Goal: Task Accomplishment & Management: Use online tool/utility

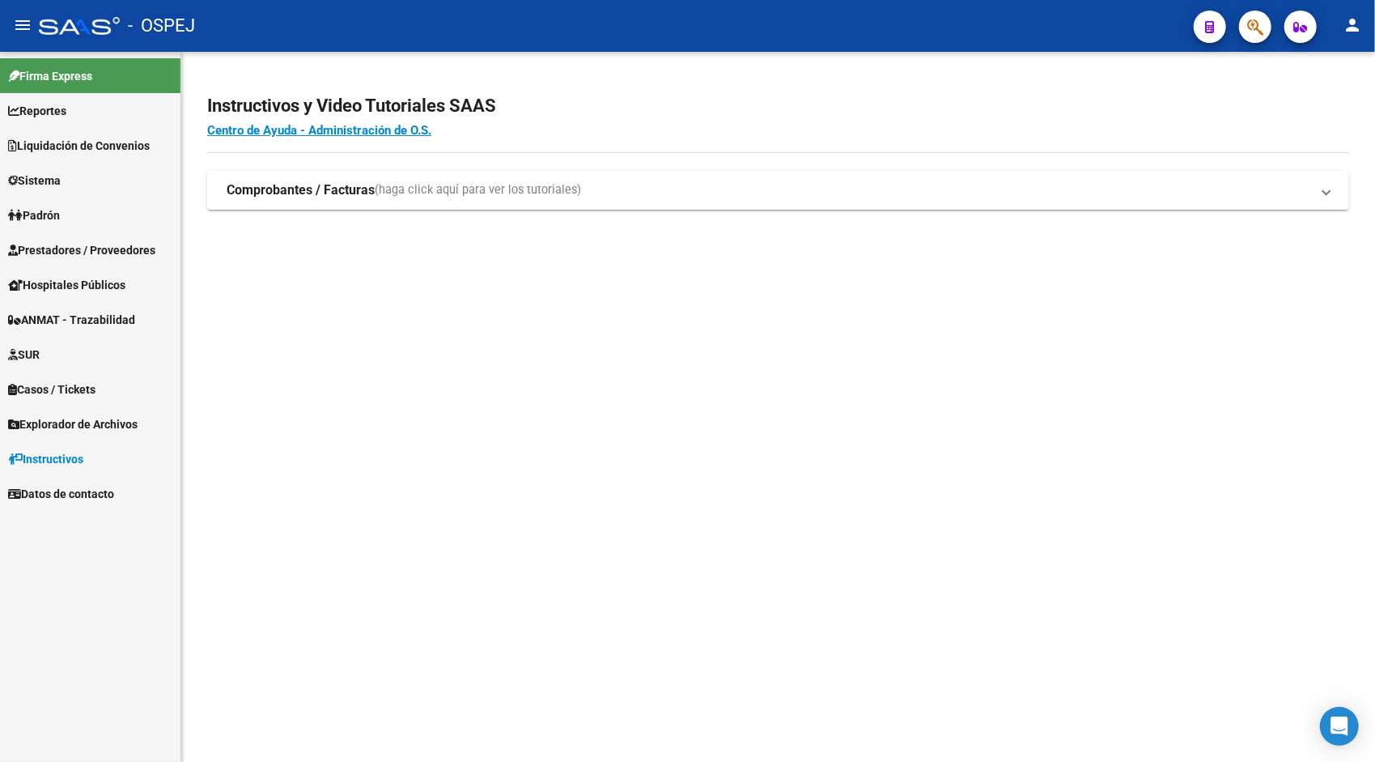
click at [1350, 26] on mat-icon "person" at bounding box center [1352, 24] width 19 height 19
click at [1328, 117] on button "exit_to_app Salir" at bounding box center [1319, 106] width 99 height 39
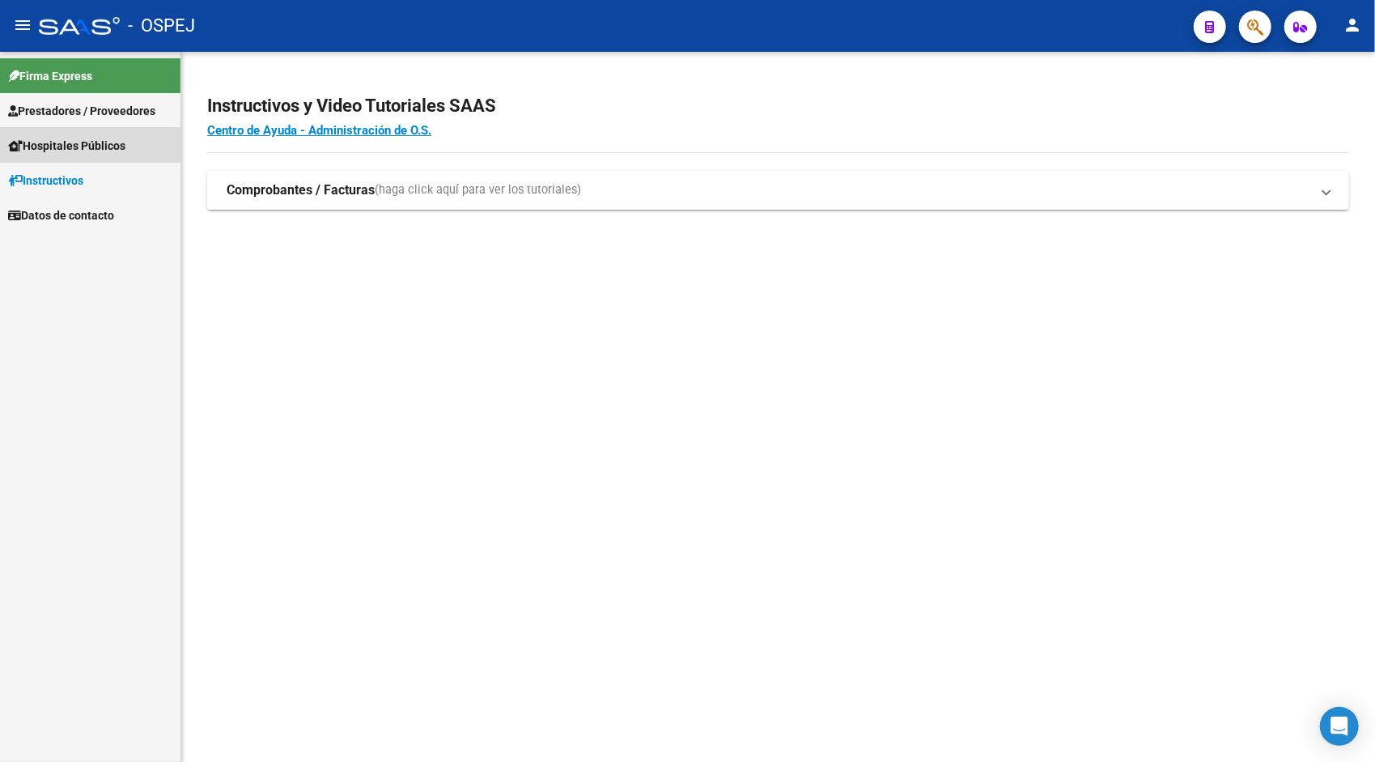
click at [71, 149] on span "Hospitales Públicos" at bounding box center [66, 146] width 117 height 18
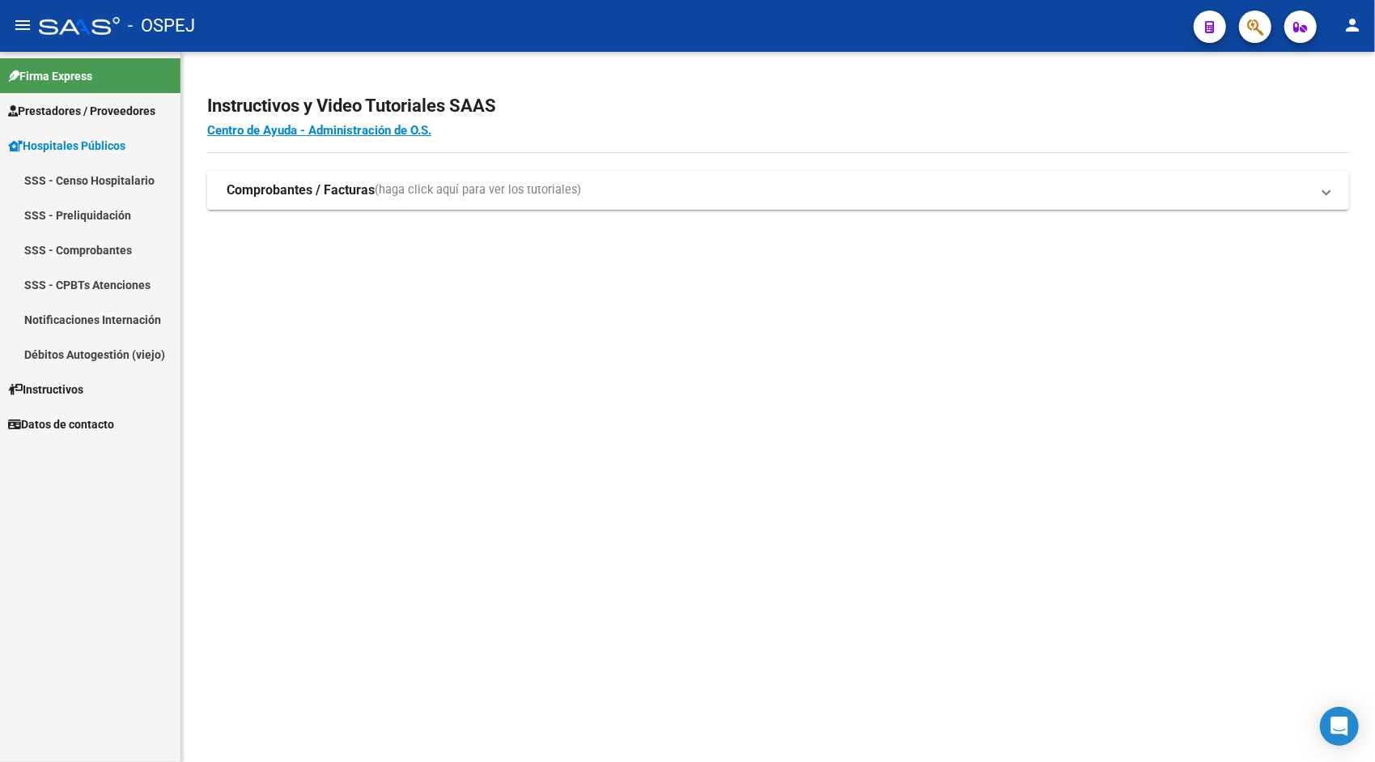
click at [76, 115] on span "Prestadores / Proveedores" at bounding box center [81, 111] width 147 height 18
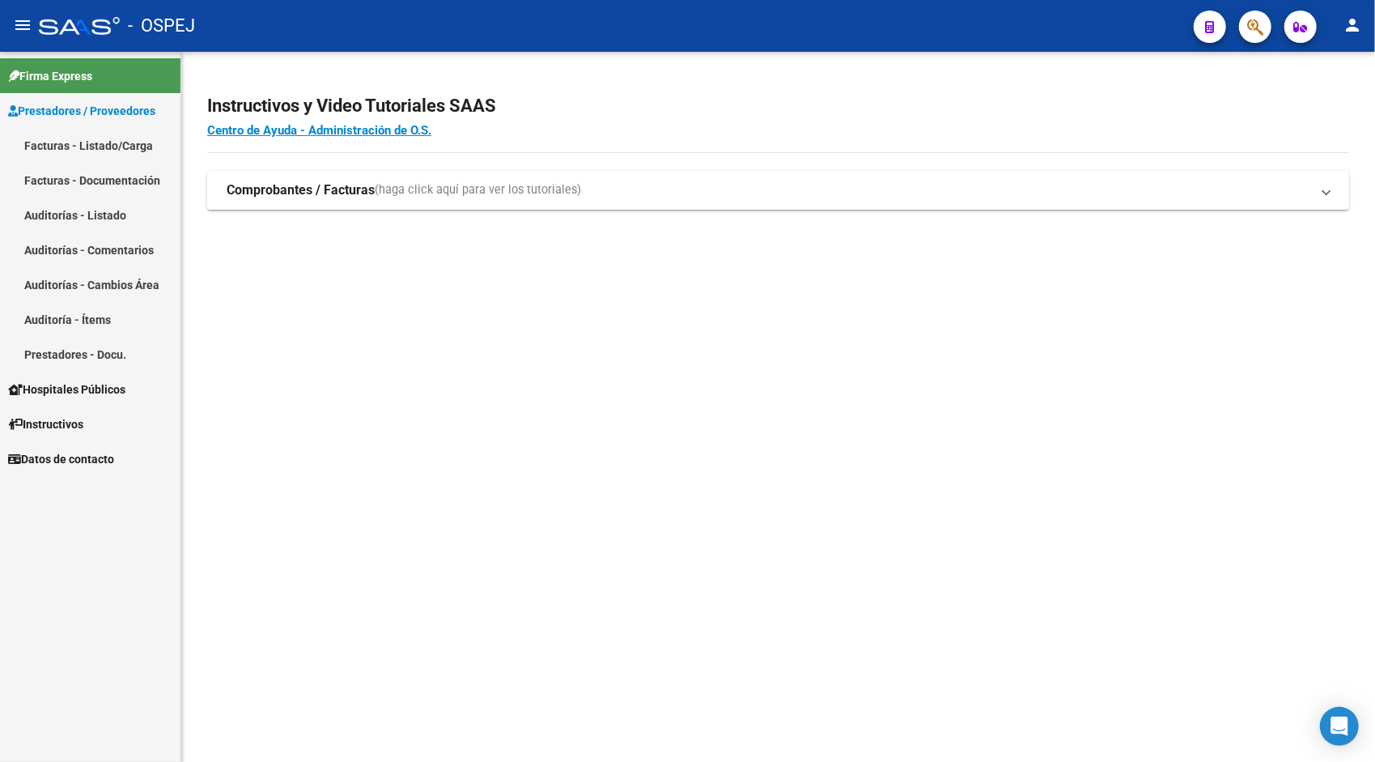
click at [71, 217] on link "Auditorías - Listado" at bounding box center [90, 214] width 180 height 35
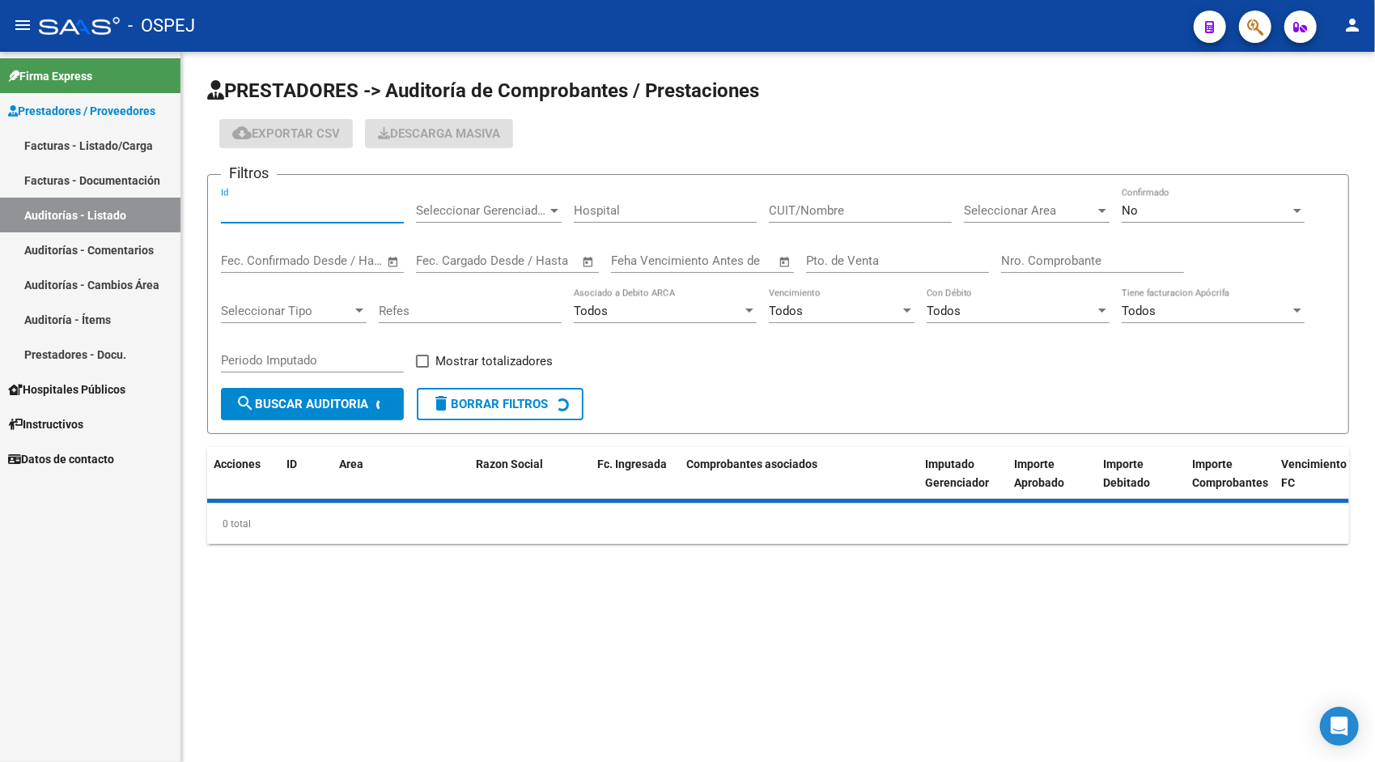
click at [248, 212] on input "Id" at bounding box center [312, 210] width 183 height 15
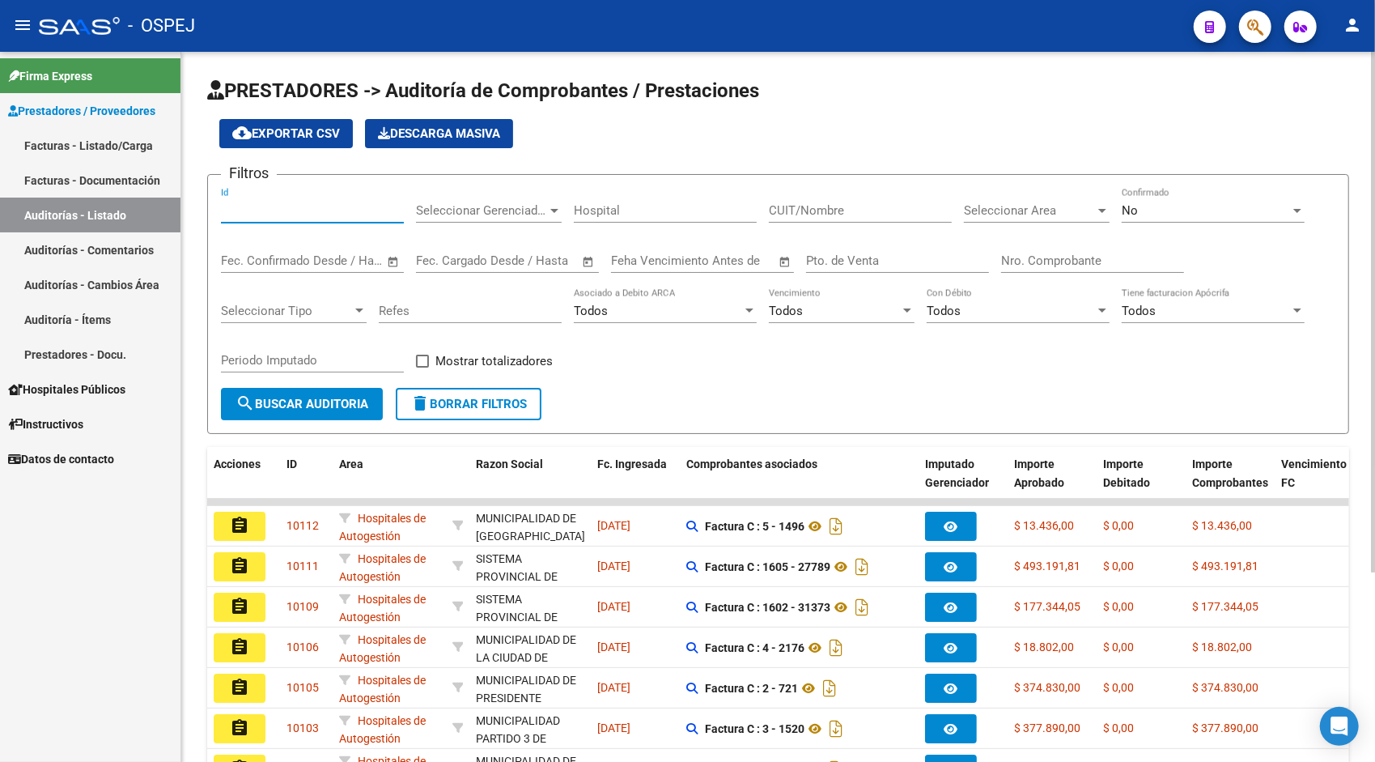
paste input "9371"
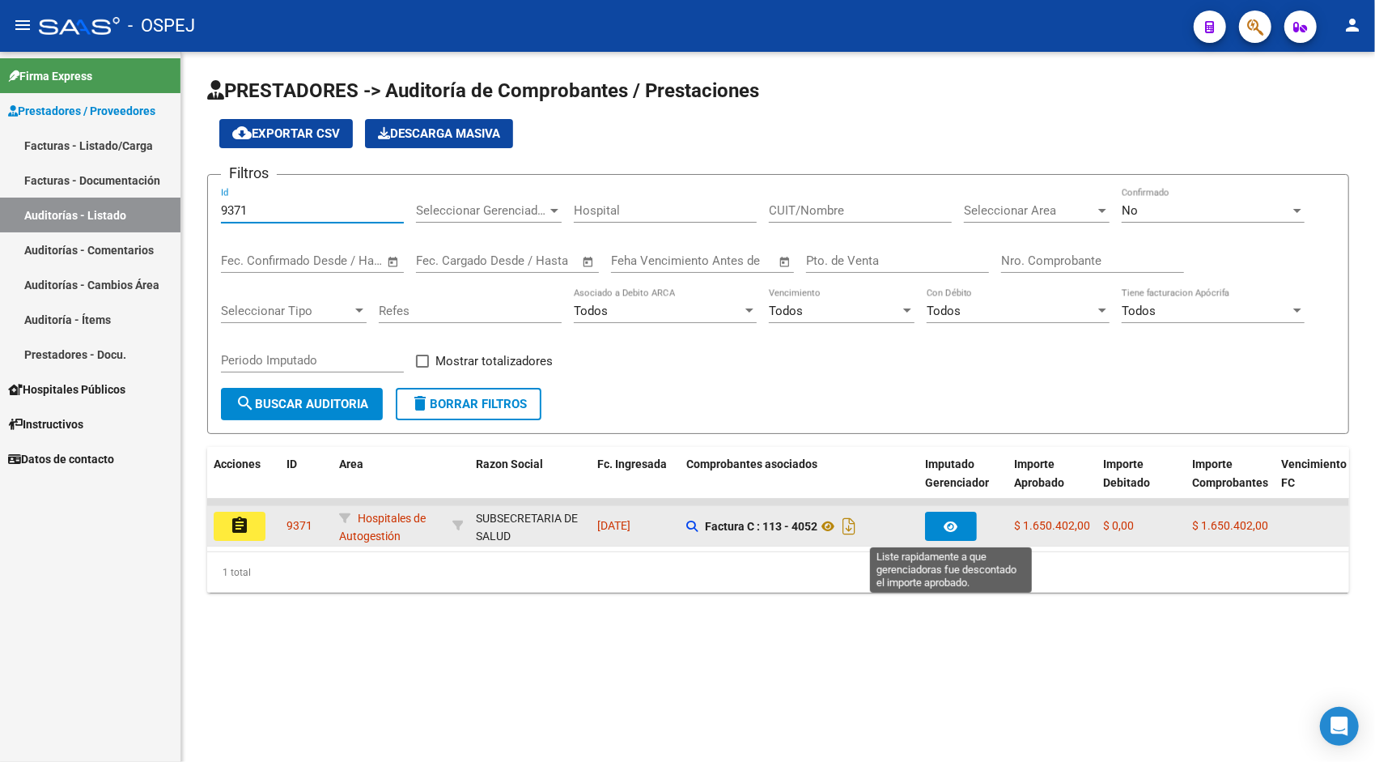
type input "9371"
click at [962, 524] on button "button" at bounding box center [951, 525] width 52 height 29
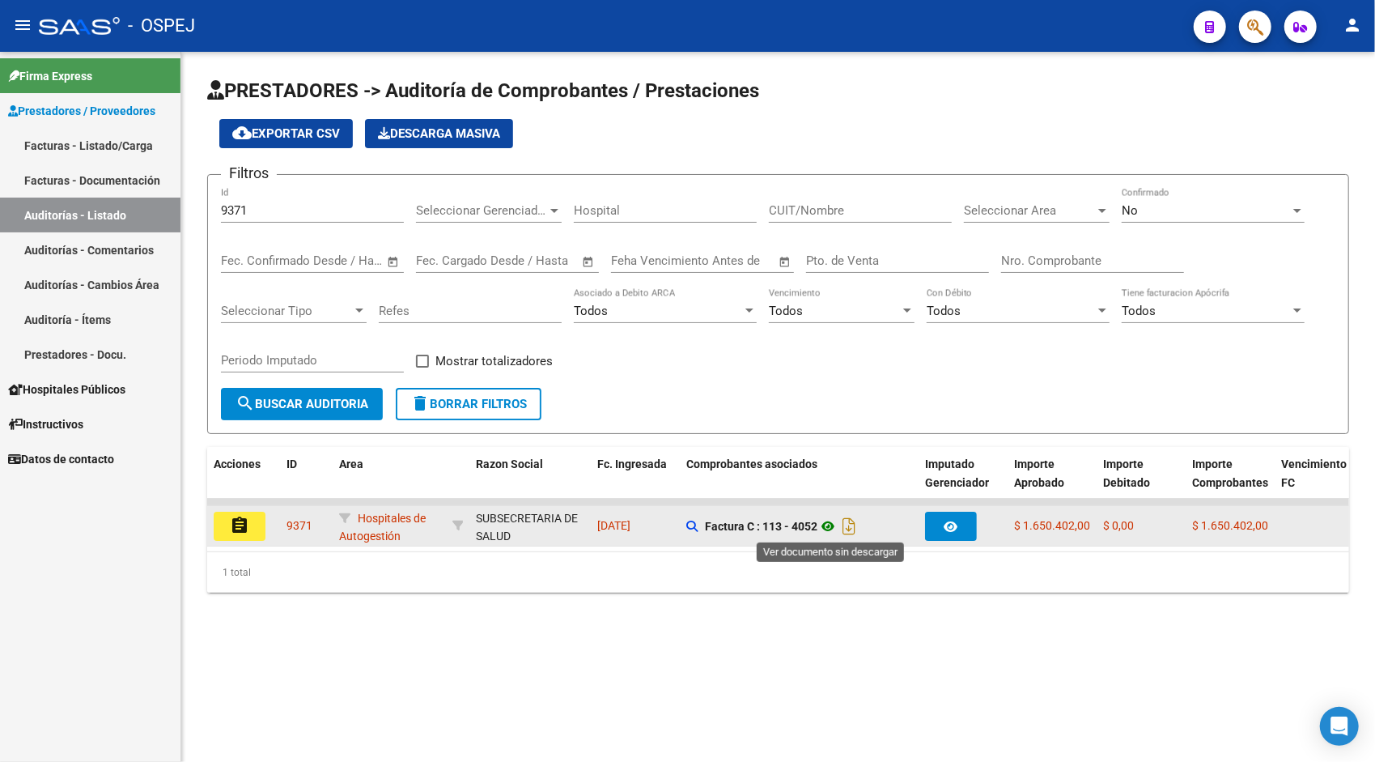
click at [827, 526] on icon at bounding box center [827, 525] width 21 height 19
click at [247, 527] on mat-icon "assignment" at bounding box center [239, 525] width 19 height 19
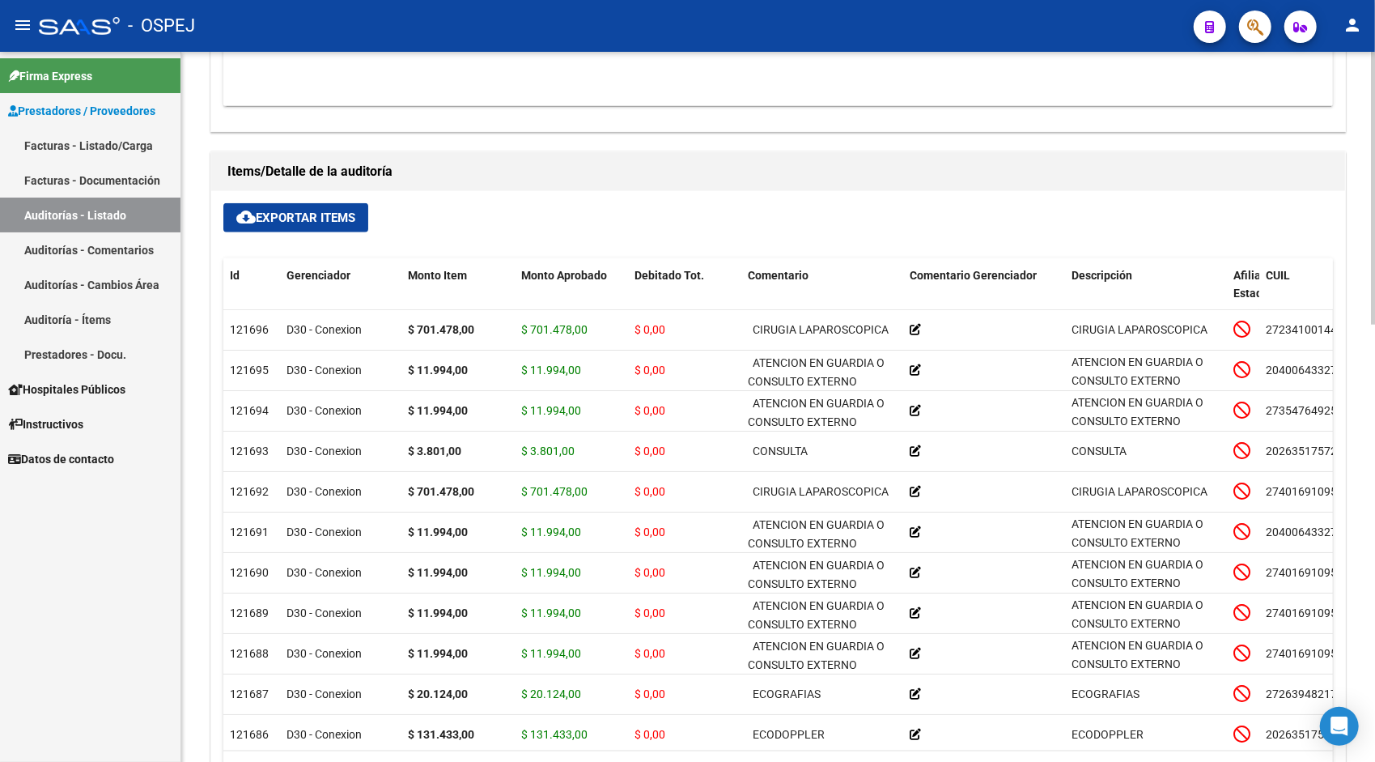
scroll to position [874, 0]
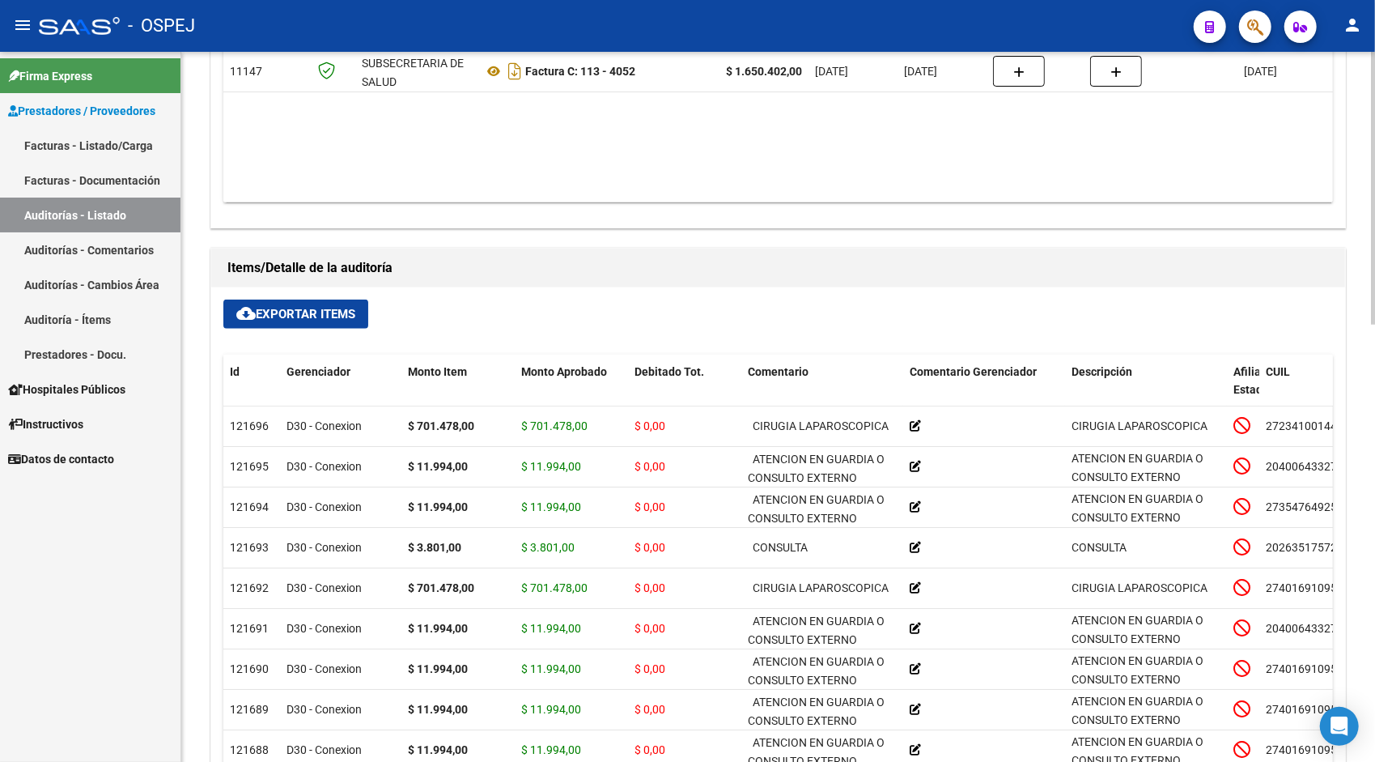
click at [315, 311] on span "cloud_download Exportar Items" at bounding box center [295, 314] width 119 height 15
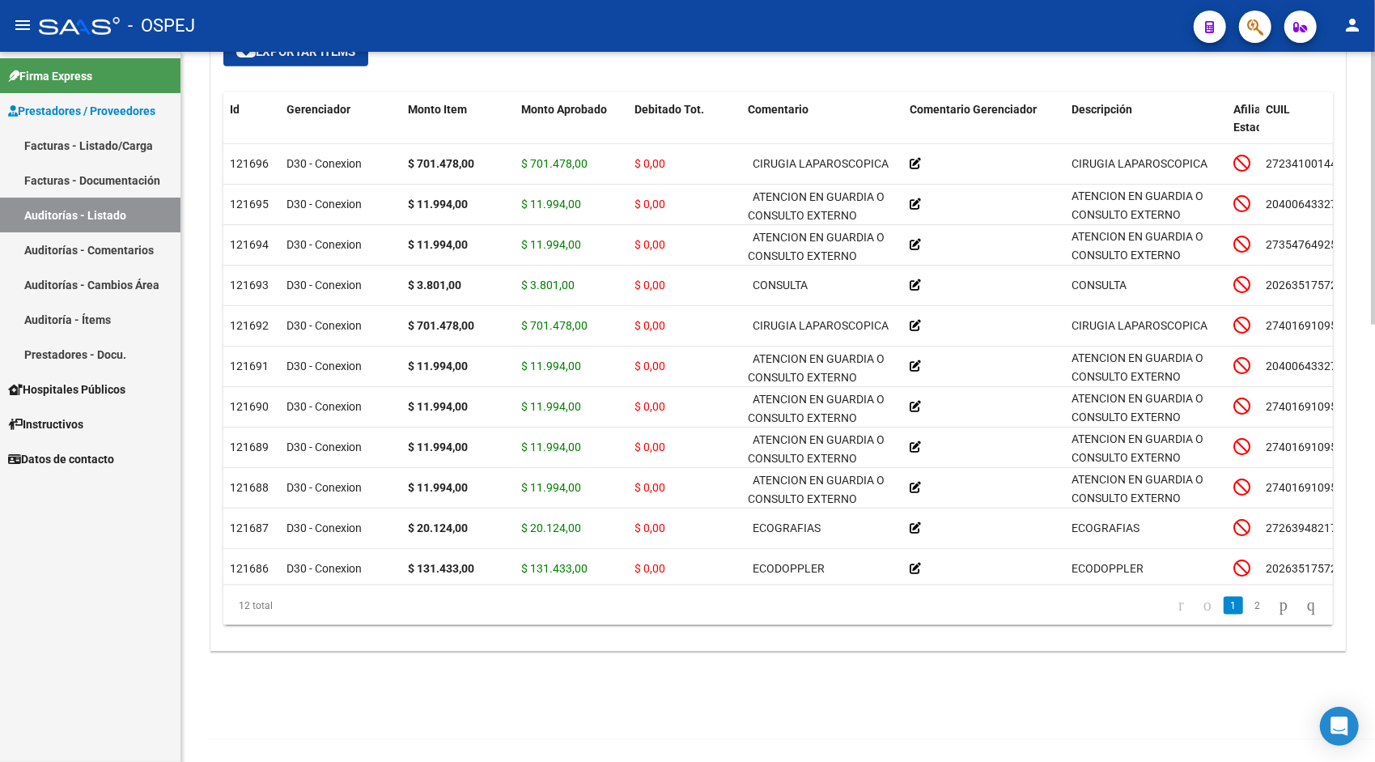
scroll to position [1130, 0]
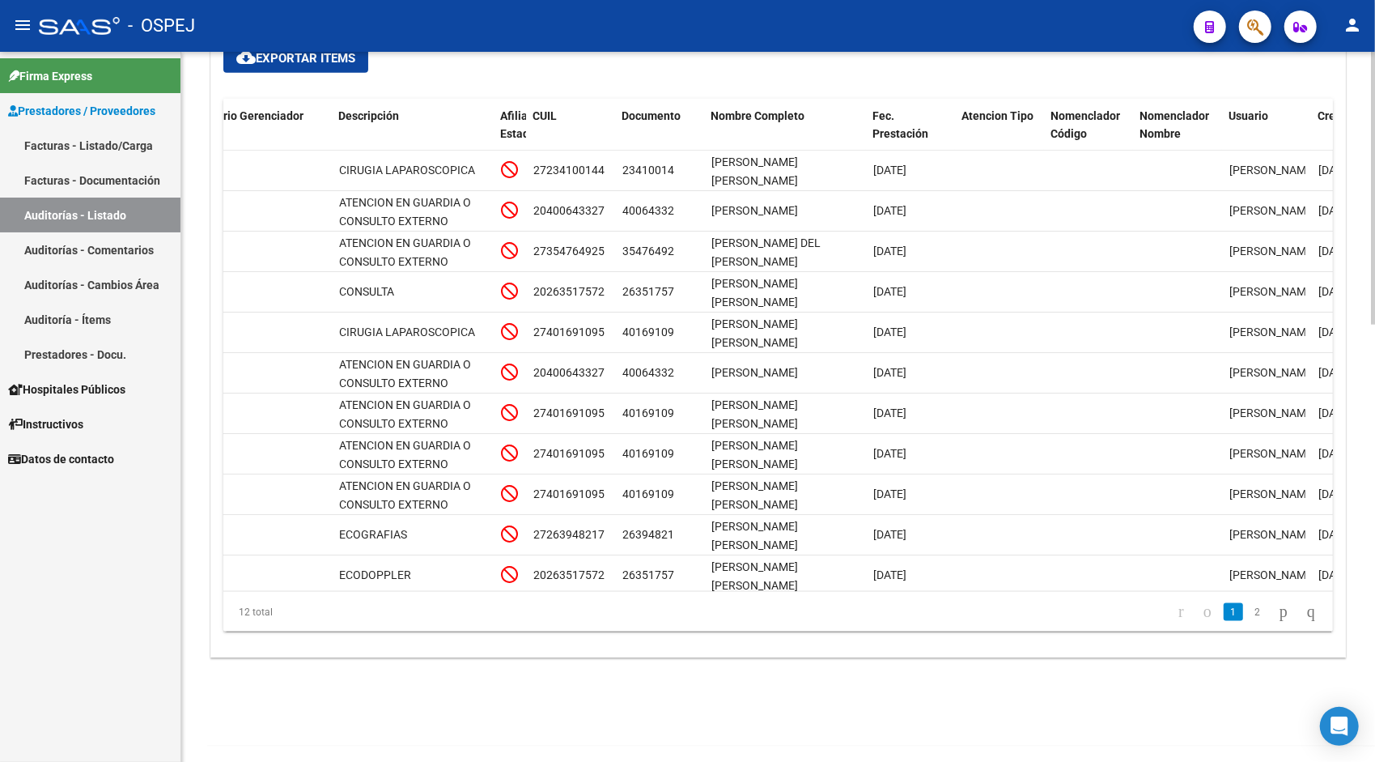
scroll to position [0, 733]
click at [1051, 592] on div "12 total 1 2" at bounding box center [778, 612] width 1110 height 40
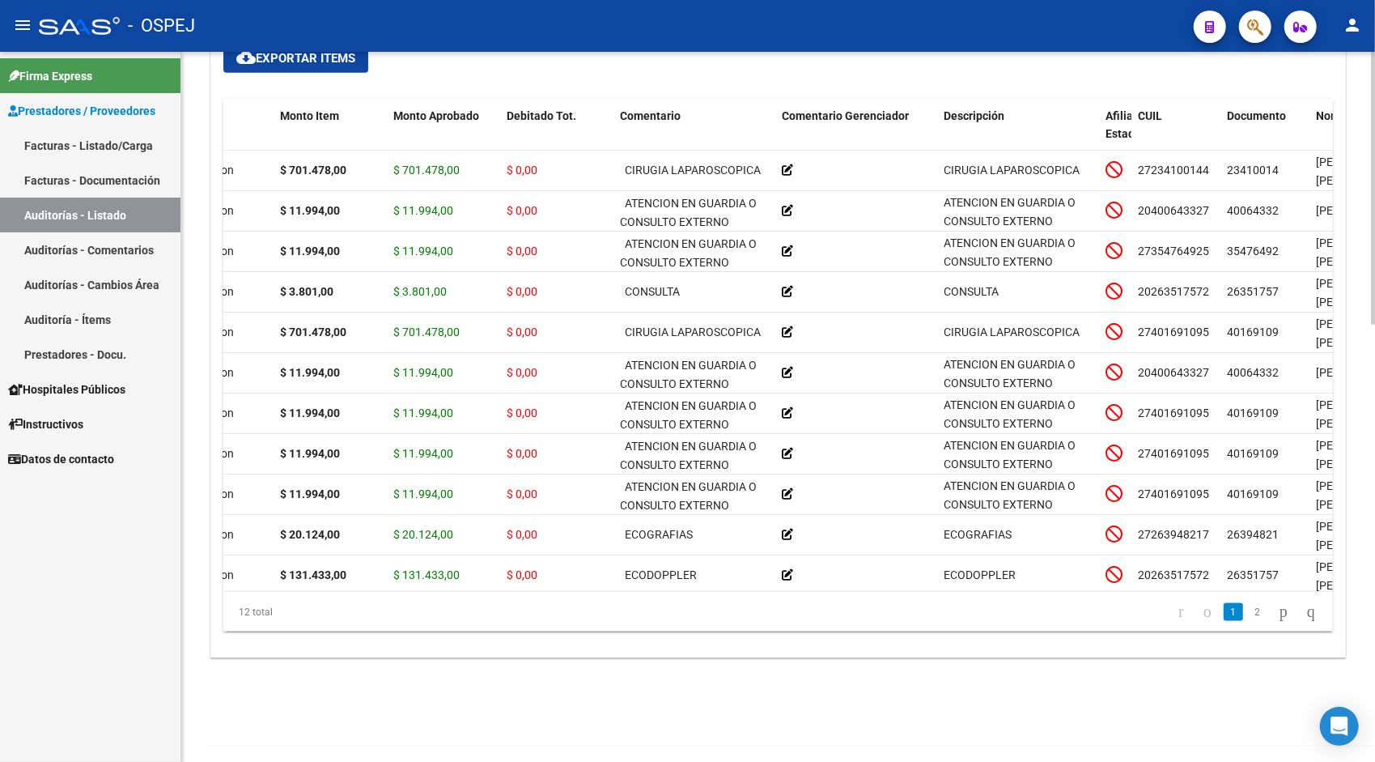
scroll to position [0, 0]
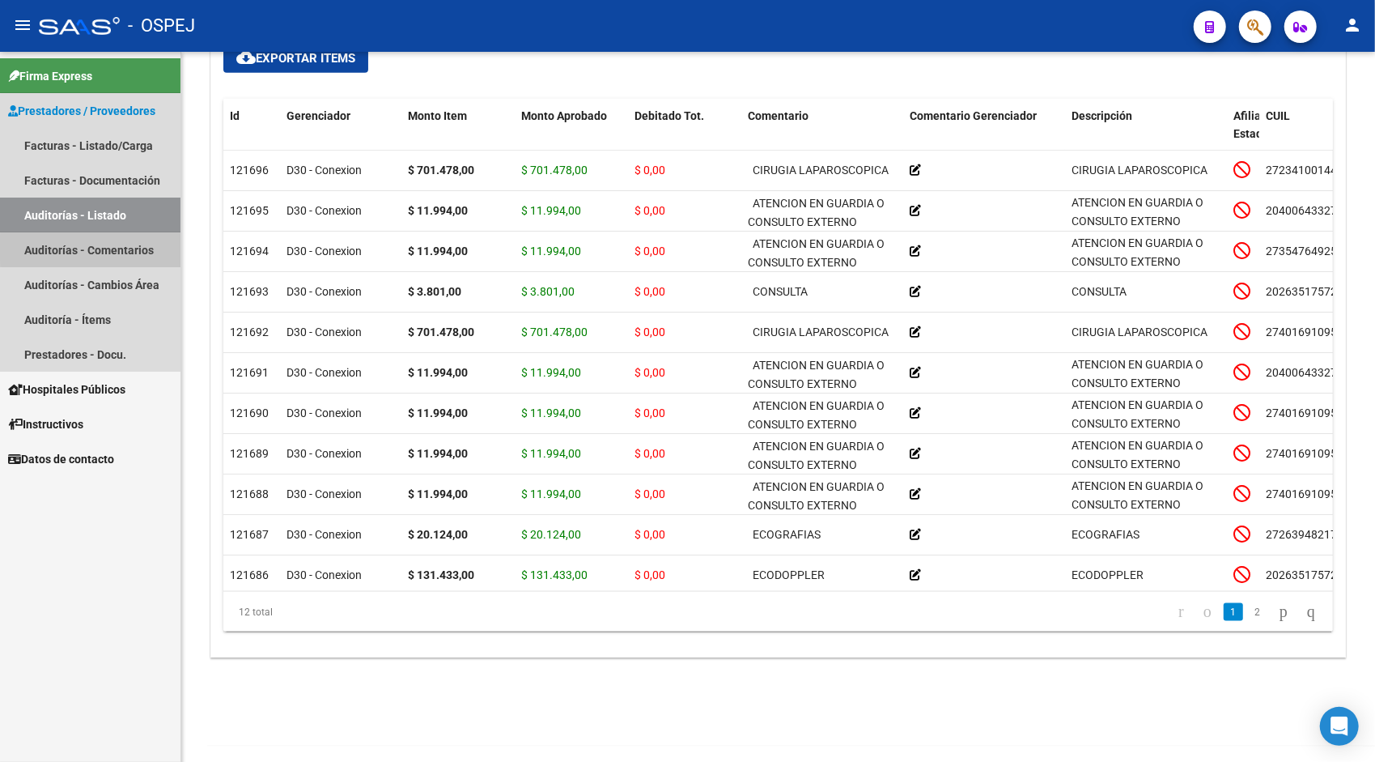
click at [116, 248] on link "Auditorías - Comentarios" at bounding box center [90, 249] width 180 height 35
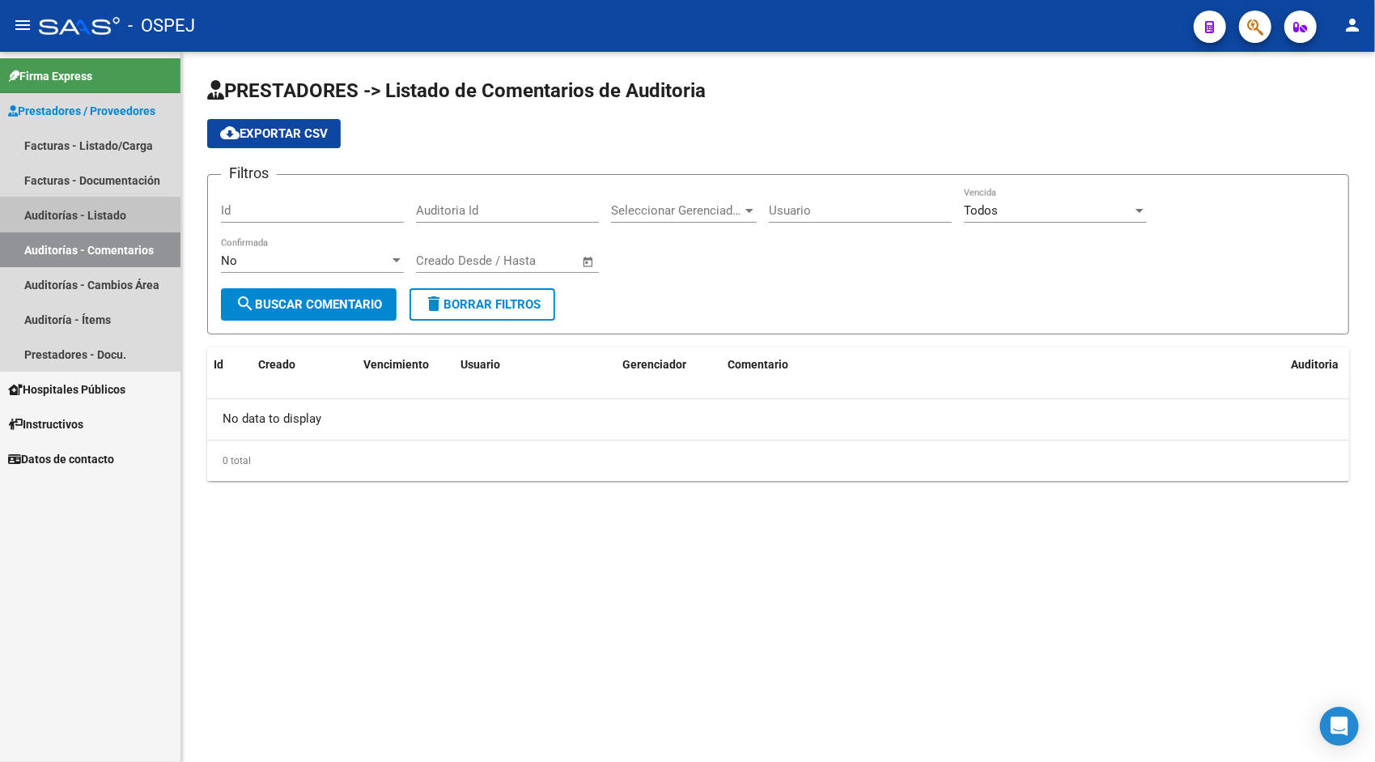
click at [91, 222] on link "Auditorías - Listado" at bounding box center [90, 214] width 180 height 35
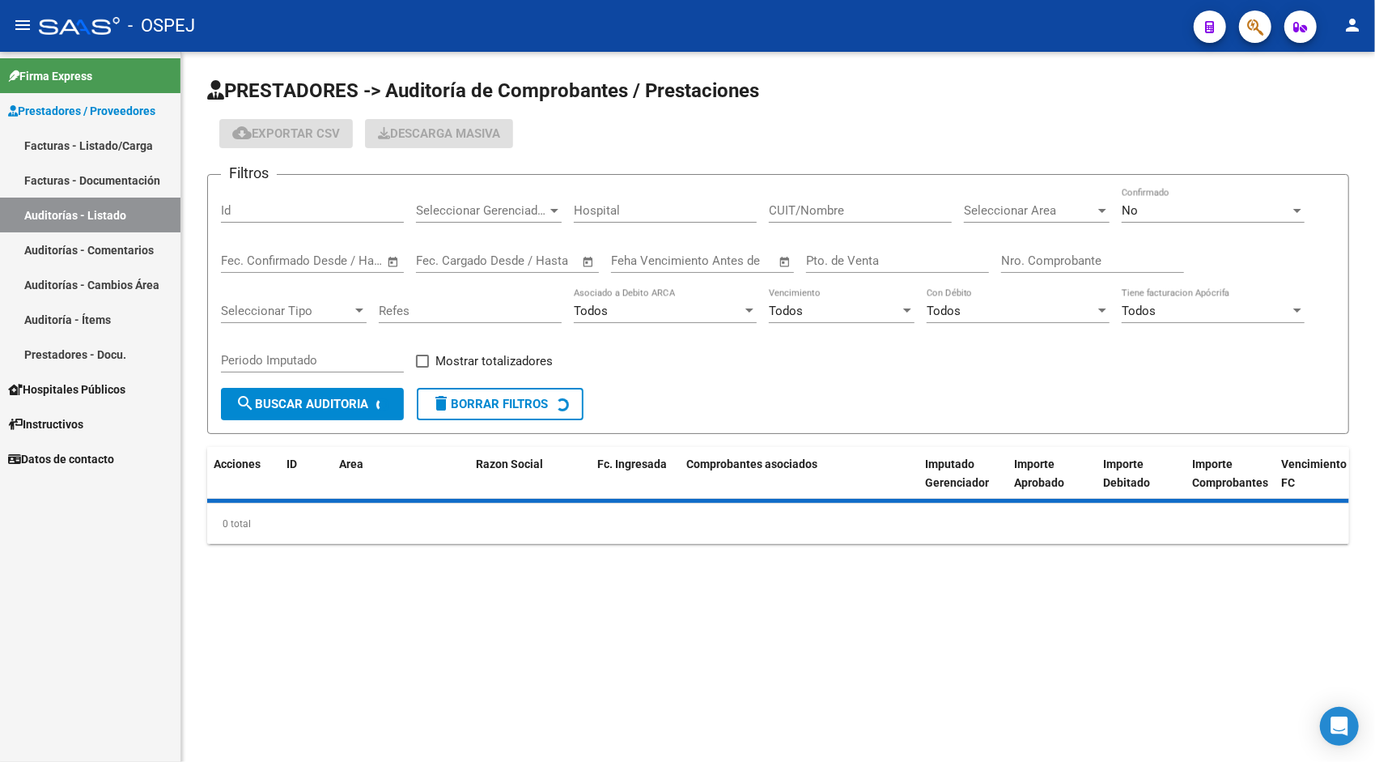
click at [298, 197] on div "Id" at bounding box center [312, 205] width 183 height 35
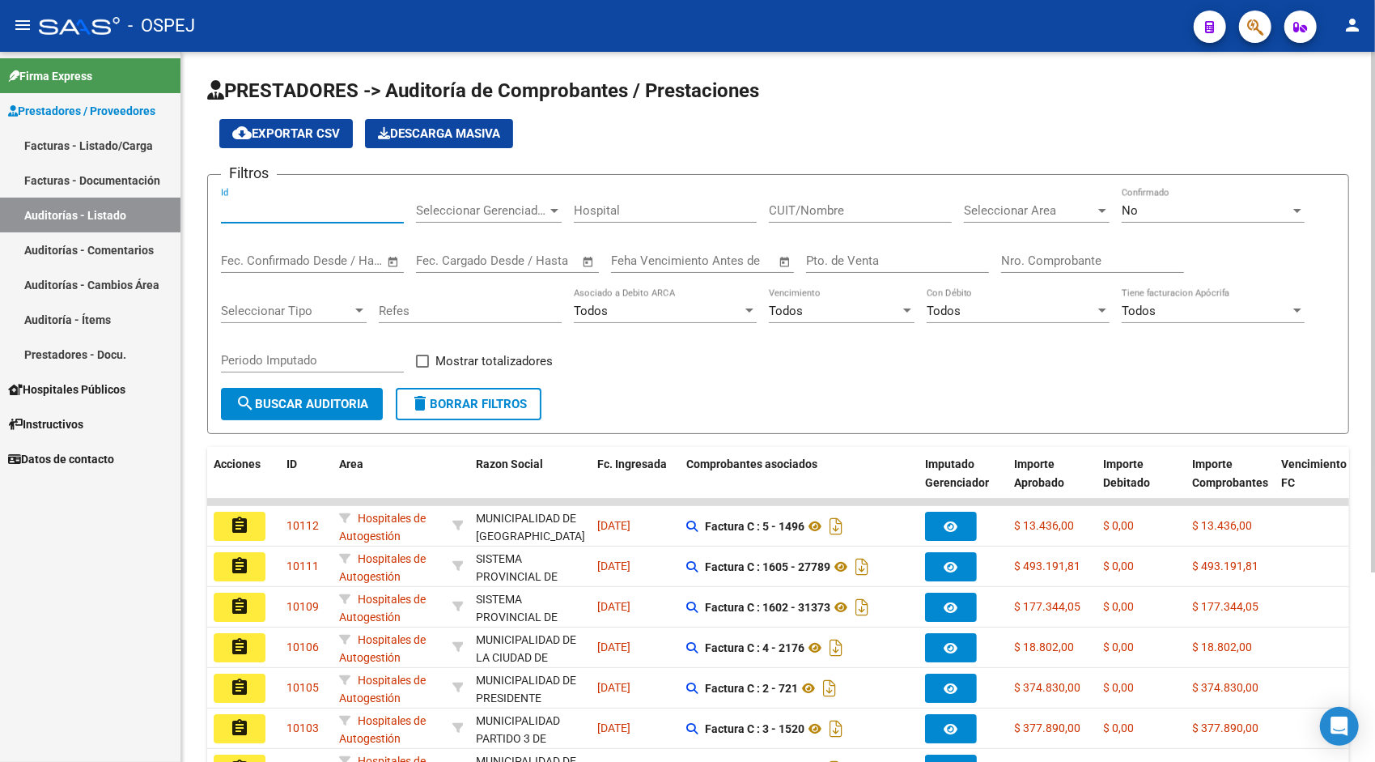
paste input "9371"
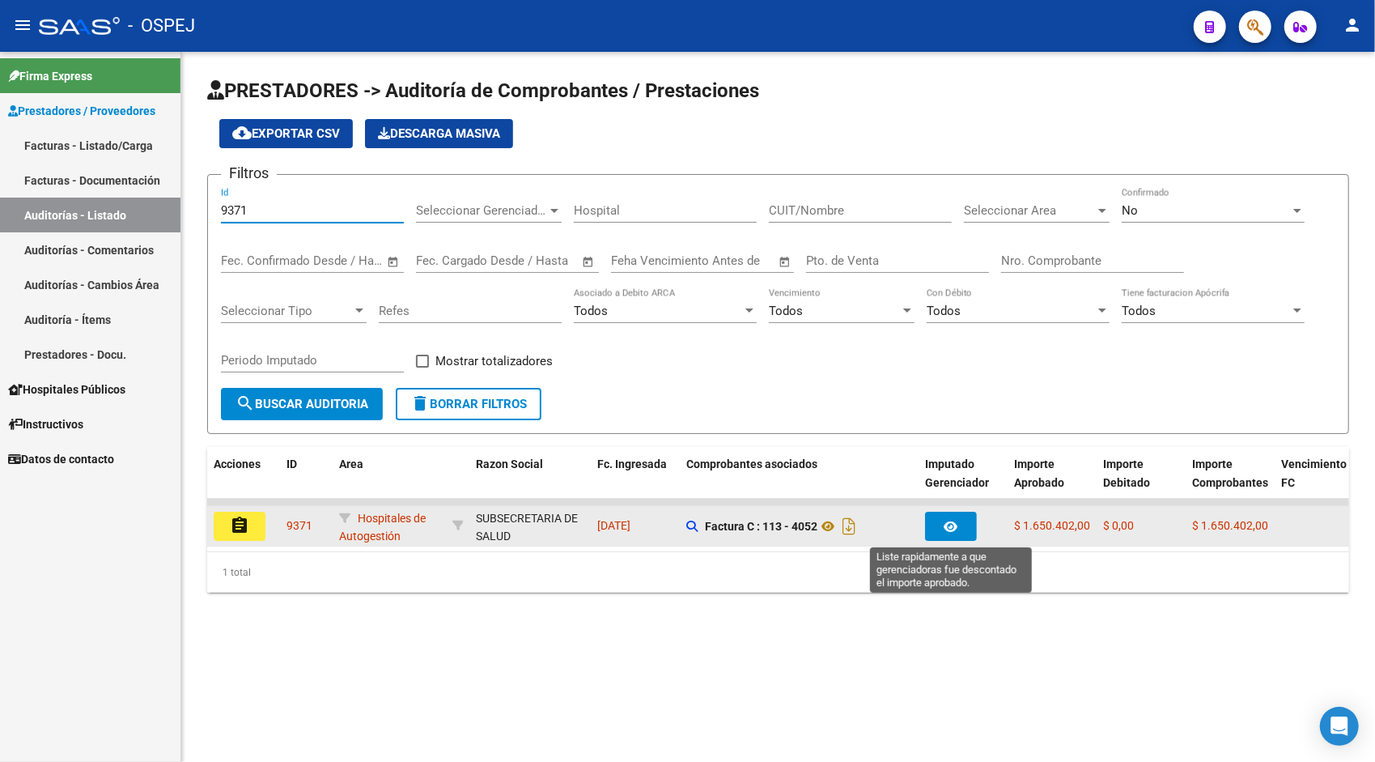
type input "9371"
click at [953, 527] on icon "button" at bounding box center [951, 526] width 14 height 12
click at [826, 528] on icon at bounding box center [827, 525] width 21 height 19
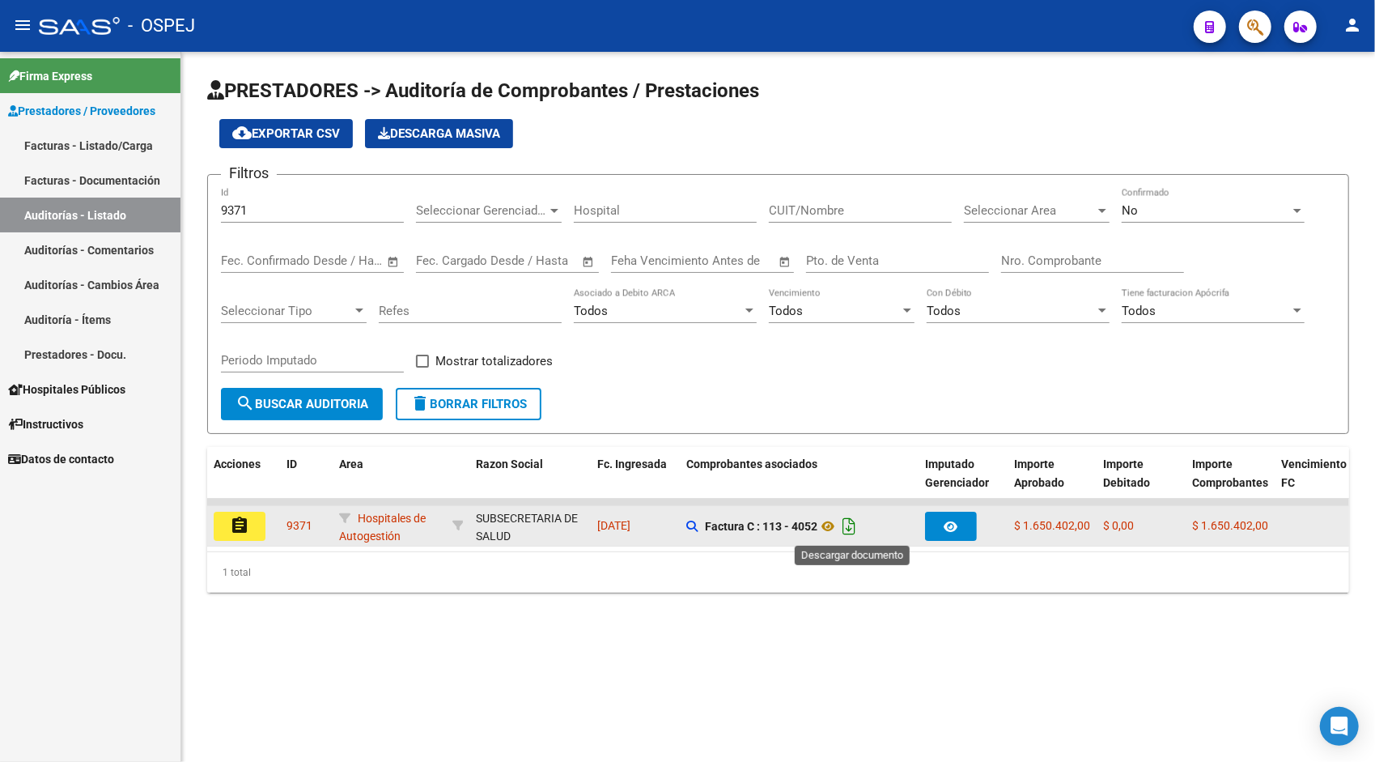
click at [857, 527] on icon "Descargar documento" at bounding box center [848, 526] width 21 height 26
click at [249, 523] on button "assignment" at bounding box center [240, 525] width 52 height 29
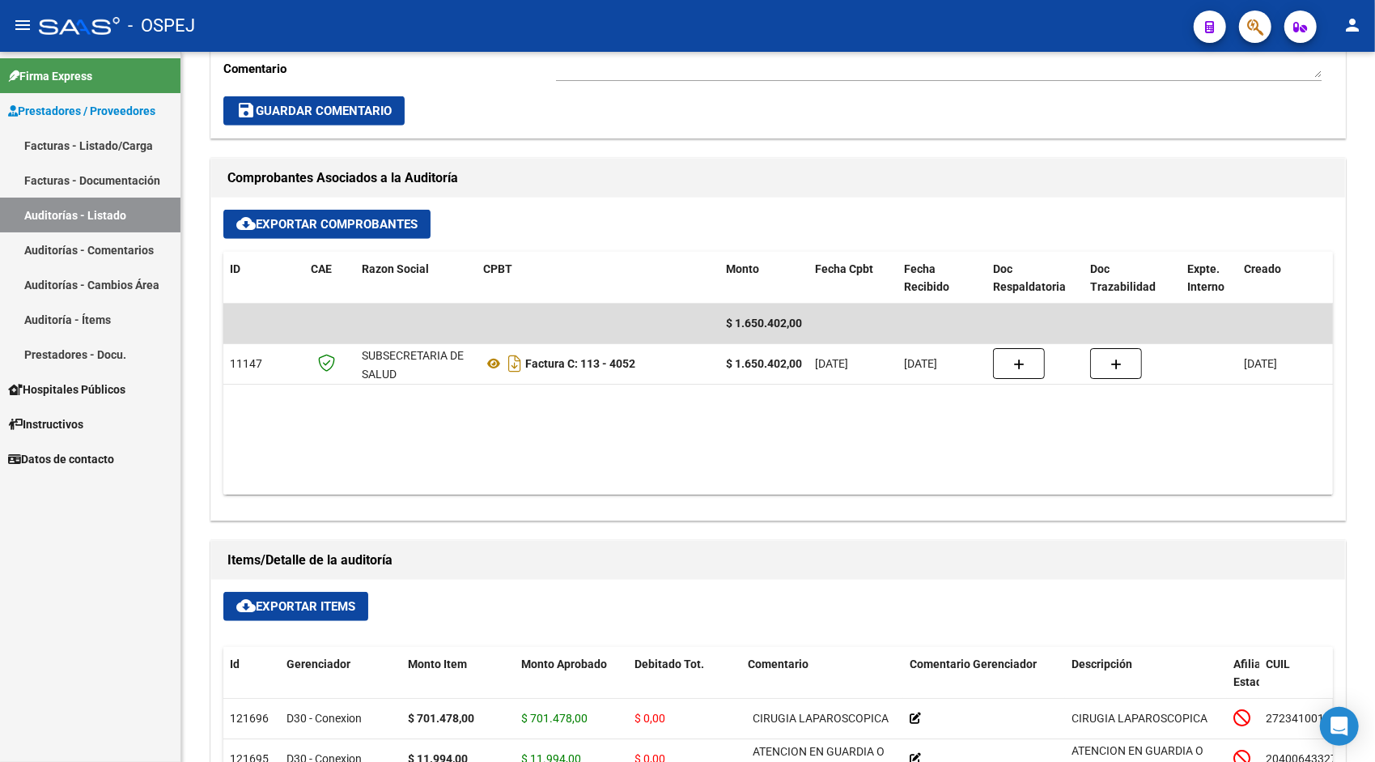
scroll to position [583, 0]
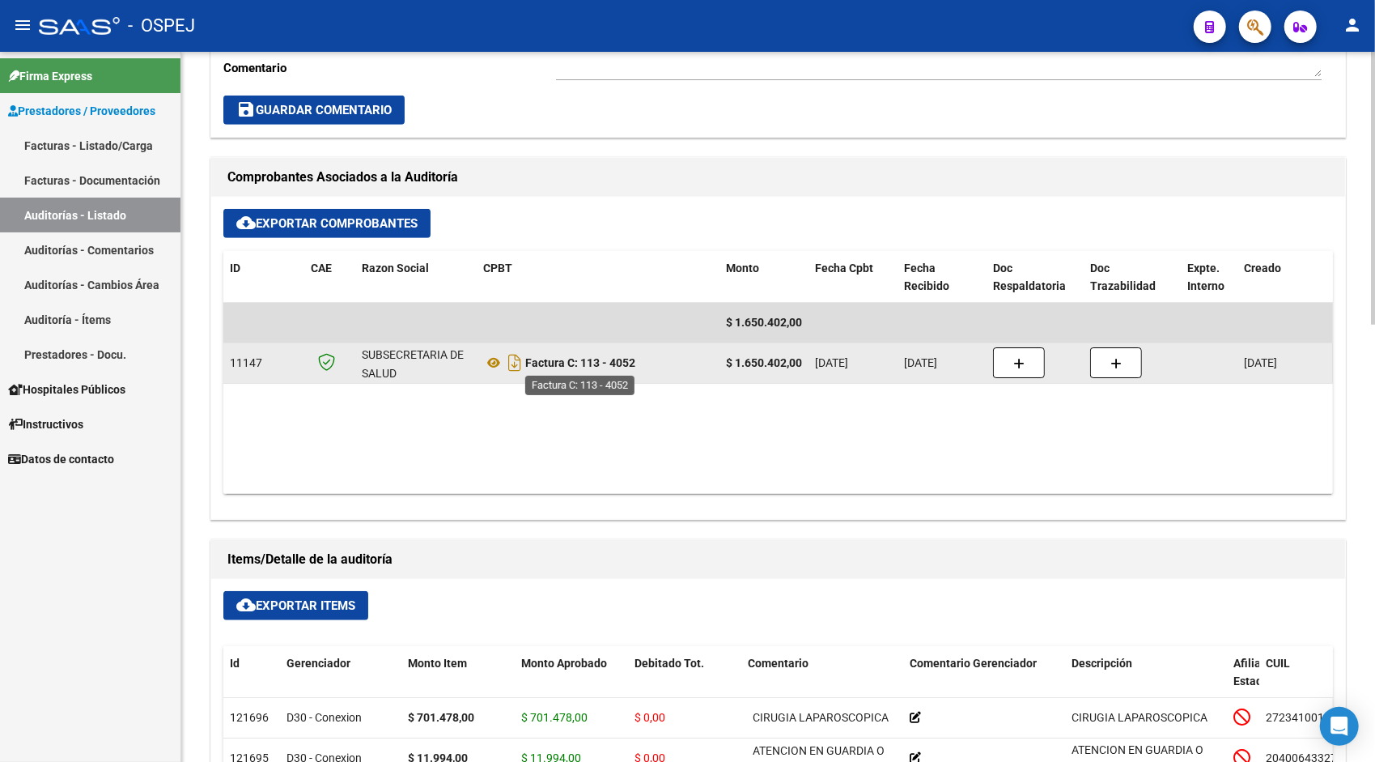
click at [609, 362] on strong "Factura C: 113 - 4052" at bounding box center [580, 362] width 110 height 13
click at [537, 366] on strong "Factura C: 113 - 4052" at bounding box center [580, 362] width 110 height 13
click at [477, 358] on datatable-body-cell "Factura C: 113 - 4052" at bounding box center [598, 363] width 243 height 40
click at [492, 361] on icon at bounding box center [493, 362] width 21 height 19
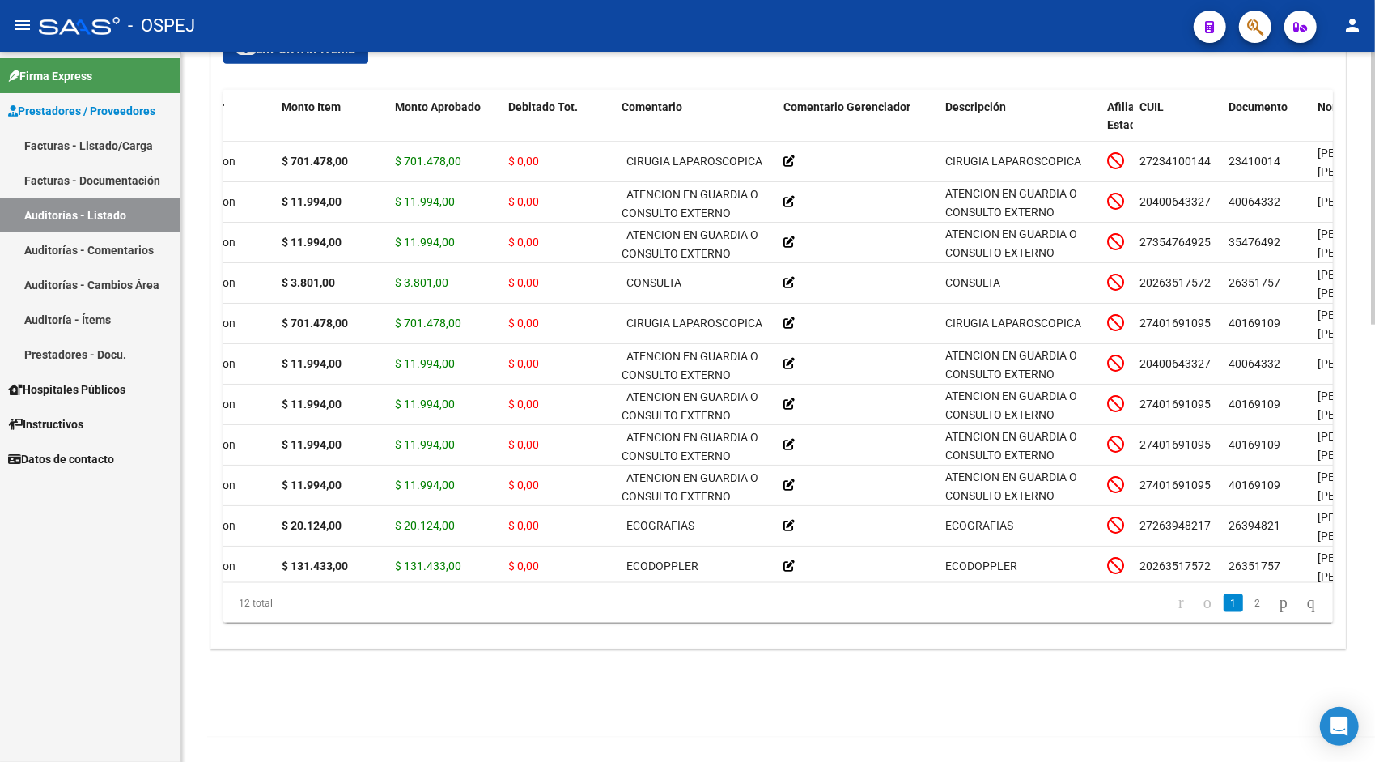
scroll to position [1106, 0]
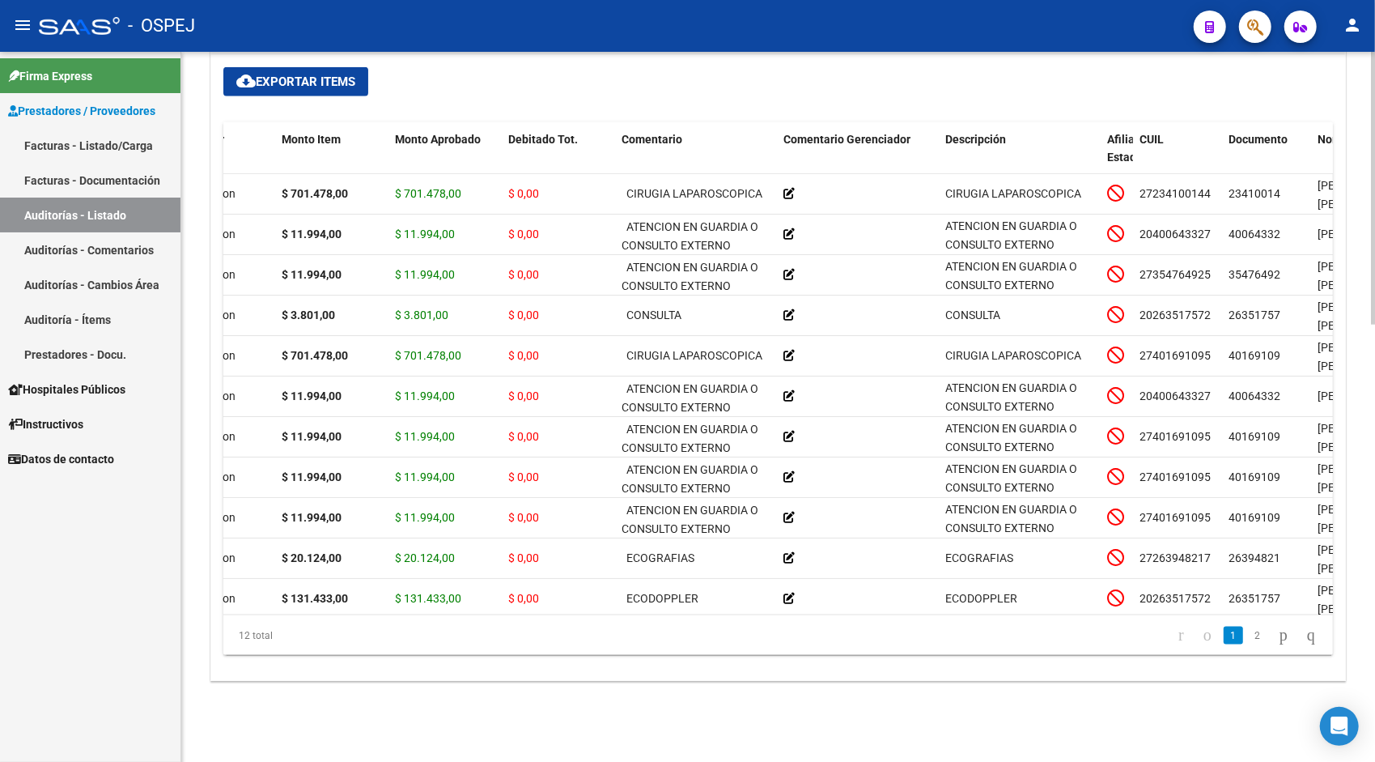
click at [257, 615] on div "12 total" at bounding box center [332, 635] width 219 height 40
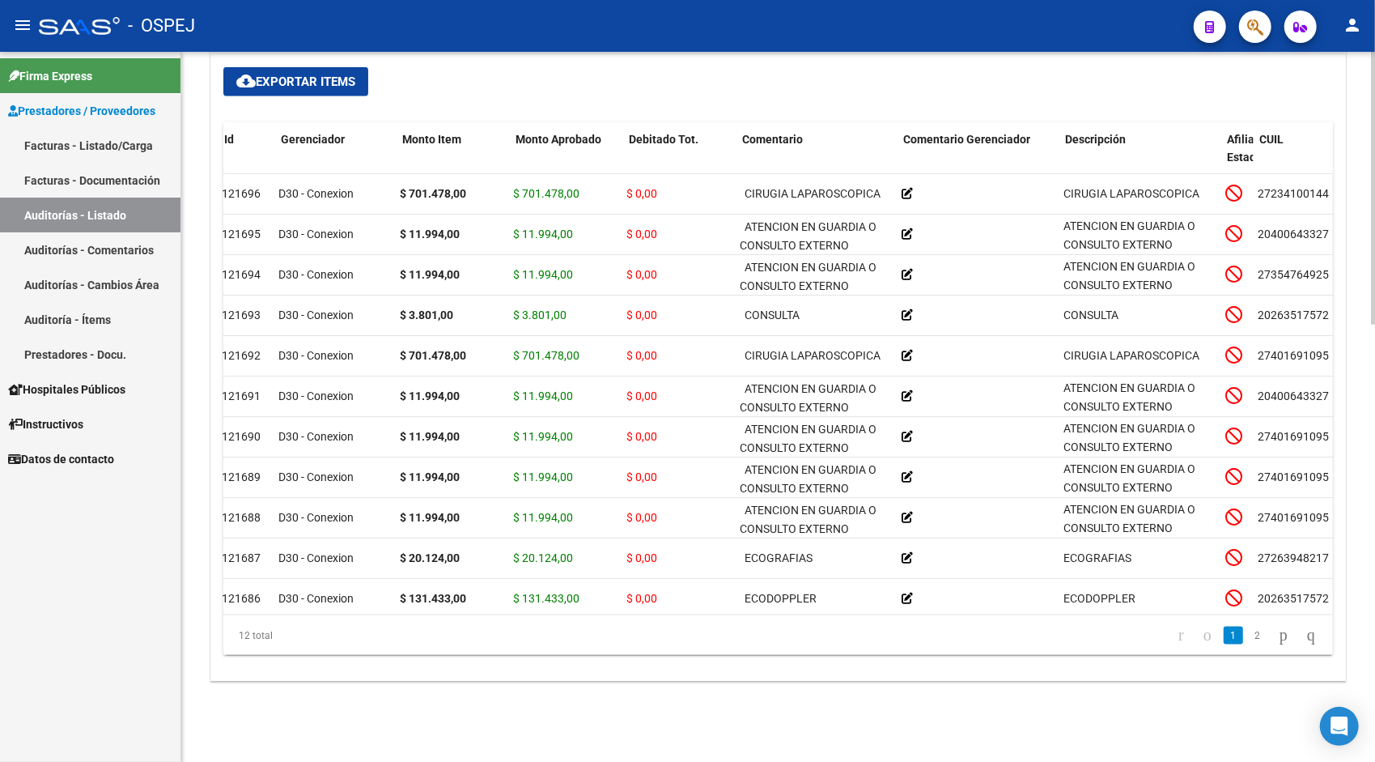
scroll to position [0, 0]
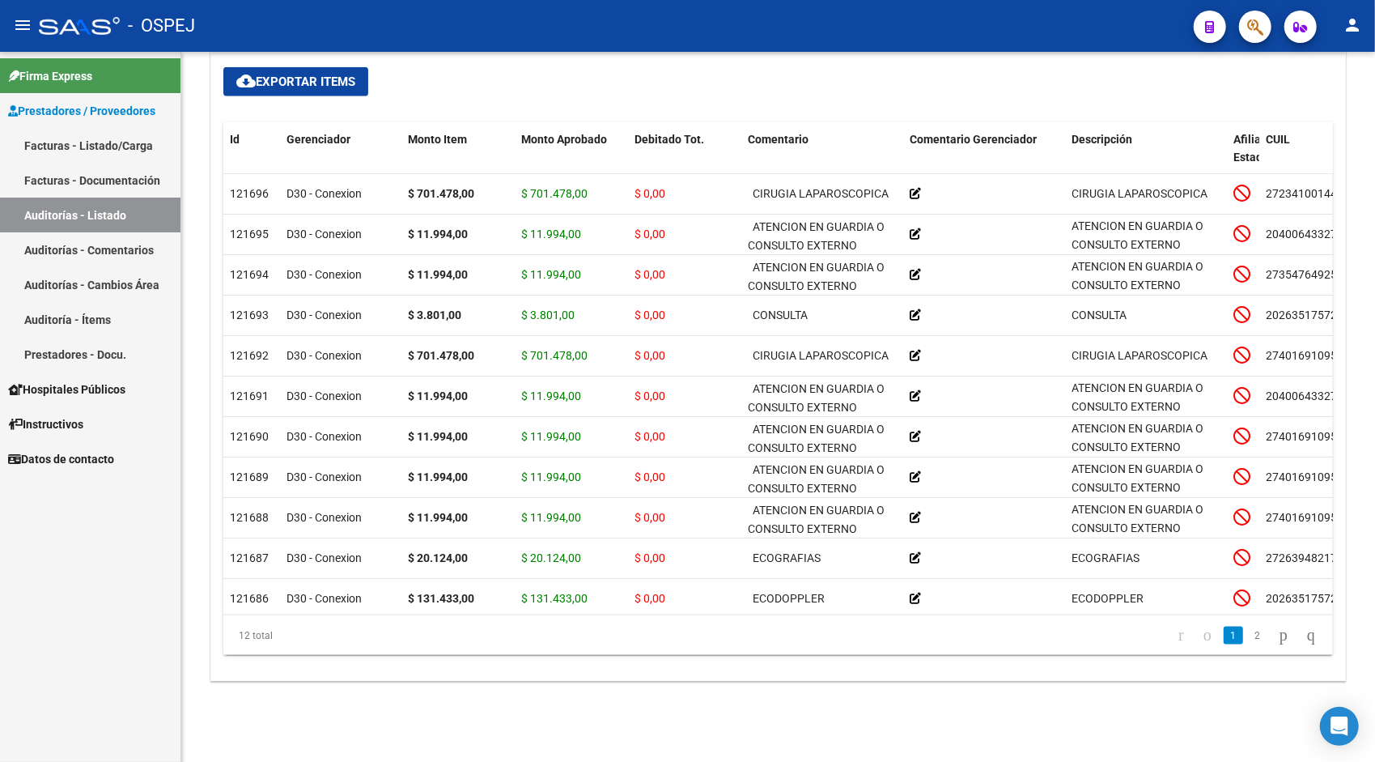
click at [100, 211] on link "Auditorías - Listado" at bounding box center [90, 214] width 180 height 35
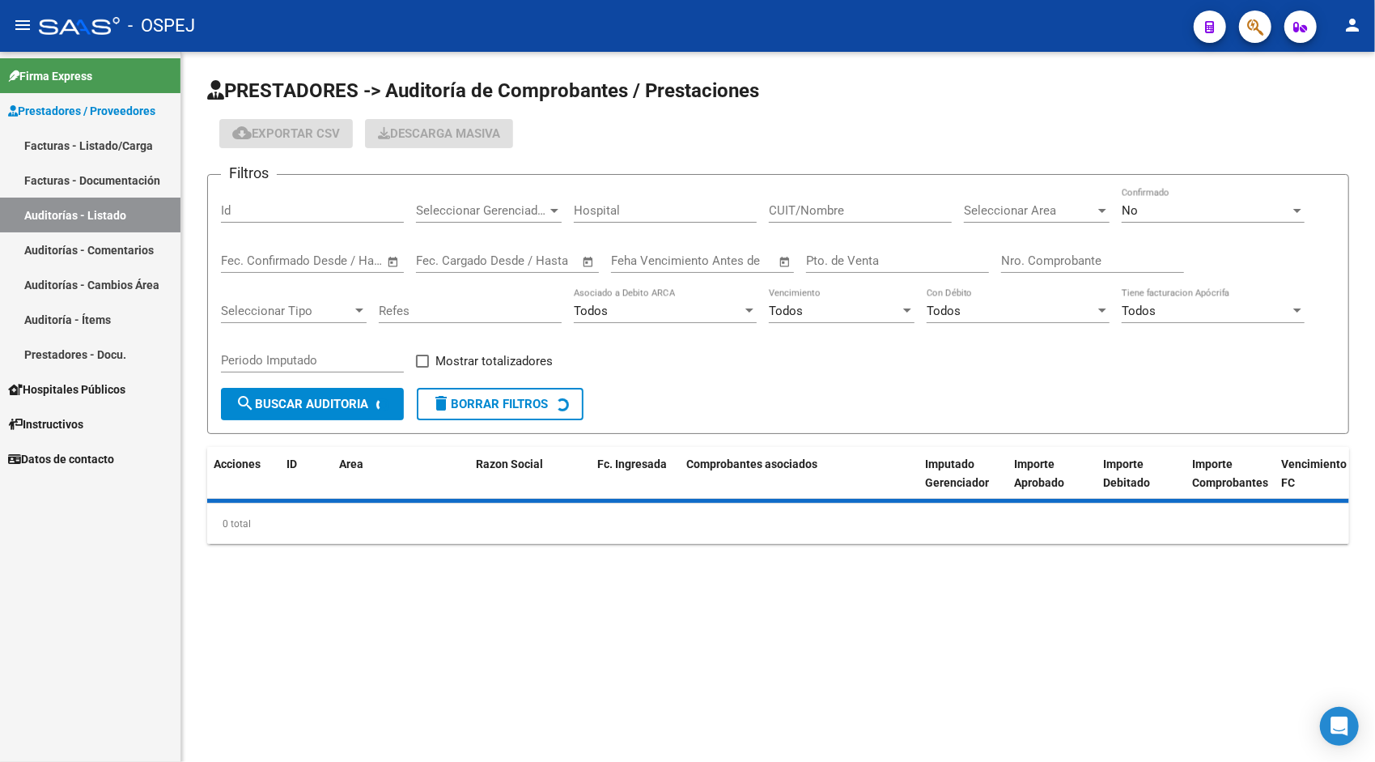
click at [266, 217] on input "Id" at bounding box center [312, 210] width 183 height 15
paste input "9372"
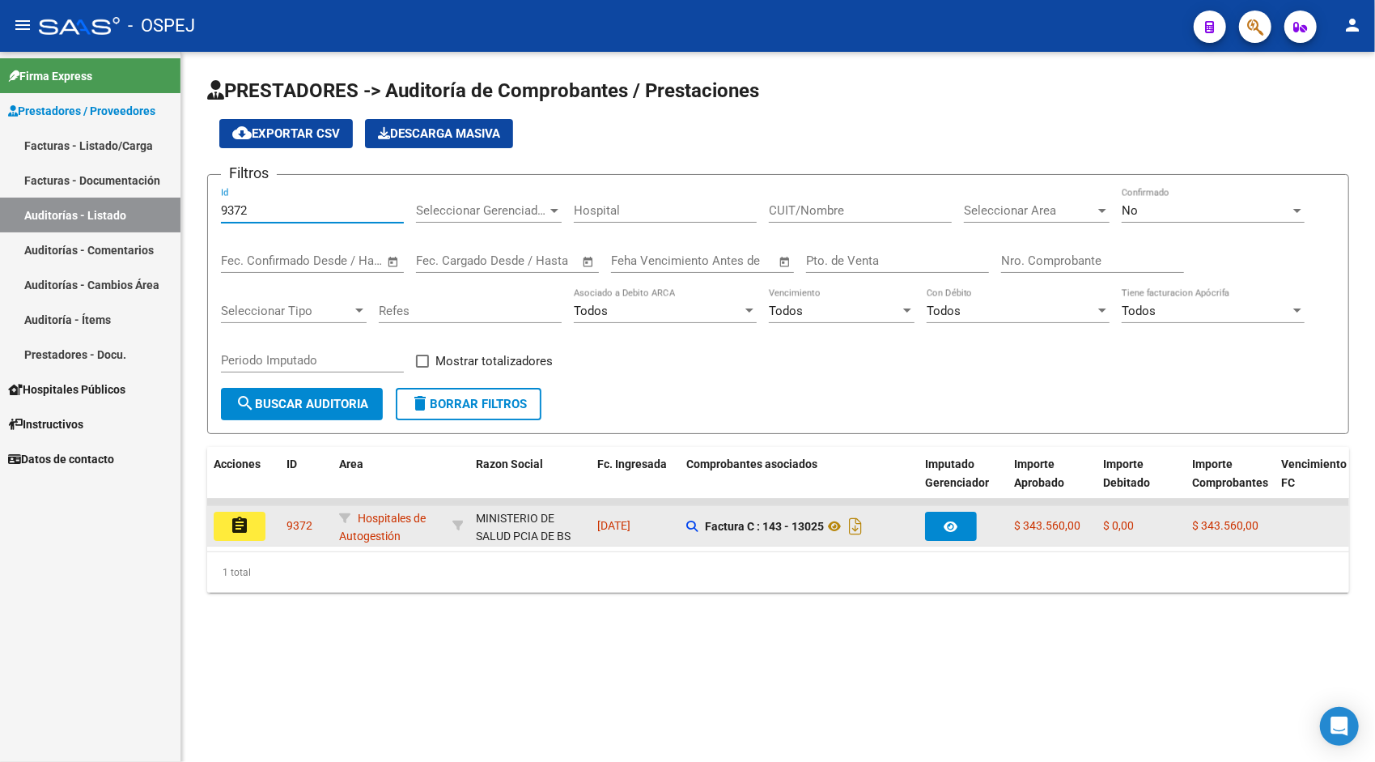
type input "9372"
click at [240, 529] on mat-icon "assignment" at bounding box center [239, 525] width 19 height 19
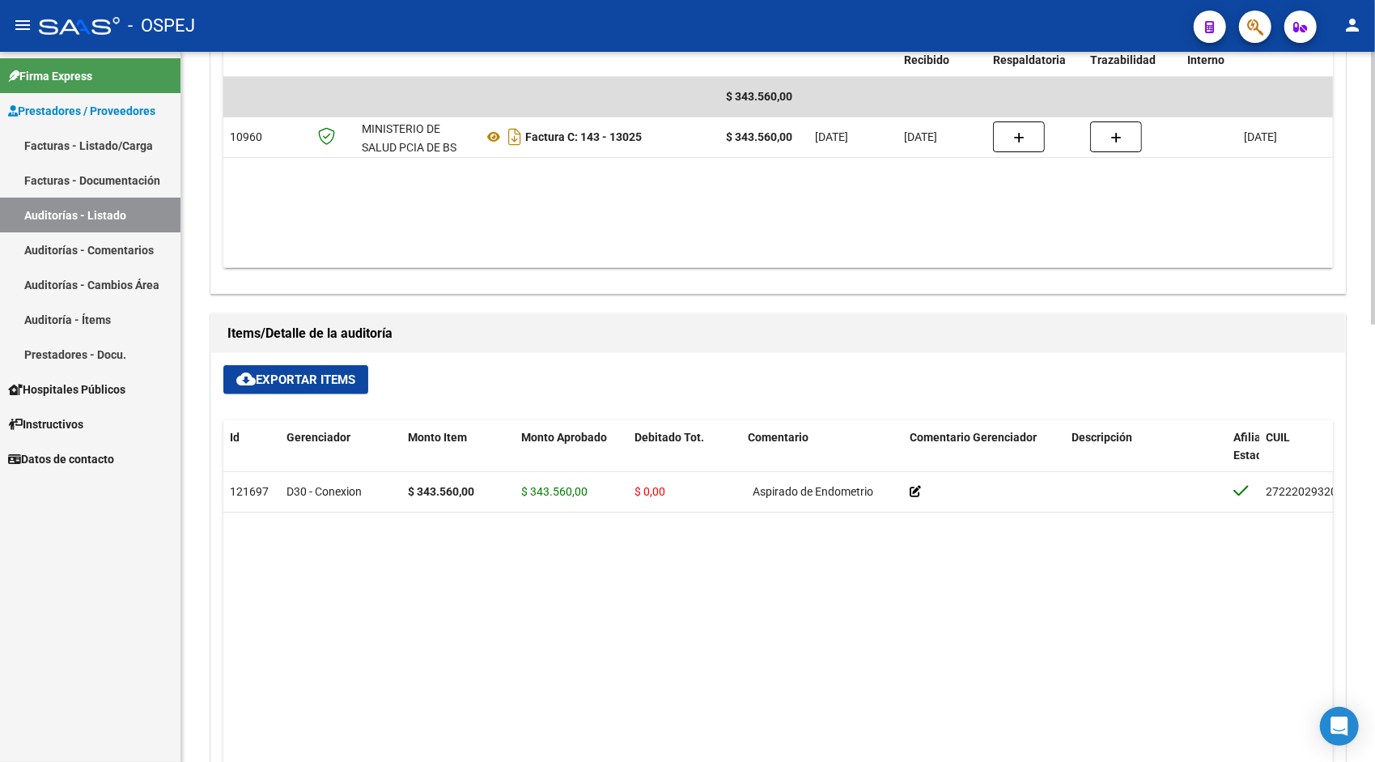
scroll to position [809, 0]
click at [322, 382] on span "cloud_download Exportar Items" at bounding box center [295, 378] width 119 height 15
click at [110, 213] on link "Auditorías - Listado" at bounding box center [90, 214] width 180 height 35
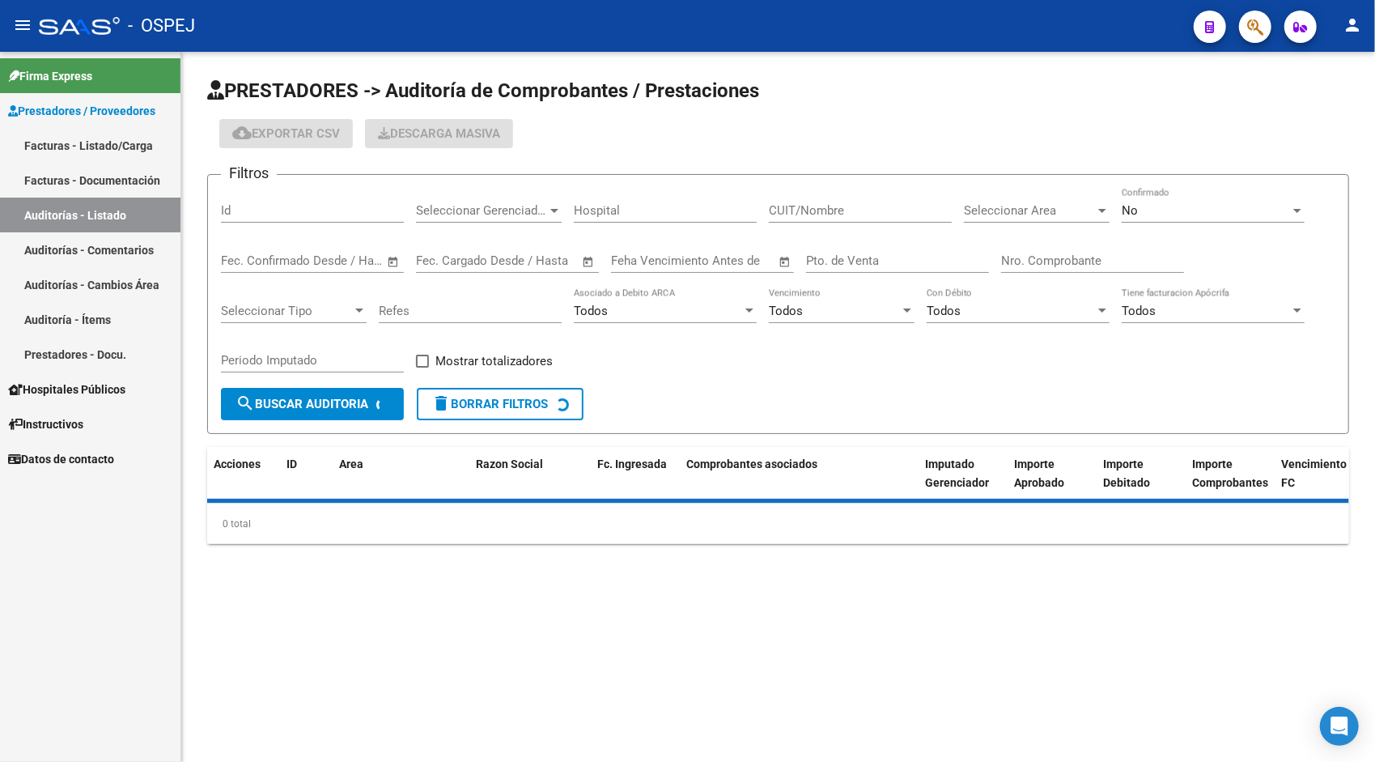
click at [257, 202] on div "Id" at bounding box center [312, 205] width 183 height 35
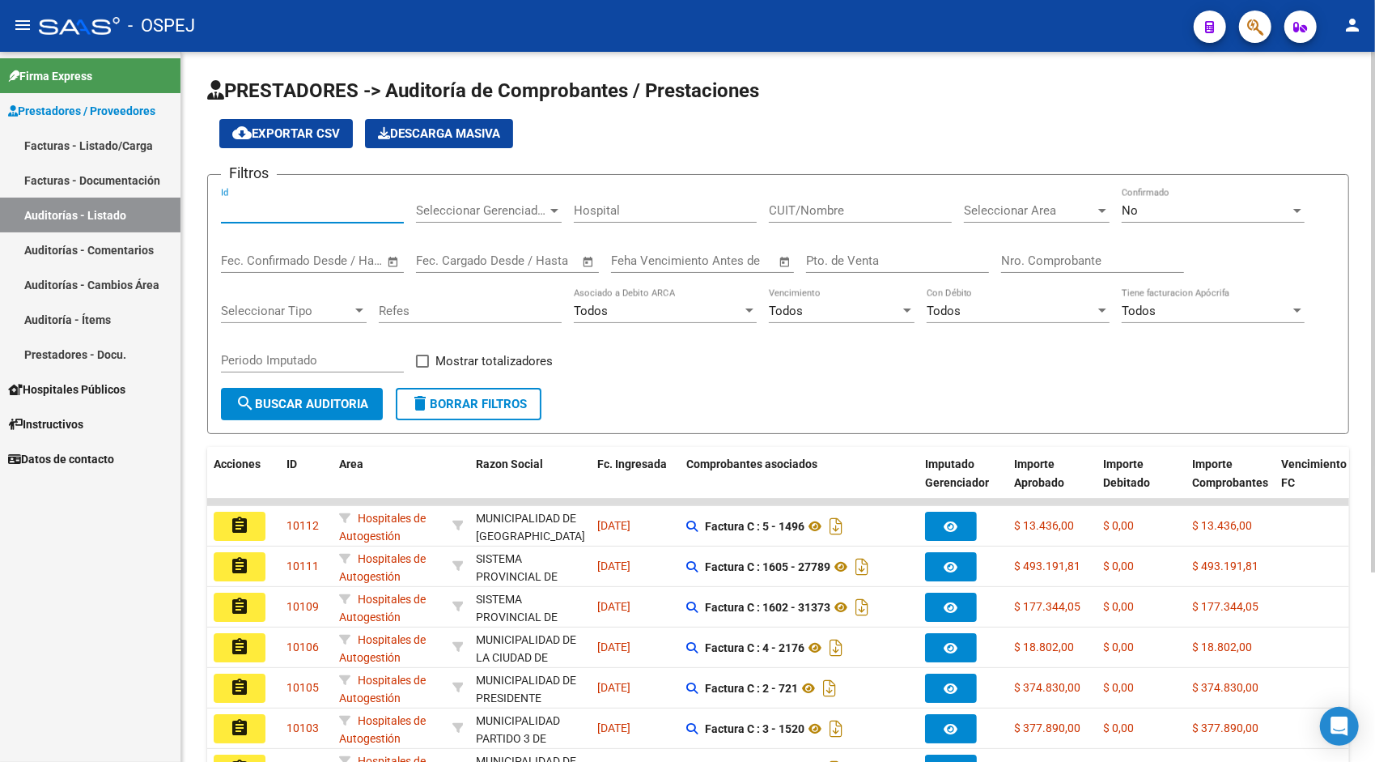
paste input "9373"
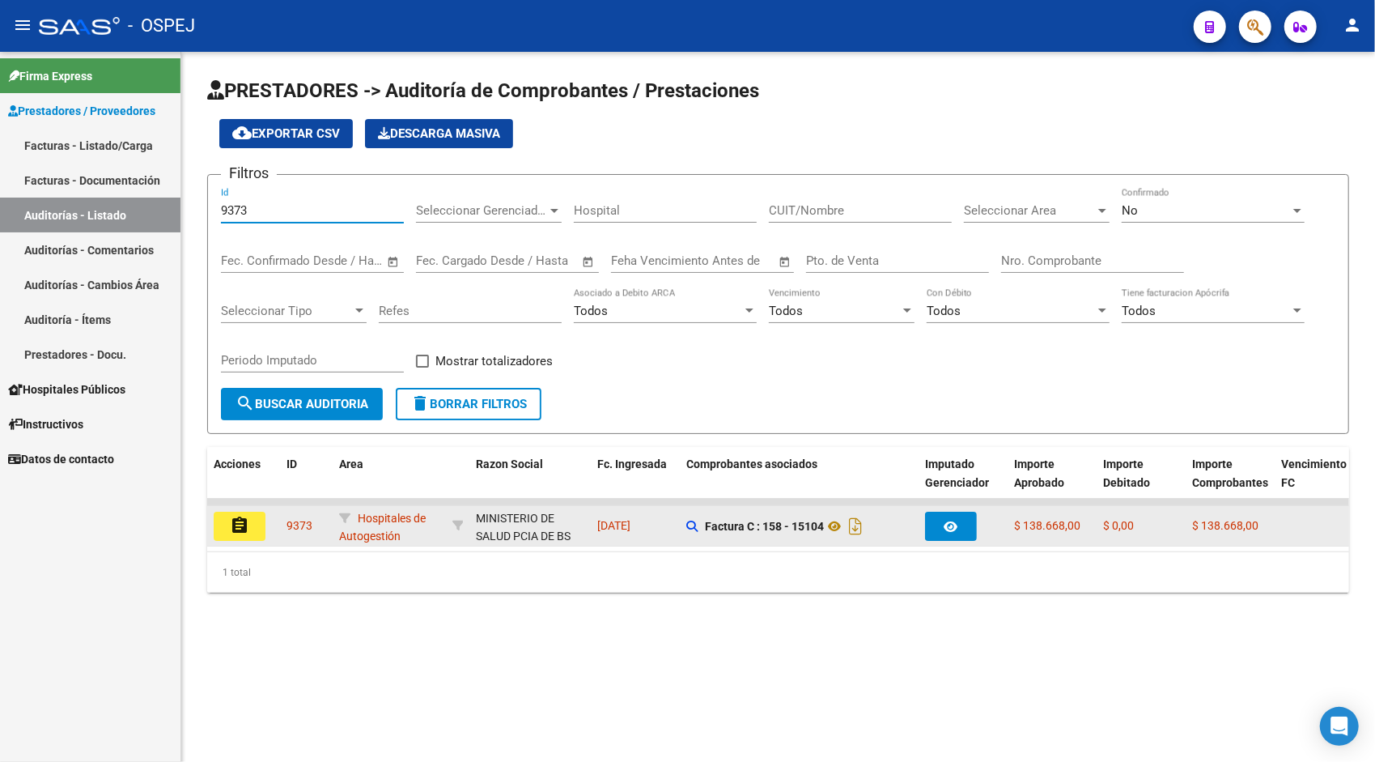
type input "9373"
click at [252, 543] on datatable-body-cell "assignment" at bounding box center [243, 526] width 73 height 40
click at [248, 533] on mat-icon "assignment" at bounding box center [239, 525] width 19 height 19
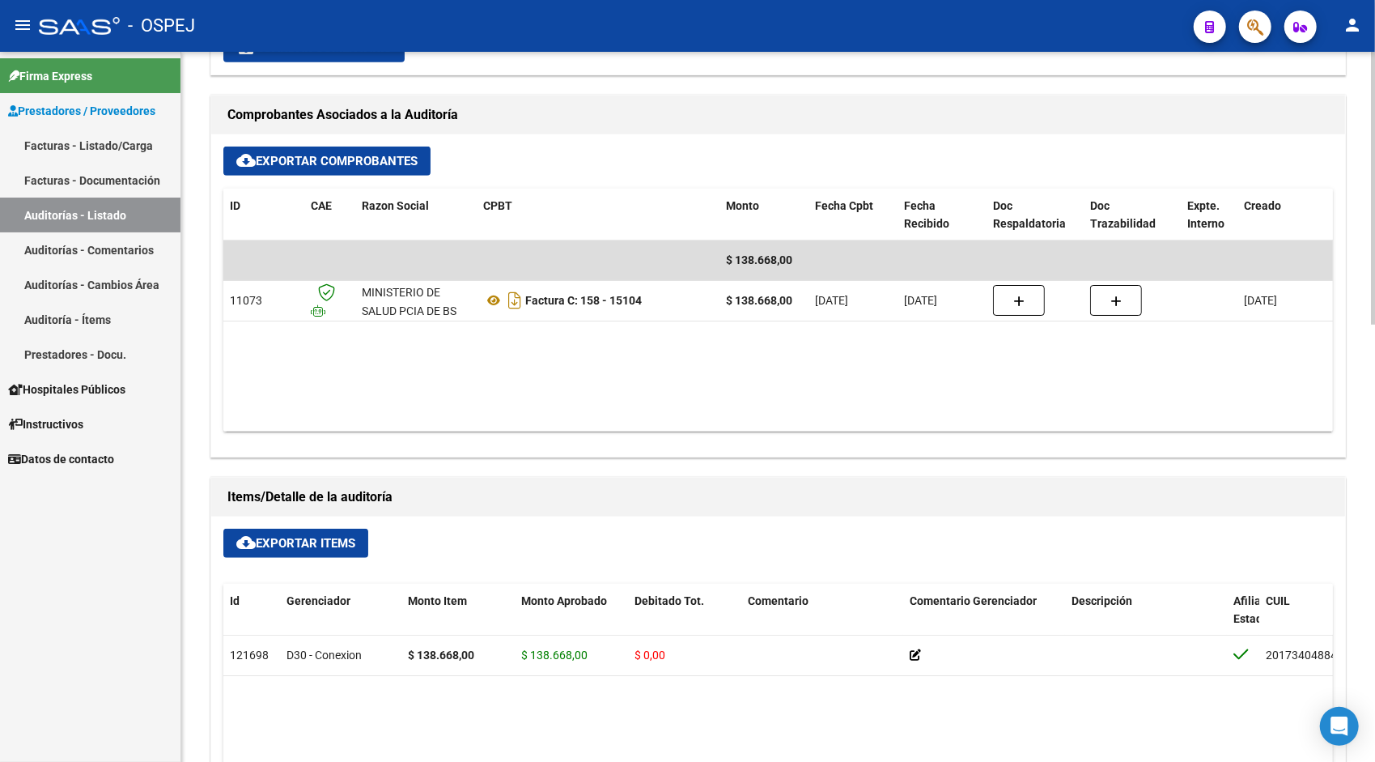
scroll to position [647, 0]
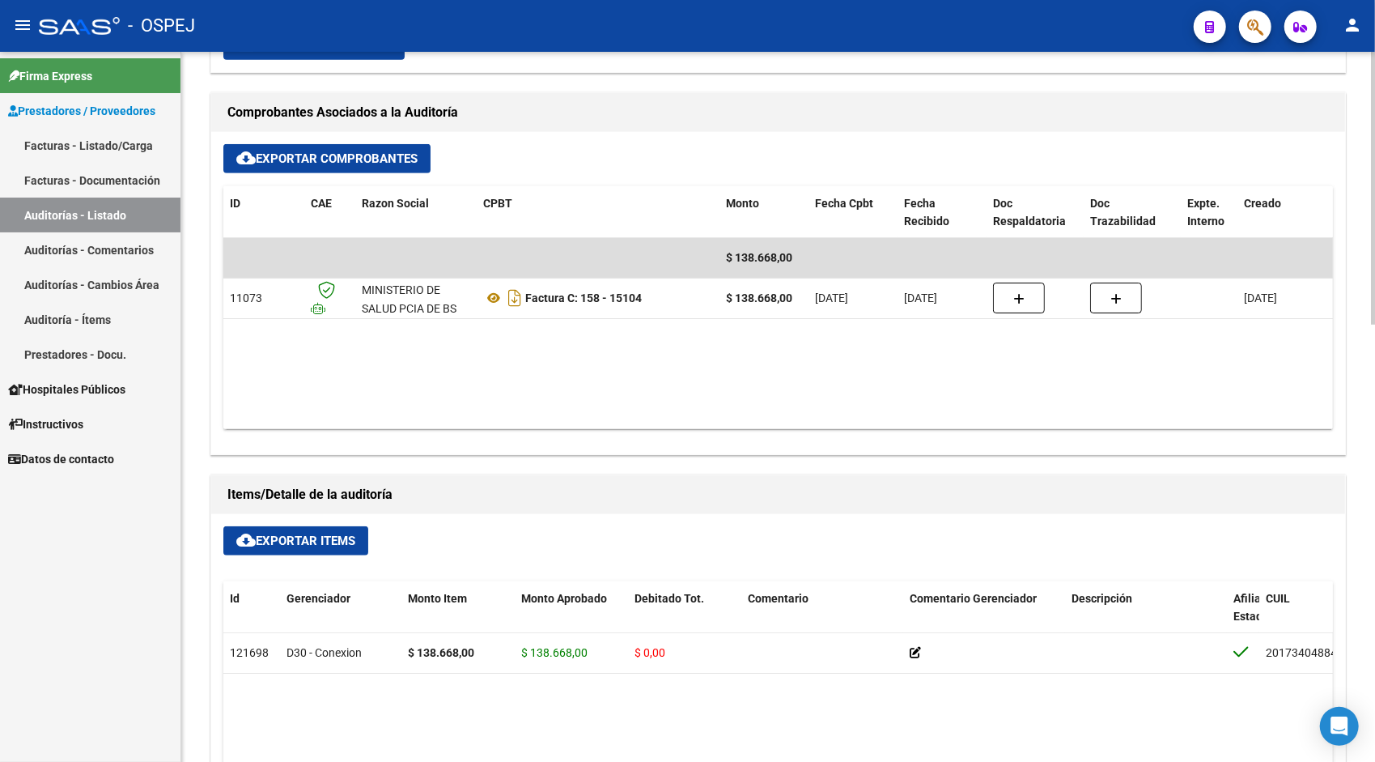
click at [290, 546] on button "cloud_download Exportar Items" at bounding box center [295, 540] width 145 height 29
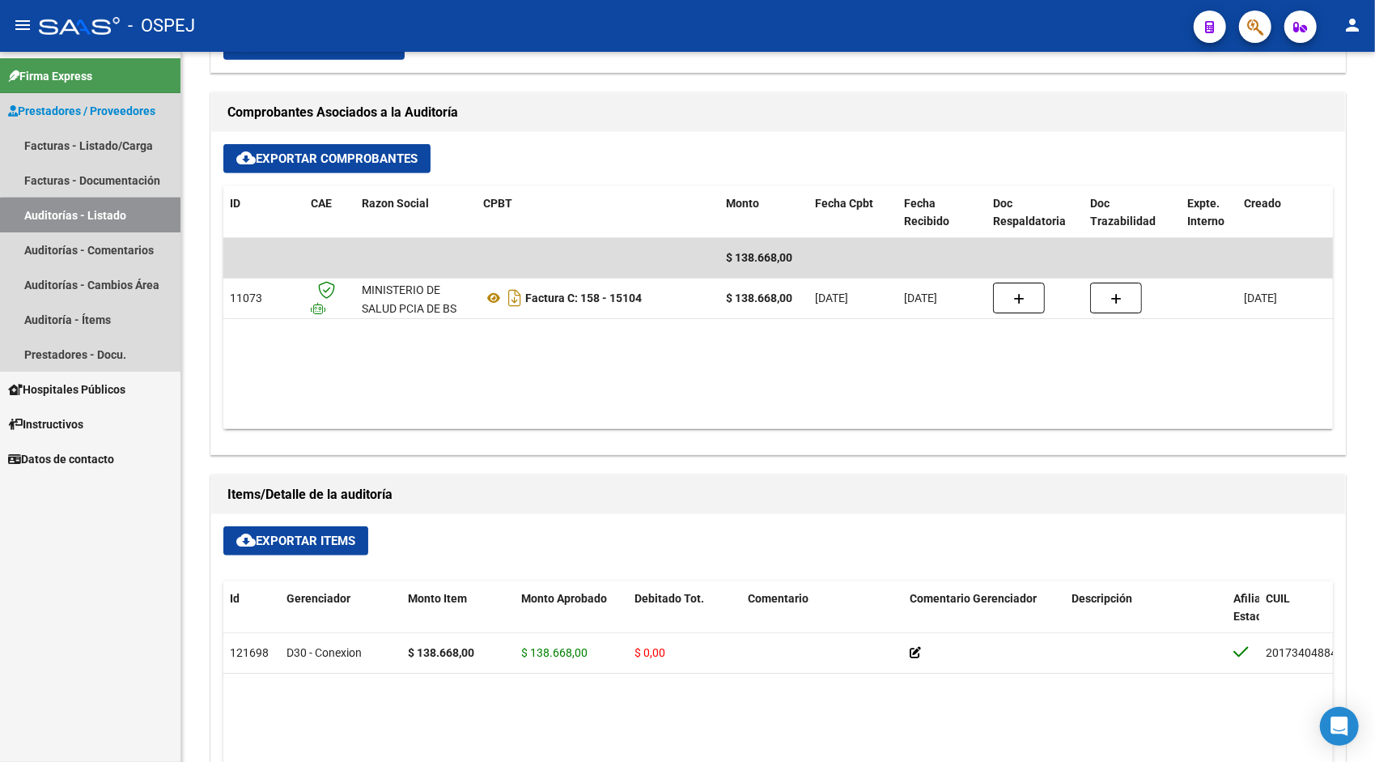
click at [103, 222] on link "Auditorías - Listado" at bounding box center [90, 214] width 180 height 35
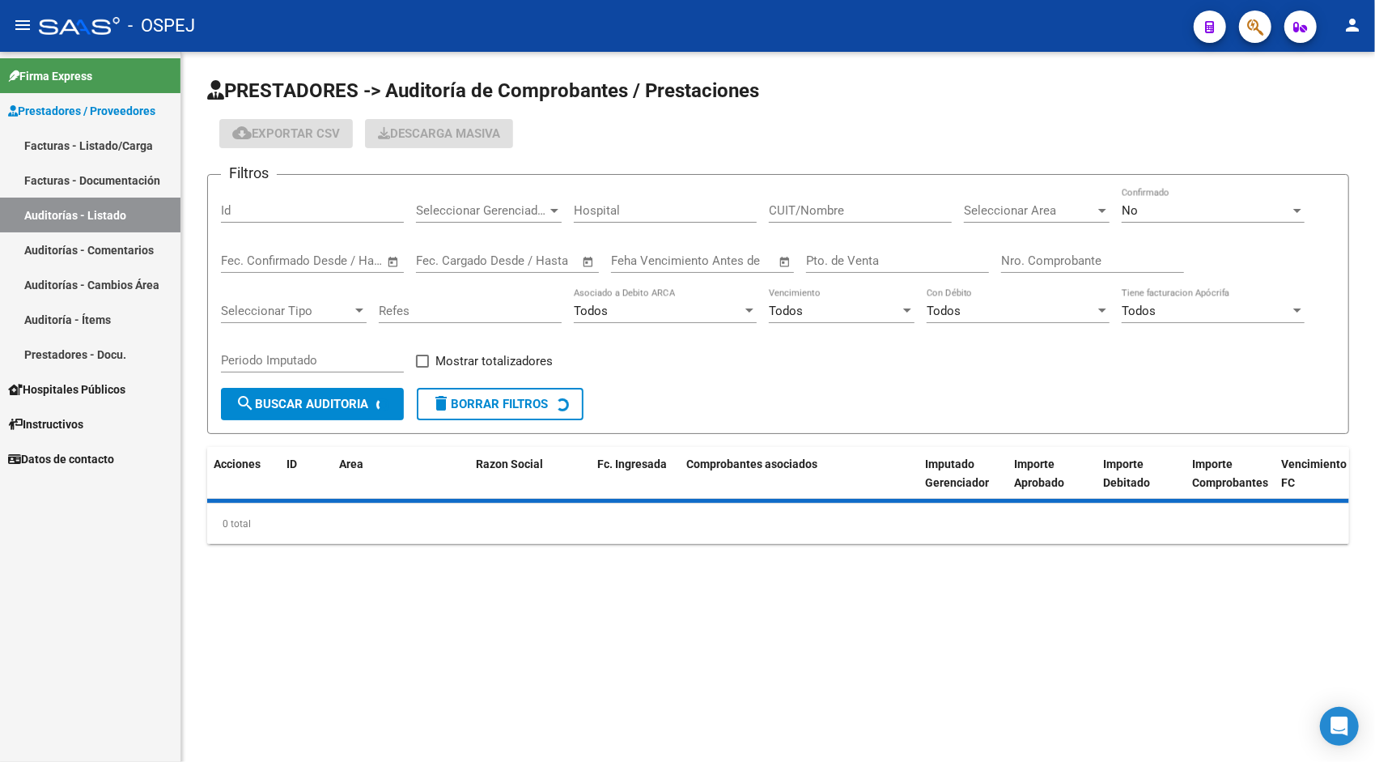
click at [280, 206] on input "Id" at bounding box center [312, 210] width 183 height 15
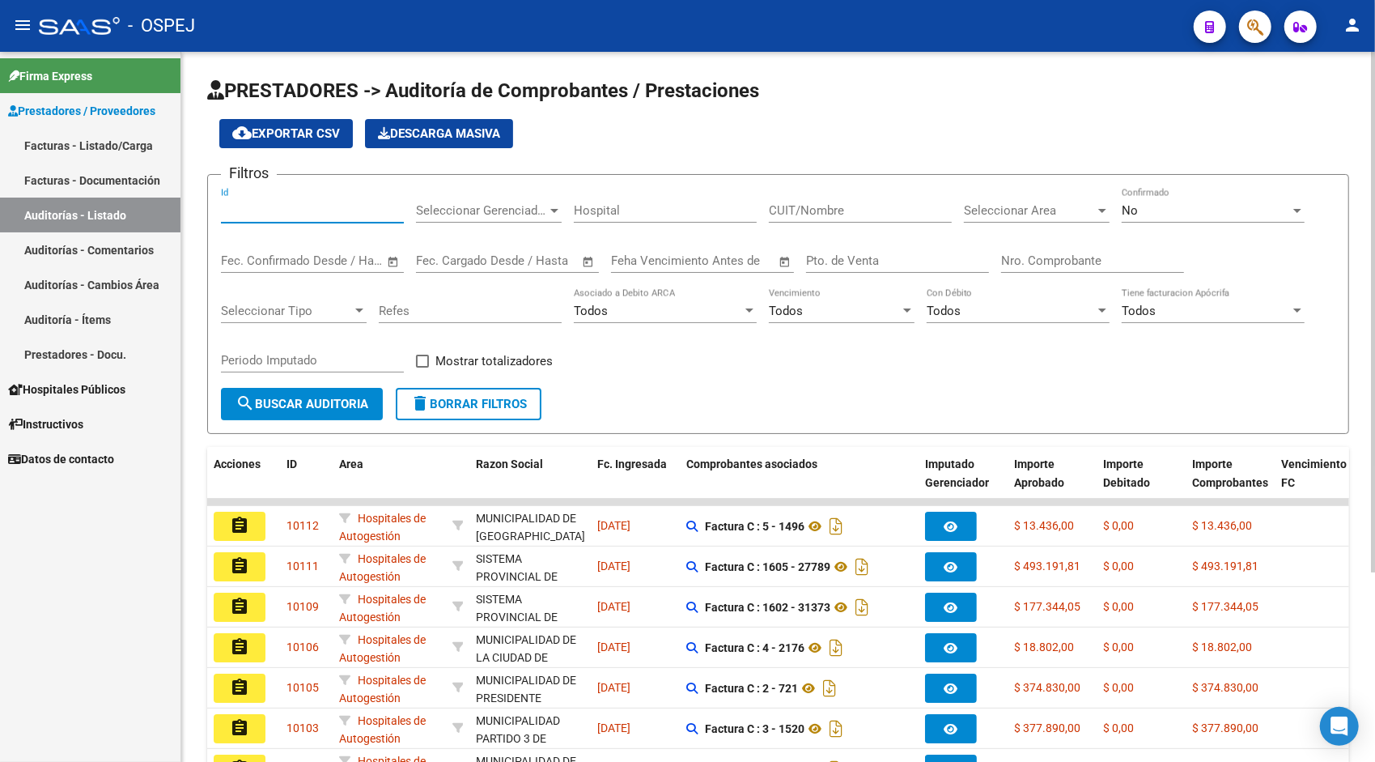
paste input "9374"
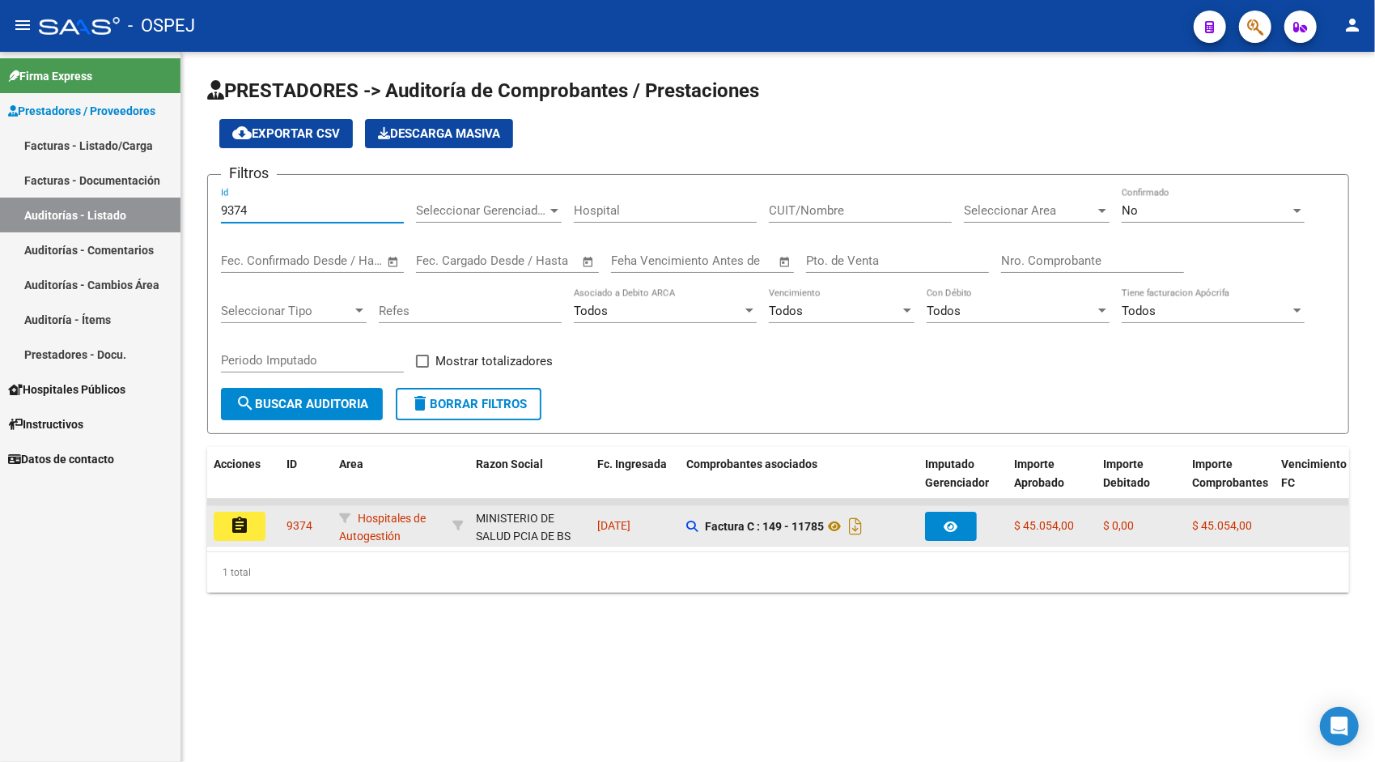
type input "9374"
click at [246, 538] on button "assignment" at bounding box center [240, 525] width 52 height 29
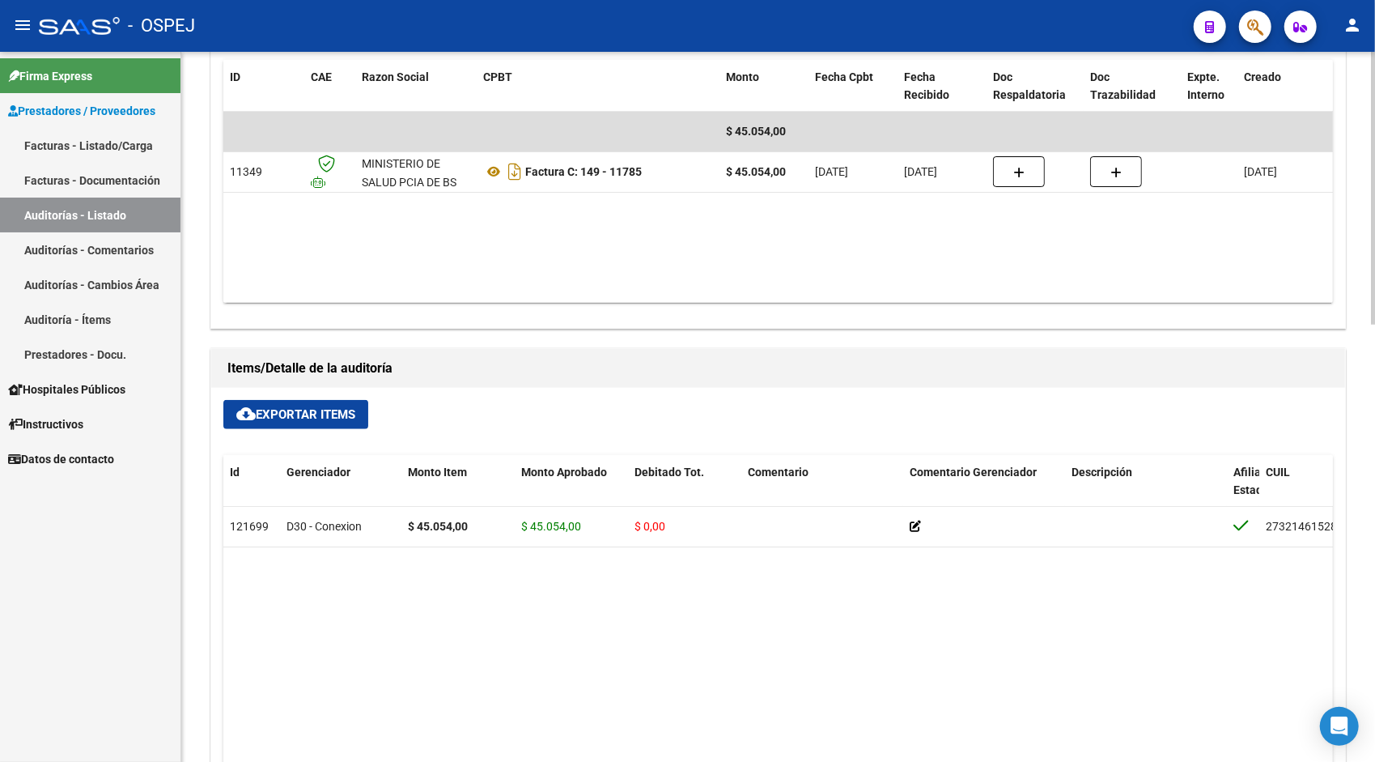
scroll to position [809, 0]
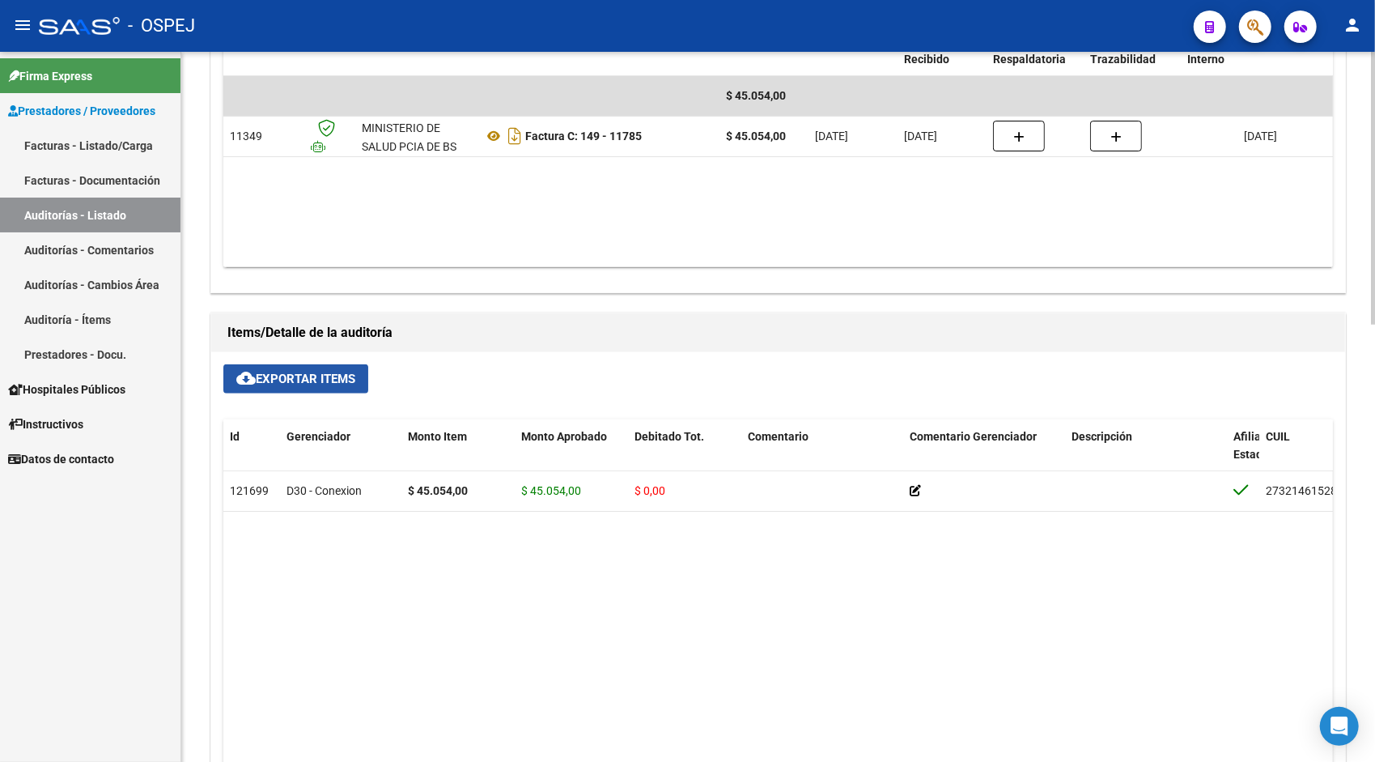
click at [342, 380] on span "cloud_download Exportar Items" at bounding box center [295, 378] width 119 height 15
click at [104, 210] on link "Auditorías - Listado" at bounding box center [90, 214] width 180 height 35
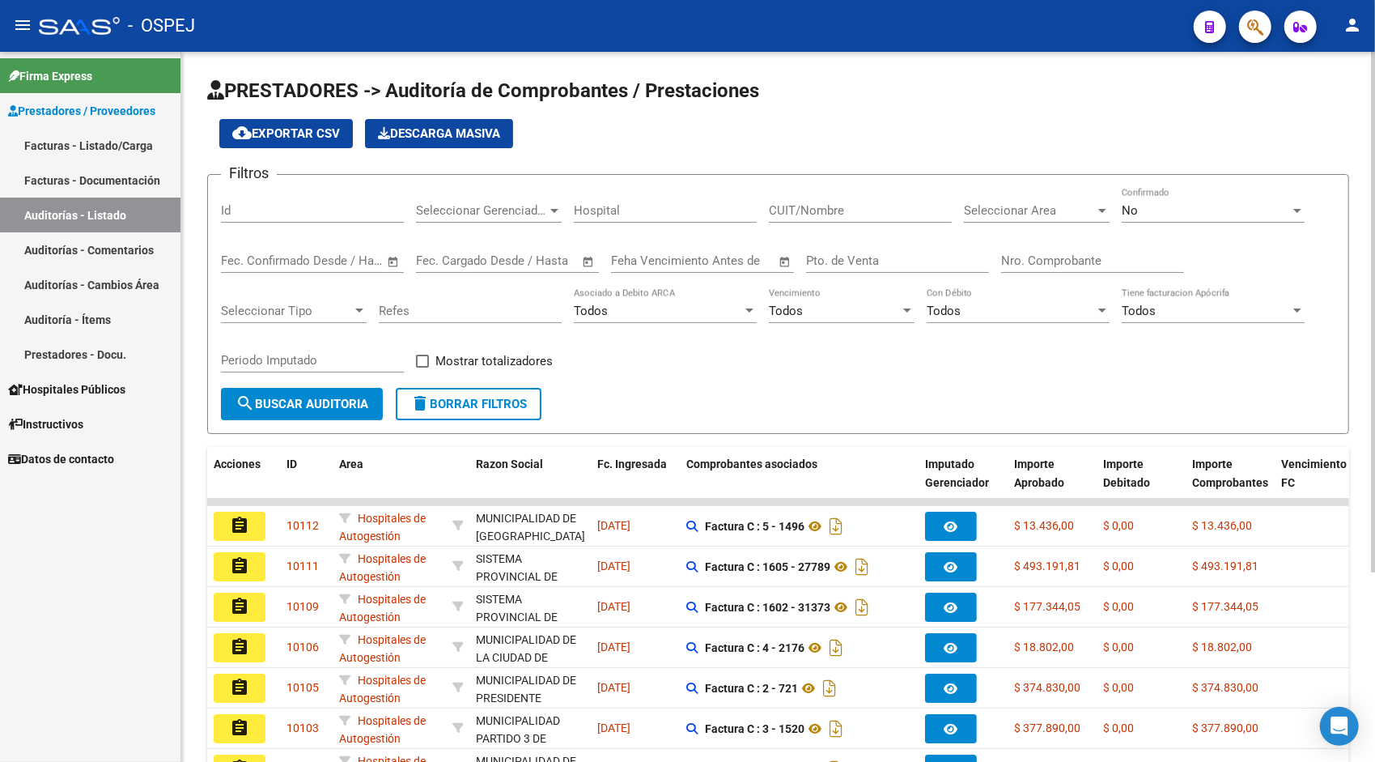
click at [261, 202] on div "Id" at bounding box center [312, 205] width 183 height 35
paste input "9376"
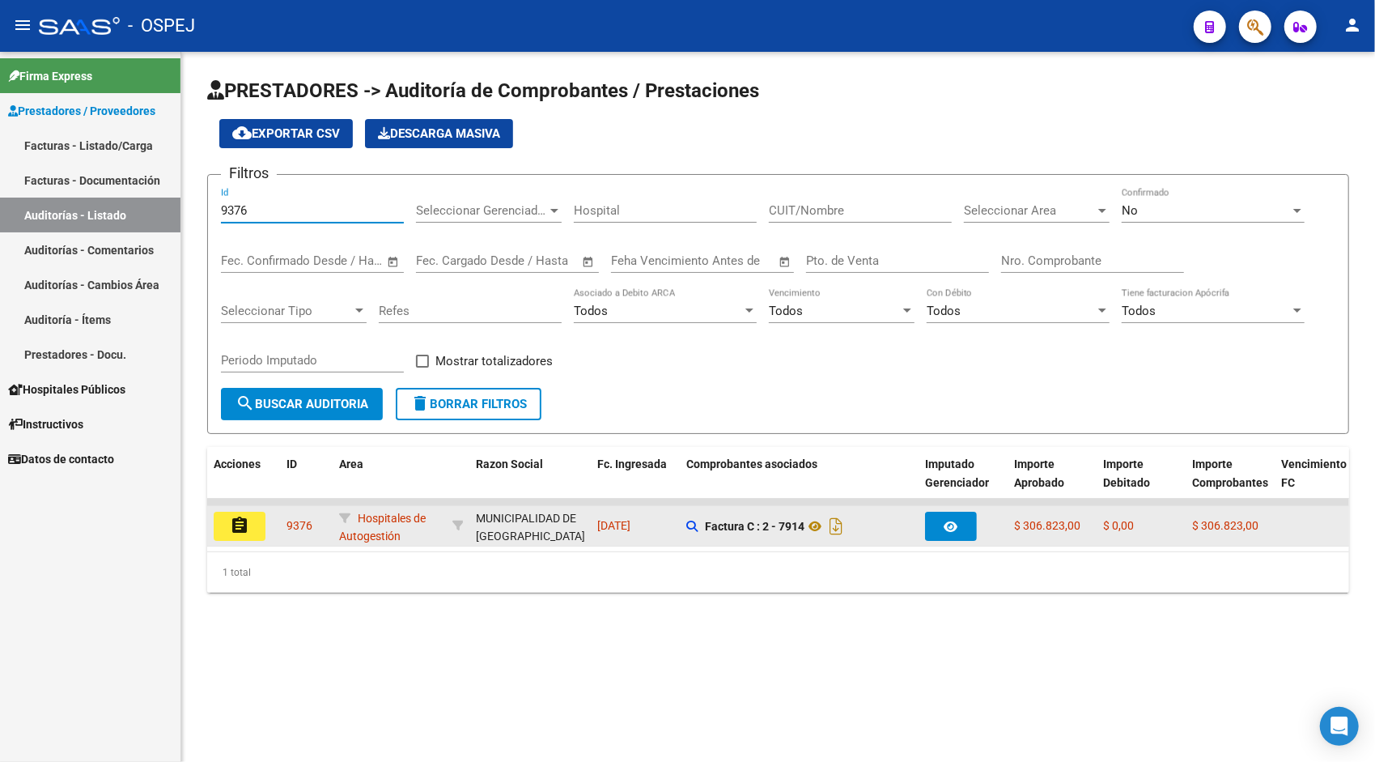
type input "9376"
click at [240, 524] on mat-icon "assignment" at bounding box center [239, 525] width 19 height 19
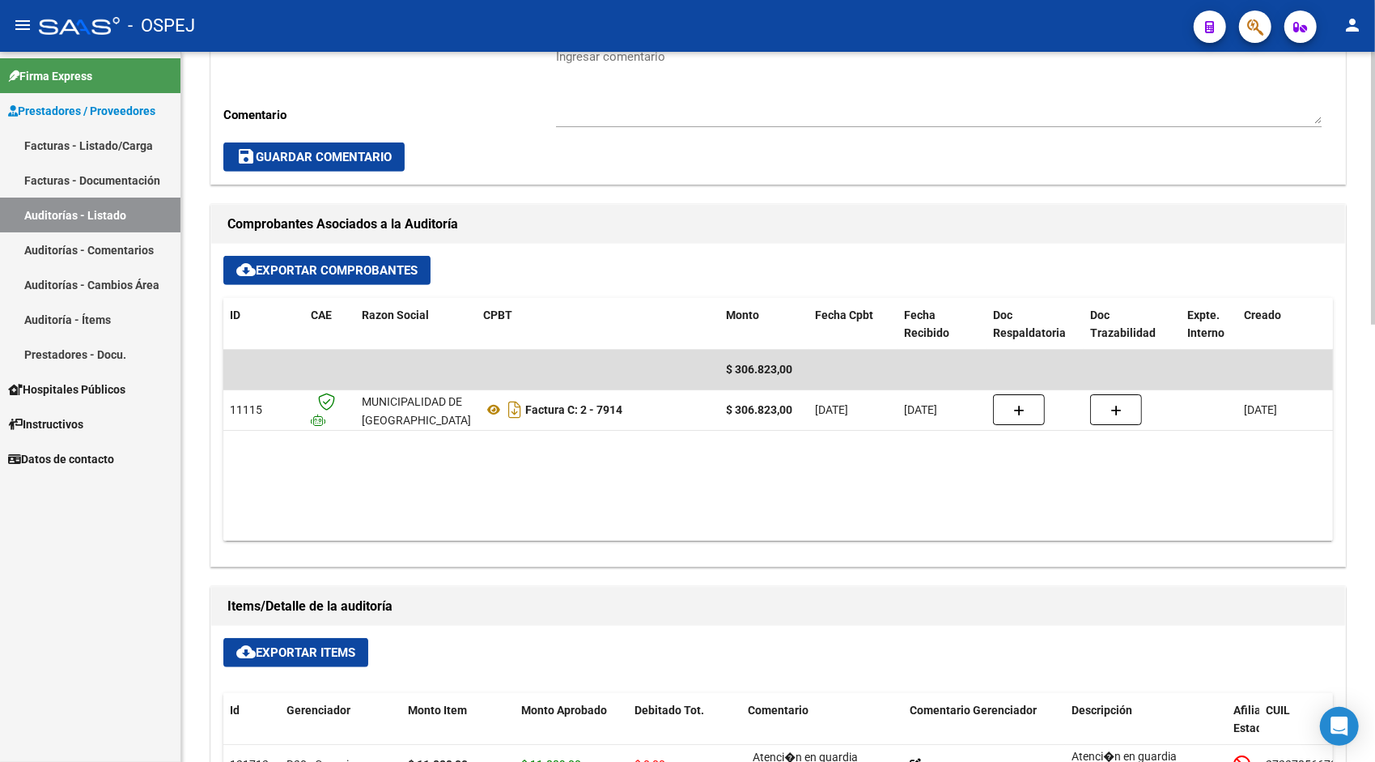
scroll to position [550, 0]
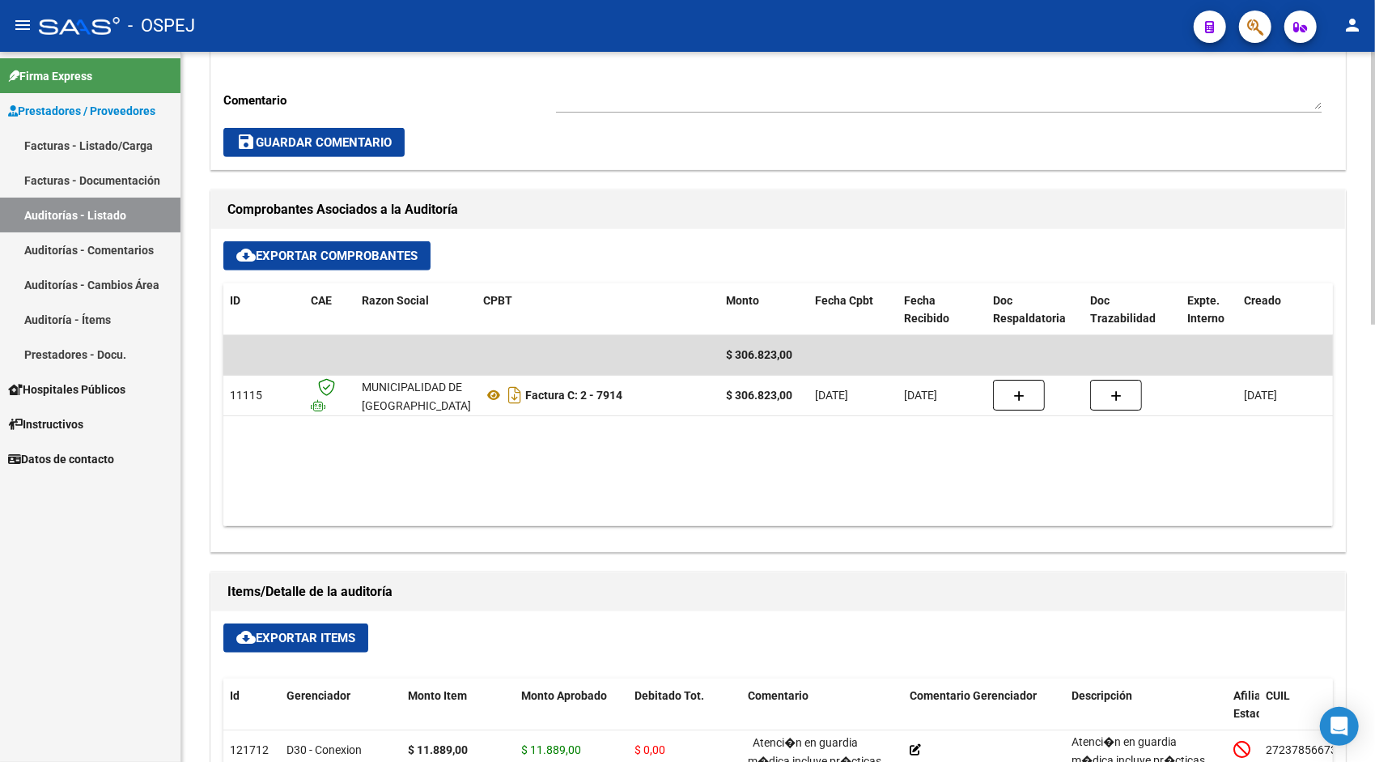
click at [331, 635] on span "cloud_download Exportar Items" at bounding box center [295, 637] width 119 height 15
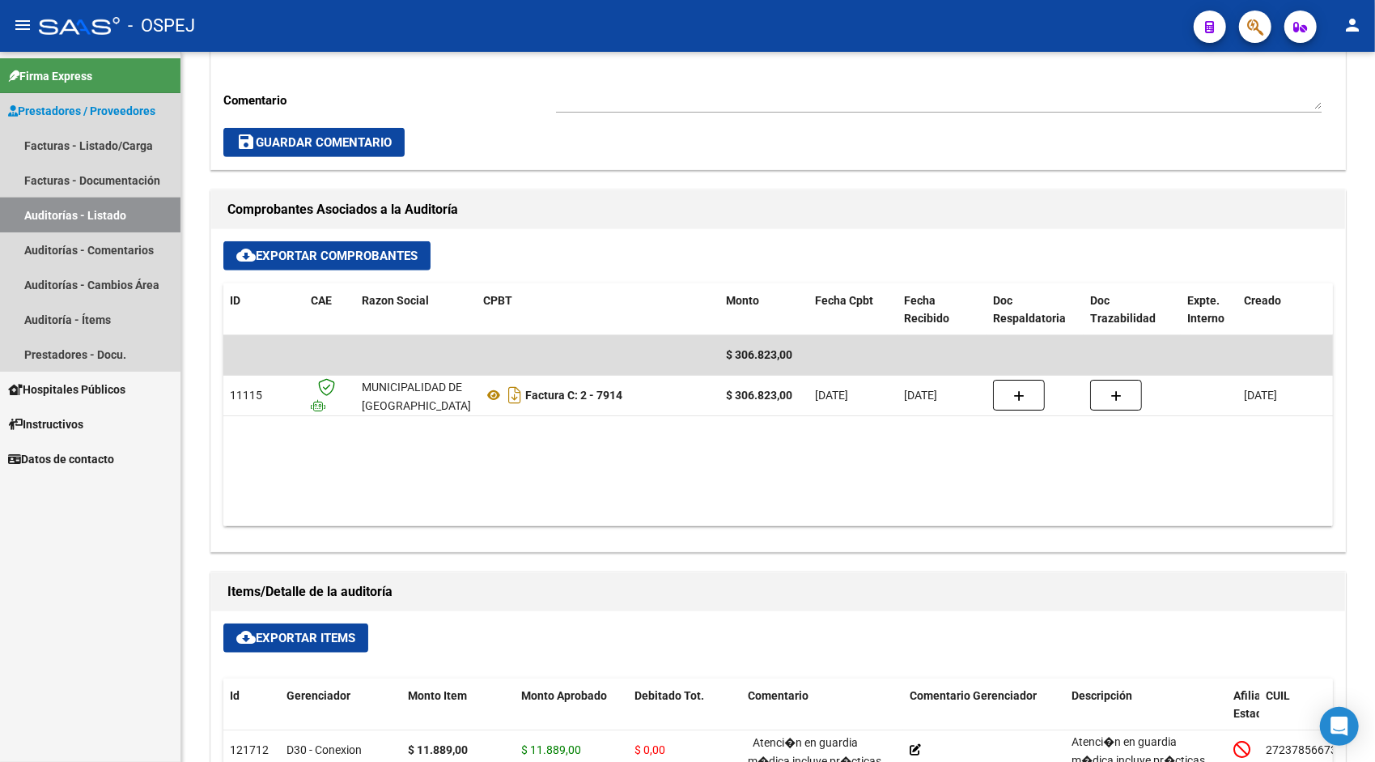
click at [108, 202] on link "Auditorías - Listado" at bounding box center [90, 214] width 180 height 35
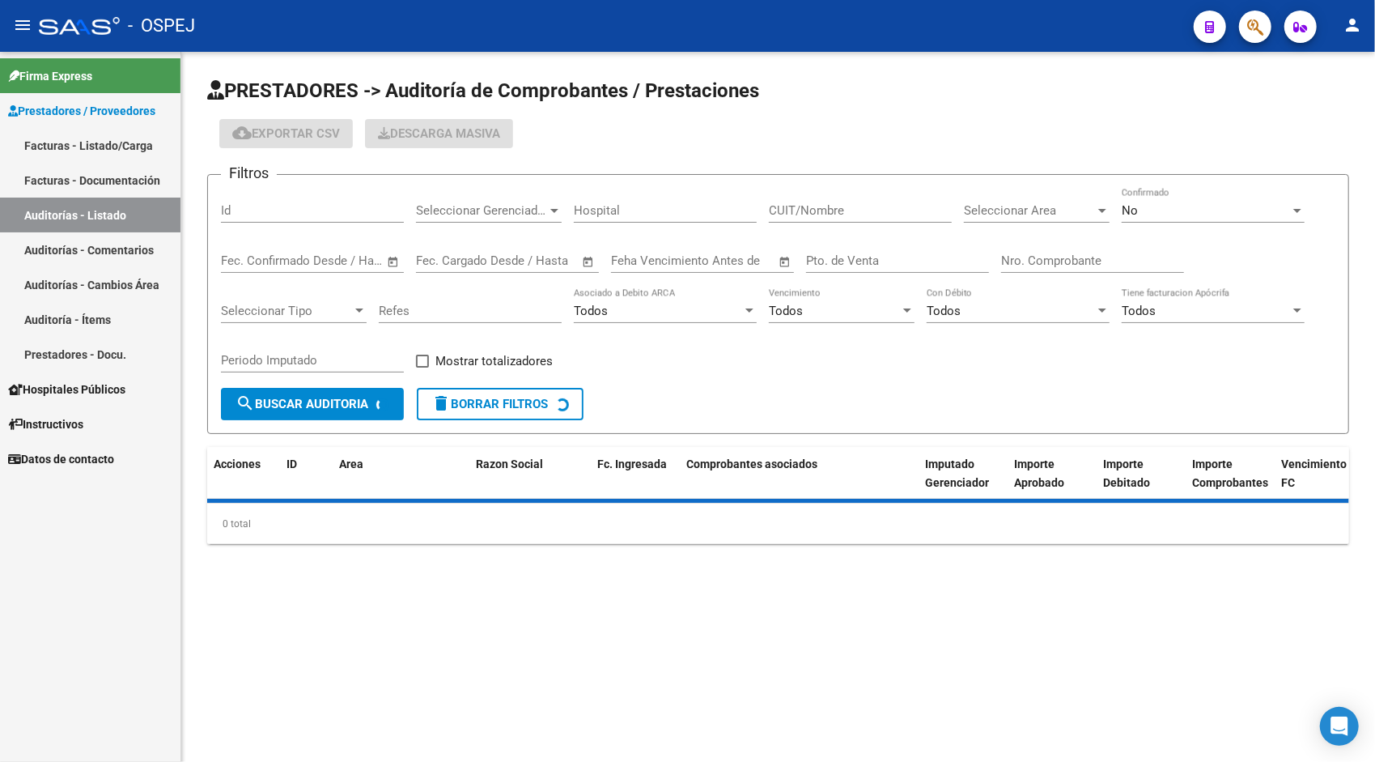
click at [285, 211] on input "Id" at bounding box center [312, 210] width 183 height 15
paste input "9378"
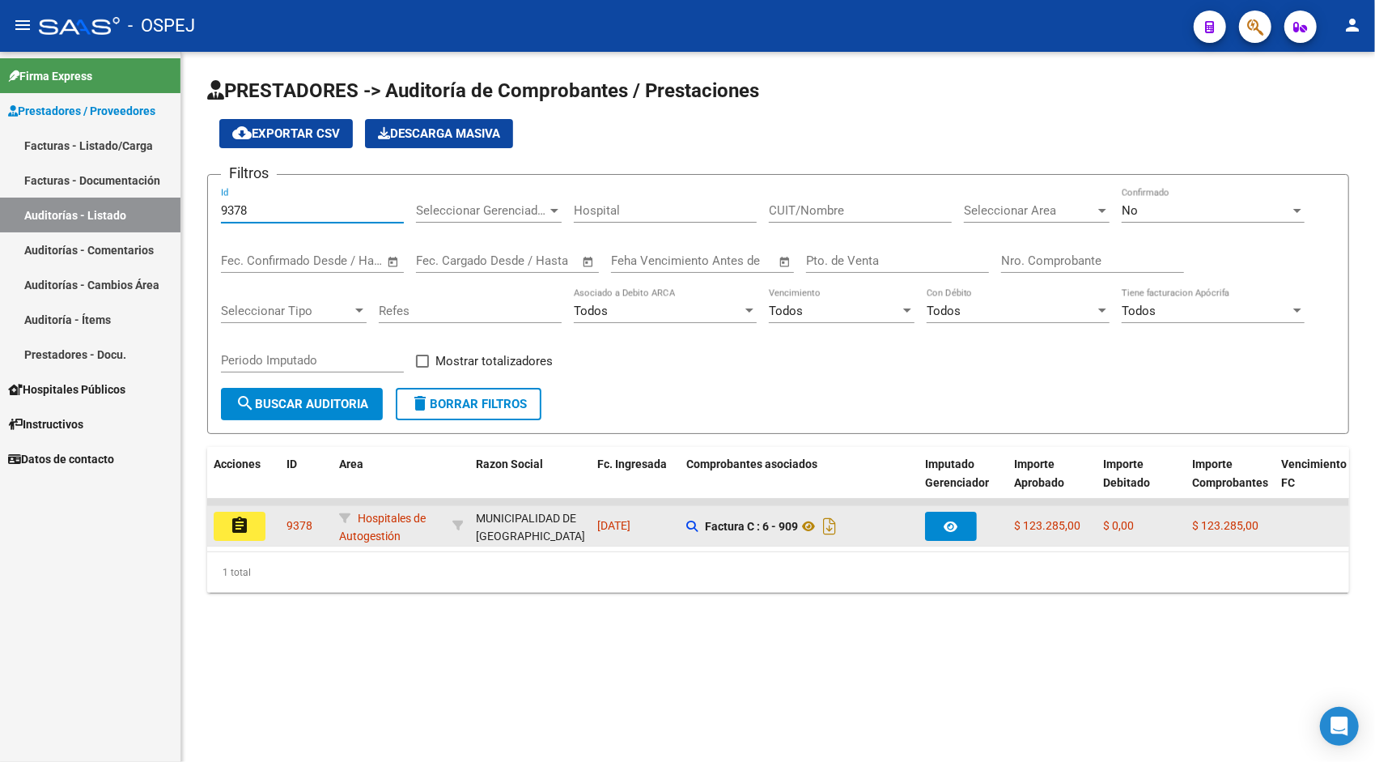
type input "9378"
click at [247, 528] on mat-icon "assignment" at bounding box center [239, 525] width 19 height 19
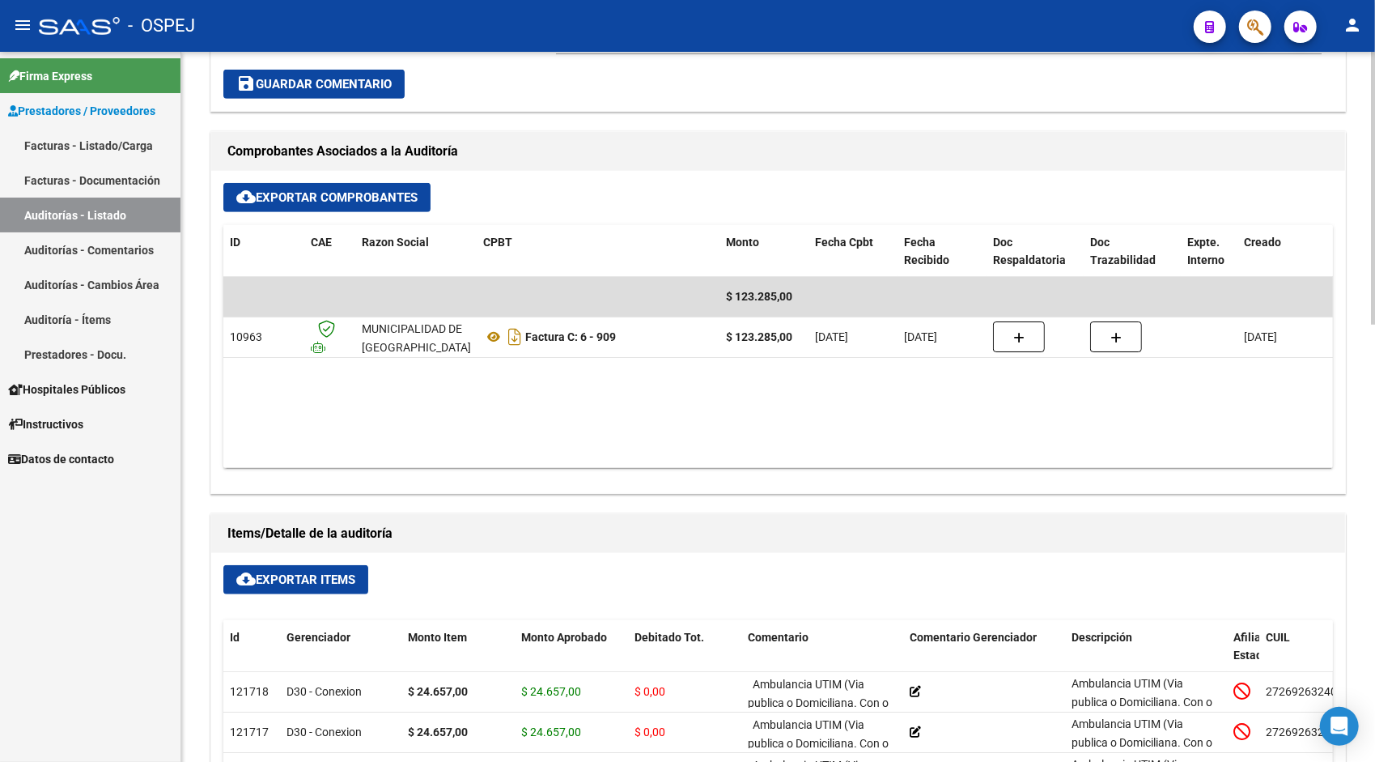
scroll to position [615, 0]
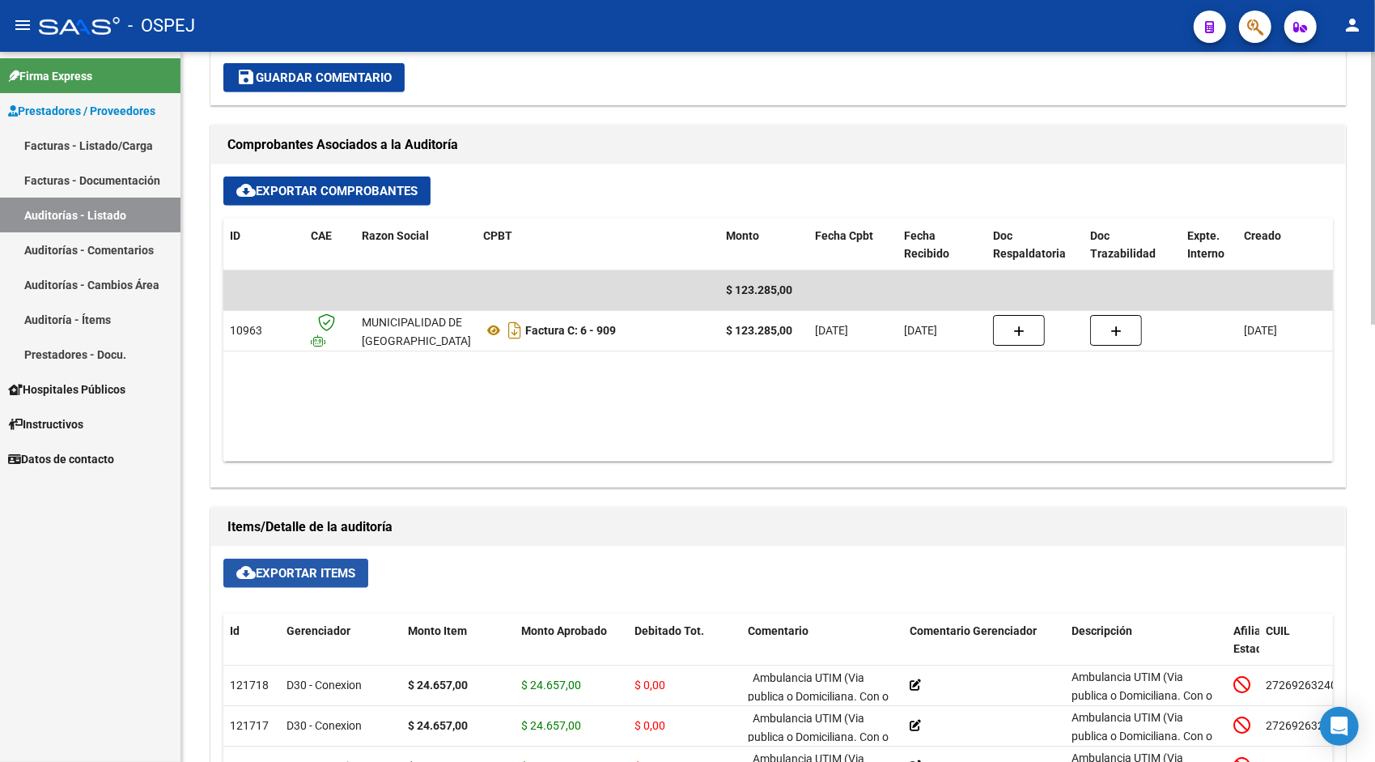
click at [295, 561] on button "cloud_download Exportar Items" at bounding box center [295, 572] width 145 height 29
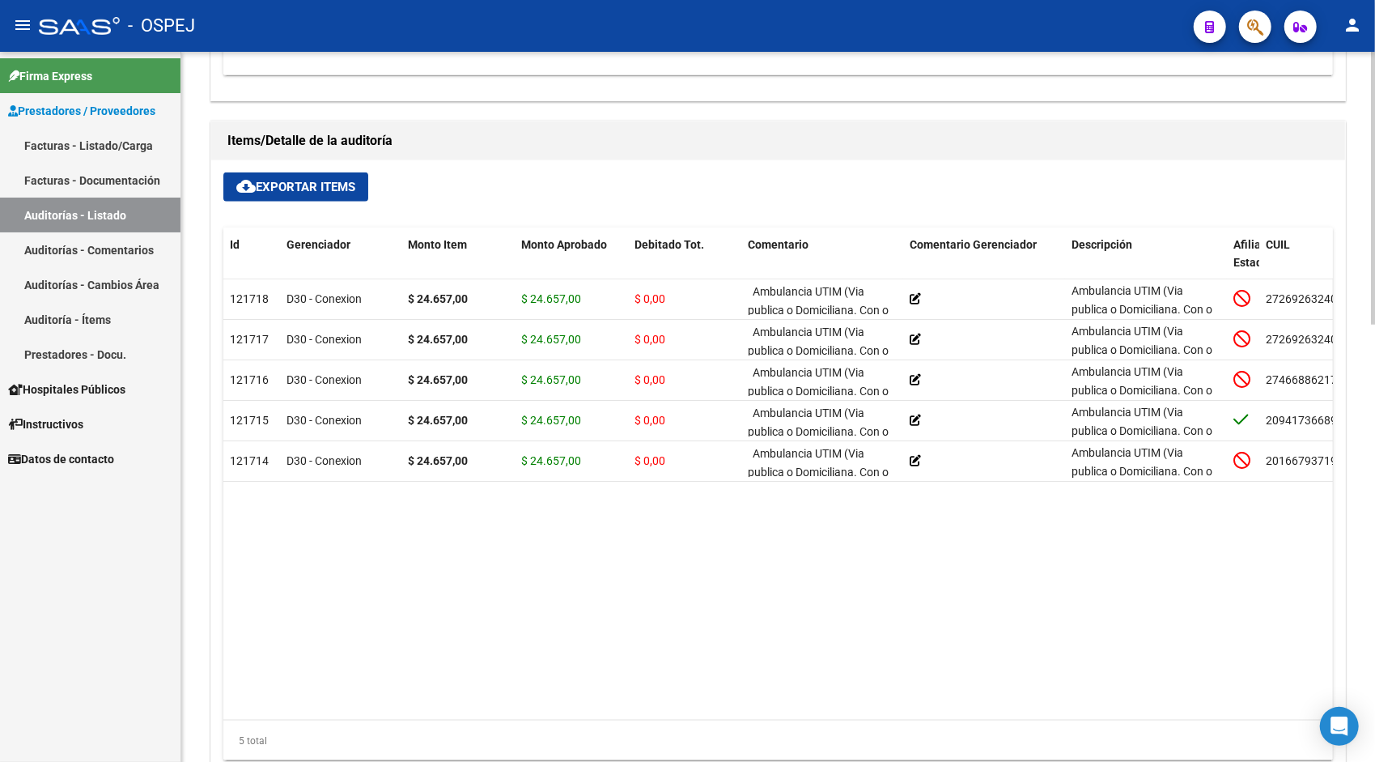
scroll to position [1139, 0]
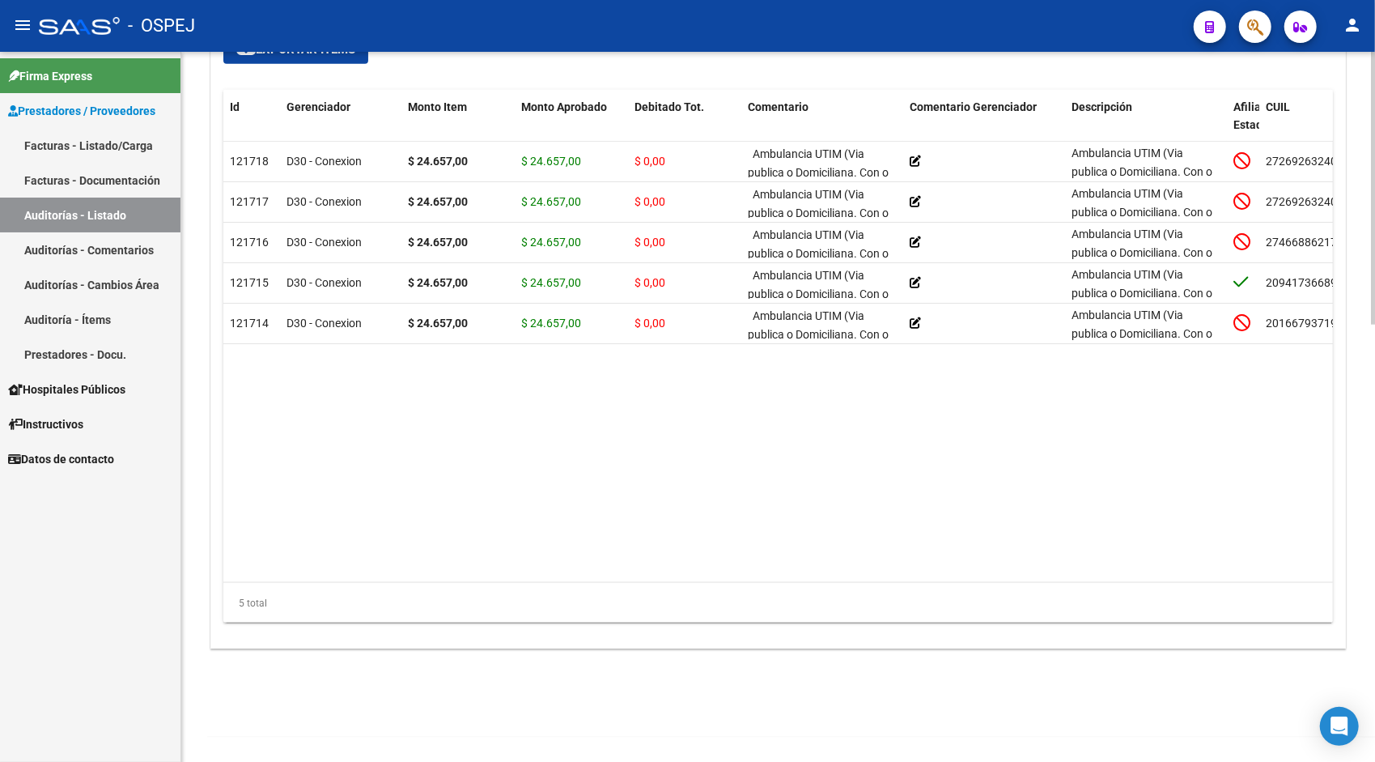
click at [1374, 502] on html "menu - OSPEJ person Firma Express Prestadores / Proveedores Facturas - Listado/…" at bounding box center [687, 381] width 1375 height 762
click at [119, 222] on link "Auditorías - Listado" at bounding box center [90, 214] width 180 height 35
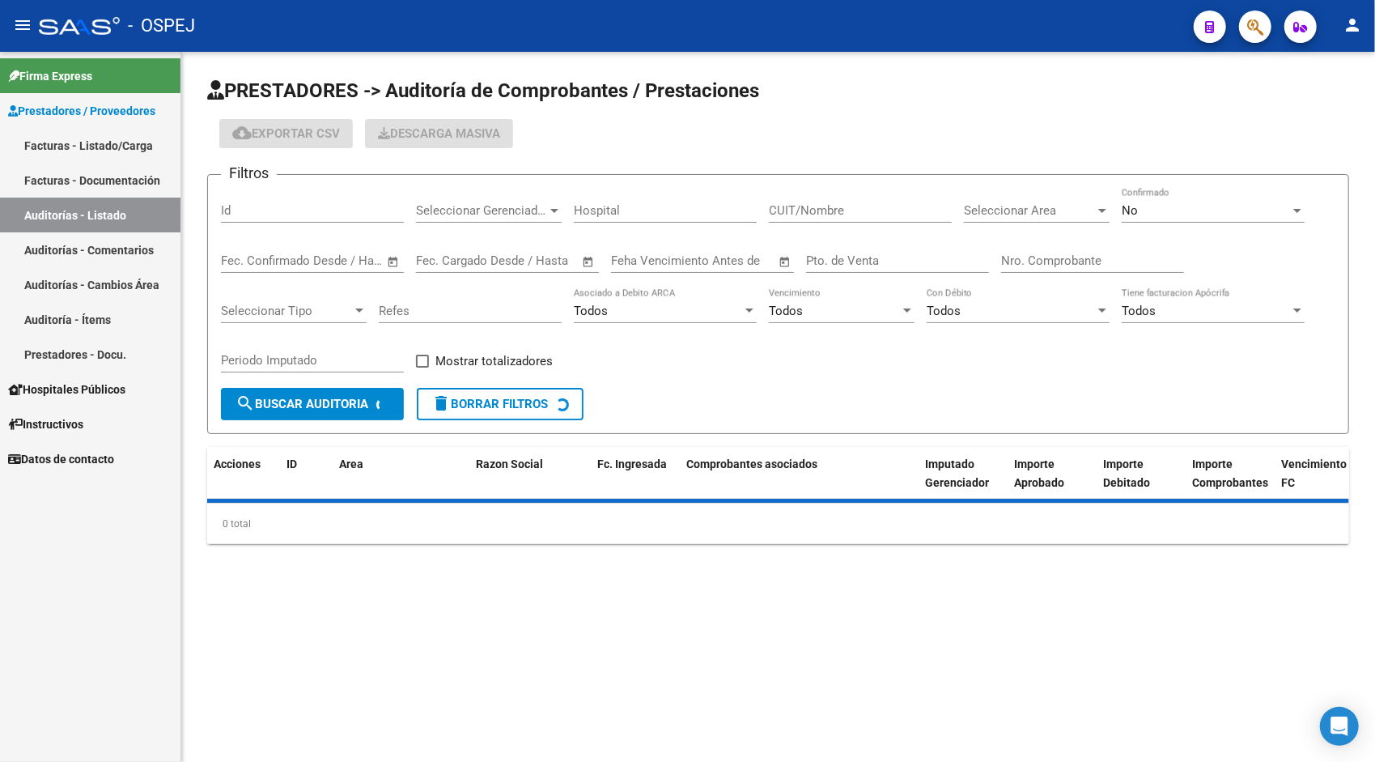
click at [278, 210] on input "Id" at bounding box center [312, 210] width 183 height 15
paste input "9379"
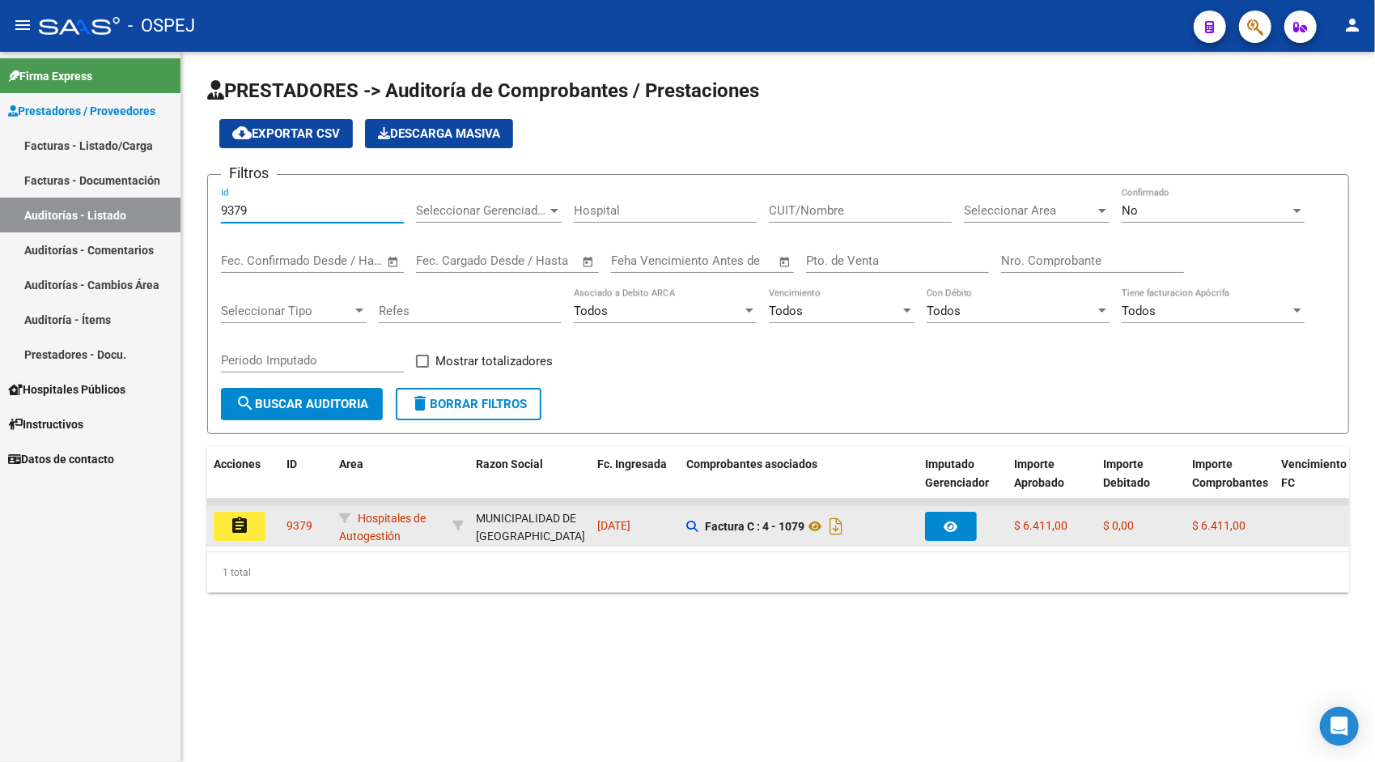
type input "9379"
click at [249, 528] on button "assignment" at bounding box center [240, 525] width 52 height 29
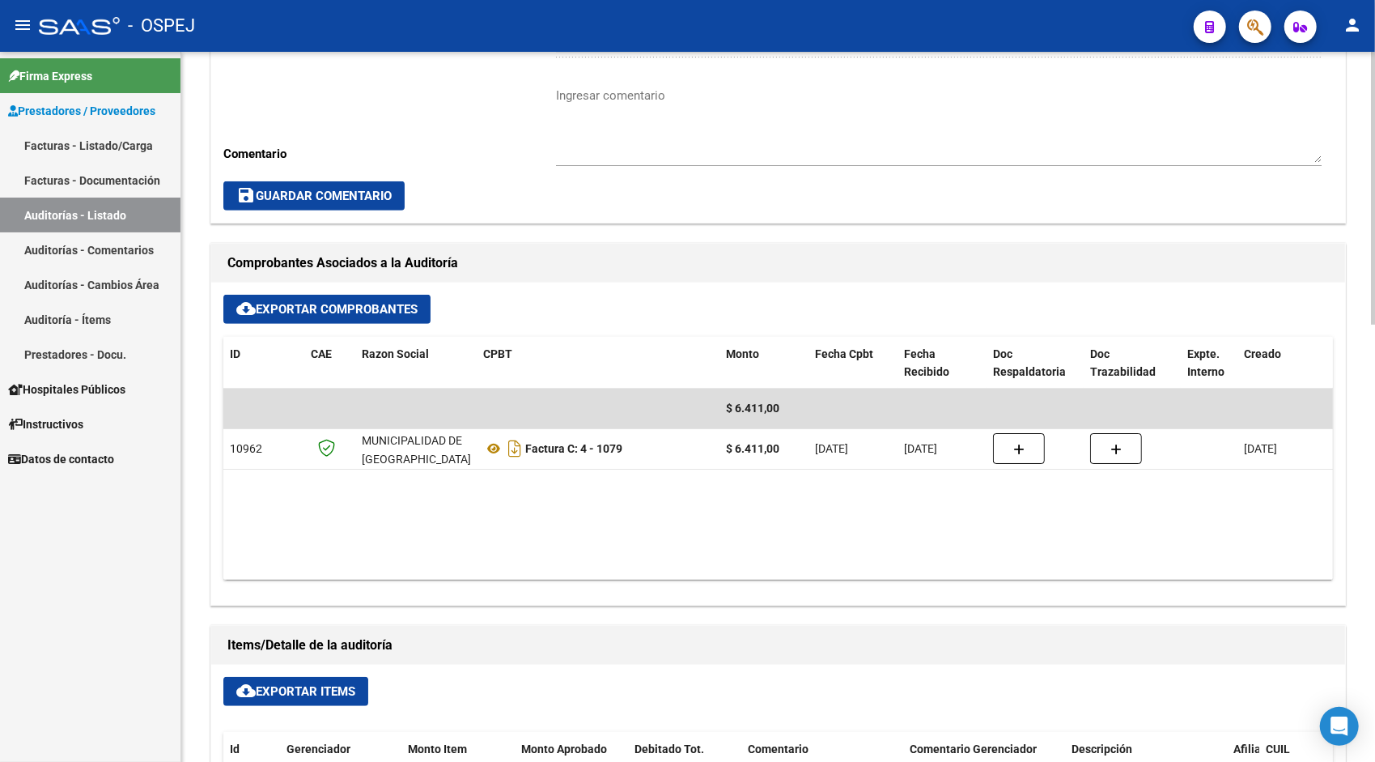
scroll to position [518, 0]
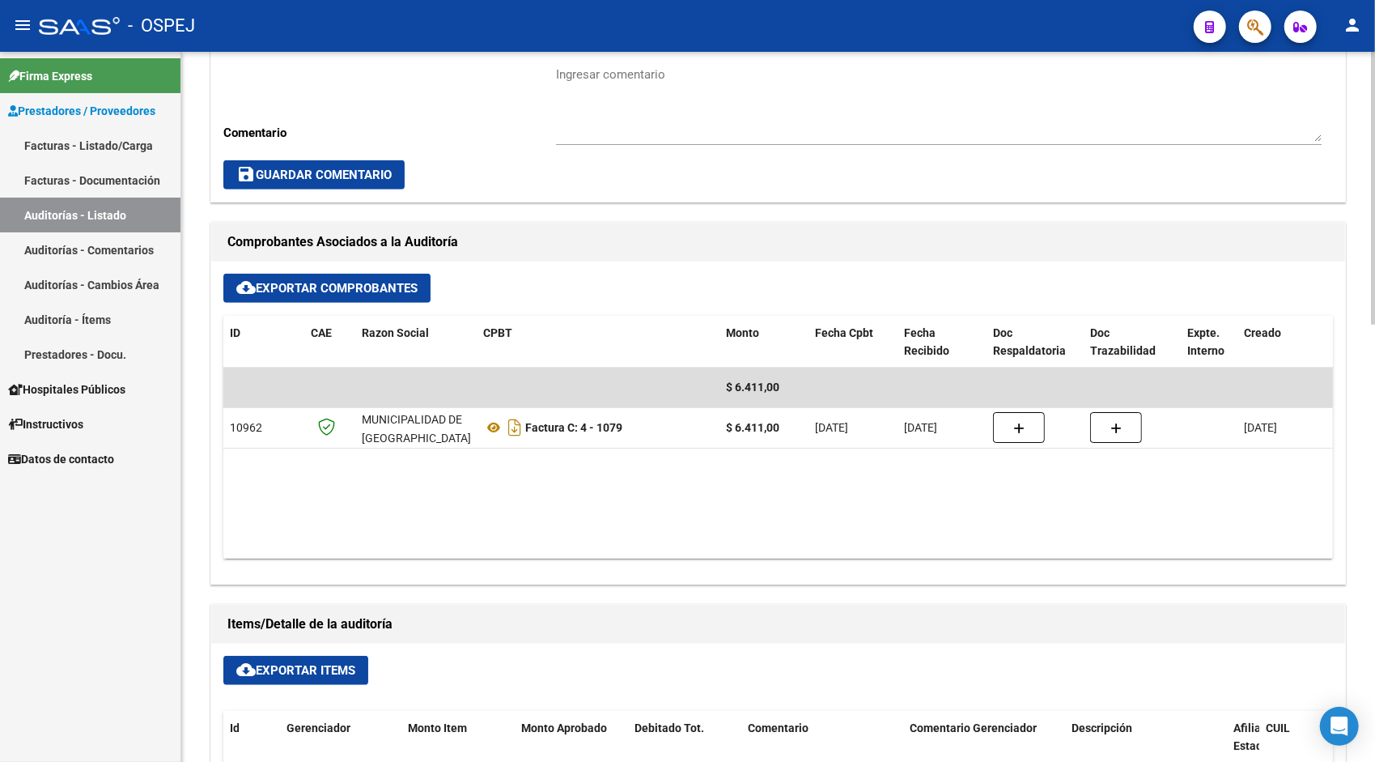
click at [303, 680] on button "cloud_download Exportar Items" at bounding box center [295, 670] width 145 height 29
click at [82, 220] on link "Auditorías - Listado" at bounding box center [90, 214] width 180 height 35
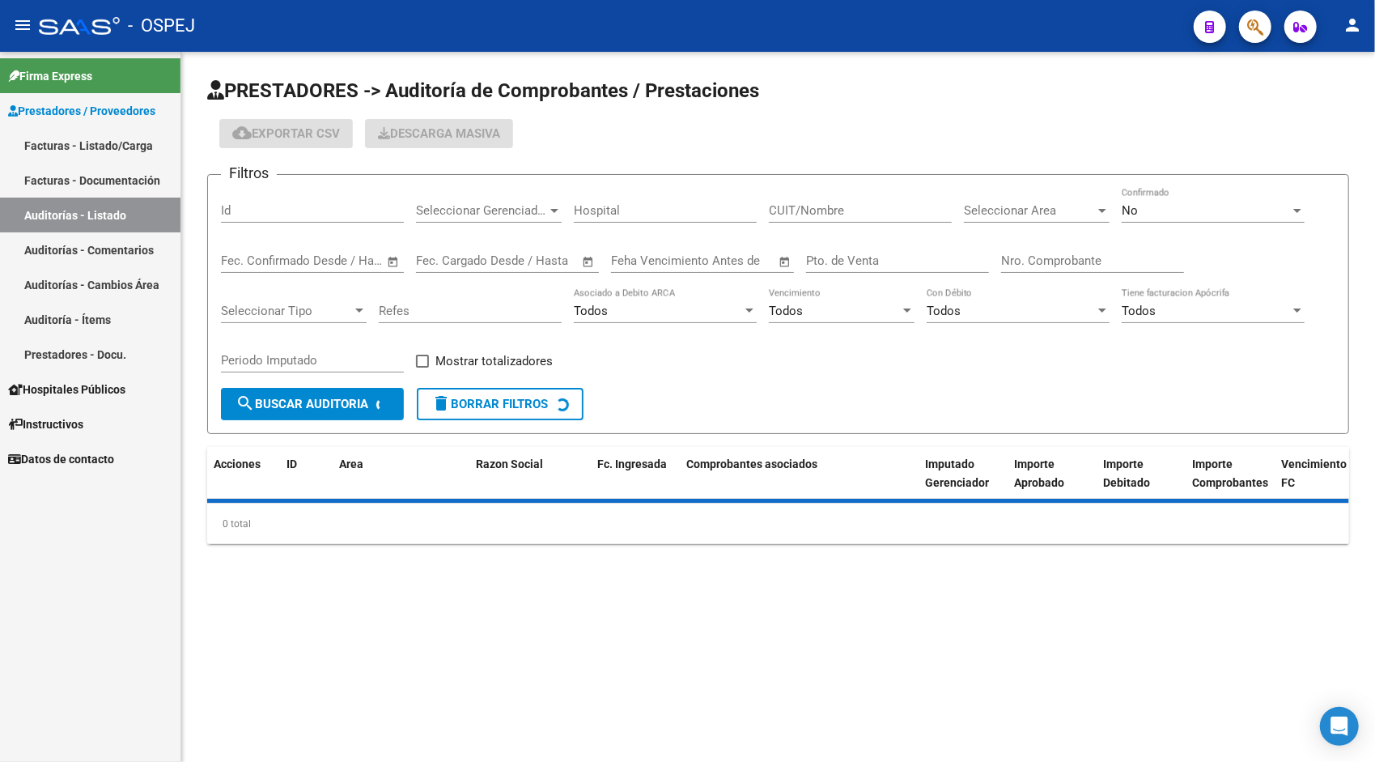
click at [271, 206] on input "Id" at bounding box center [312, 210] width 183 height 15
paste input "9408"
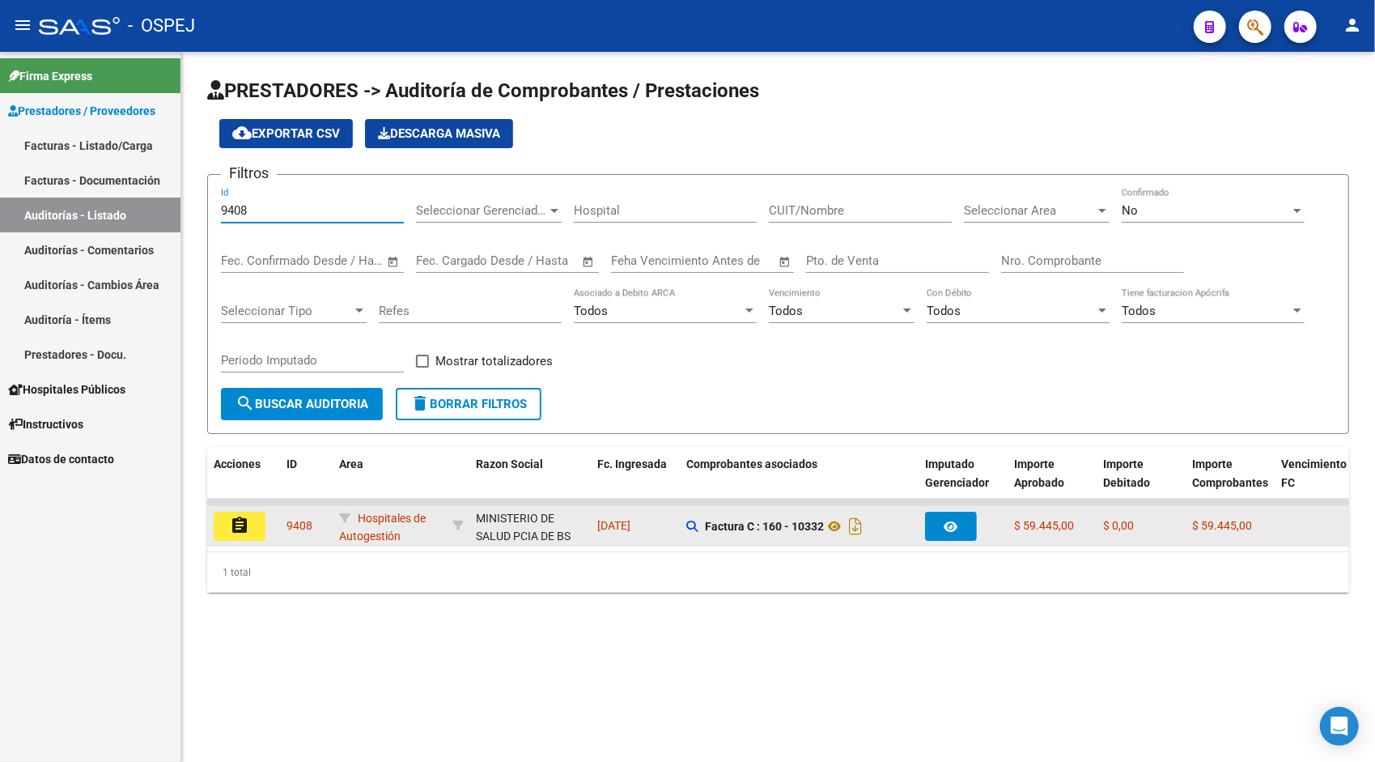
type input "9408"
click at [245, 522] on mat-icon "assignment" at bounding box center [239, 525] width 19 height 19
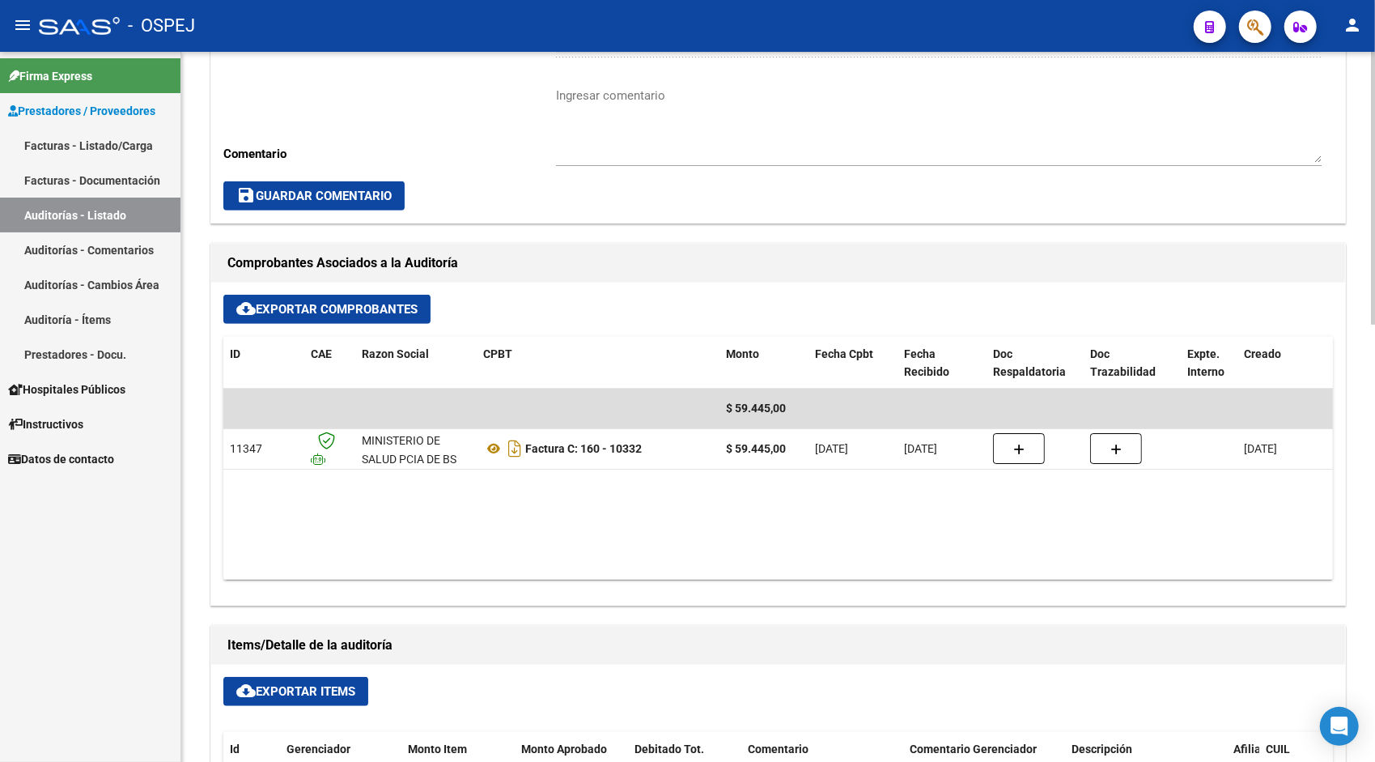
scroll to position [583, 0]
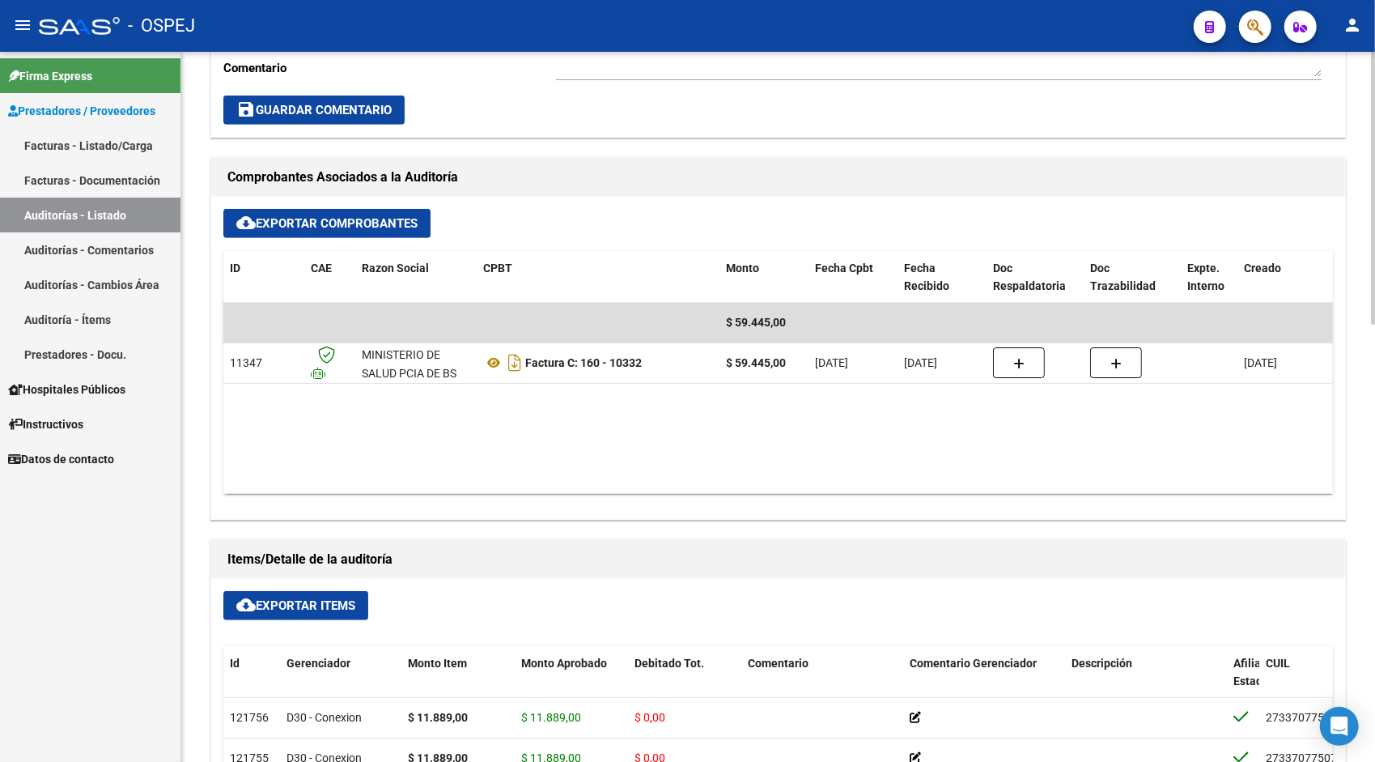
click at [312, 604] on span "cloud_download Exportar Items" at bounding box center [295, 605] width 119 height 15
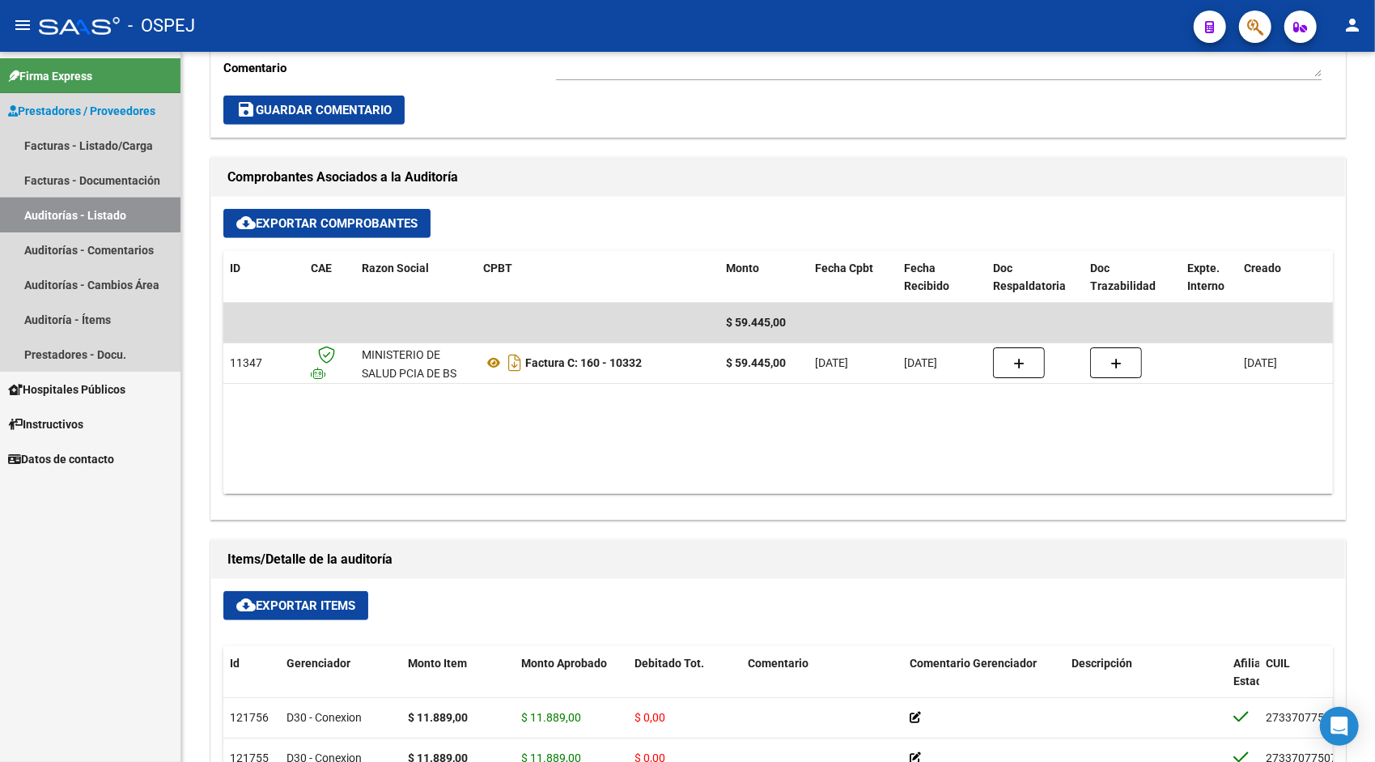
click at [74, 229] on link "Auditorías - Listado" at bounding box center [90, 214] width 180 height 35
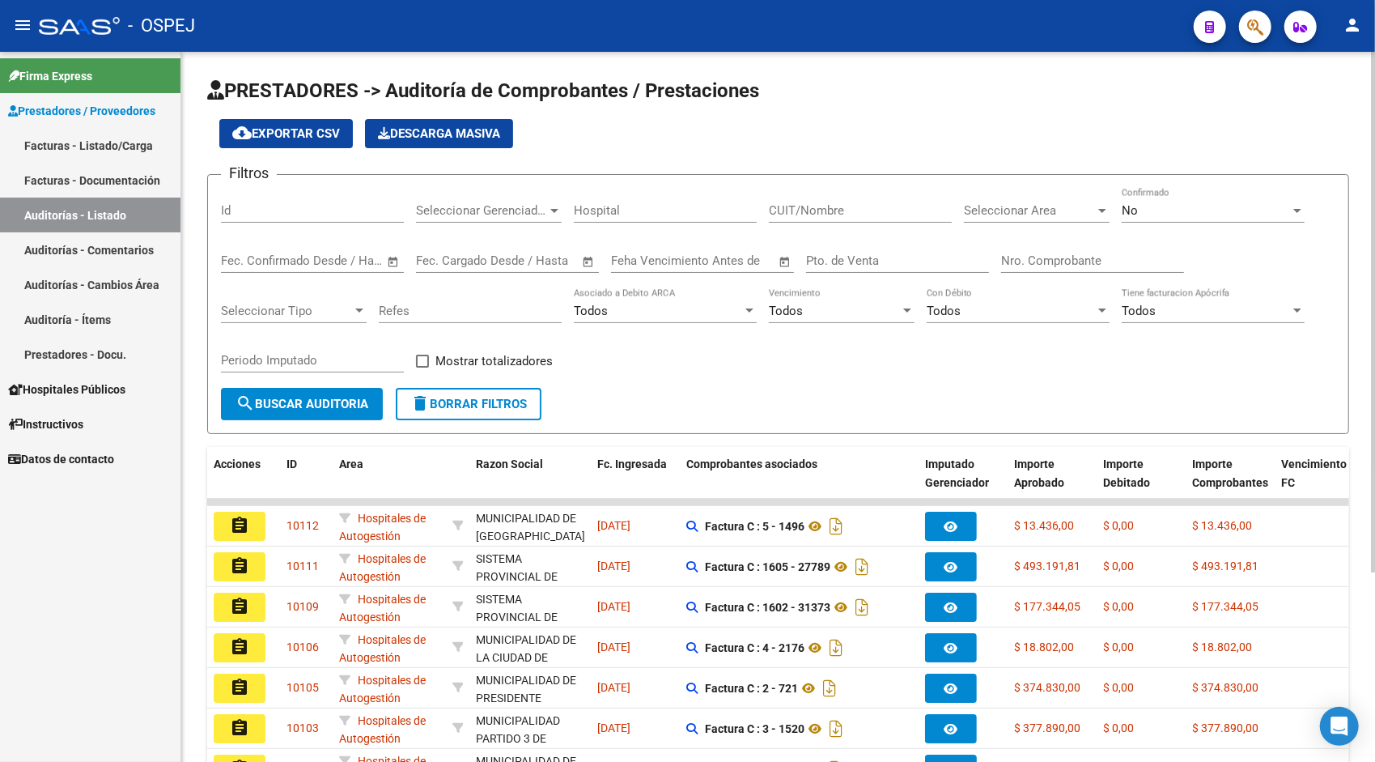
click at [274, 210] on input "Id" at bounding box center [312, 210] width 183 height 15
paste input "9409"
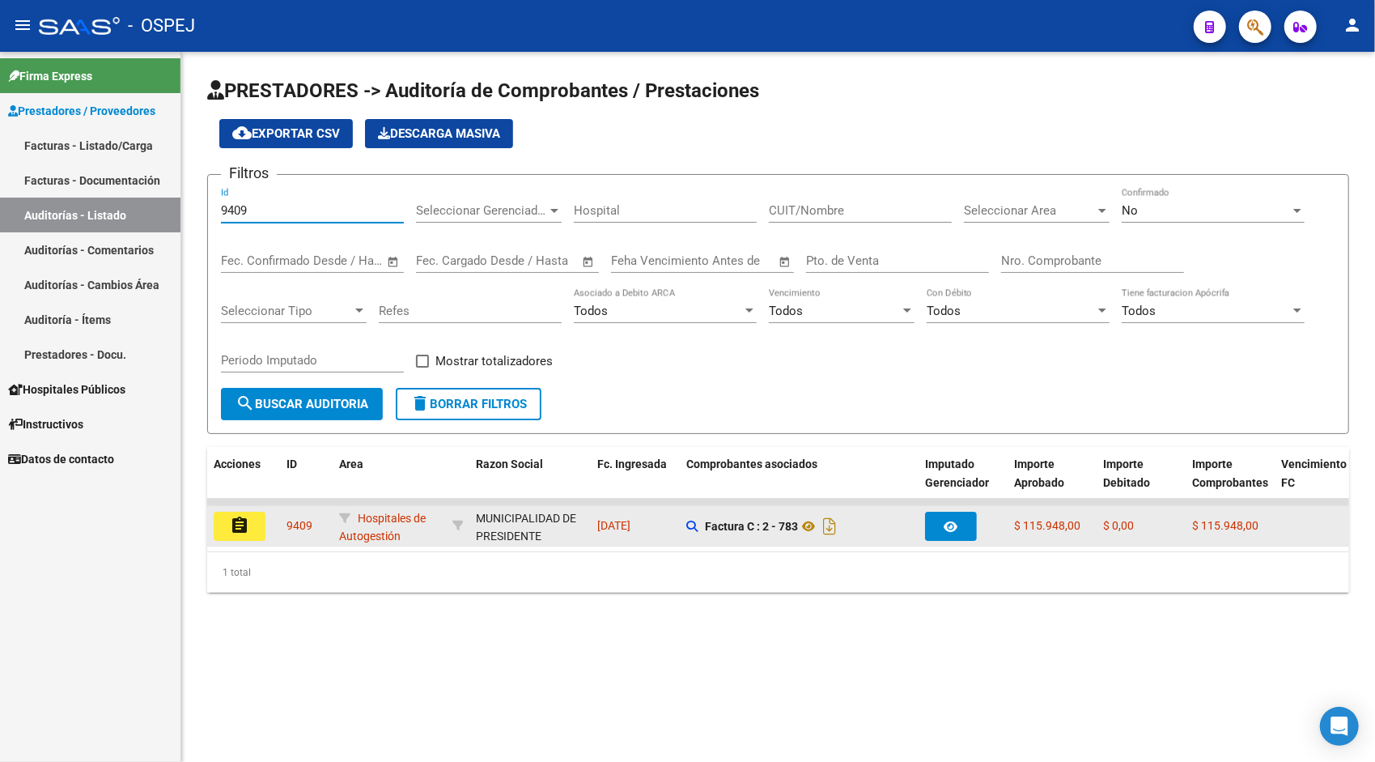
type input "9409"
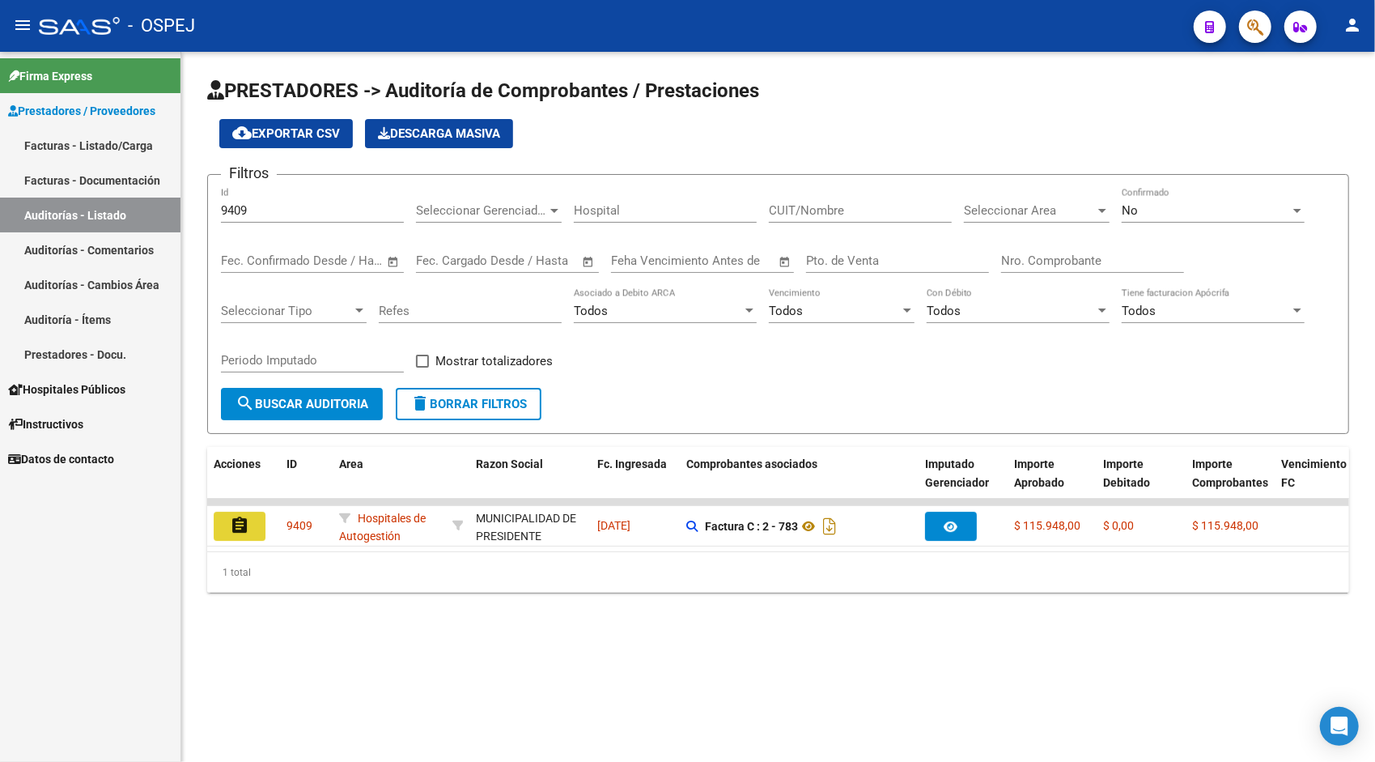
click at [244, 521] on mat-icon "assignment" at bounding box center [239, 525] width 19 height 19
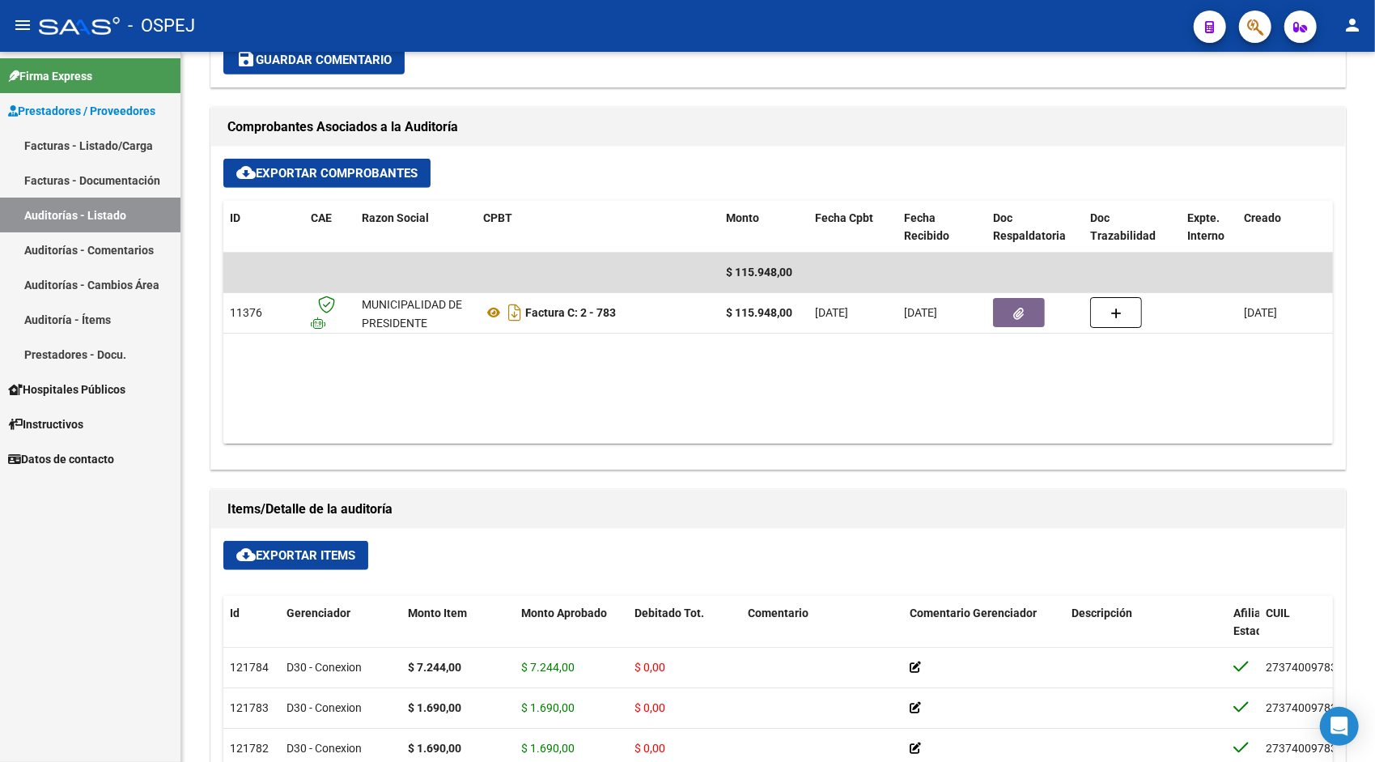
scroll to position [647, 0]
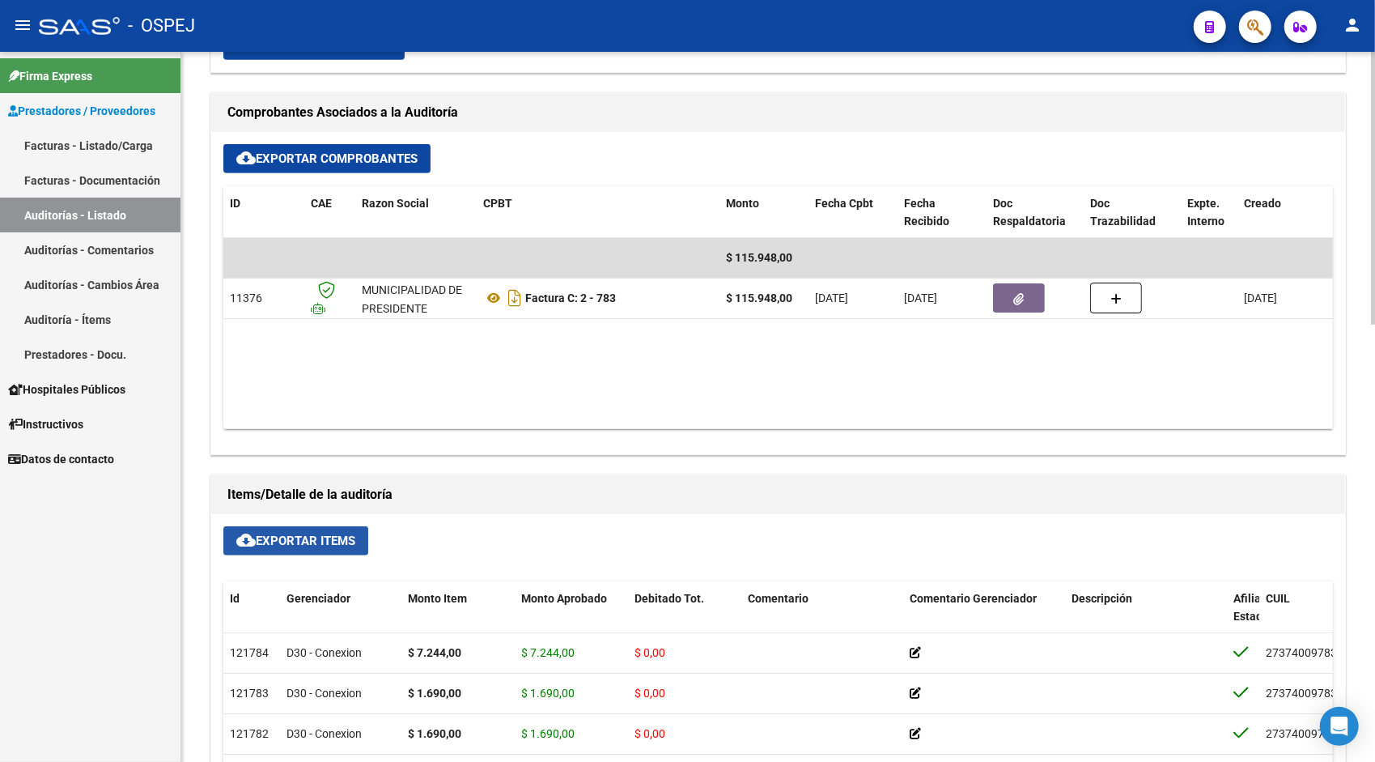
click at [329, 545] on span "cloud_download Exportar Items" at bounding box center [295, 540] width 119 height 15
click at [112, 227] on link "Auditorías - Listado" at bounding box center [90, 214] width 180 height 35
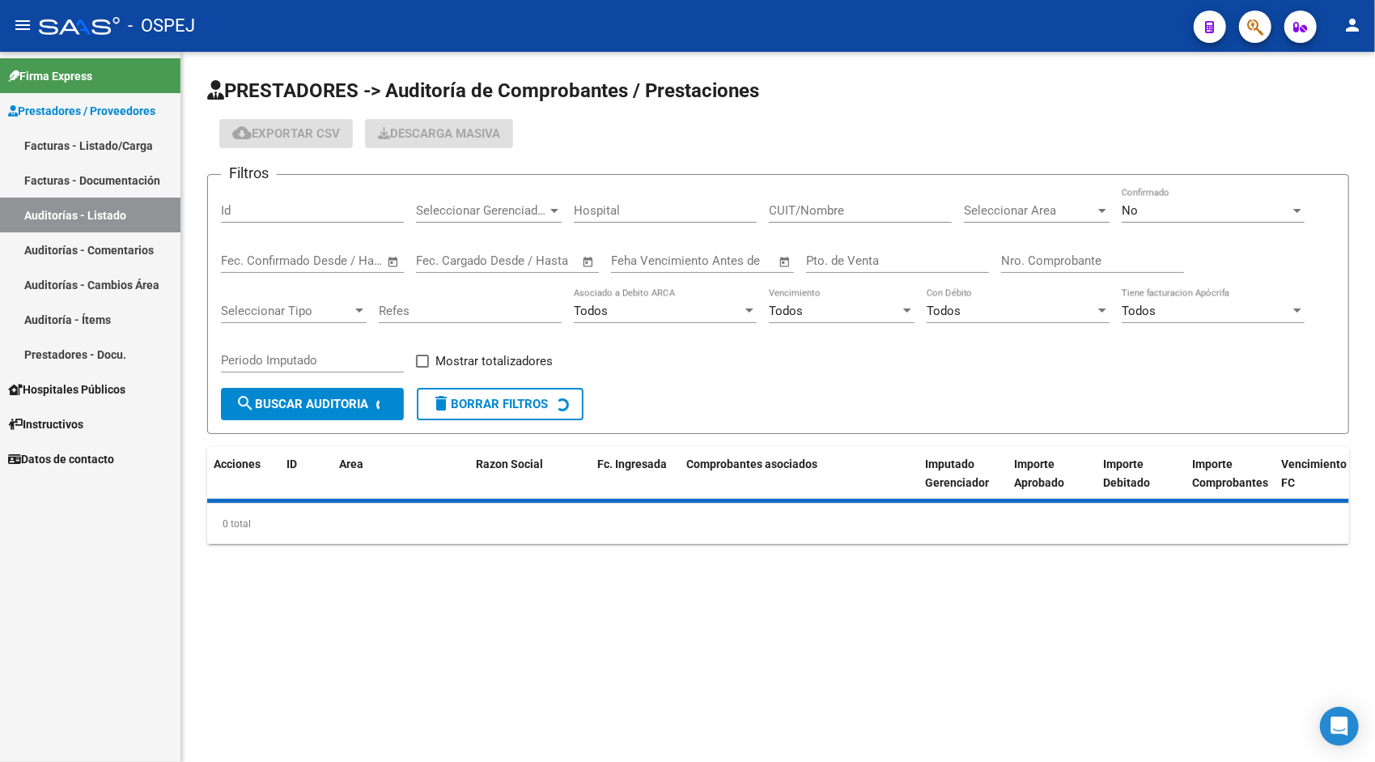
click at [283, 206] on input "Id" at bounding box center [312, 210] width 183 height 15
paste input "9412"
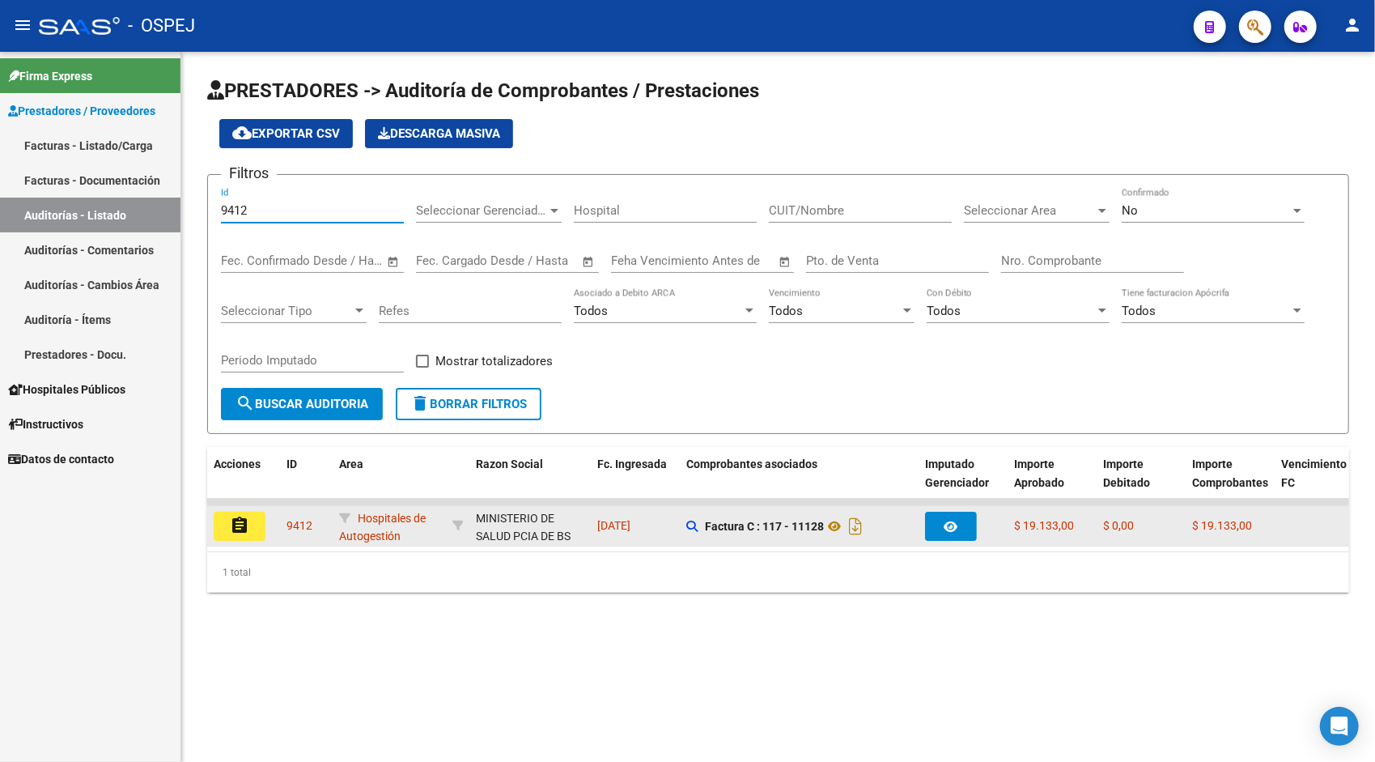
type input "9412"
click at [247, 521] on mat-icon "assignment" at bounding box center [239, 525] width 19 height 19
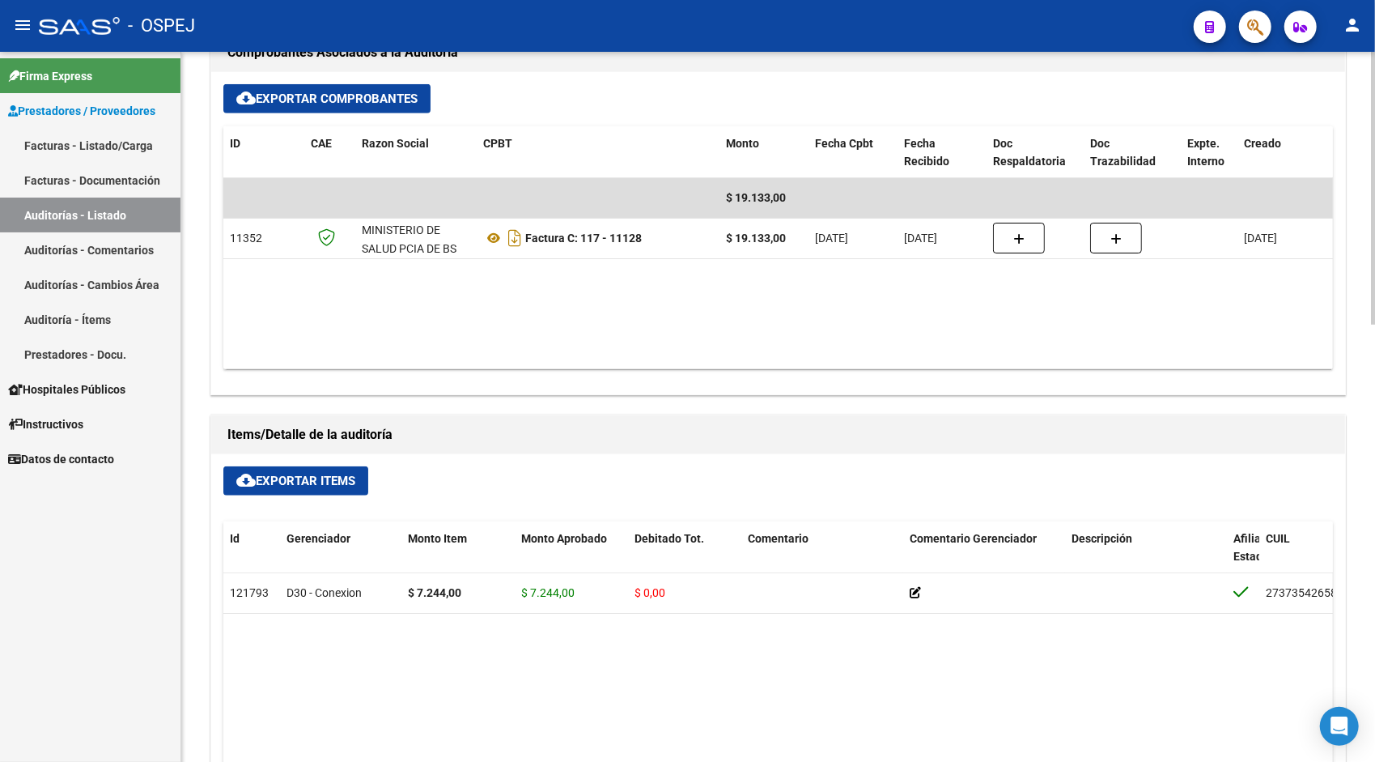
scroll to position [745, 0]
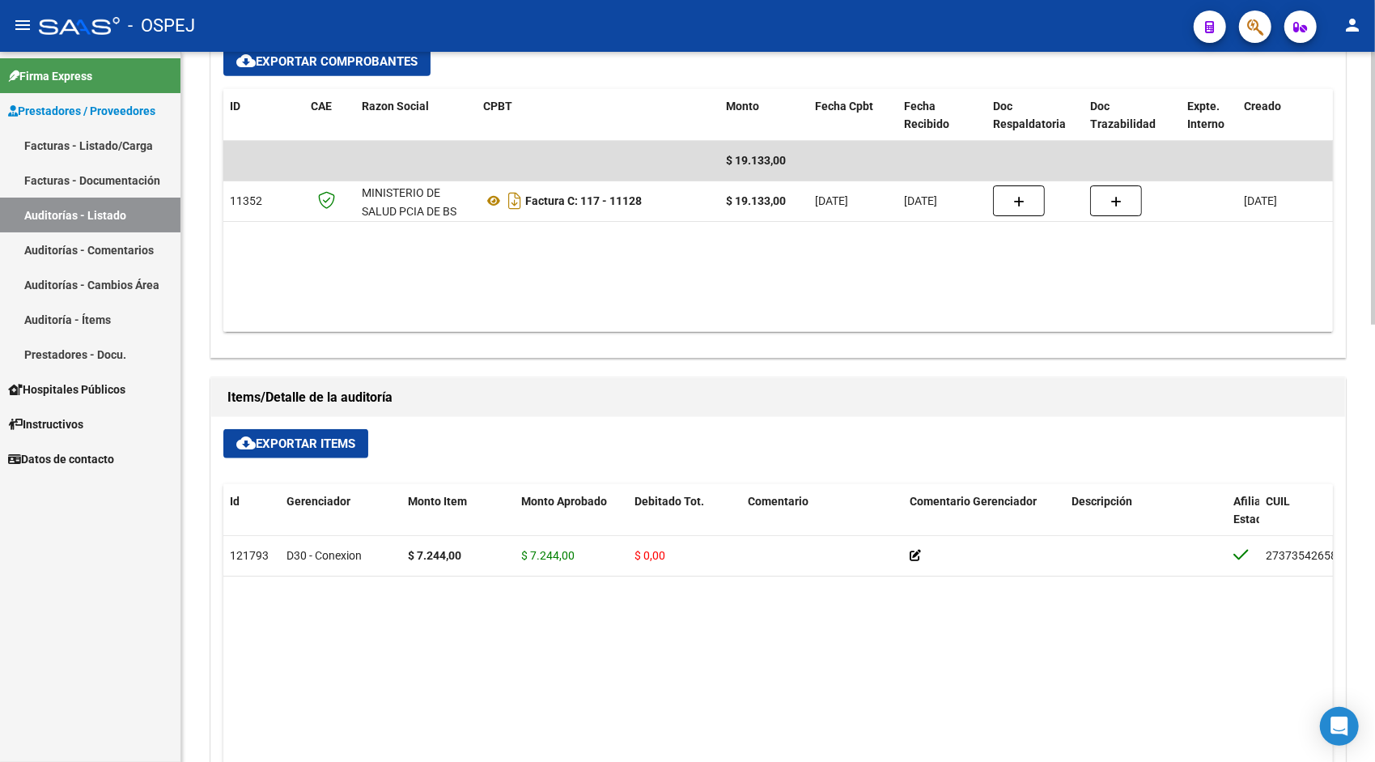
click at [353, 446] on span "cloud_download Exportar Items" at bounding box center [295, 443] width 119 height 15
click at [94, 216] on link "Auditorías - Listado" at bounding box center [90, 214] width 180 height 35
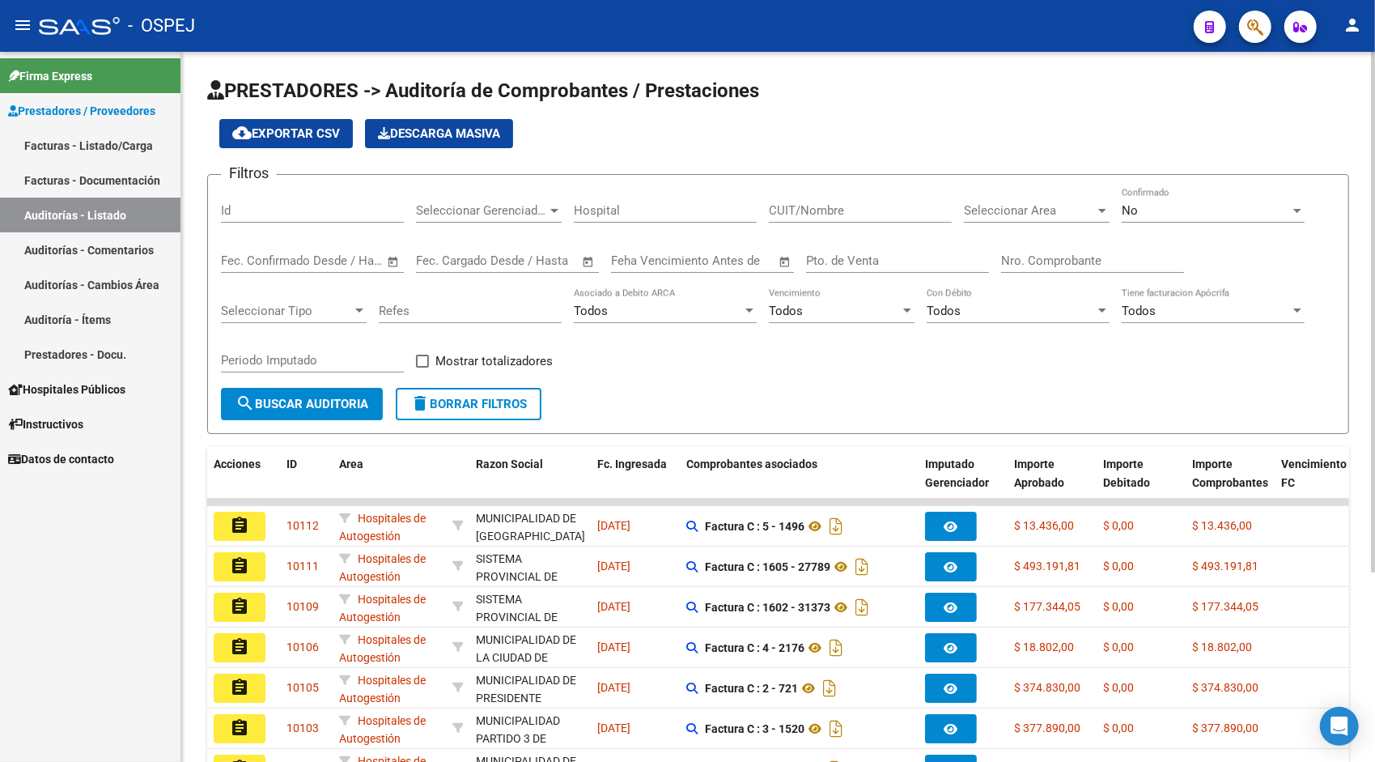
click at [273, 219] on div "Id" at bounding box center [312, 205] width 183 height 35
paste input "9413"
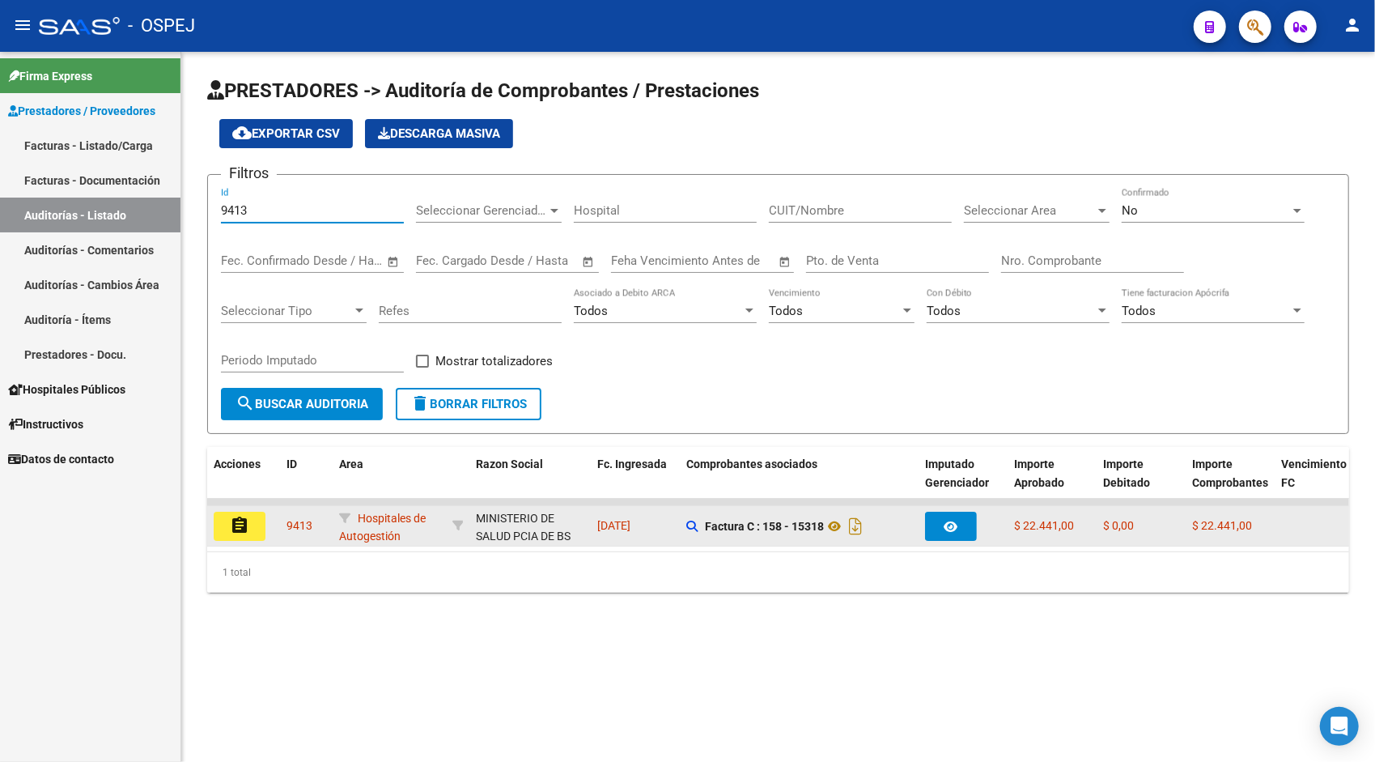
type input "9413"
click at [241, 540] on button "assignment" at bounding box center [240, 525] width 52 height 29
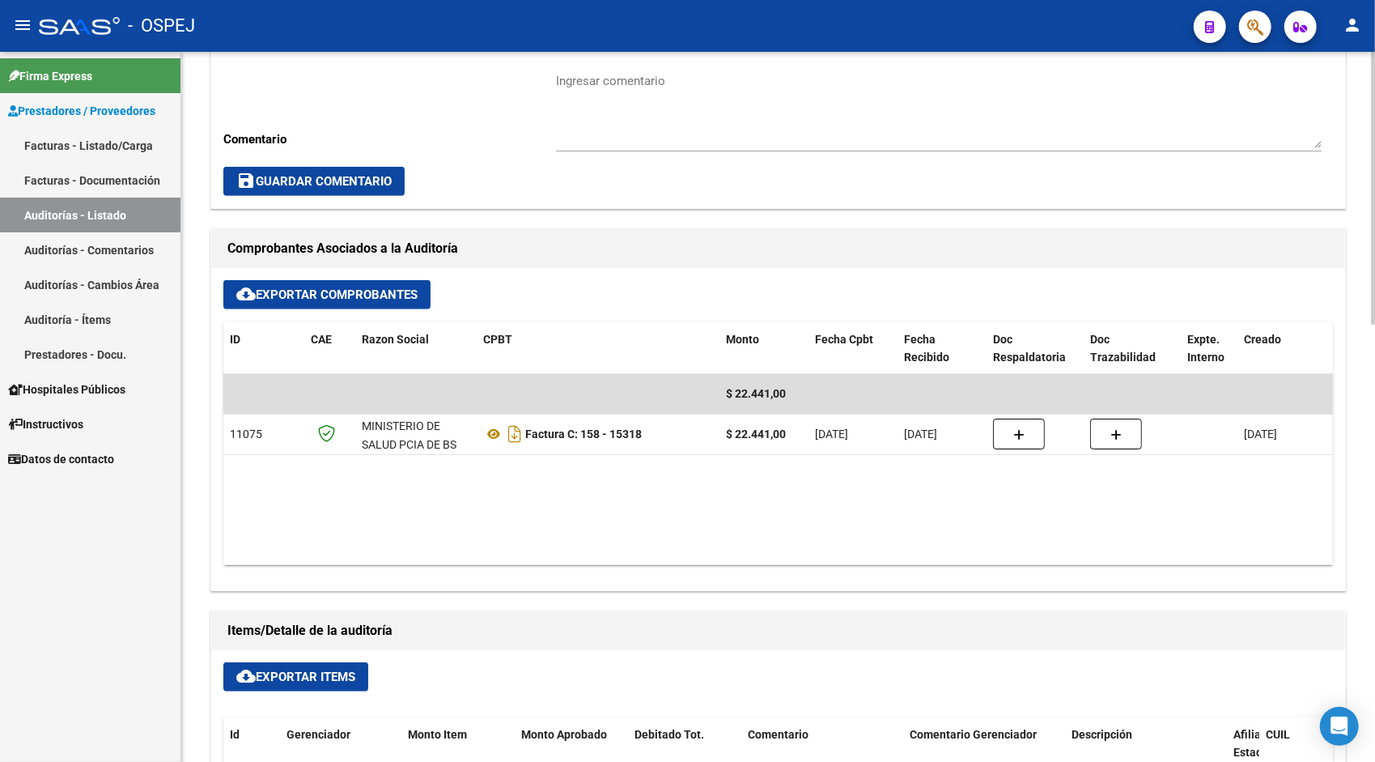
scroll to position [518, 0]
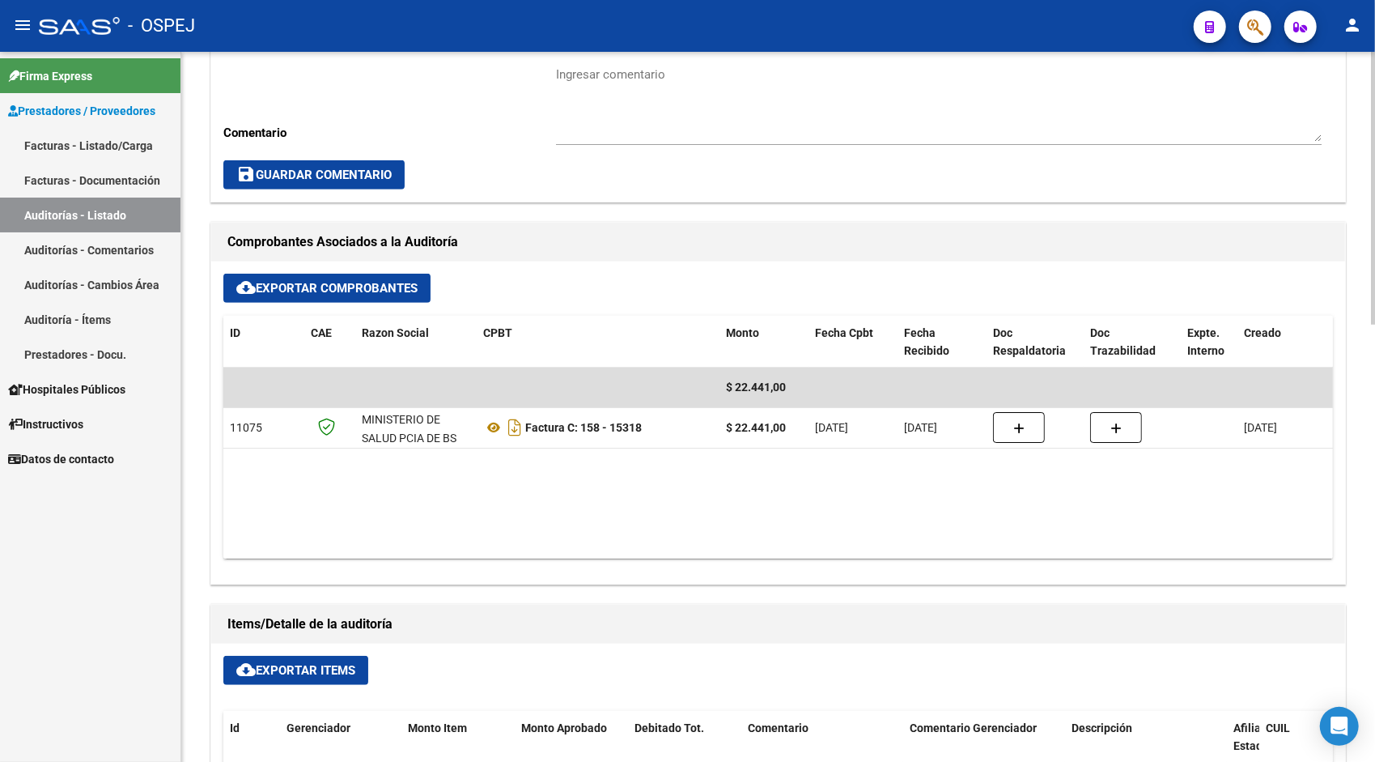
click at [333, 663] on span "cloud_download Exportar Items" at bounding box center [295, 670] width 119 height 15
click at [102, 219] on link "Auditorías - Listado" at bounding box center [90, 214] width 180 height 35
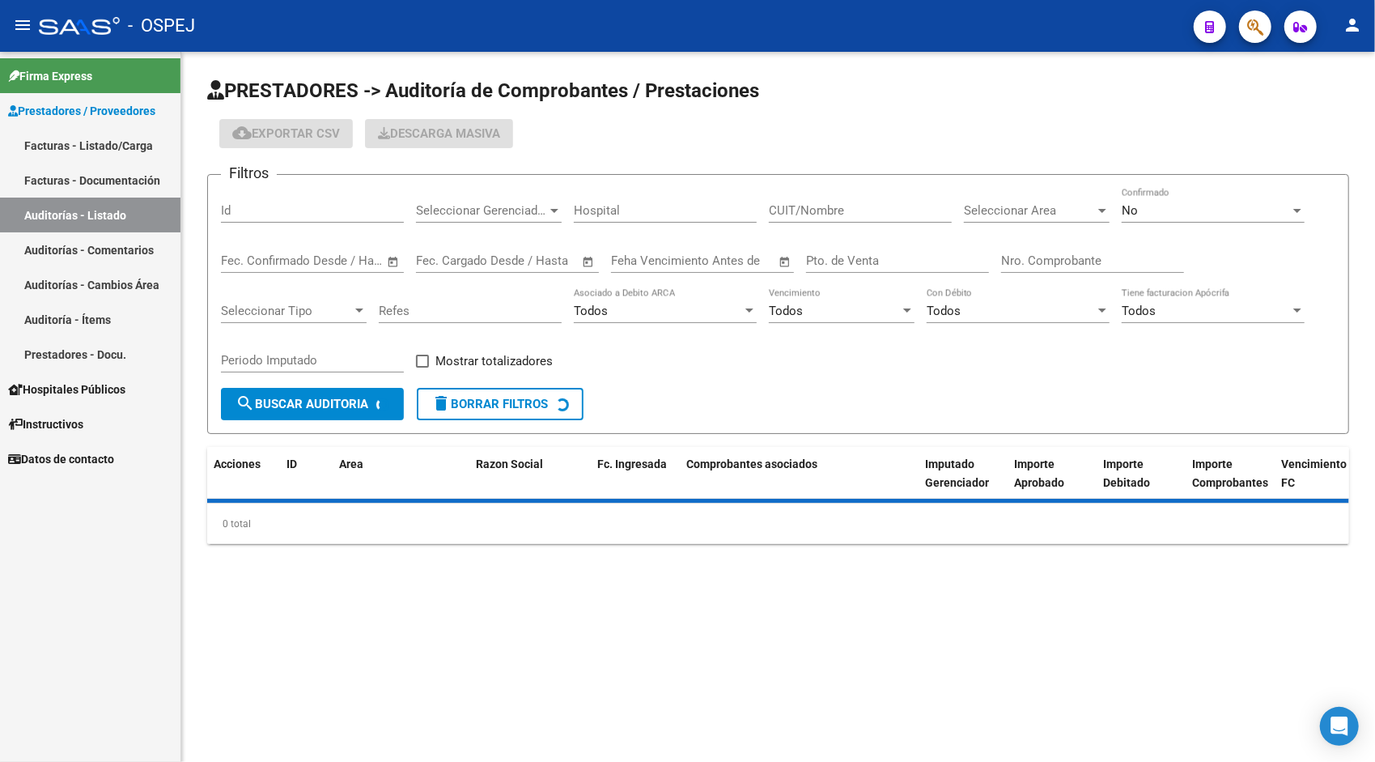
click at [274, 215] on input "Id" at bounding box center [312, 210] width 183 height 15
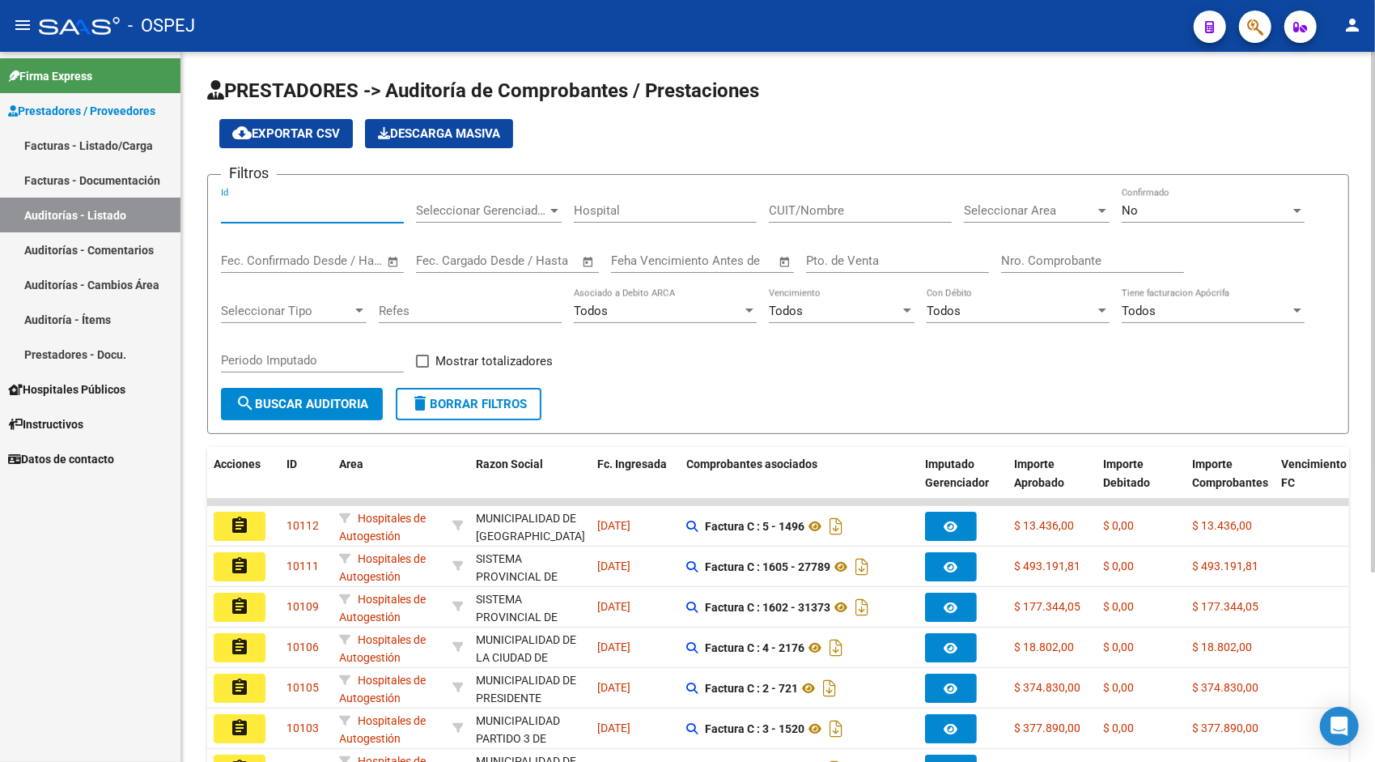
paste input "9418"
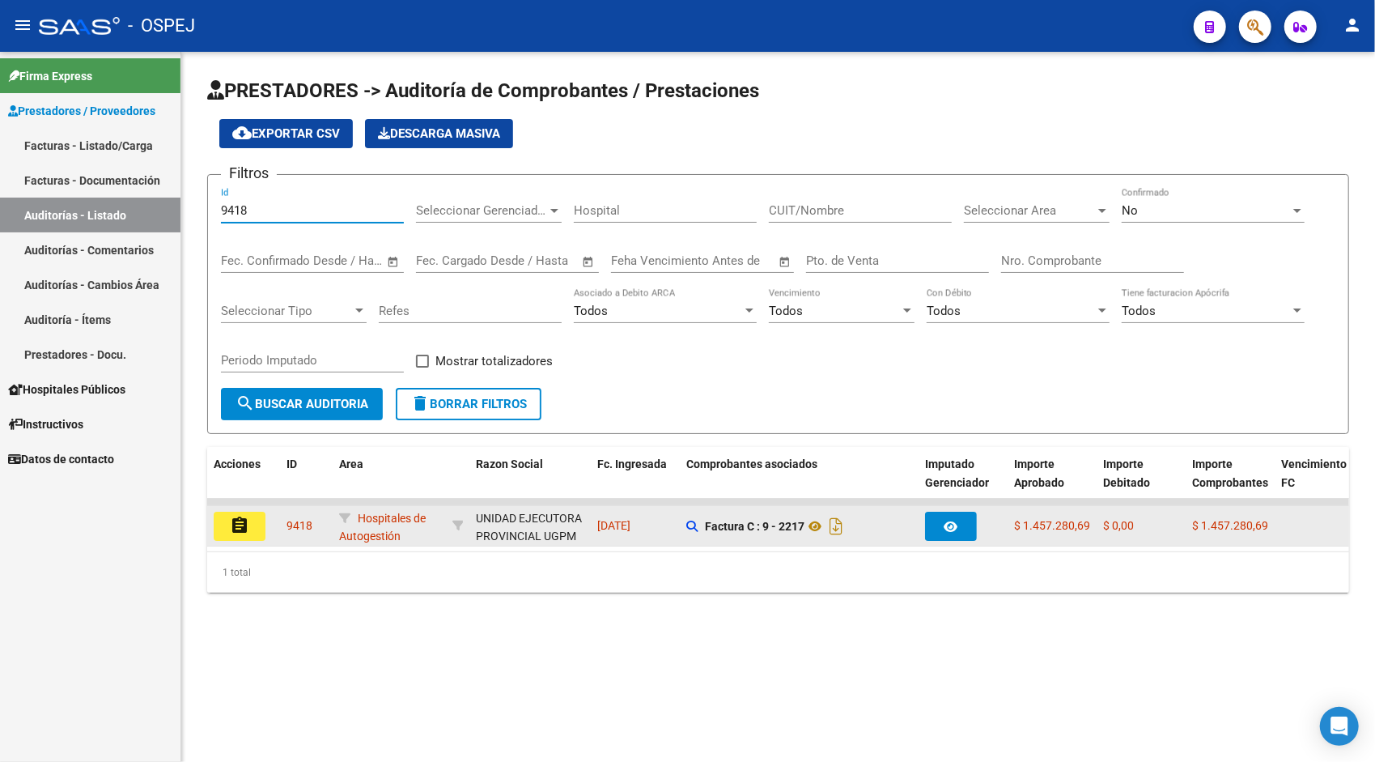
type input "9418"
click at [244, 538] on button "assignment" at bounding box center [240, 525] width 52 height 29
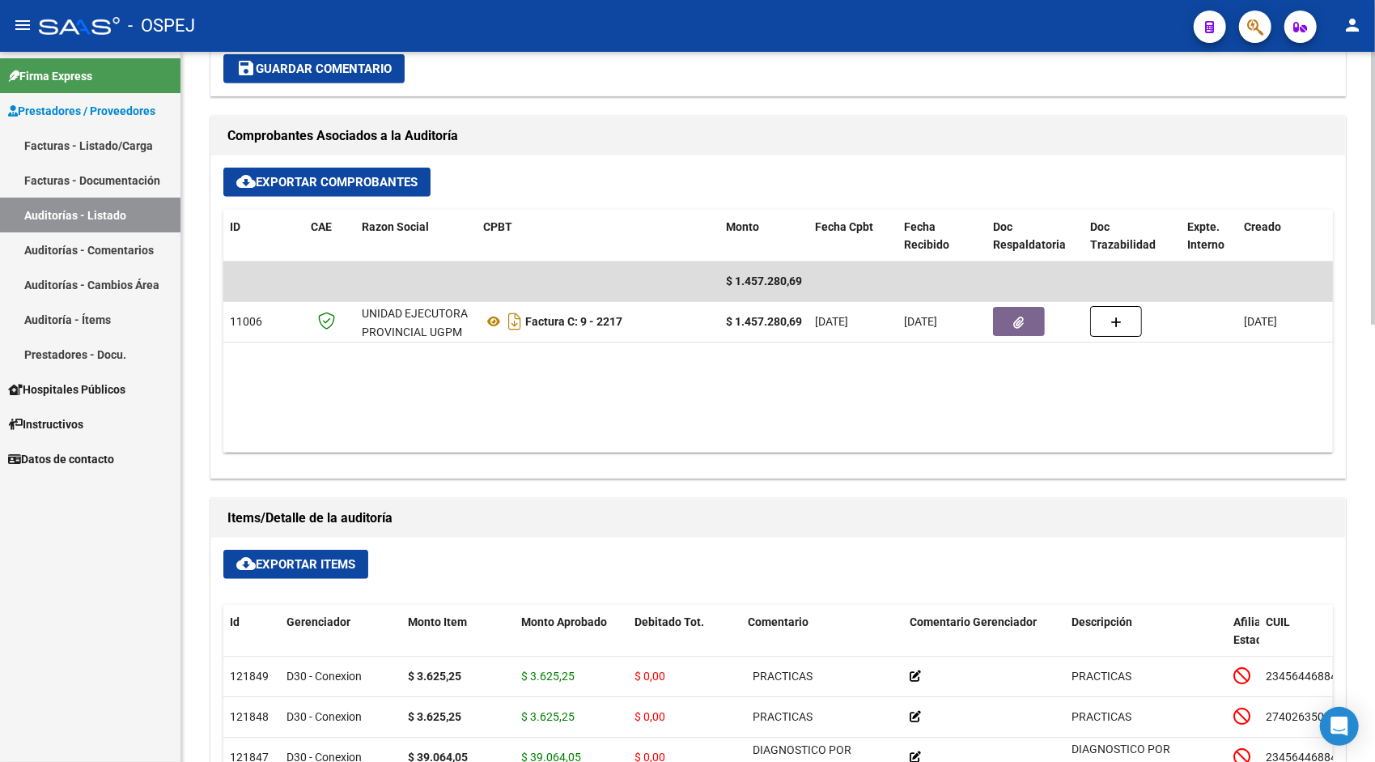
scroll to position [647, 0]
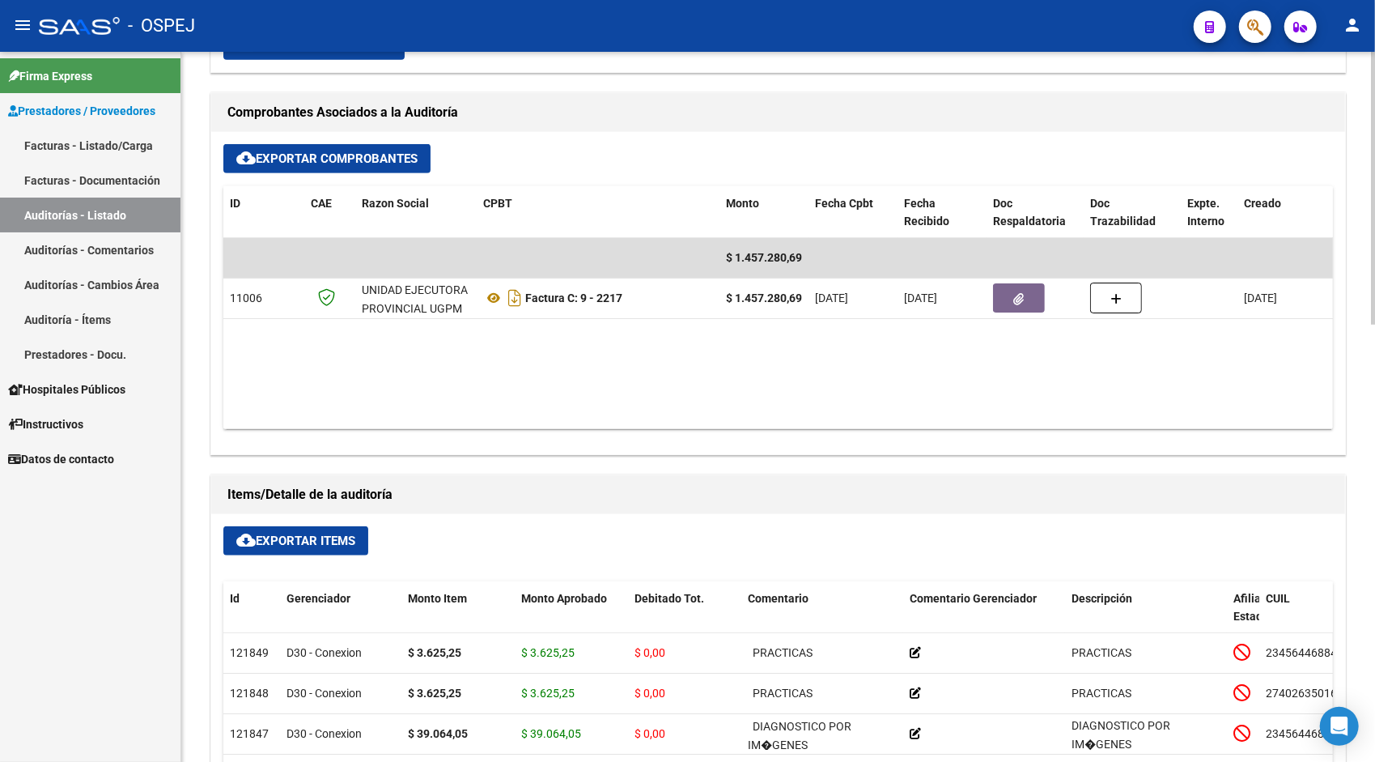
click at [261, 537] on span "cloud_download Exportar Items" at bounding box center [295, 540] width 119 height 15
click at [494, 107] on h1 "Comprobantes Asociados a la Auditoría" at bounding box center [777, 113] width 1101 height 26
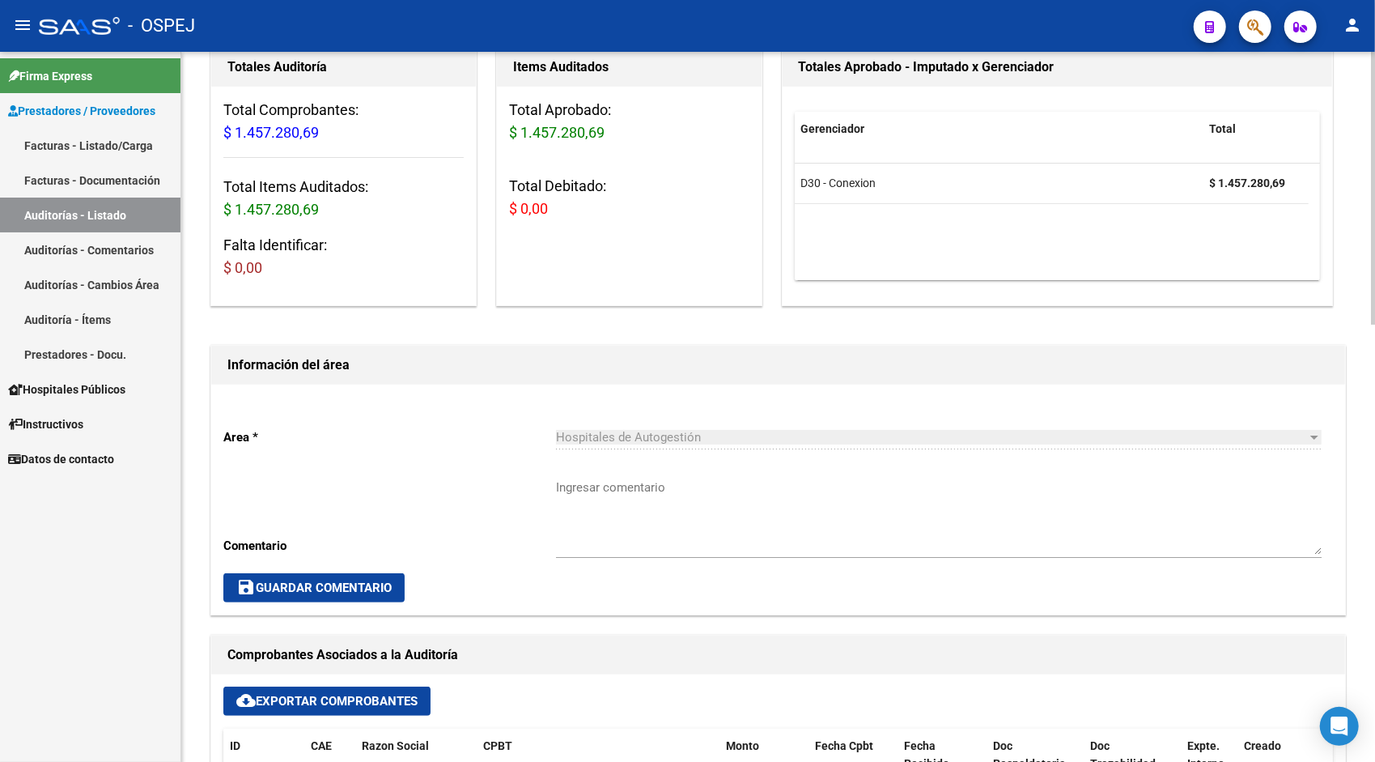
scroll to position [0, 0]
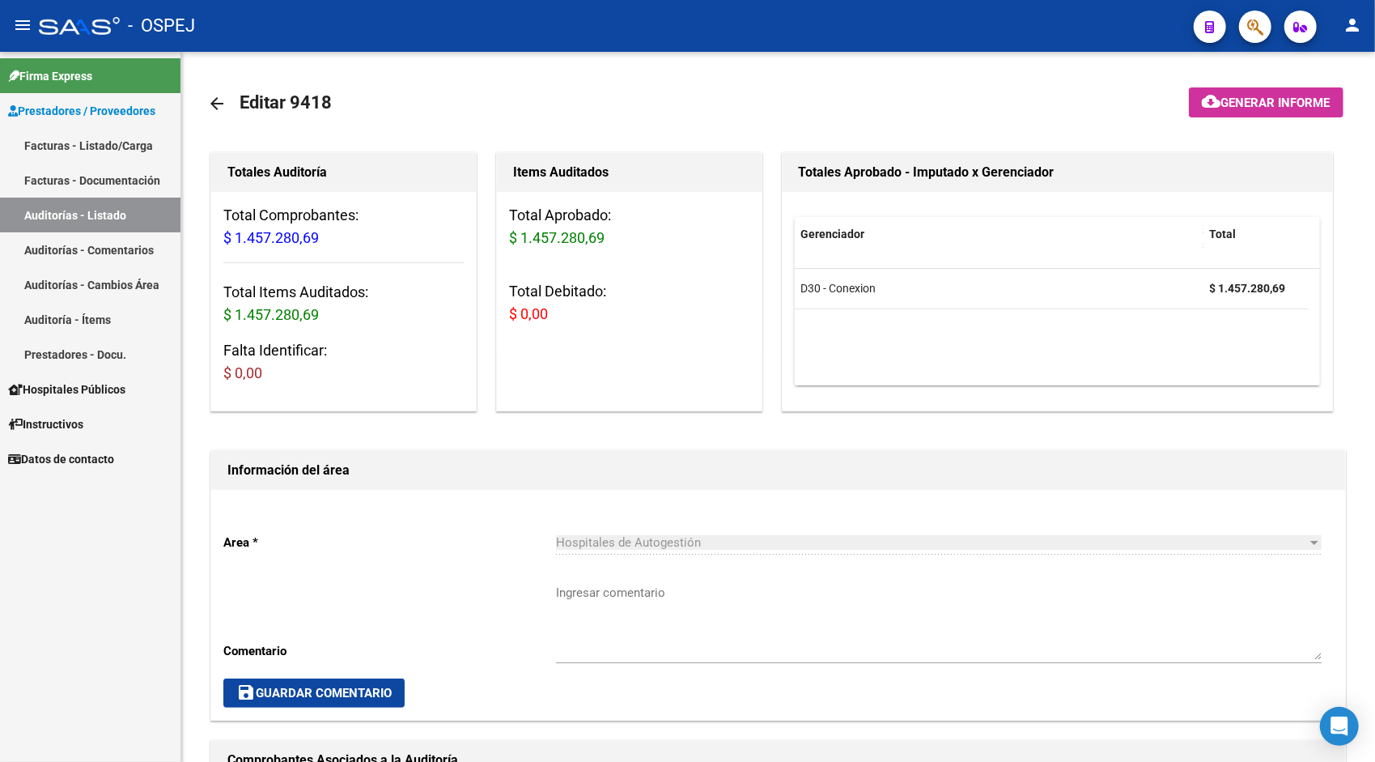
click at [110, 210] on link "Auditorías - Listado" at bounding box center [90, 214] width 180 height 35
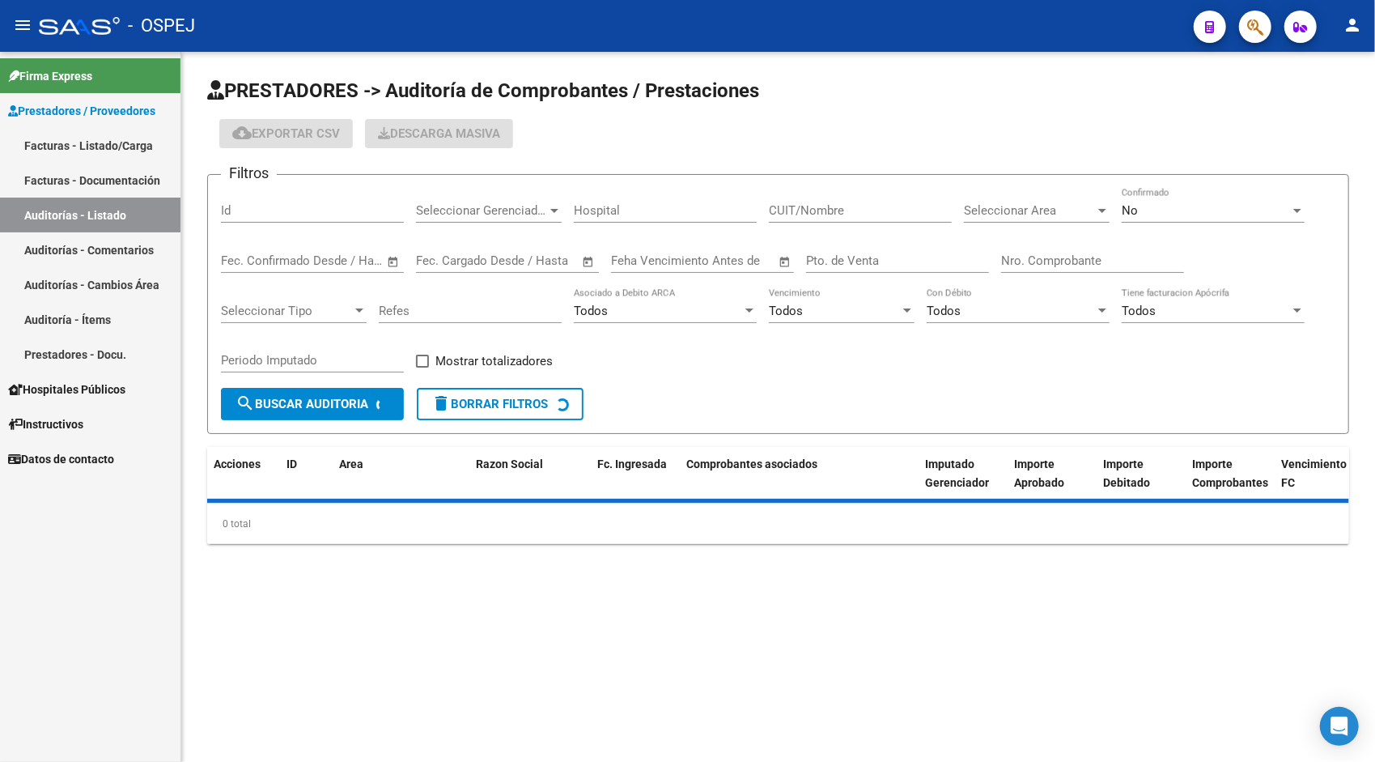
click at [272, 214] on input "Id" at bounding box center [312, 210] width 183 height 15
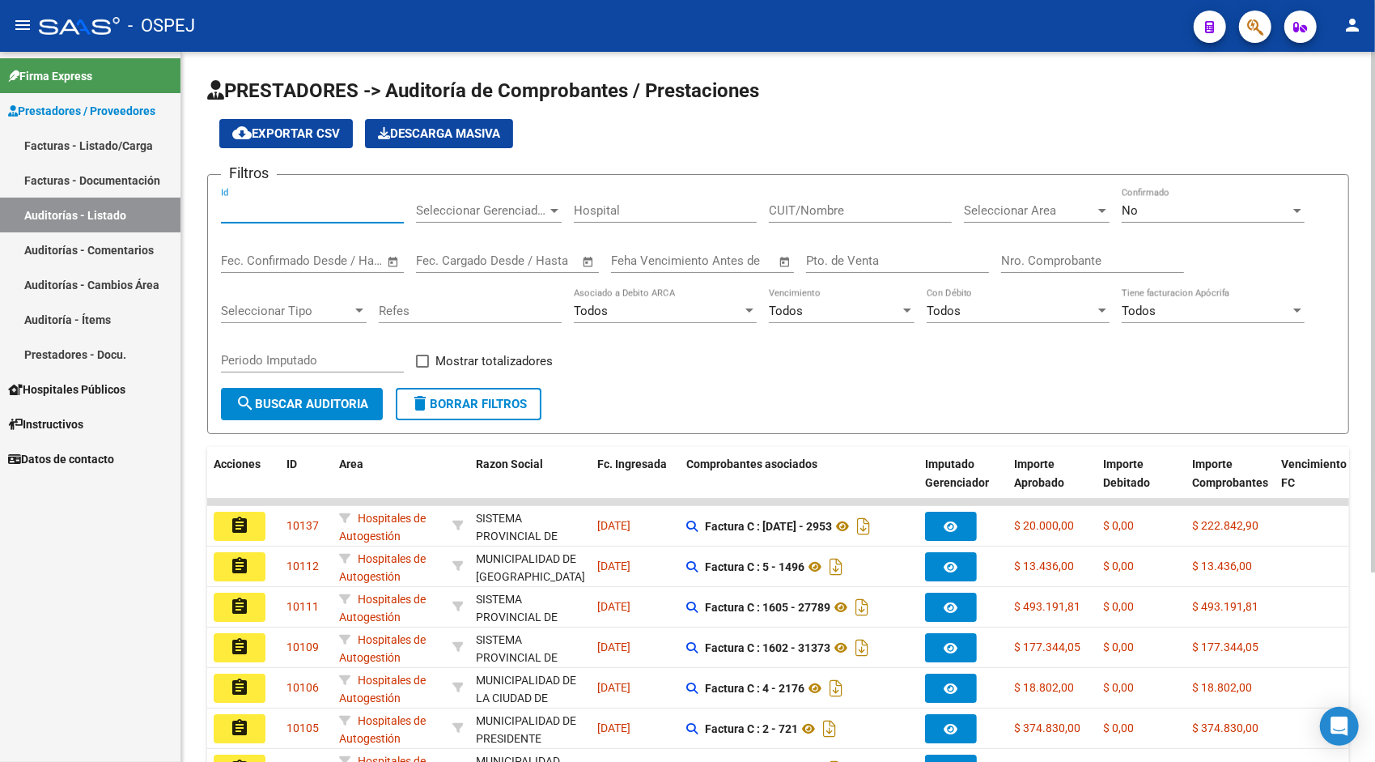
paste input "9418"
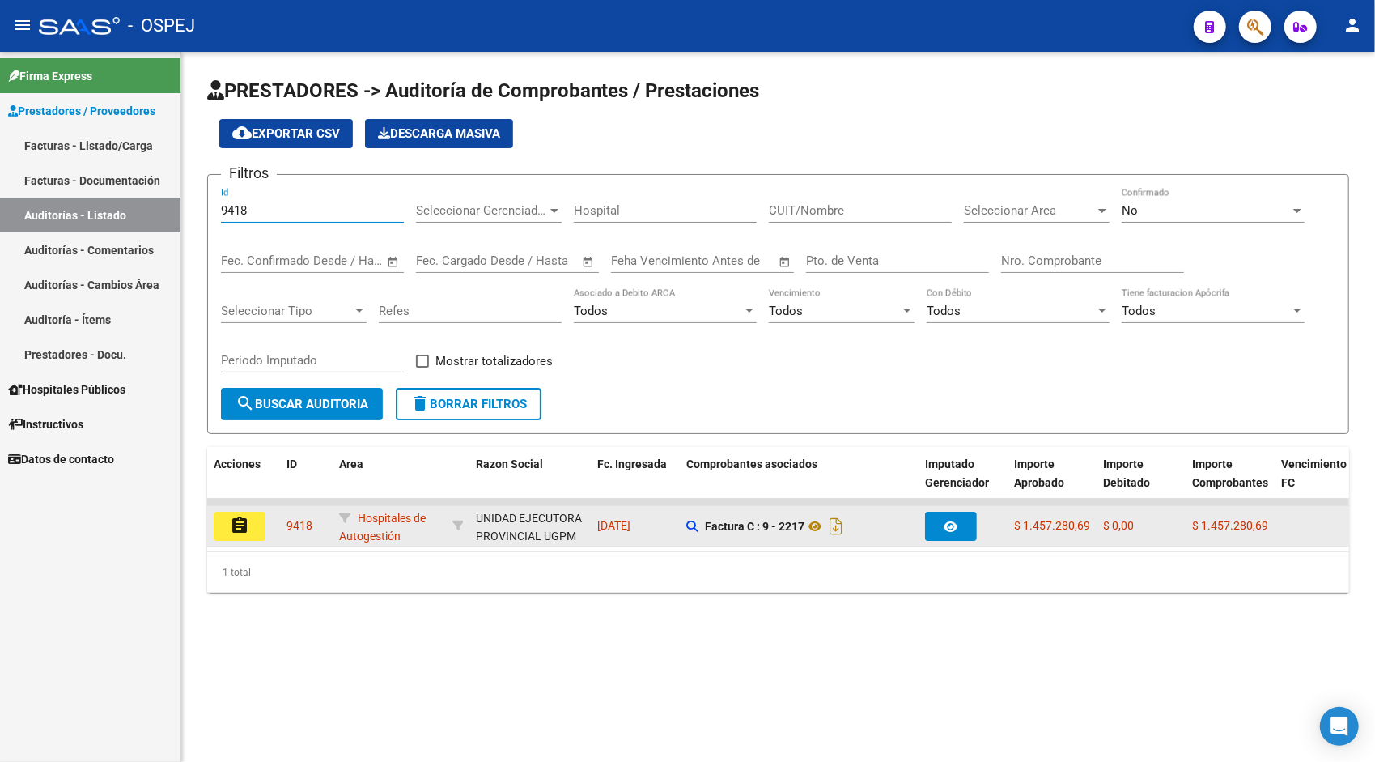
type input "9418"
click at [246, 533] on mat-icon "assignment" at bounding box center [239, 525] width 19 height 19
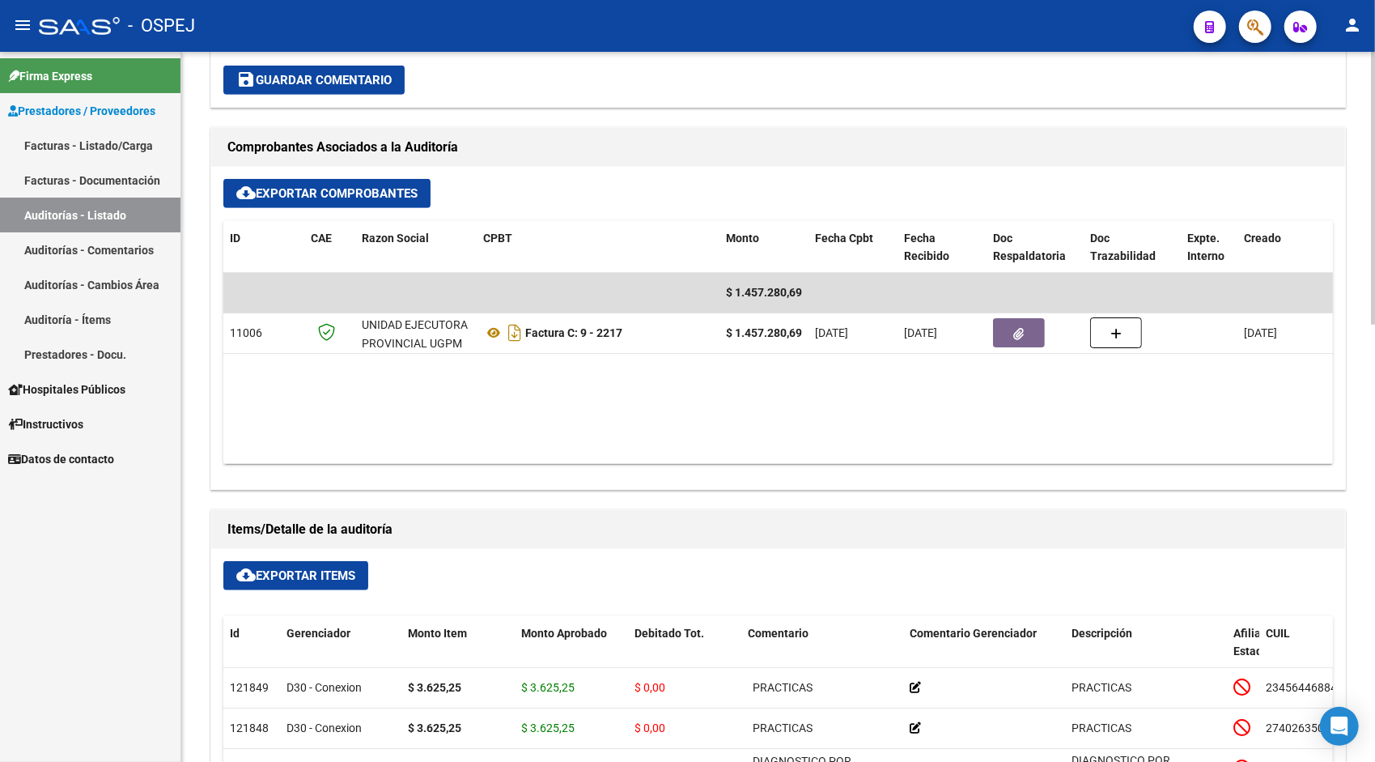
scroll to position [615, 0]
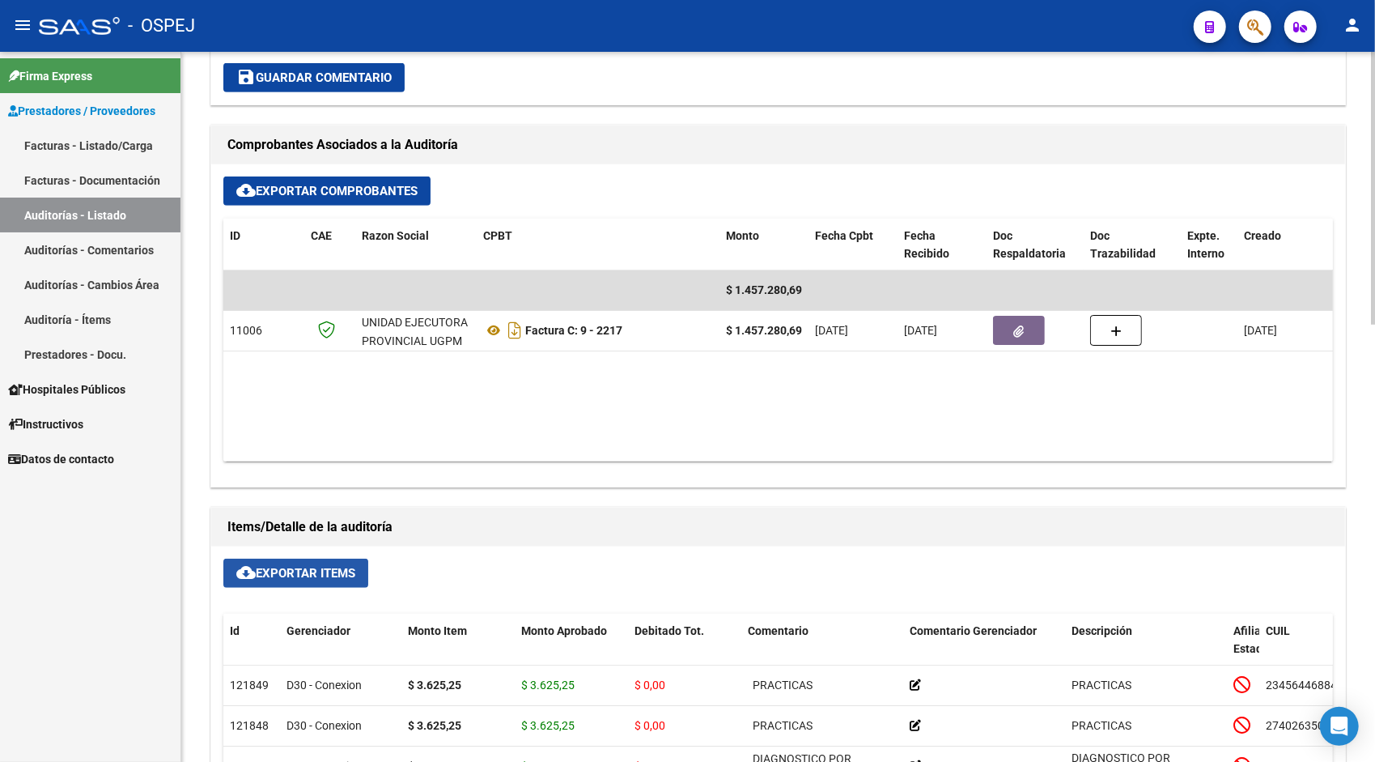
click at [339, 572] on span "cloud_download Exportar Items" at bounding box center [295, 573] width 119 height 15
click at [118, 218] on link "Auditorías - Listado" at bounding box center [90, 214] width 180 height 35
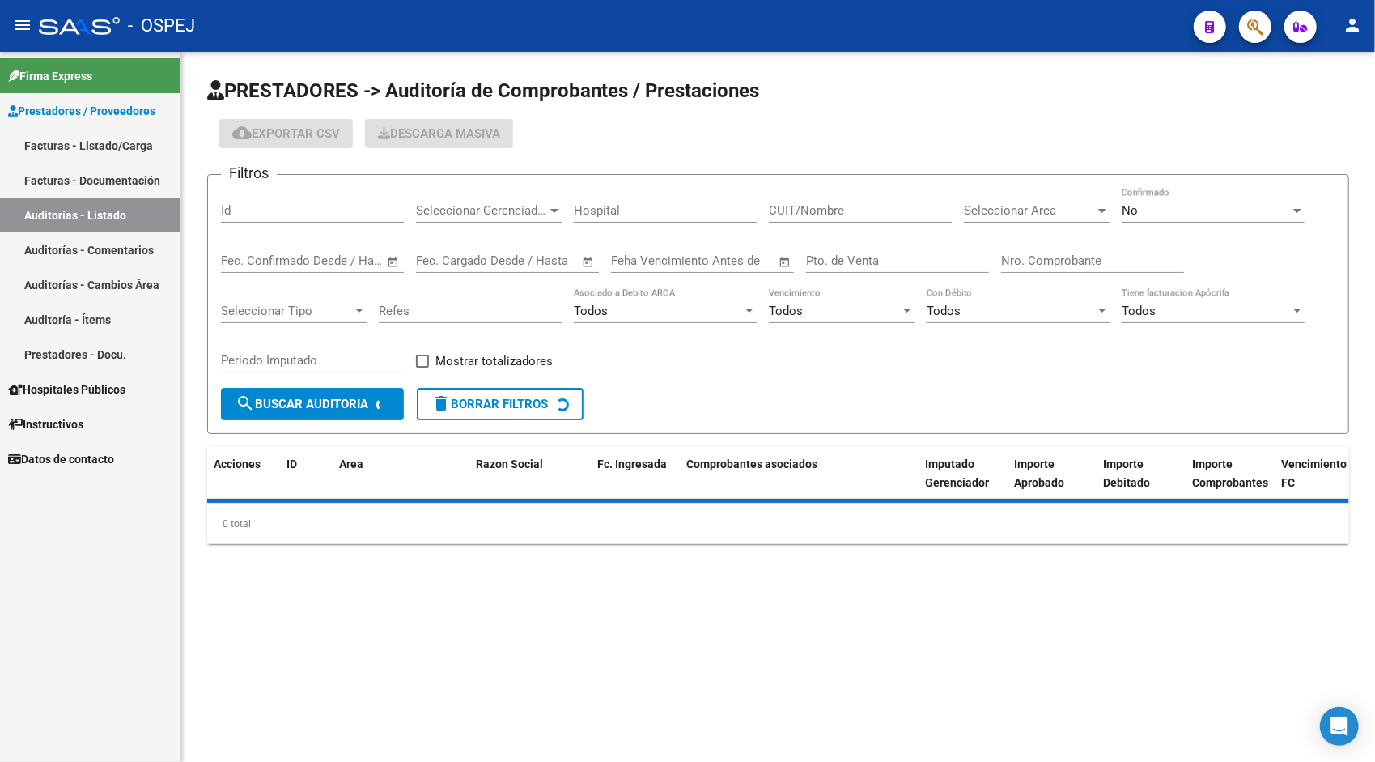
click at [290, 198] on div "Id" at bounding box center [312, 205] width 183 height 35
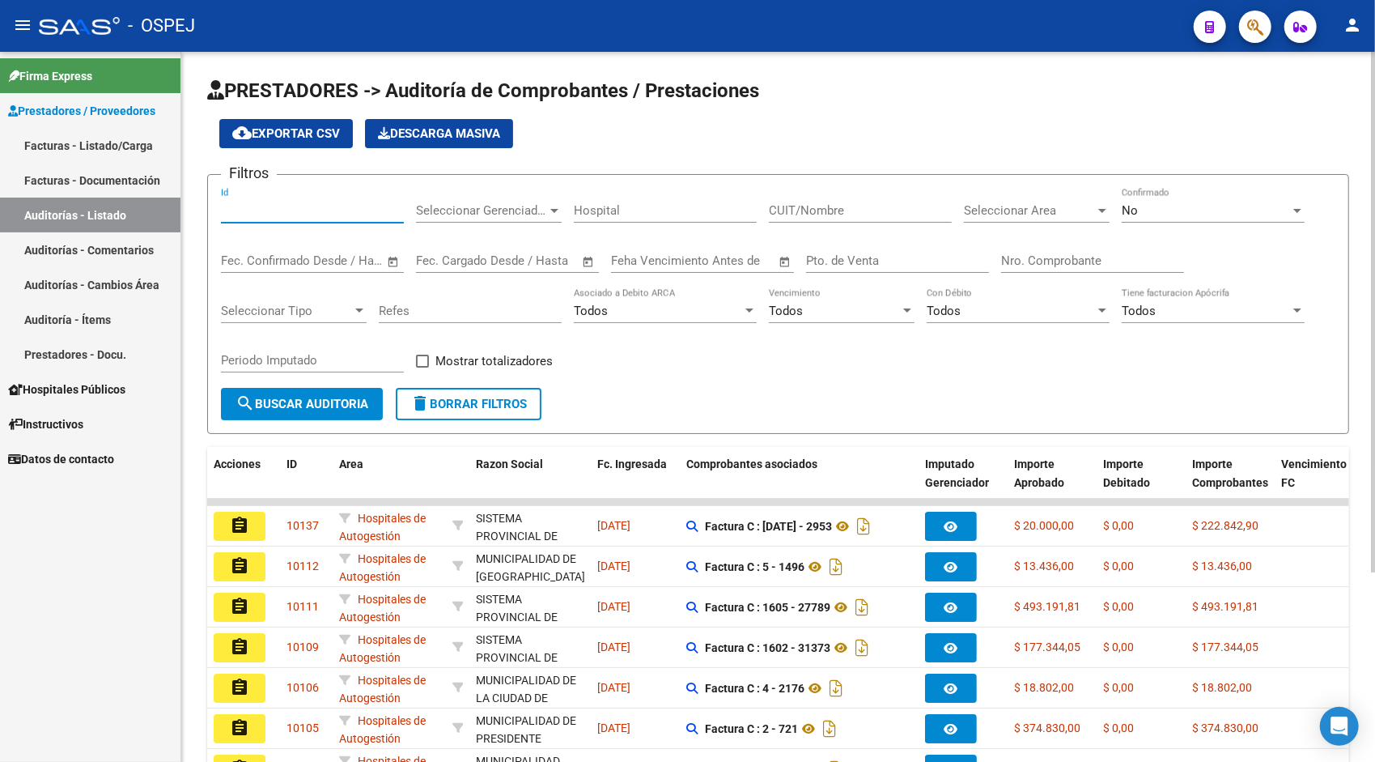
paste input "9419"
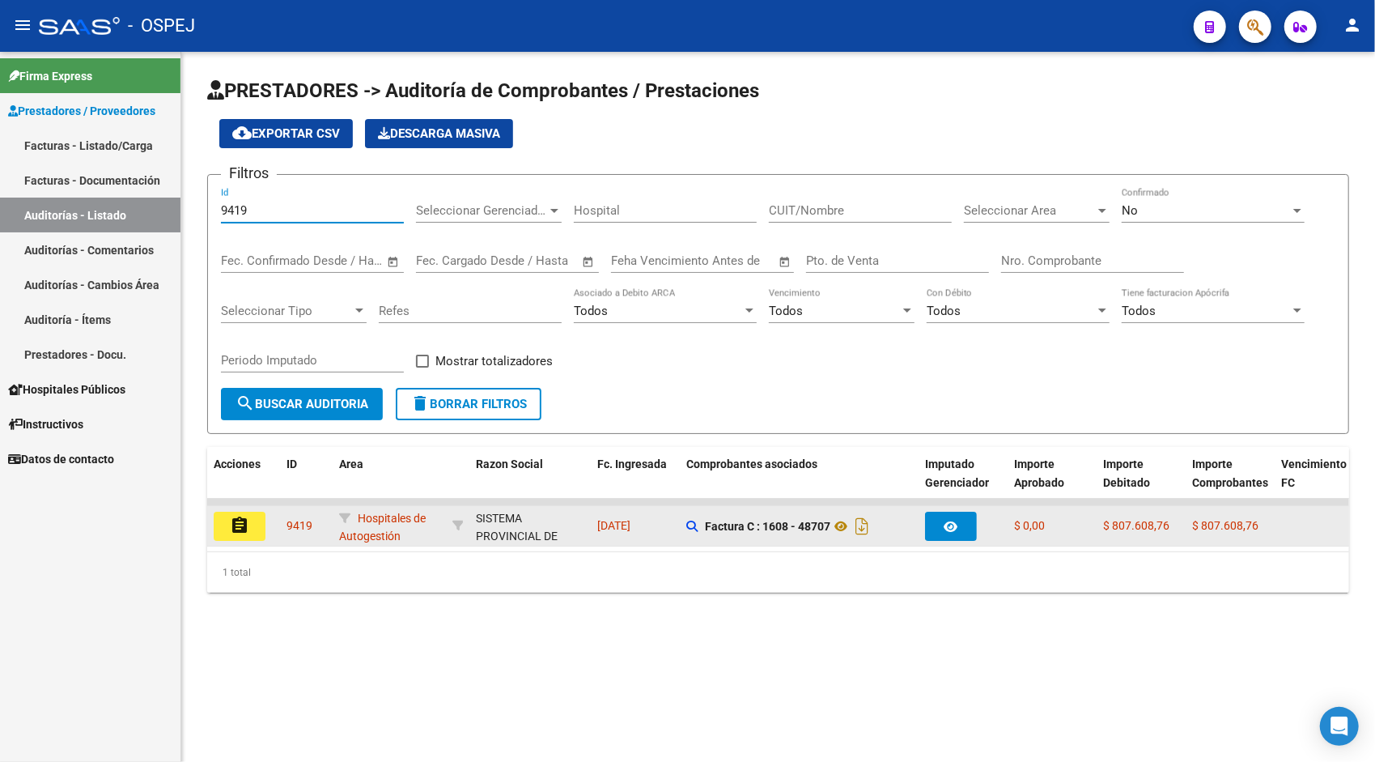
type input "9419"
click at [240, 520] on mat-icon "assignment" at bounding box center [239, 525] width 19 height 19
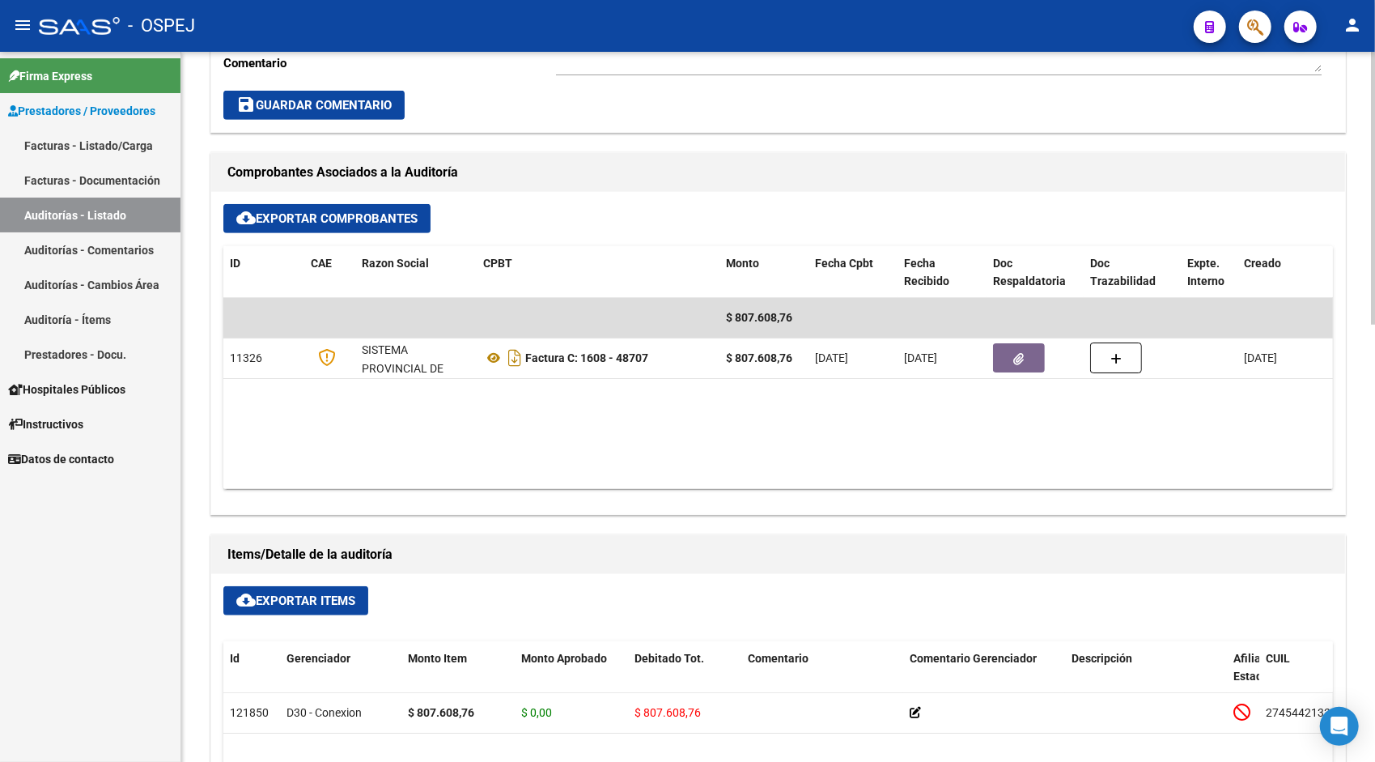
scroll to position [615, 0]
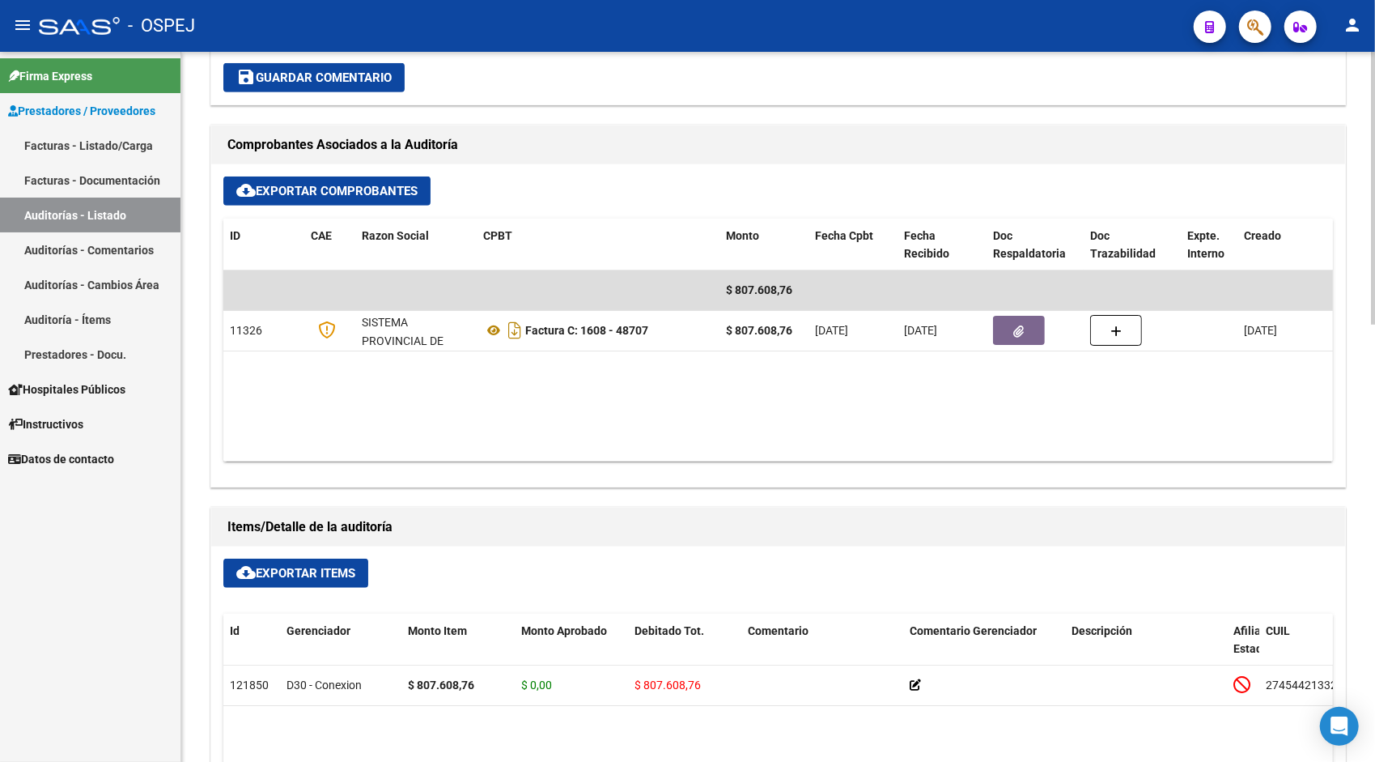
click at [337, 566] on span "cloud_download Exportar Items" at bounding box center [295, 573] width 119 height 15
click at [100, 201] on link "Auditorías - Listado" at bounding box center [90, 214] width 180 height 35
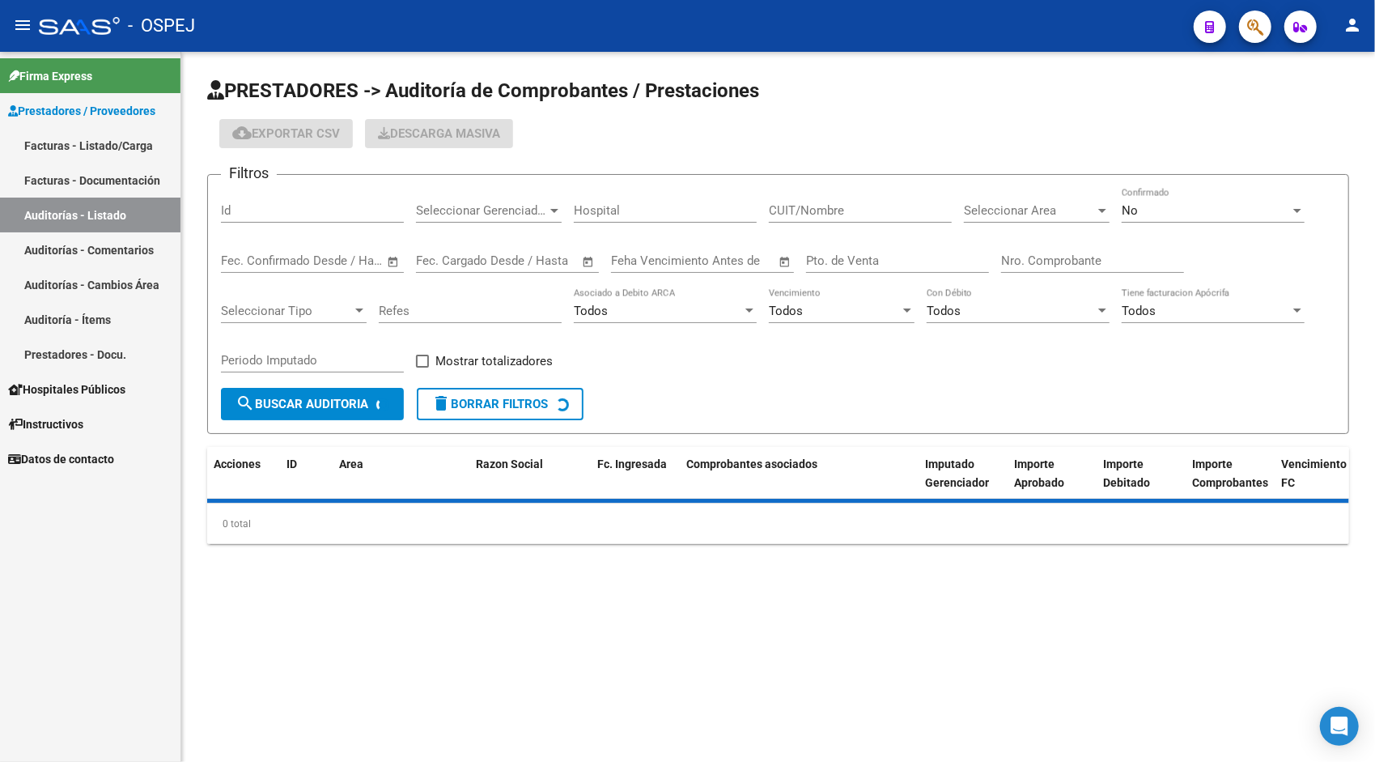
click at [262, 220] on div "Id" at bounding box center [312, 205] width 183 height 35
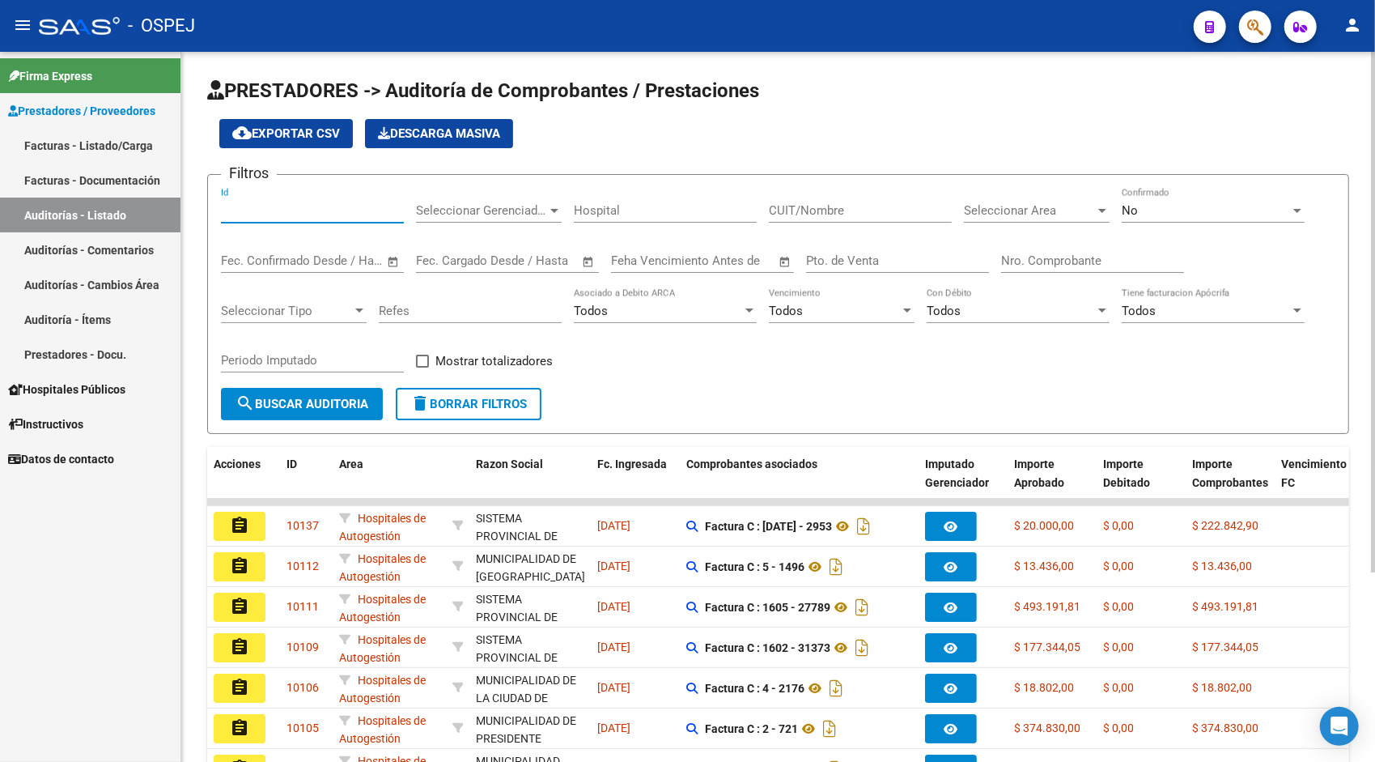
paste input "9420"
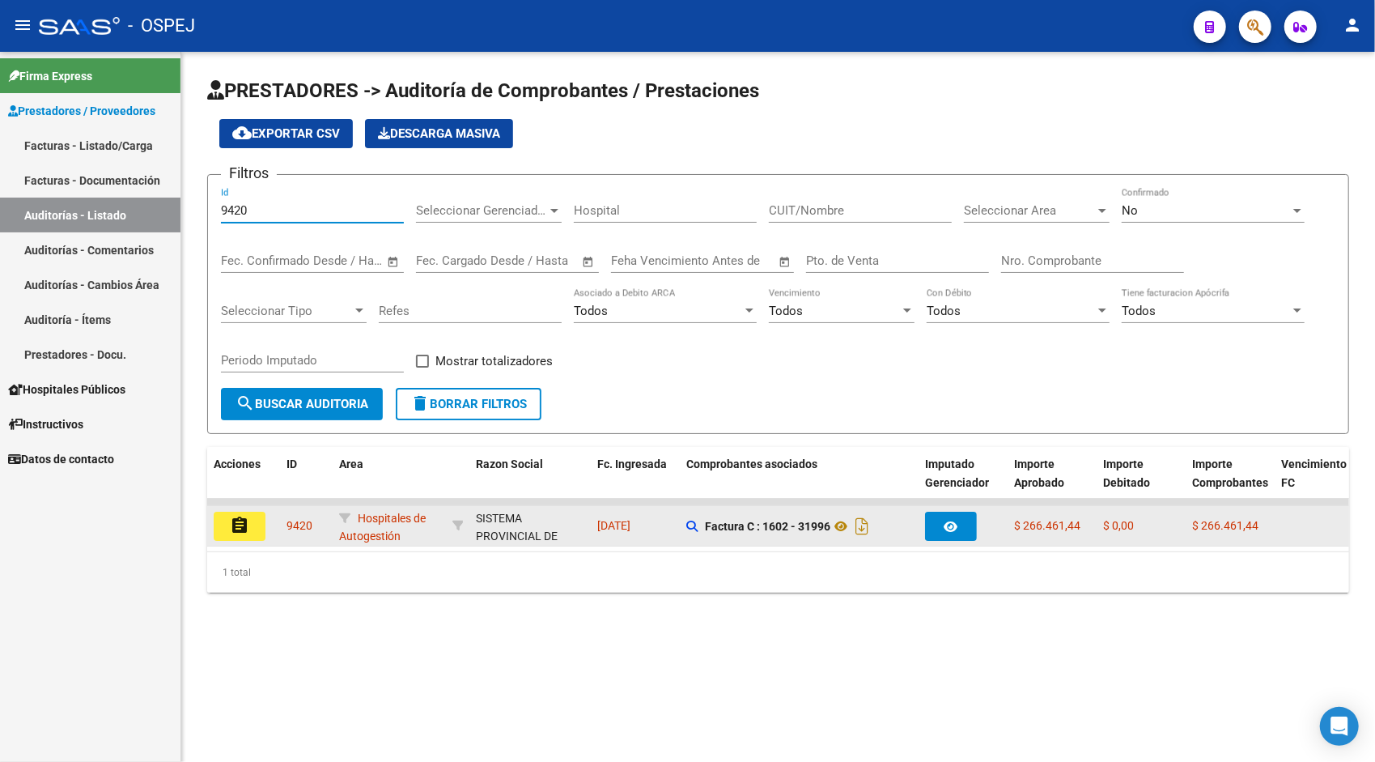
type input "9420"
click at [240, 534] on mat-icon "assignment" at bounding box center [239, 525] width 19 height 19
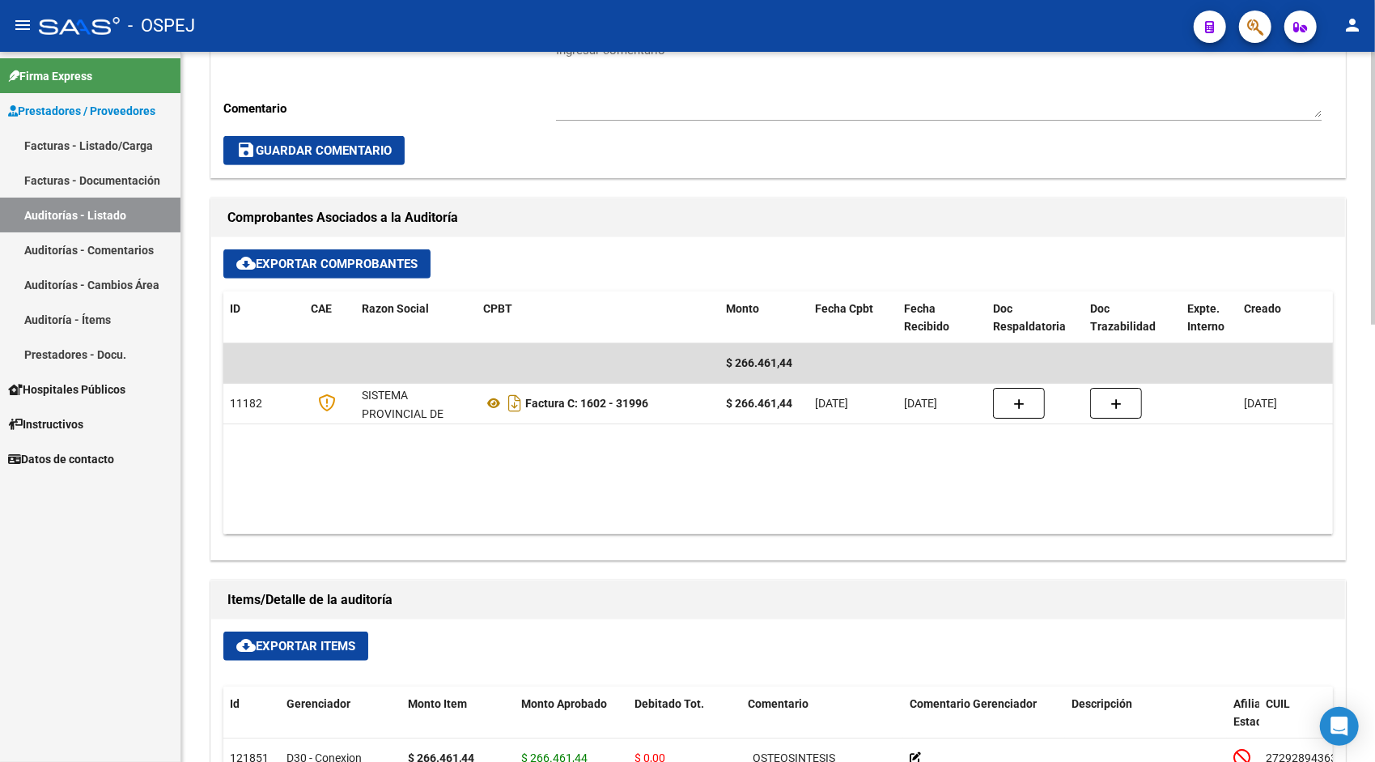
scroll to position [550, 0]
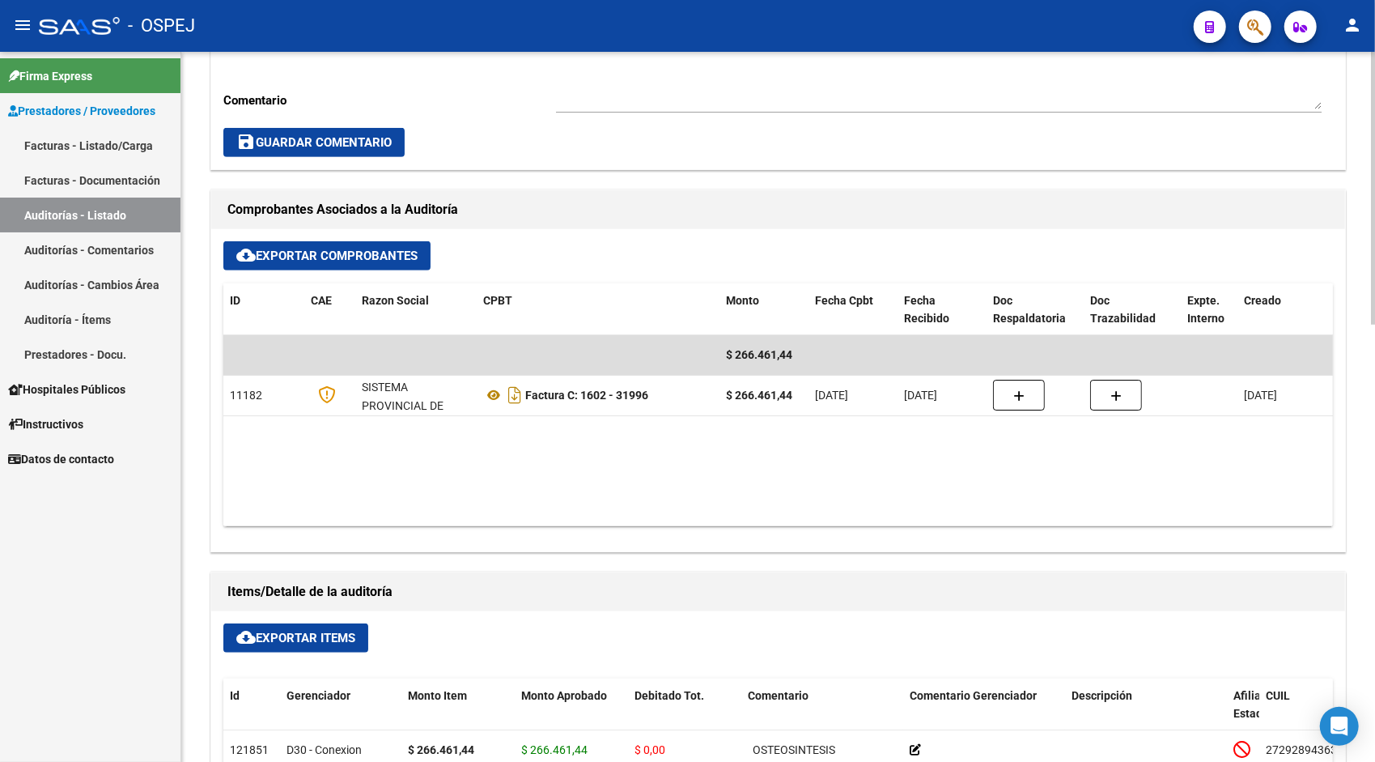
click at [269, 623] on button "cloud_download Exportar Items" at bounding box center [295, 637] width 145 height 29
click at [36, 219] on link "Auditorías - Listado" at bounding box center [90, 214] width 180 height 35
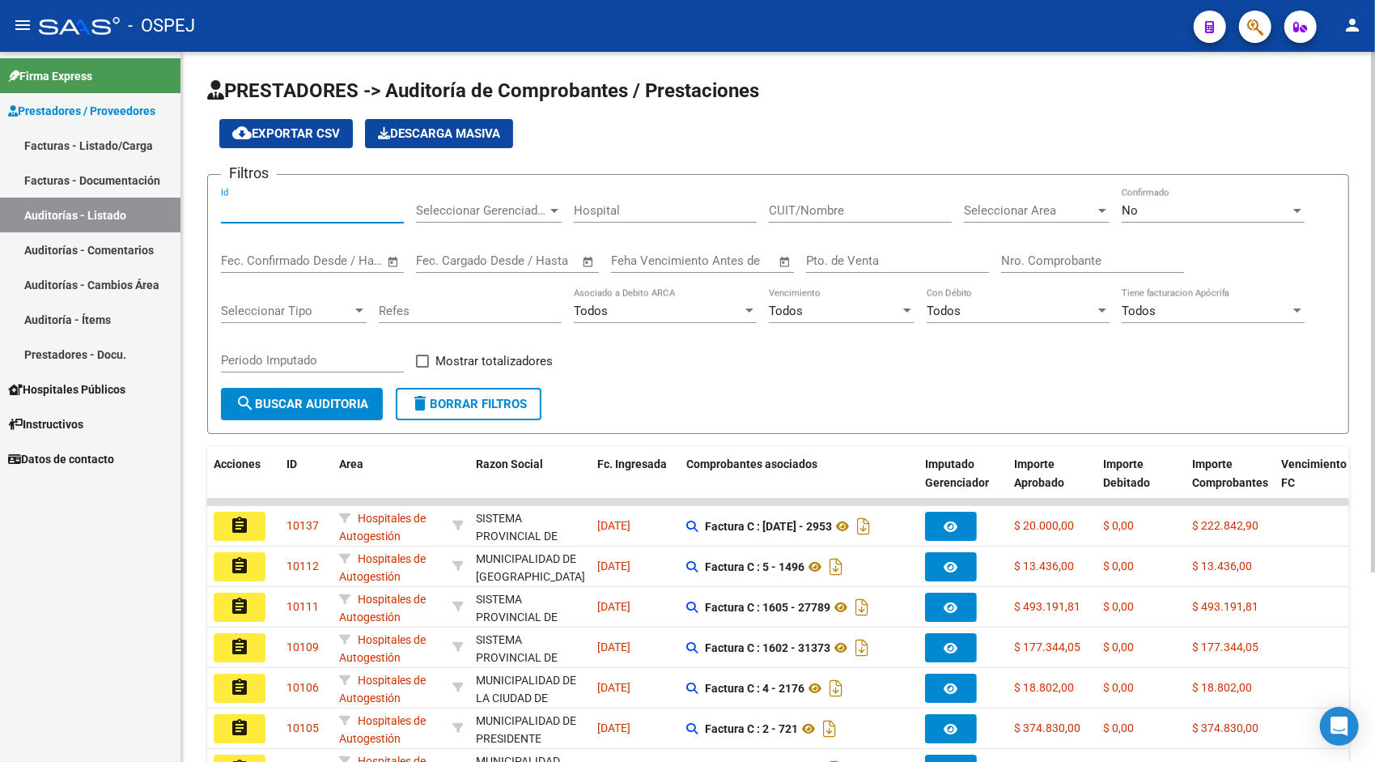
click at [297, 207] on input "Id" at bounding box center [312, 210] width 183 height 15
paste input "9422"
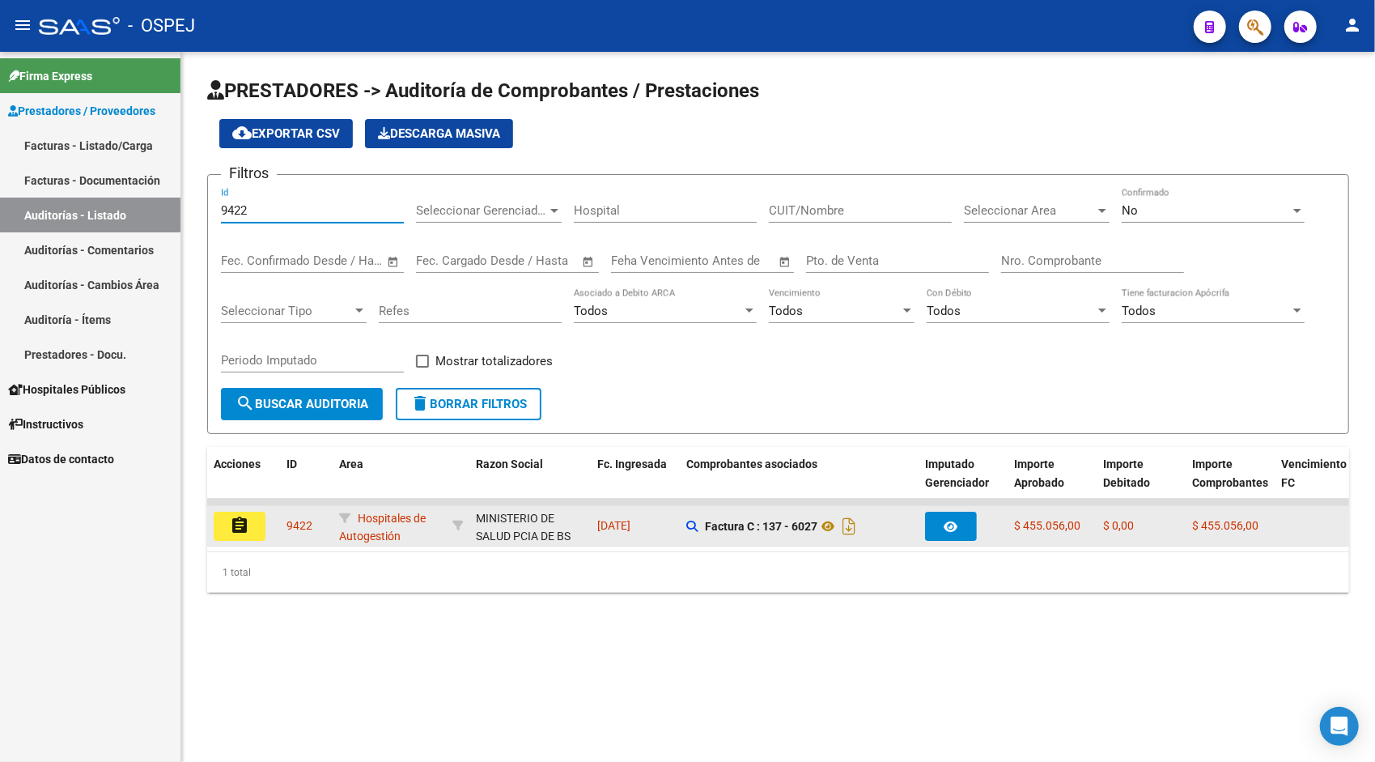
type input "9422"
click at [240, 517] on mat-icon "assignment" at bounding box center [239, 525] width 19 height 19
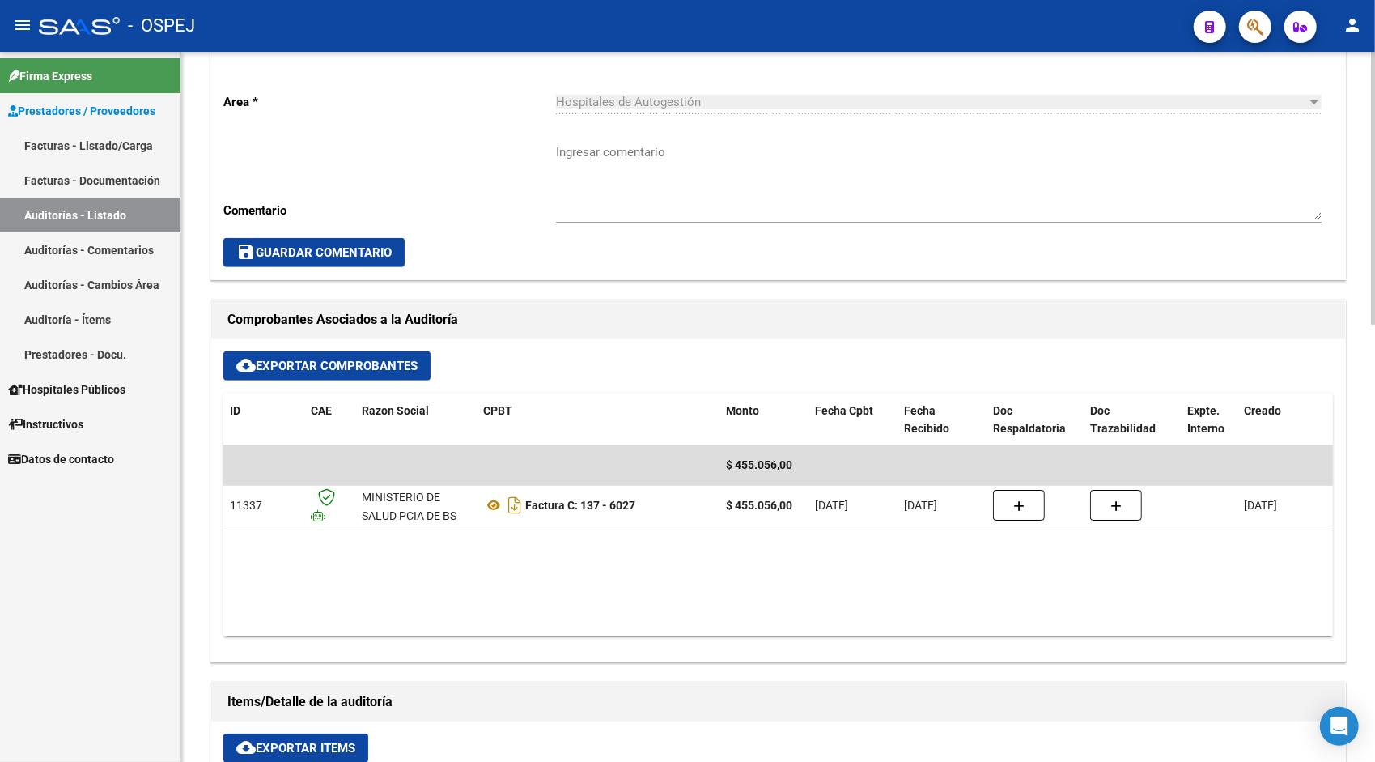
scroll to position [486, 0]
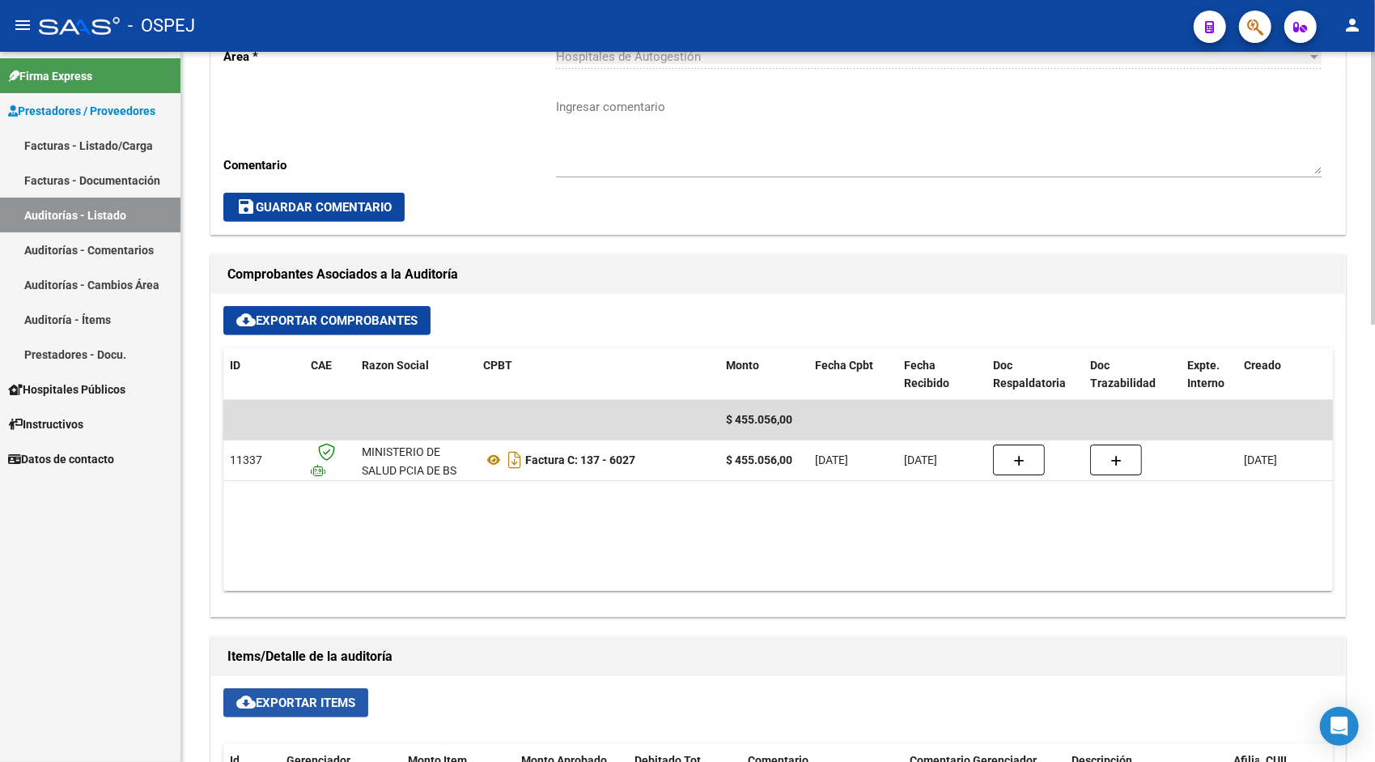
click at [302, 698] on span "cloud_download Exportar Items" at bounding box center [295, 702] width 119 height 15
click at [68, 215] on link "Auditorías - Listado" at bounding box center [90, 214] width 180 height 35
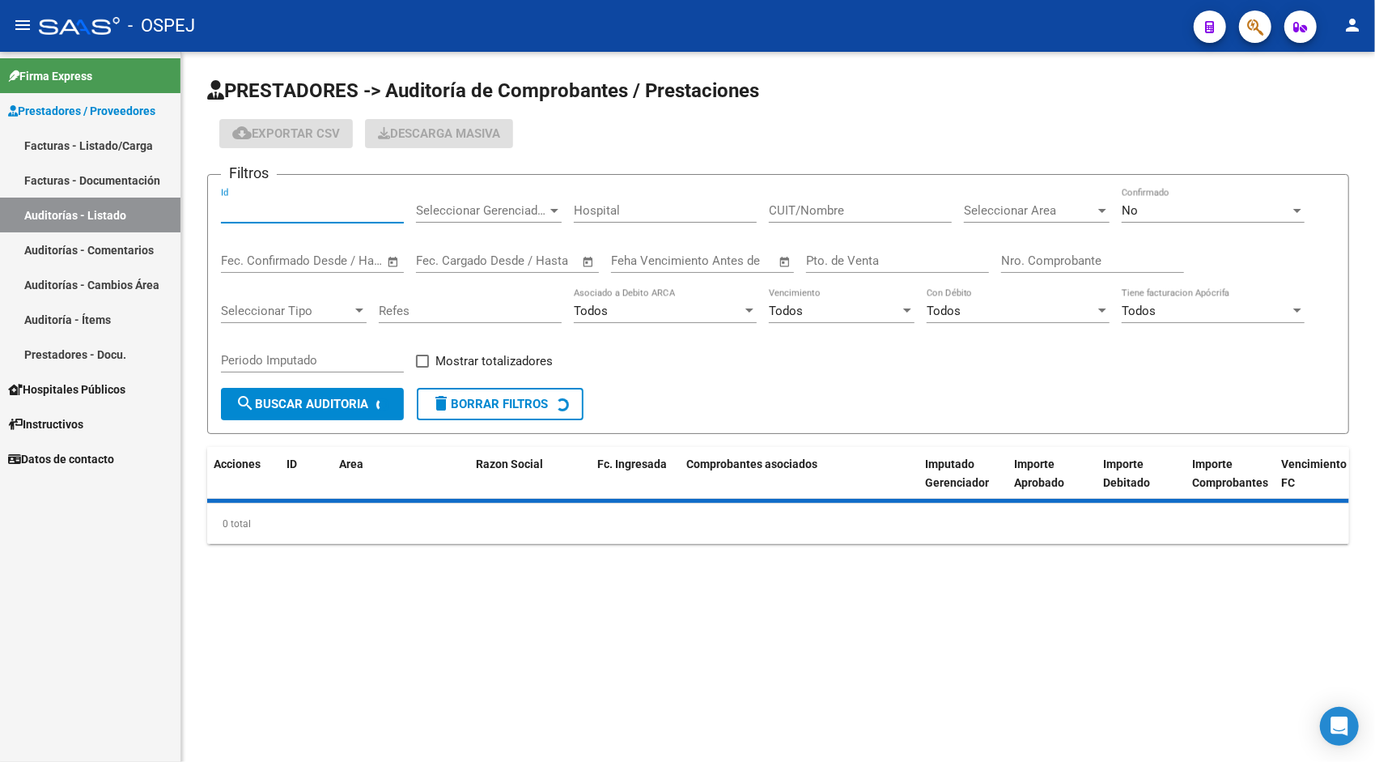
click at [298, 217] on input "Id" at bounding box center [312, 210] width 183 height 15
paste input "9424"
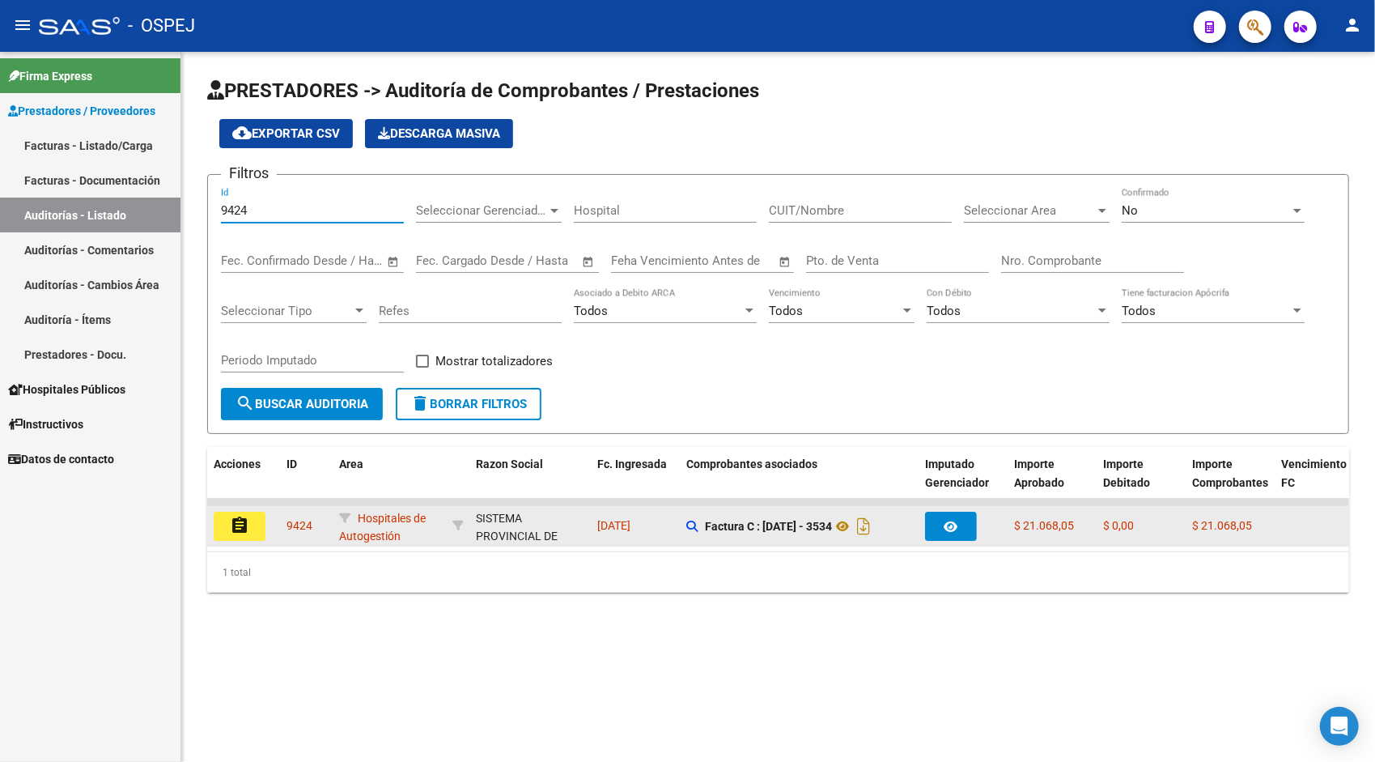
type input "9424"
click at [240, 523] on mat-icon "assignment" at bounding box center [239, 525] width 19 height 19
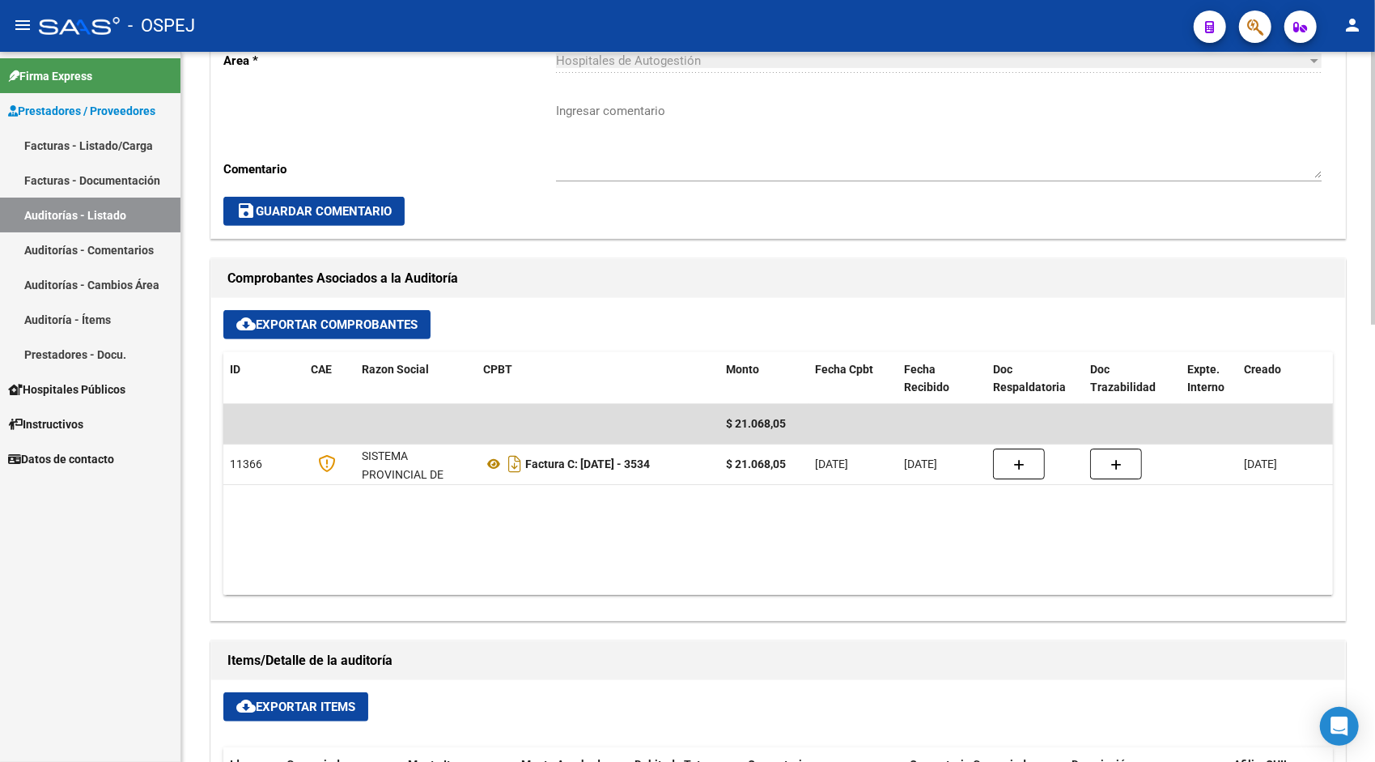
scroll to position [486, 0]
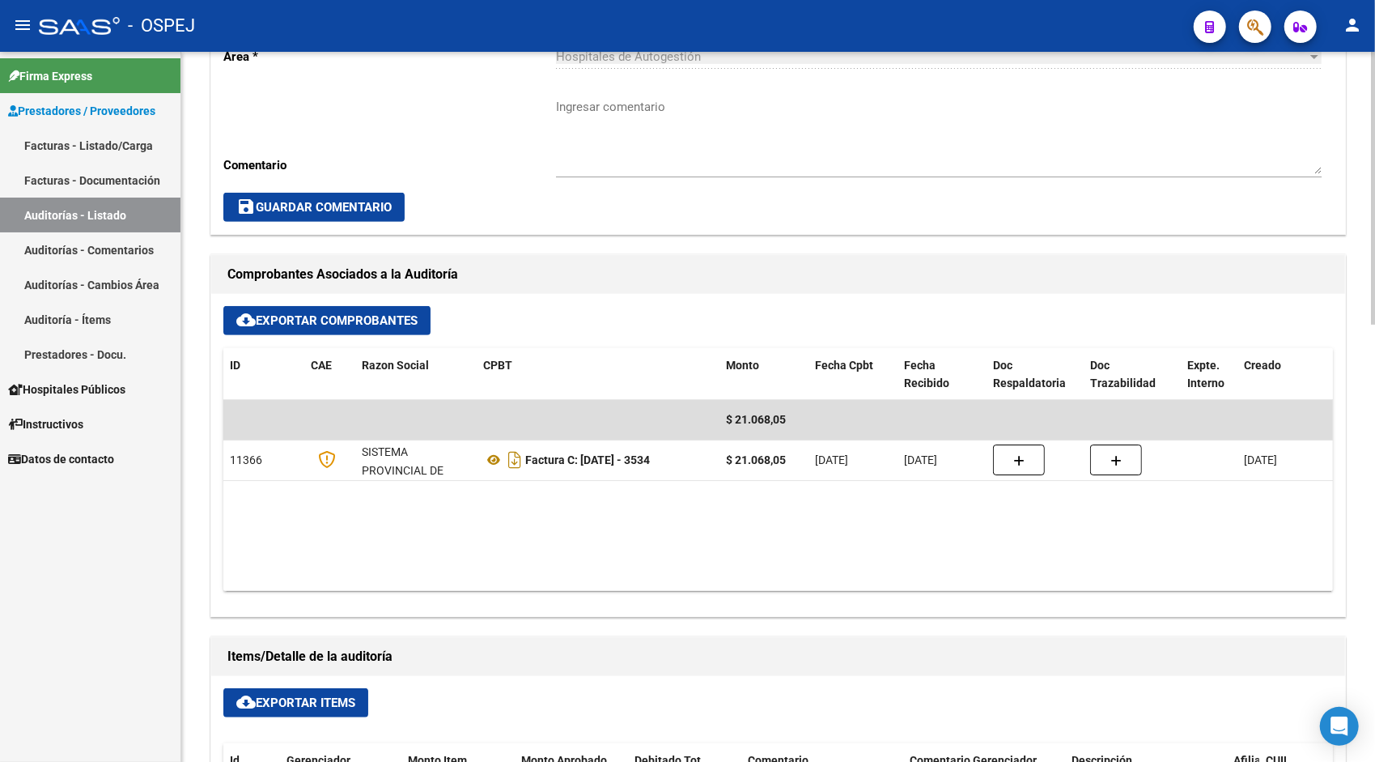
click at [282, 706] on span "cloud_download Exportar Items" at bounding box center [295, 702] width 119 height 15
click at [104, 217] on link "Auditorías - Listado" at bounding box center [90, 214] width 180 height 35
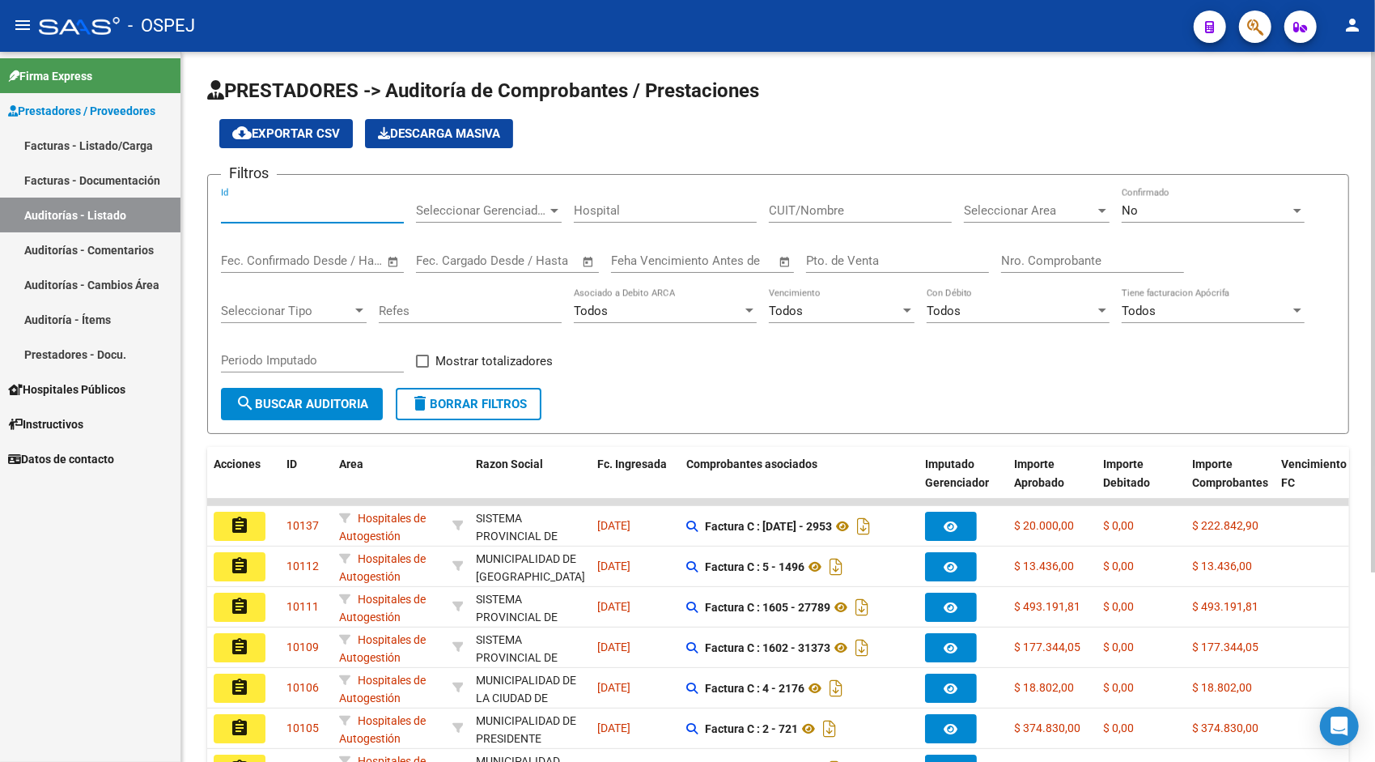
click at [267, 205] on input "Id" at bounding box center [312, 210] width 183 height 15
paste input "9425"
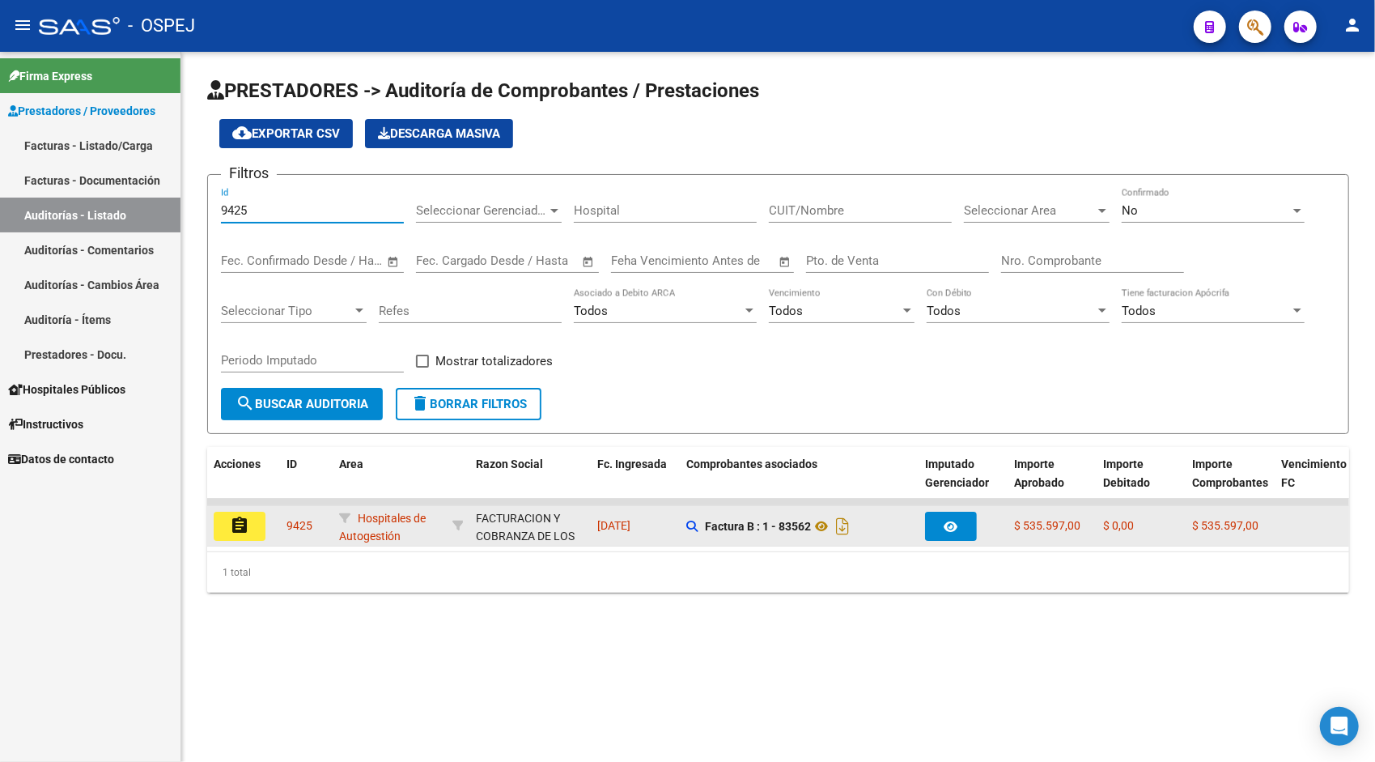
type input "9425"
click at [235, 521] on mat-icon "assignment" at bounding box center [239, 525] width 19 height 19
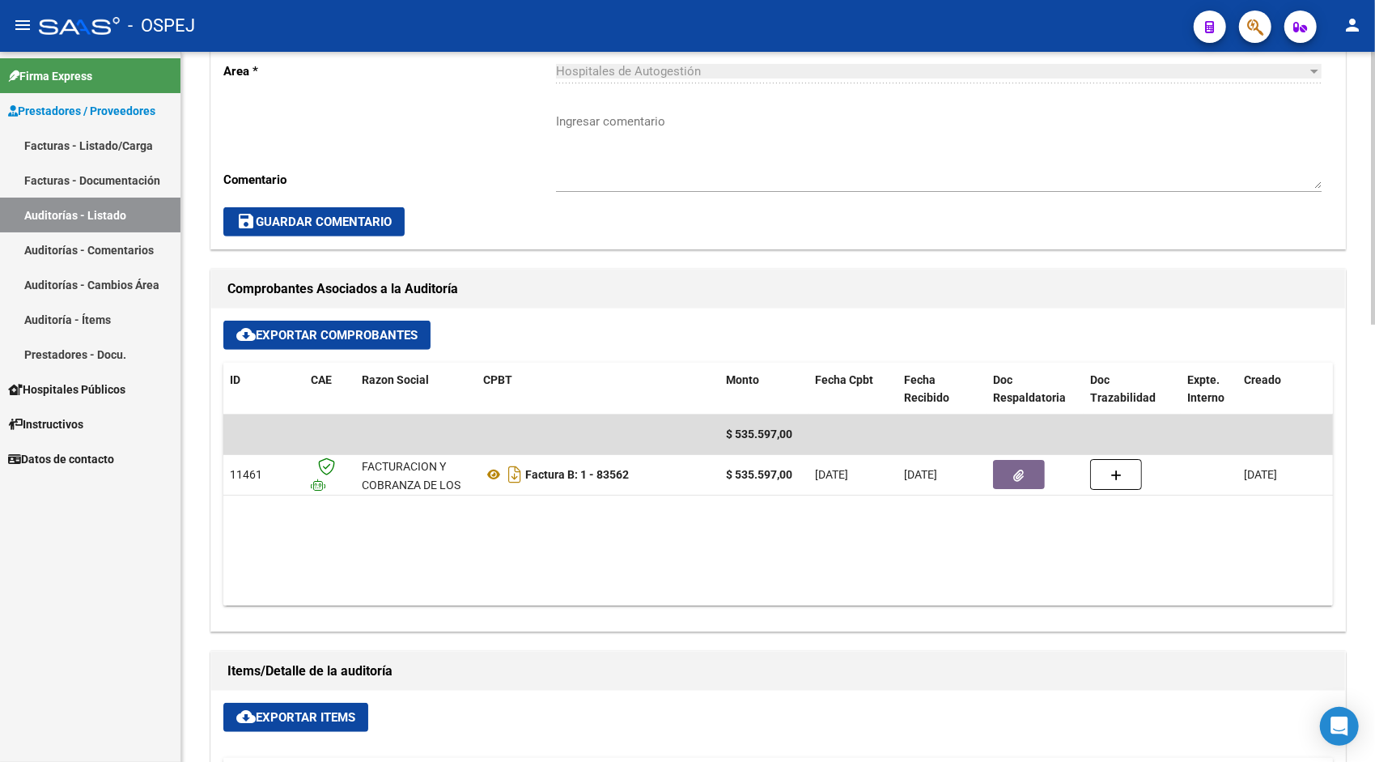
scroll to position [583, 0]
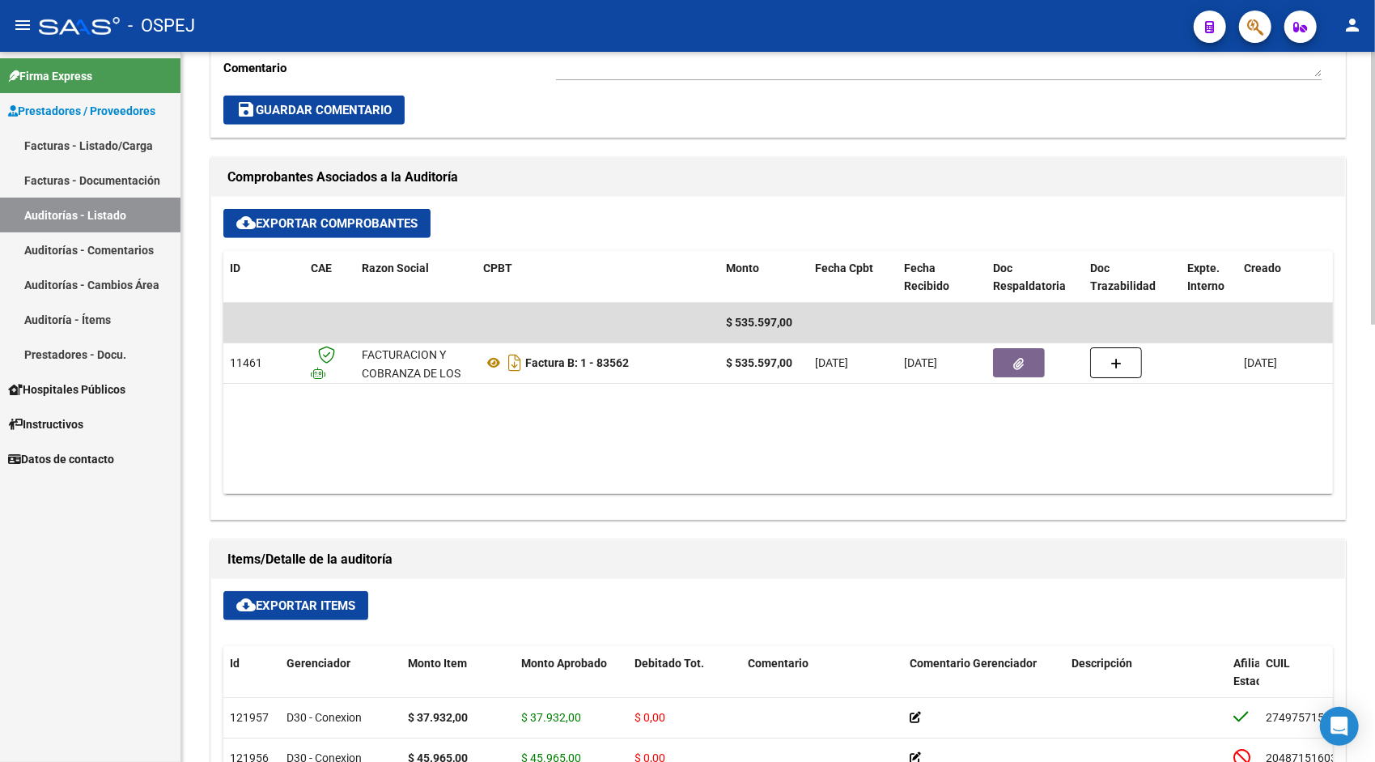
click at [291, 595] on button "cloud_download Exportar Items" at bounding box center [295, 605] width 145 height 29
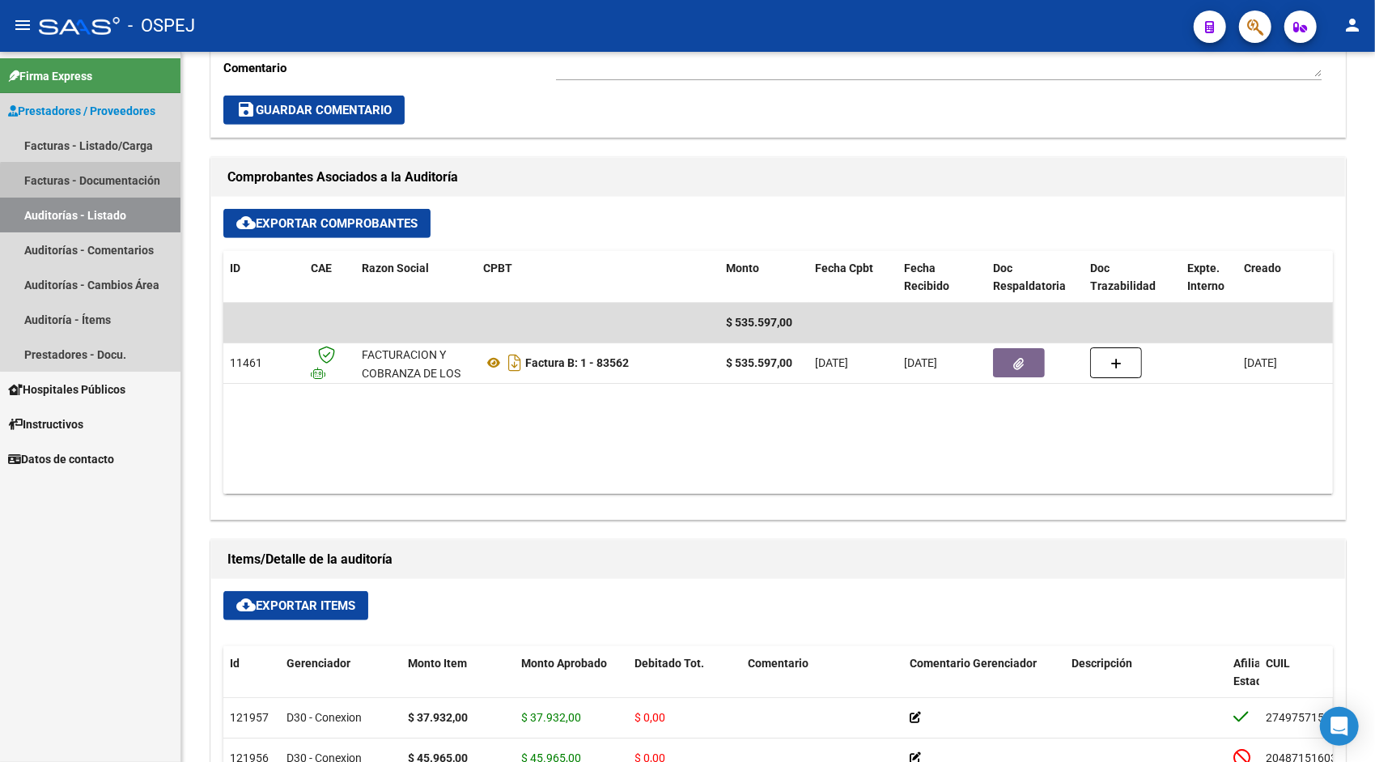
click at [100, 192] on link "Facturas - Documentación" at bounding box center [90, 180] width 180 height 35
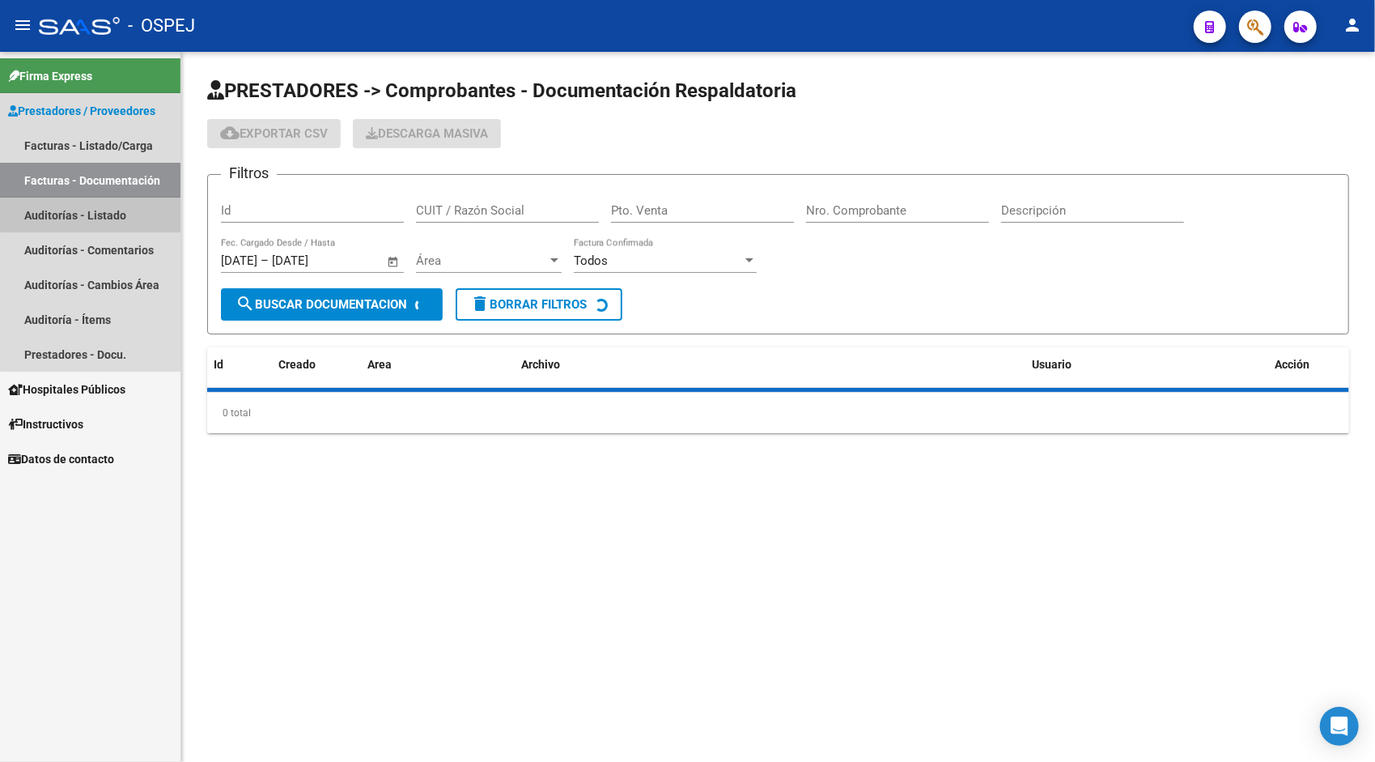
click at [103, 206] on link "Auditorías - Listado" at bounding box center [90, 214] width 180 height 35
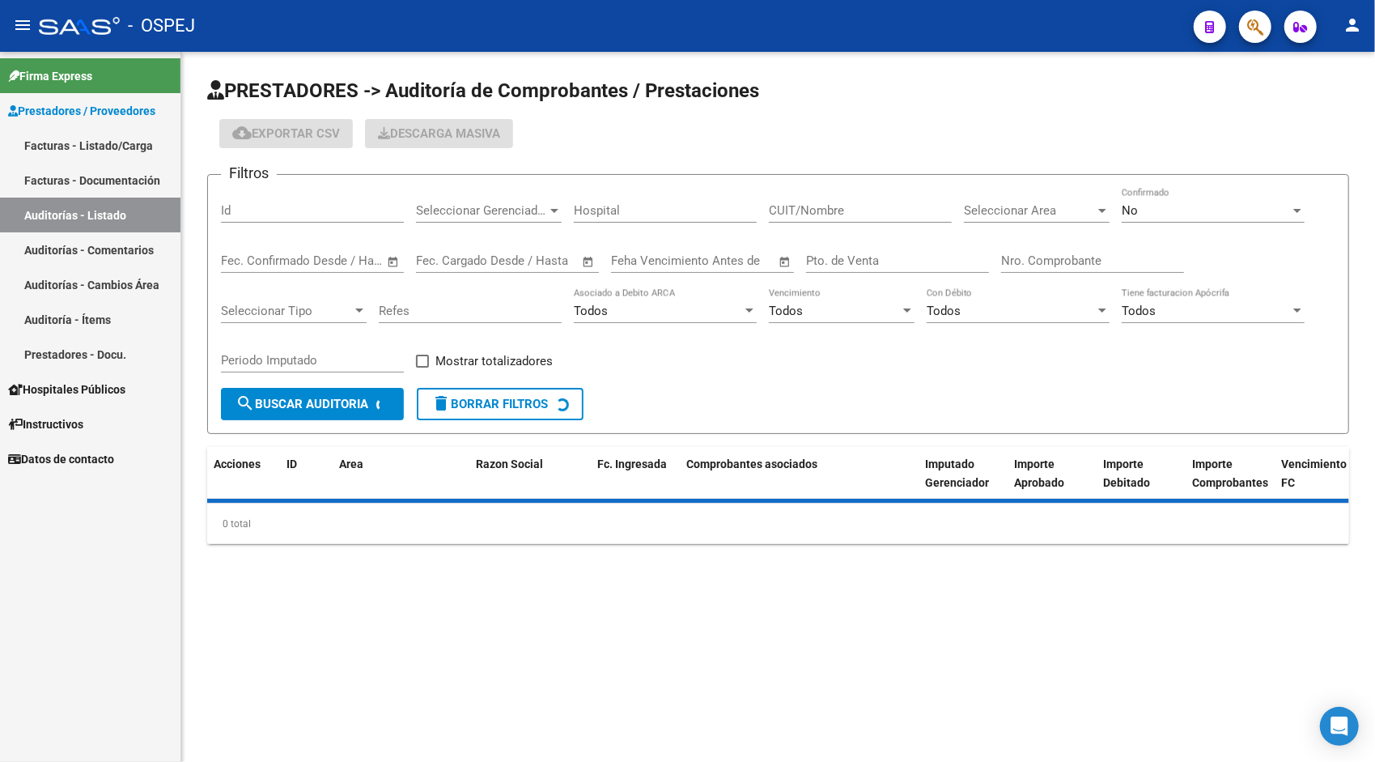
click at [279, 209] on input "Id" at bounding box center [312, 210] width 183 height 15
paste input "9427"
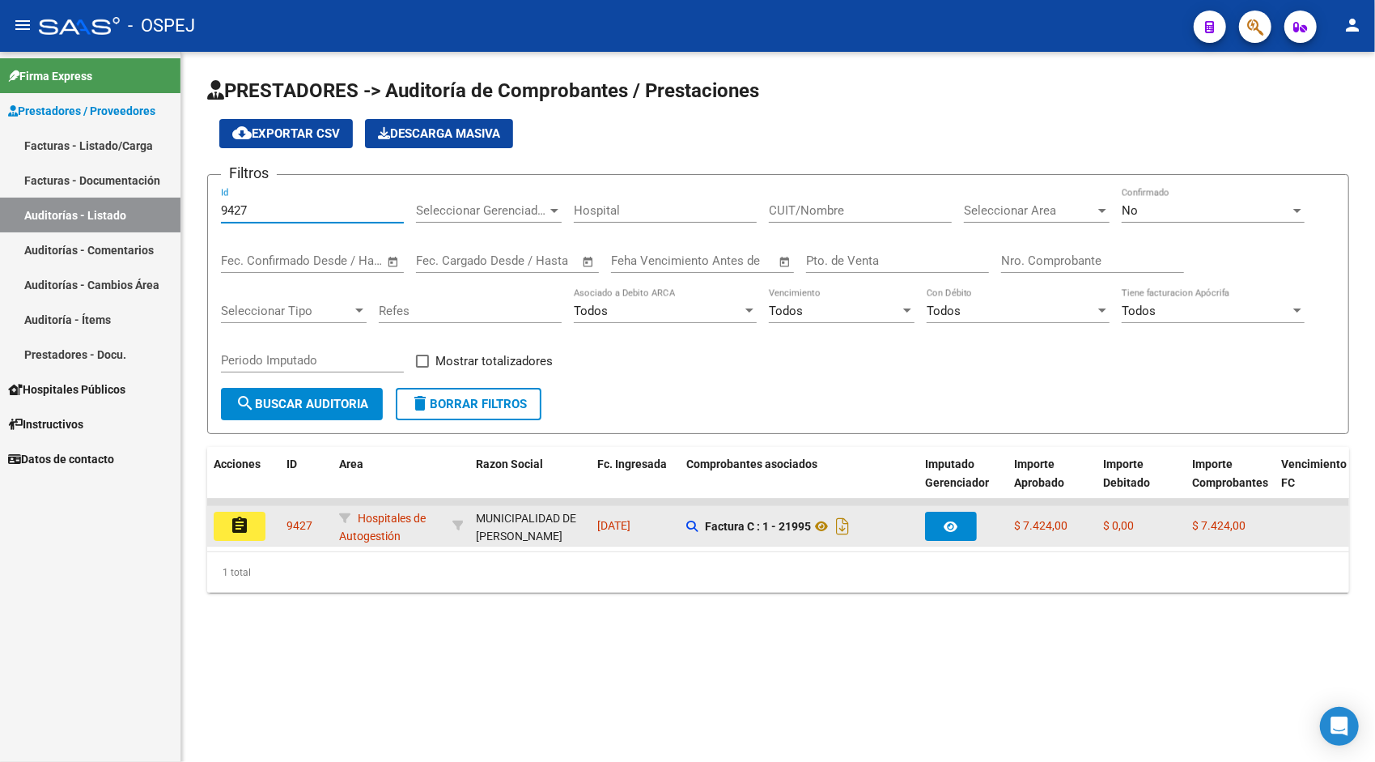
type input "9427"
click at [244, 529] on mat-icon "assignment" at bounding box center [239, 525] width 19 height 19
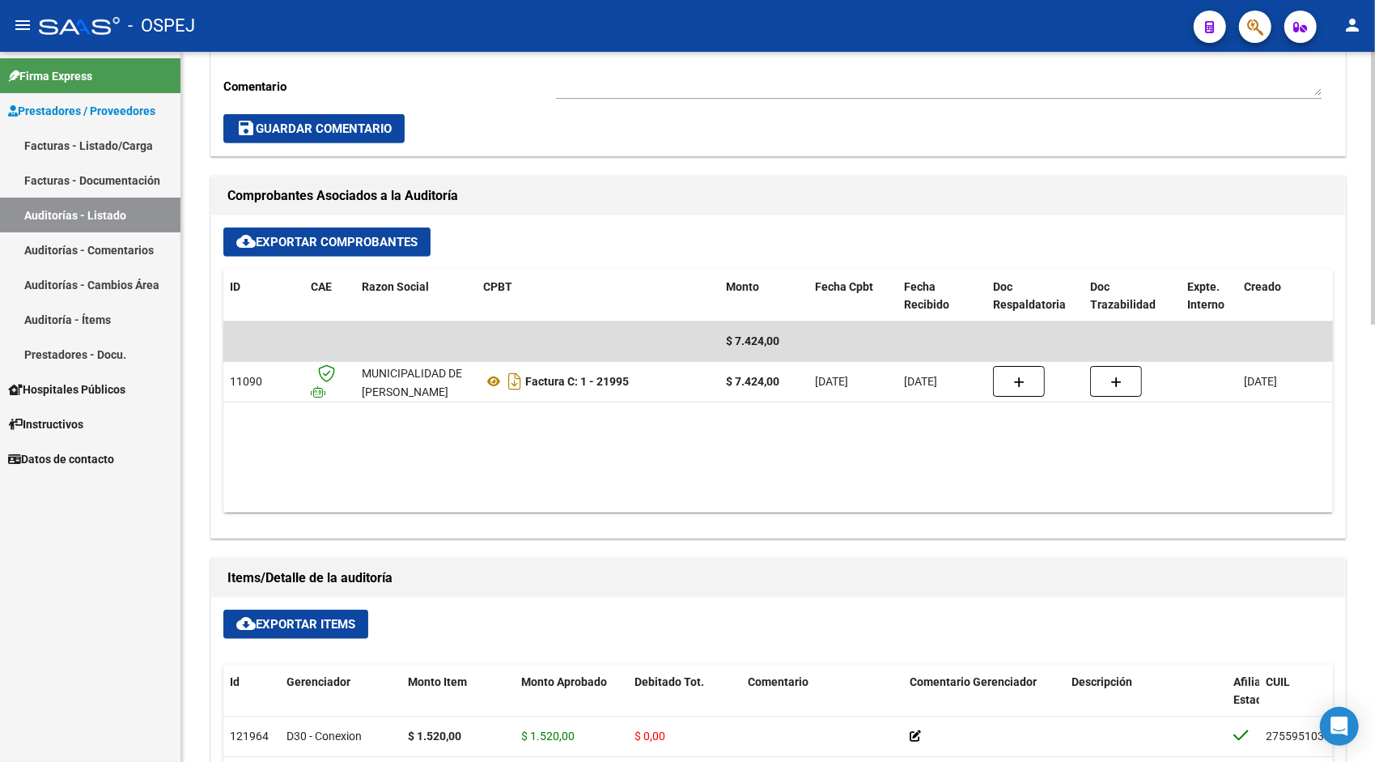
scroll to position [583, 0]
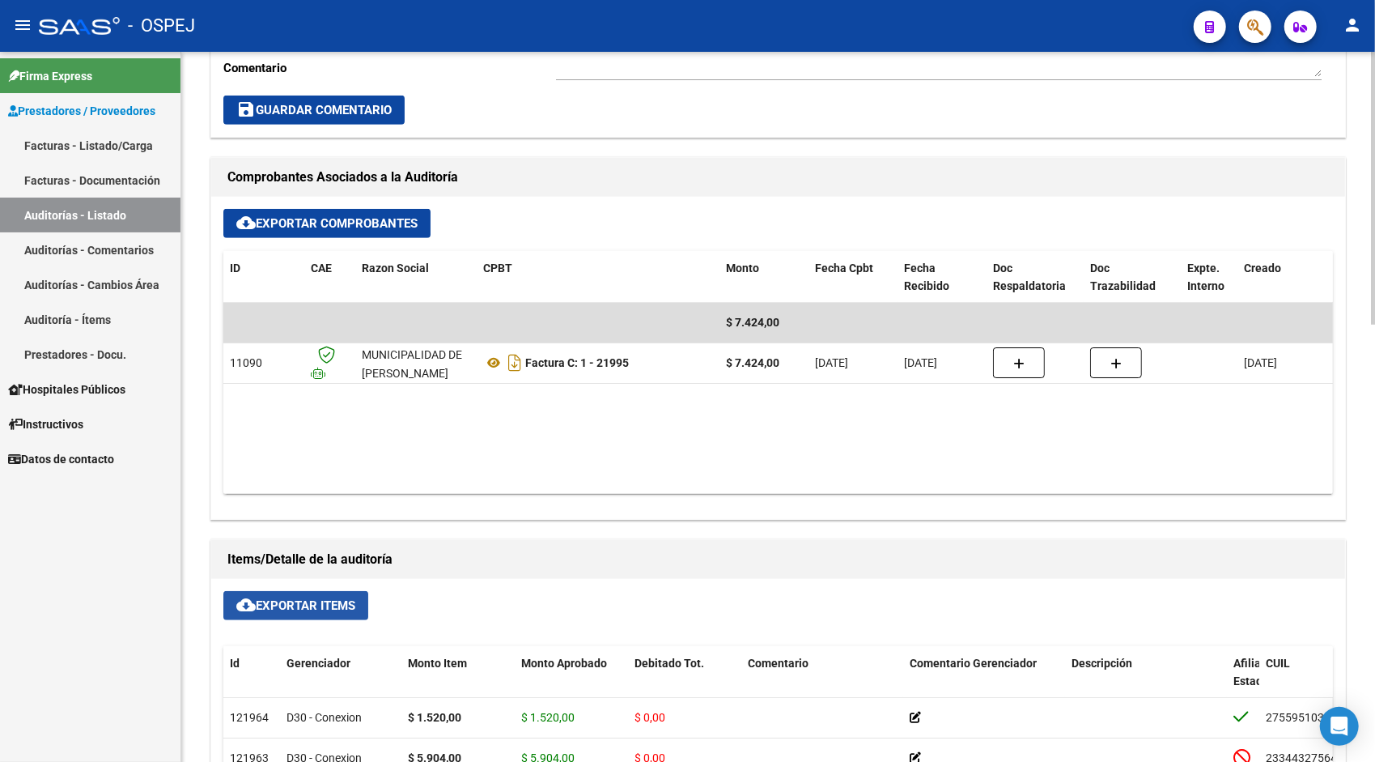
click at [290, 608] on span "cloud_download Exportar Items" at bounding box center [295, 605] width 119 height 15
click at [135, 209] on link "Auditorías - Listado" at bounding box center [90, 214] width 180 height 35
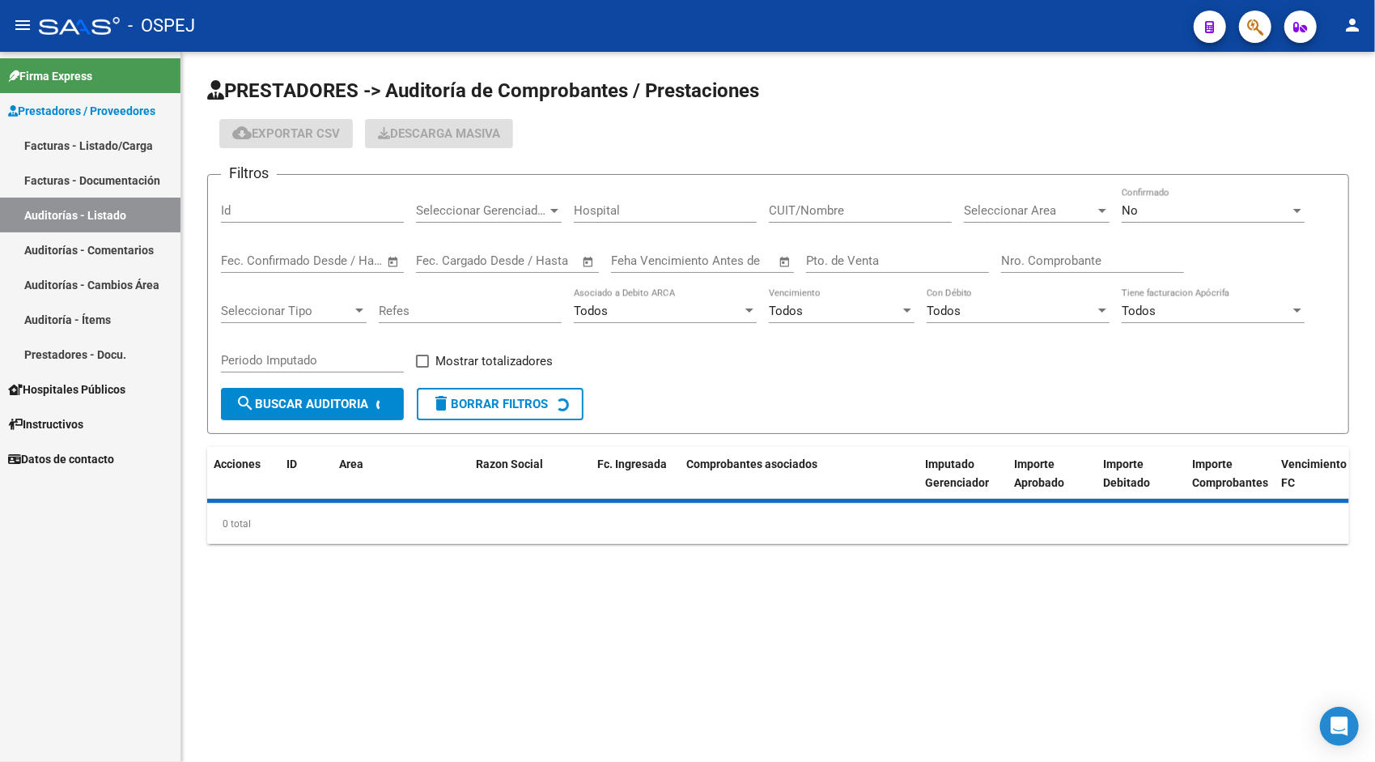
click at [288, 220] on div "Id" at bounding box center [312, 205] width 183 height 35
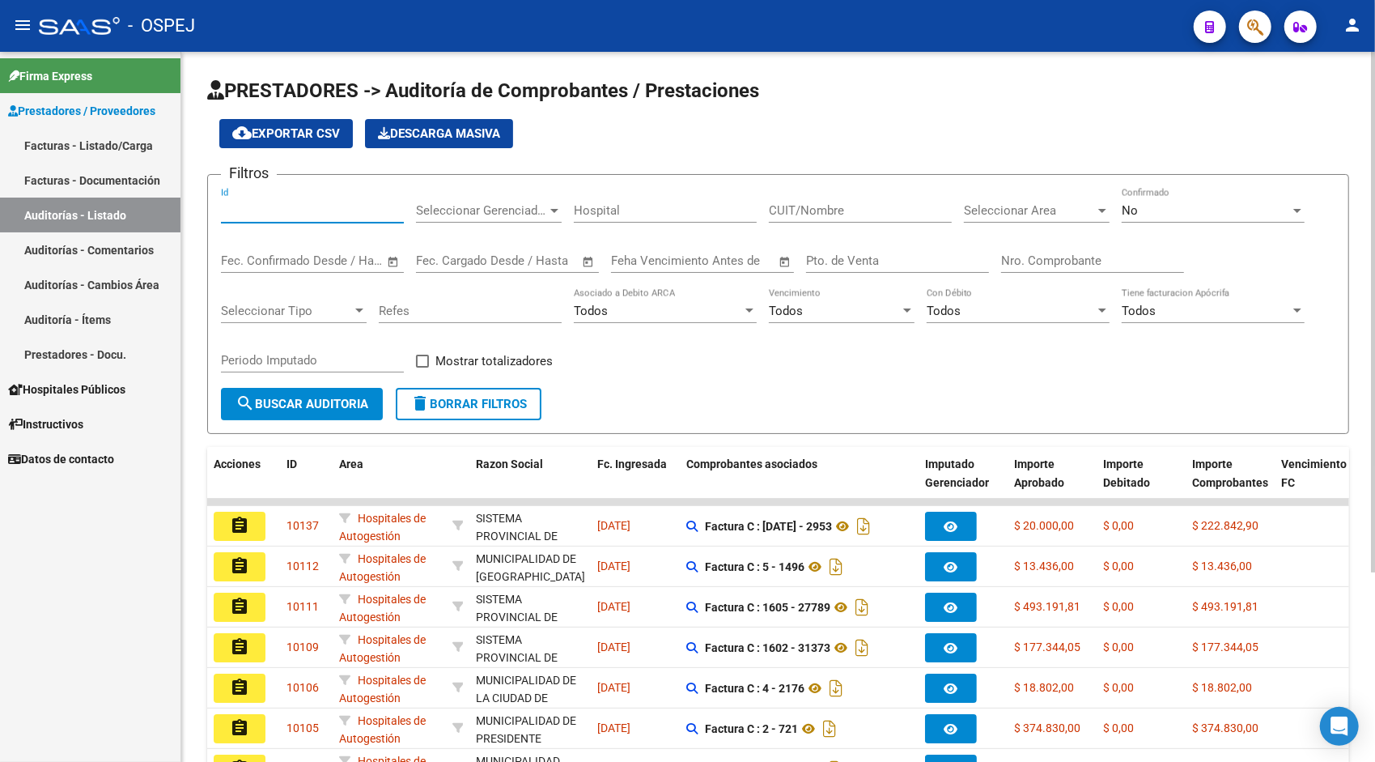
paste input "9428"
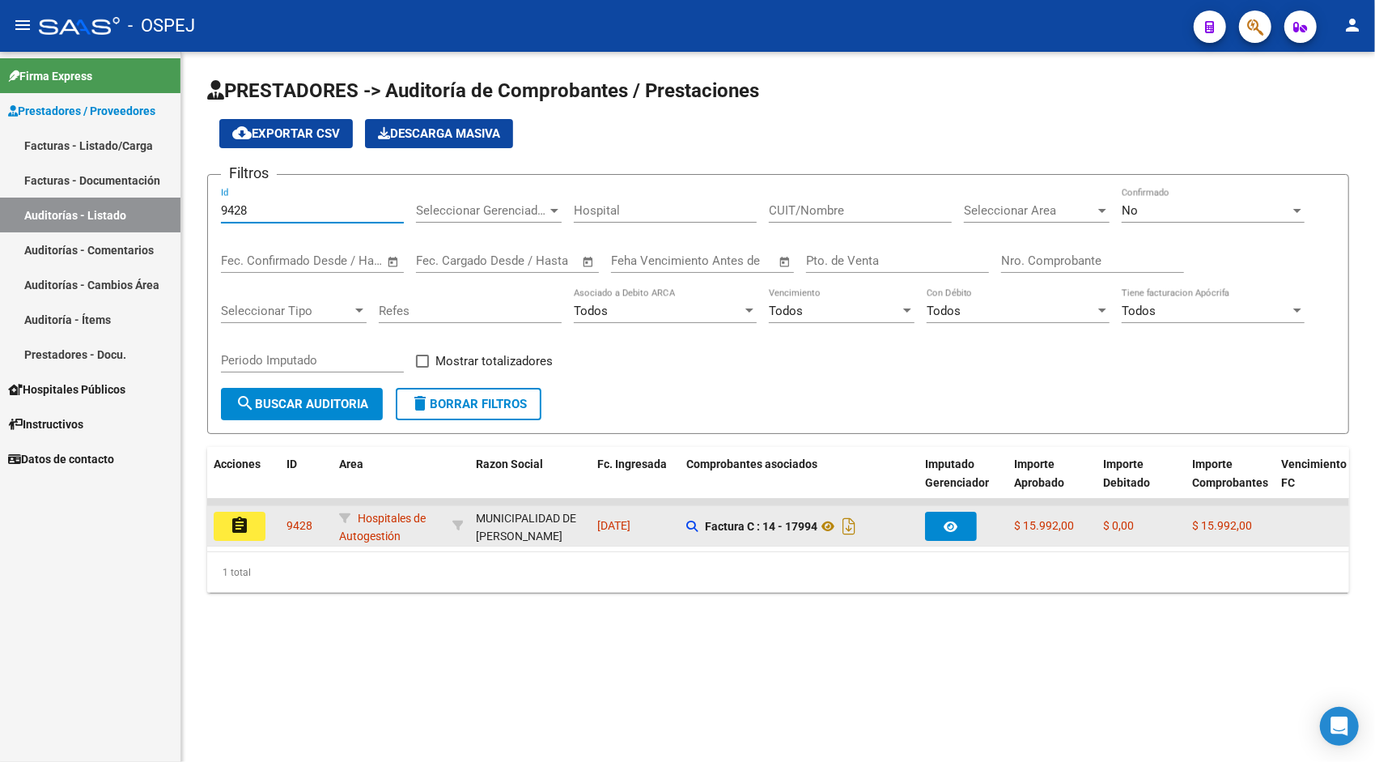
type input "9428"
click at [236, 526] on mat-icon "assignment" at bounding box center [239, 525] width 19 height 19
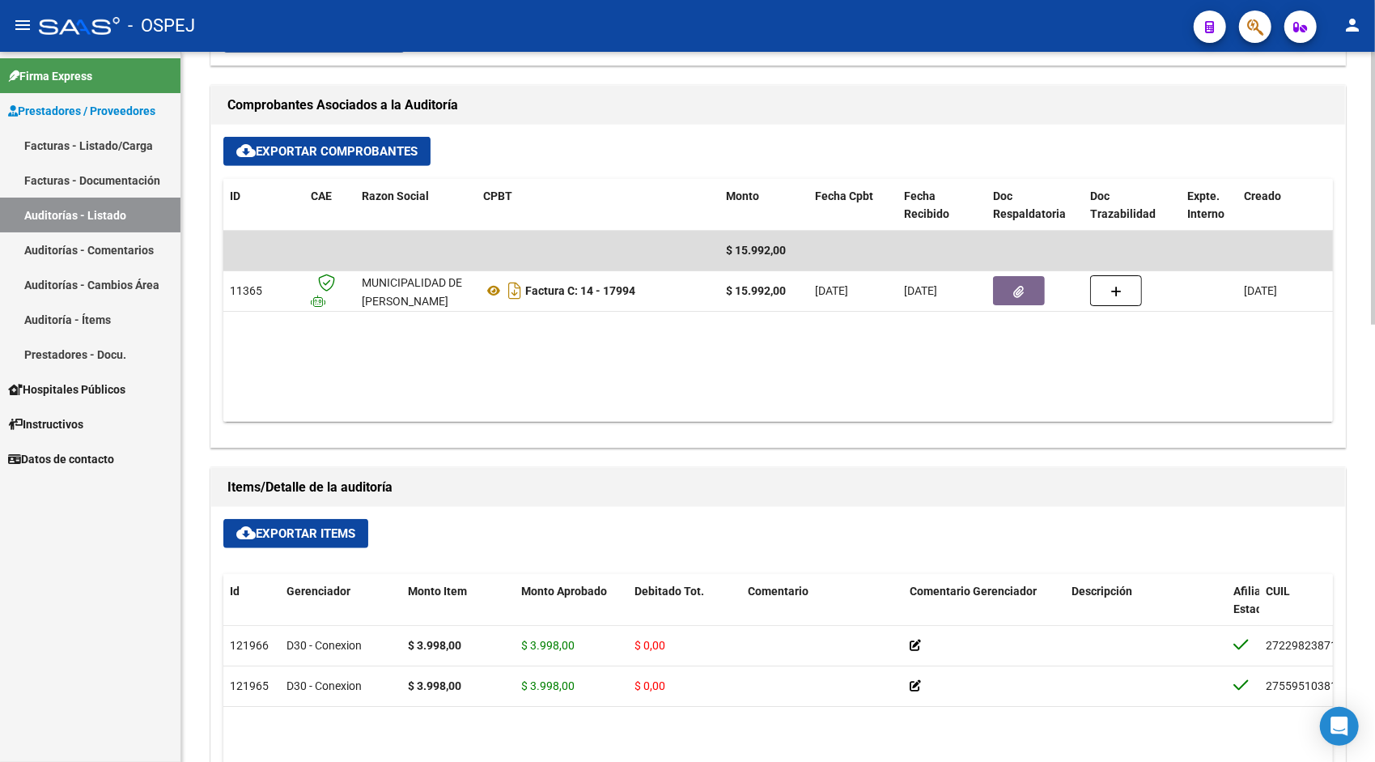
scroll to position [712, 0]
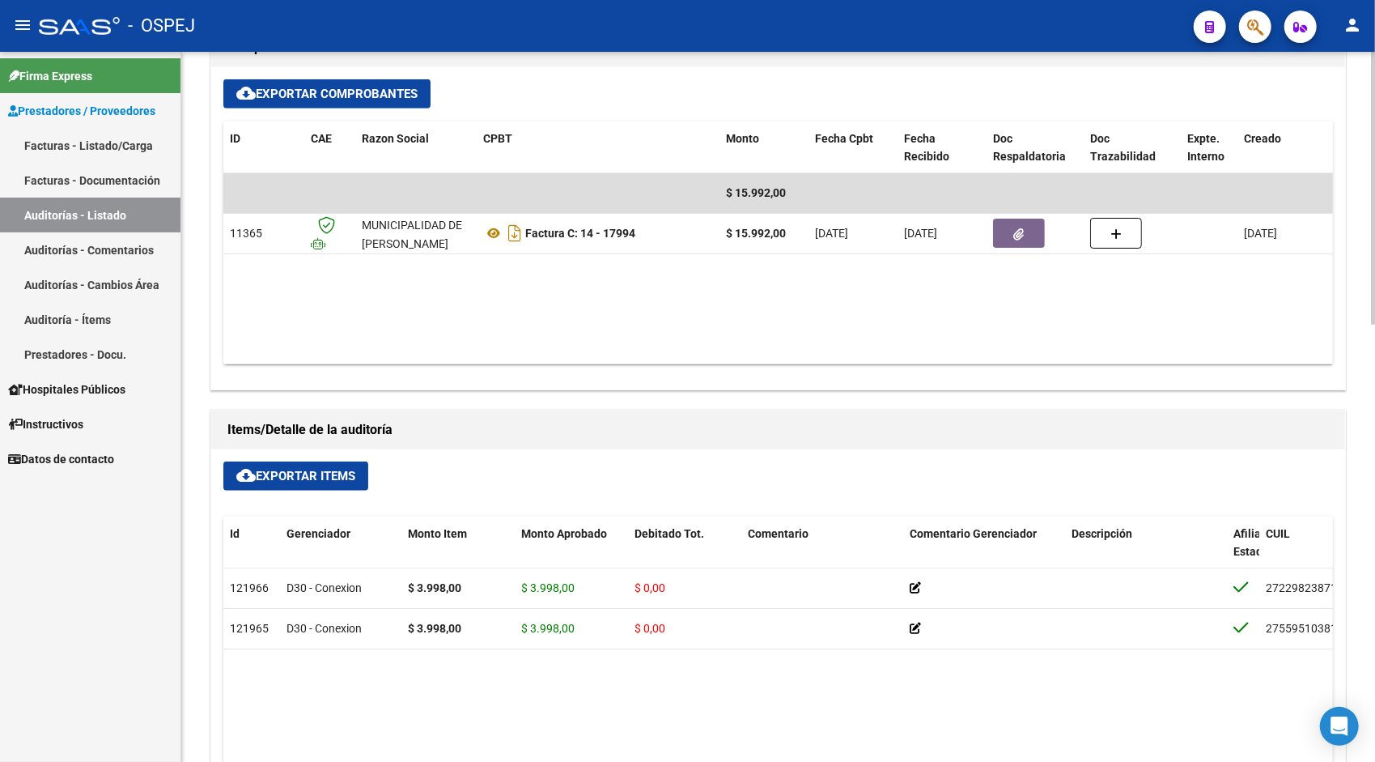
click at [308, 477] on span "cloud_download Exportar Items" at bounding box center [295, 476] width 119 height 15
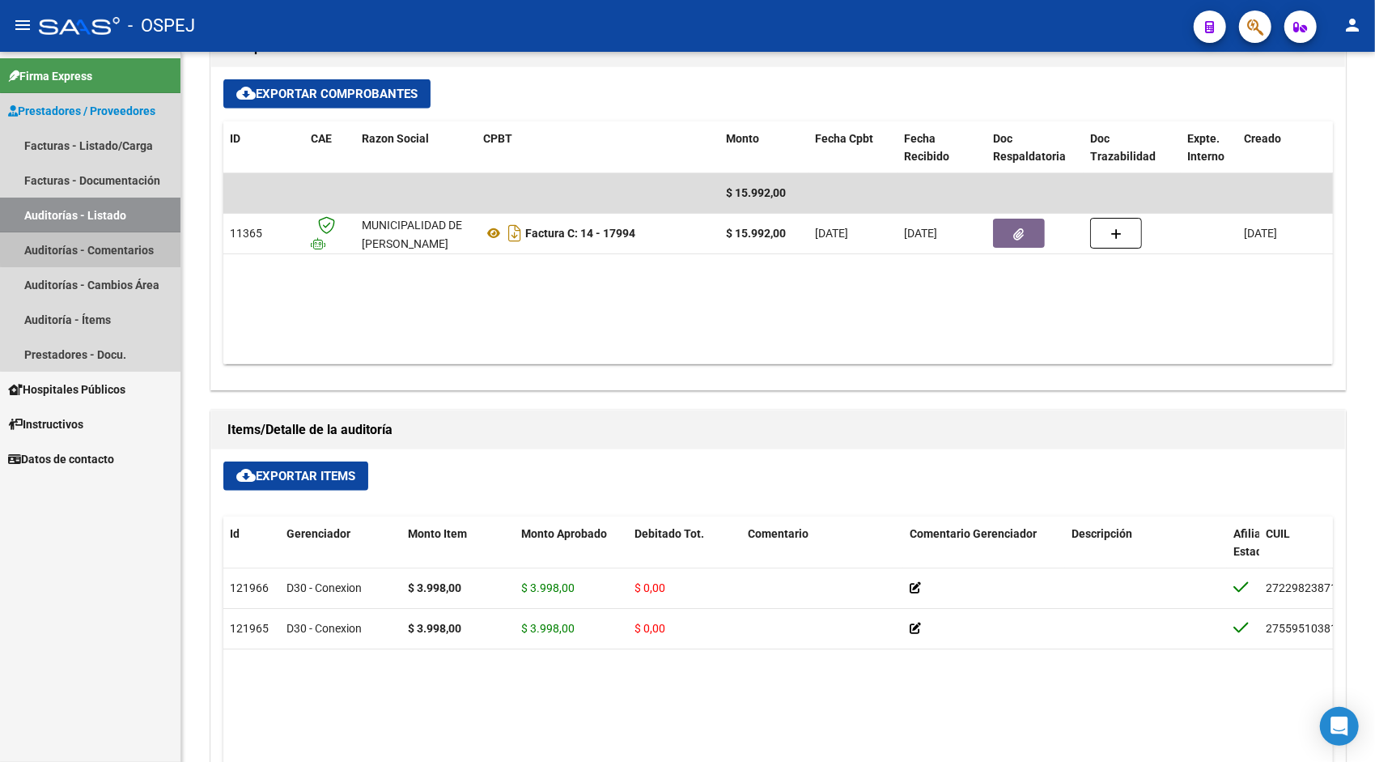
click at [146, 232] on link "Auditorías - Comentarios" at bounding box center [90, 249] width 180 height 35
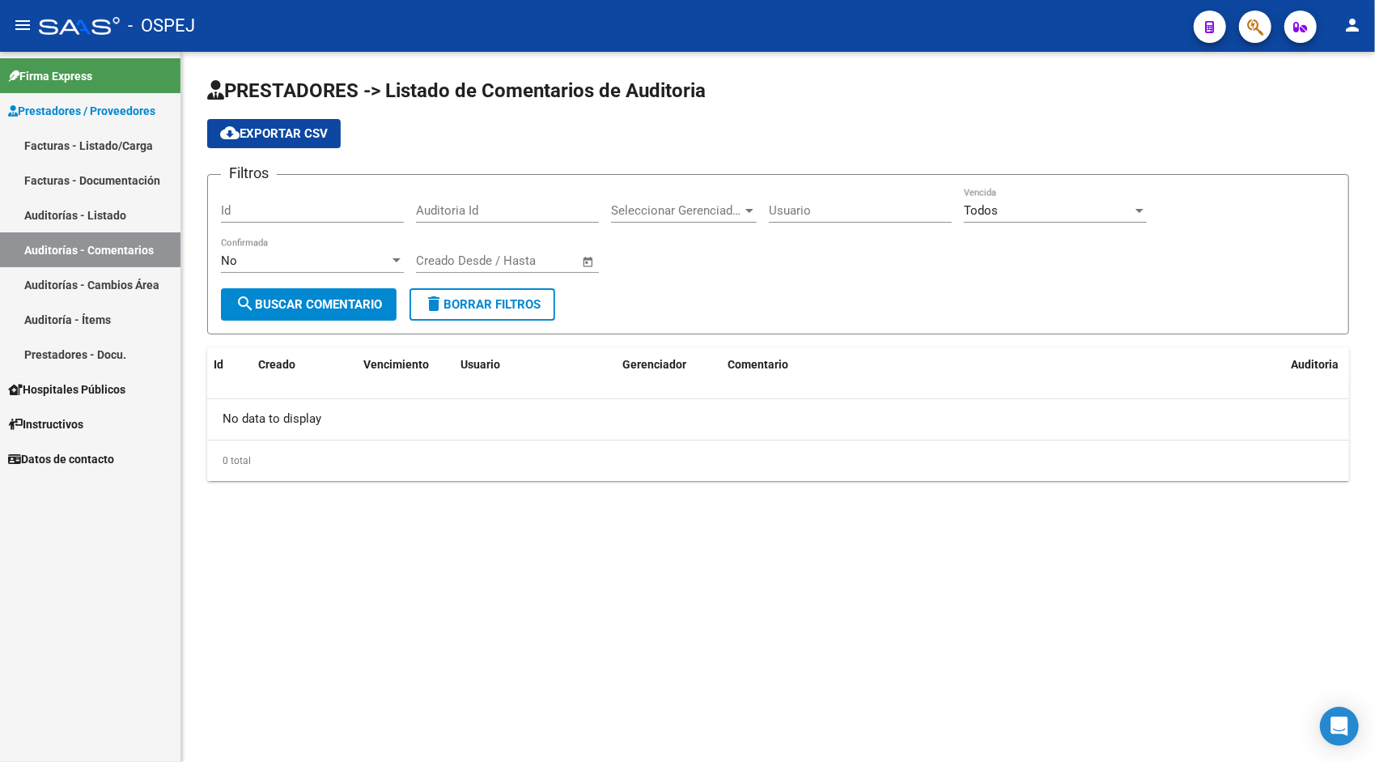
click at [146, 217] on link "Auditorías - Listado" at bounding box center [90, 214] width 180 height 35
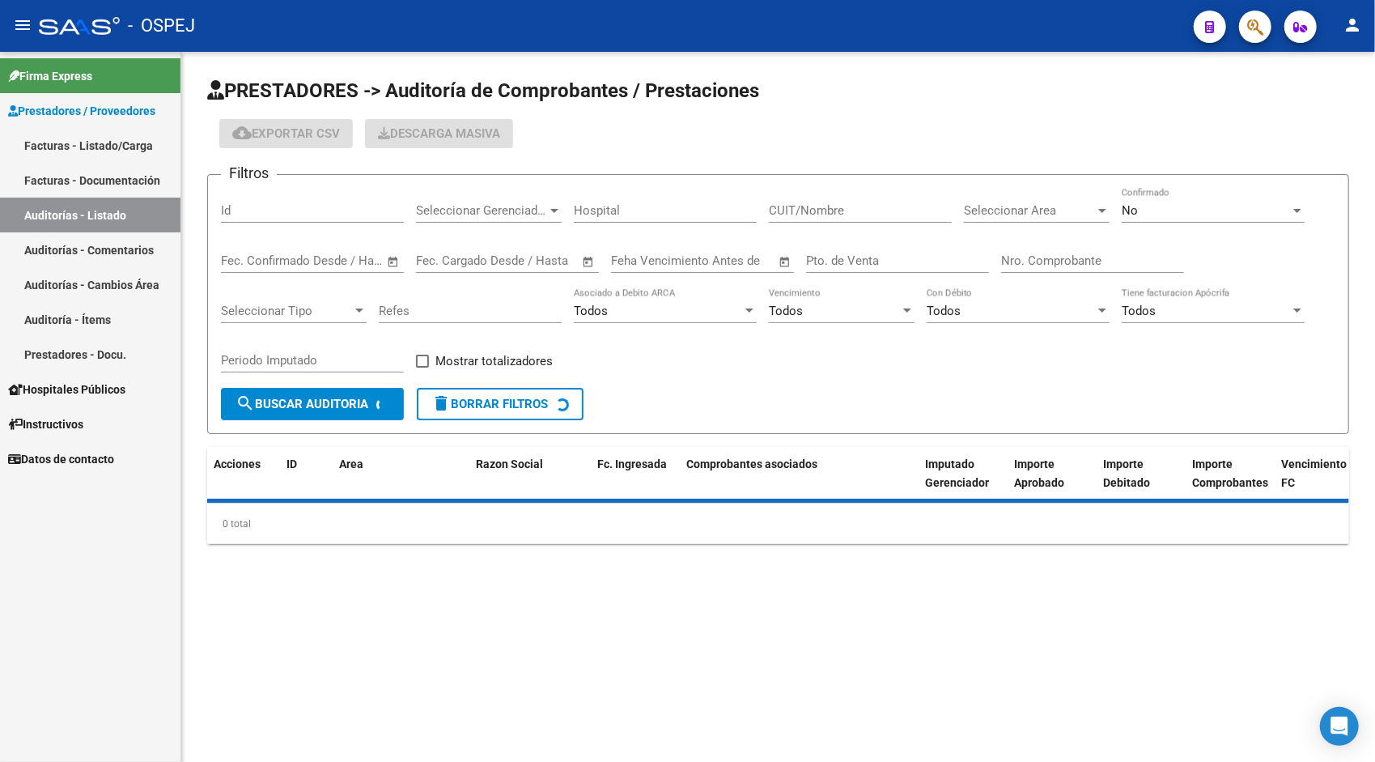
click at [236, 218] on div "Id" at bounding box center [312, 205] width 183 height 35
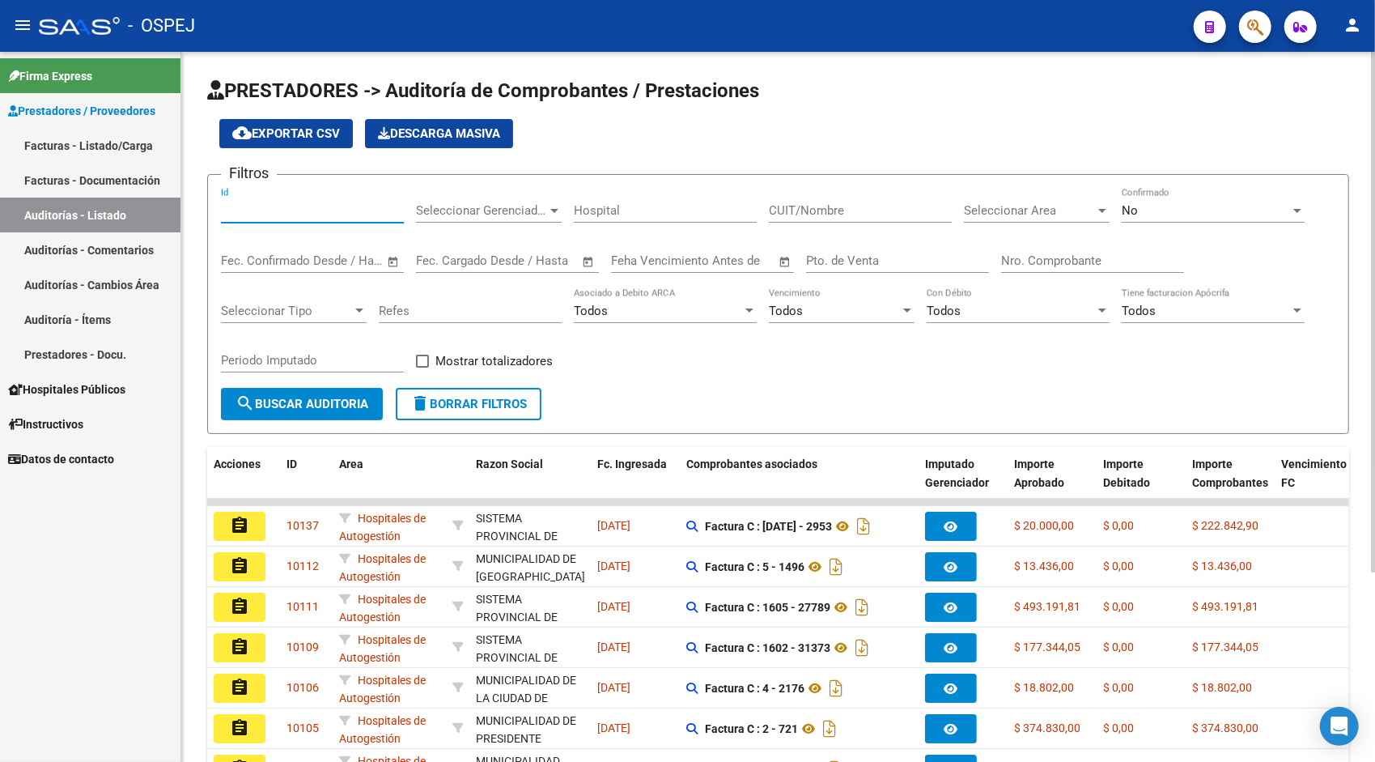
paste input "9442"
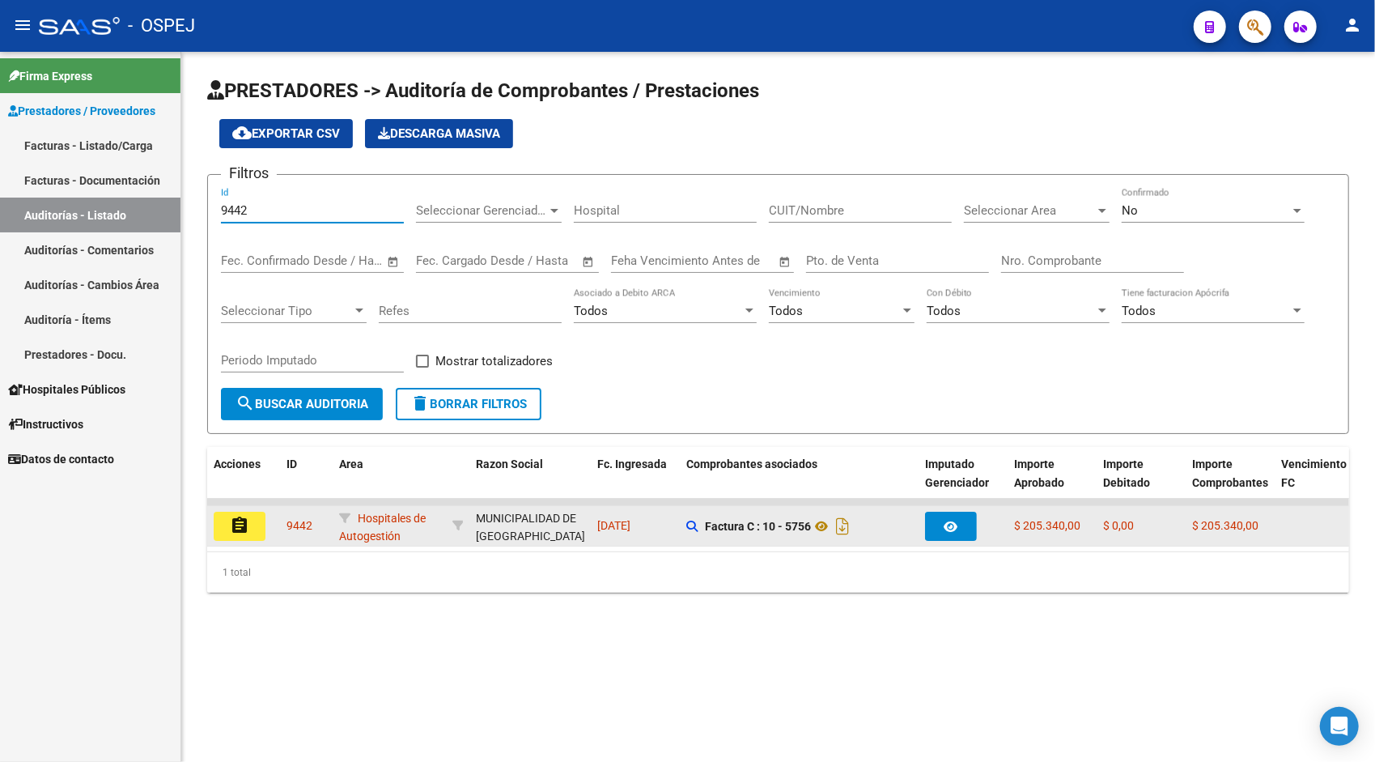
type input "9442"
click at [230, 521] on mat-icon "assignment" at bounding box center [239, 525] width 19 height 19
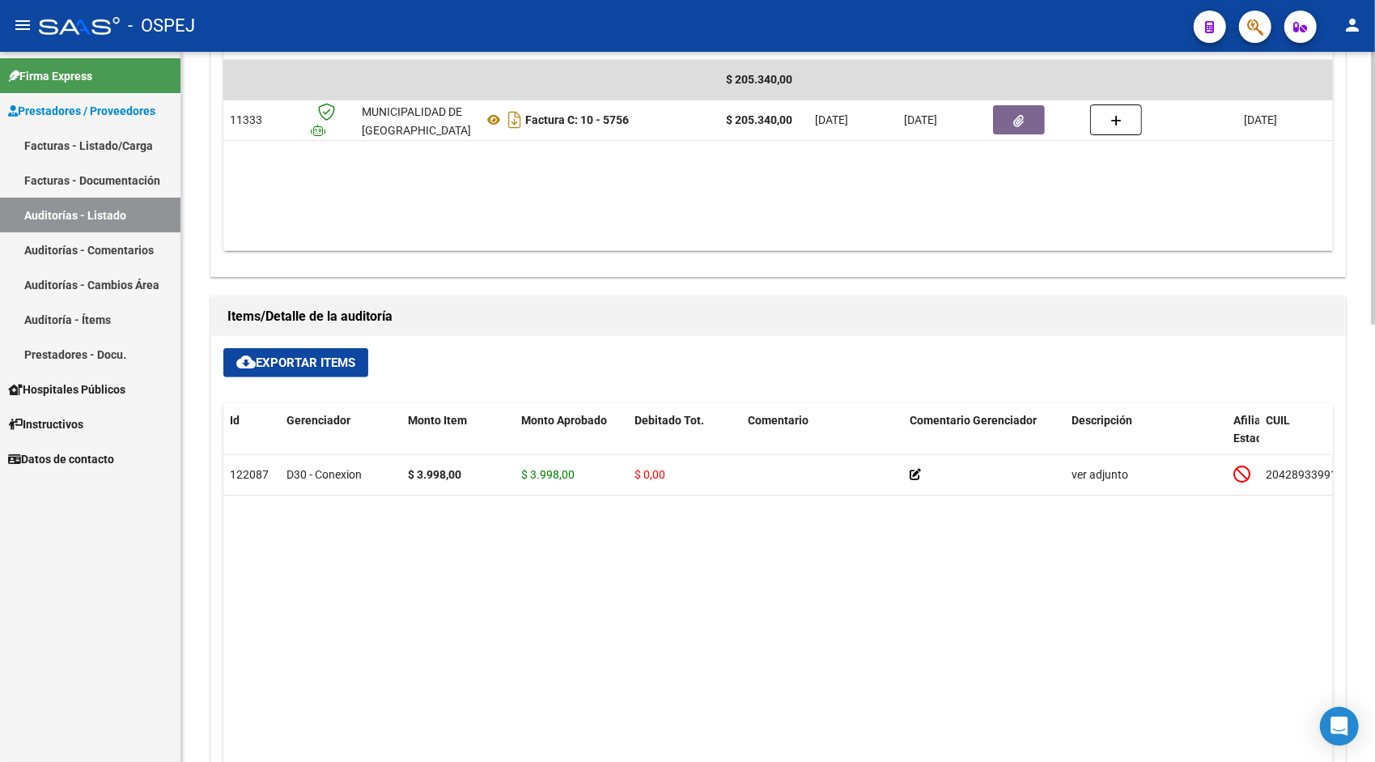
scroll to position [842, 0]
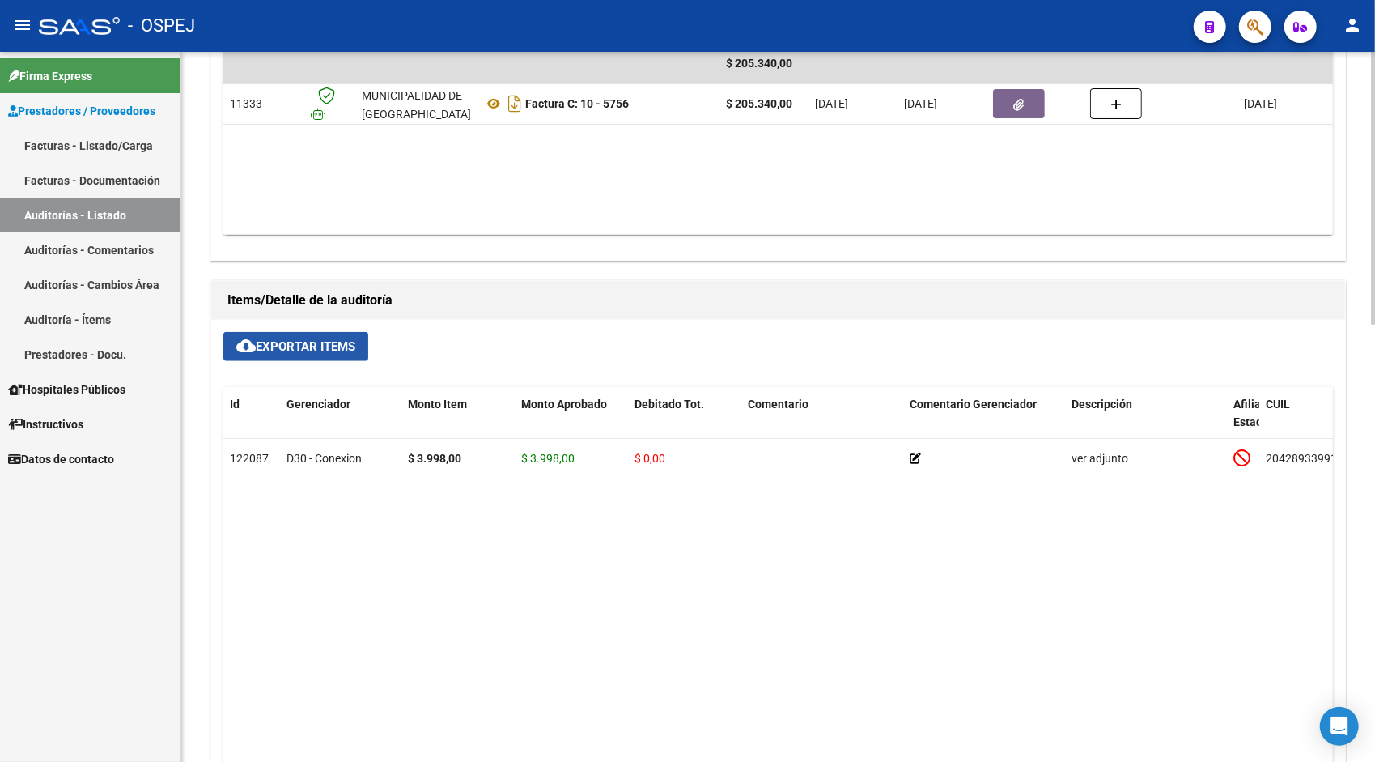
click at [288, 350] on span "cloud_download Exportar Items" at bounding box center [295, 346] width 119 height 15
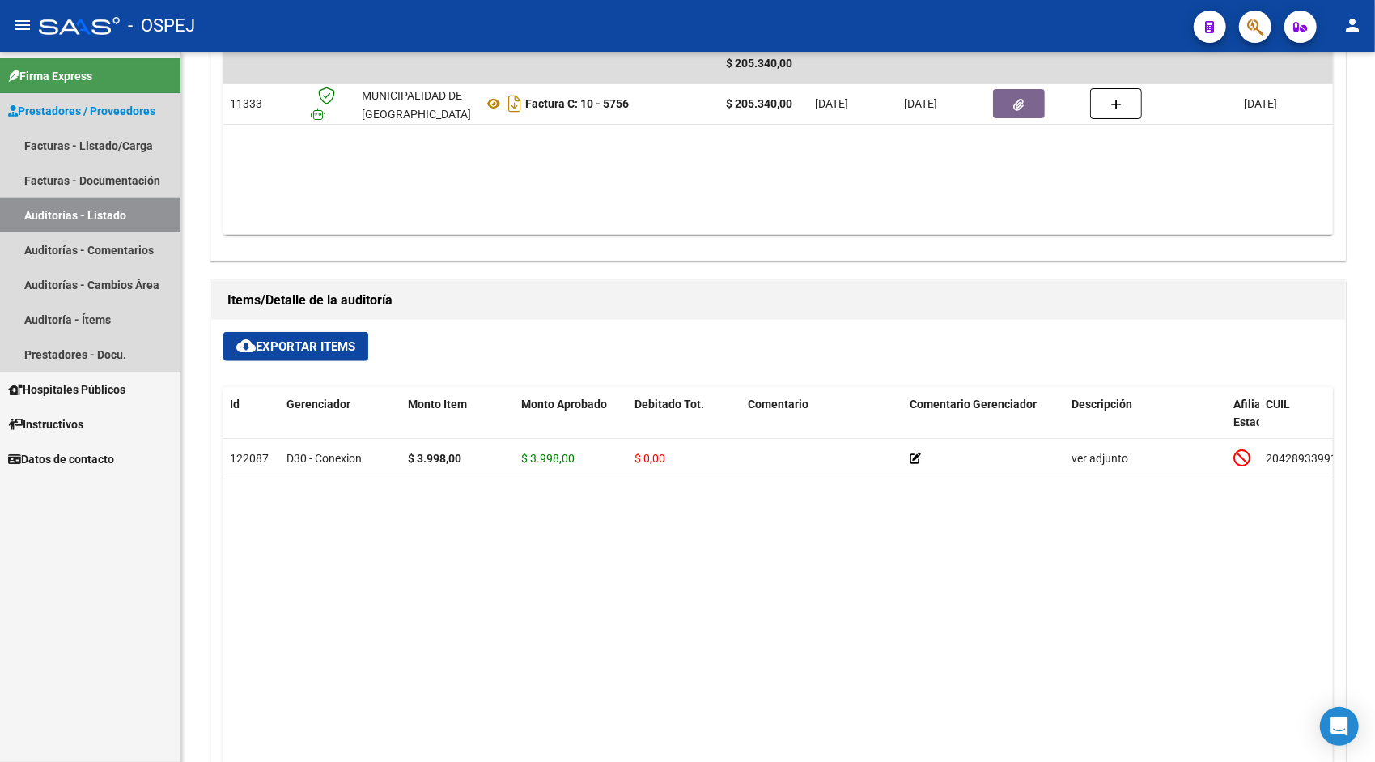
click at [81, 215] on link "Auditorías - Listado" at bounding box center [90, 214] width 180 height 35
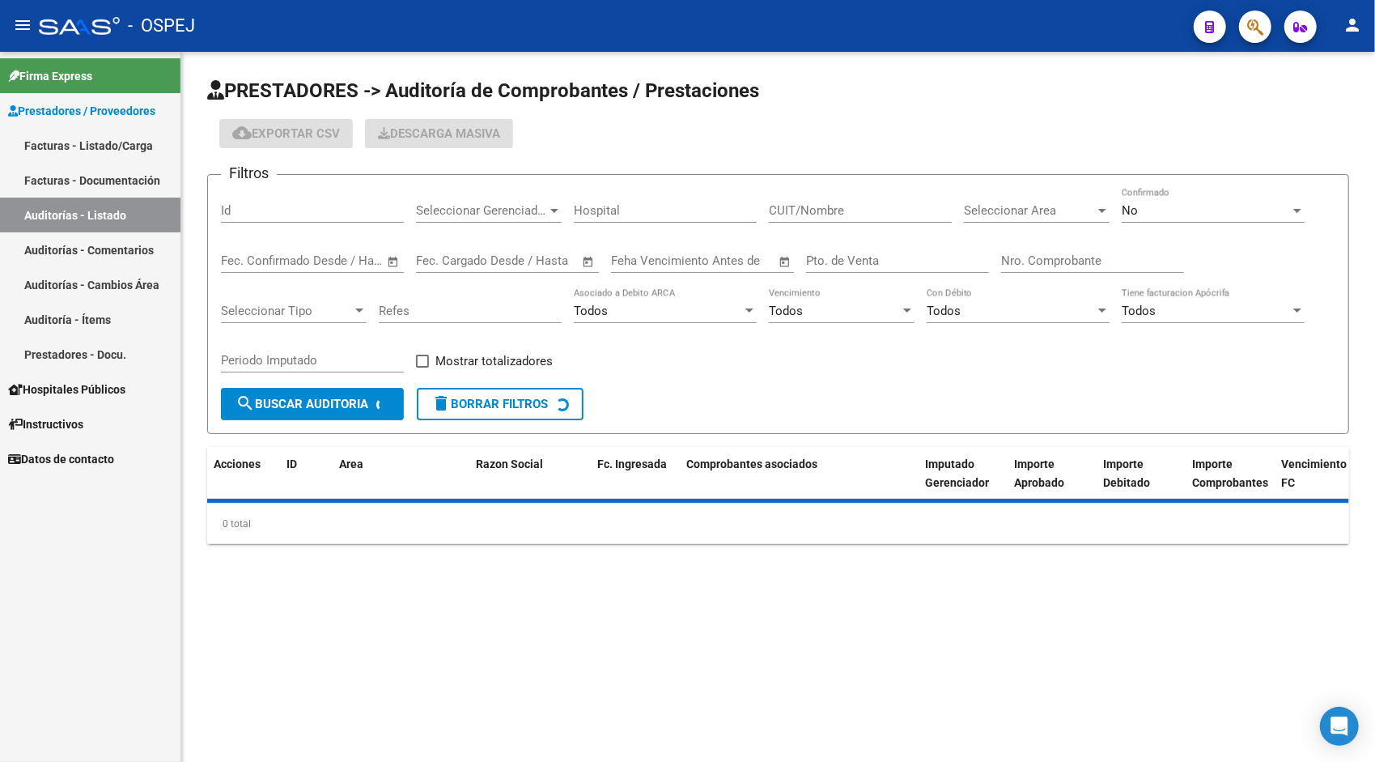
click at [246, 206] on input "Id" at bounding box center [312, 210] width 183 height 15
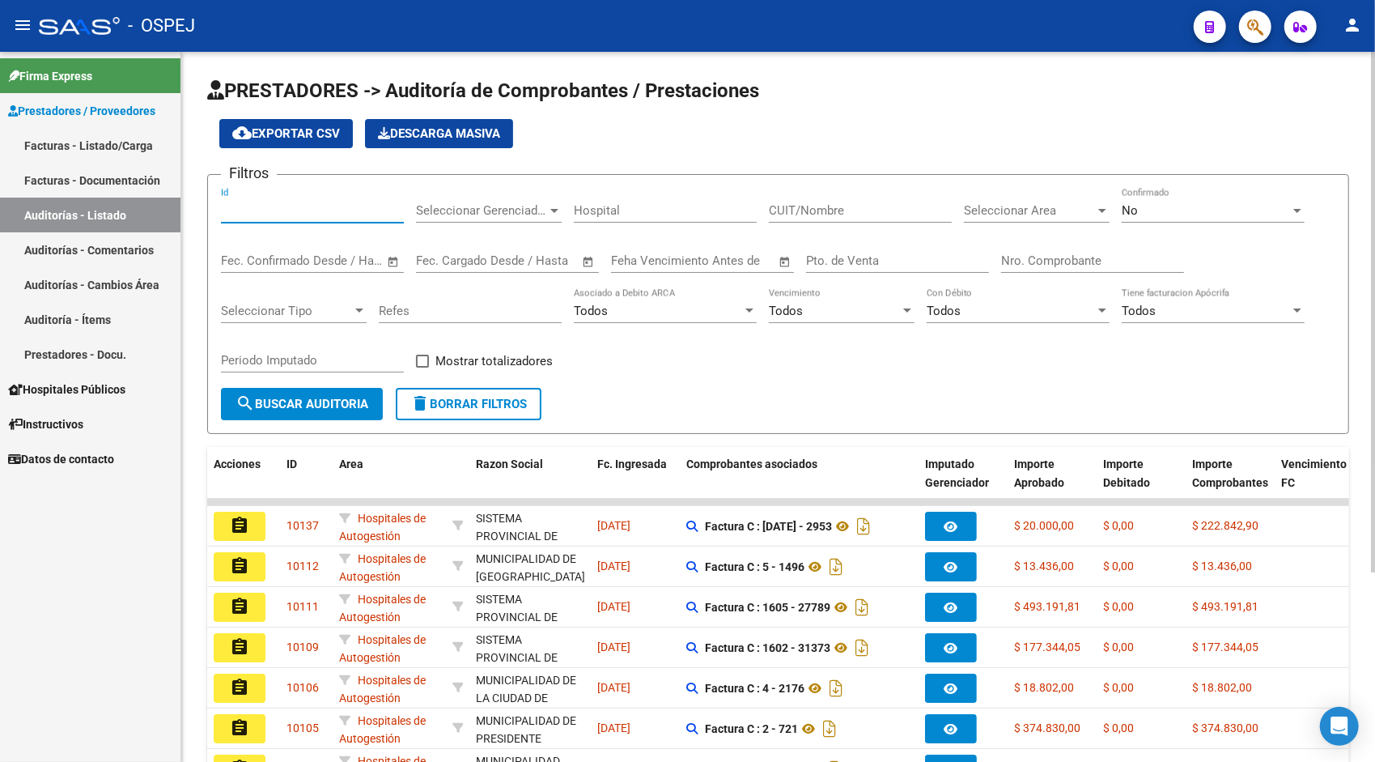
paste input "9443"
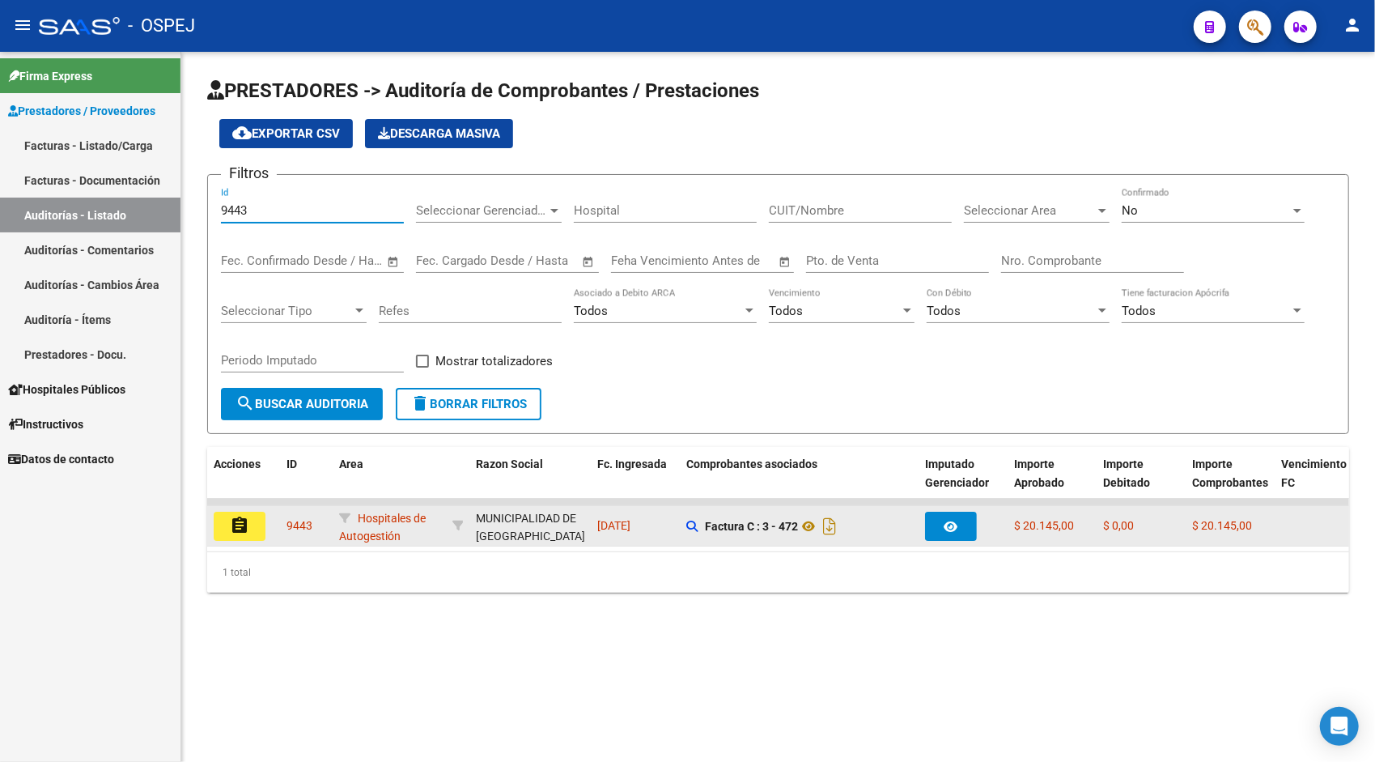
type input "9443"
click at [244, 535] on button "assignment" at bounding box center [240, 525] width 52 height 29
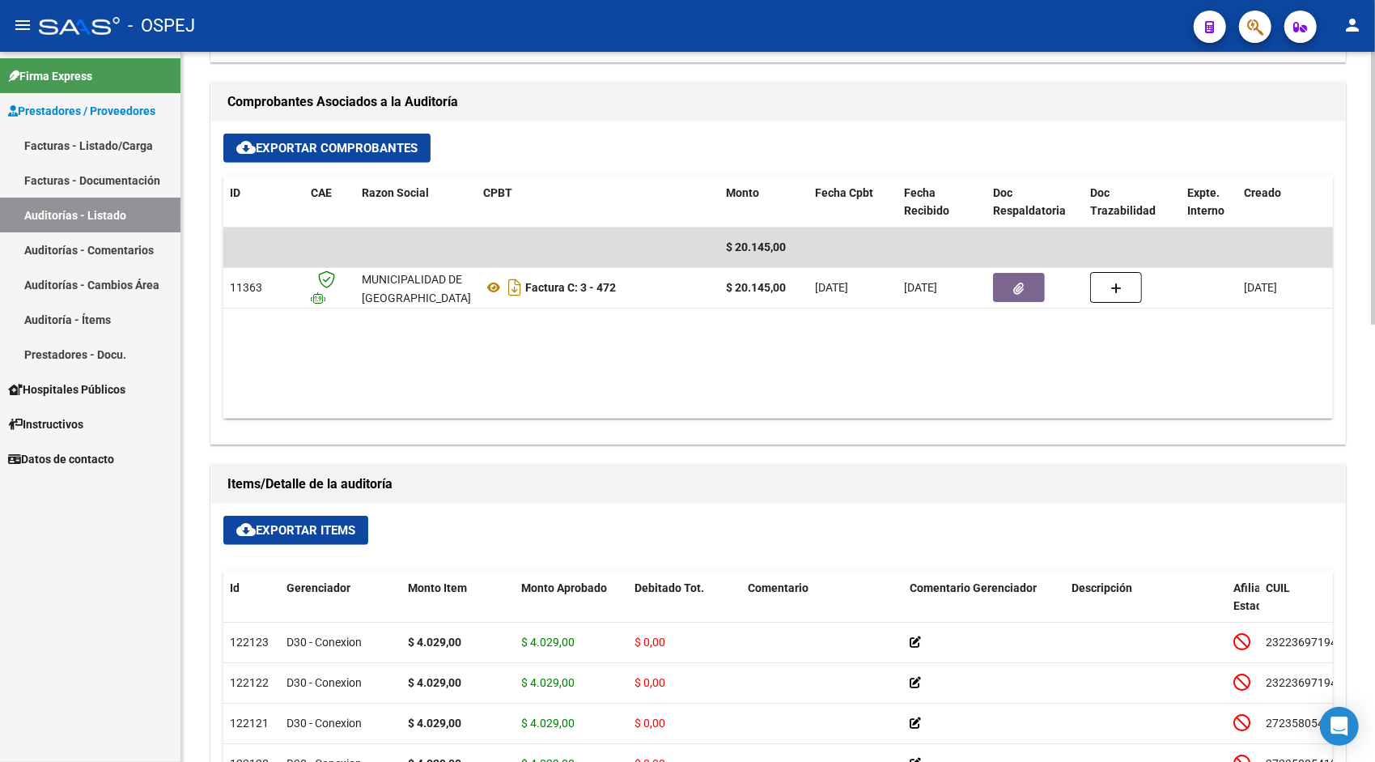
scroll to position [680, 0]
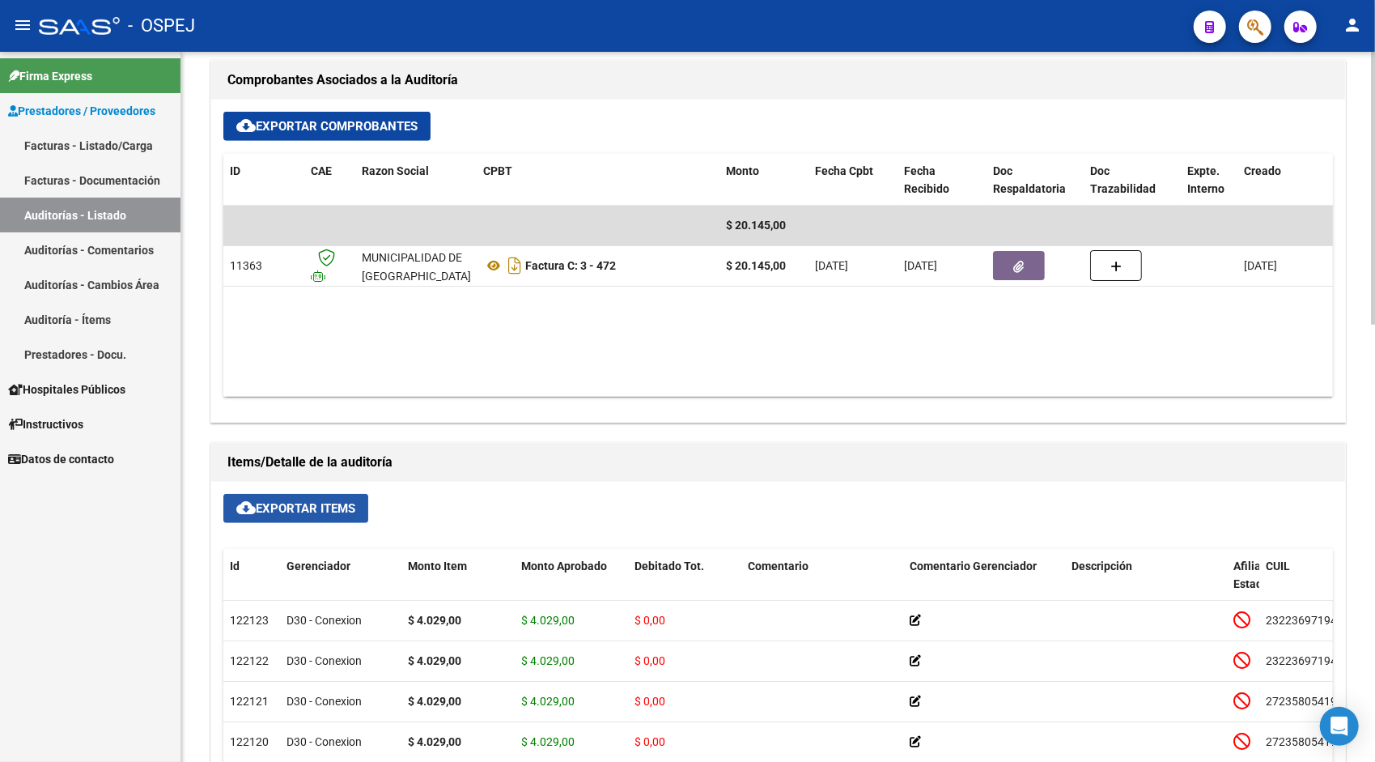
click at [308, 511] on span "cloud_download Exportar Items" at bounding box center [295, 508] width 119 height 15
click at [100, 220] on link "Auditorías - Listado" at bounding box center [90, 214] width 180 height 35
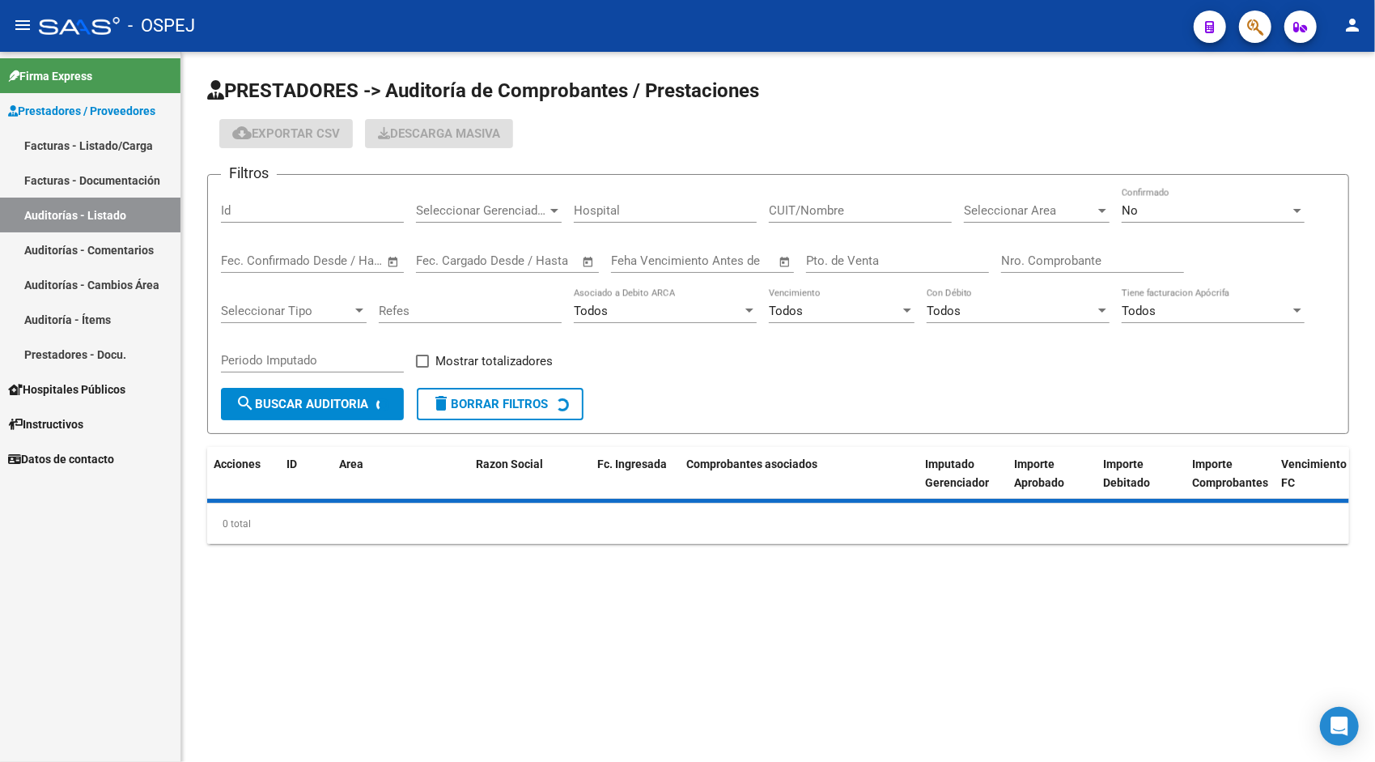
click at [317, 208] on input "Id" at bounding box center [312, 210] width 183 height 15
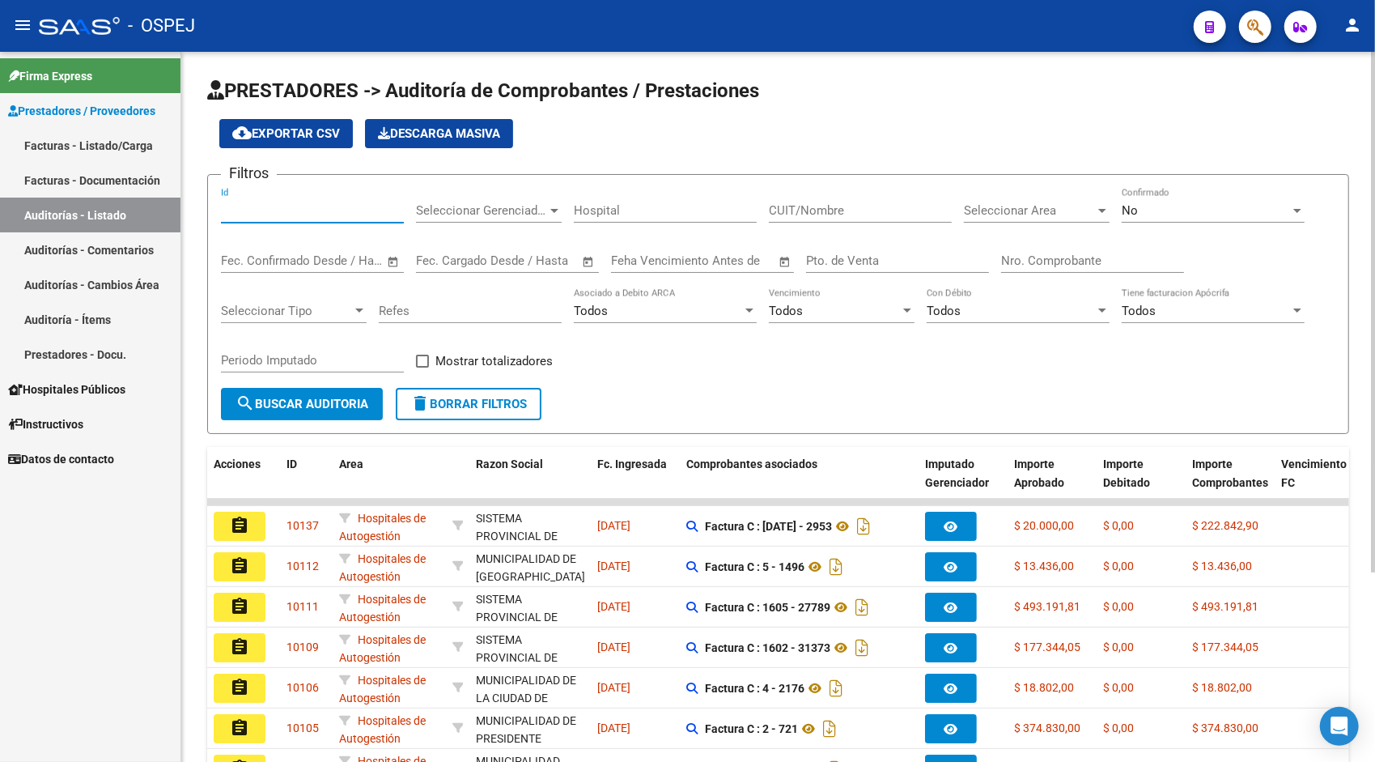
paste input "9446"
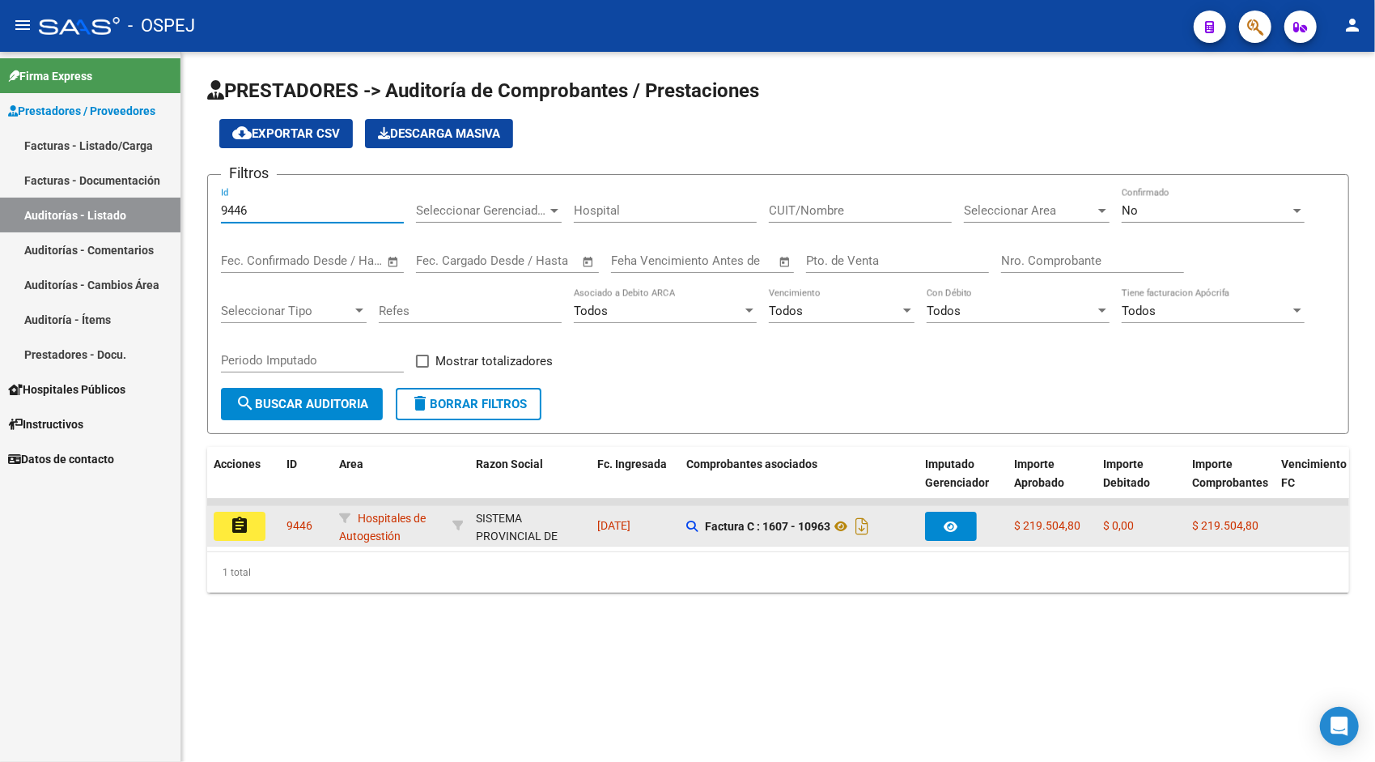
type input "9446"
click at [235, 513] on button "assignment" at bounding box center [240, 525] width 52 height 29
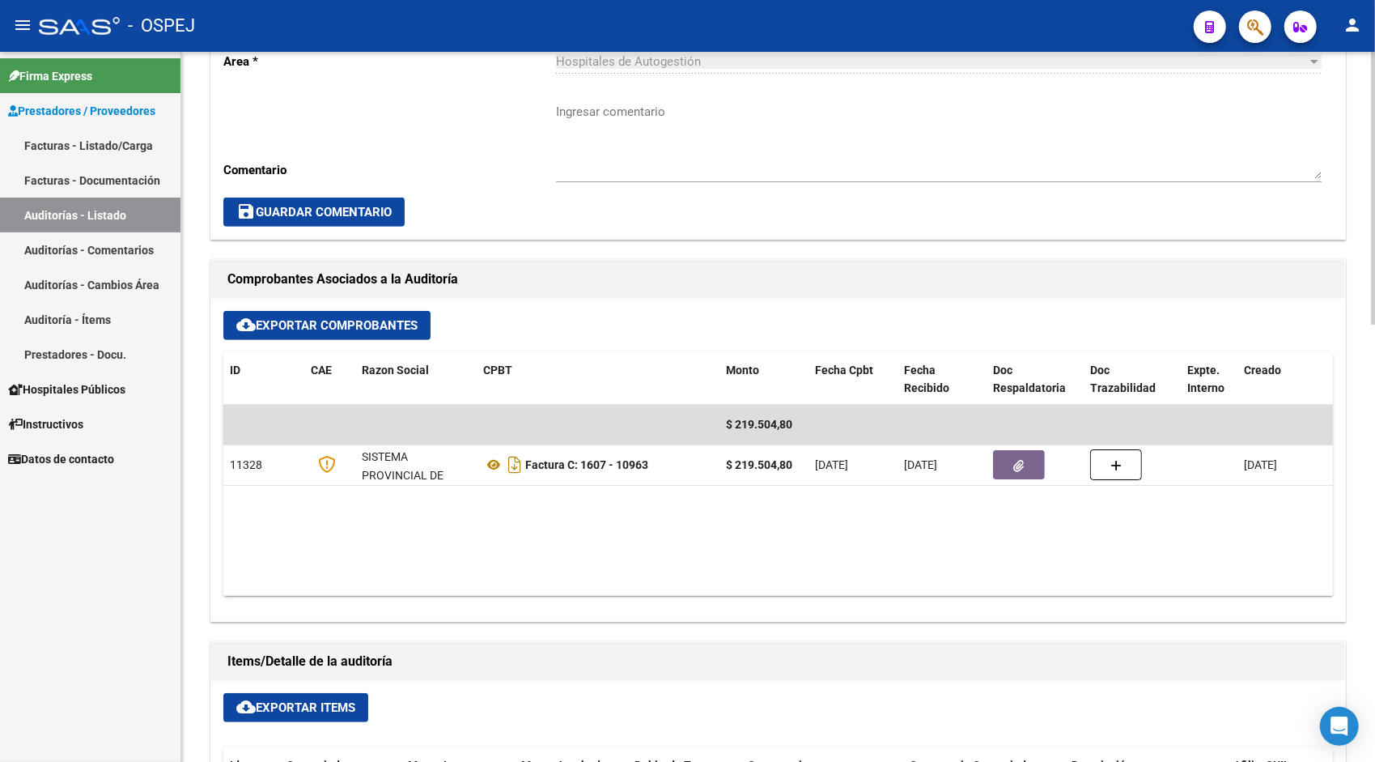
scroll to position [486, 0]
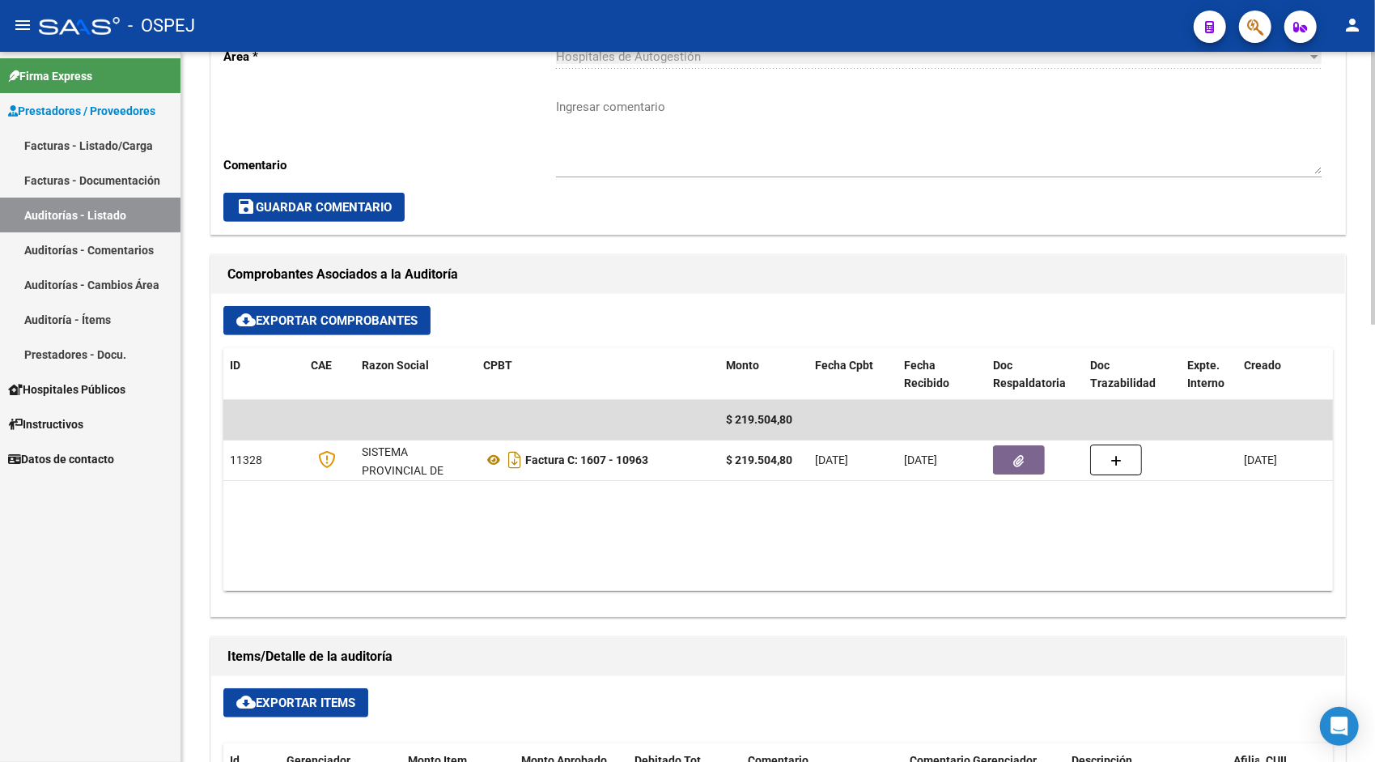
click at [351, 688] on button "cloud_download Exportar Items" at bounding box center [295, 702] width 145 height 29
click at [84, 214] on link "Auditorías - Listado" at bounding box center [90, 214] width 180 height 35
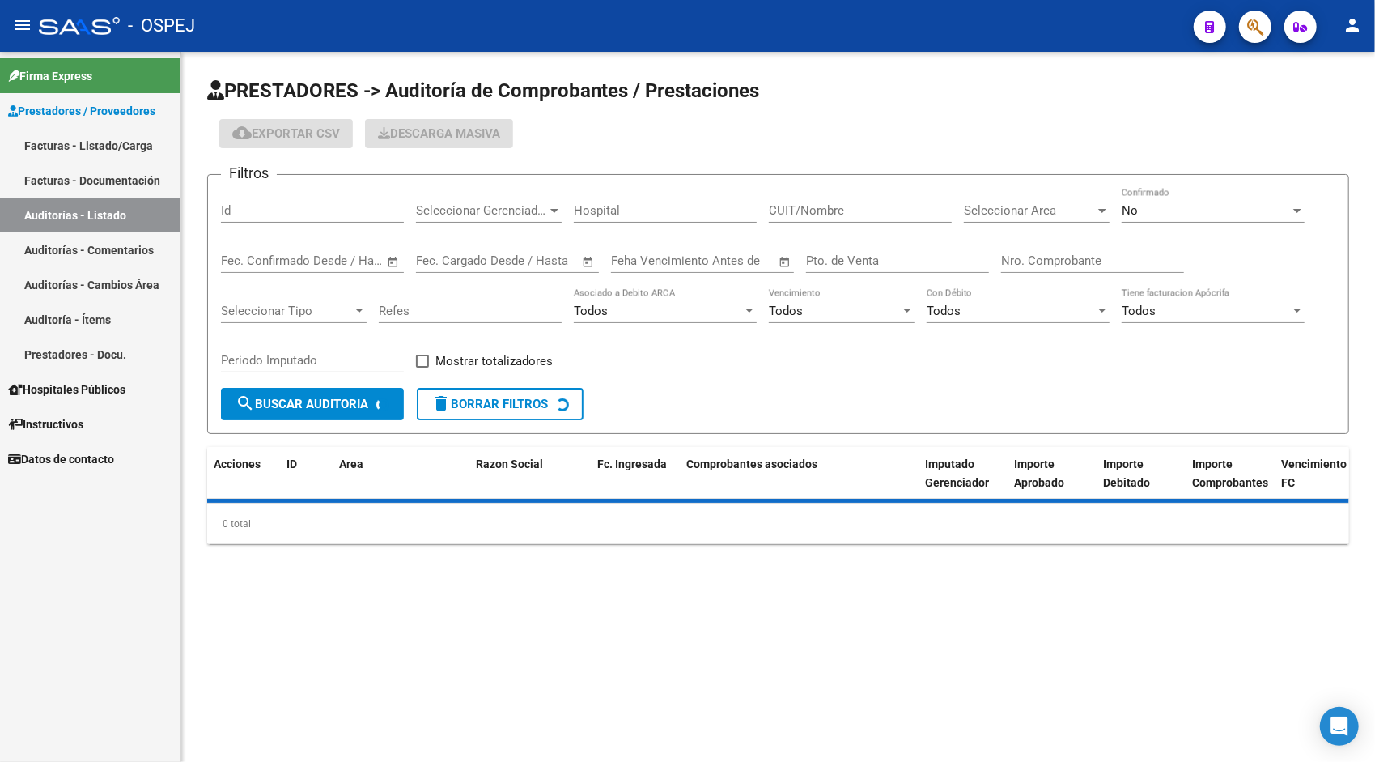
click at [291, 206] on input "Id" at bounding box center [312, 210] width 183 height 15
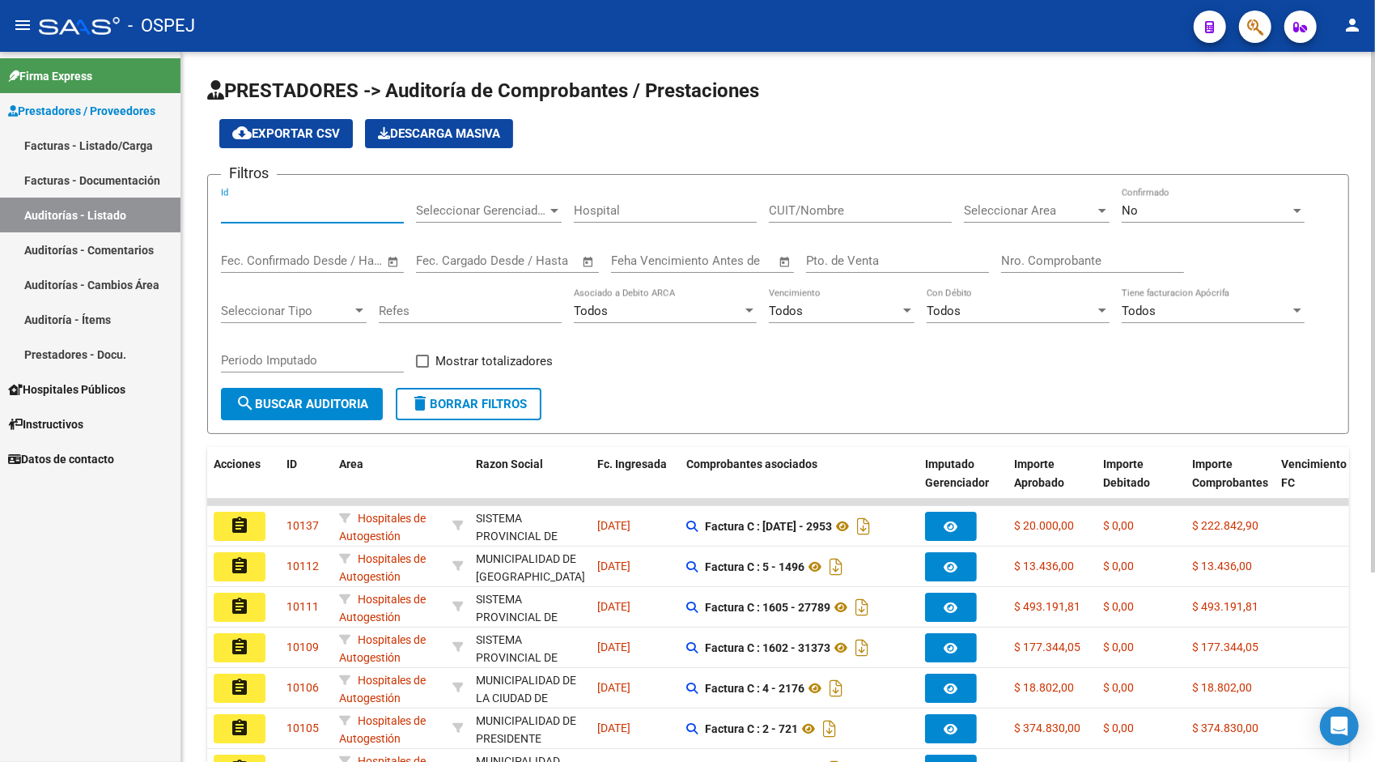
paste input "9447"
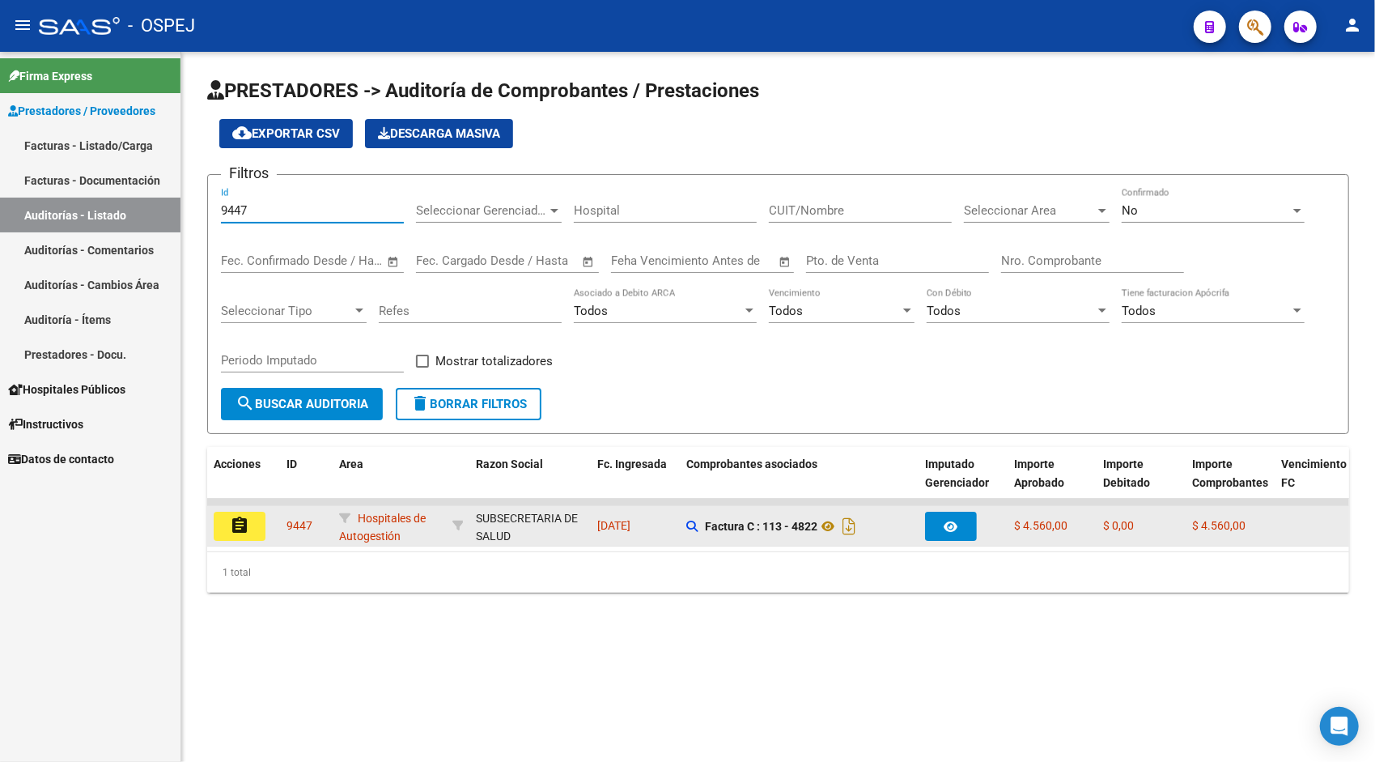
type input "9447"
click at [246, 524] on mat-icon "assignment" at bounding box center [239, 525] width 19 height 19
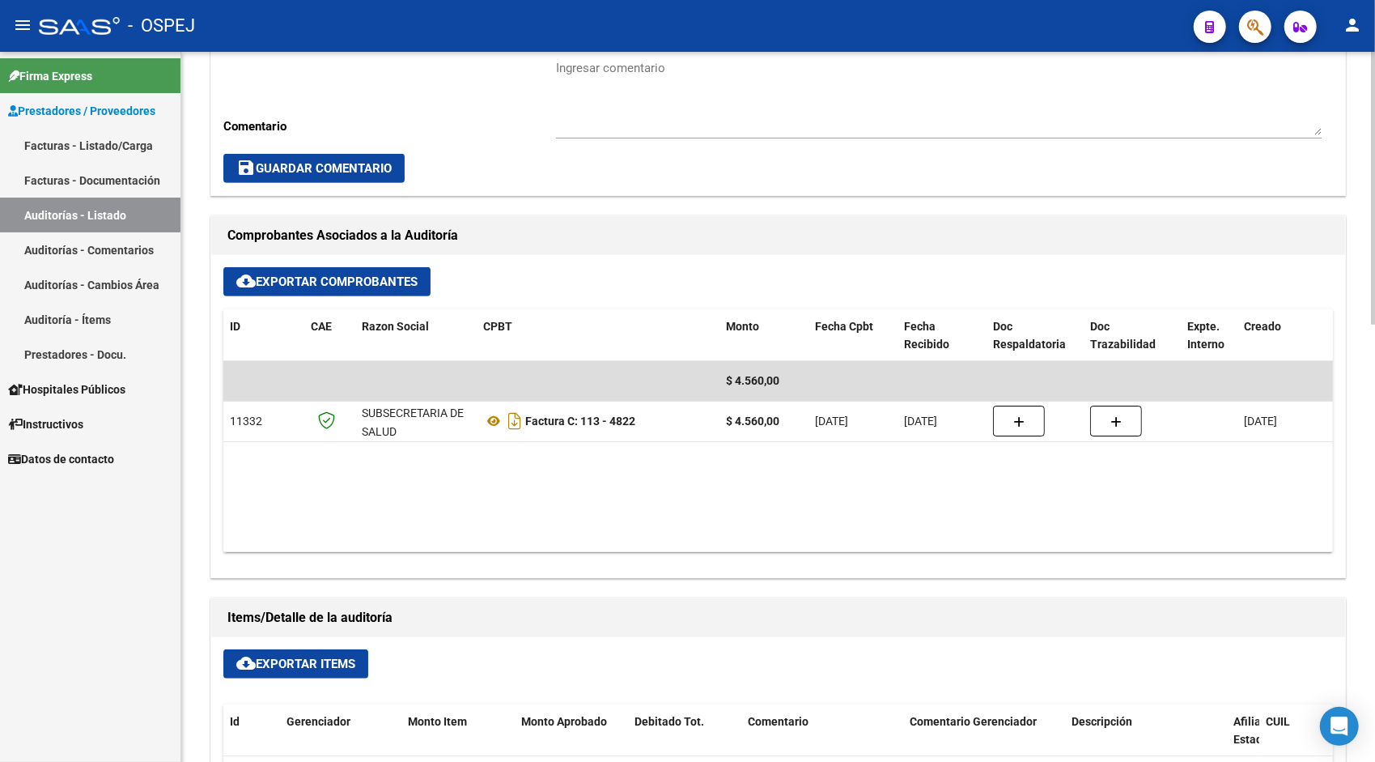
scroll to position [550, 0]
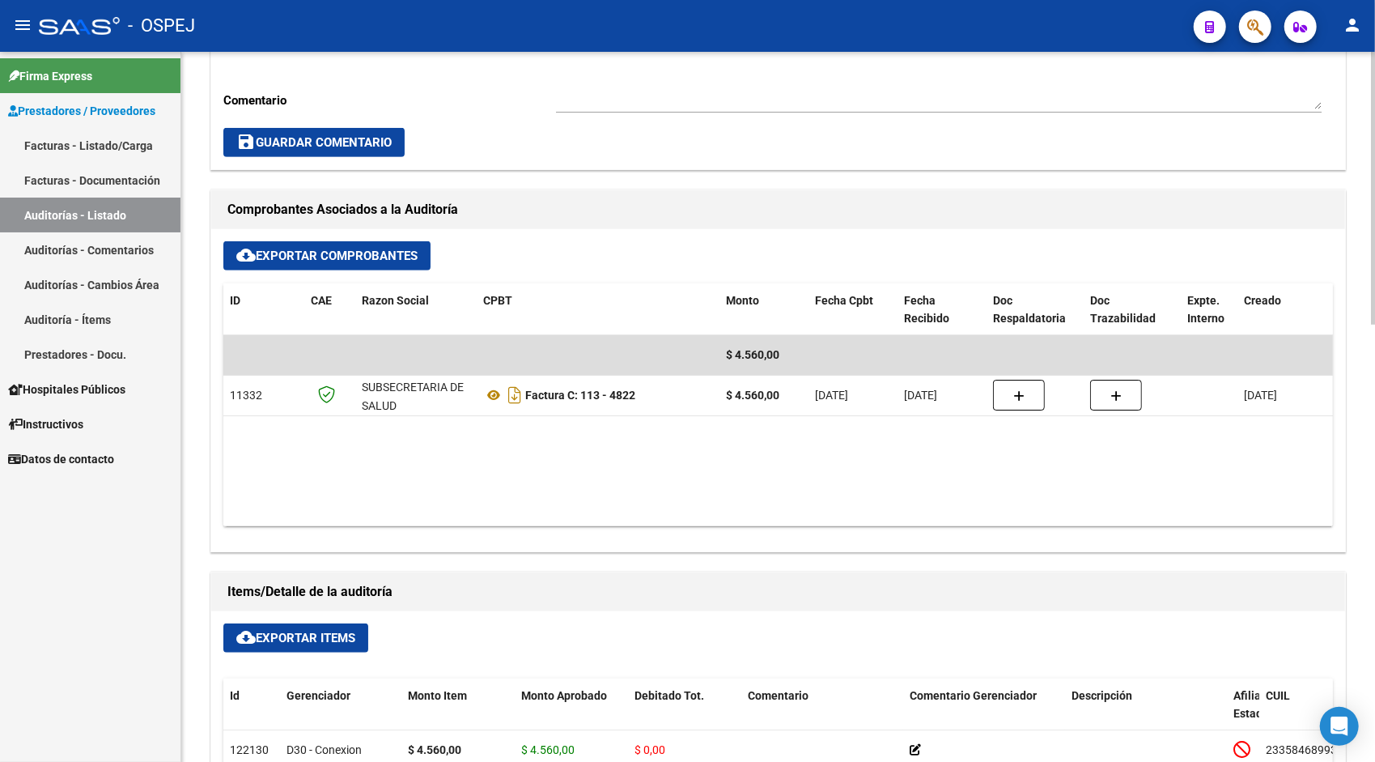
click at [326, 638] on span "cloud_download Exportar Items" at bounding box center [295, 637] width 119 height 15
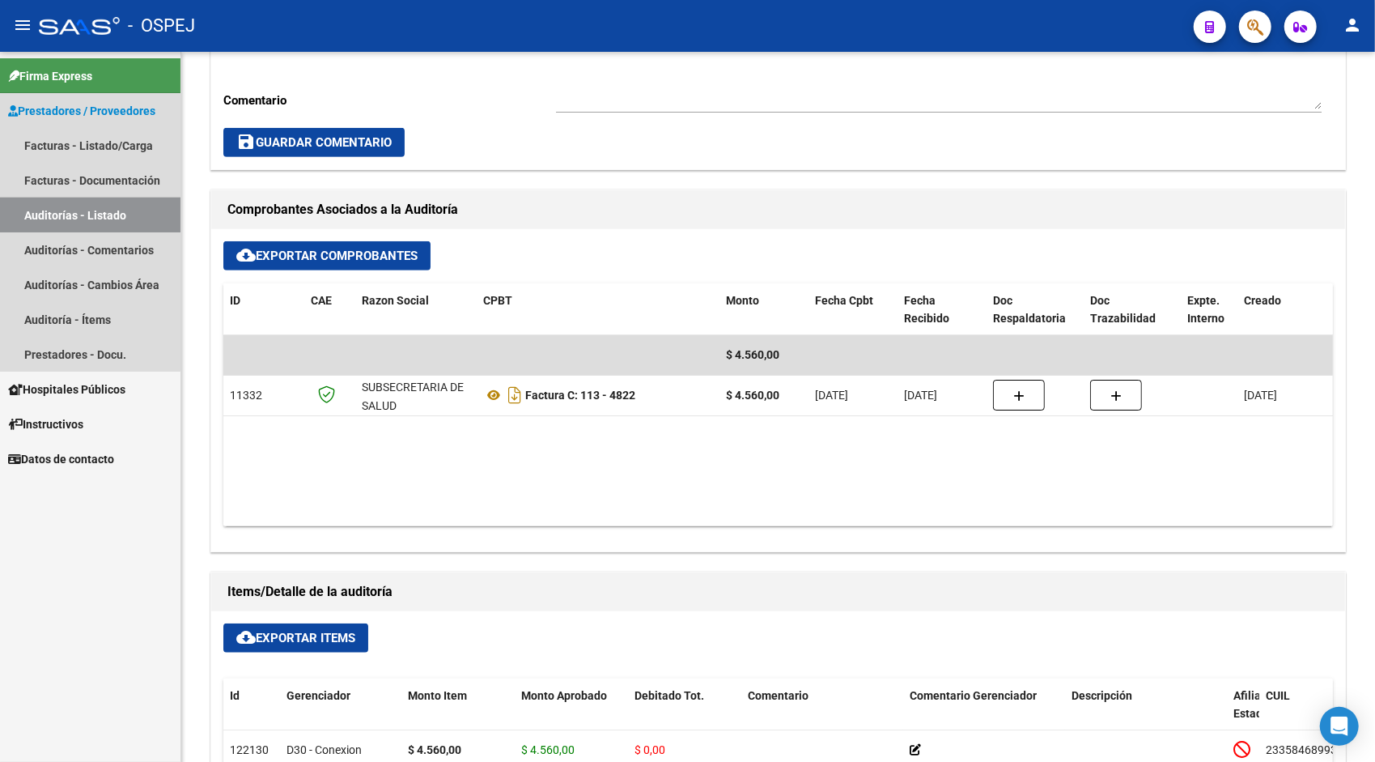
click at [78, 206] on link "Auditorías - Listado" at bounding box center [90, 214] width 180 height 35
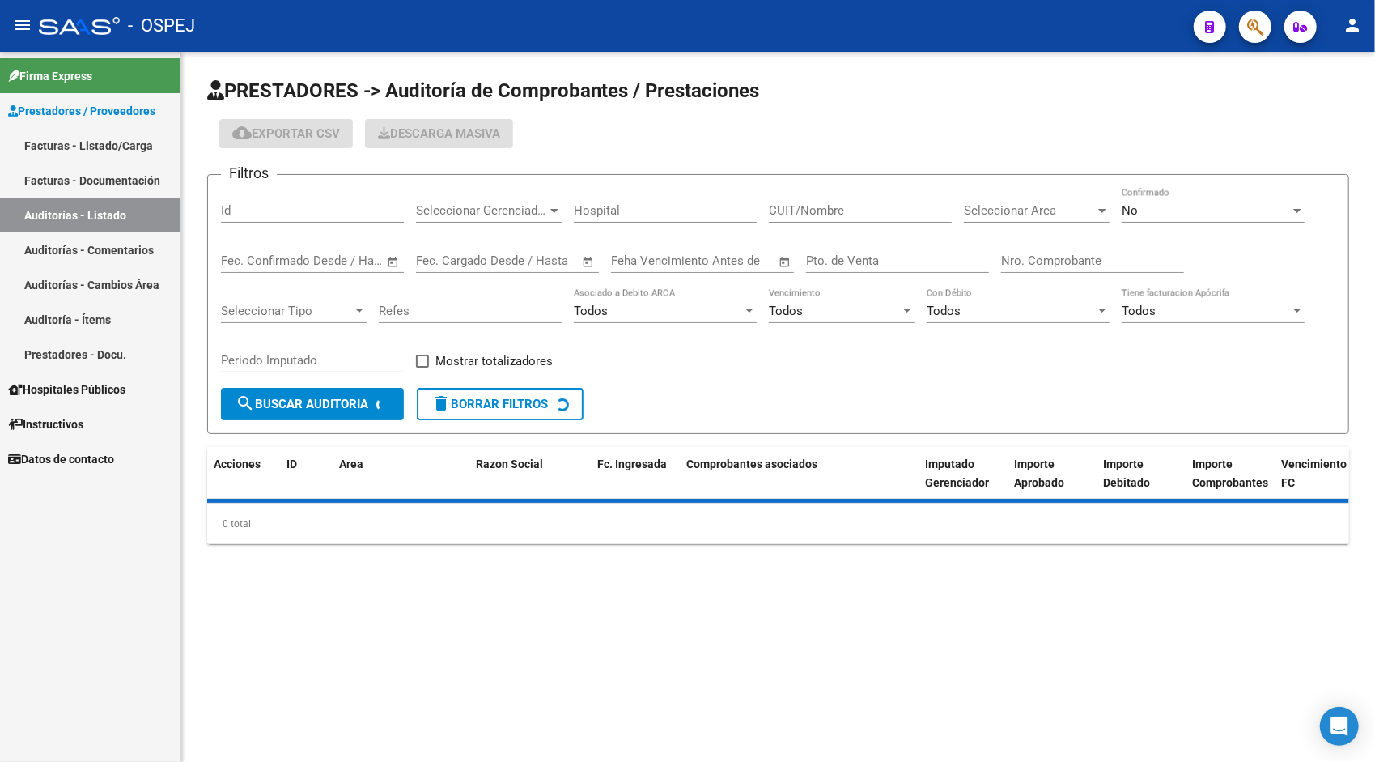
click at [307, 207] on input "Id" at bounding box center [312, 210] width 183 height 15
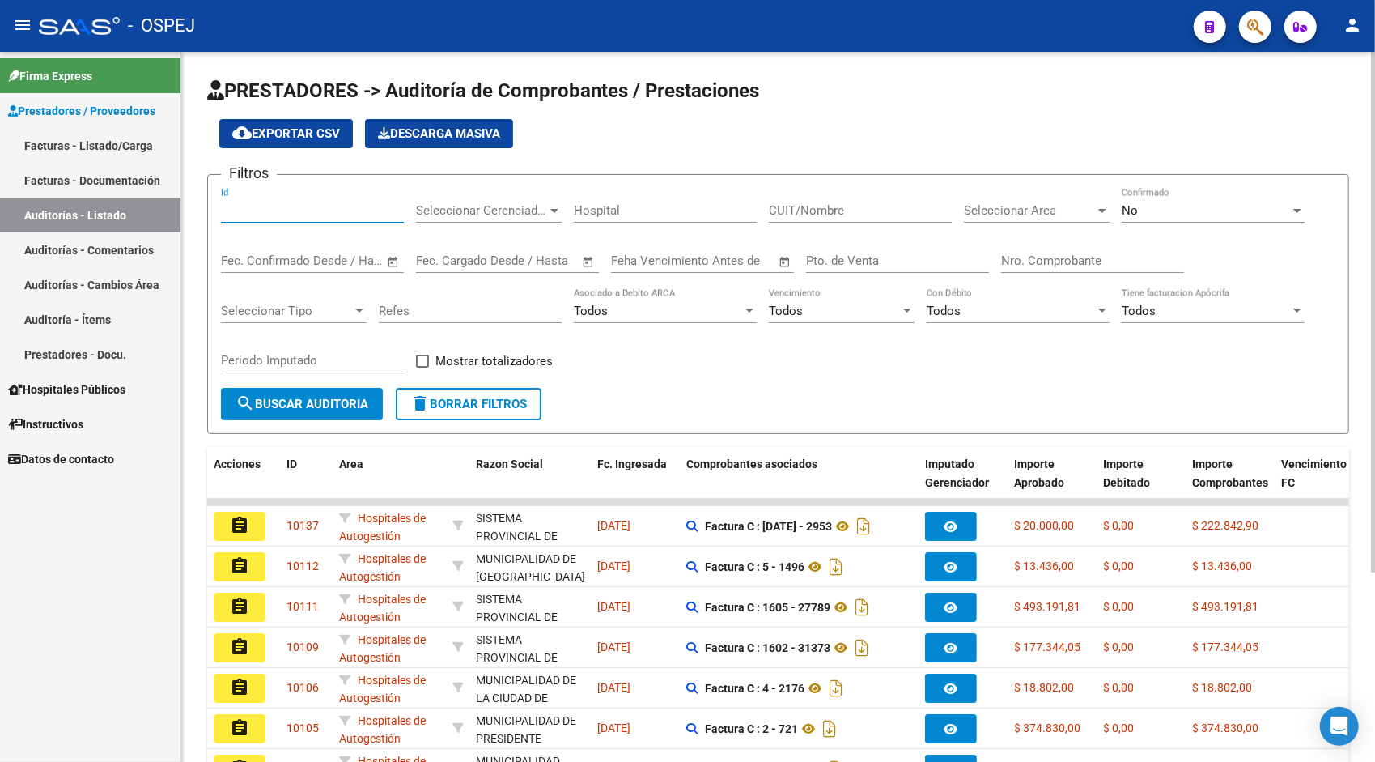
paste input "9448"
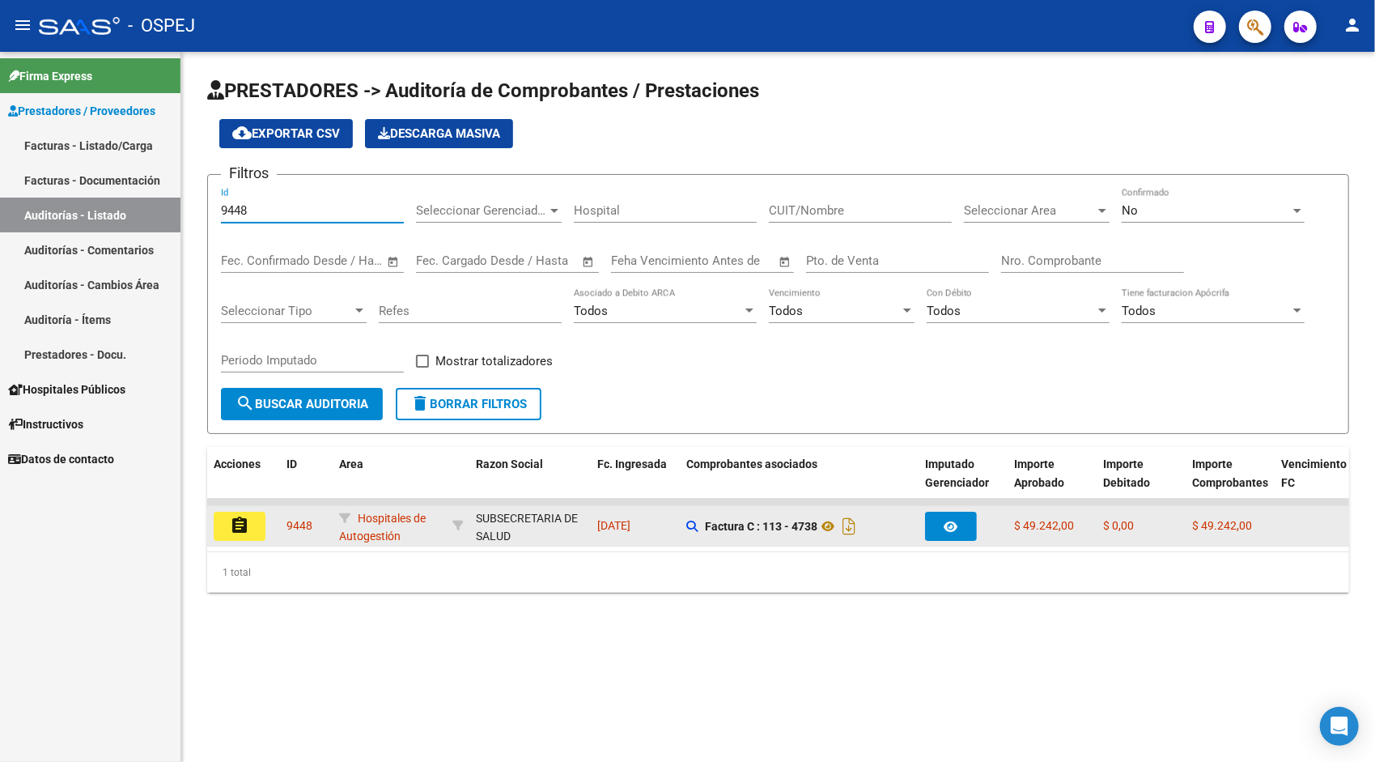
type input "9448"
click at [243, 531] on mat-icon "assignment" at bounding box center [239, 525] width 19 height 19
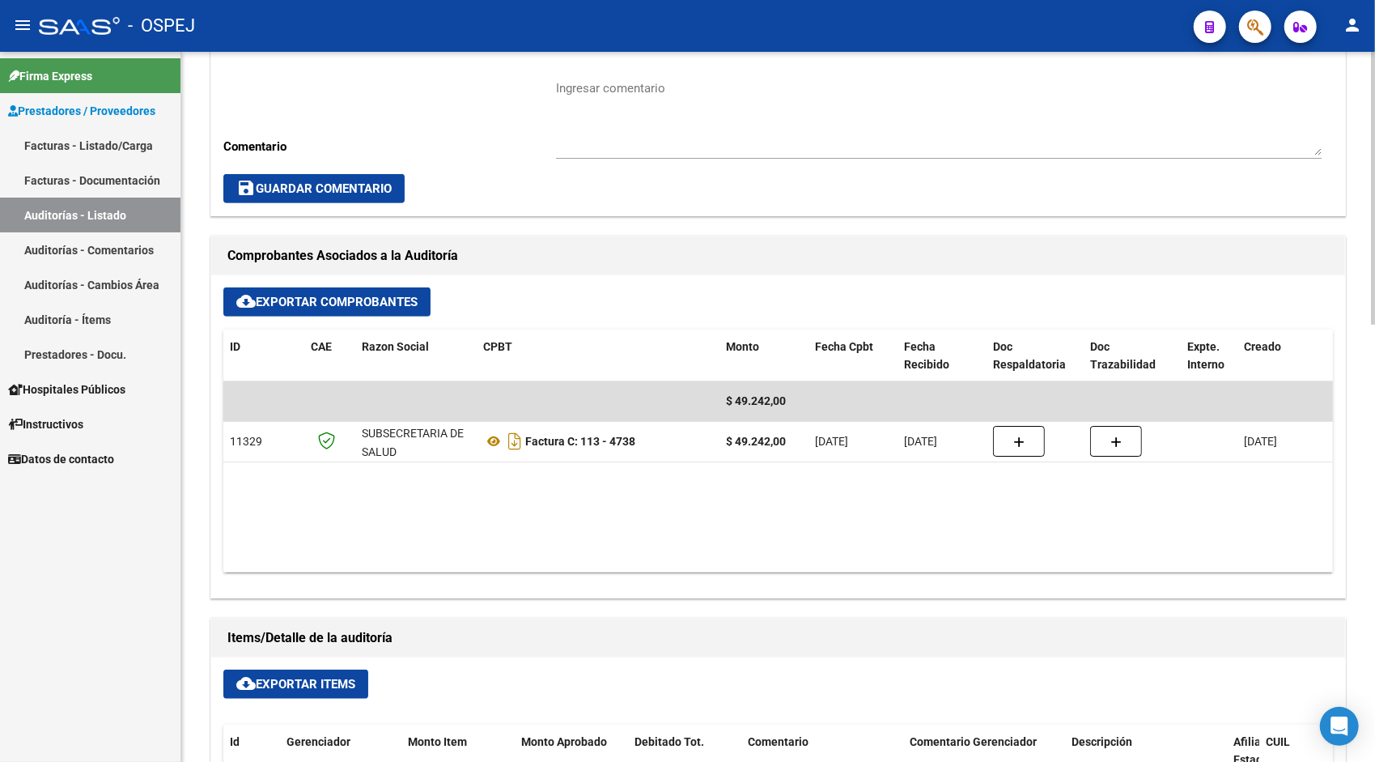
scroll to position [550, 0]
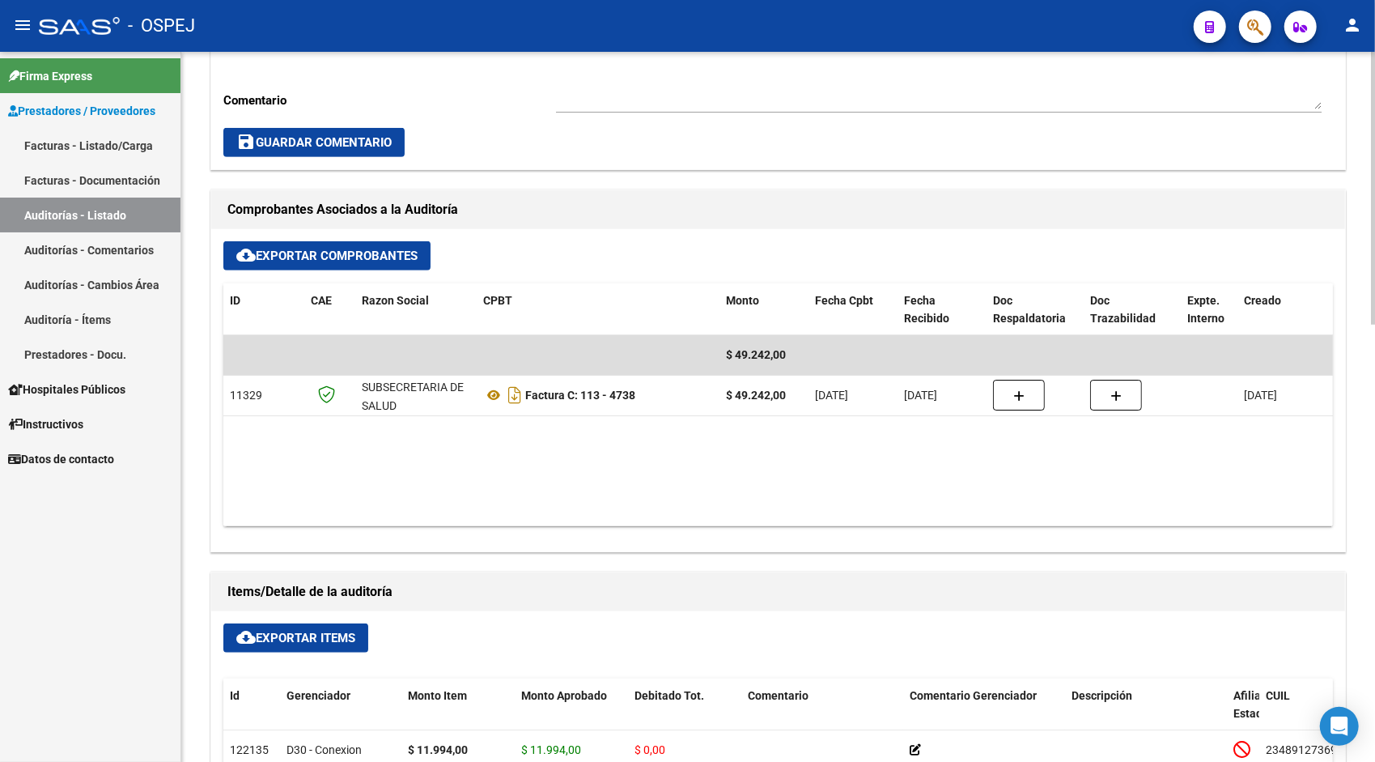
click at [307, 638] on span "cloud_download Exportar Items" at bounding box center [295, 637] width 119 height 15
click at [133, 202] on link "Auditorías - Listado" at bounding box center [90, 214] width 180 height 35
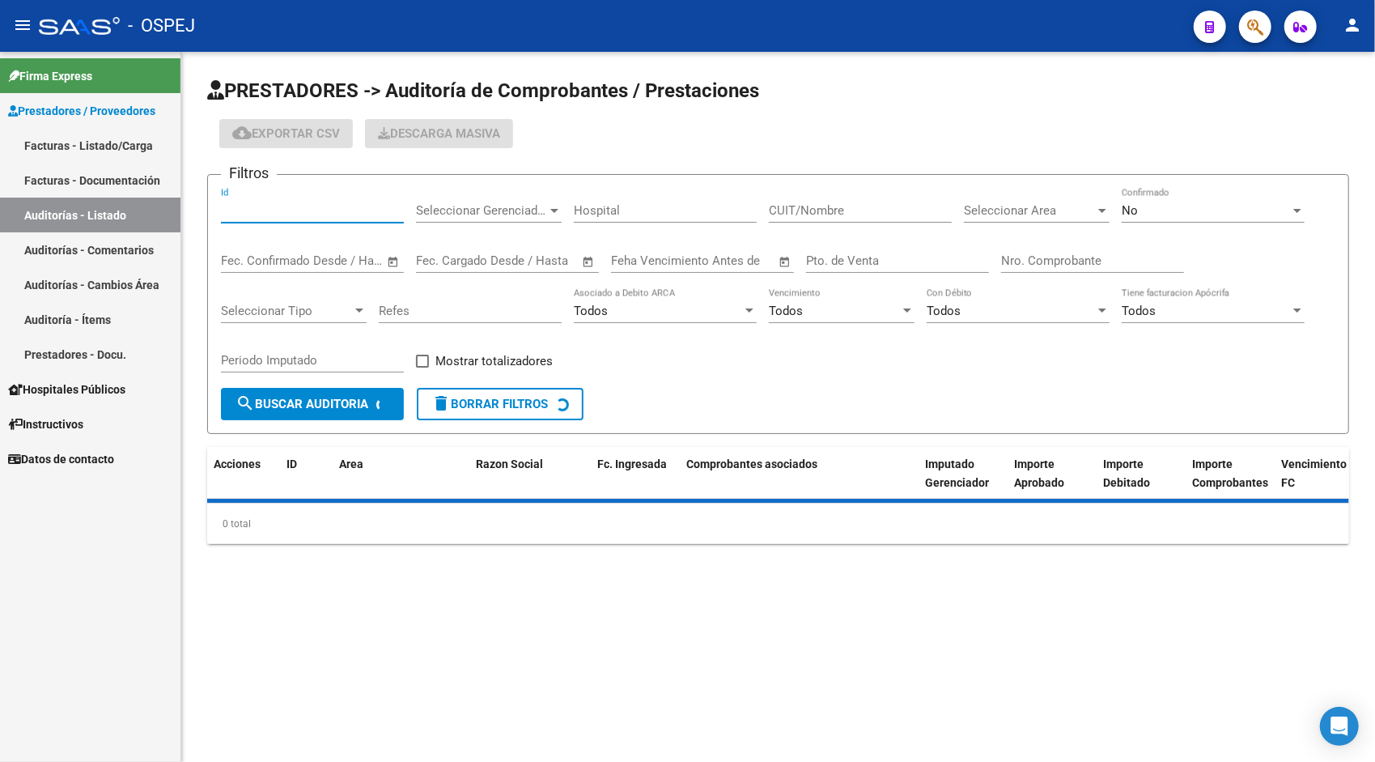
click at [280, 210] on input "Id" at bounding box center [312, 210] width 183 height 15
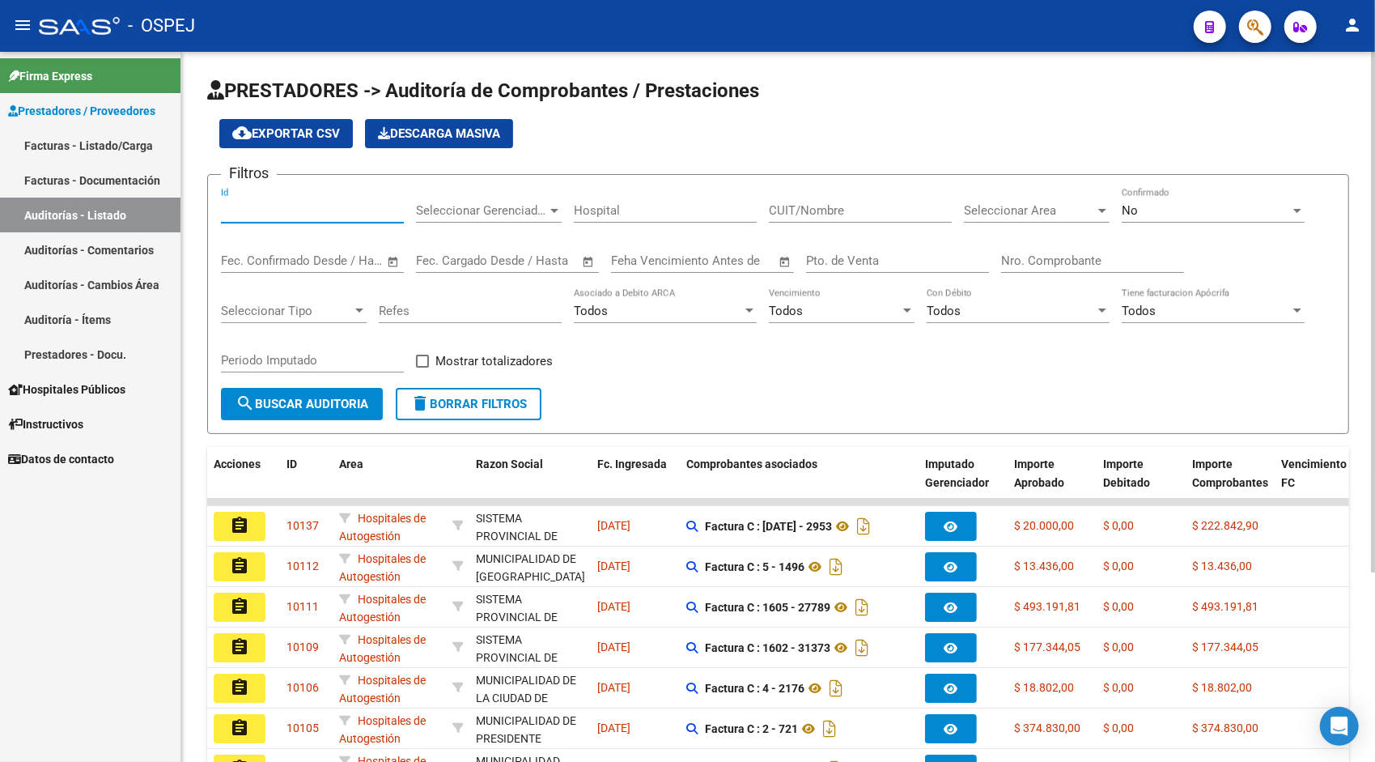
paste input "9449"
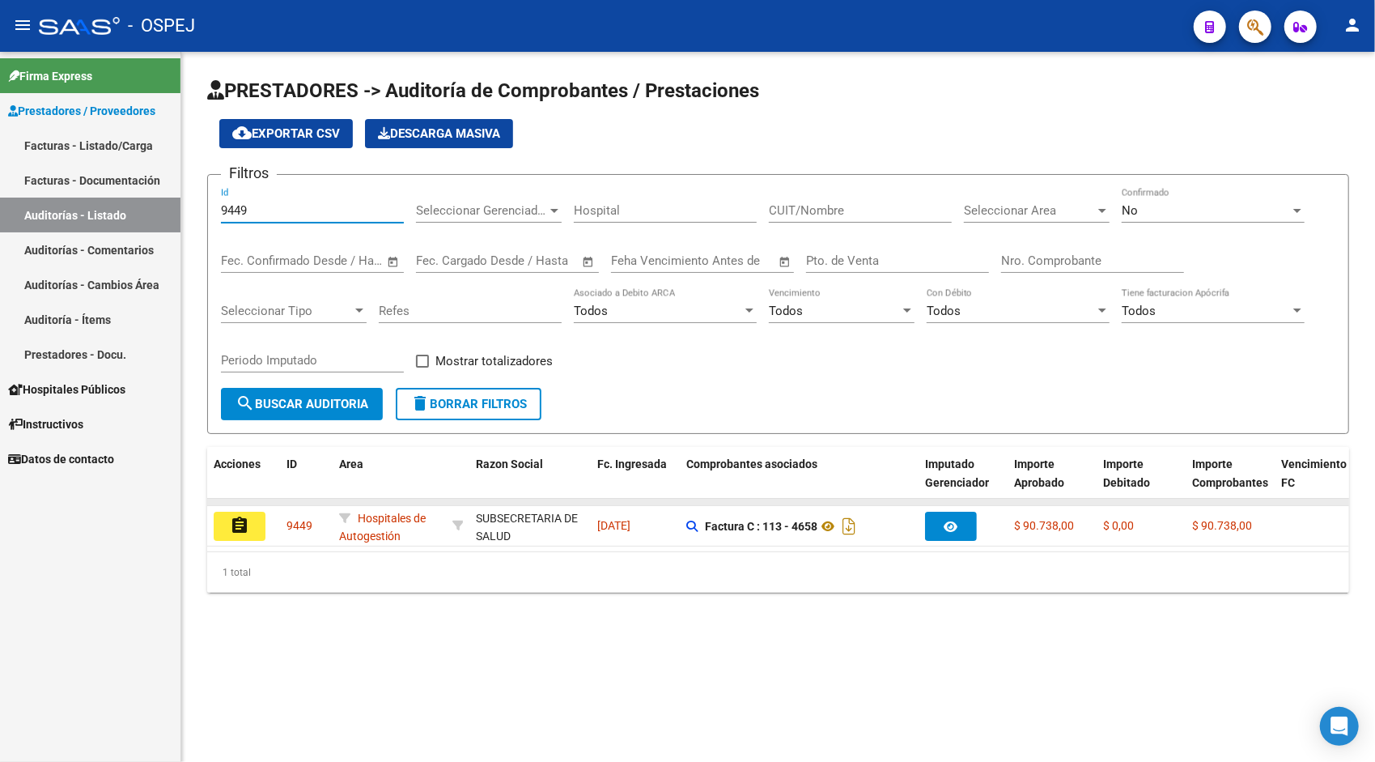
type input "9449"
click at [243, 503] on datatable-body-cell at bounding box center [243, 502] width 73 height 6
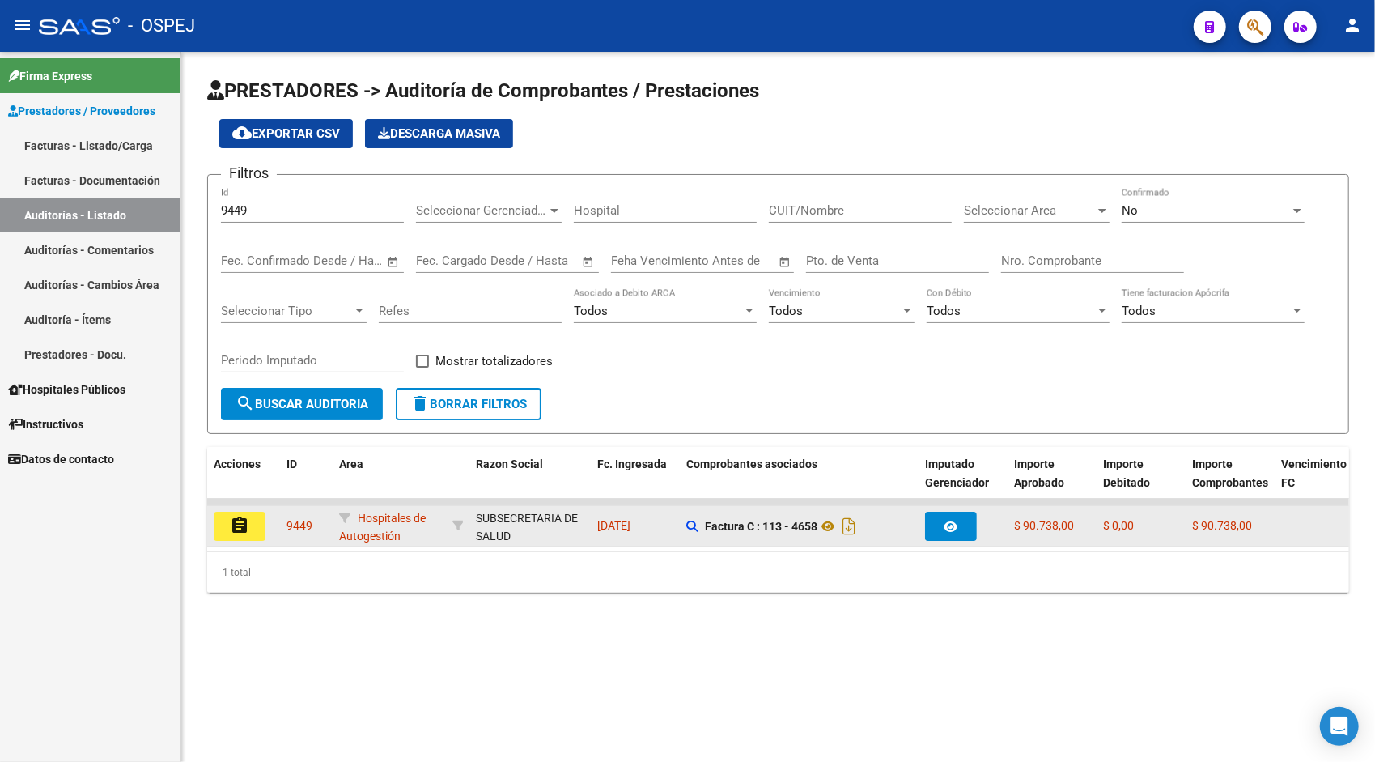
click at [248, 520] on mat-icon "assignment" at bounding box center [239, 525] width 19 height 19
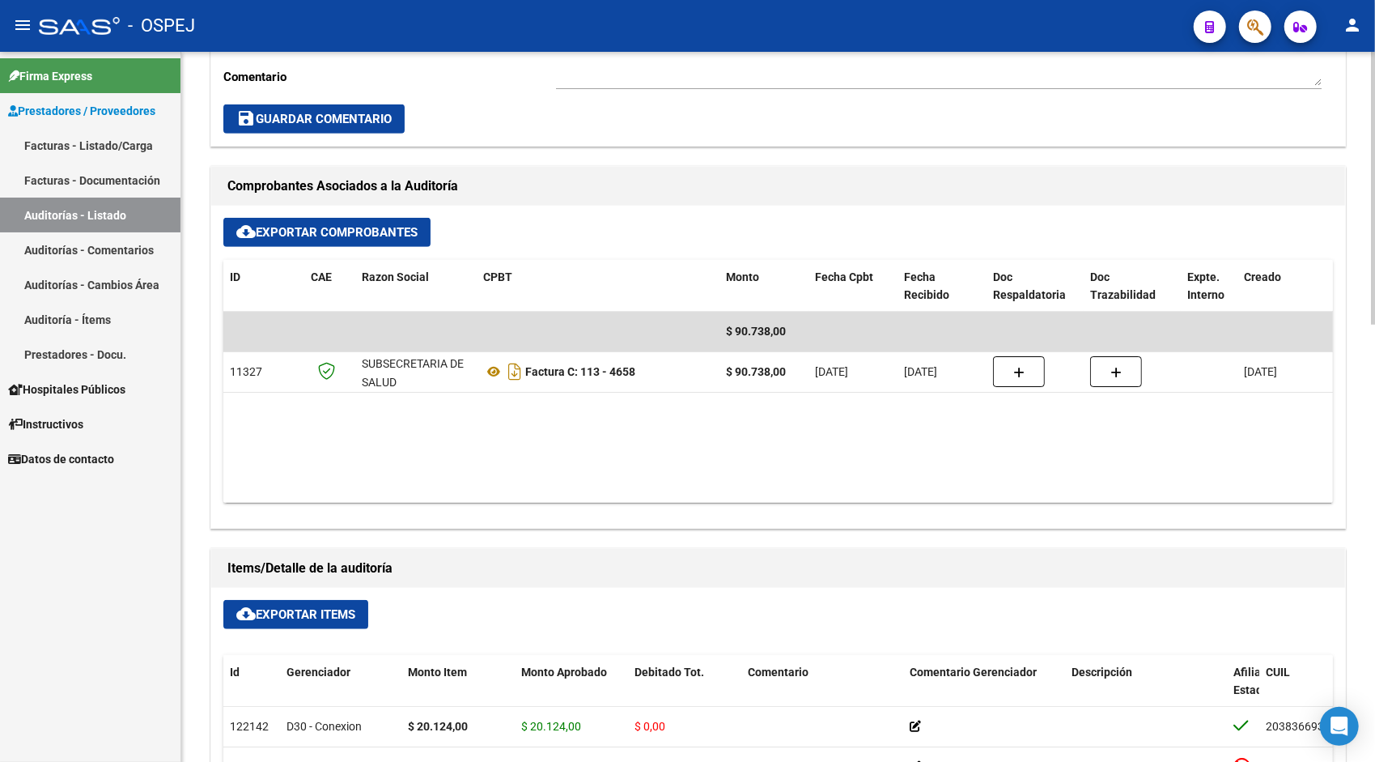
scroll to position [680, 0]
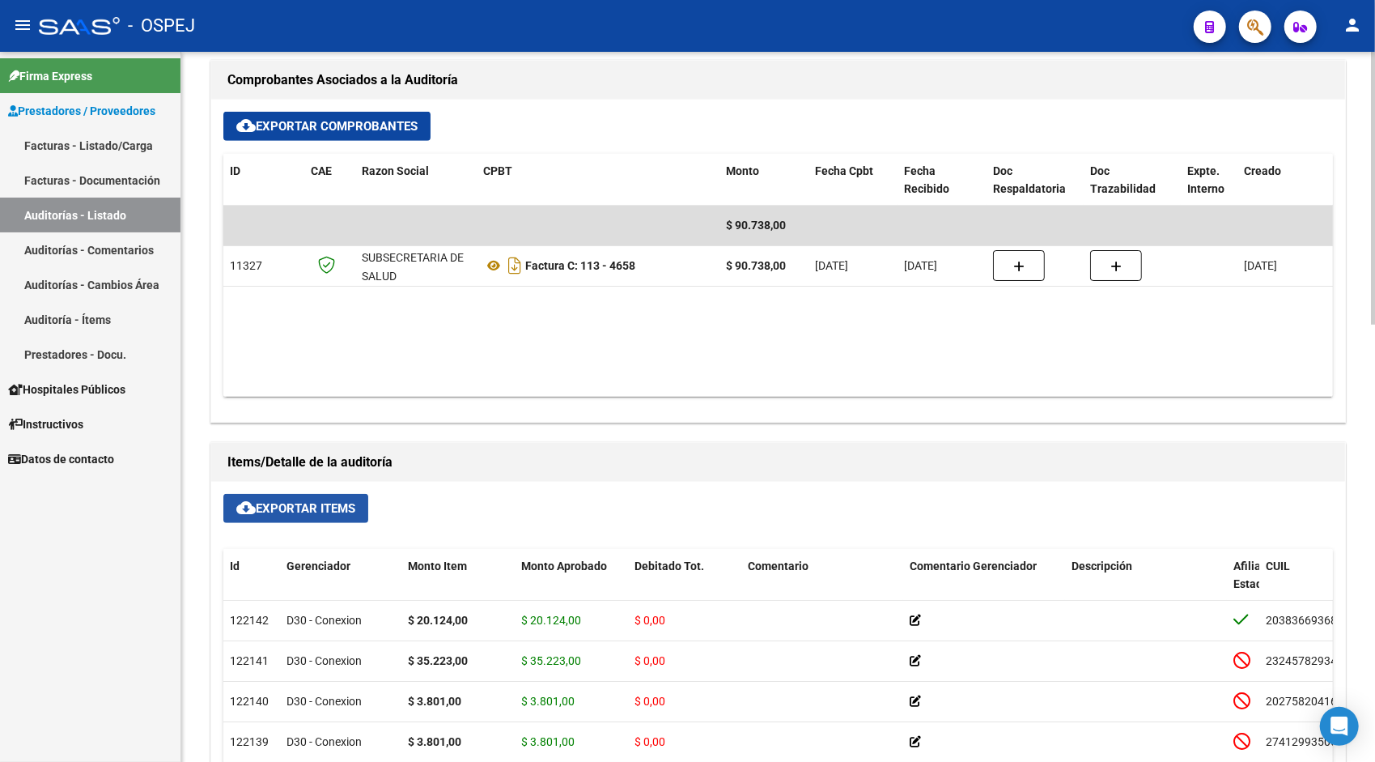
click at [324, 494] on button "cloud_download Exportar Items" at bounding box center [295, 508] width 145 height 29
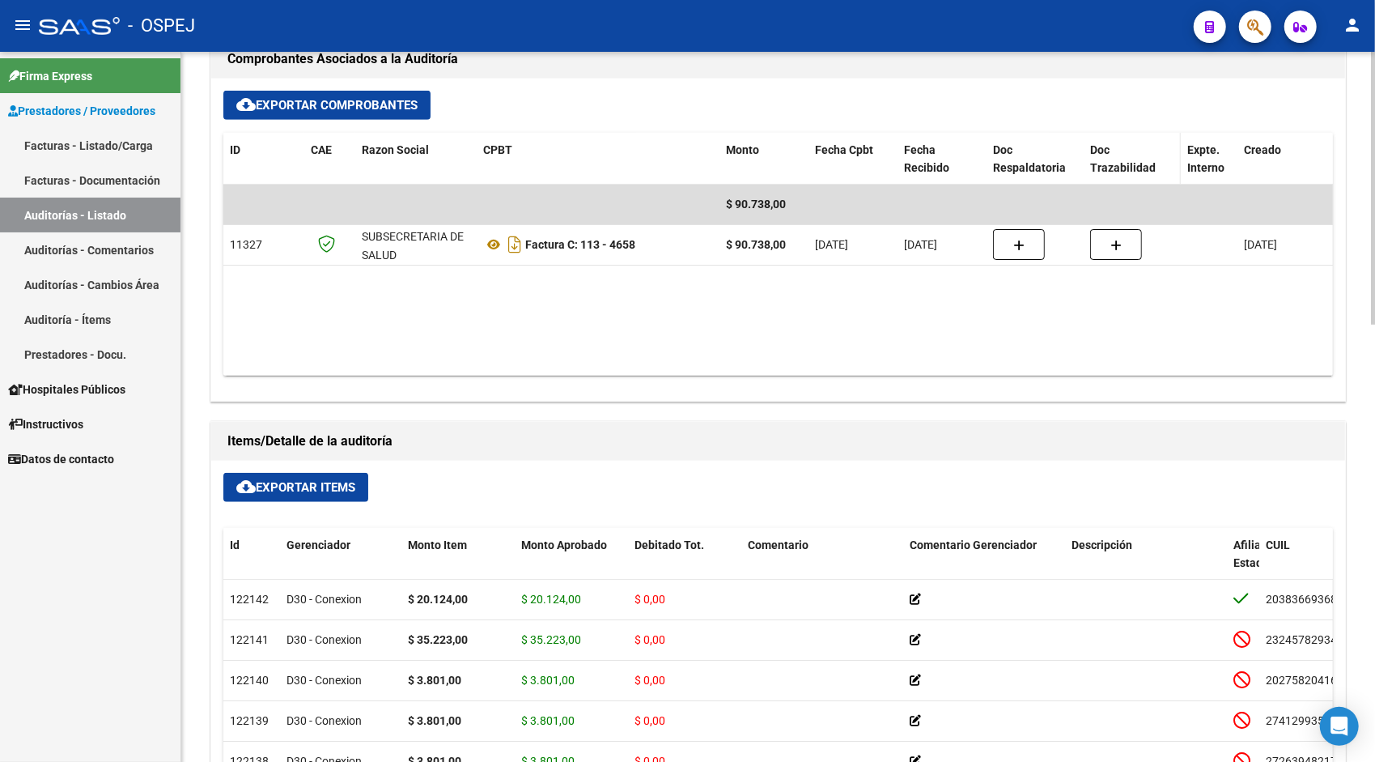
scroll to position [712, 0]
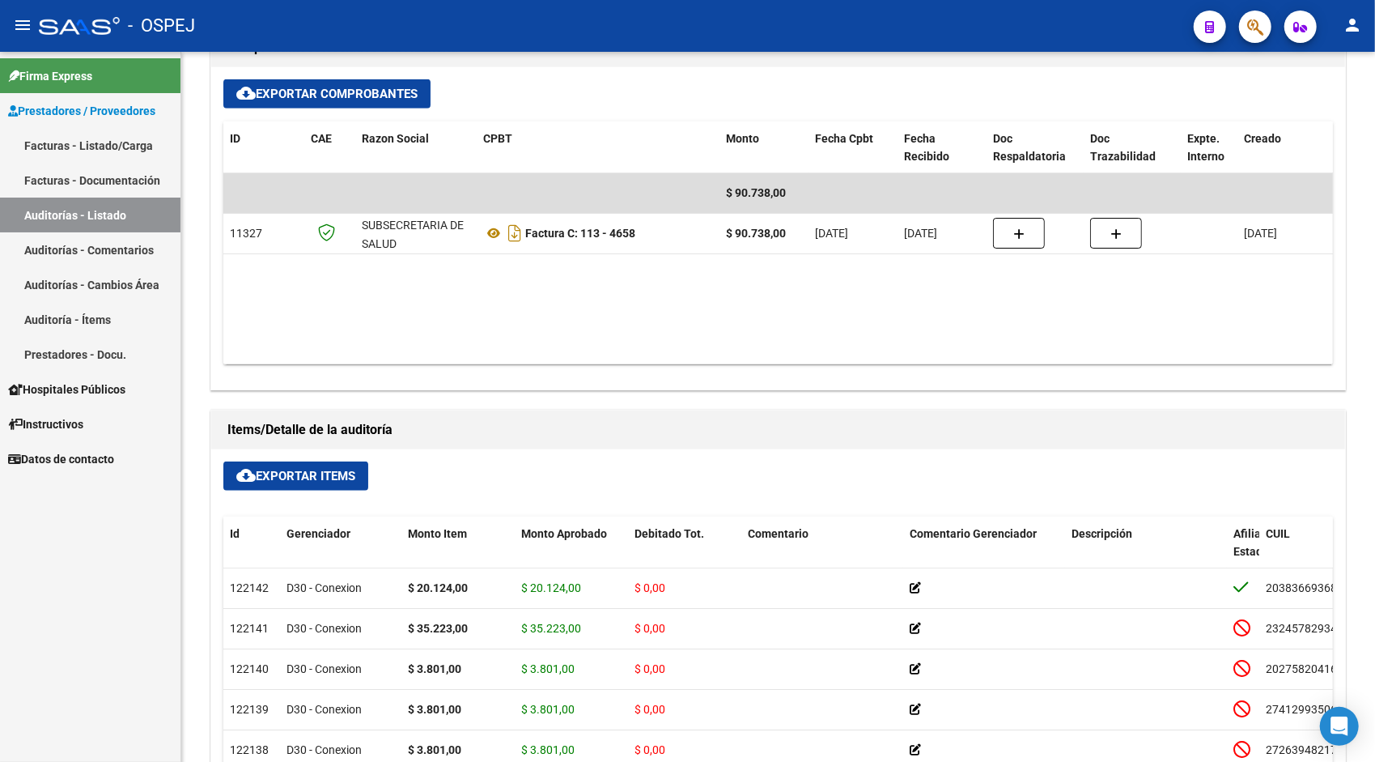
click at [146, 216] on link "Auditorías - Listado" at bounding box center [90, 214] width 180 height 35
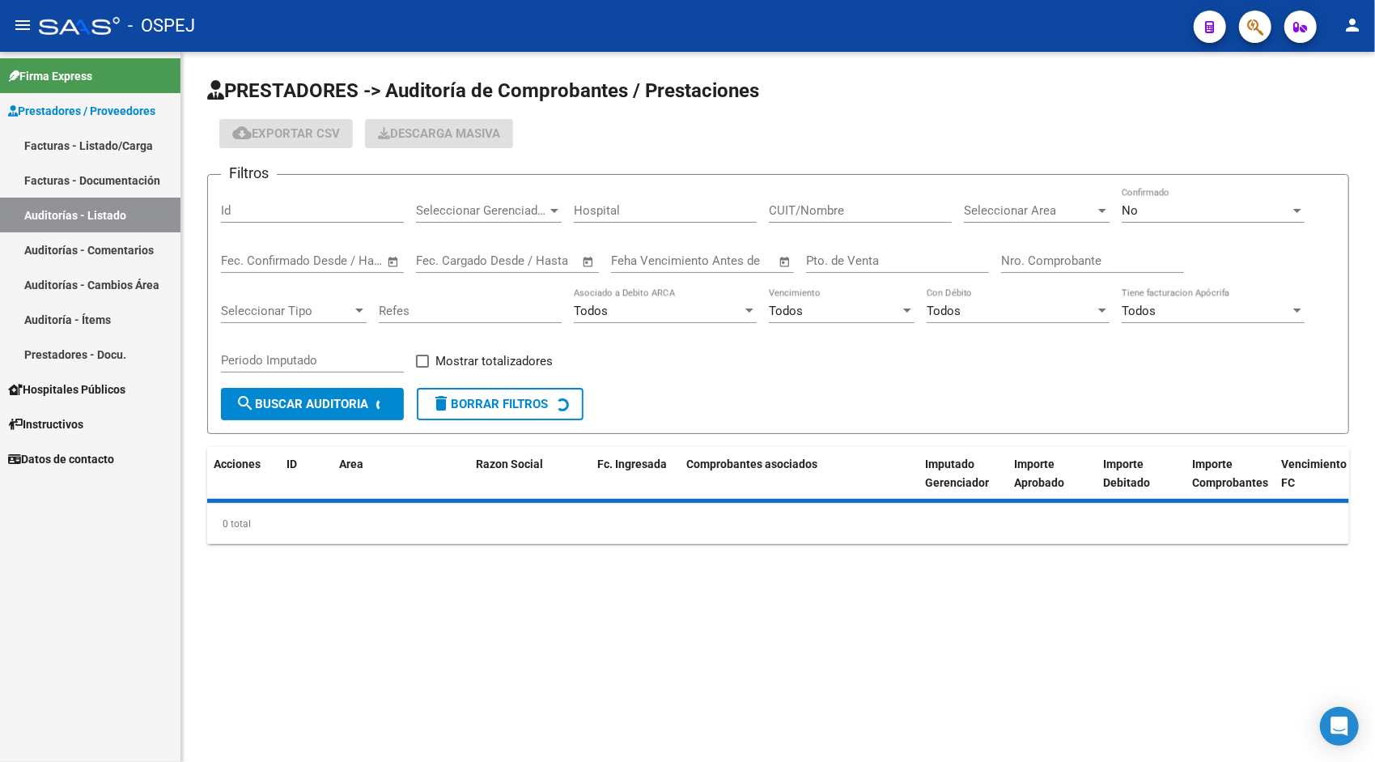
click at [323, 204] on input "Id" at bounding box center [312, 210] width 183 height 15
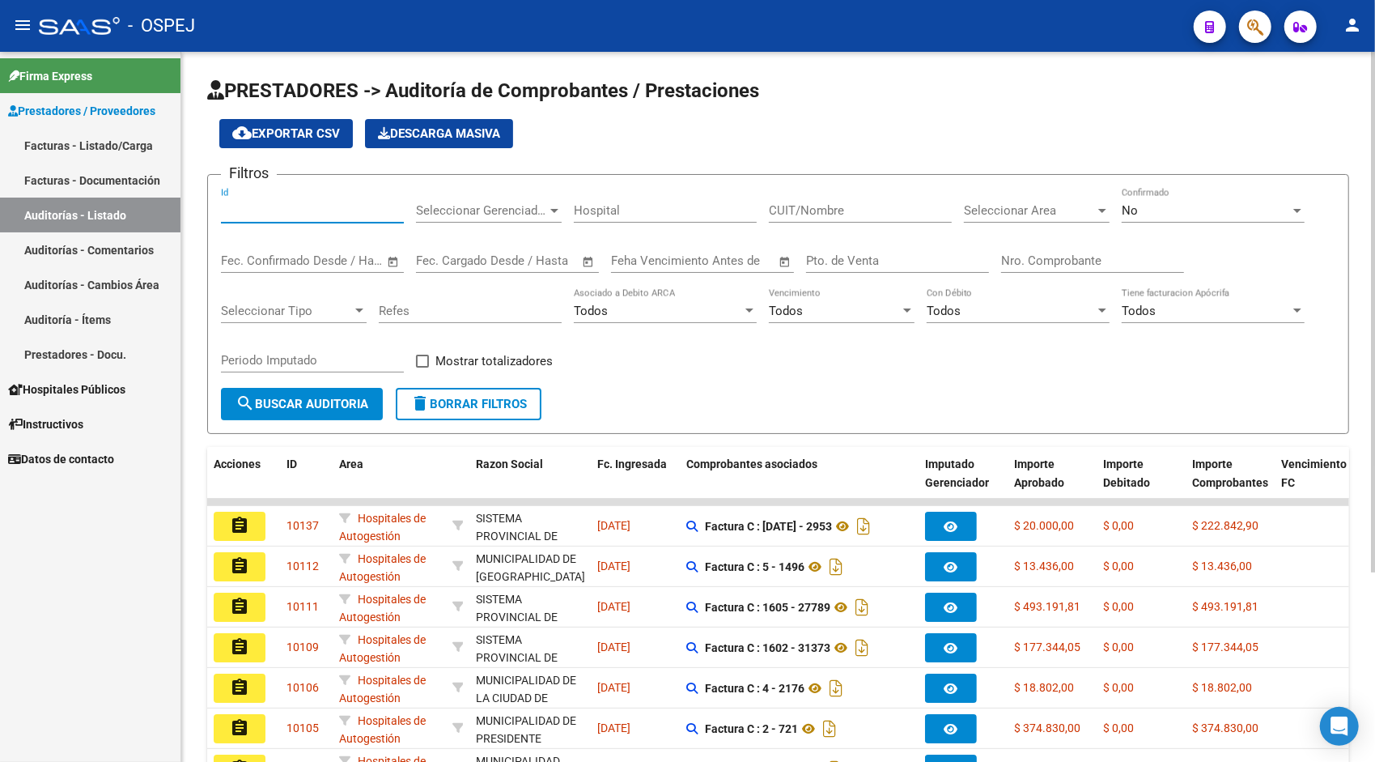
paste input "9450"
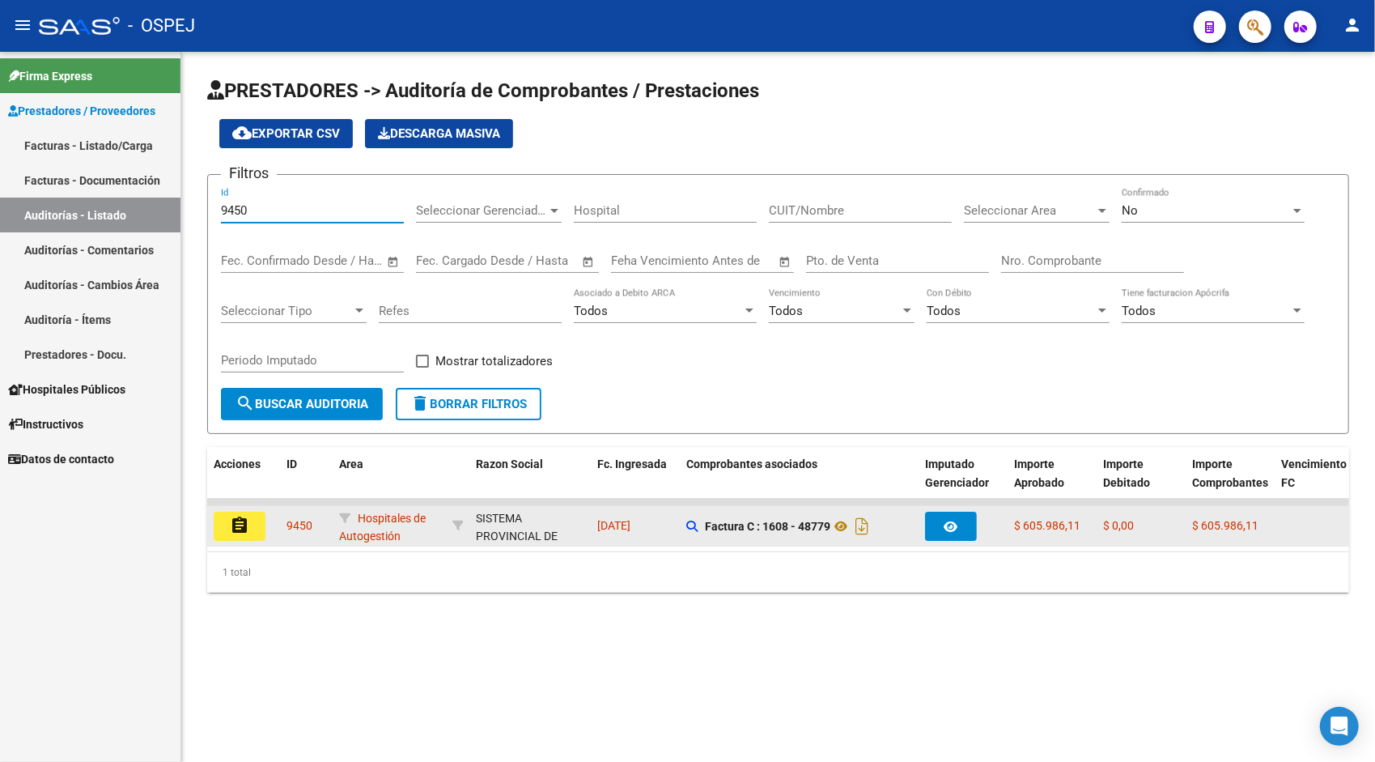
type input "9450"
click at [244, 520] on mat-icon "assignment" at bounding box center [239, 525] width 19 height 19
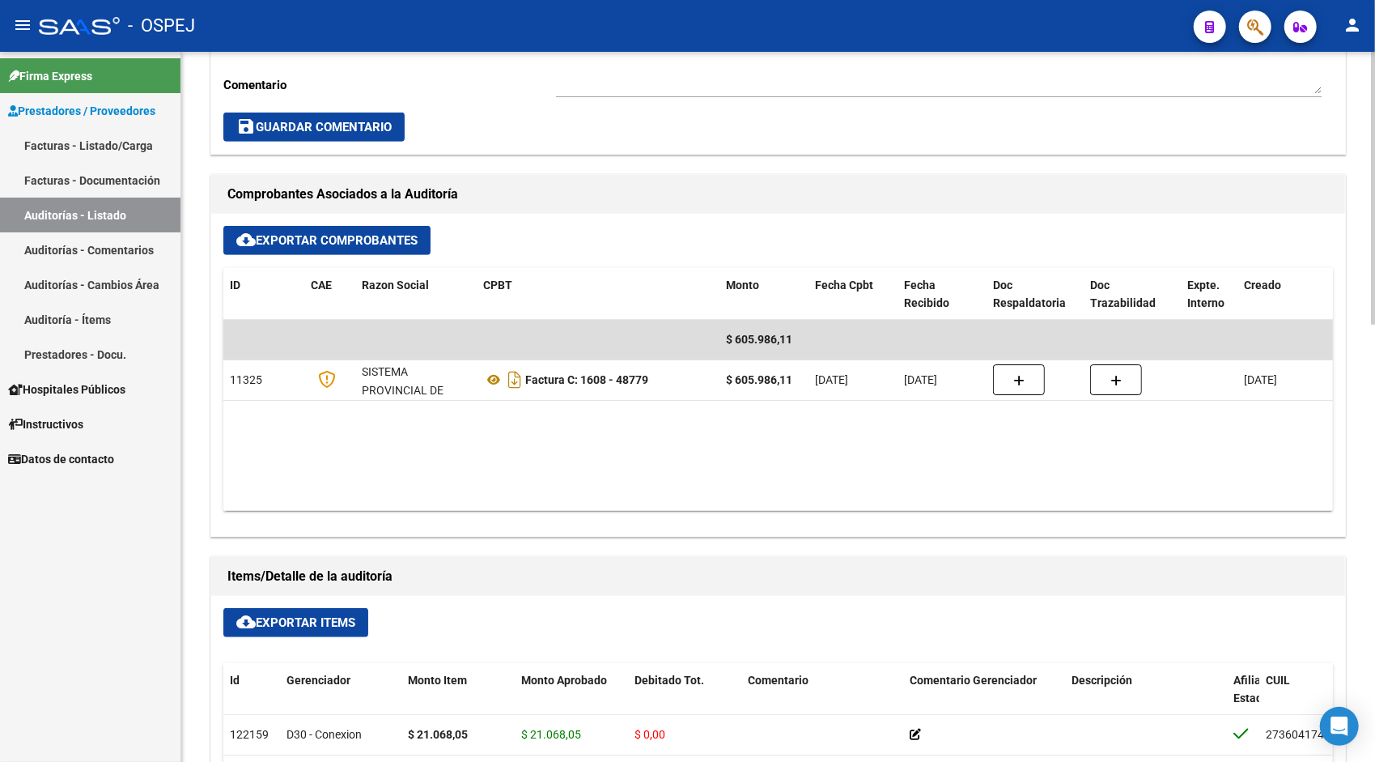
scroll to position [615, 0]
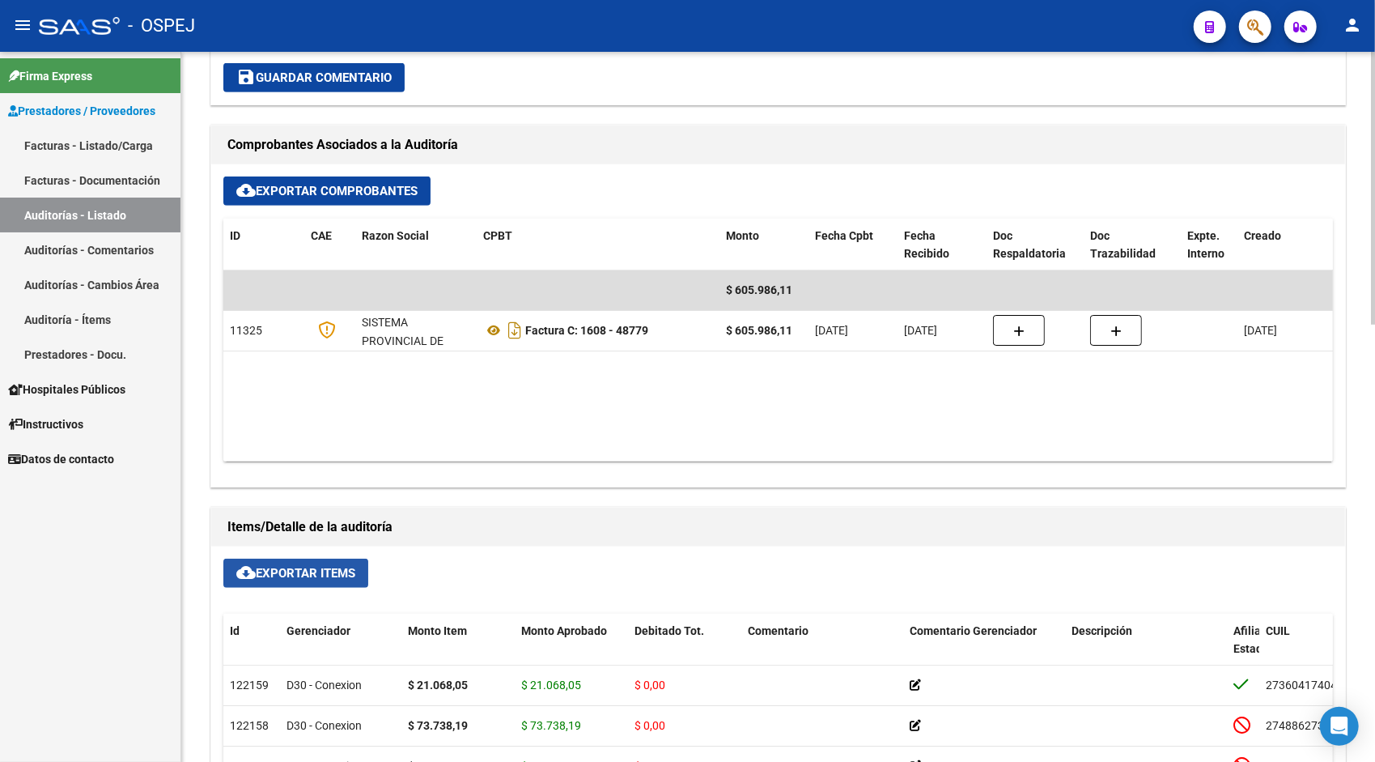
click at [282, 580] on button "cloud_download Exportar Items" at bounding box center [295, 572] width 145 height 29
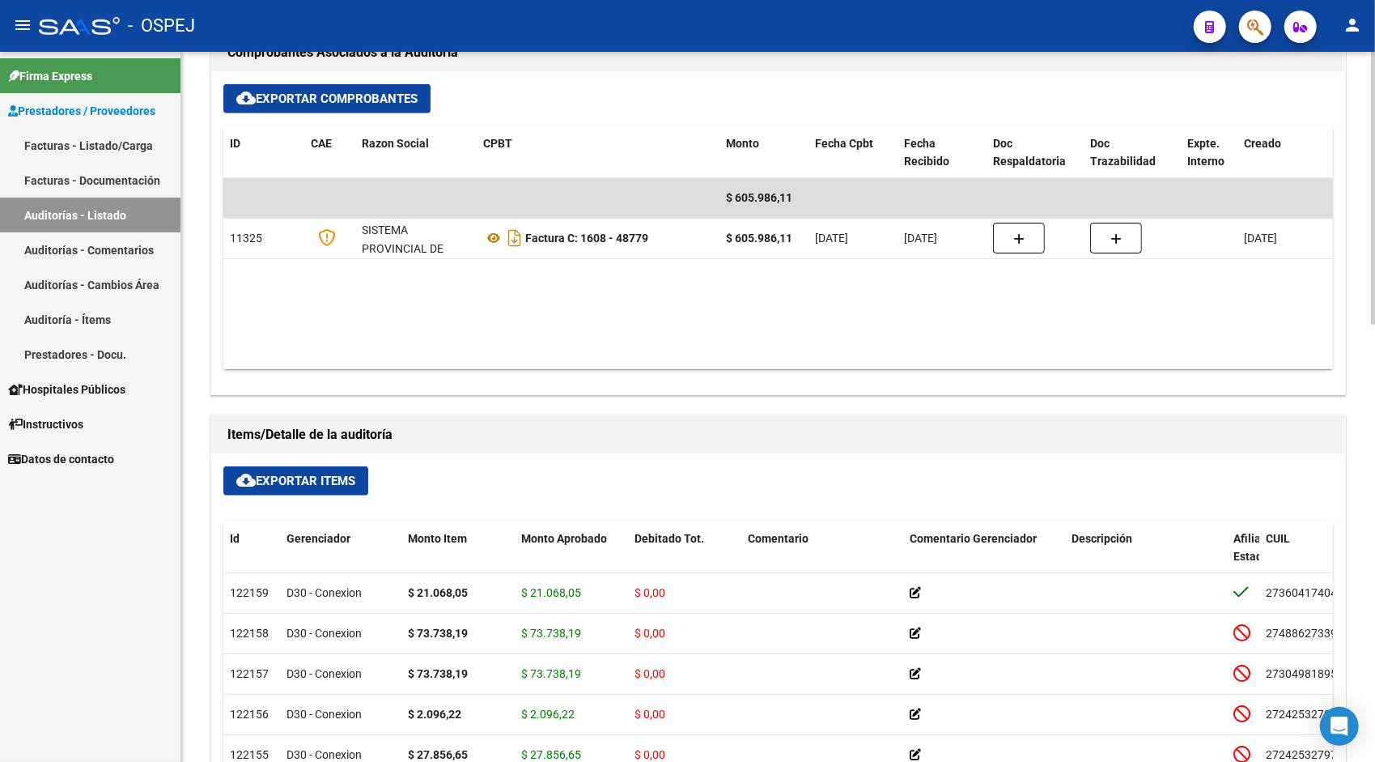
scroll to position [712, 0]
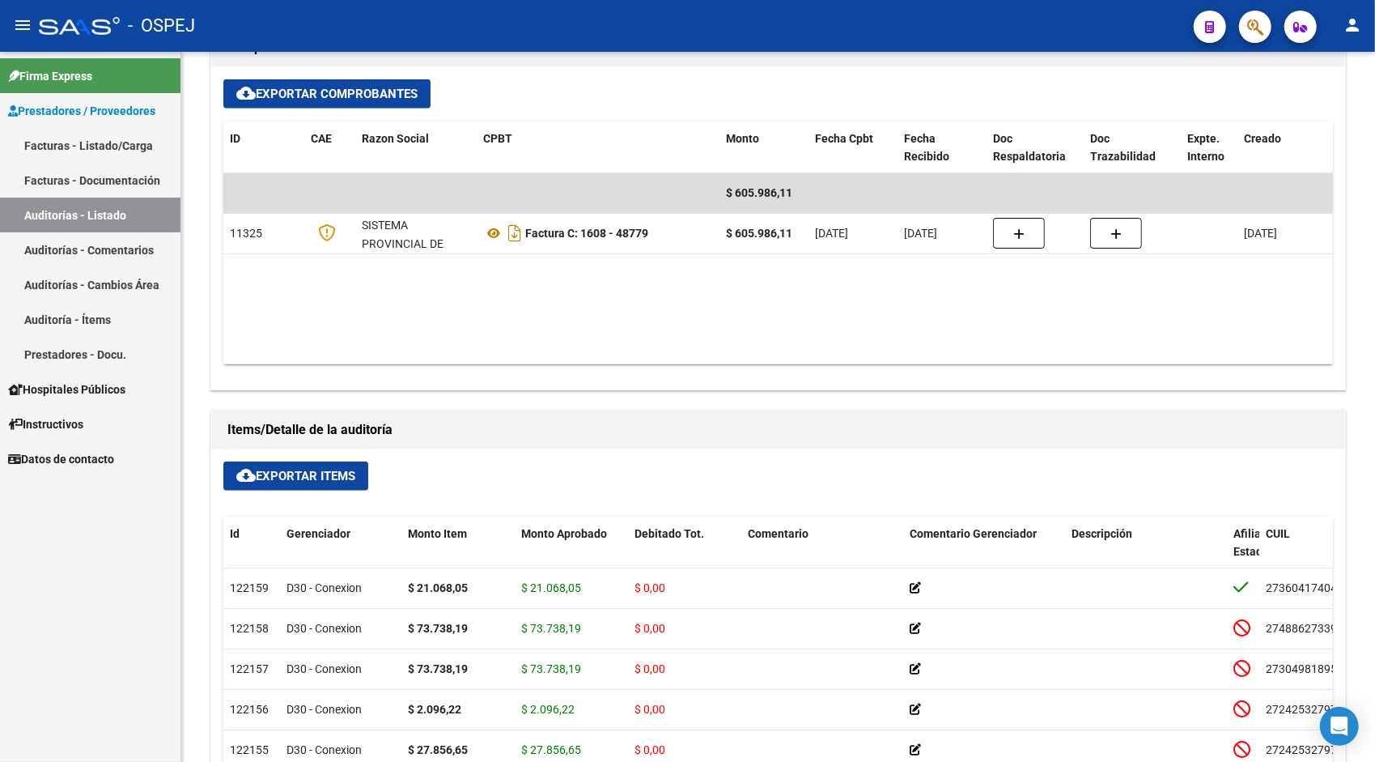
click at [53, 214] on link "Auditorías - Listado" at bounding box center [90, 214] width 180 height 35
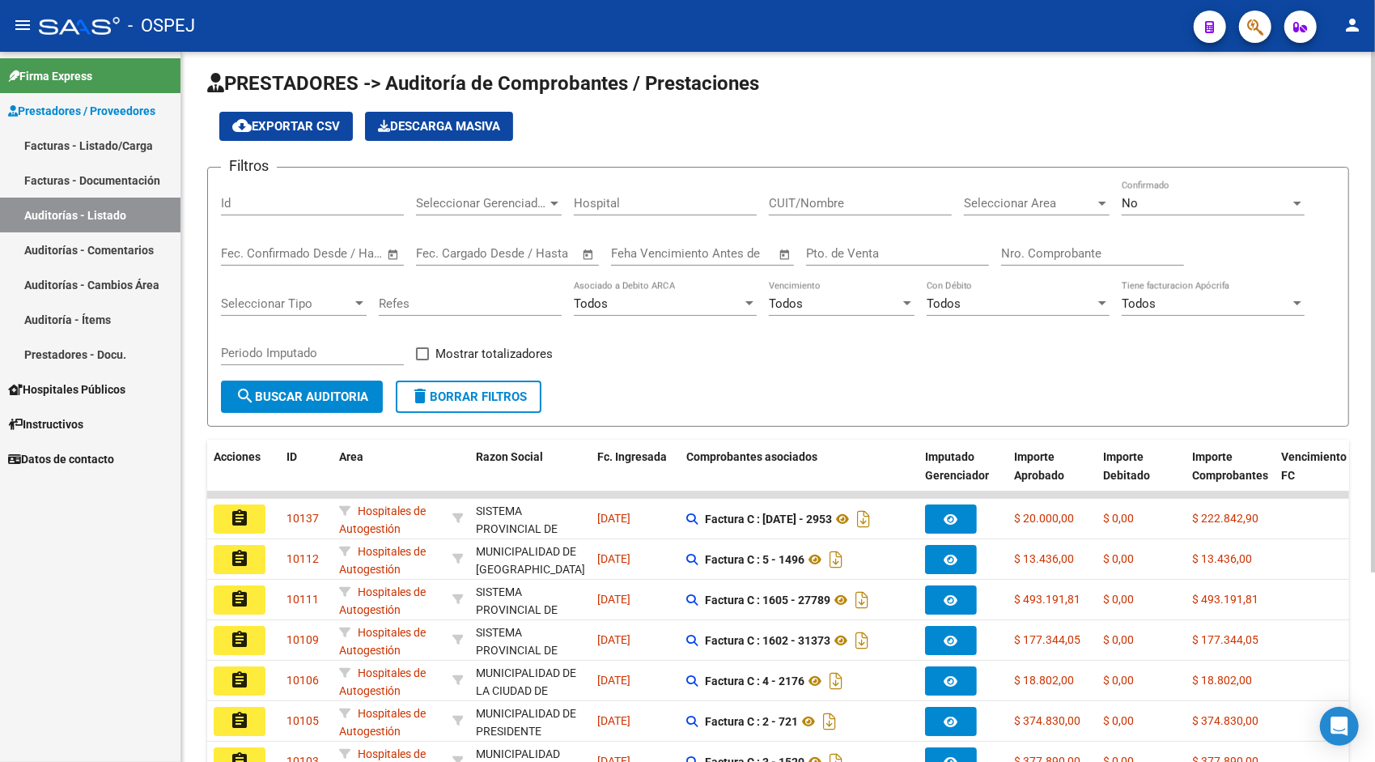
scroll to position [11, 0]
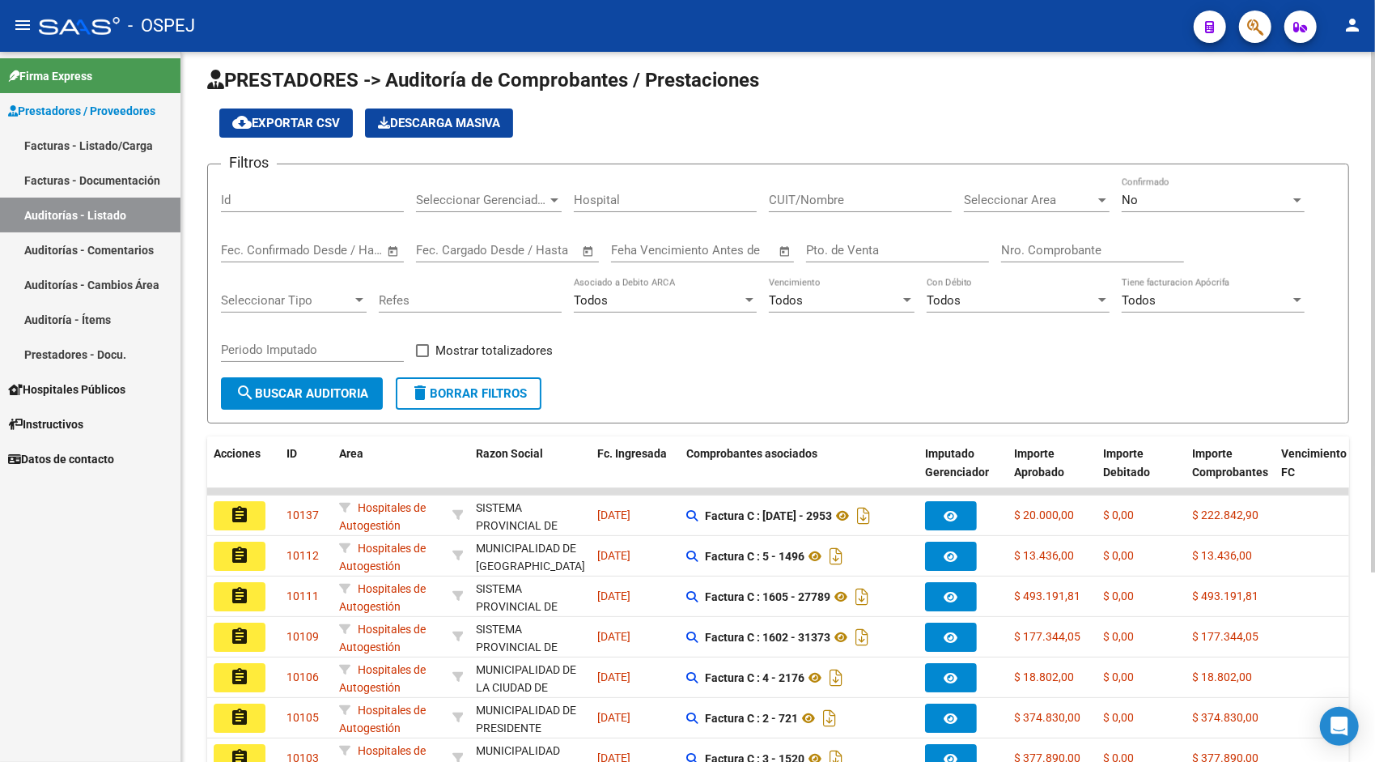
click at [289, 212] on div "Id" at bounding box center [312, 202] width 183 height 50
click at [237, 201] on input "Id" at bounding box center [312, 200] width 183 height 15
paste input "9452"
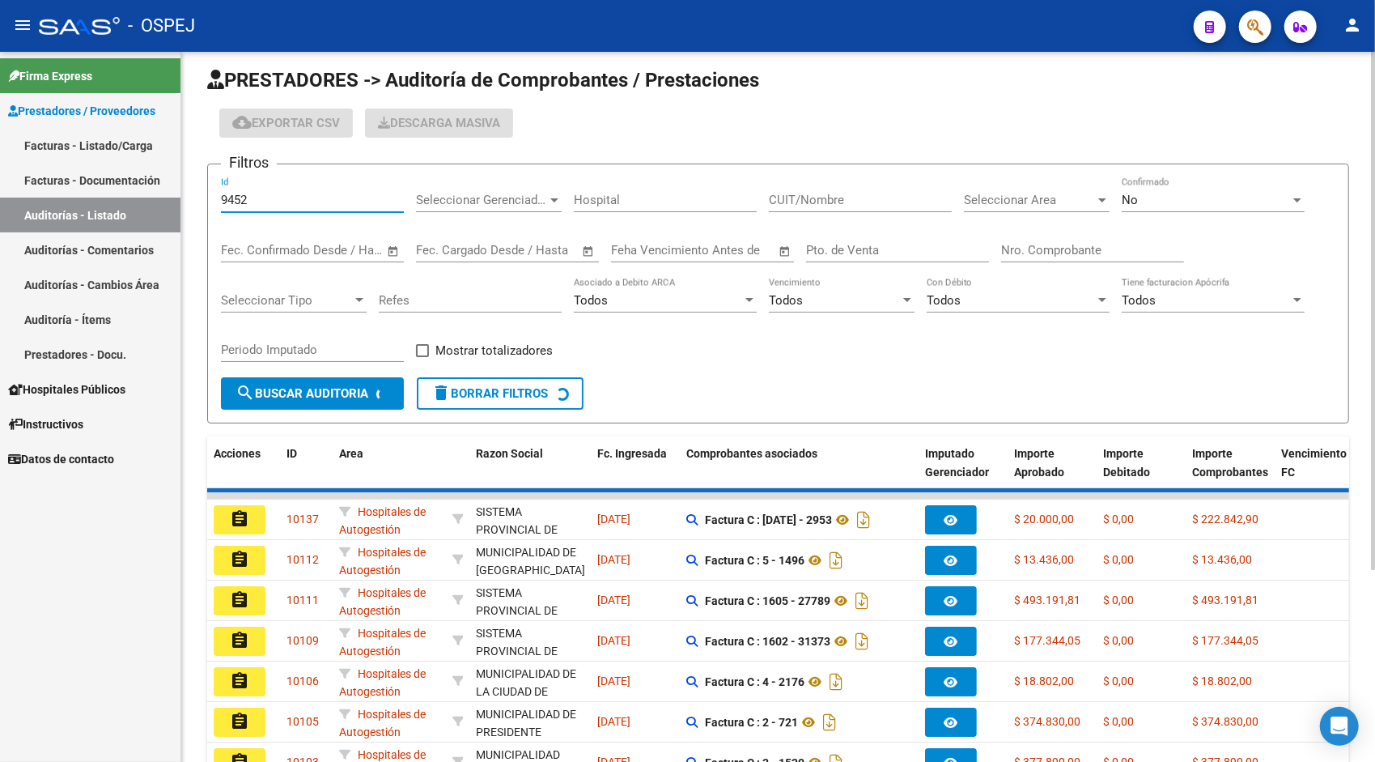
scroll to position [0, 0]
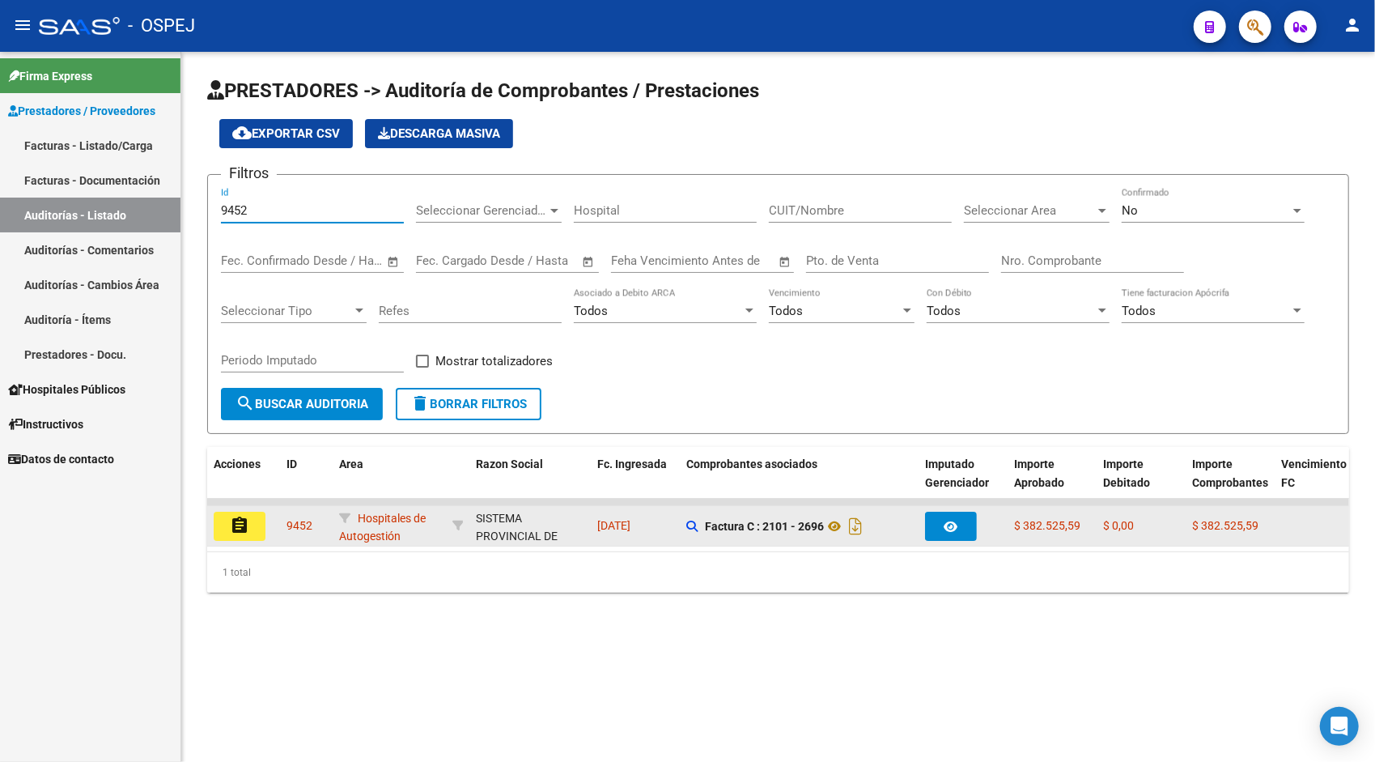
type input "9452"
click at [240, 518] on mat-icon "assignment" at bounding box center [239, 525] width 19 height 19
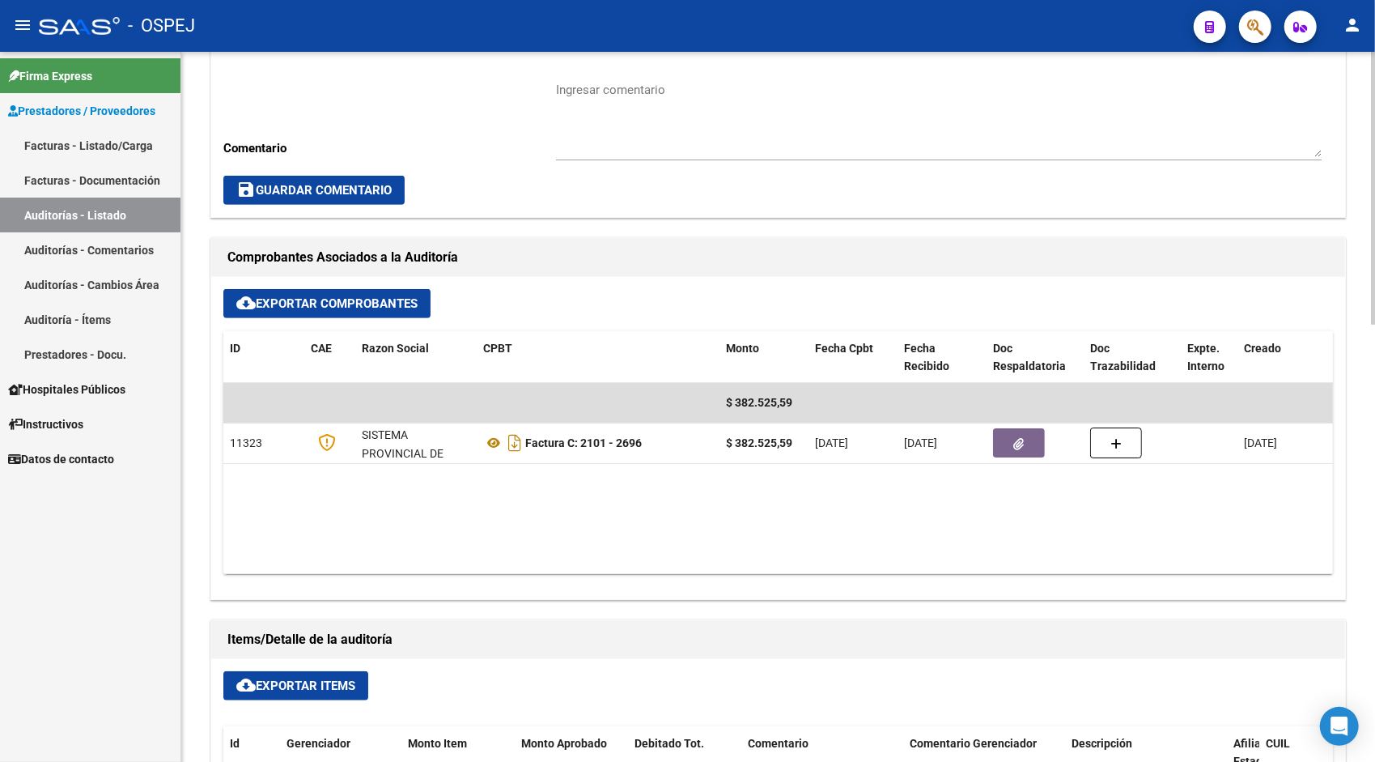
scroll to position [518, 0]
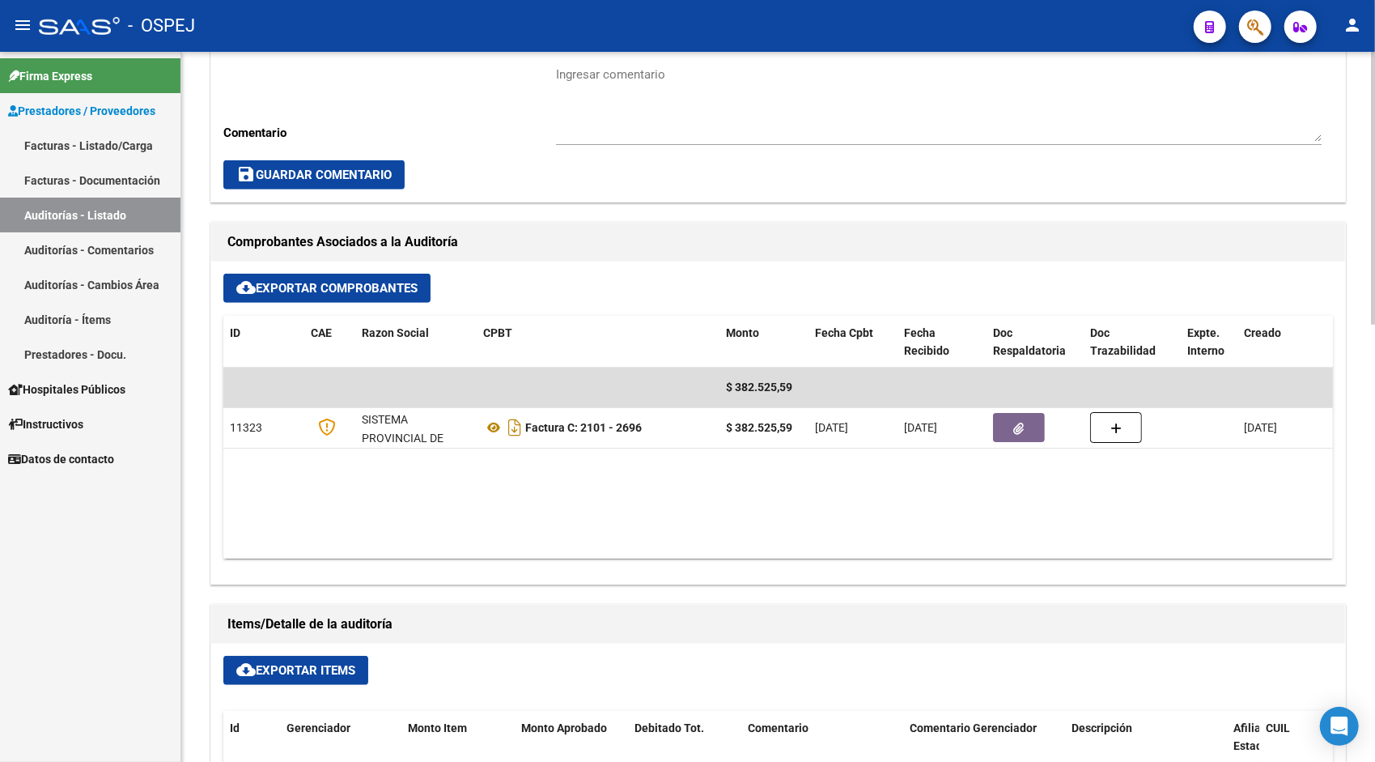
click at [287, 670] on span "cloud_download Exportar Items" at bounding box center [295, 670] width 119 height 15
click at [117, 210] on link "Auditorías - Listado" at bounding box center [90, 214] width 180 height 35
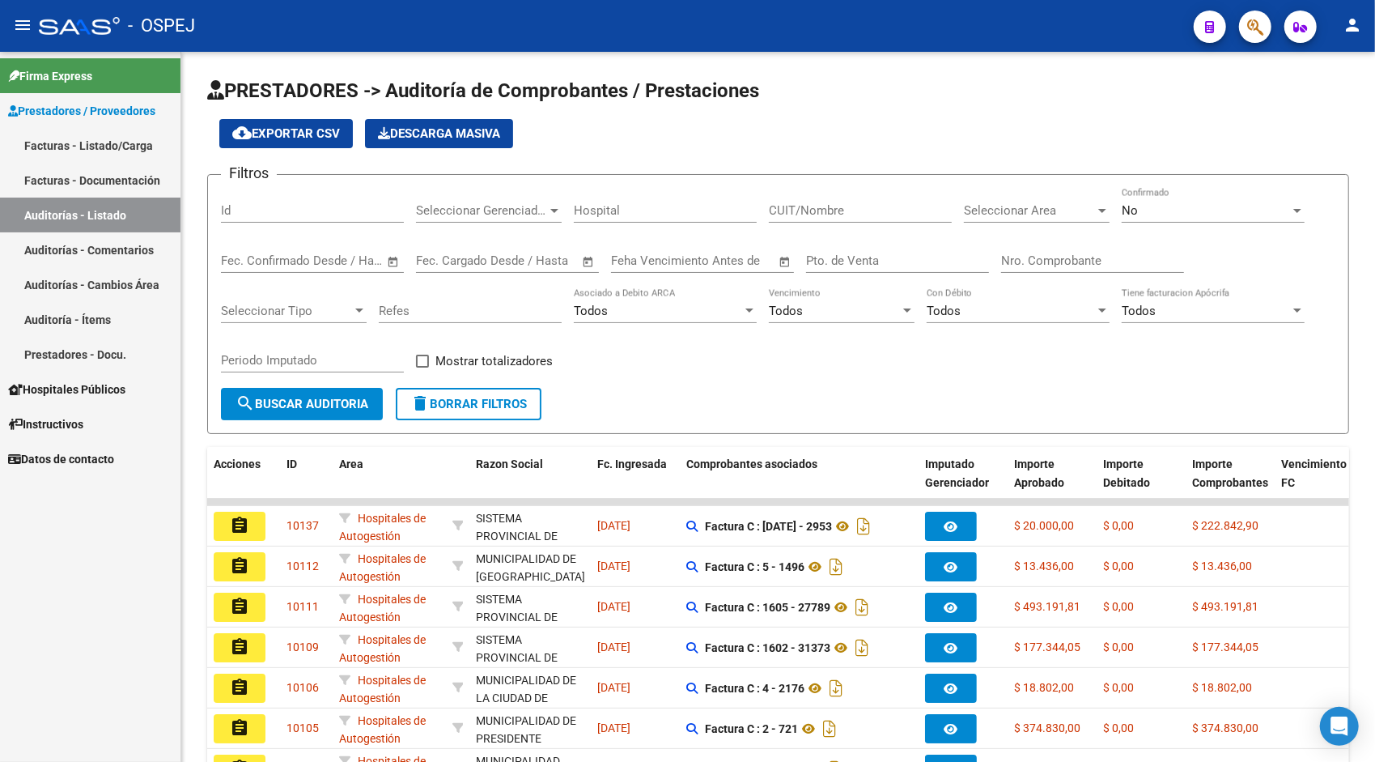
click at [283, 206] on input "Id" at bounding box center [312, 210] width 183 height 15
paste input "9453"
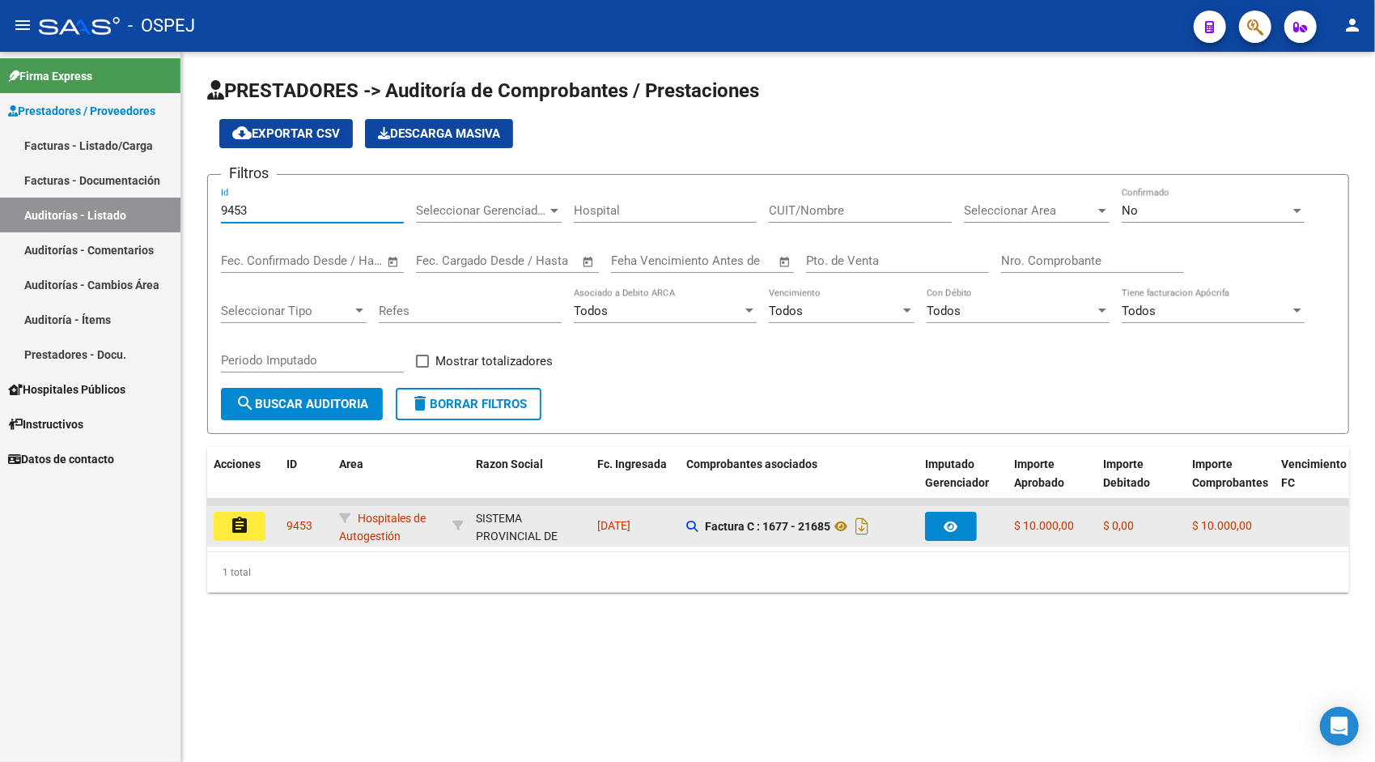
type input "9453"
click at [256, 520] on button "assignment" at bounding box center [240, 525] width 52 height 29
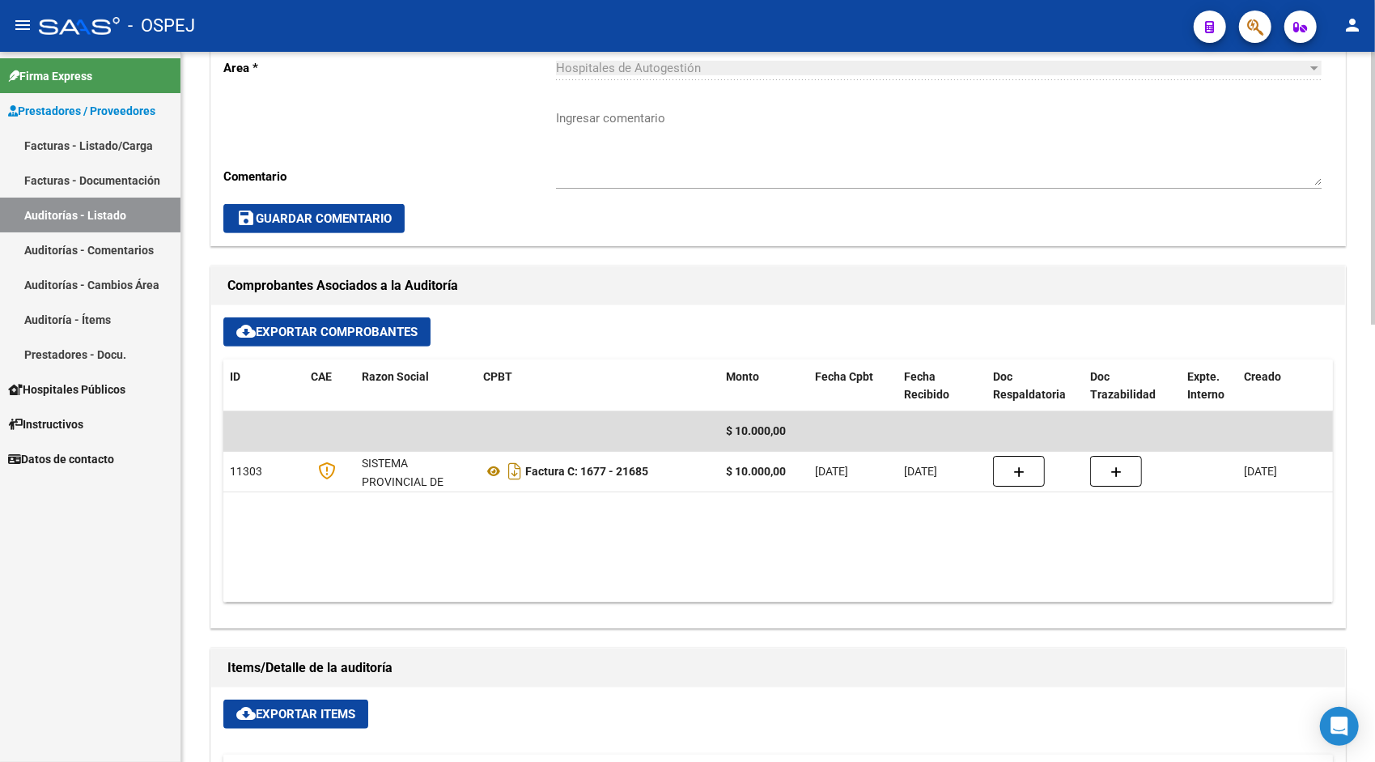
scroll to position [486, 0]
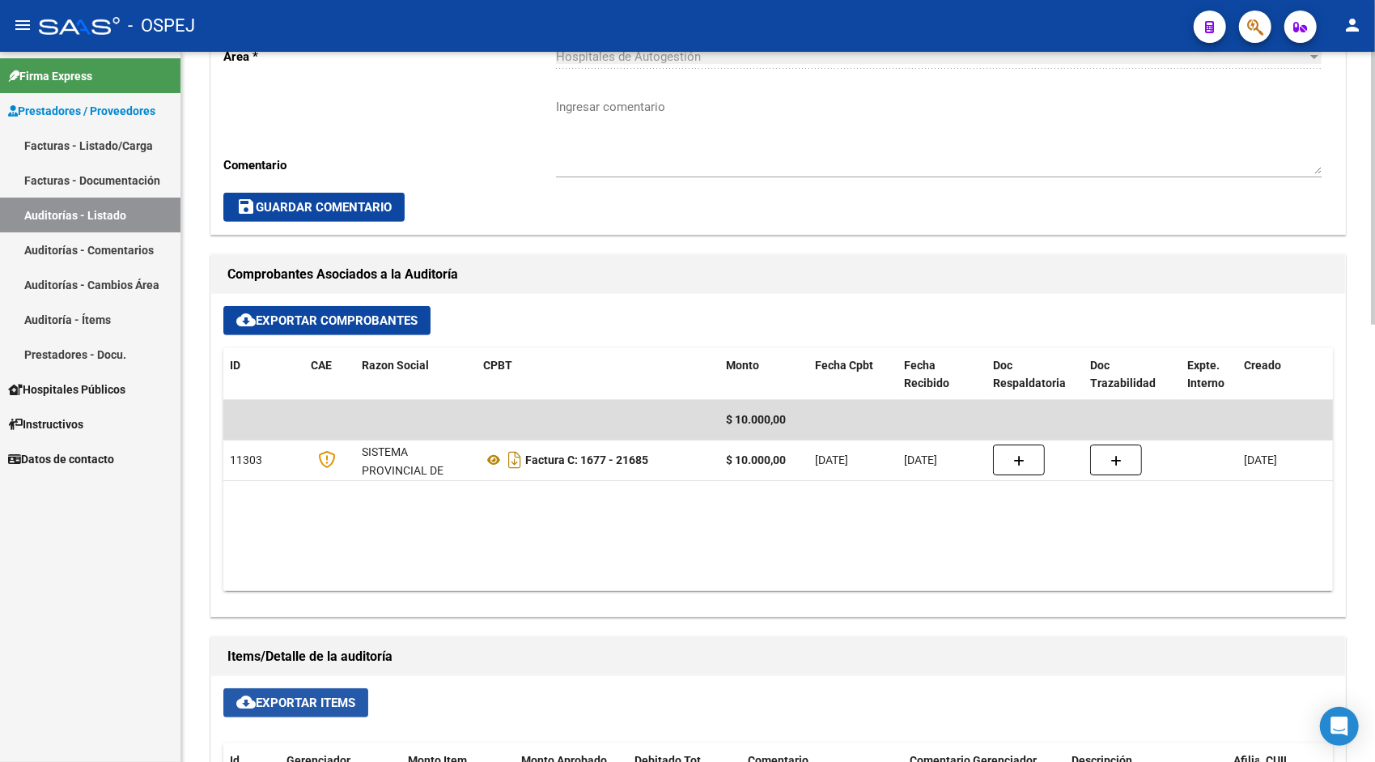
click at [304, 711] on button "cloud_download Exportar Items" at bounding box center [295, 702] width 145 height 29
click at [118, 219] on link "Auditorías - Listado" at bounding box center [90, 214] width 180 height 35
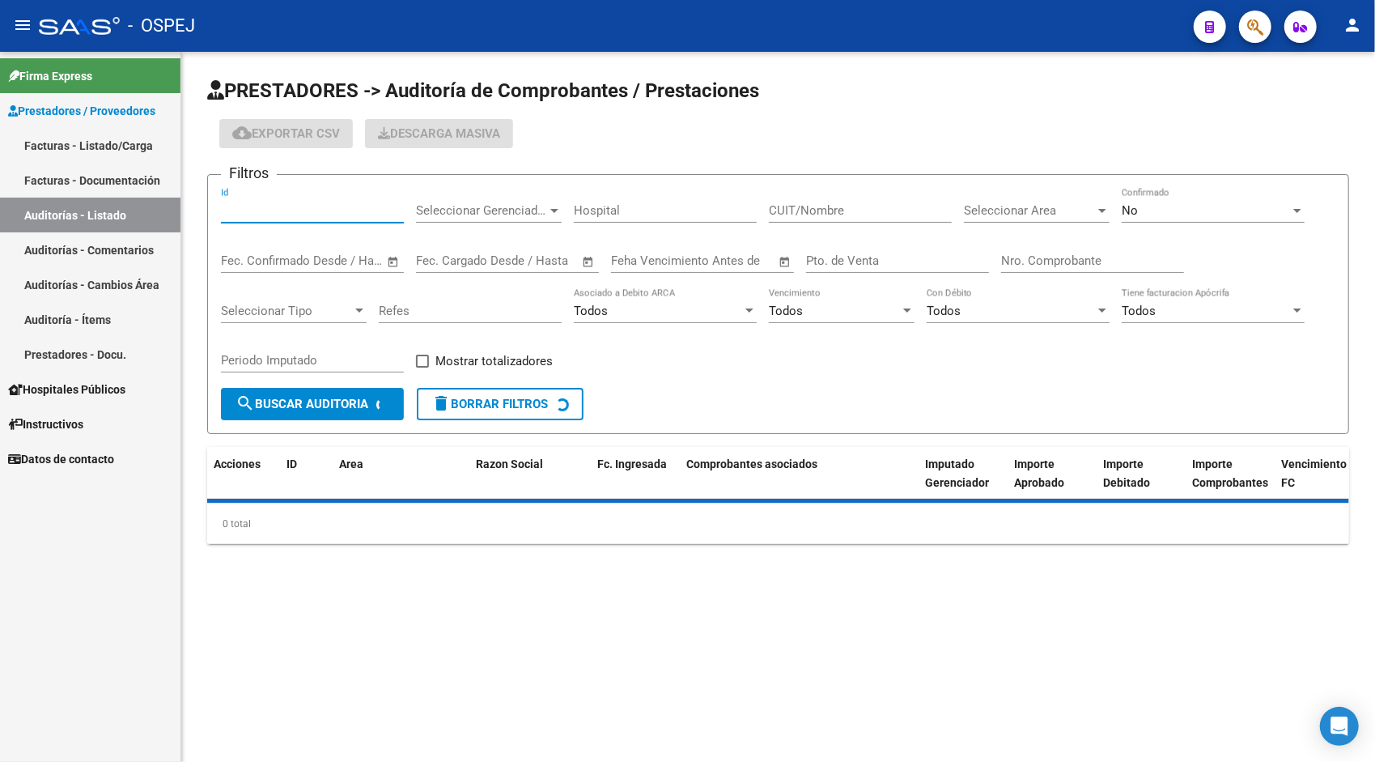
click at [246, 212] on input "Id" at bounding box center [312, 210] width 183 height 15
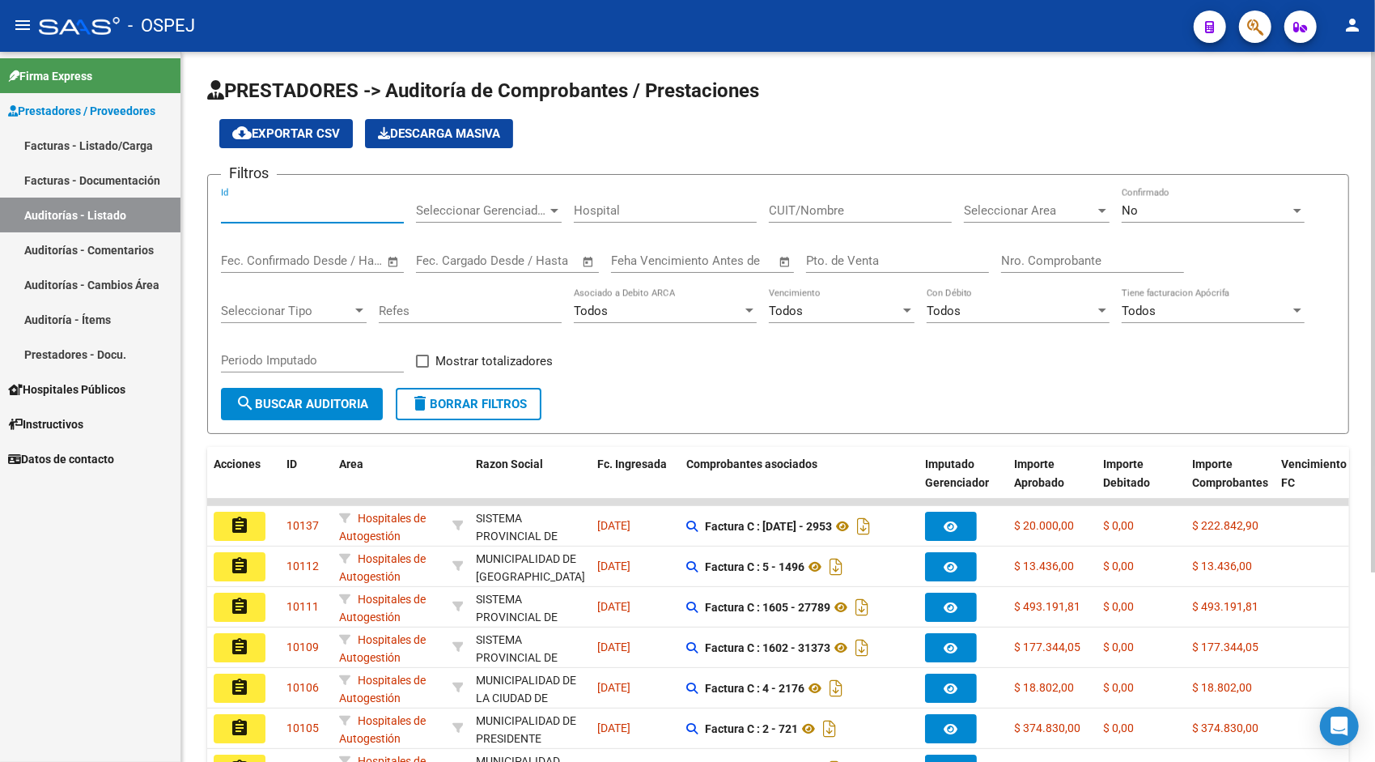
paste input "9454"
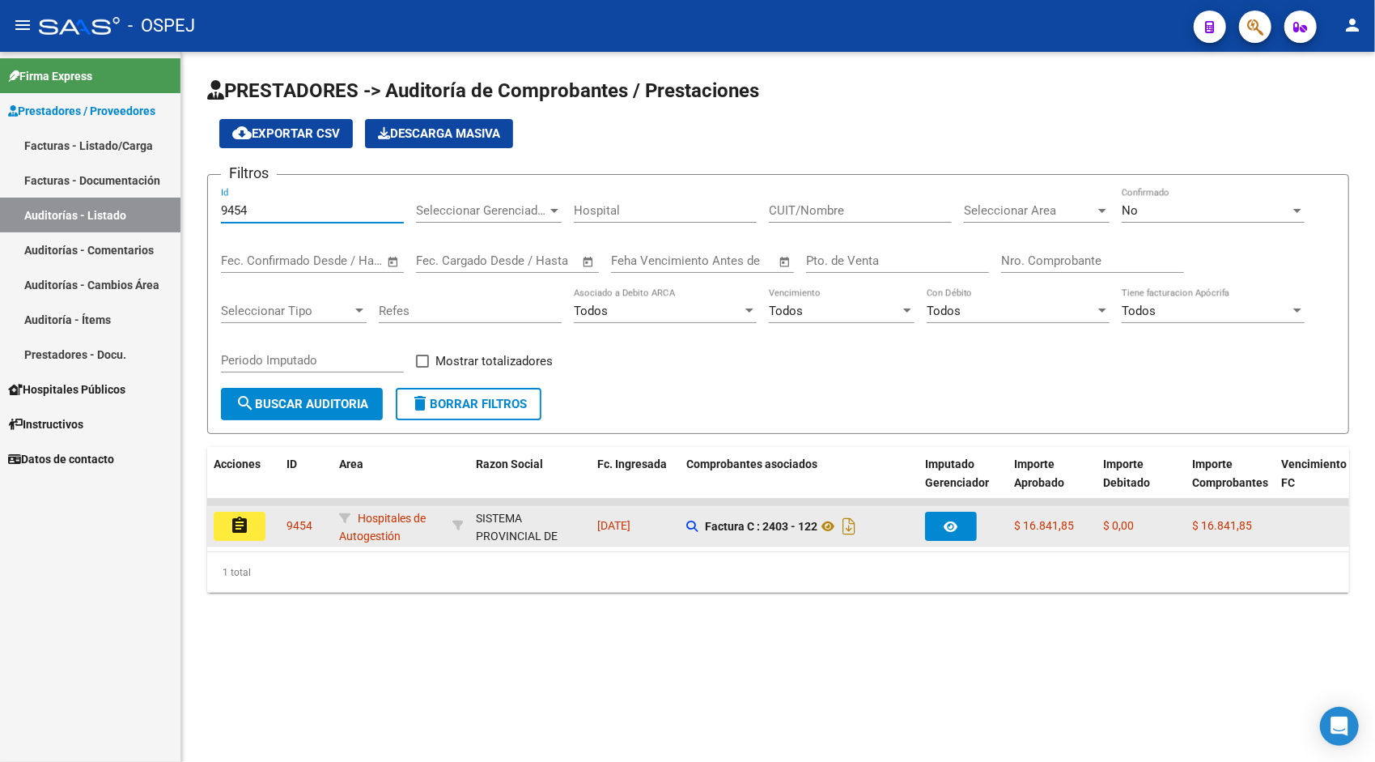
type input "9454"
click at [246, 520] on mat-icon "assignment" at bounding box center [239, 525] width 19 height 19
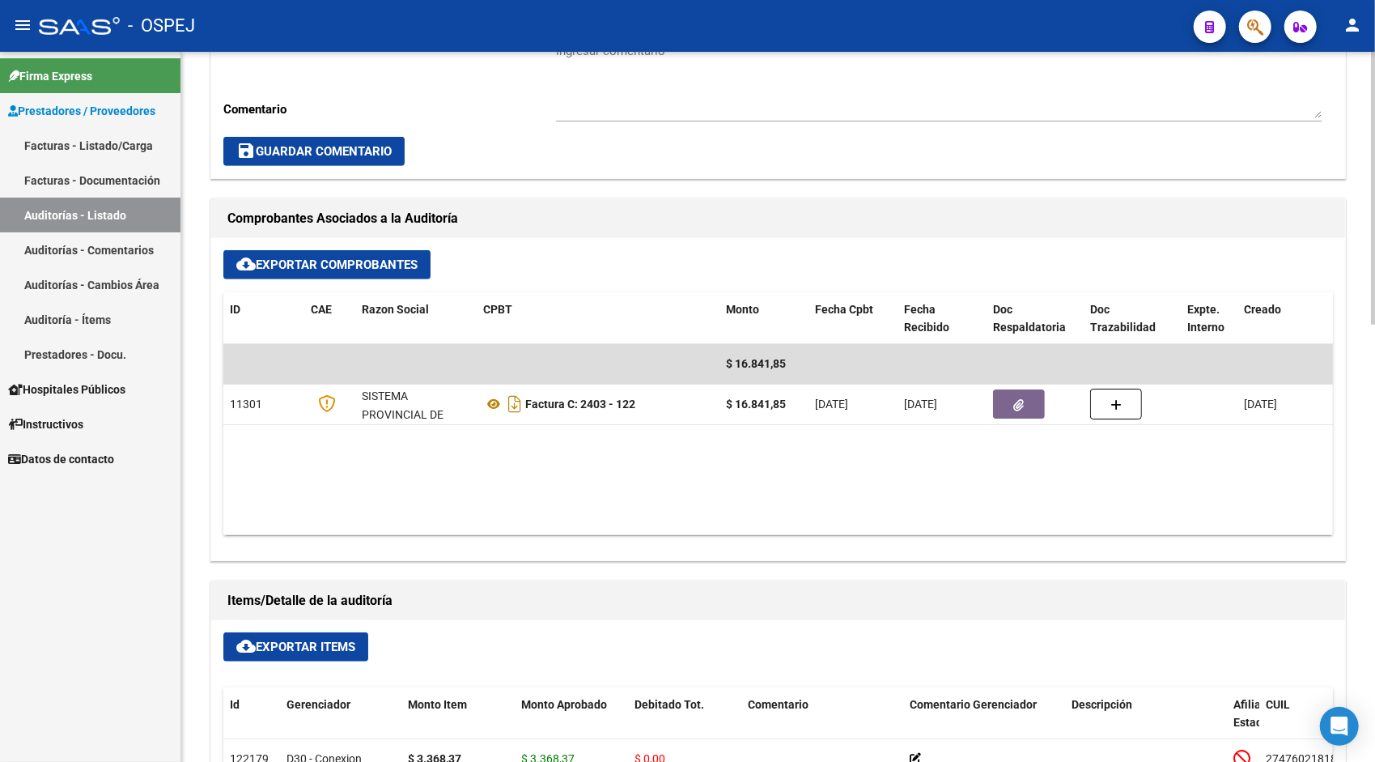
scroll to position [583, 0]
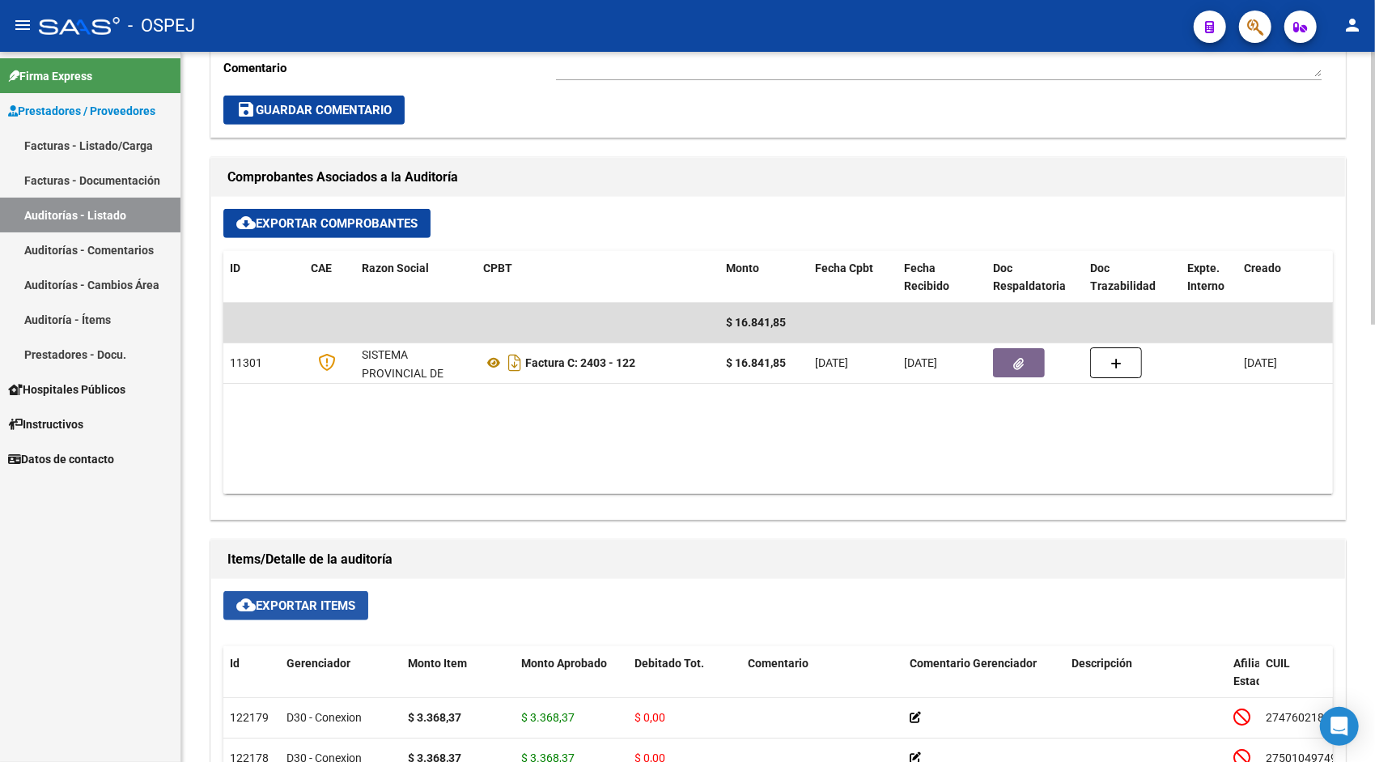
click at [290, 602] on span "cloud_download Exportar Items" at bounding box center [295, 605] width 119 height 15
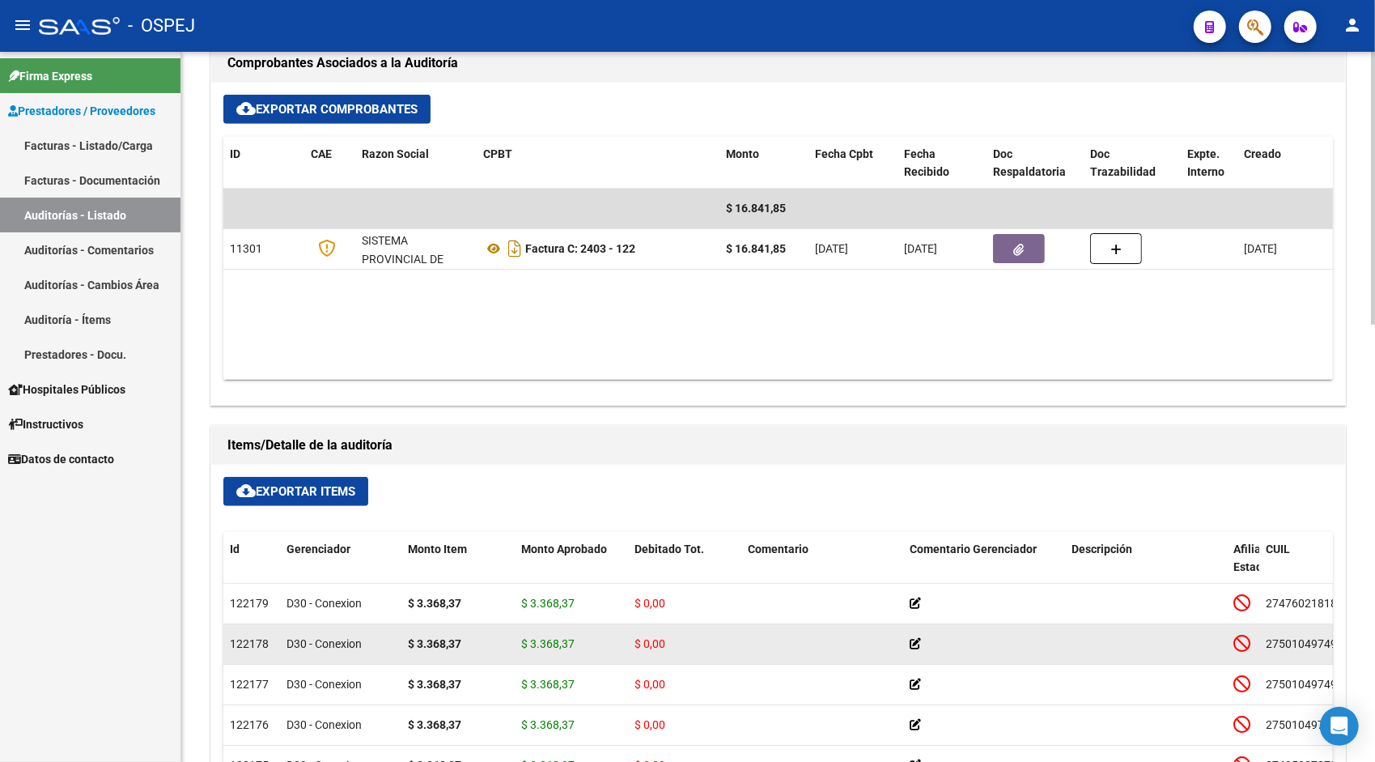
scroll to position [712, 0]
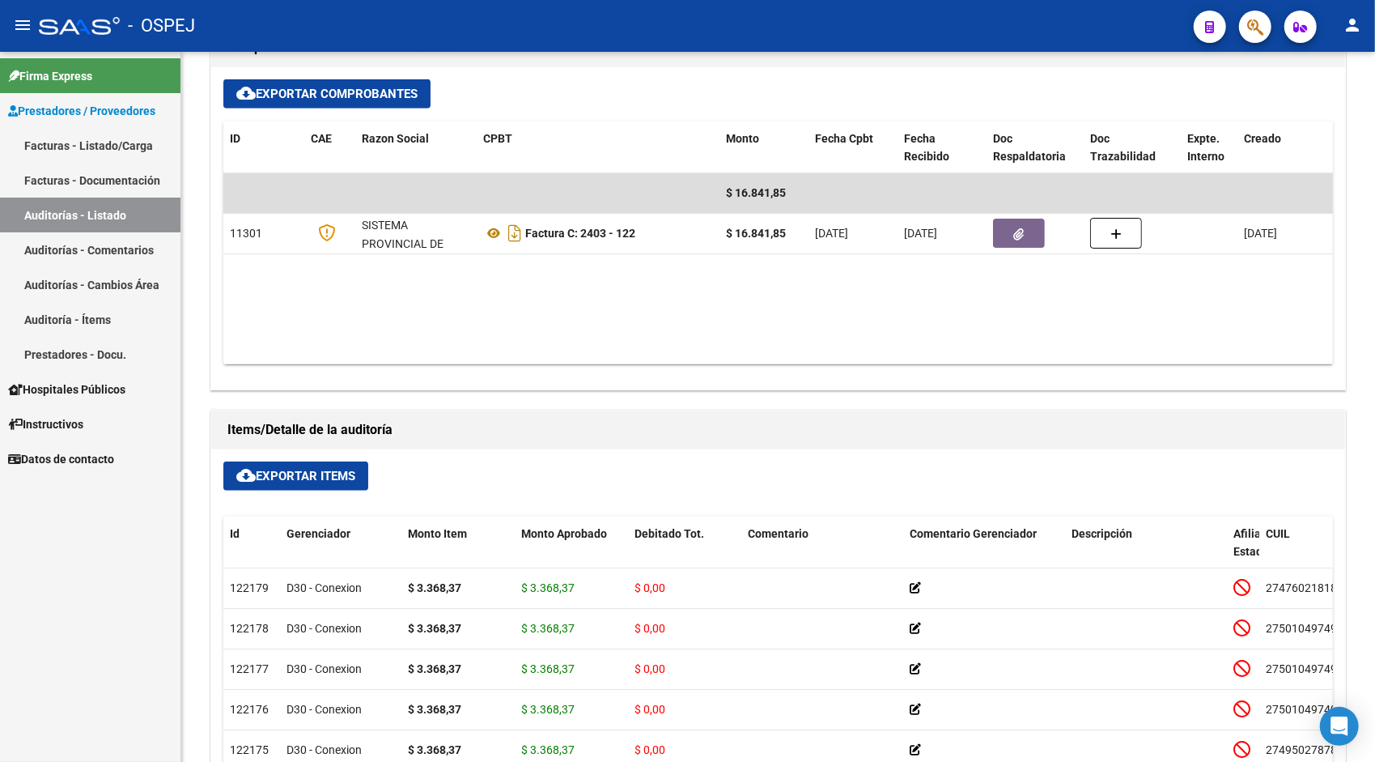
click at [50, 219] on link "Auditorías - Listado" at bounding box center [90, 214] width 180 height 35
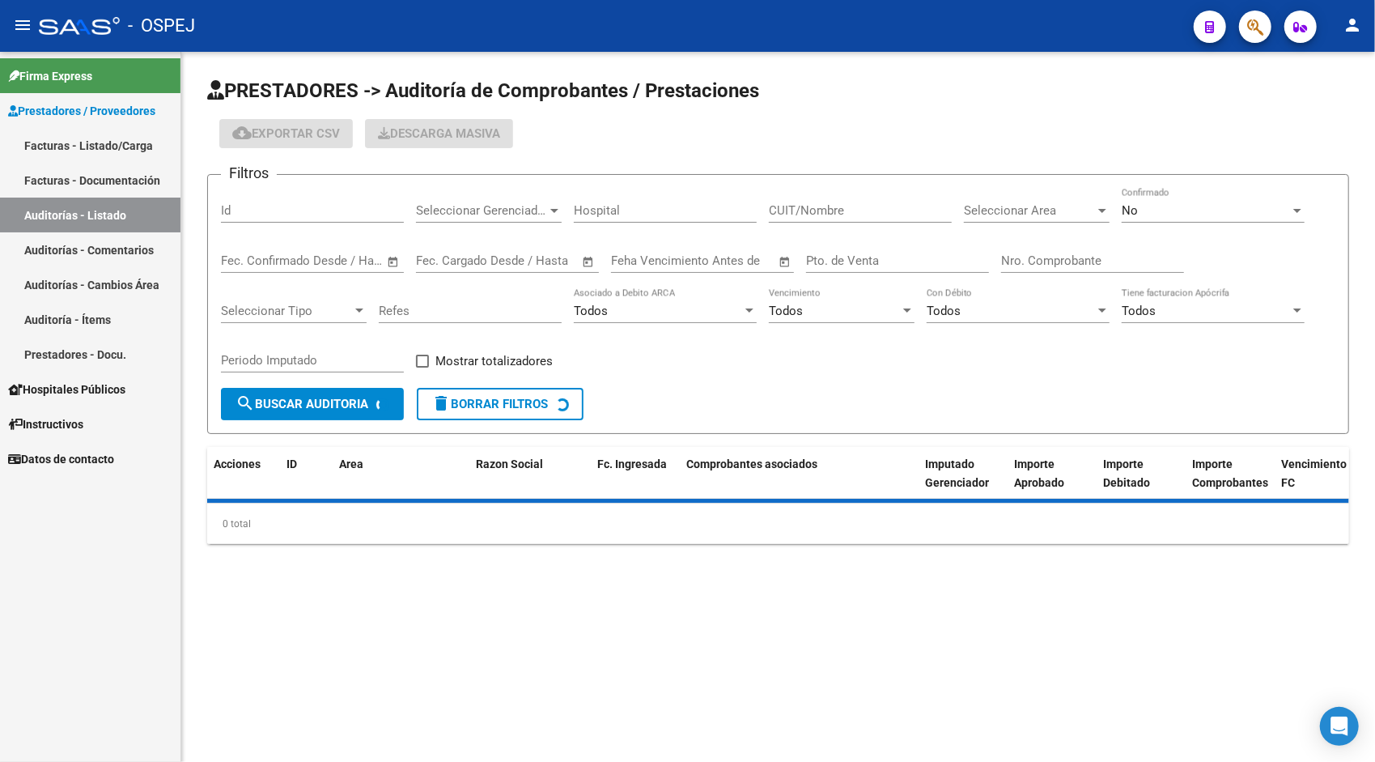
click at [303, 206] on input "Id" at bounding box center [312, 210] width 183 height 15
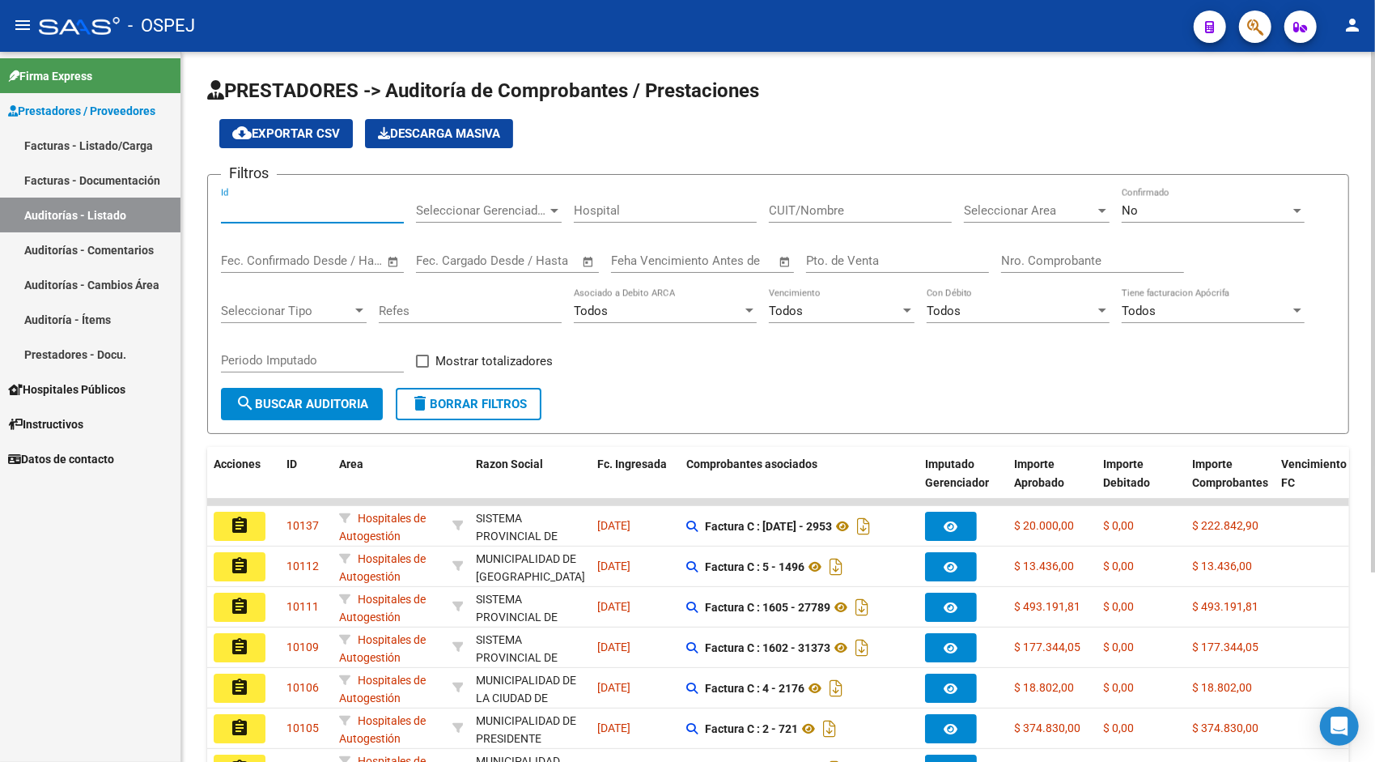
paste input "9455"
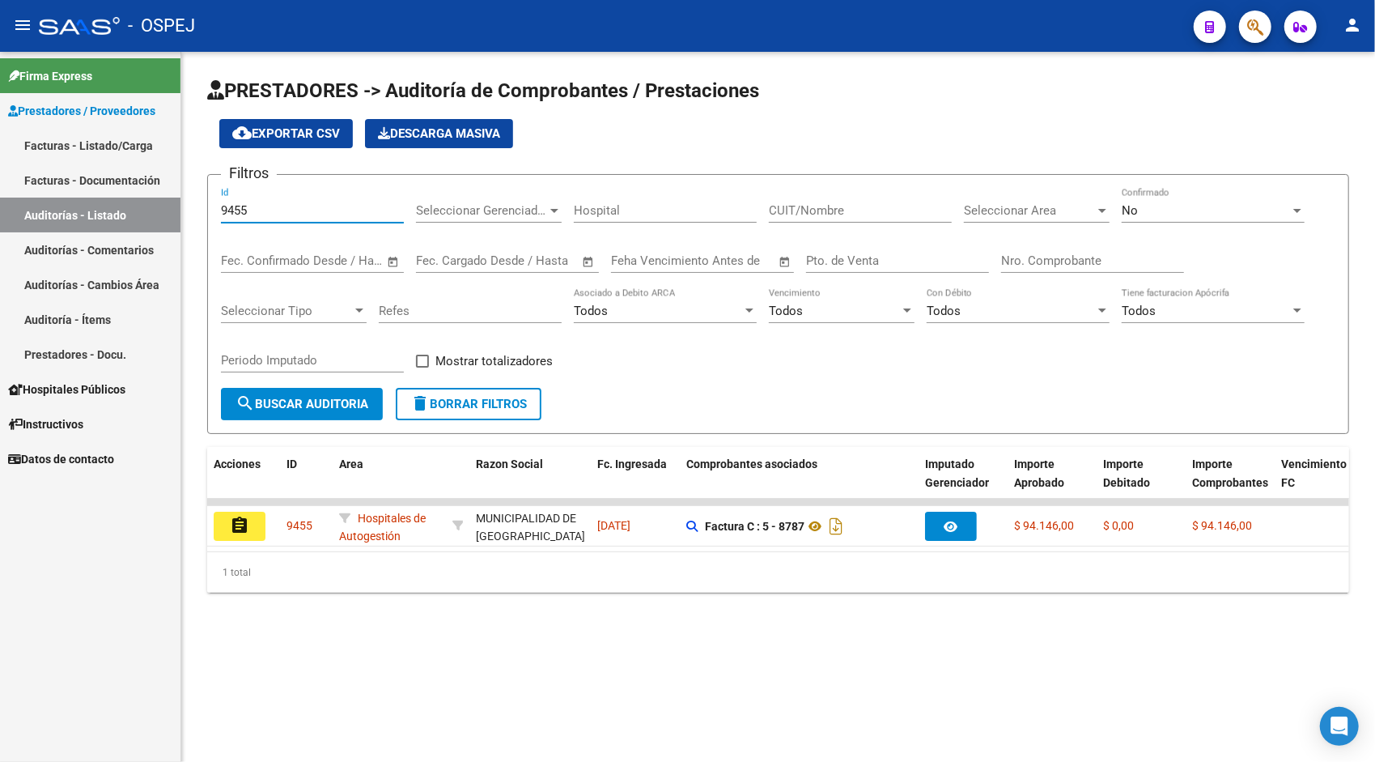
type input "9455"
click at [234, 550] on datatable-body "assignment 9455 Hospitales de Autogestión MUNICIPALIDAD DE [GEOGRAPHIC_DATA][PE…" at bounding box center [778, 525] width 1142 height 53
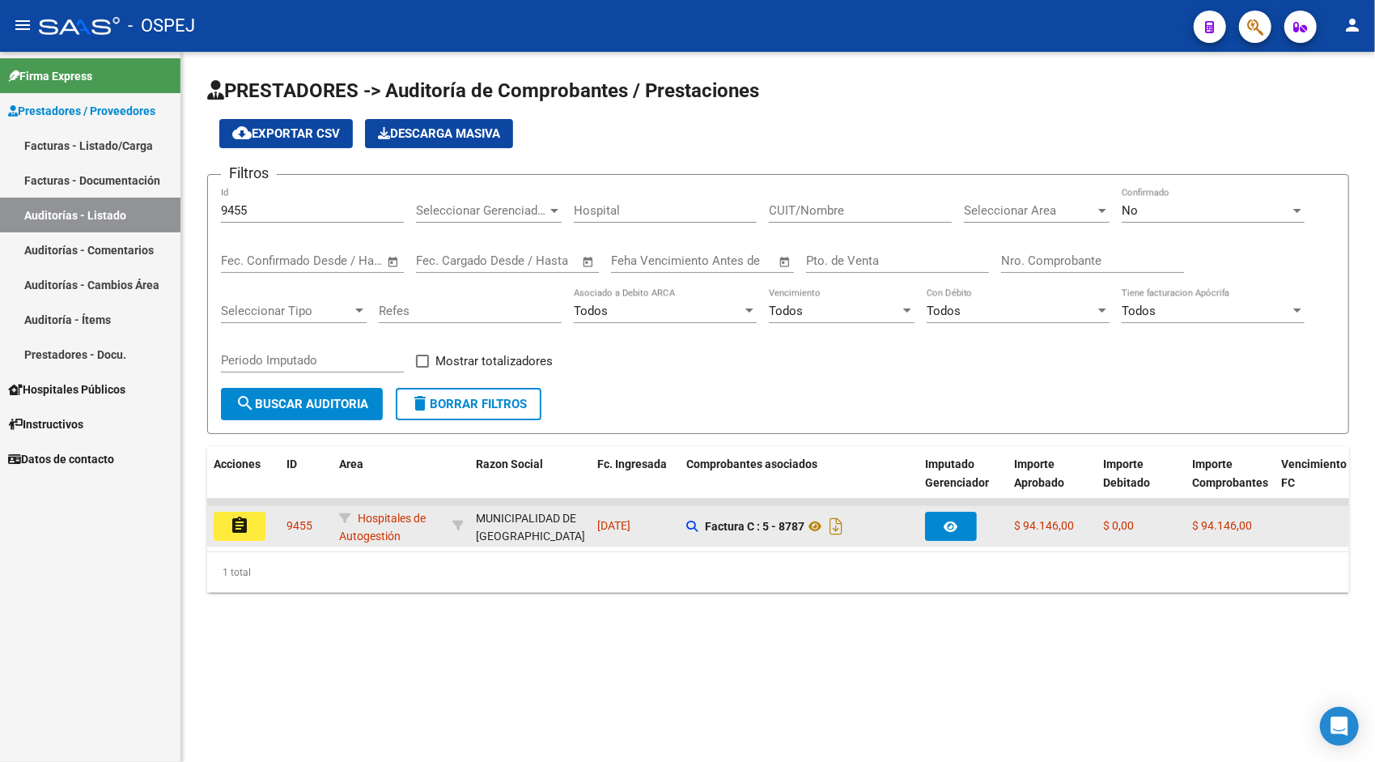
click at [233, 531] on mat-icon "assignment" at bounding box center [239, 525] width 19 height 19
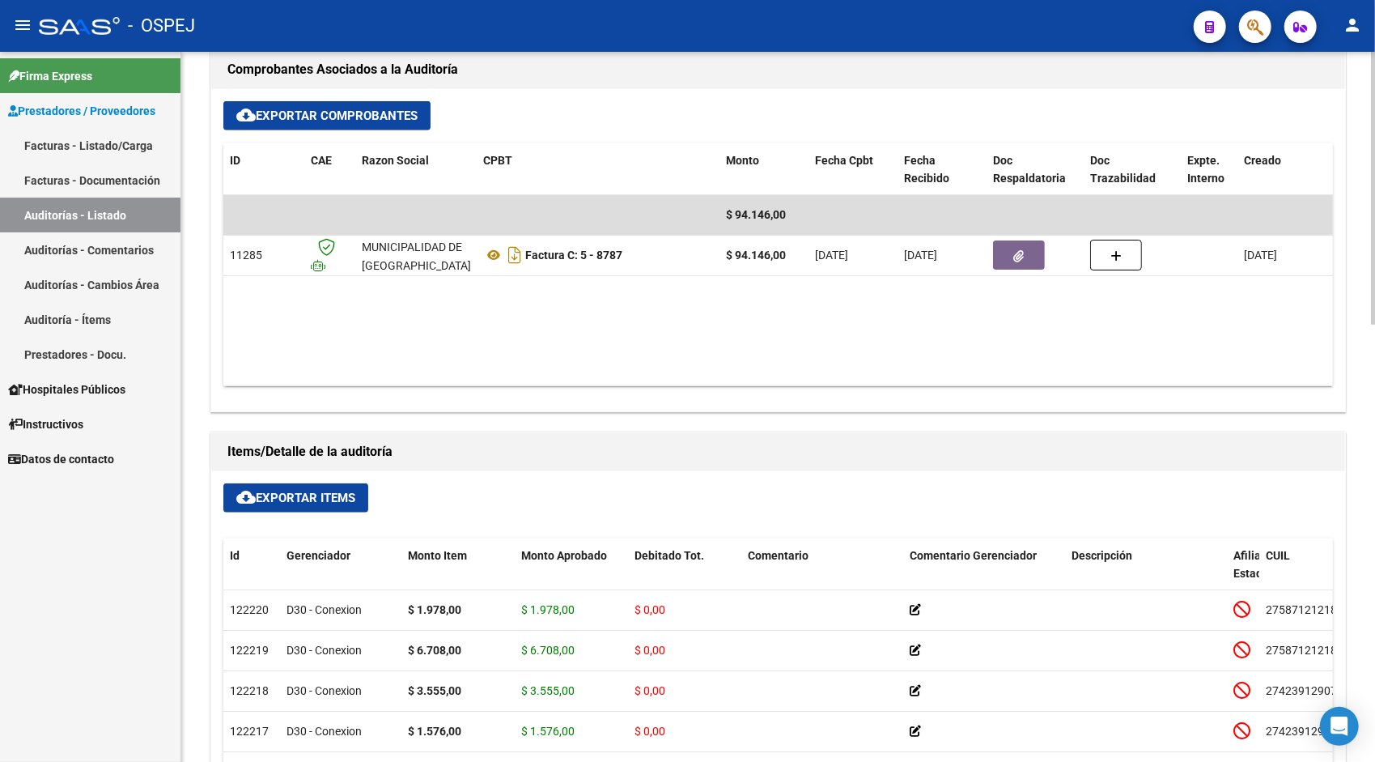
scroll to position [745, 0]
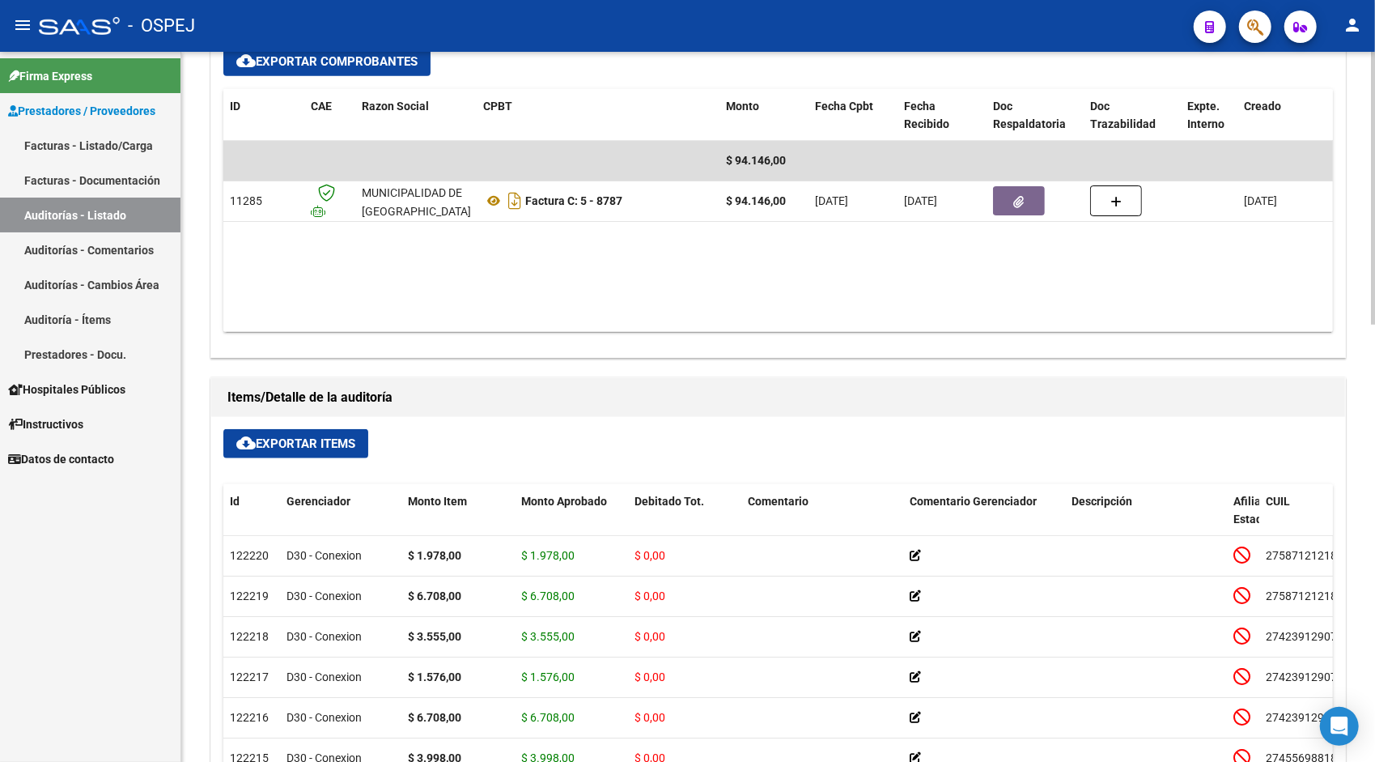
click at [355, 441] on span "cloud_download Exportar Items" at bounding box center [295, 443] width 119 height 15
click at [41, 222] on link "Auditorías - Listado" at bounding box center [90, 214] width 180 height 35
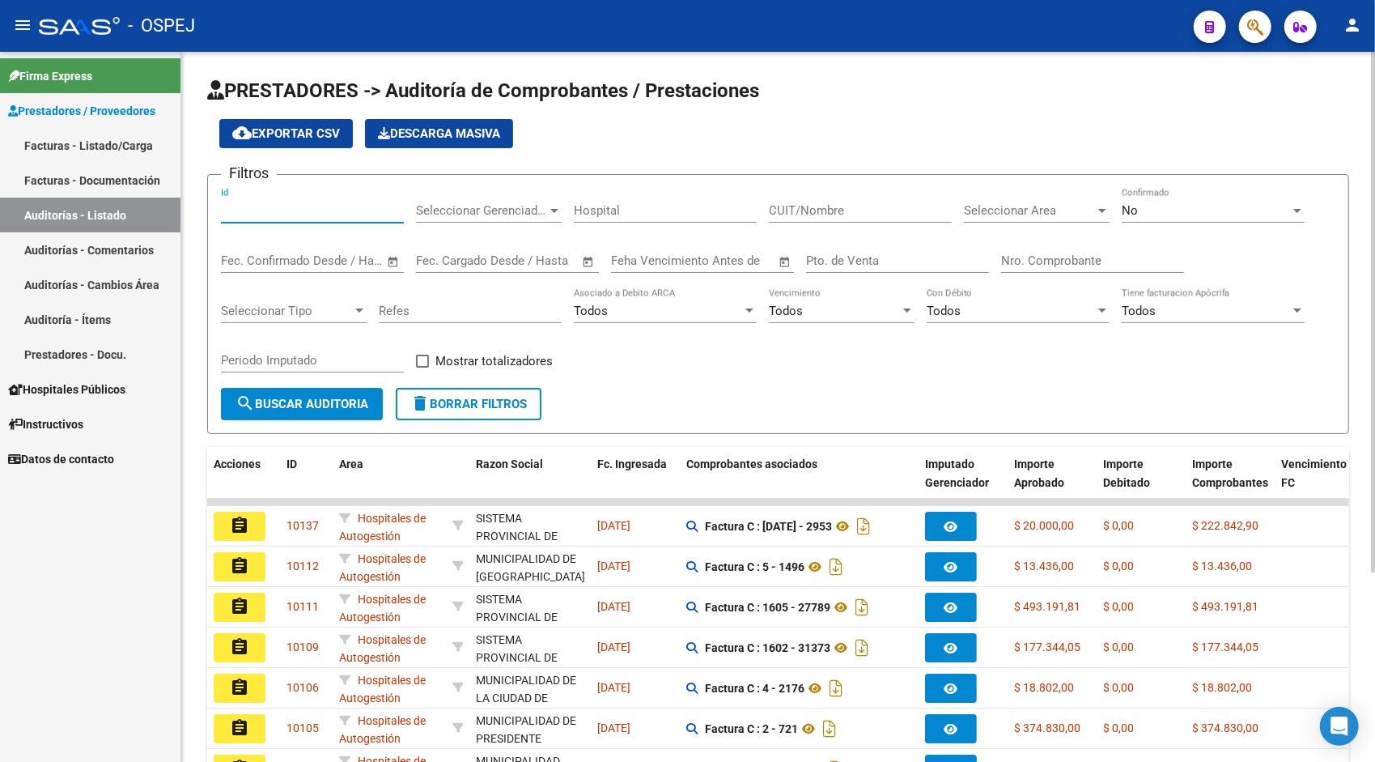
click at [285, 213] on input "Id" at bounding box center [312, 210] width 183 height 15
paste input "9456"
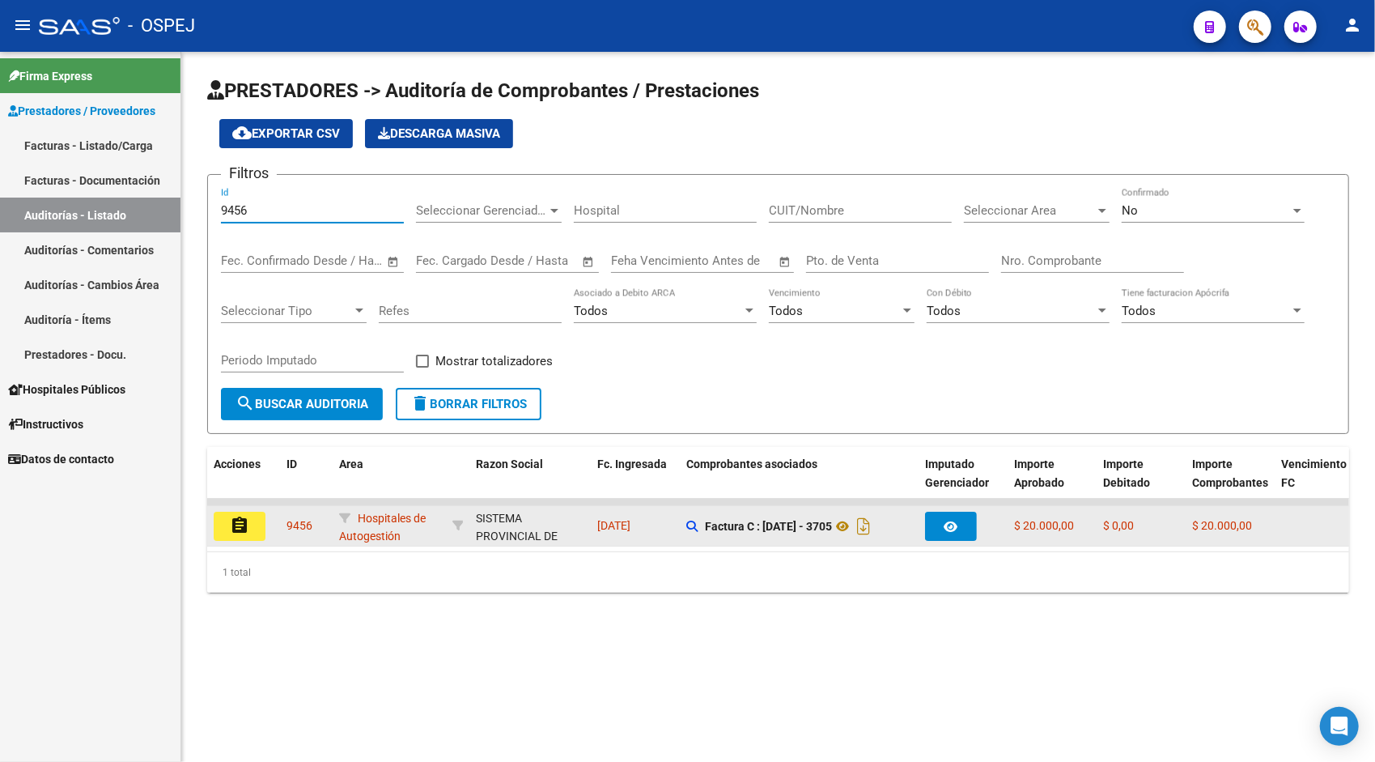
type input "9456"
click at [246, 511] on button "assignment" at bounding box center [240, 525] width 52 height 29
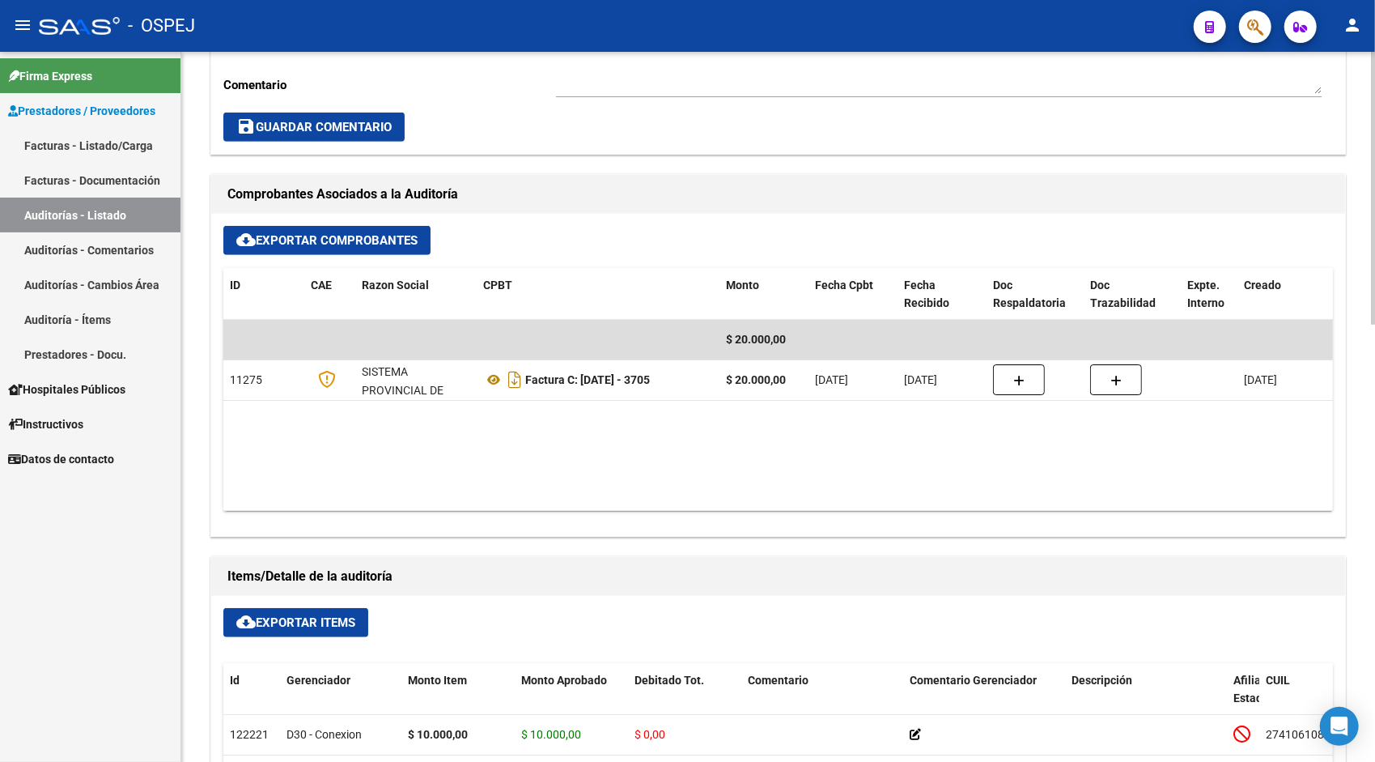
scroll to position [615, 0]
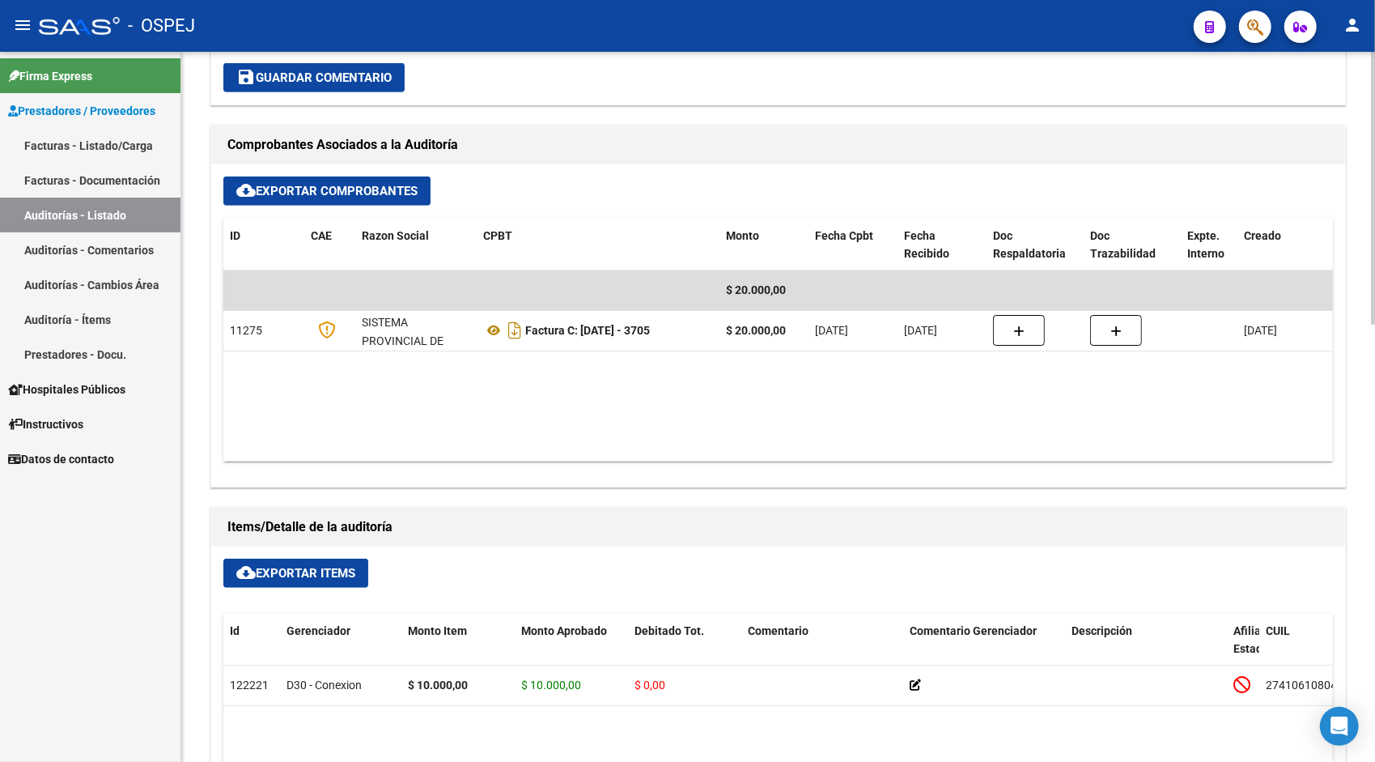
click at [264, 570] on span "cloud_download Exportar Items" at bounding box center [295, 573] width 119 height 15
click at [114, 216] on link "Auditorías - Listado" at bounding box center [90, 214] width 180 height 35
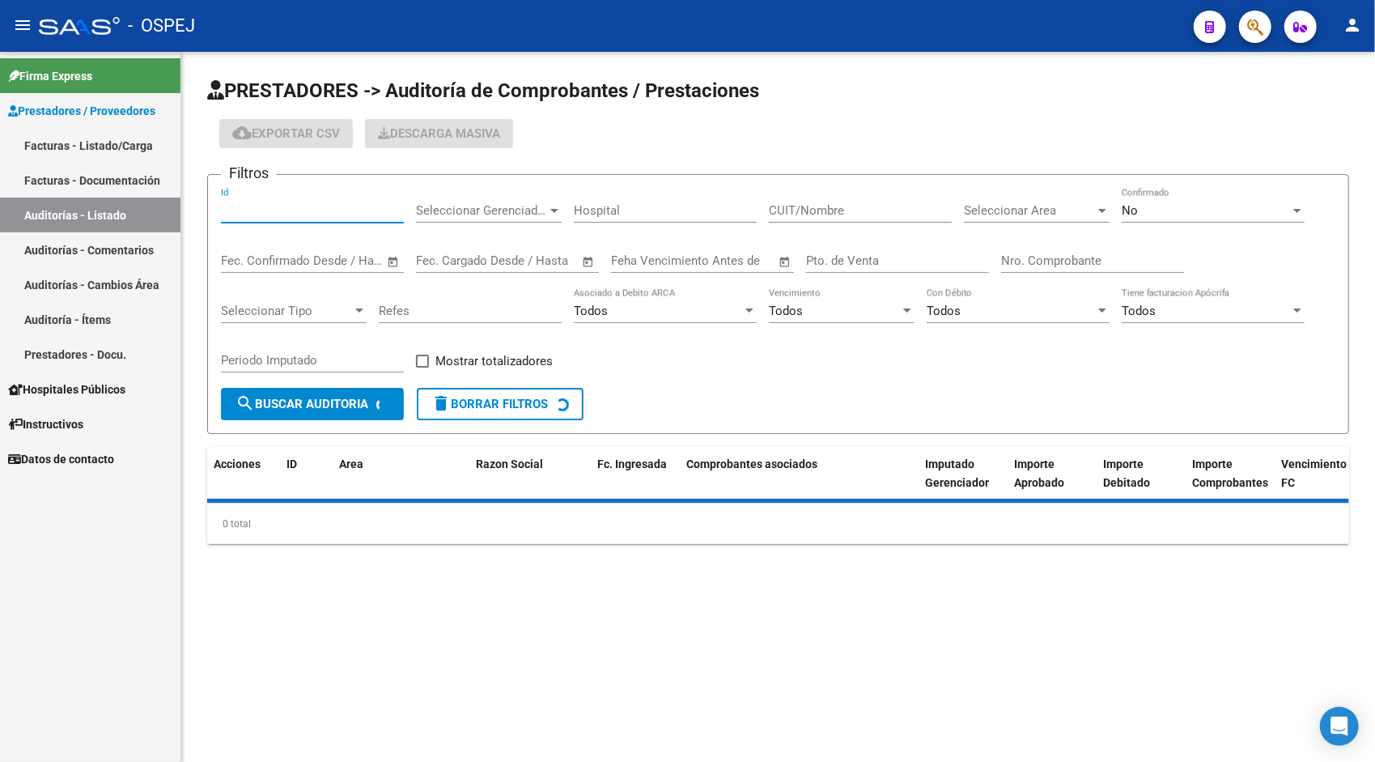
click at [288, 216] on input "Id" at bounding box center [312, 210] width 183 height 15
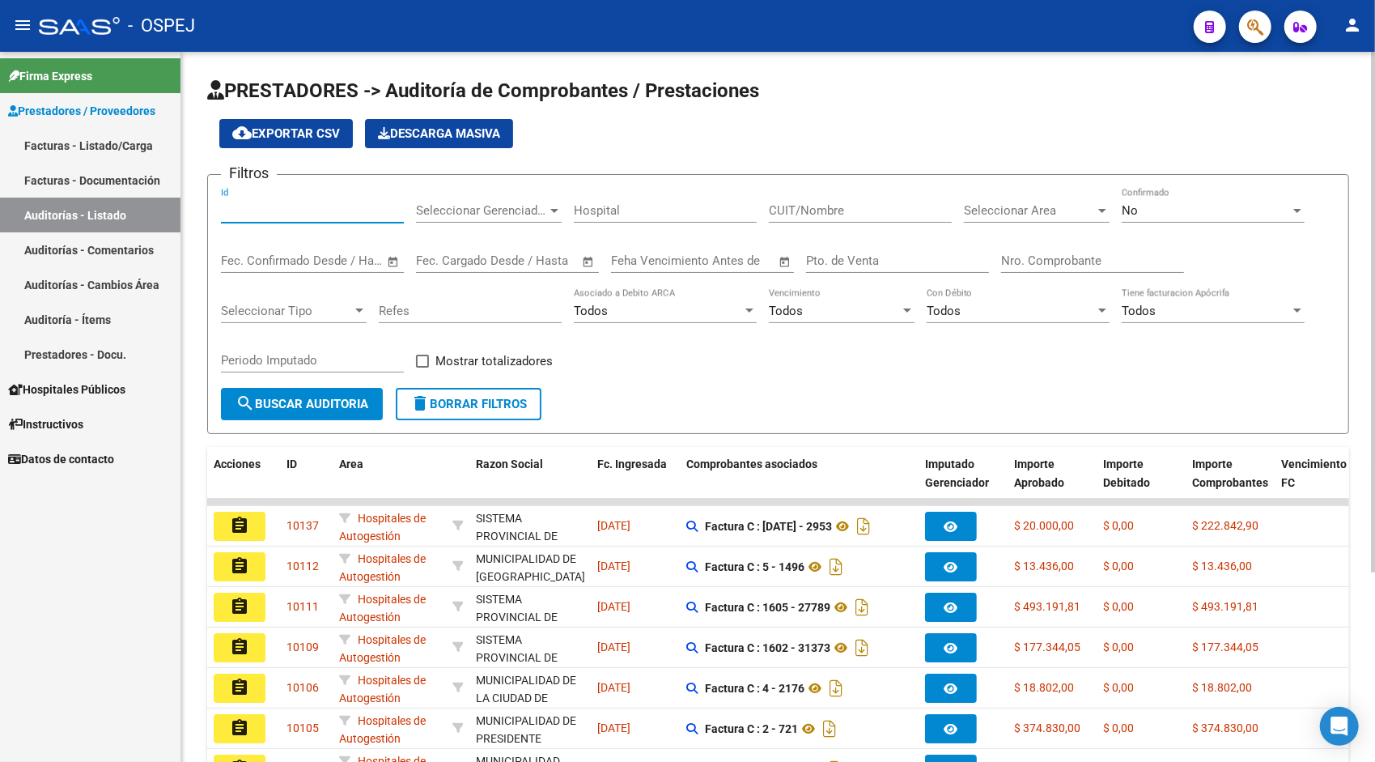
paste input "9458"
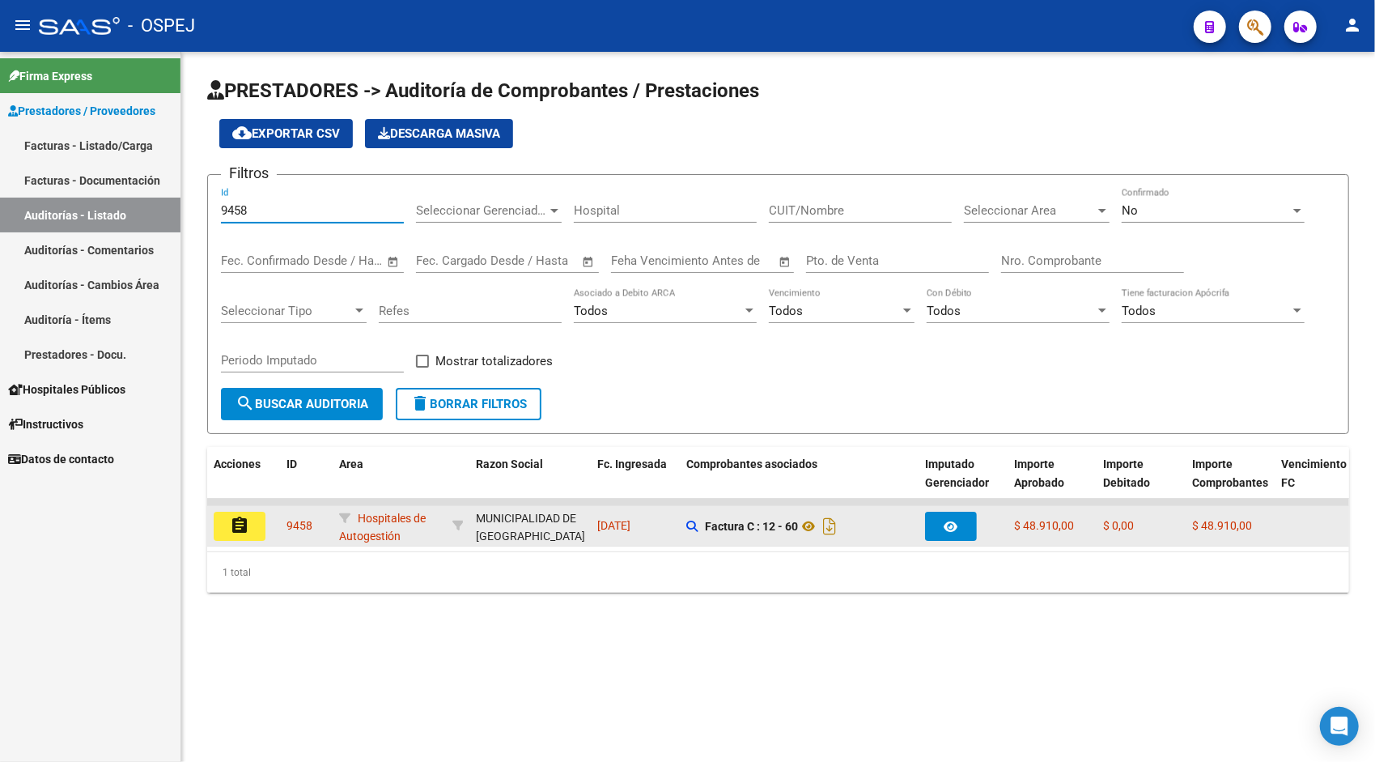
type input "9458"
click at [238, 527] on mat-icon "assignment" at bounding box center [239, 525] width 19 height 19
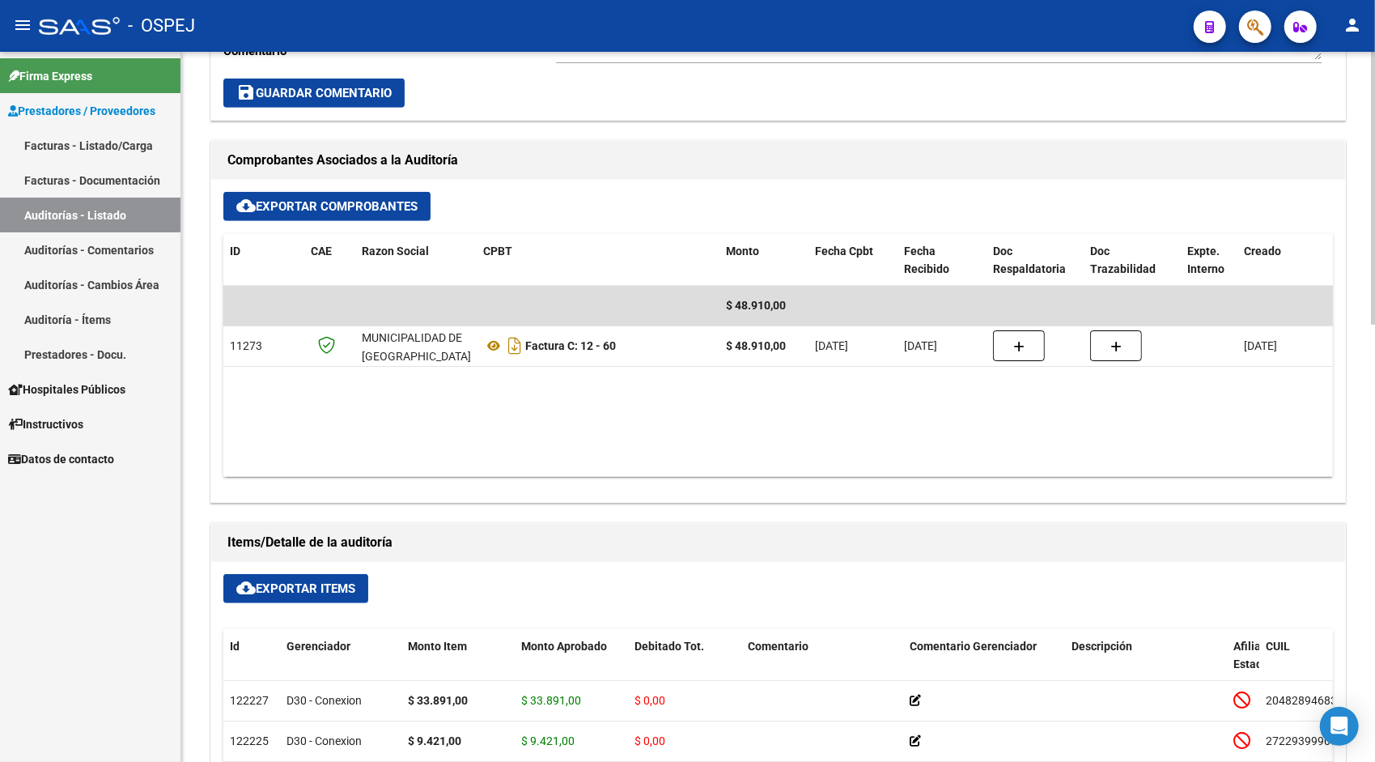
scroll to position [615, 0]
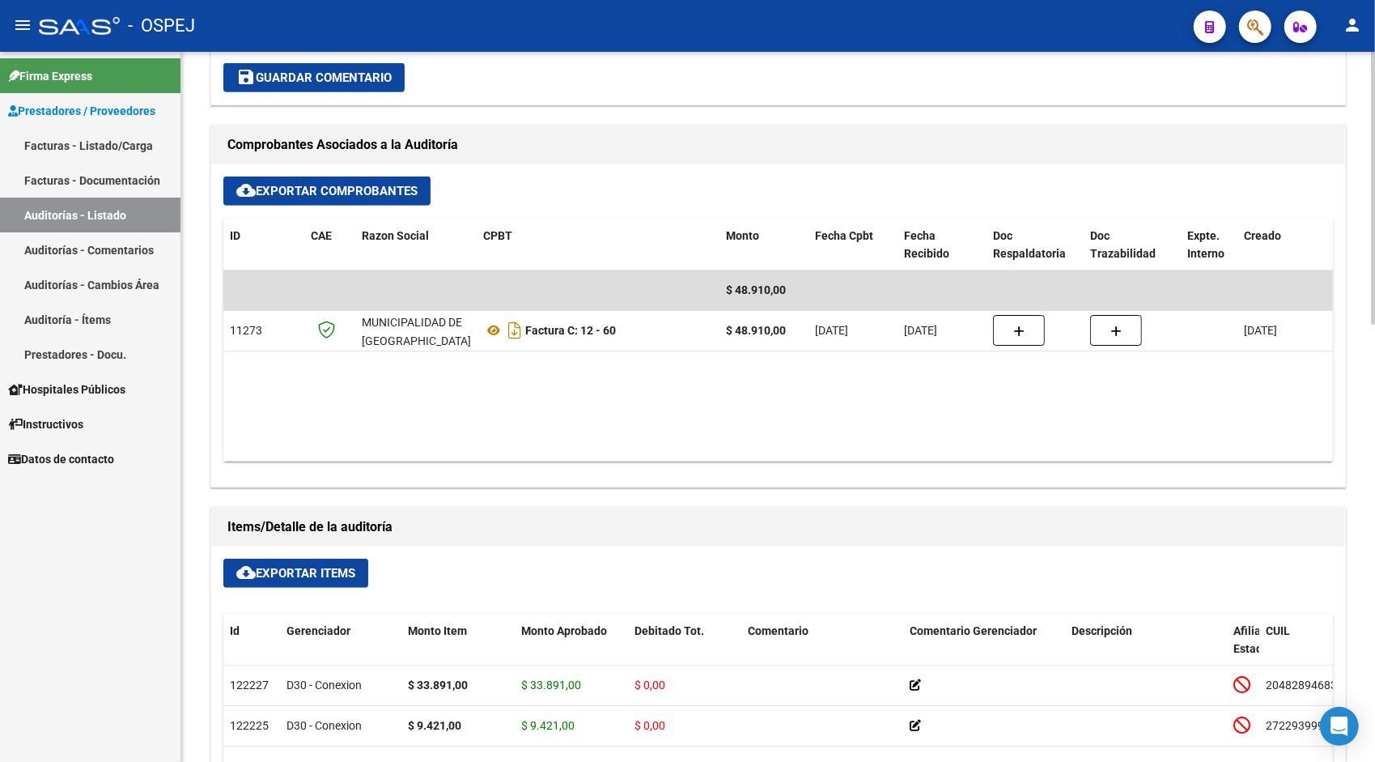
click at [333, 566] on span "cloud_download Exportar Items" at bounding box center [295, 573] width 119 height 15
click at [169, 204] on link "Auditorías - Listado" at bounding box center [90, 214] width 180 height 35
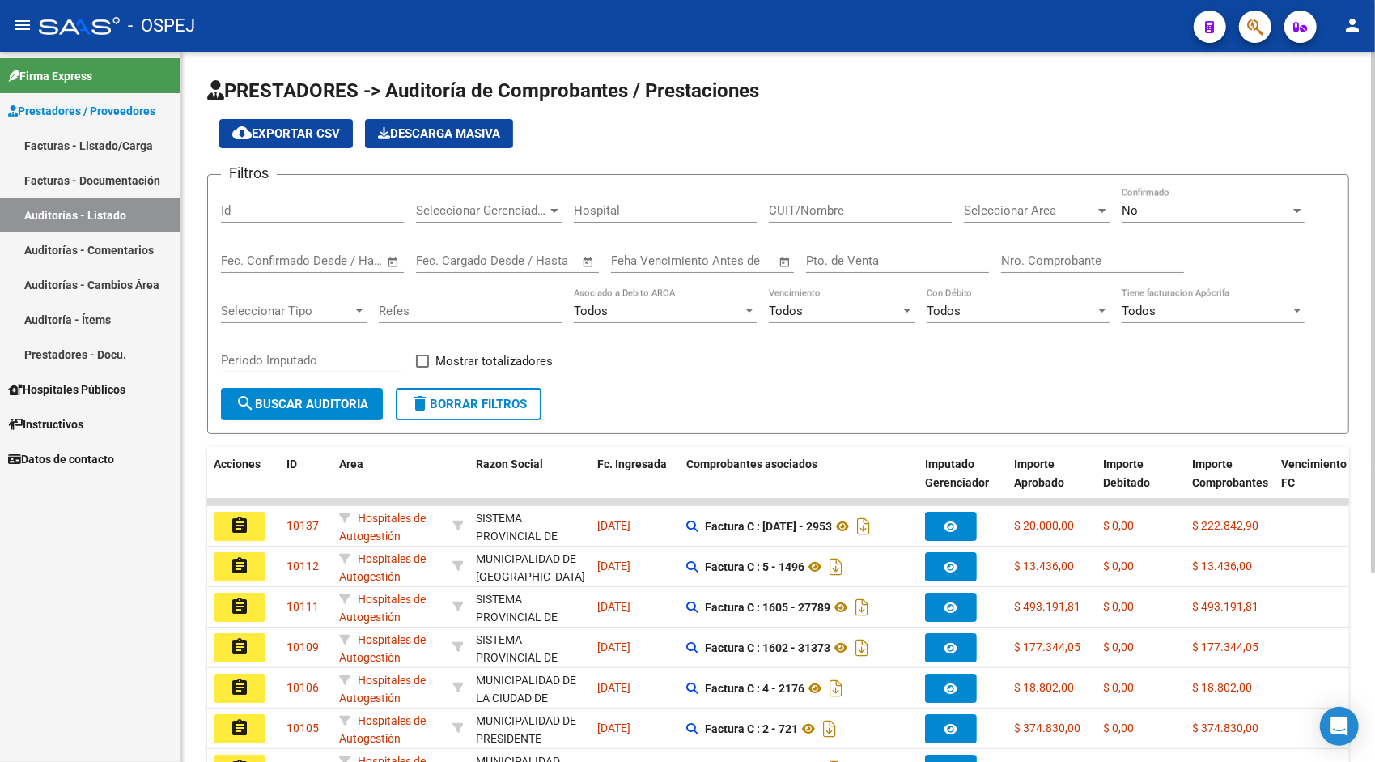
click at [274, 208] on input "Id" at bounding box center [312, 210] width 183 height 15
paste input "9459"
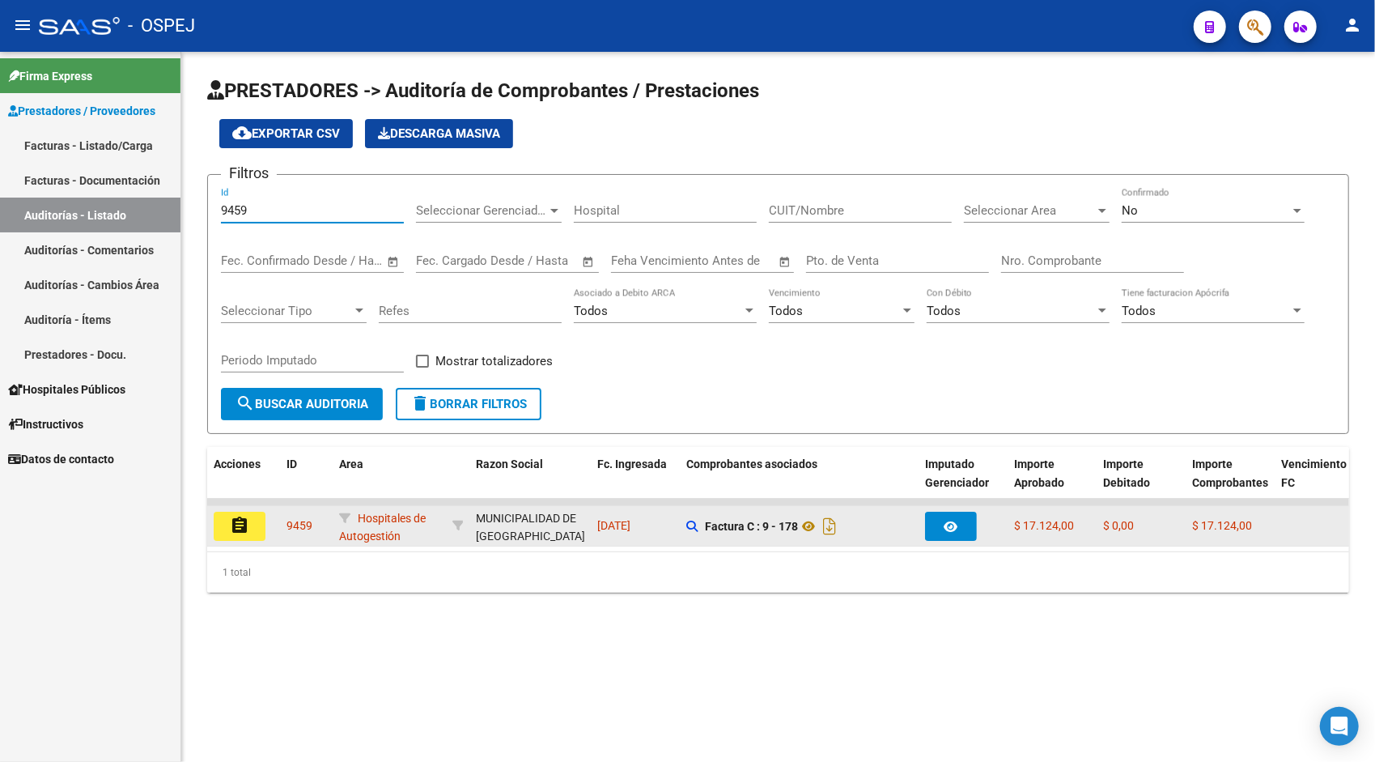
type input "9459"
click at [253, 527] on button "assignment" at bounding box center [240, 525] width 52 height 29
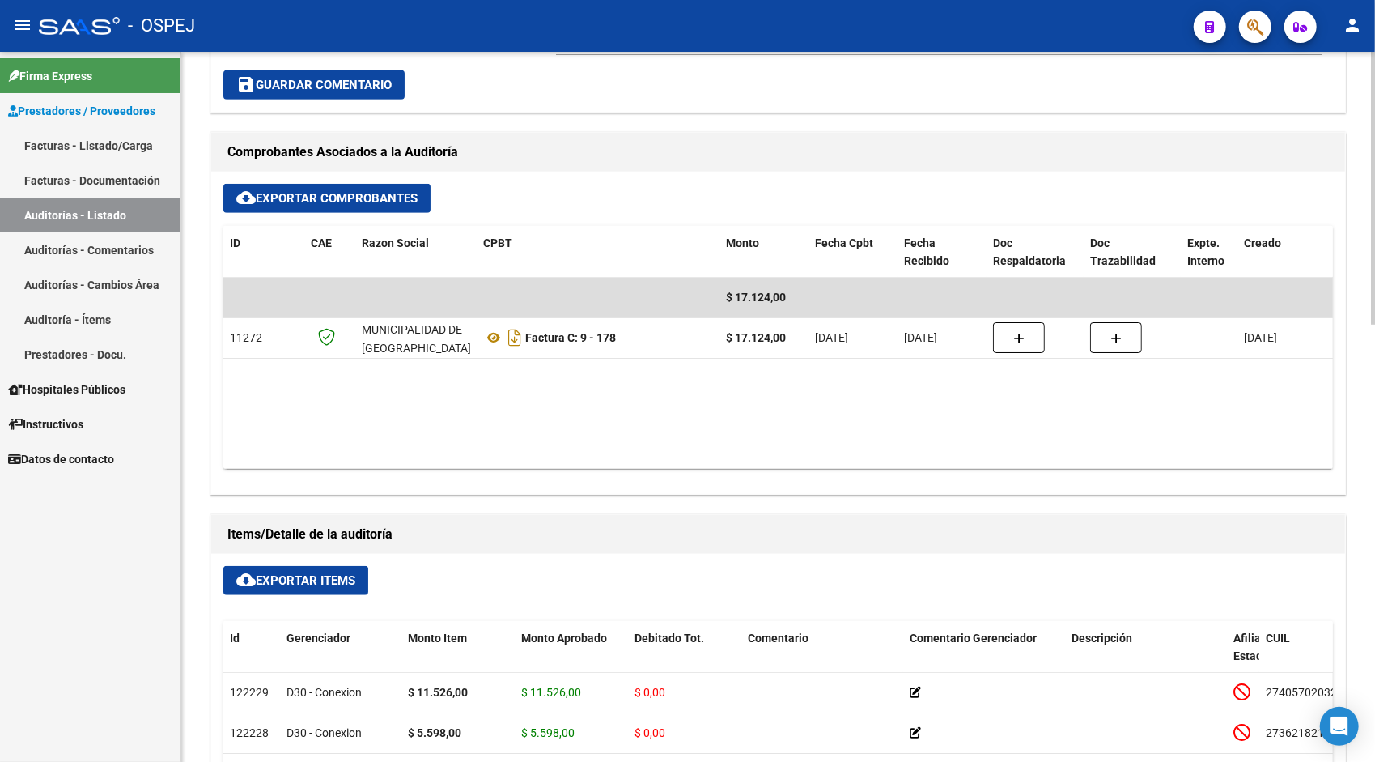
scroll to position [615, 0]
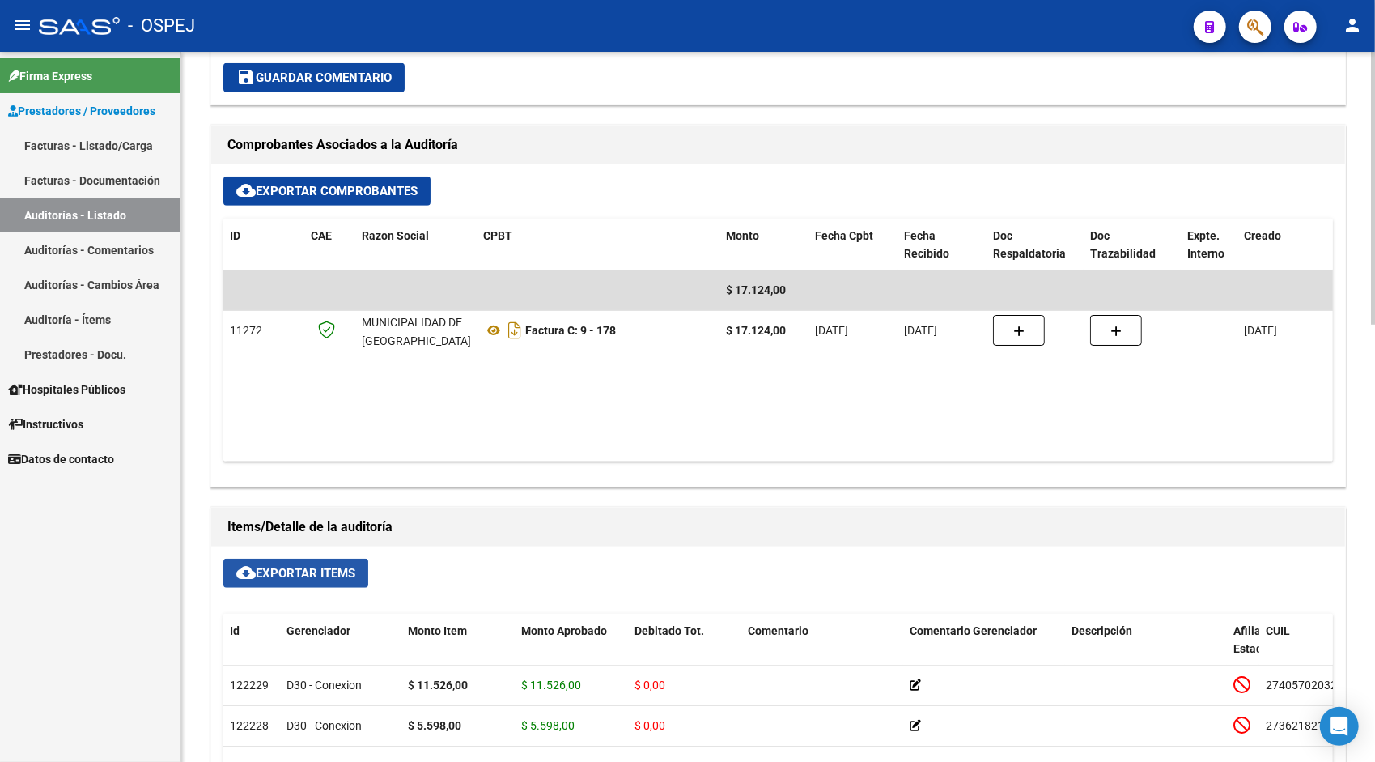
click at [322, 562] on button "cloud_download Exportar Items" at bounding box center [295, 572] width 145 height 29
click at [63, 217] on link "Auditorías - Listado" at bounding box center [90, 214] width 180 height 35
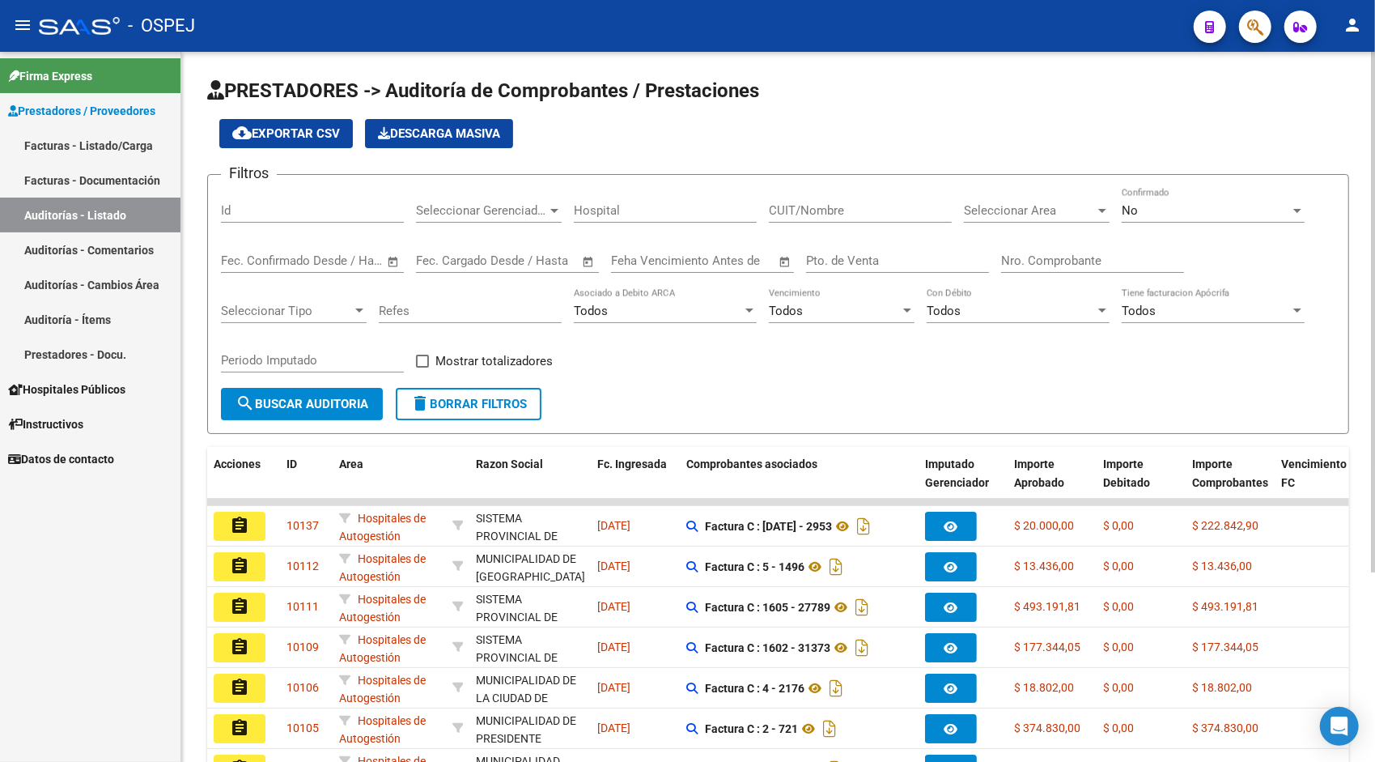
click at [301, 223] on div "Id" at bounding box center [312, 213] width 183 height 50
click at [274, 209] on input "Id" at bounding box center [312, 210] width 183 height 15
paste input "9461"
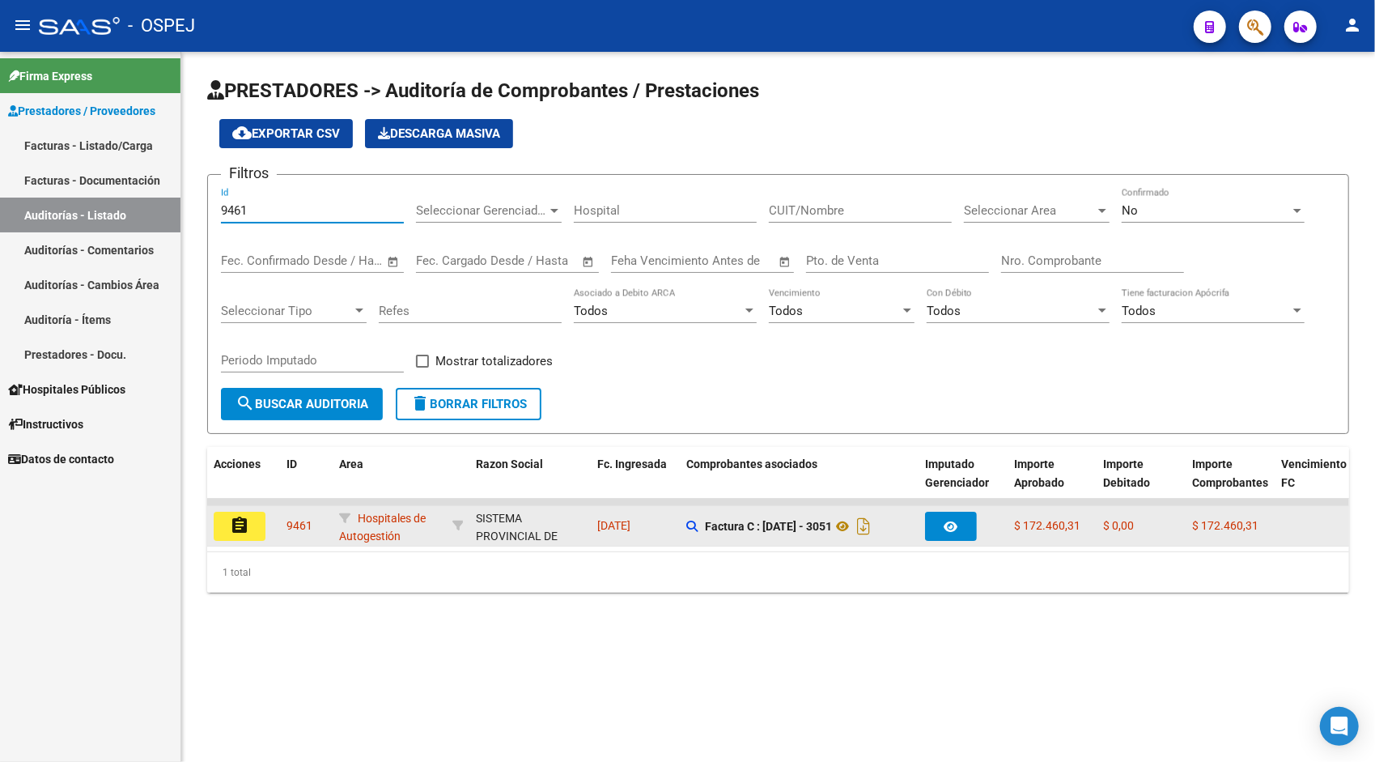
type input "9461"
click at [243, 526] on mat-icon "assignment" at bounding box center [239, 525] width 19 height 19
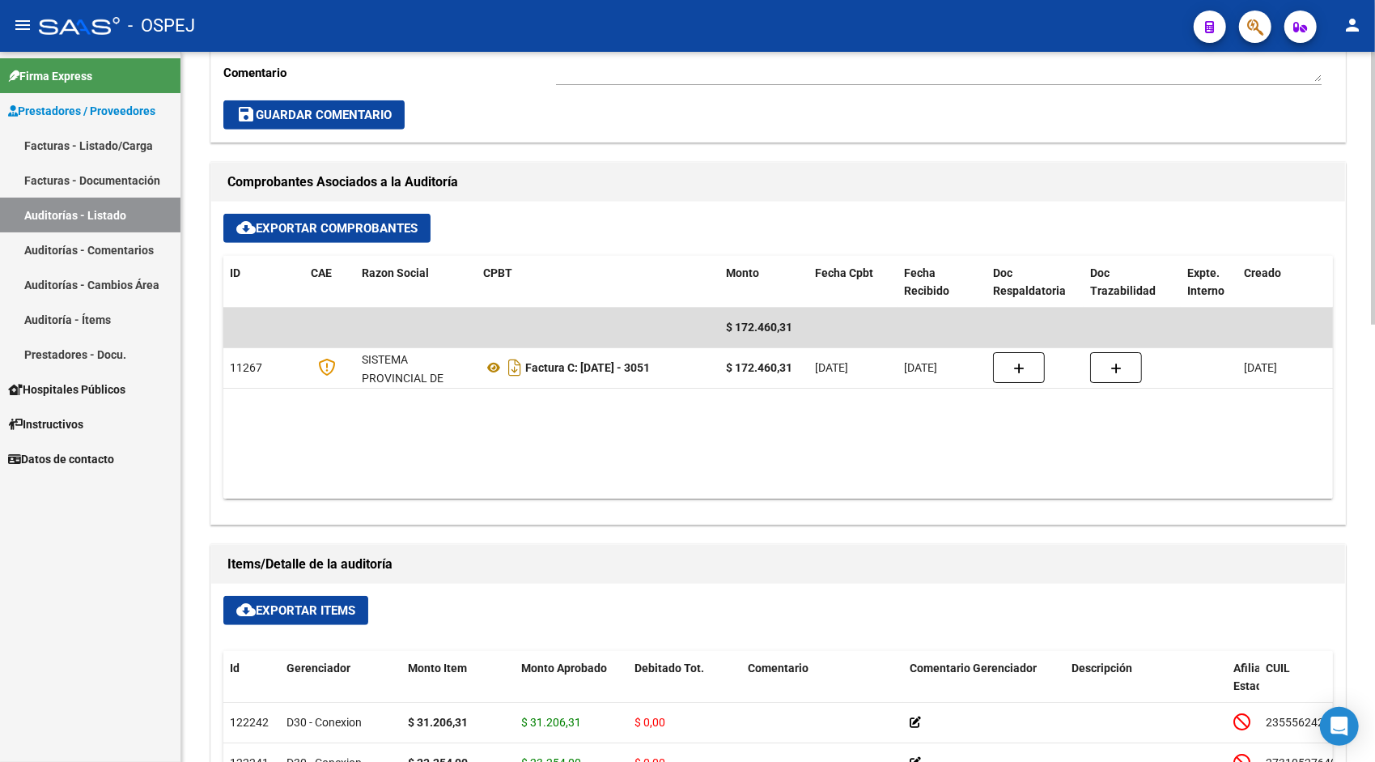
scroll to position [615, 0]
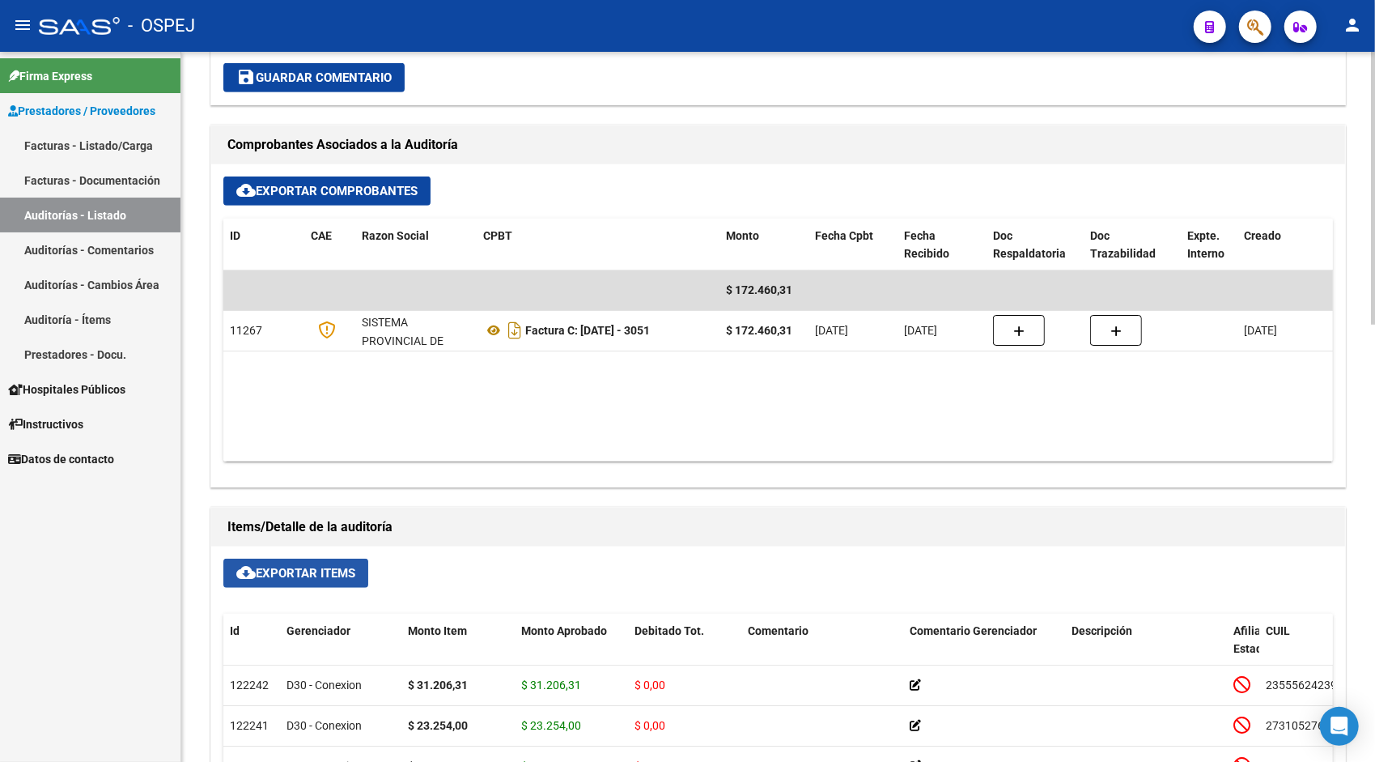
click at [318, 558] on button "cloud_download Exportar Items" at bounding box center [295, 572] width 145 height 29
click at [65, 209] on link "Auditorías - Listado" at bounding box center [90, 214] width 180 height 35
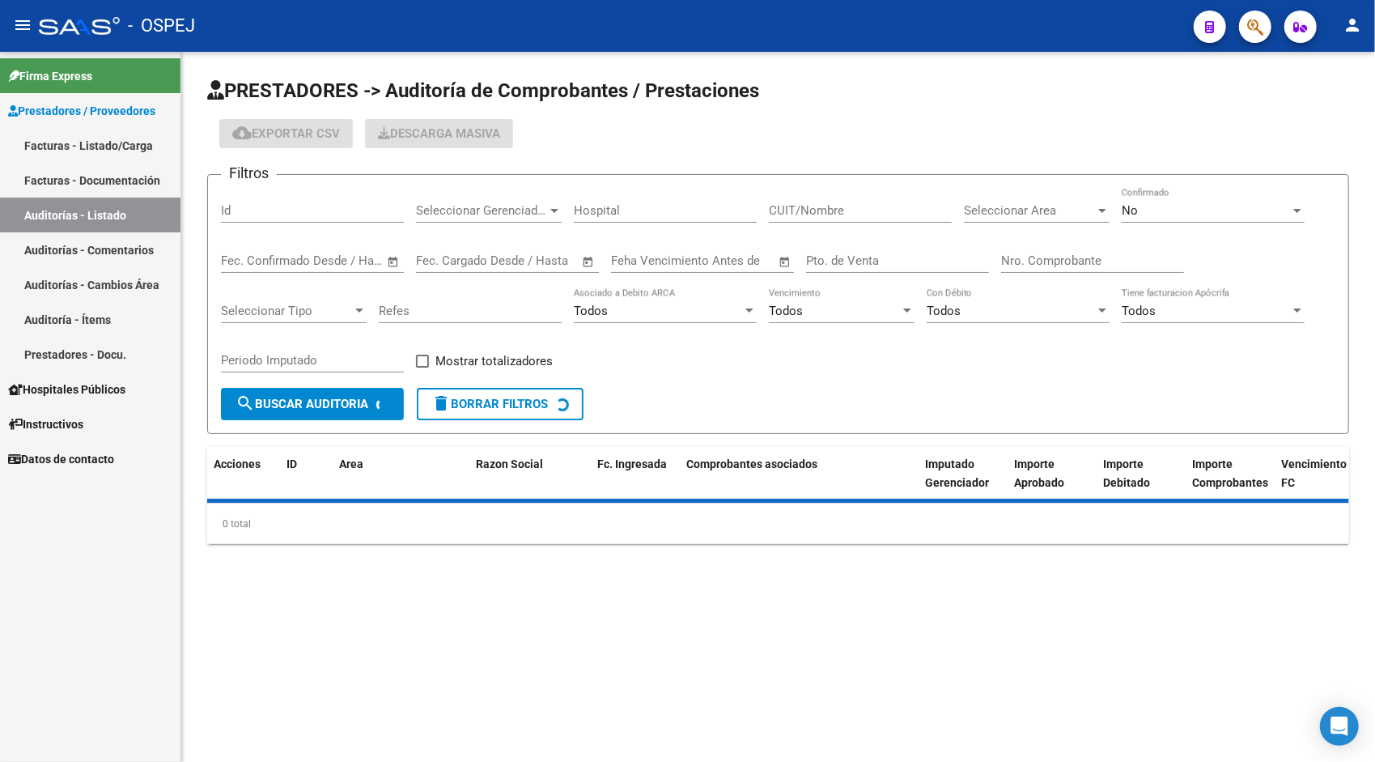
click at [303, 219] on div "Id" at bounding box center [312, 205] width 183 height 35
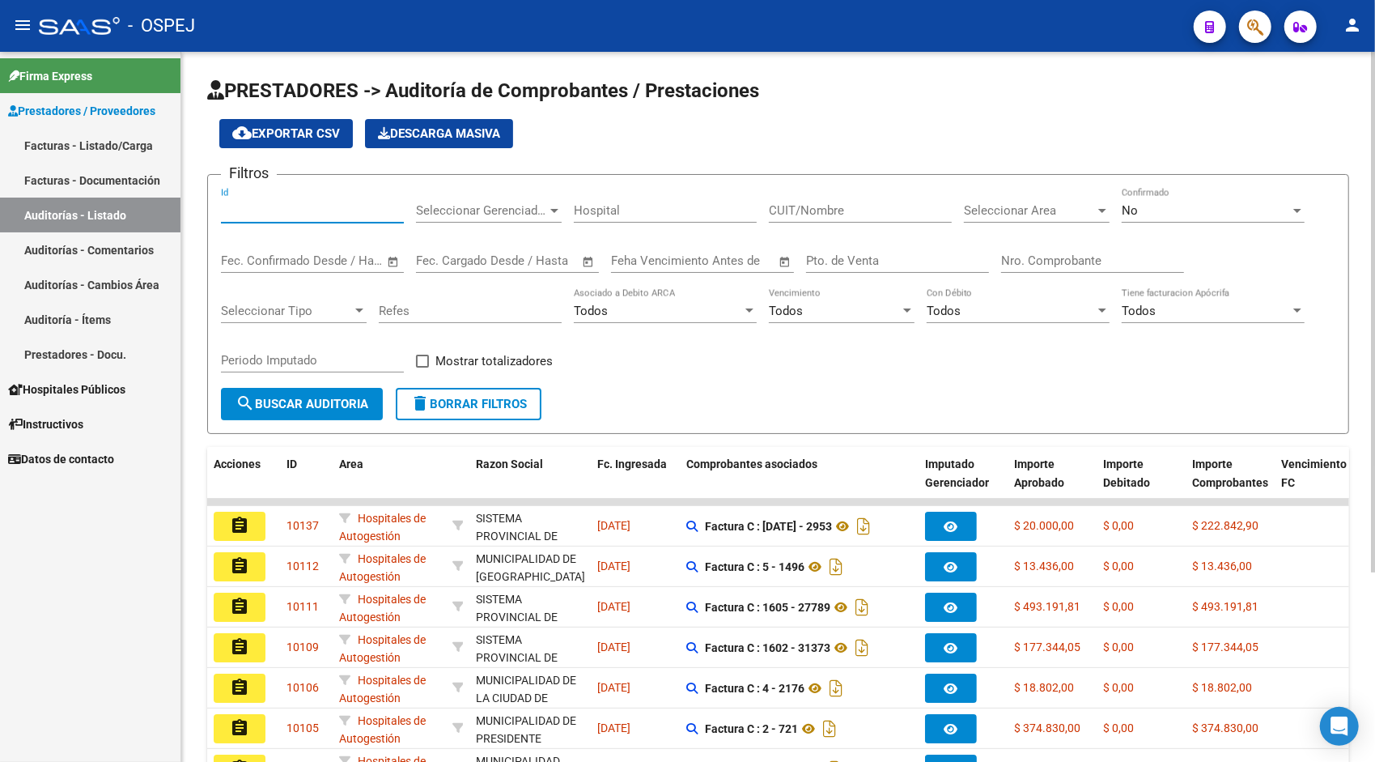
paste input "9462"
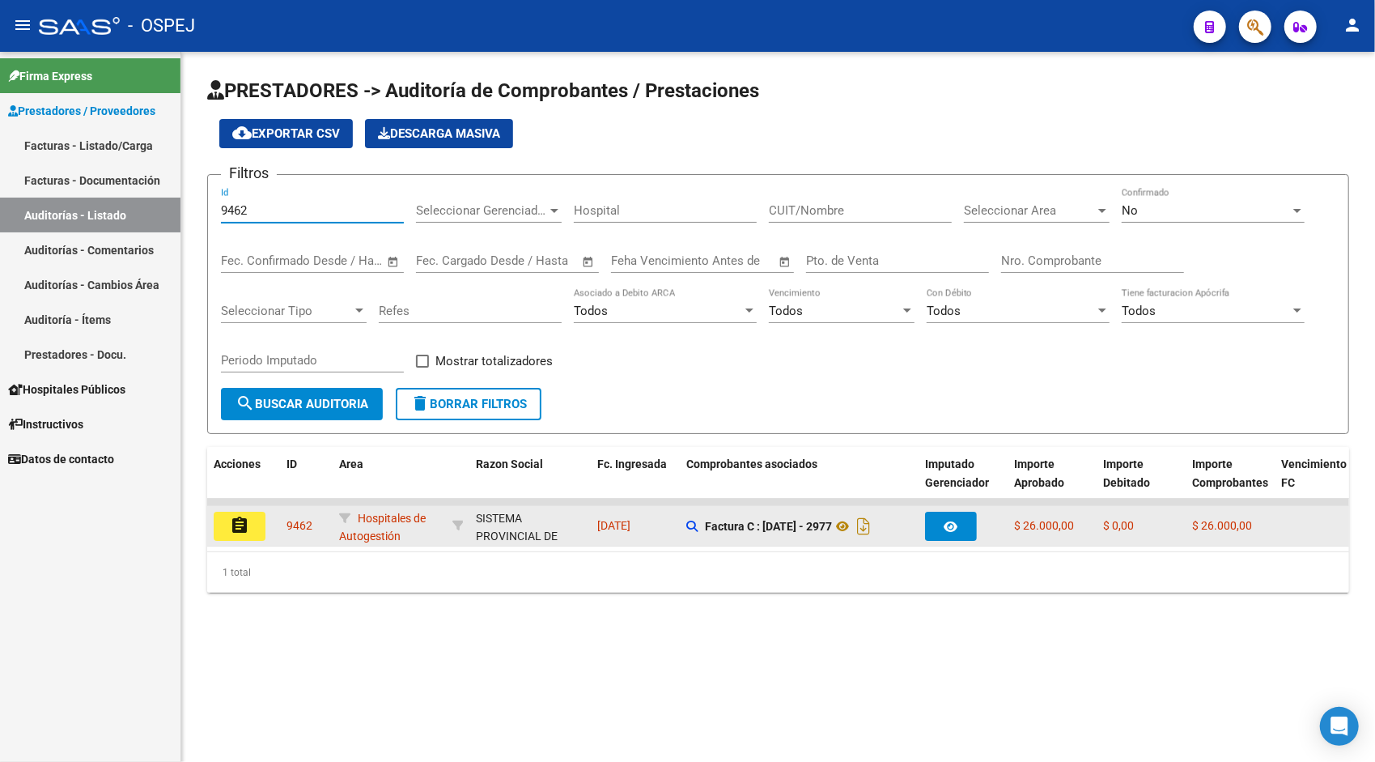
type input "9462"
click at [227, 531] on button "assignment" at bounding box center [240, 525] width 52 height 29
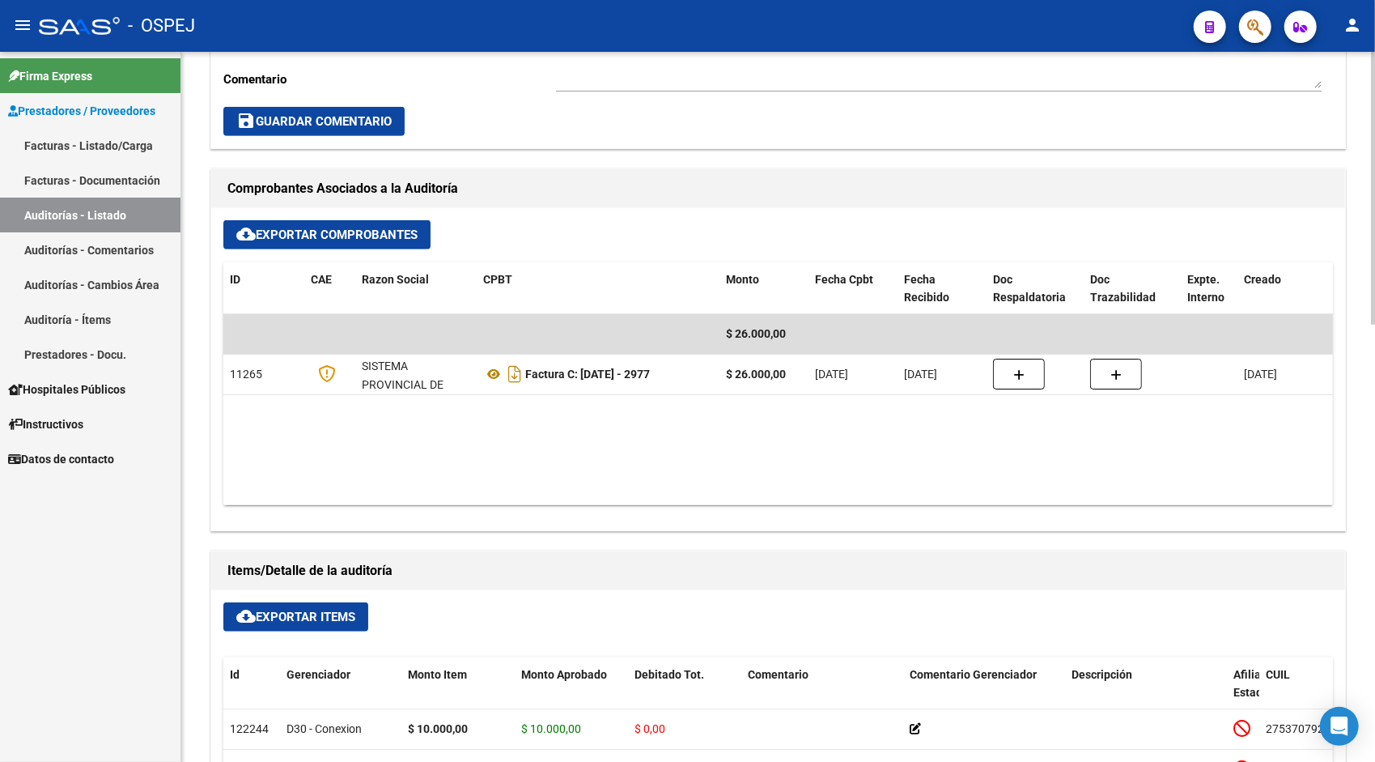
scroll to position [647, 0]
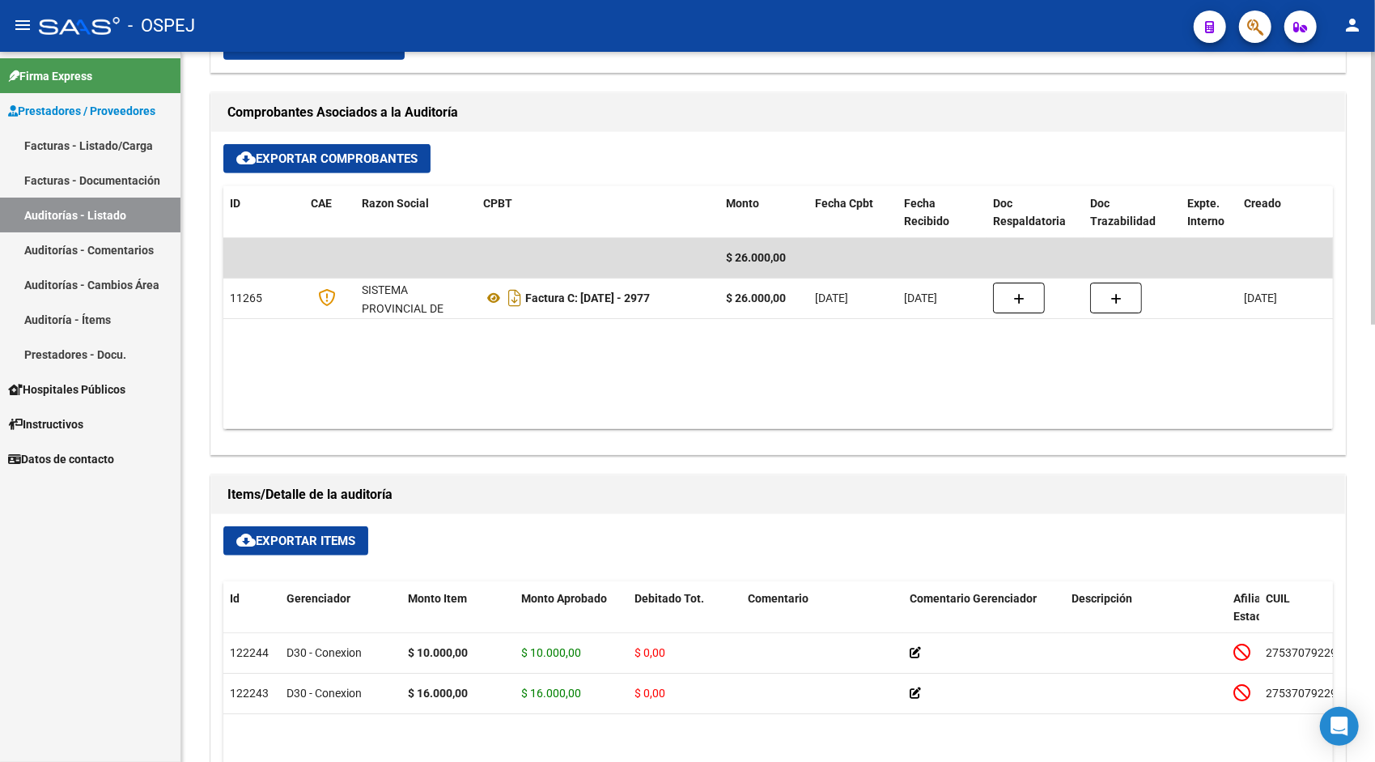
click at [331, 536] on span "cloud_download Exportar Items" at bounding box center [295, 540] width 119 height 15
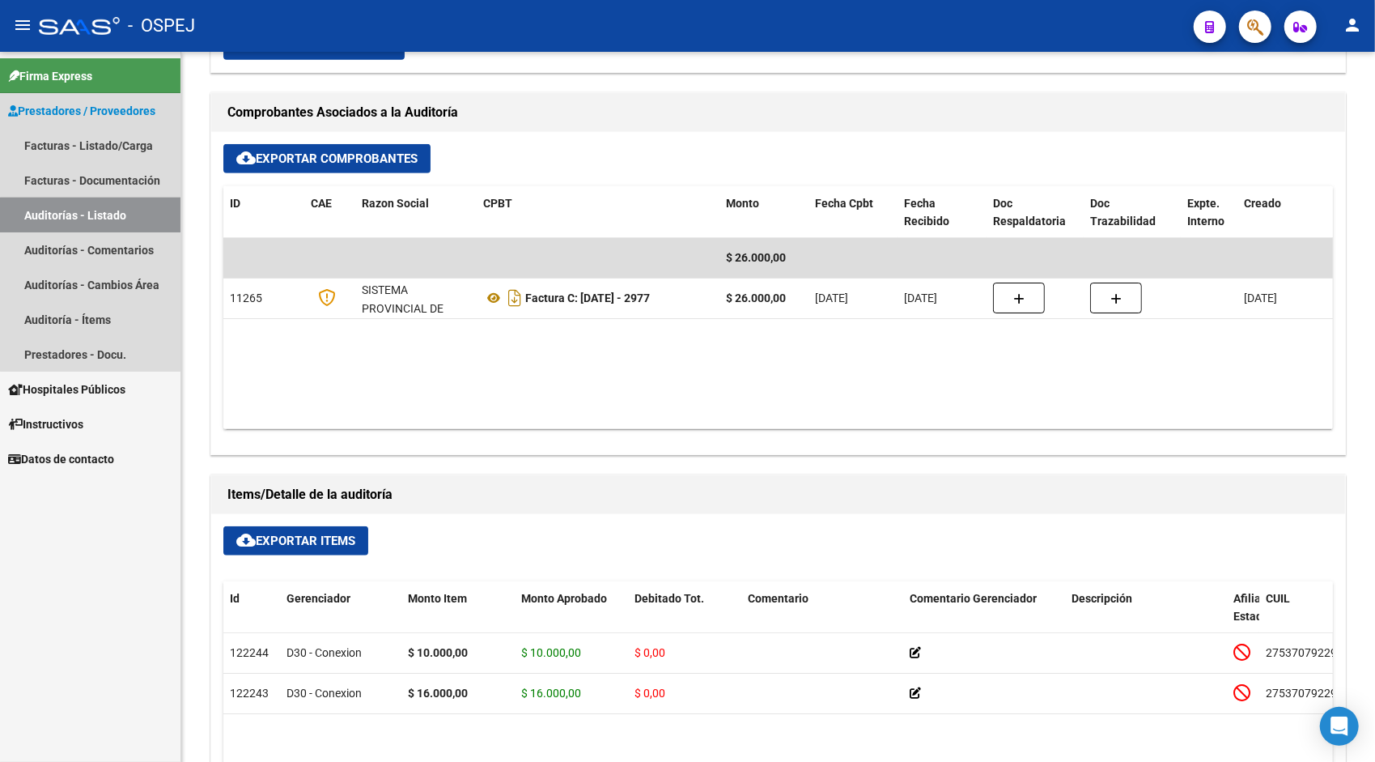
click at [104, 223] on link "Auditorías - Listado" at bounding box center [90, 214] width 180 height 35
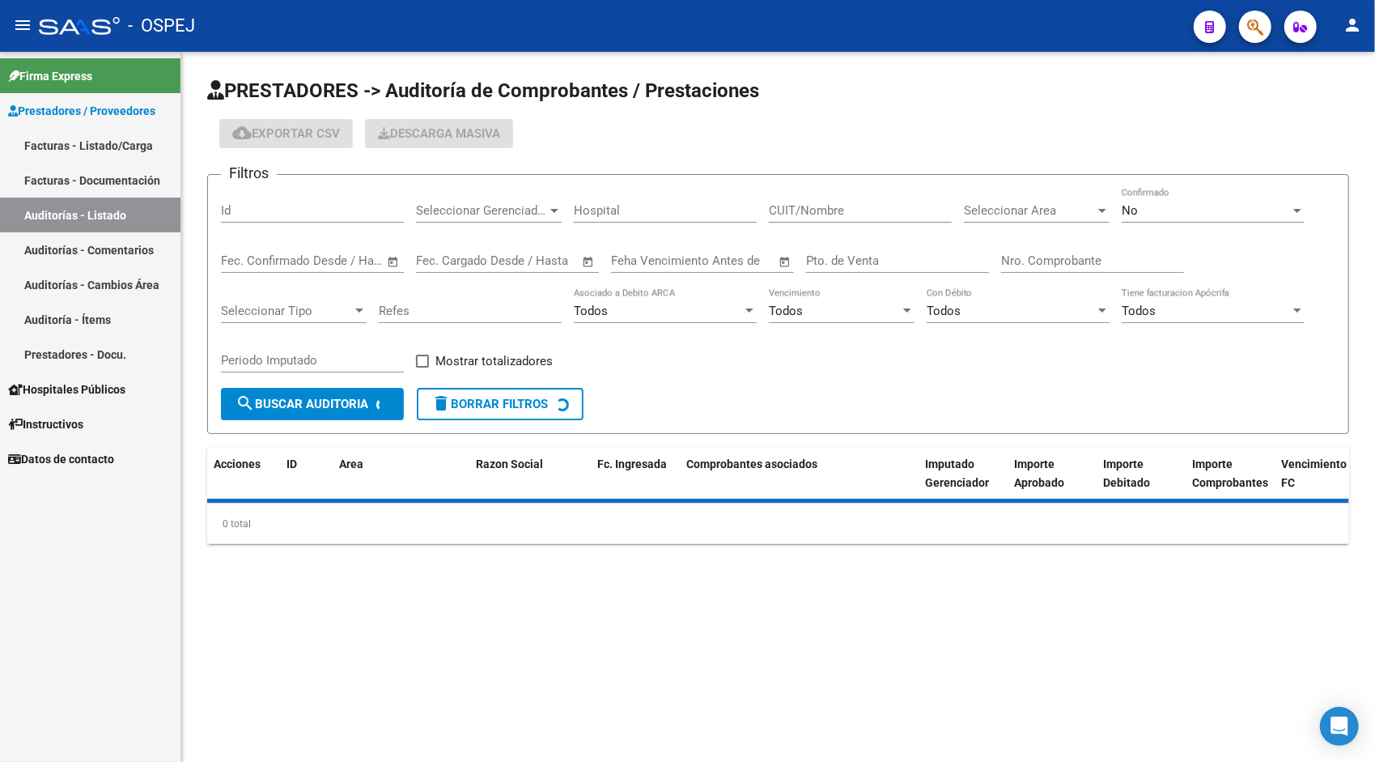
click at [287, 206] on input "Id" at bounding box center [312, 210] width 183 height 15
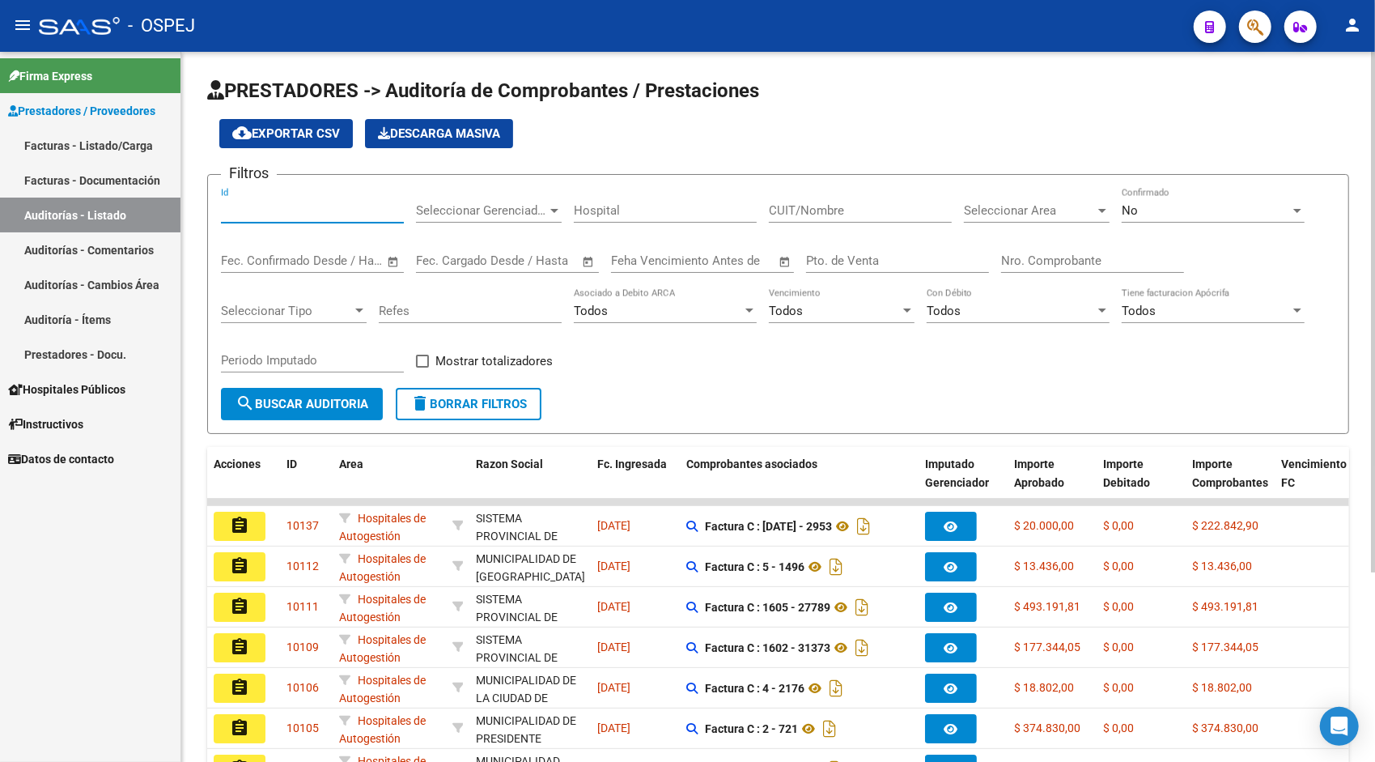
paste input "9463"
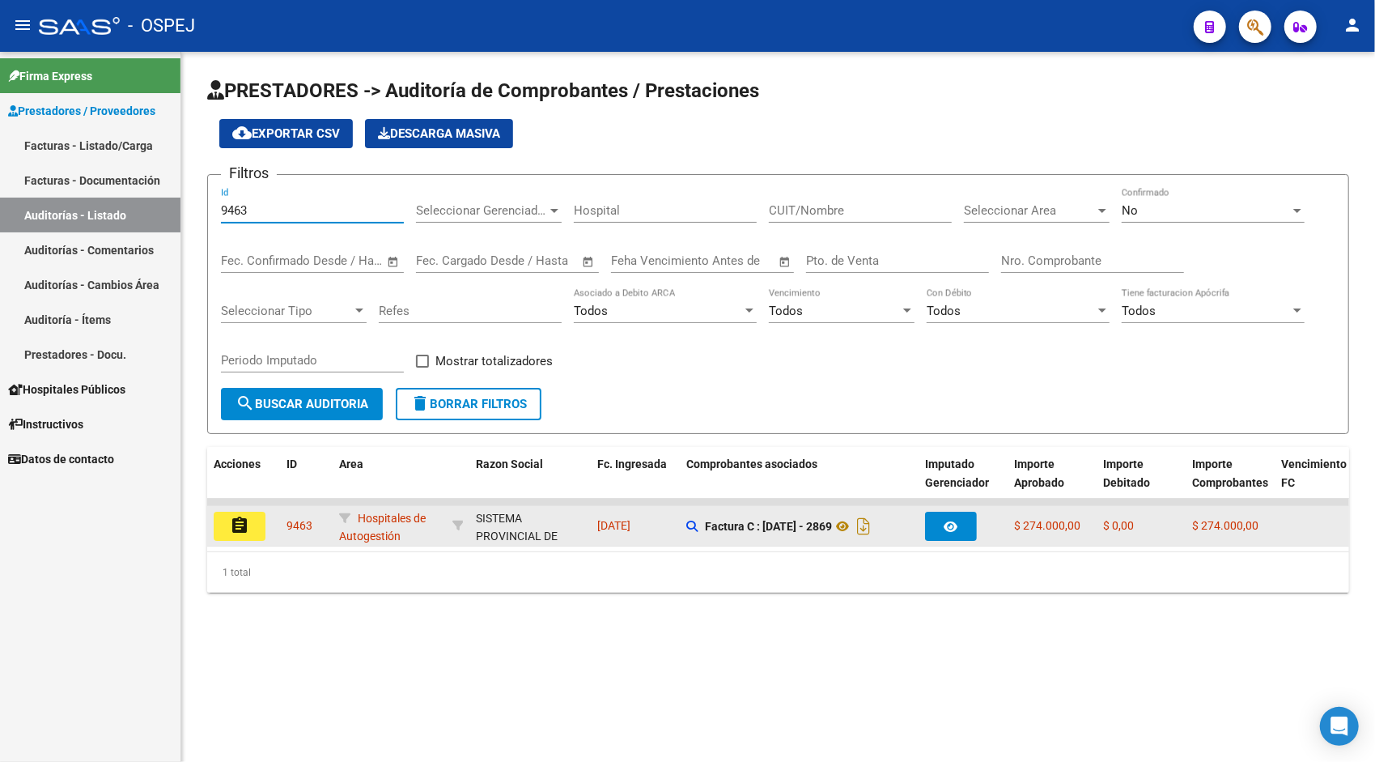
type input "9463"
click at [229, 519] on button "assignment" at bounding box center [240, 525] width 52 height 29
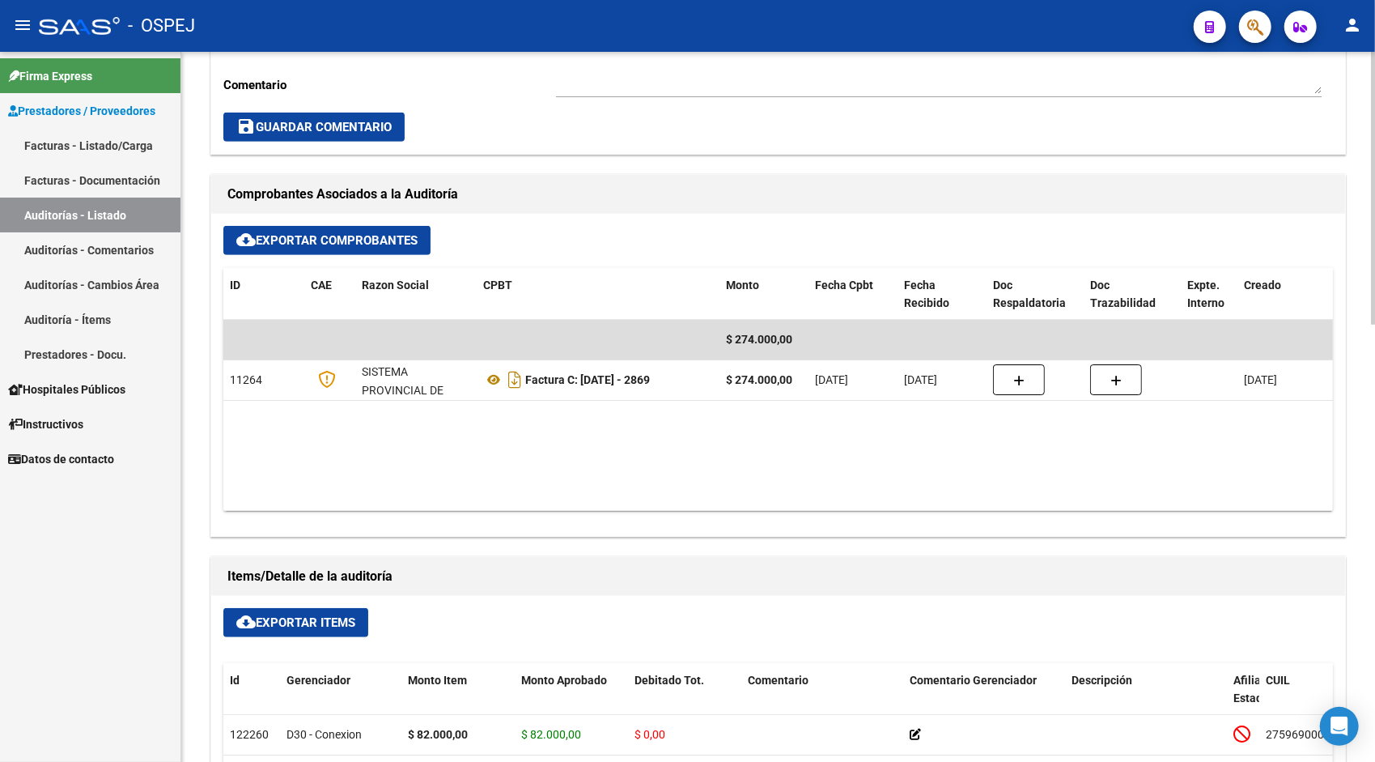
scroll to position [583, 0]
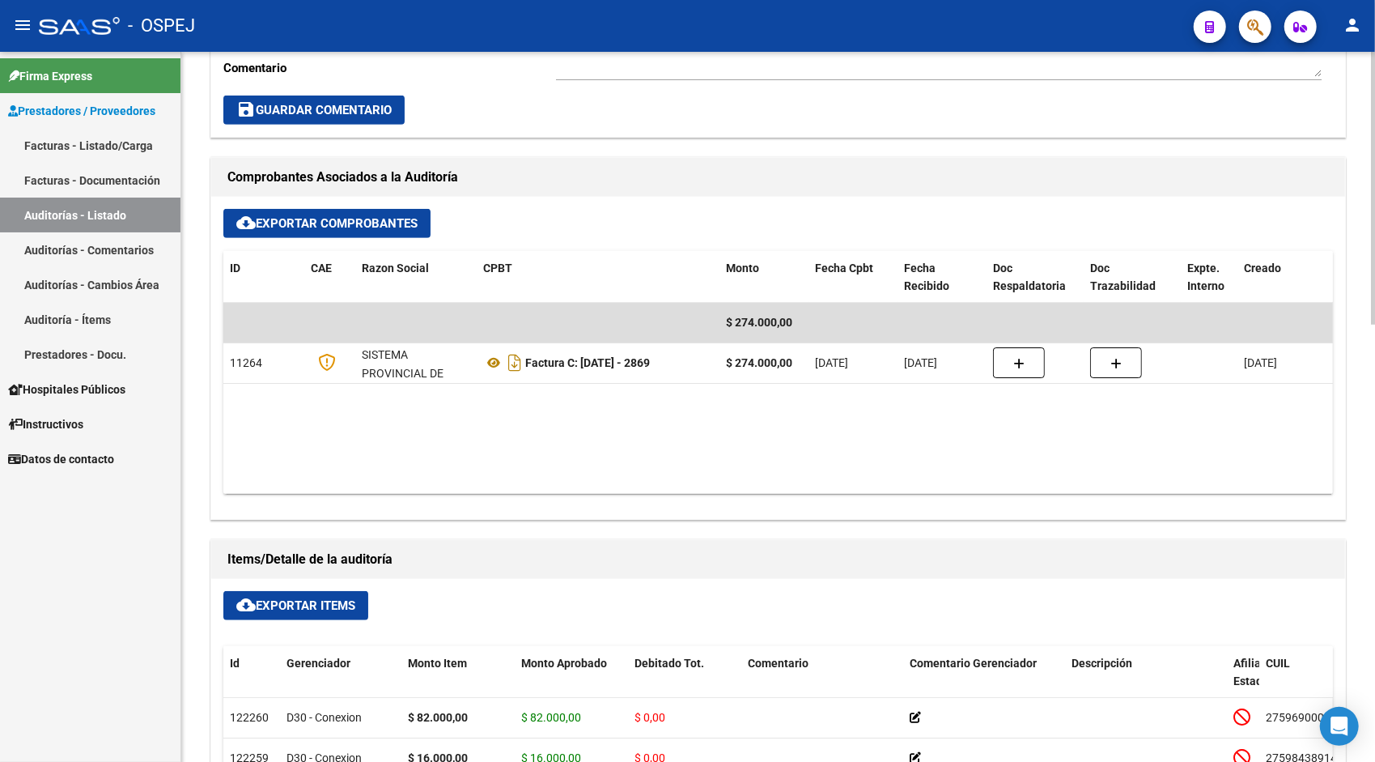
click at [337, 598] on span "cloud_download Exportar Items" at bounding box center [295, 605] width 119 height 15
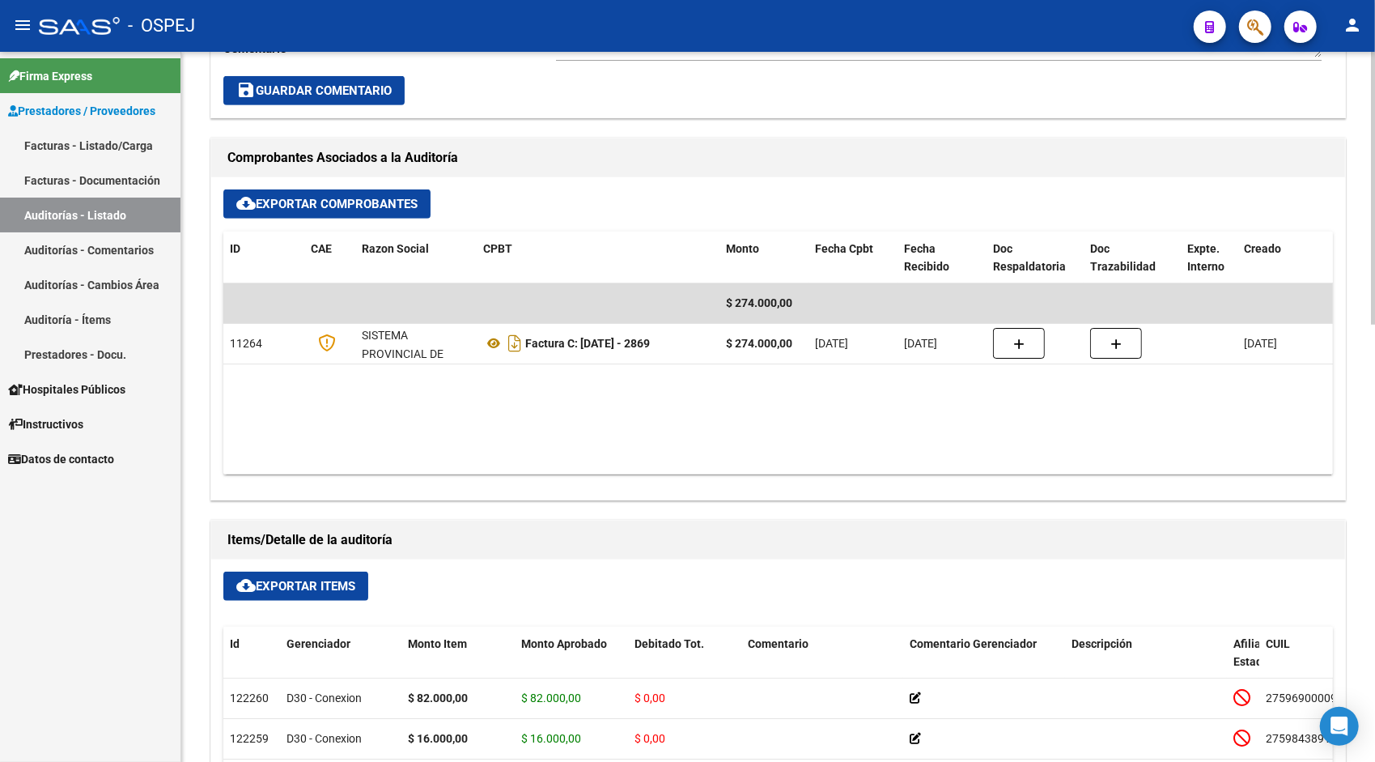
scroll to position [615, 0]
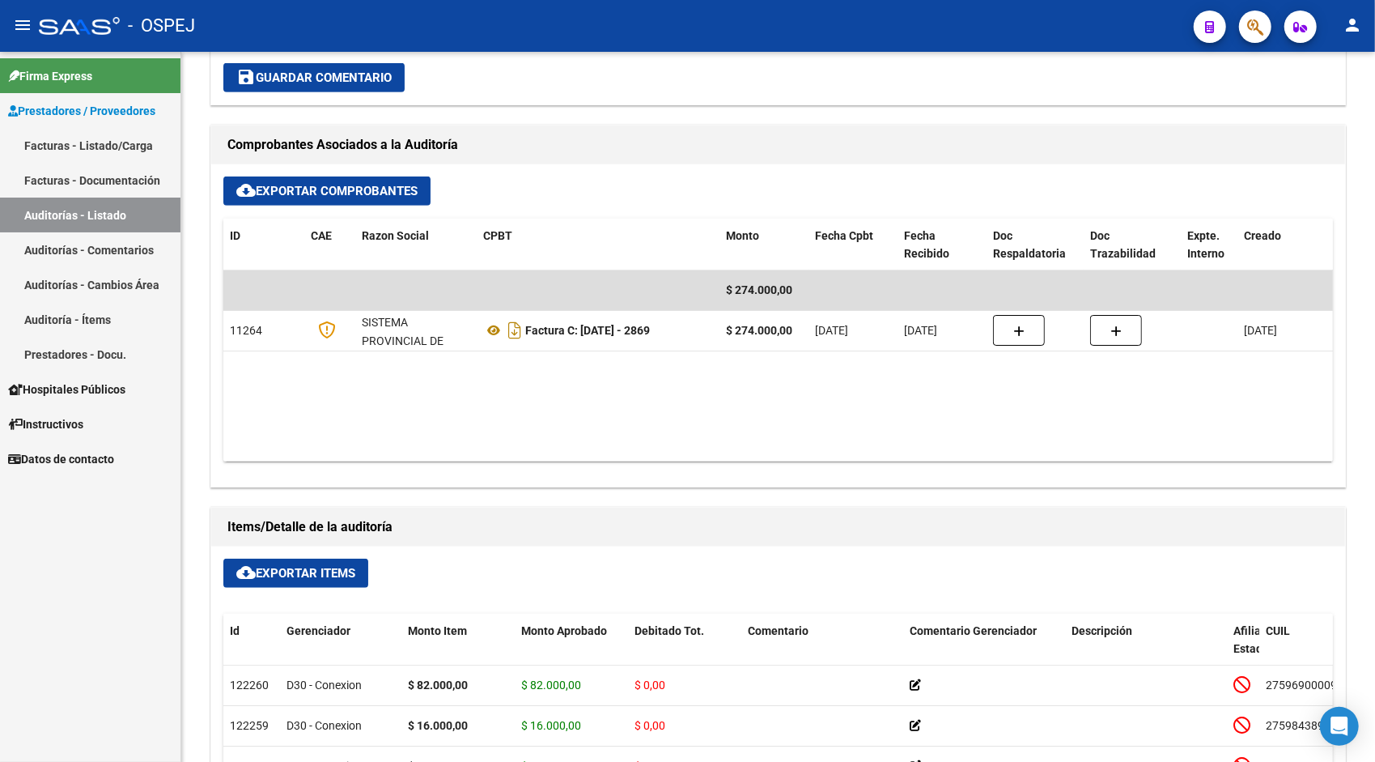
click at [90, 213] on link "Auditorías - Listado" at bounding box center [90, 214] width 180 height 35
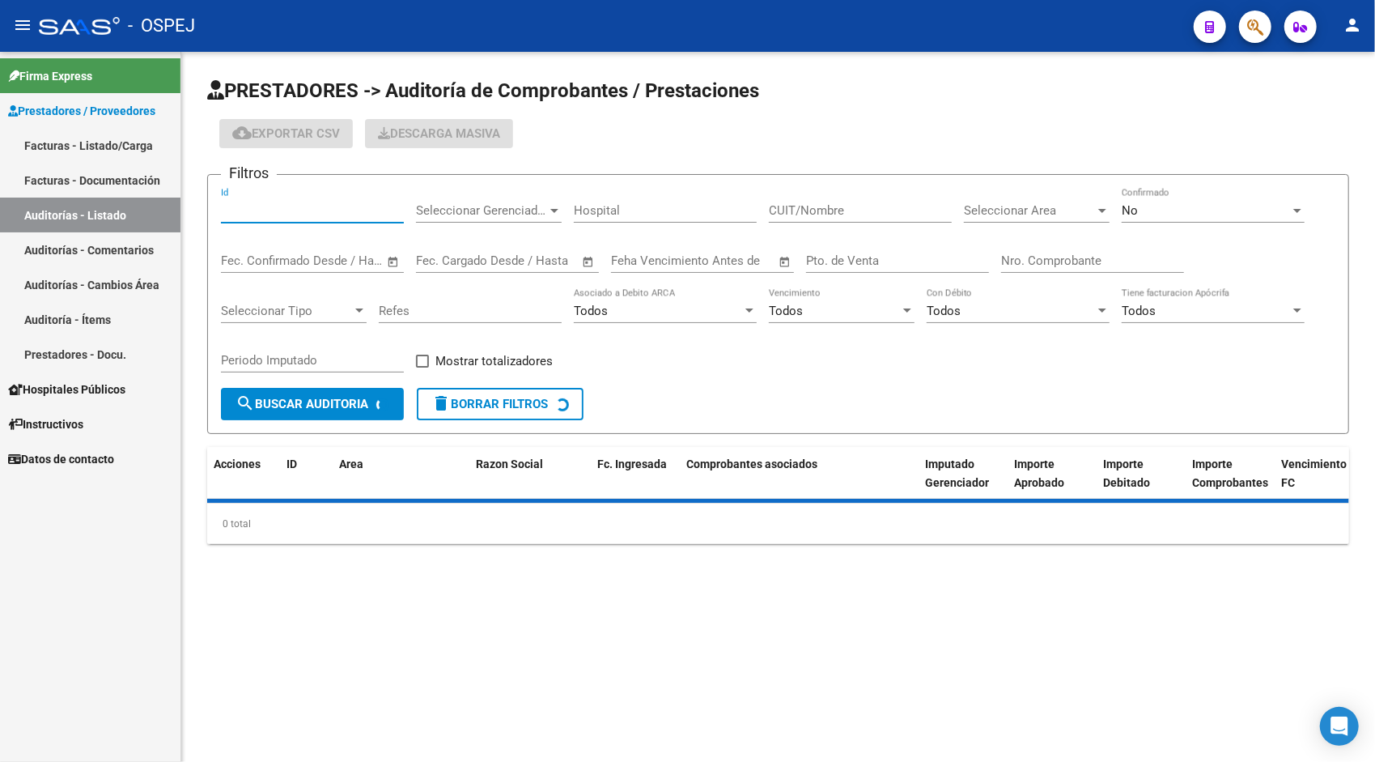
click at [299, 214] on input "Id" at bounding box center [312, 210] width 183 height 15
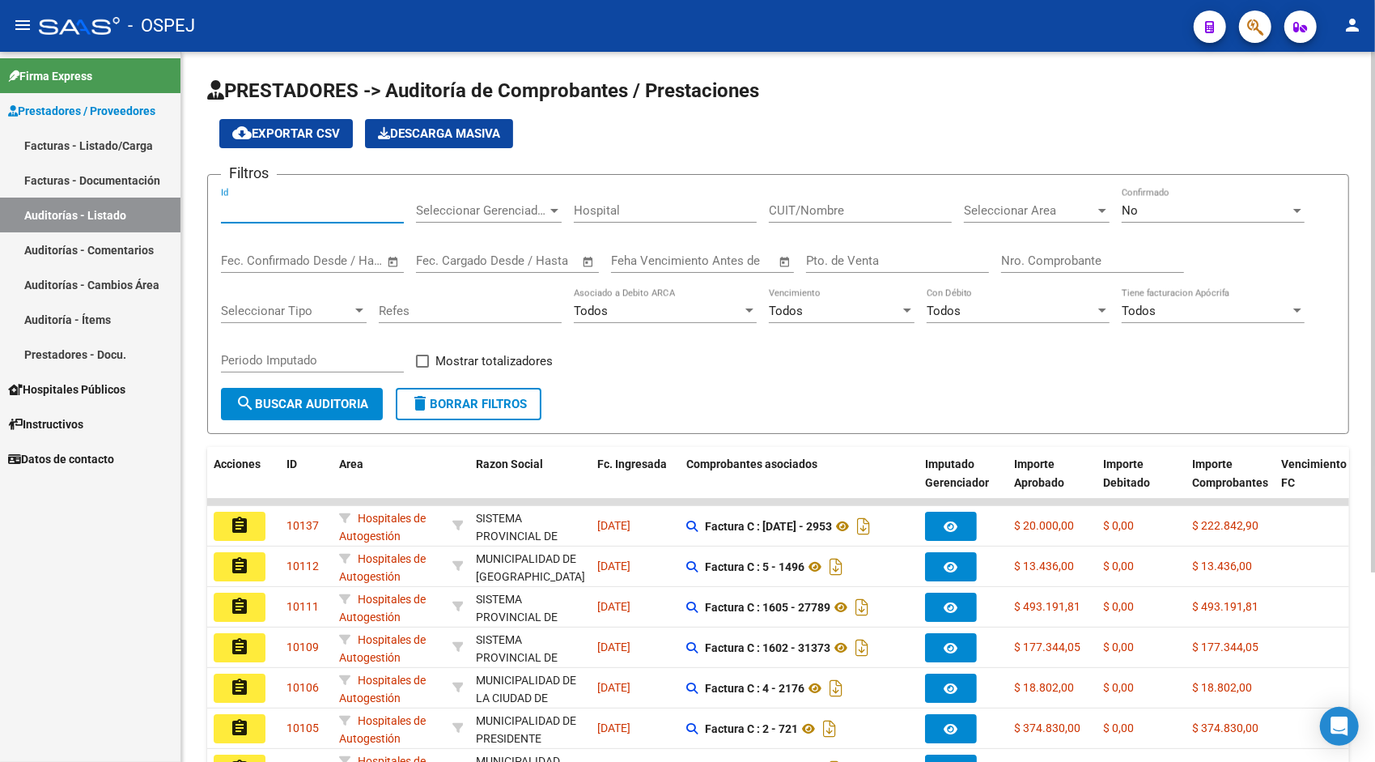
paste input "9464"
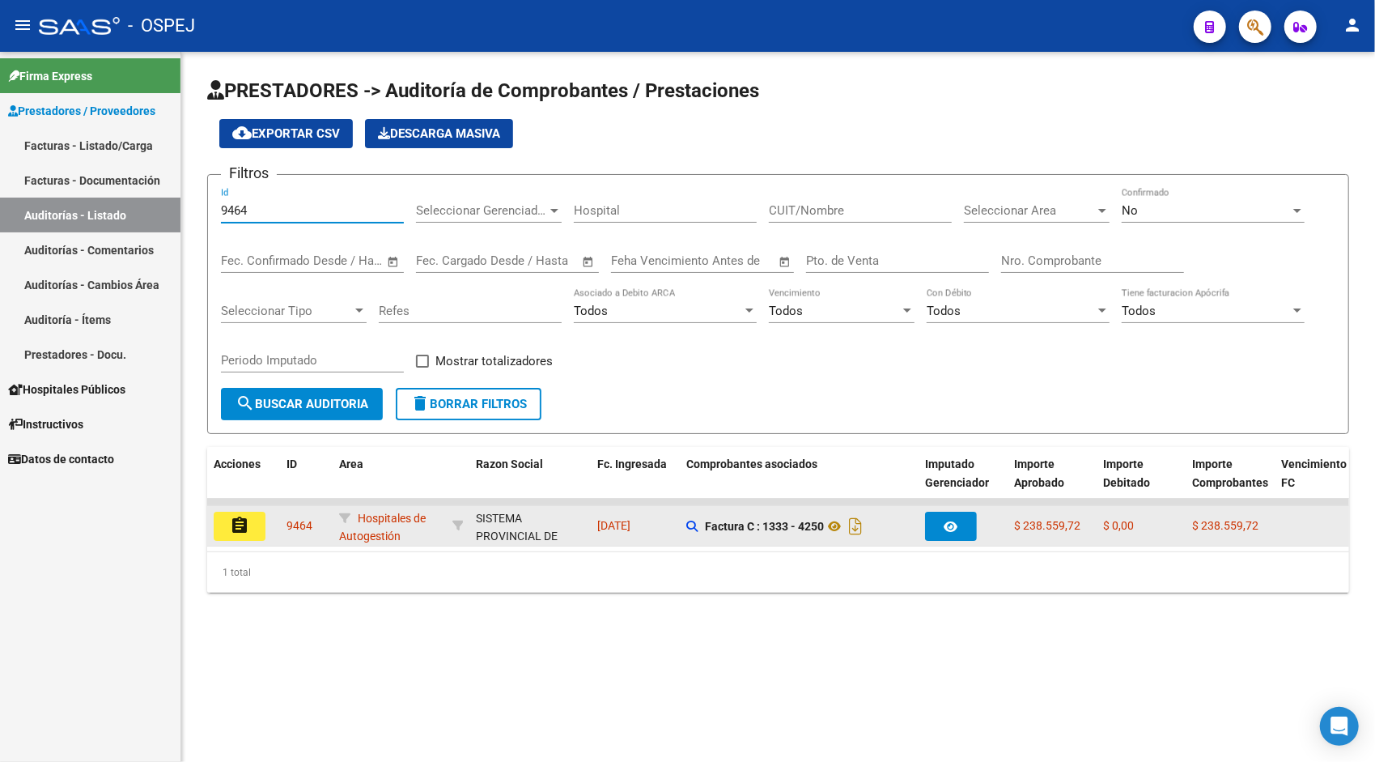
type input "9464"
click at [240, 542] on datatable-body-cell "assignment" at bounding box center [243, 526] width 73 height 40
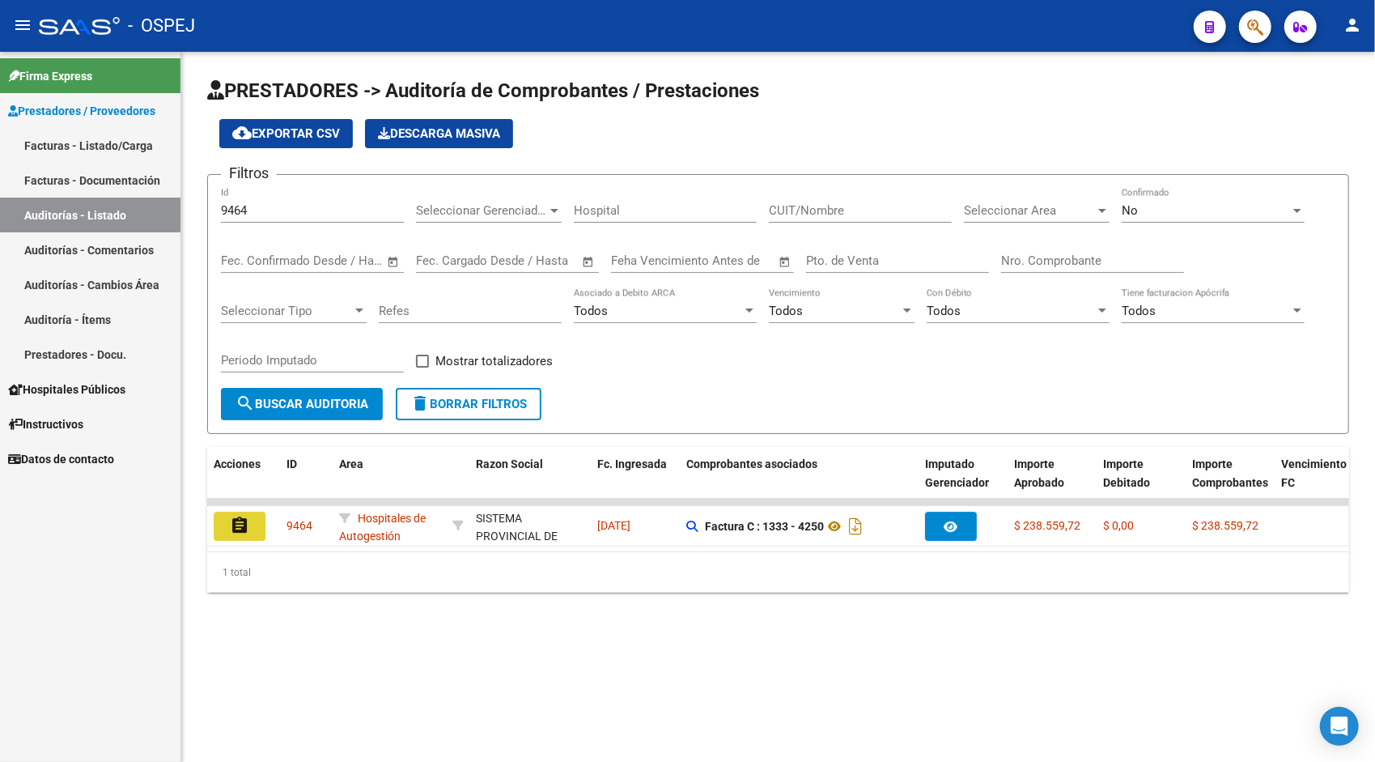
click at [244, 531] on mat-icon "assignment" at bounding box center [239, 525] width 19 height 19
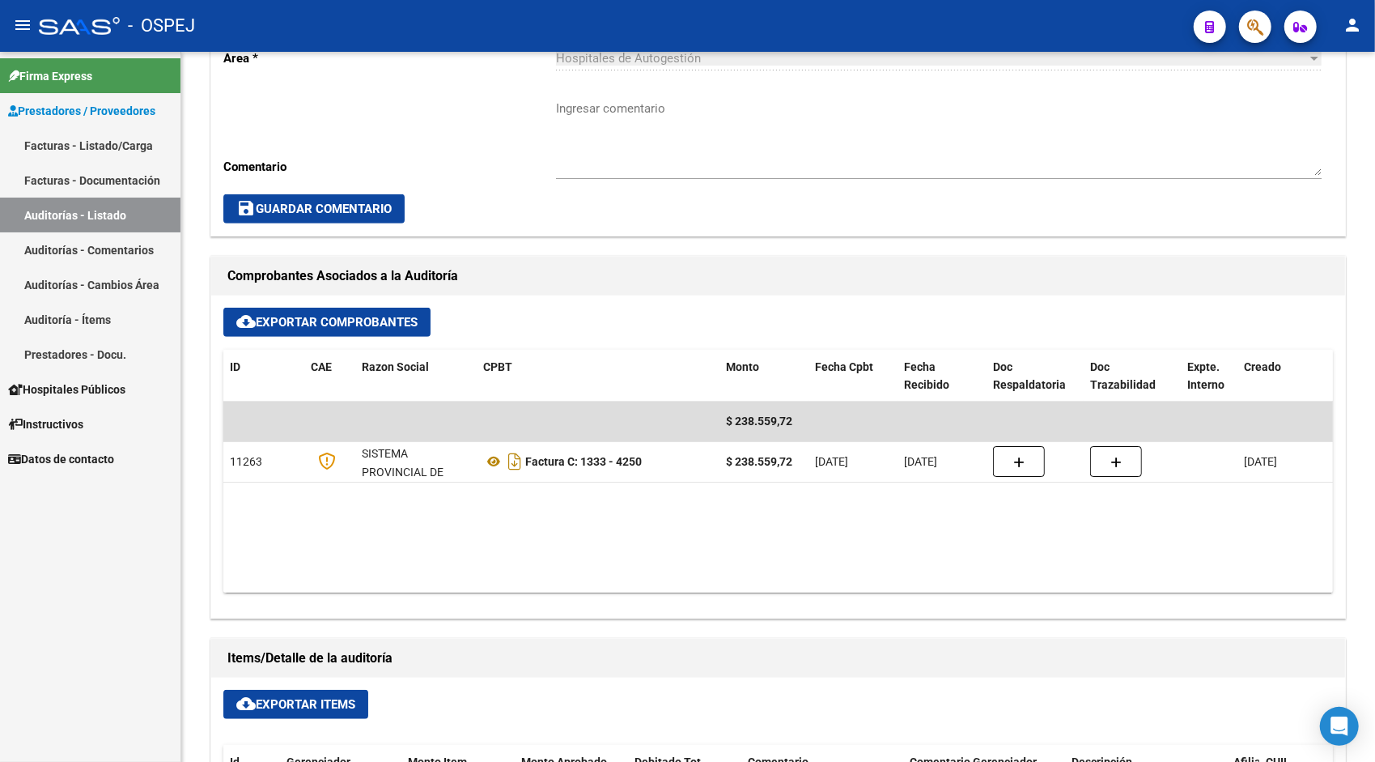
scroll to position [486, 0]
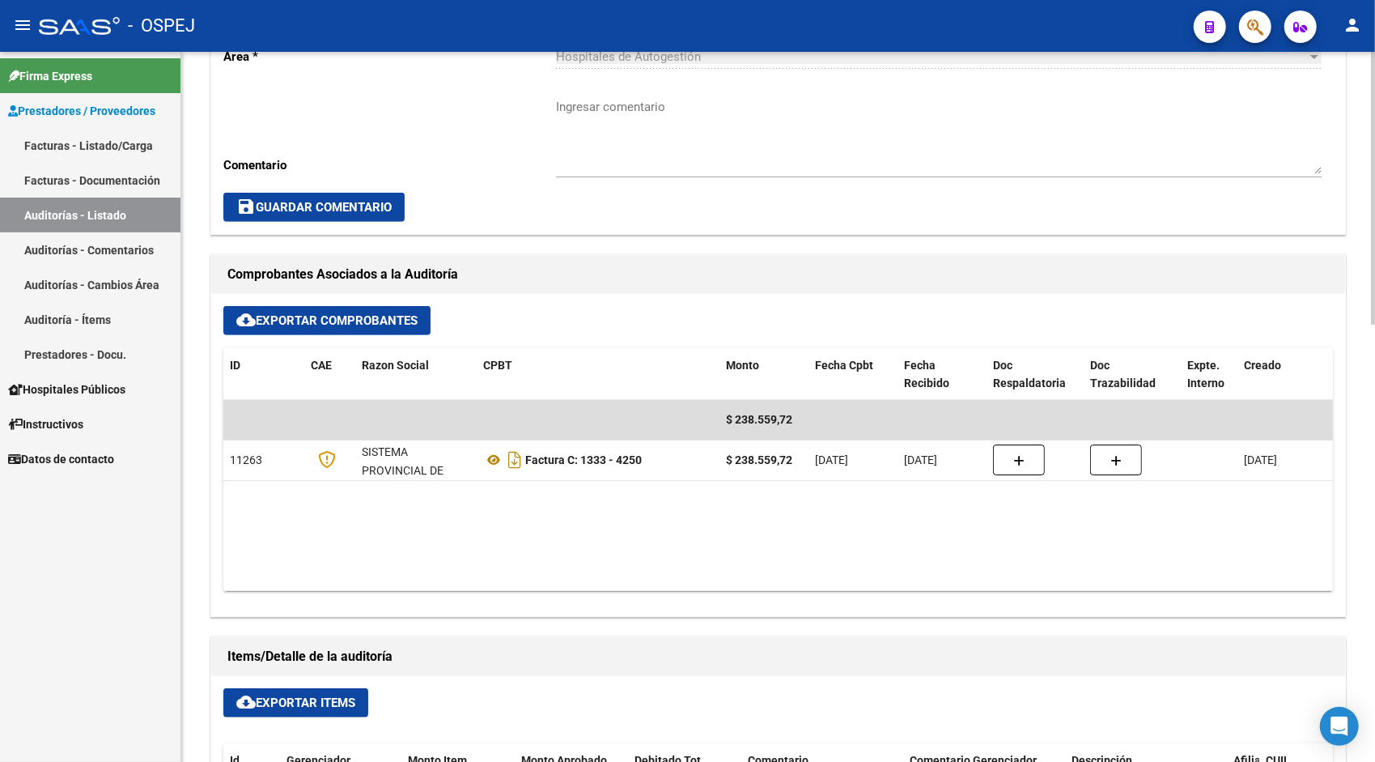
click at [310, 702] on span "cloud_download Exportar Items" at bounding box center [295, 702] width 119 height 15
click at [124, 211] on link "Auditorías - Listado" at bounding box center [90, 214] width 180 height 35
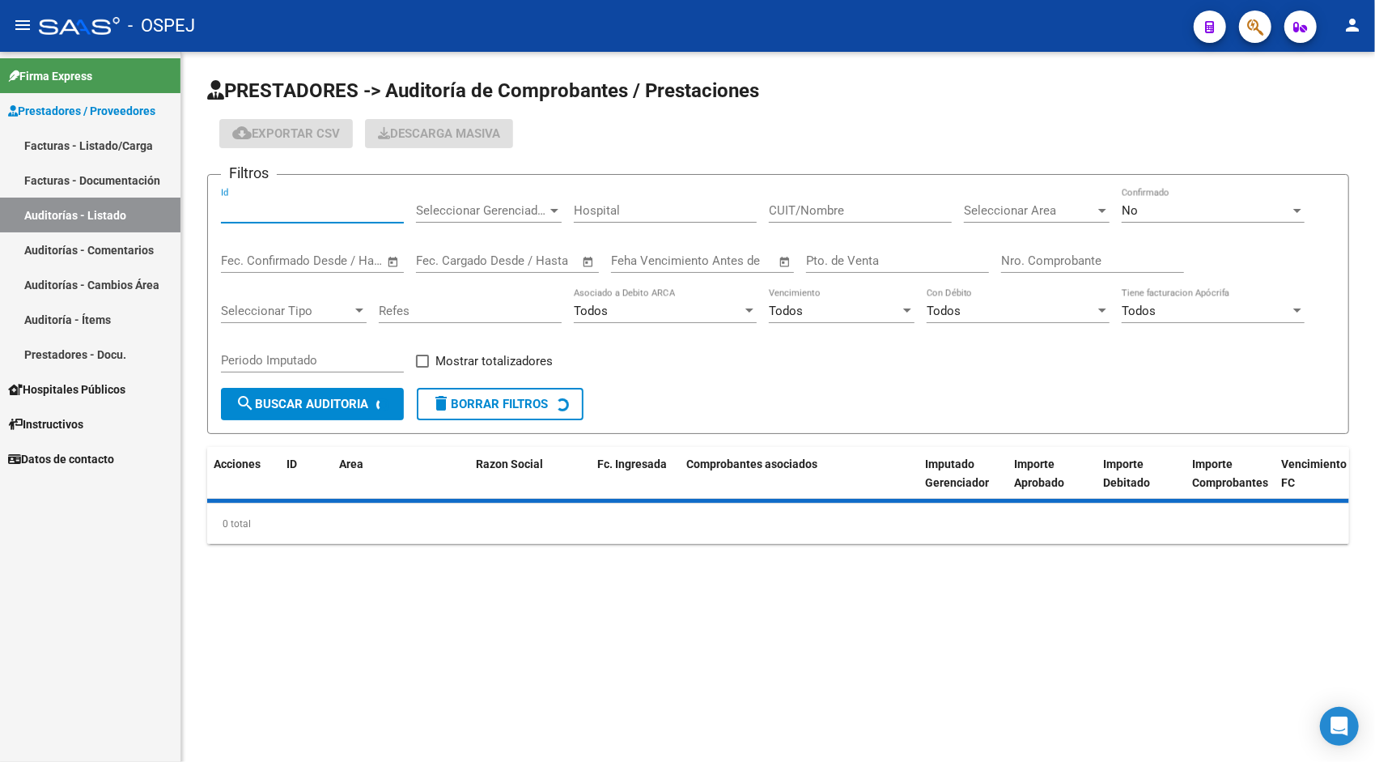
click at [278, 204] on input "Id" at bounding box center [312, 210] width 183 height 15
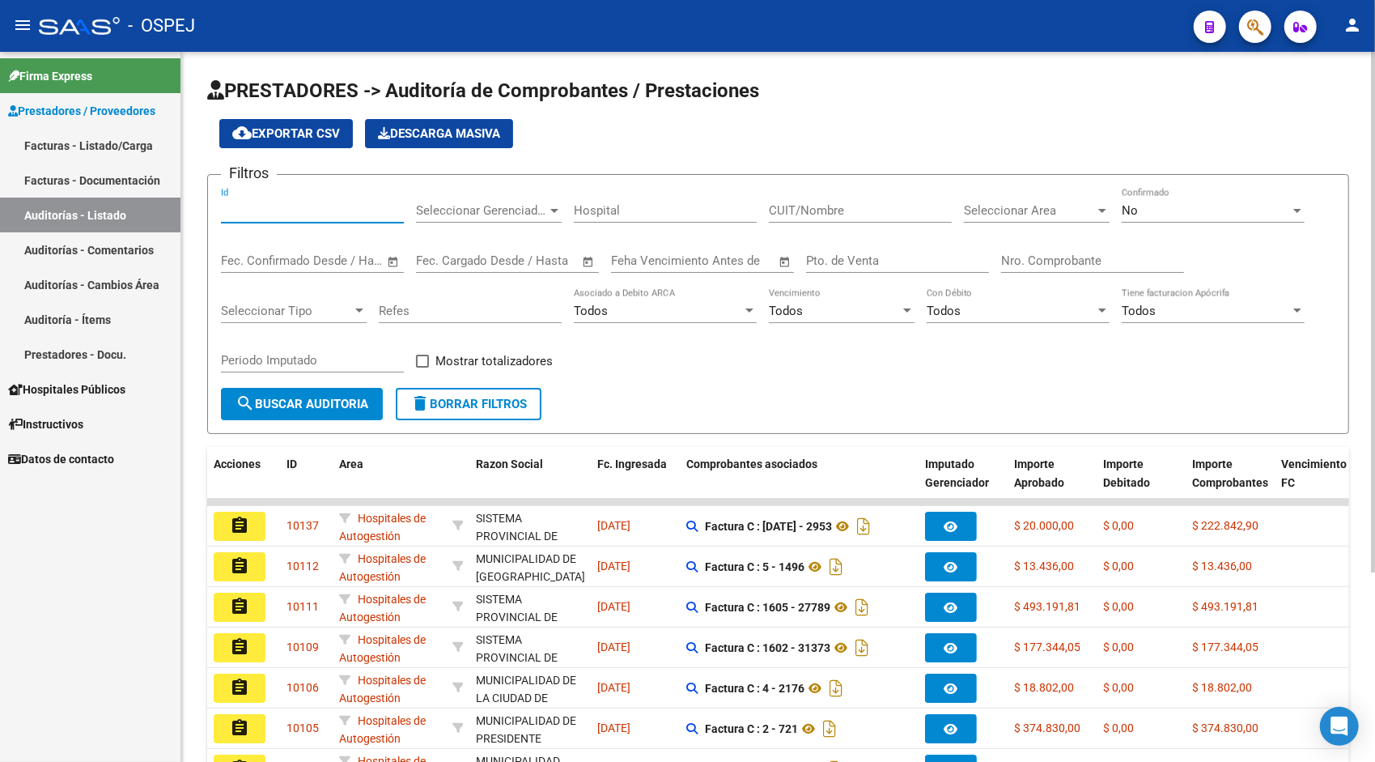
paste input "9465"
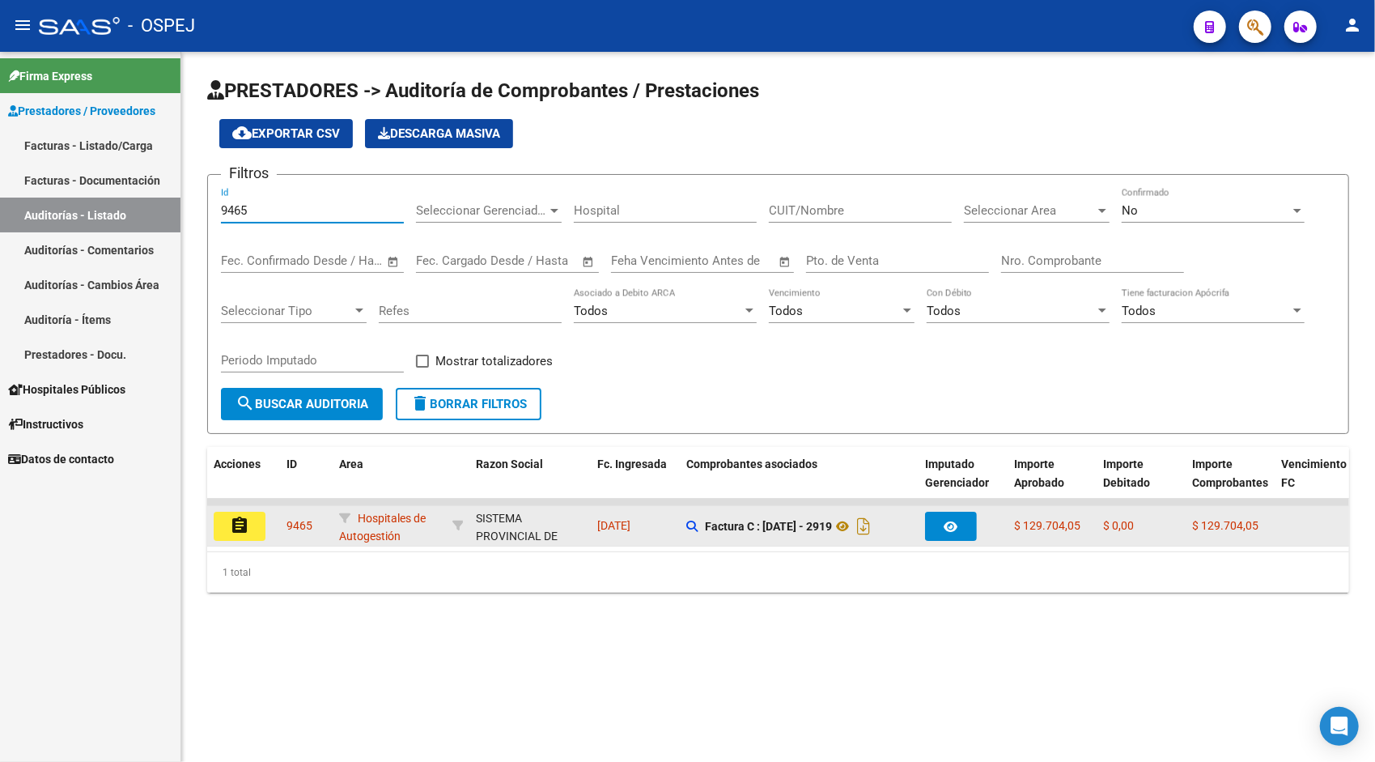
type input "9465"
click at [241, 516] on mat-icon "assignment" at bounding box center [239, 525] width 19 height 19
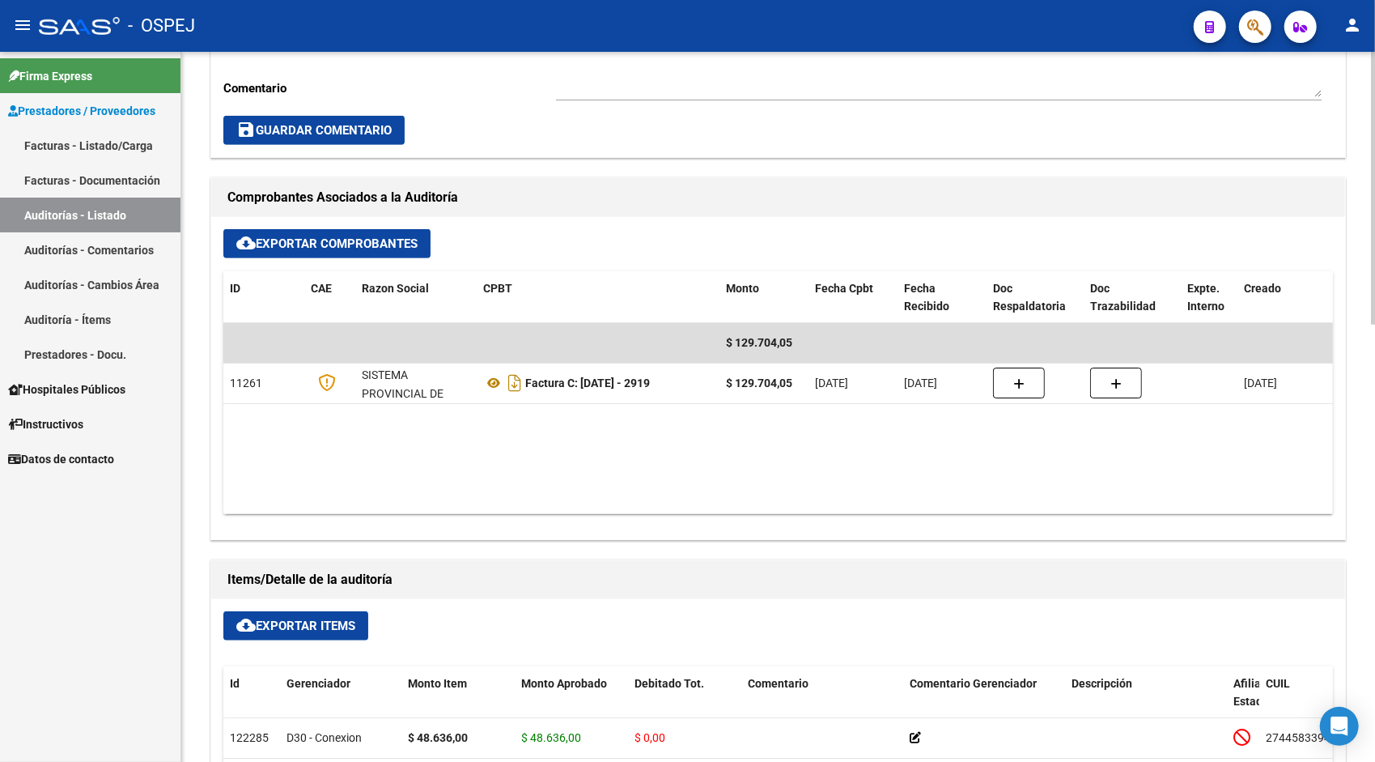
scroll to position [680, 0]
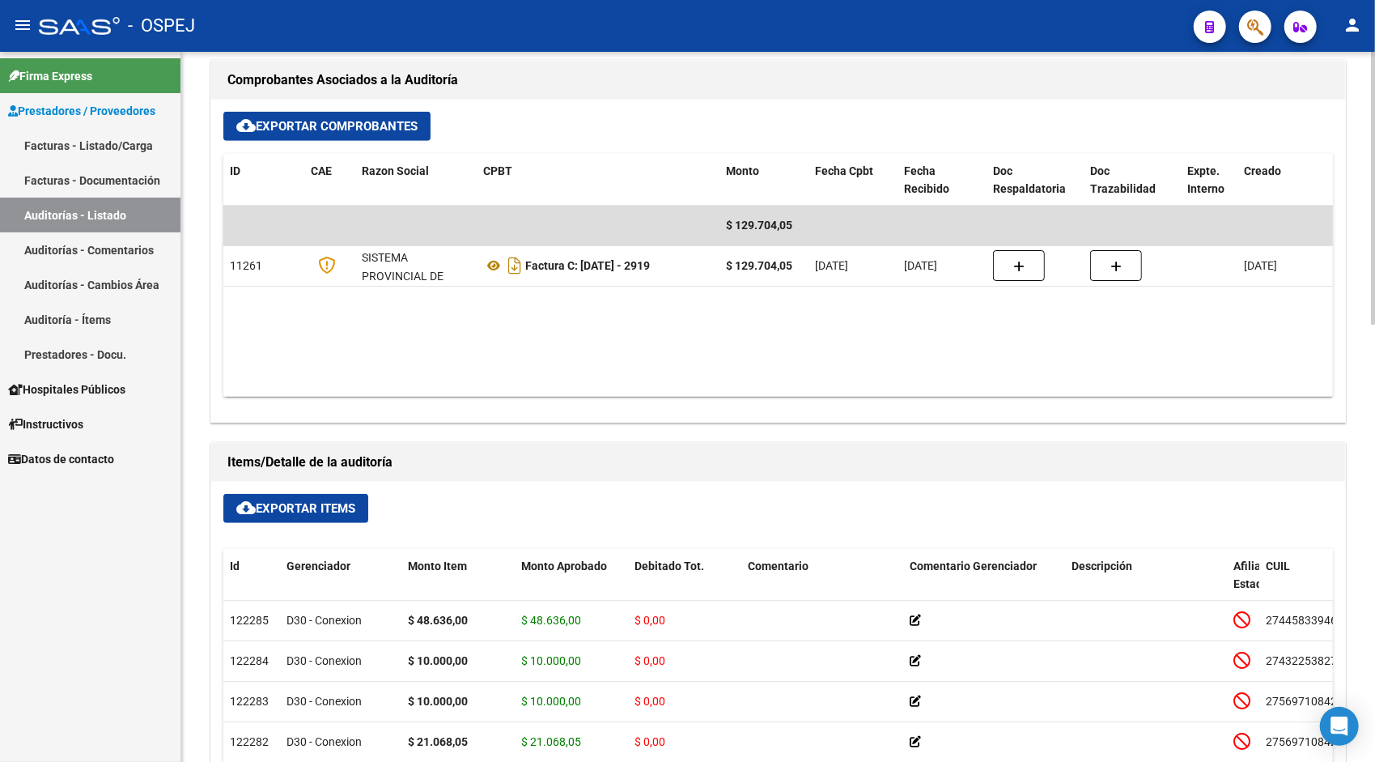
click at [294, 494] on button "cloud_download Exportar Items" at bounding box center [295, 508] width 145 height 29
click at [112, 212] on link "Auditorías - Listado" at bounding box center [90, 214] width 180 height 35
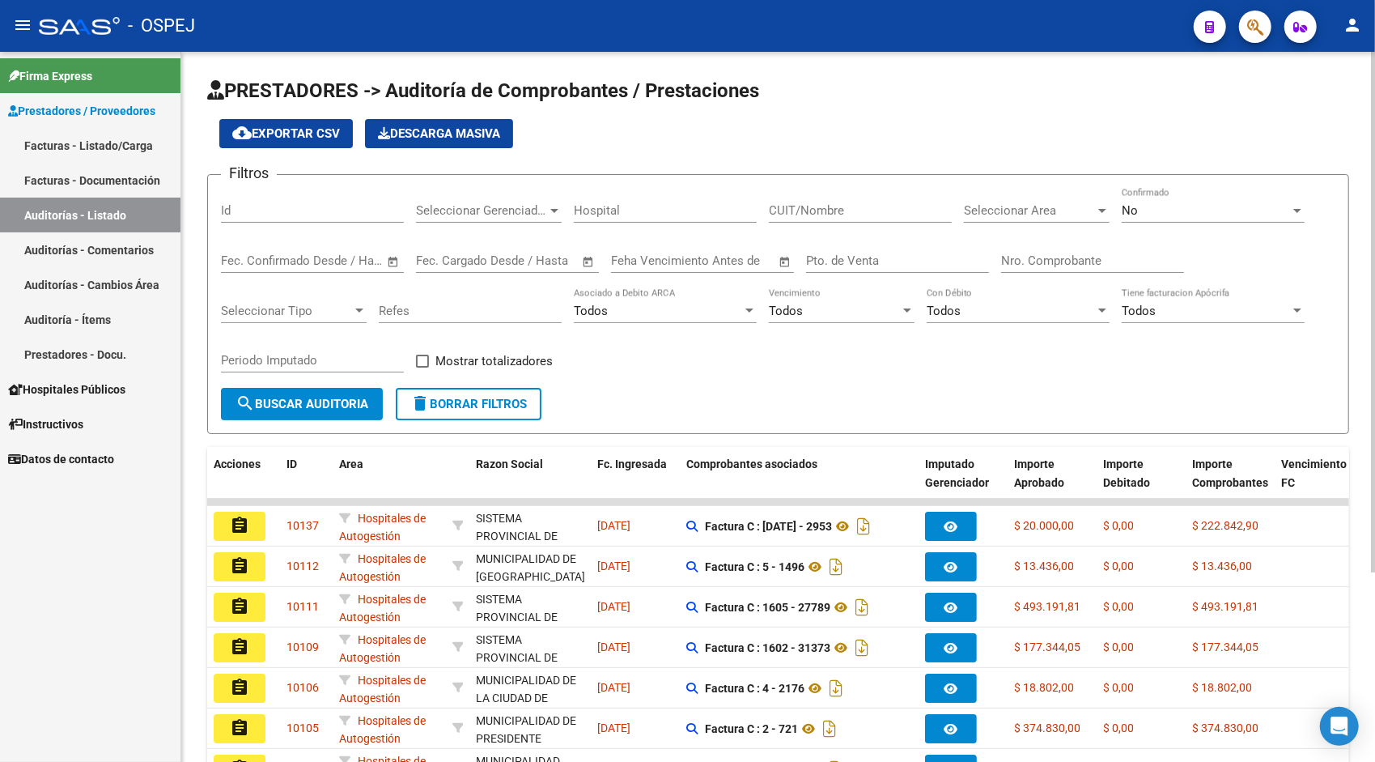
click at [263, 212] on input "Id" at bounding box center [312, 210] width 183 height 15
paste input "9466"
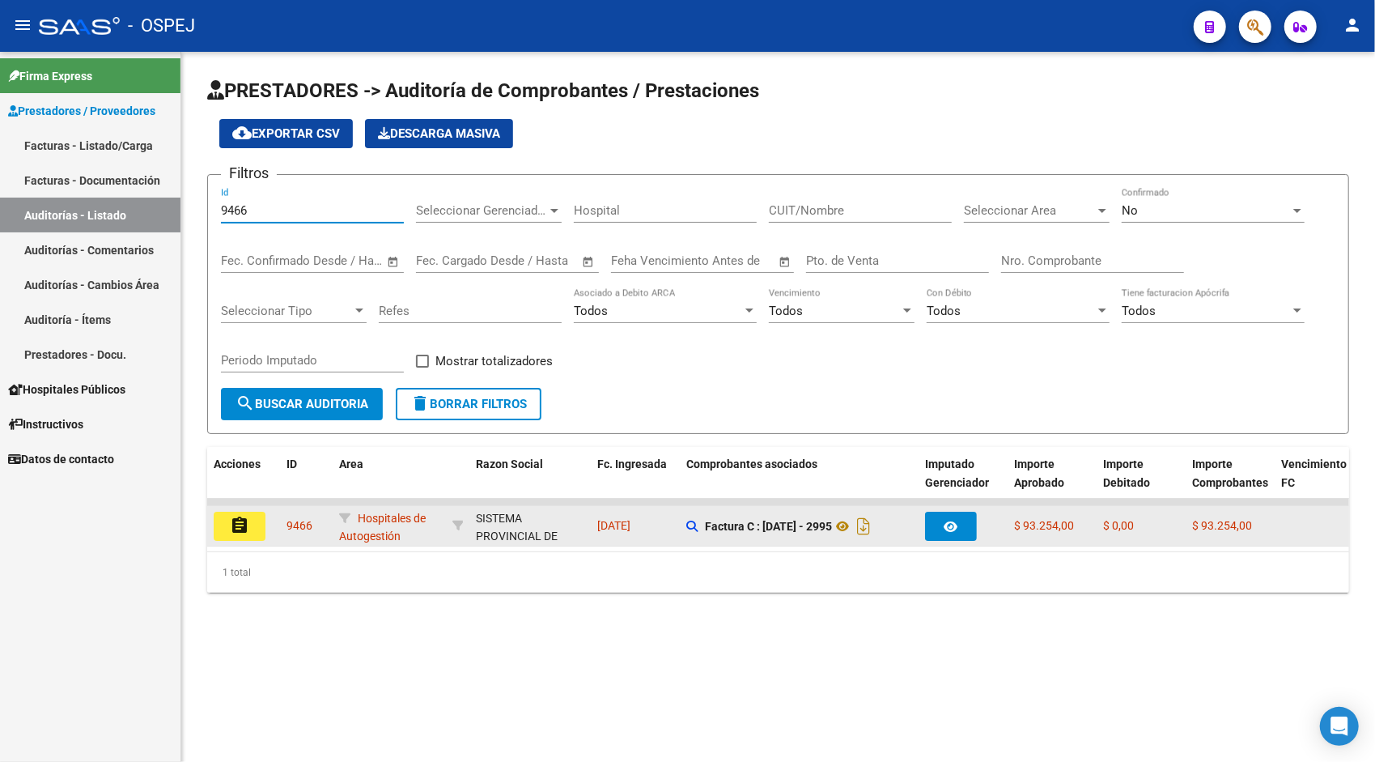
type input "9466"
click at [243, 534] on mat-icon "assignment" at bounding box center [239, 525] width 19 height 19
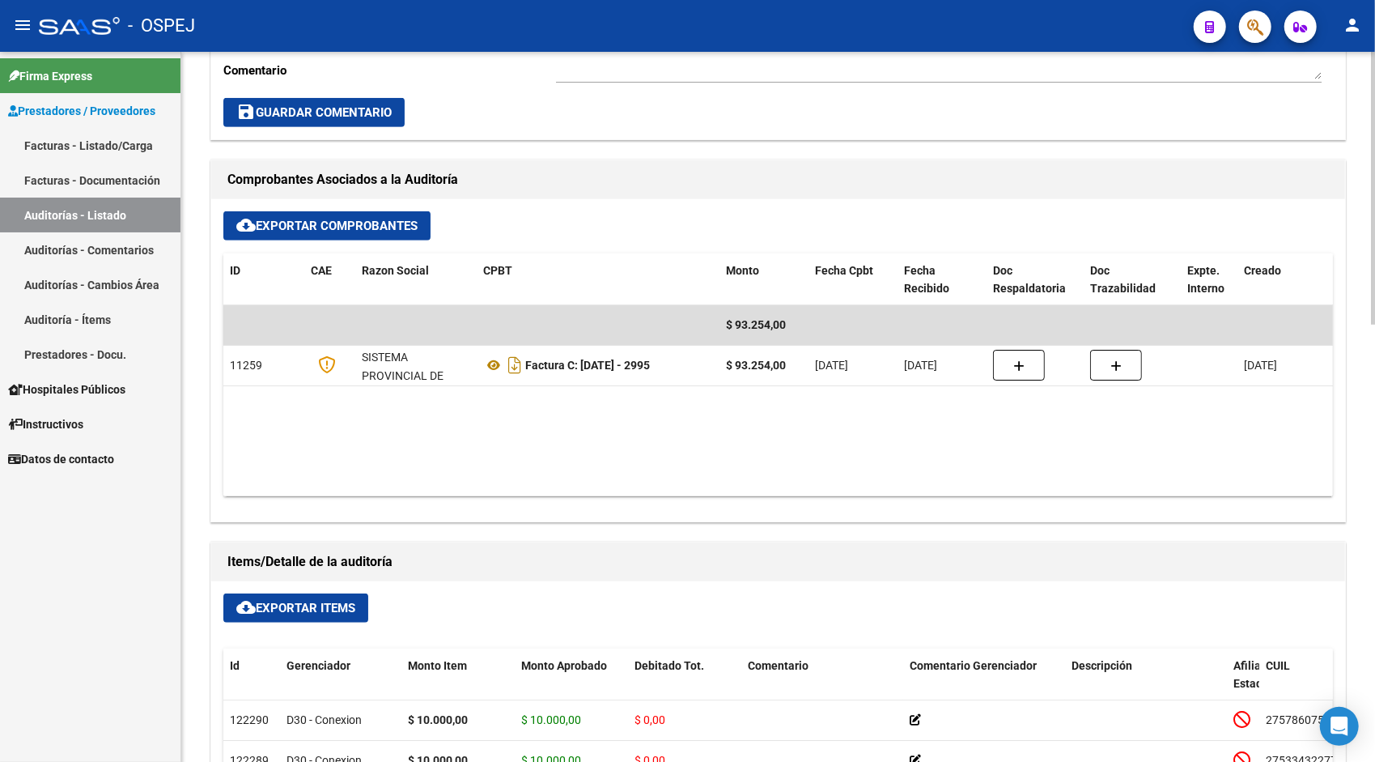
scroll to position [647, 0]
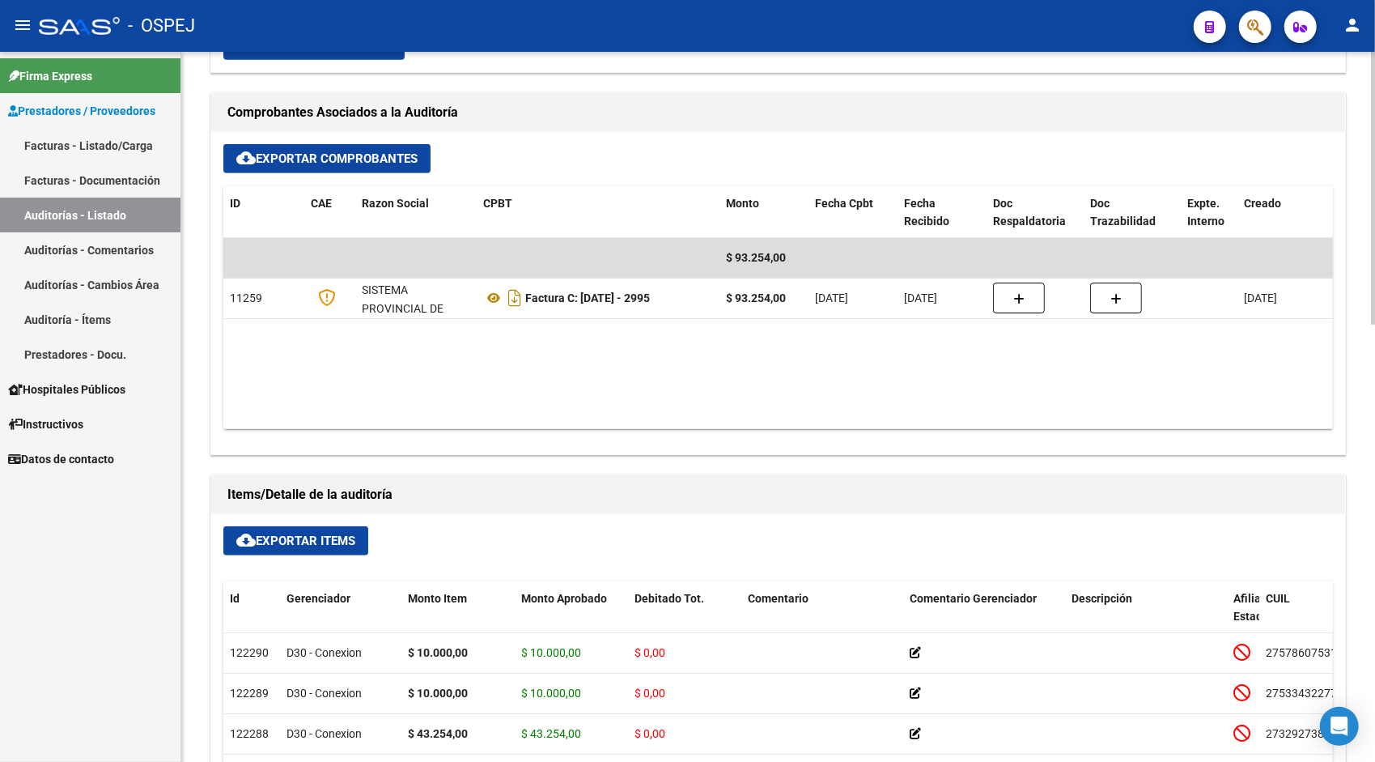
click at [265, 539] on span "cloud_download Exportar Items" at bounding box center [295, 540] width 119 height 15
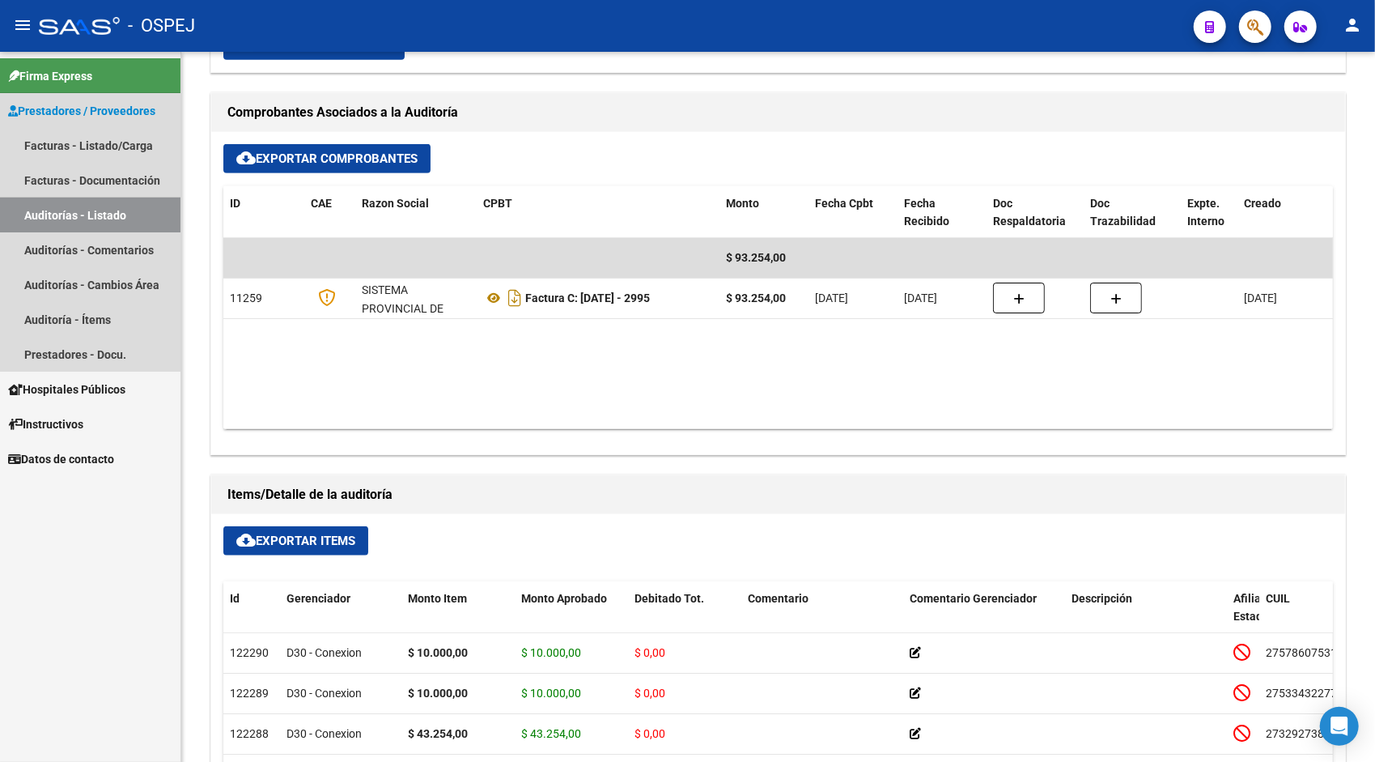
click at [69, 229] on link "Auditorías - Listado" at bounding box center [90, 214] width 180 height 35
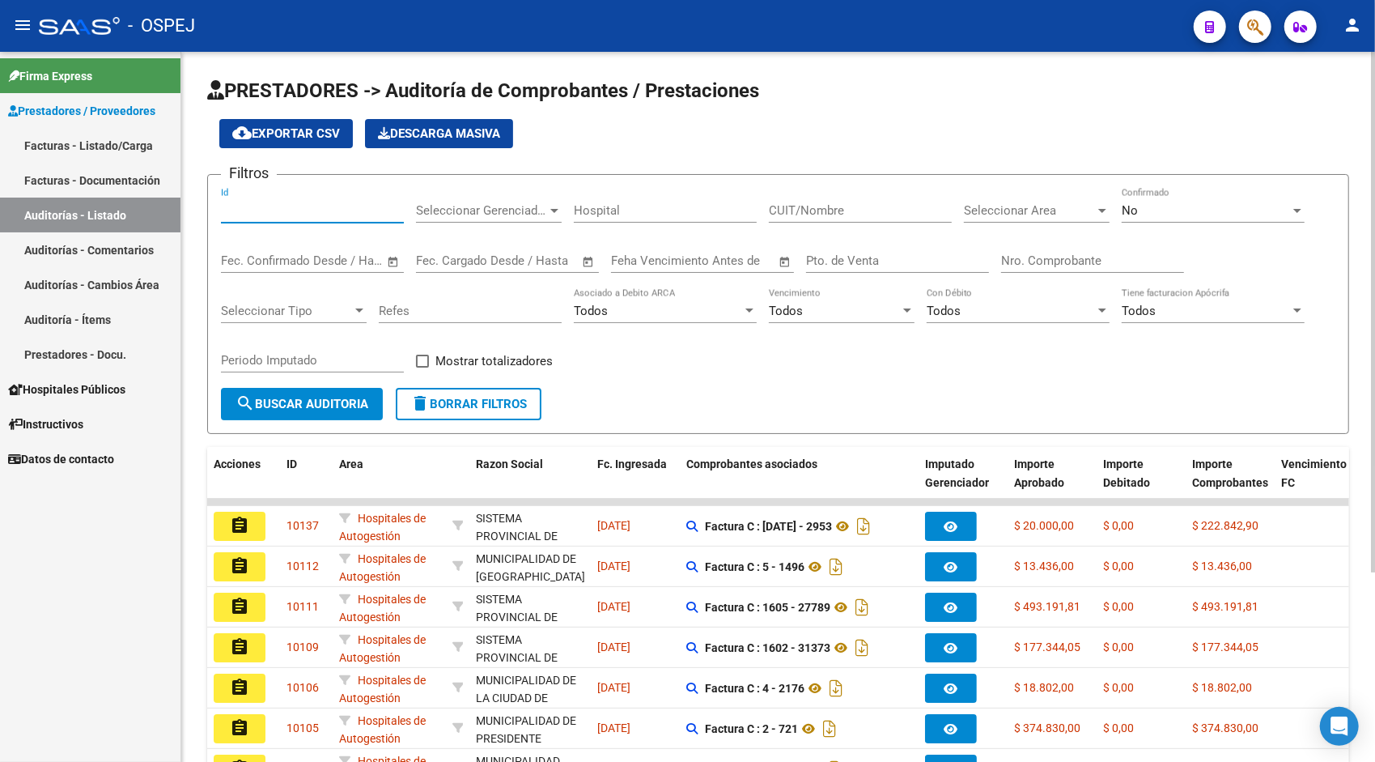
click at [274, 212] on input "Id" at bounding box center [312, 210] width 183 height 15
paste input "9467"
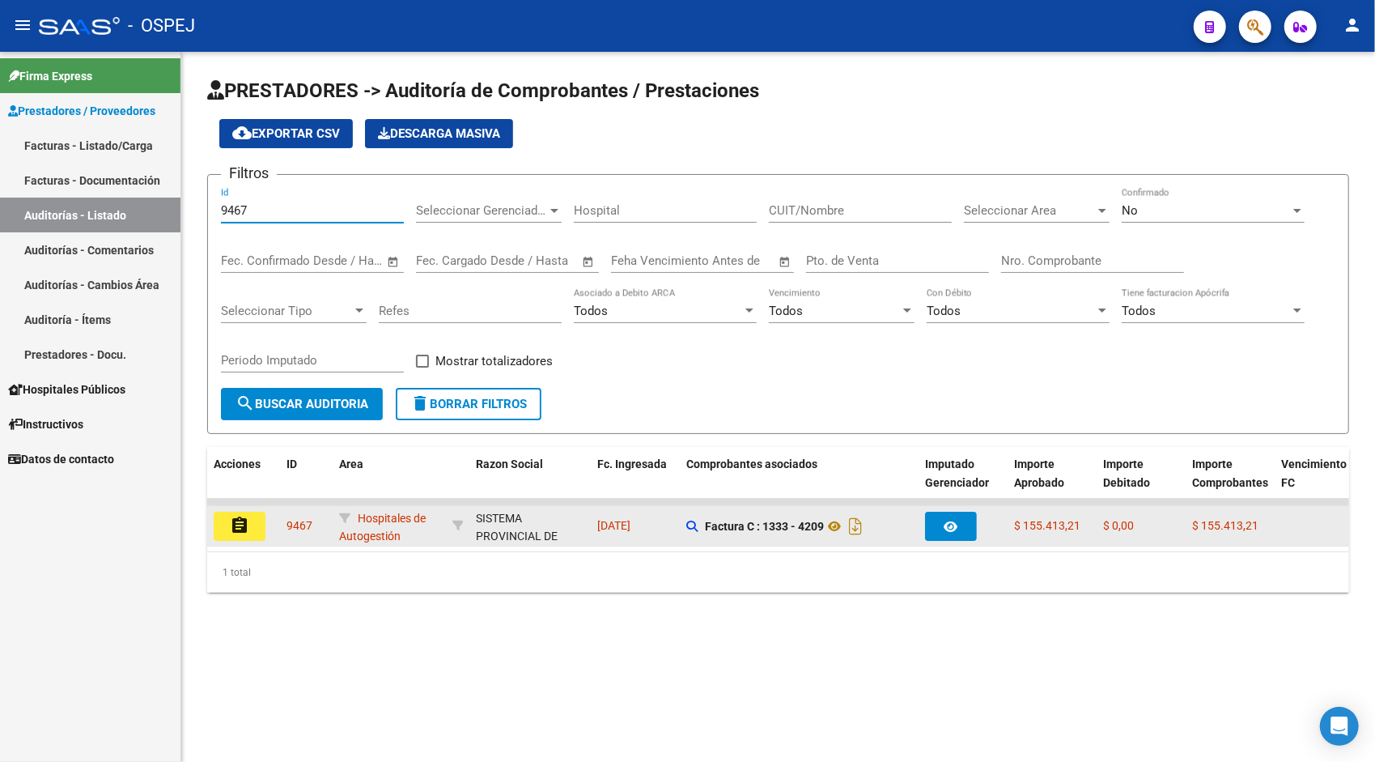
type input "9467"
click at [240, 520] on mat-icon "assignment" at bounding box center [239, 525] width 19 height 19
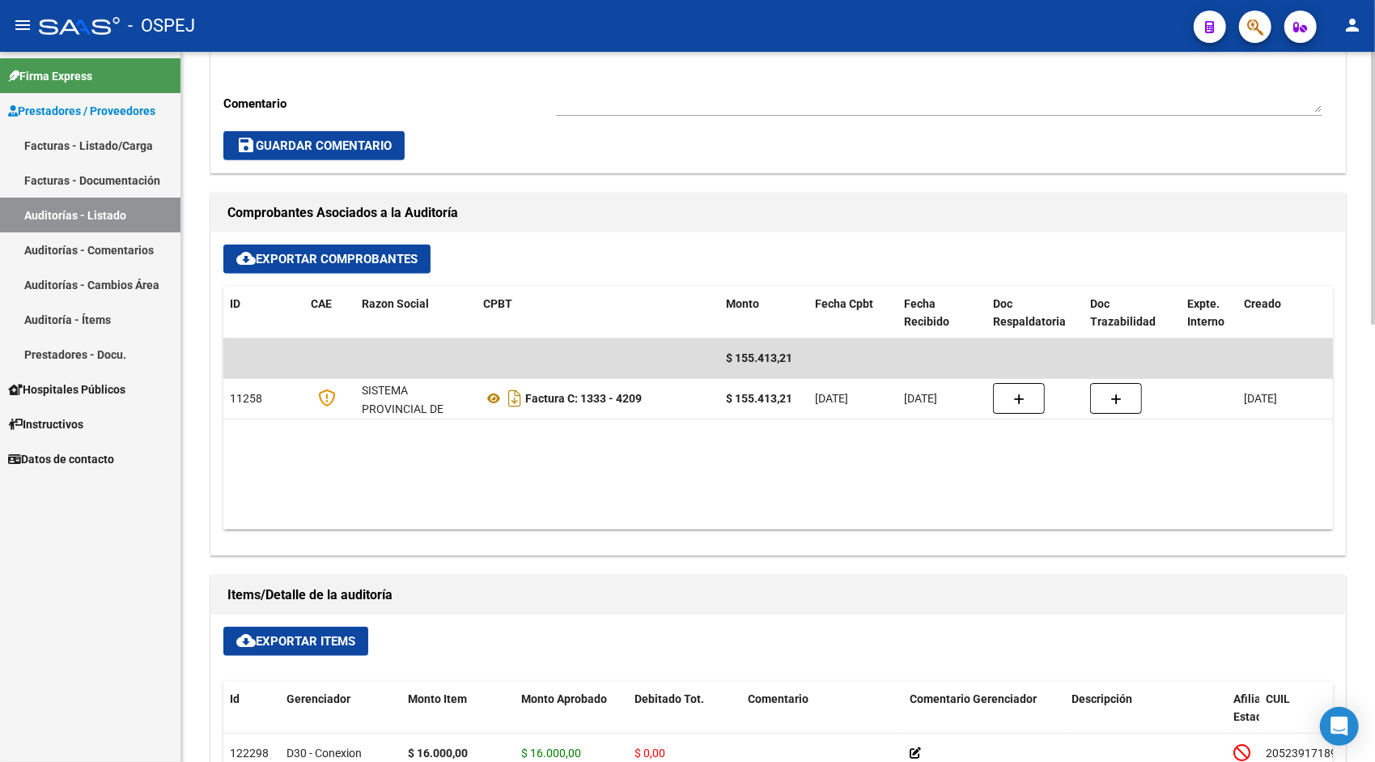
scroll to position [550, 0]
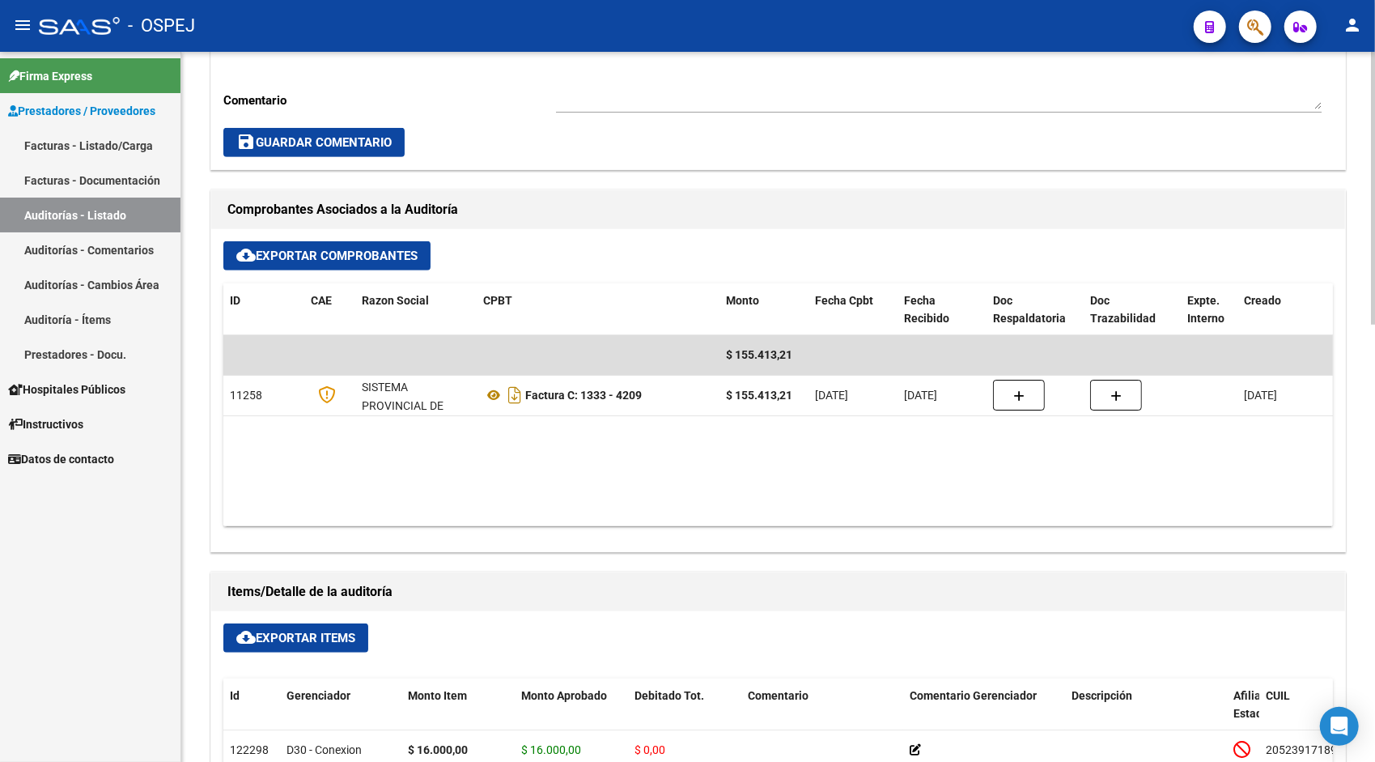
click at [283, 630] on span "cloud_download Exportar Items" at bounding box center [295, 637] width 119 height 15
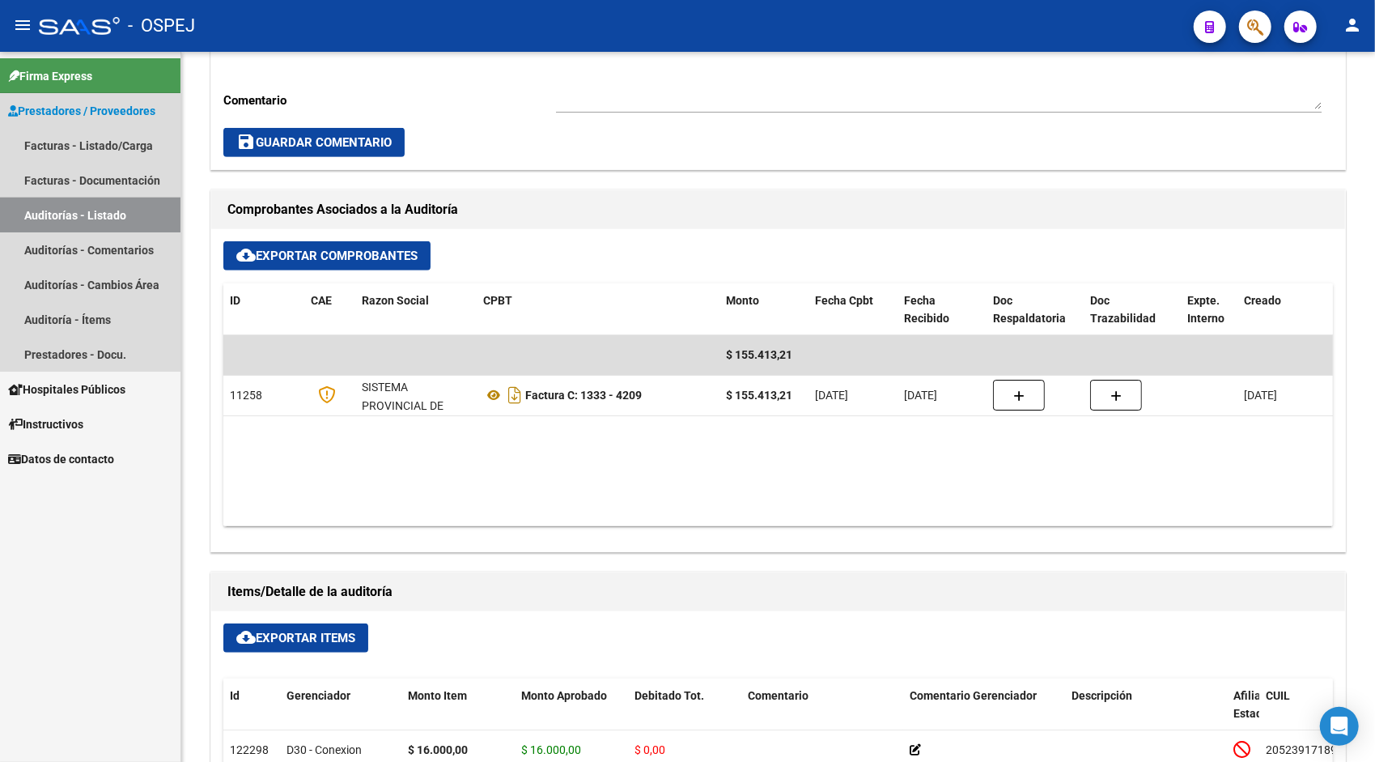
click at [52, 213] on link "Auditorías - Listado" at bounding box center [90, 214] width 180 height 35
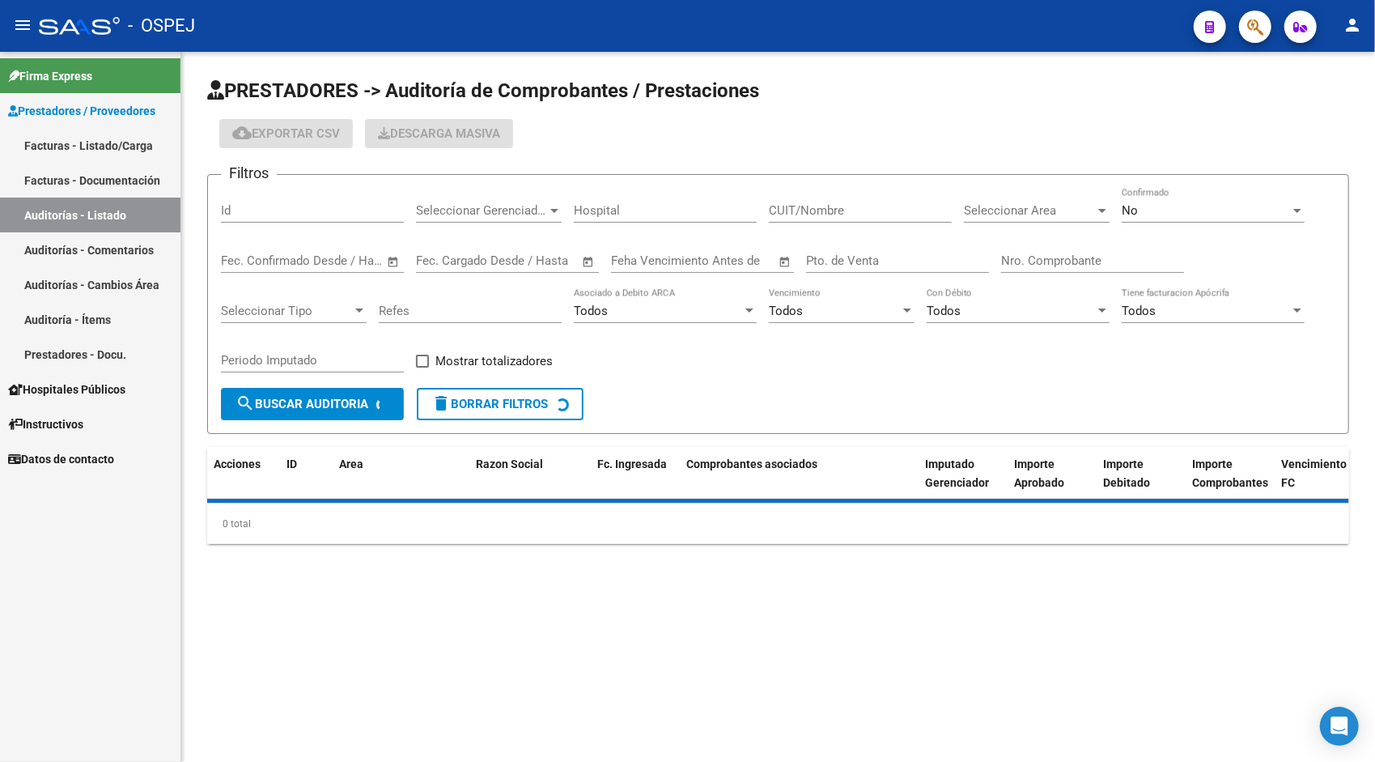
click at [291, 212] on input "Id" at bounding box center [312, 210] width 183 height 15
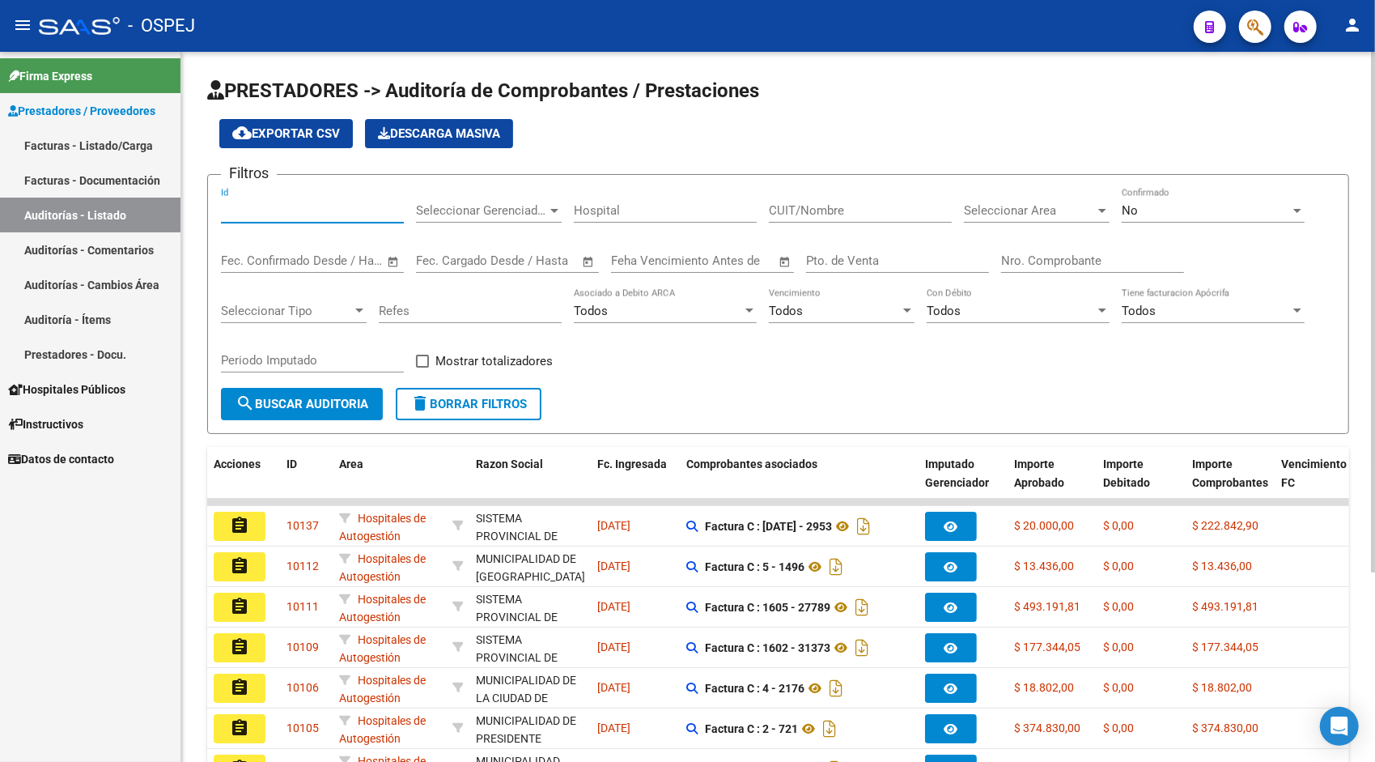
paste input "9468"
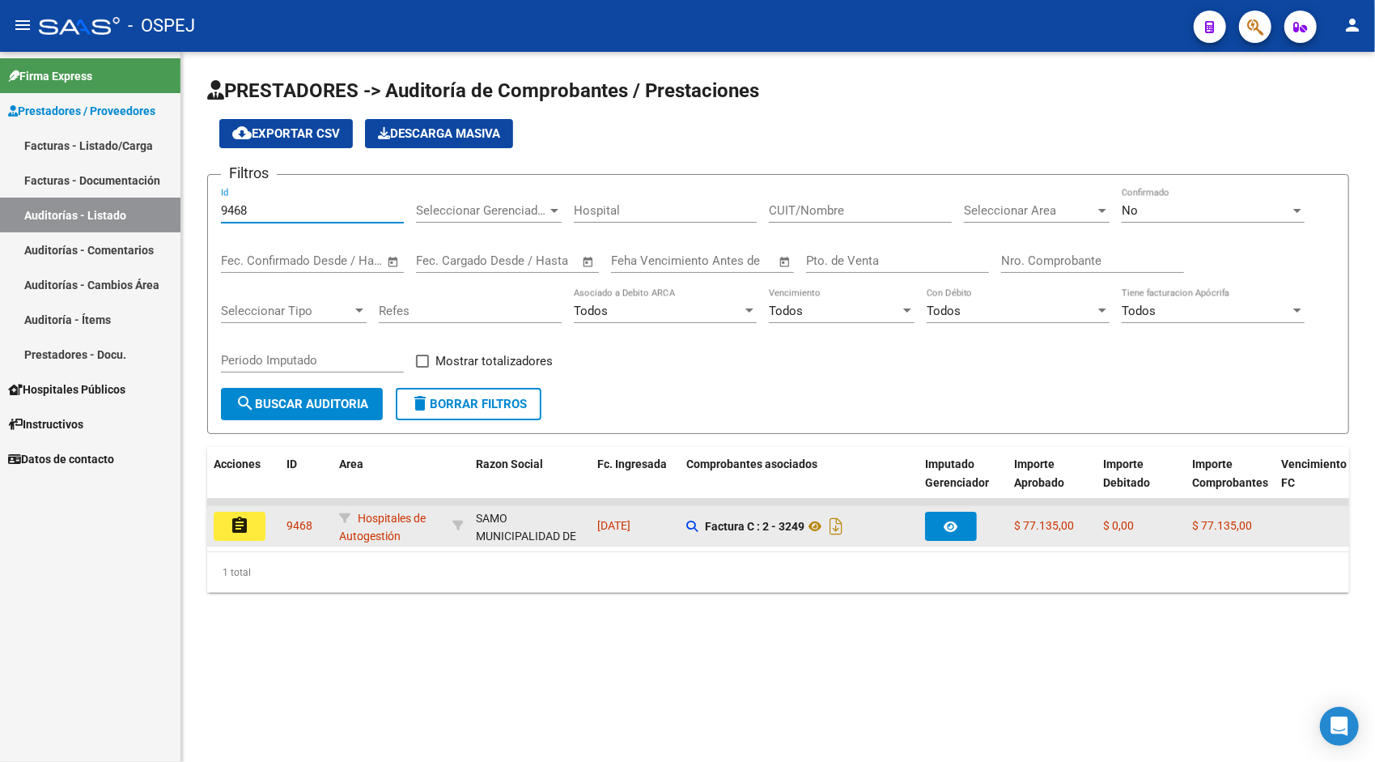
type input "9468"
click at [248, 526] on mat-icon "assignment" at bounding box center [239, 525] width 19 height 19
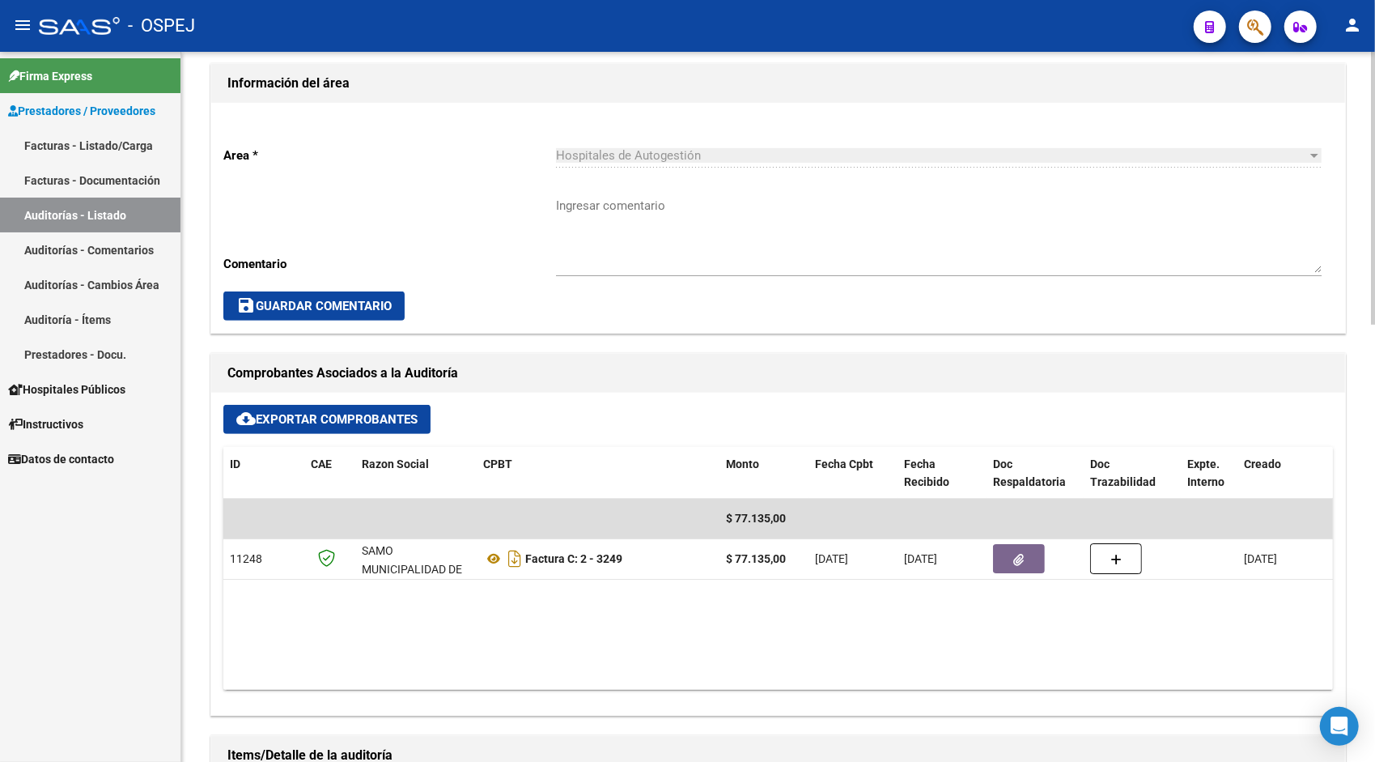
scroll to position [421, 0]
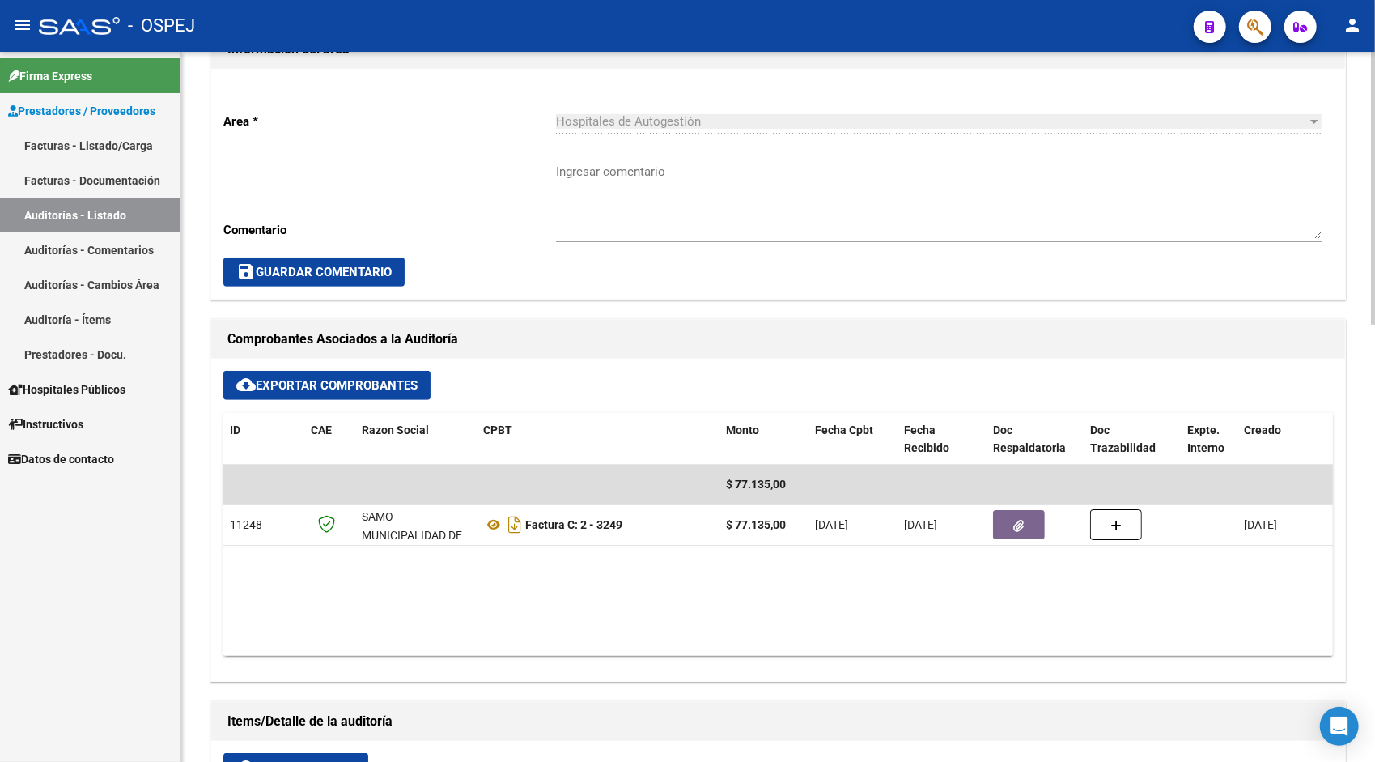
click at [270, 756] on button "cloud_download Exportar Items" at bounding box center [295, 767] width 145 height 29
click at [100, 214] on link "Auditorías - Listado" at bounding box center [90, 214] width 180 height 35
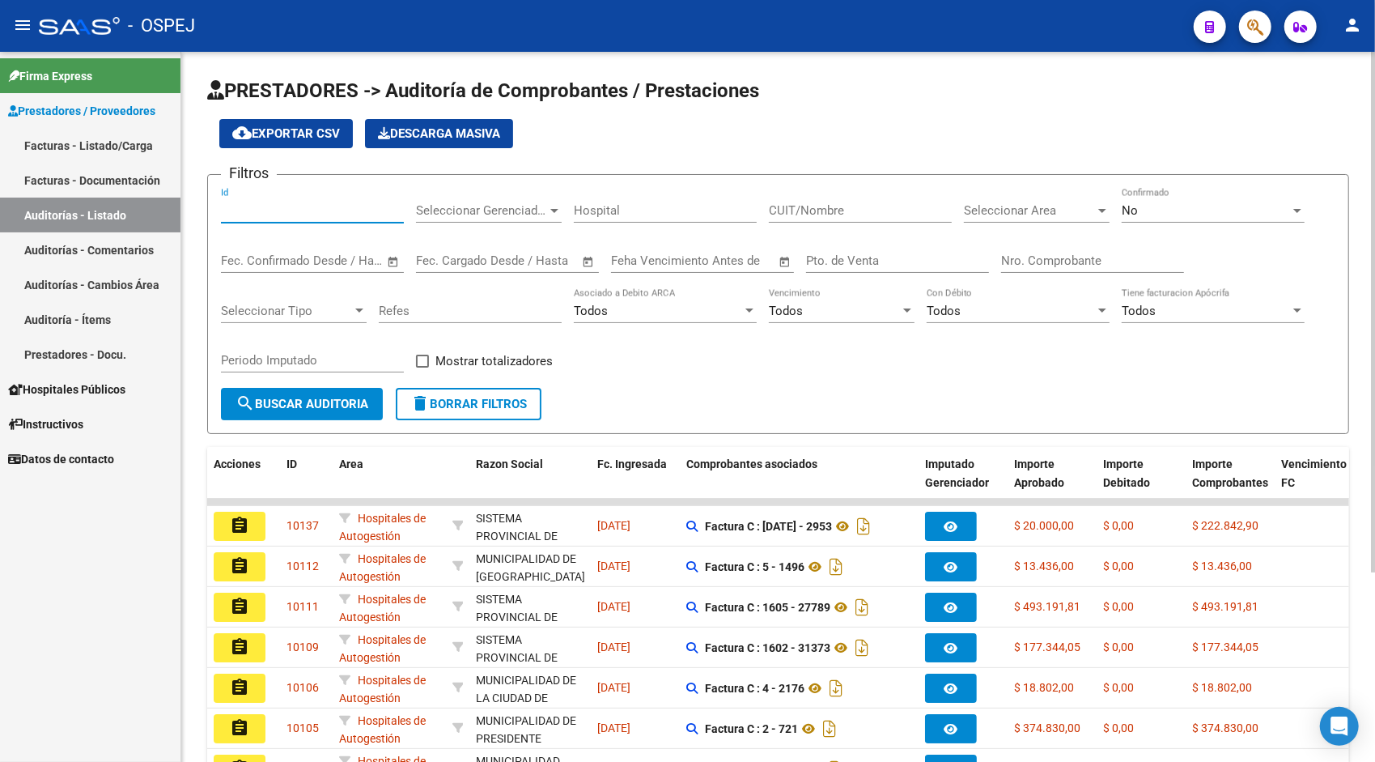
click at [267, 206] on input "Id" at bounding box center [312, 210] width 183 height 15
paste input "9469"
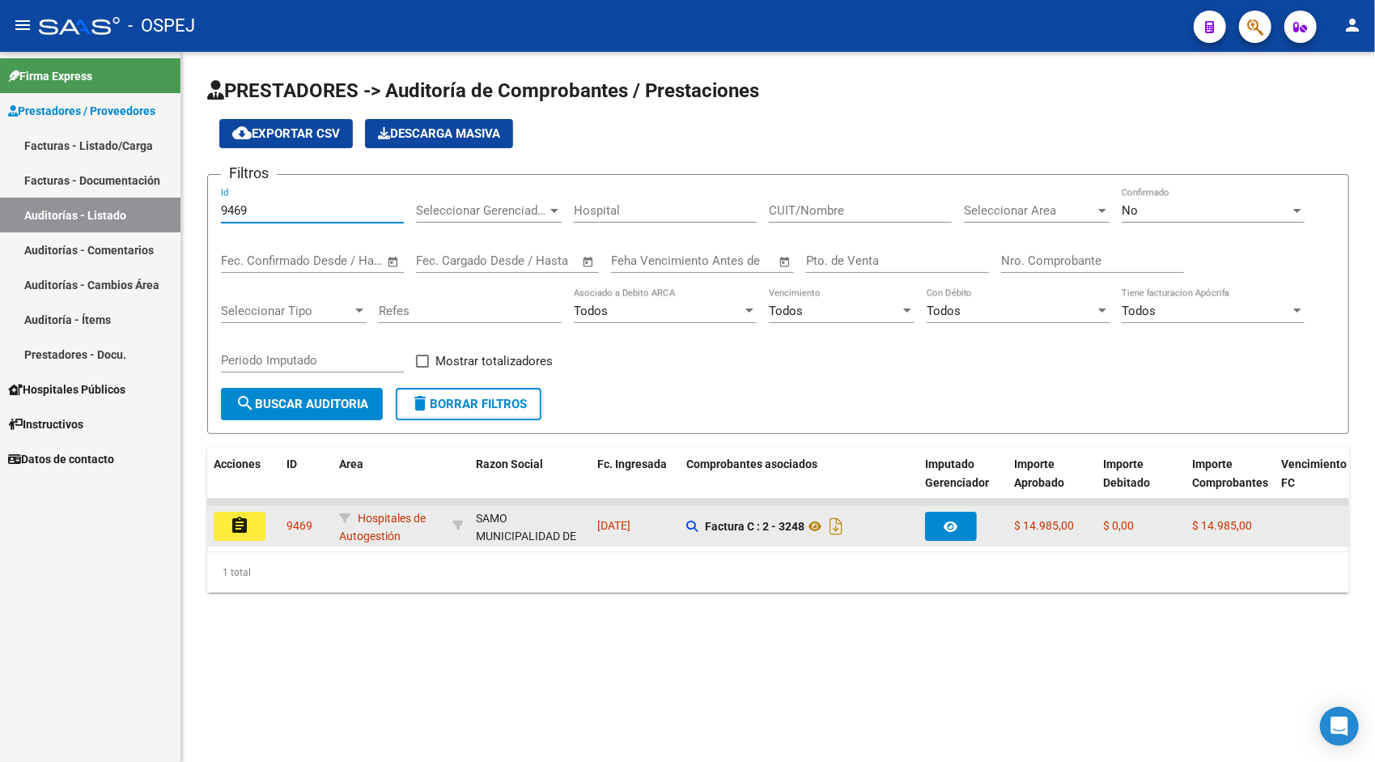
type input "9469"
click at [240, 536] on button "assignment" at bounding box center [240, 525] width 52 height 29
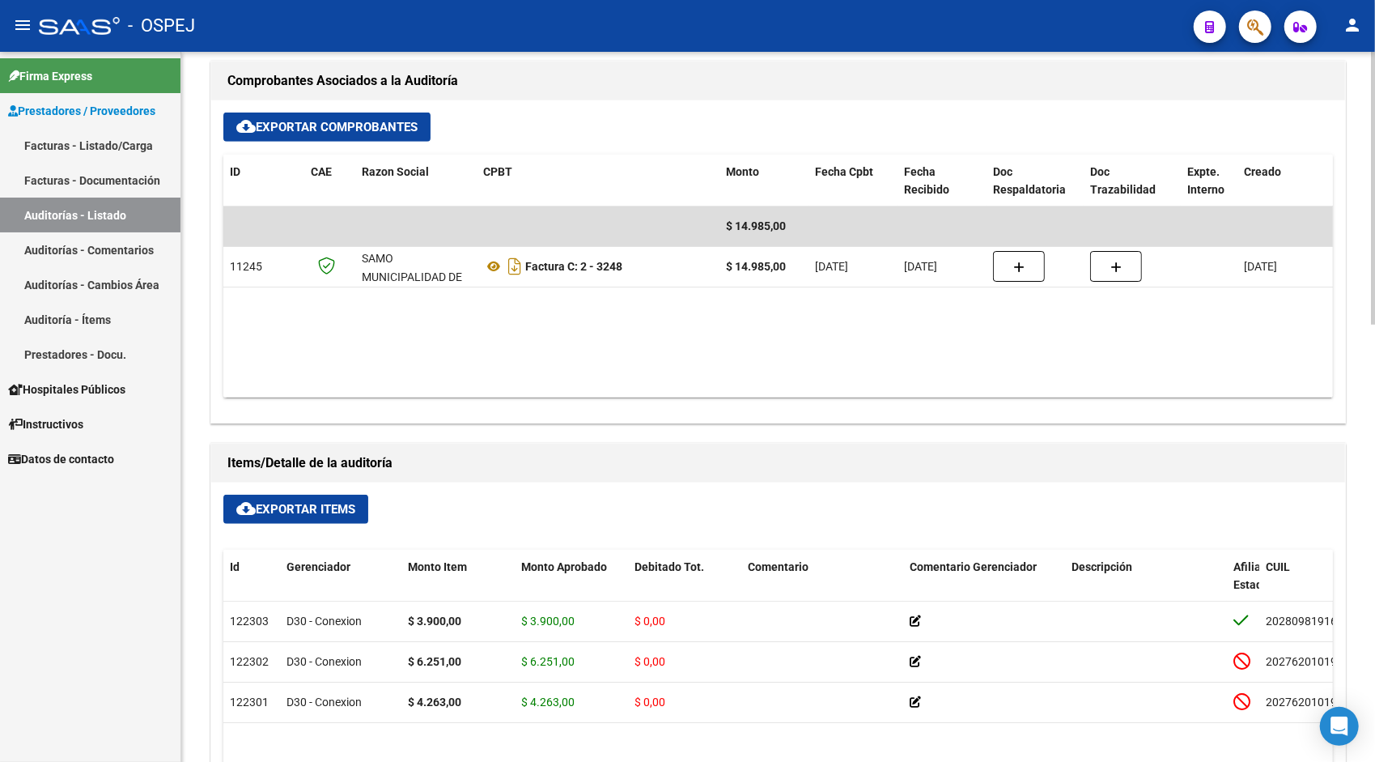
scroll to position [680, 0]
click at [280, 516] on button "cloud_download Exportar Items" at bounding box center [295, 508] width 145 height 29
click at [126, 206] on link "Auditorías - Listado" at bounding box center [90, 214] width 180 height 35
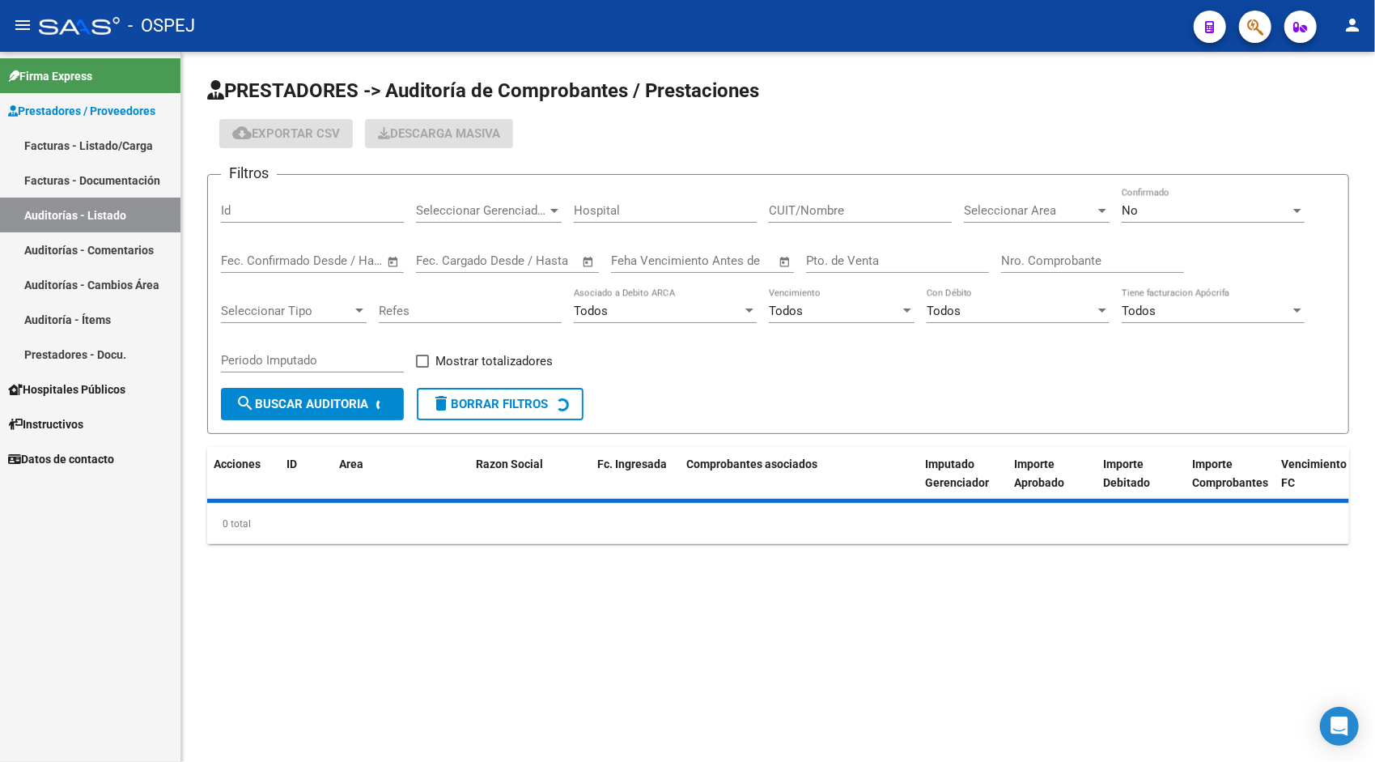
click at [316, 210] on input "Id" at bounding box center [312, 210] width 183 height 15
paste input "9470"
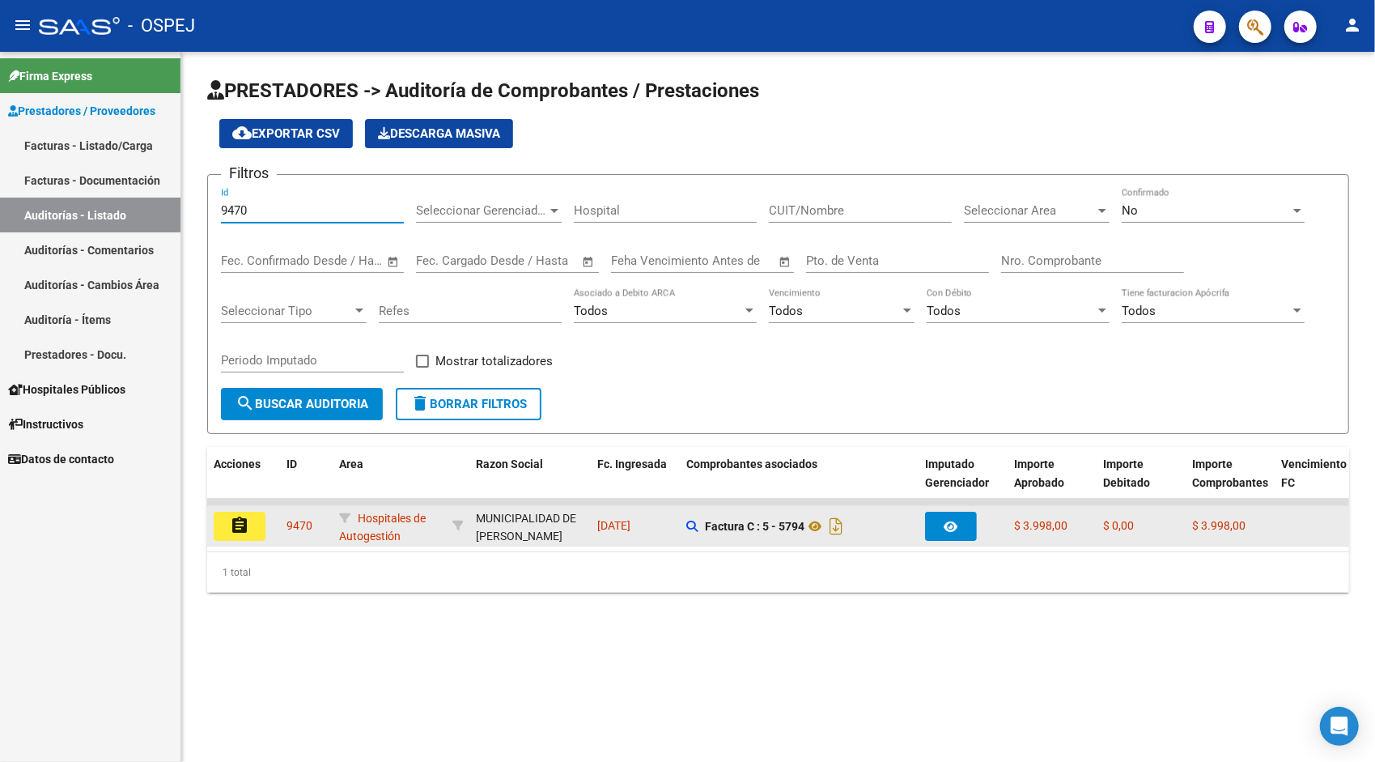
type input "9470"
click at [231, 532] on mat-icon "assignment" at bounding box center [239, 525] width 19 height 19
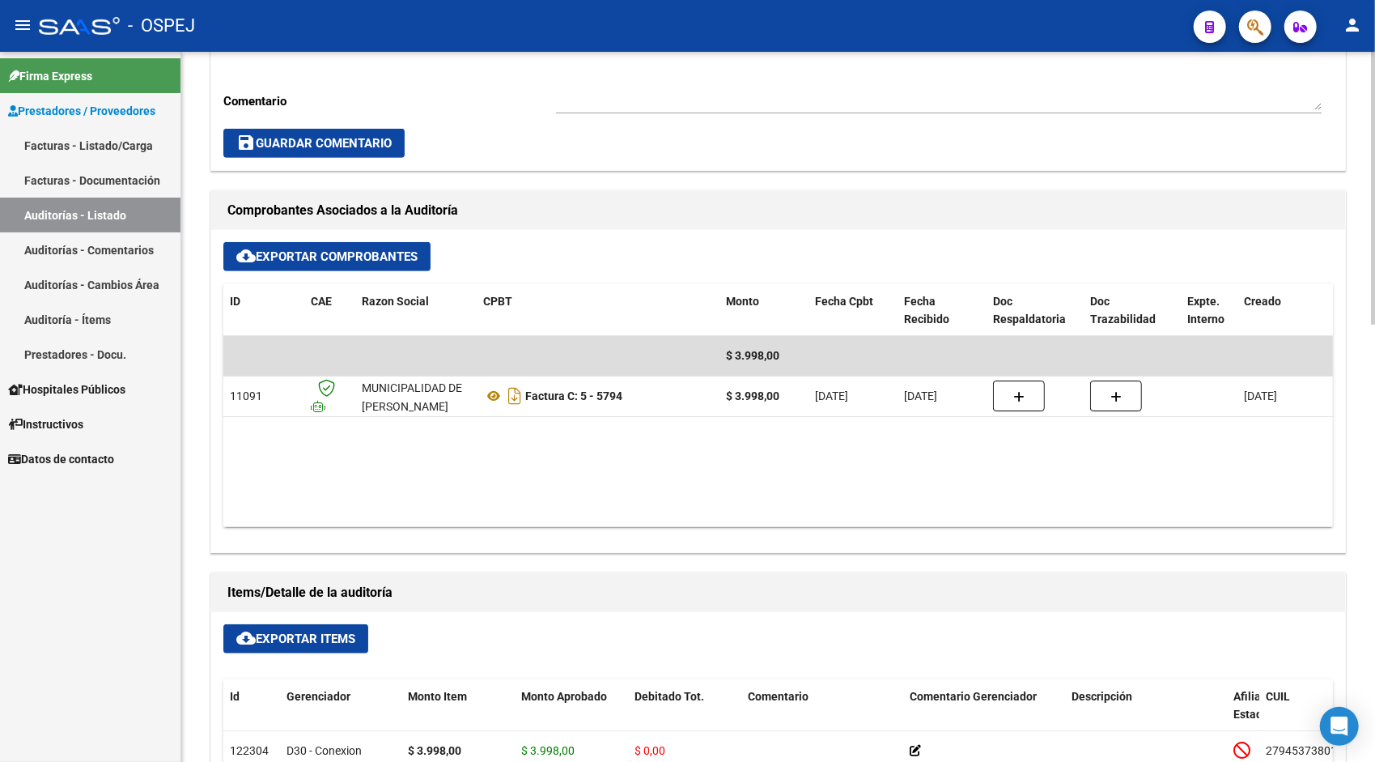
scroll to position [550, 0]
click at [256, 630] on span "cloud_download Exportar Items" at bounding box center [295, 637] width 119 height 15
click at [104, 219] on link "Auditorías - Listado" at bounding box center [90, 214] width 180 height 35
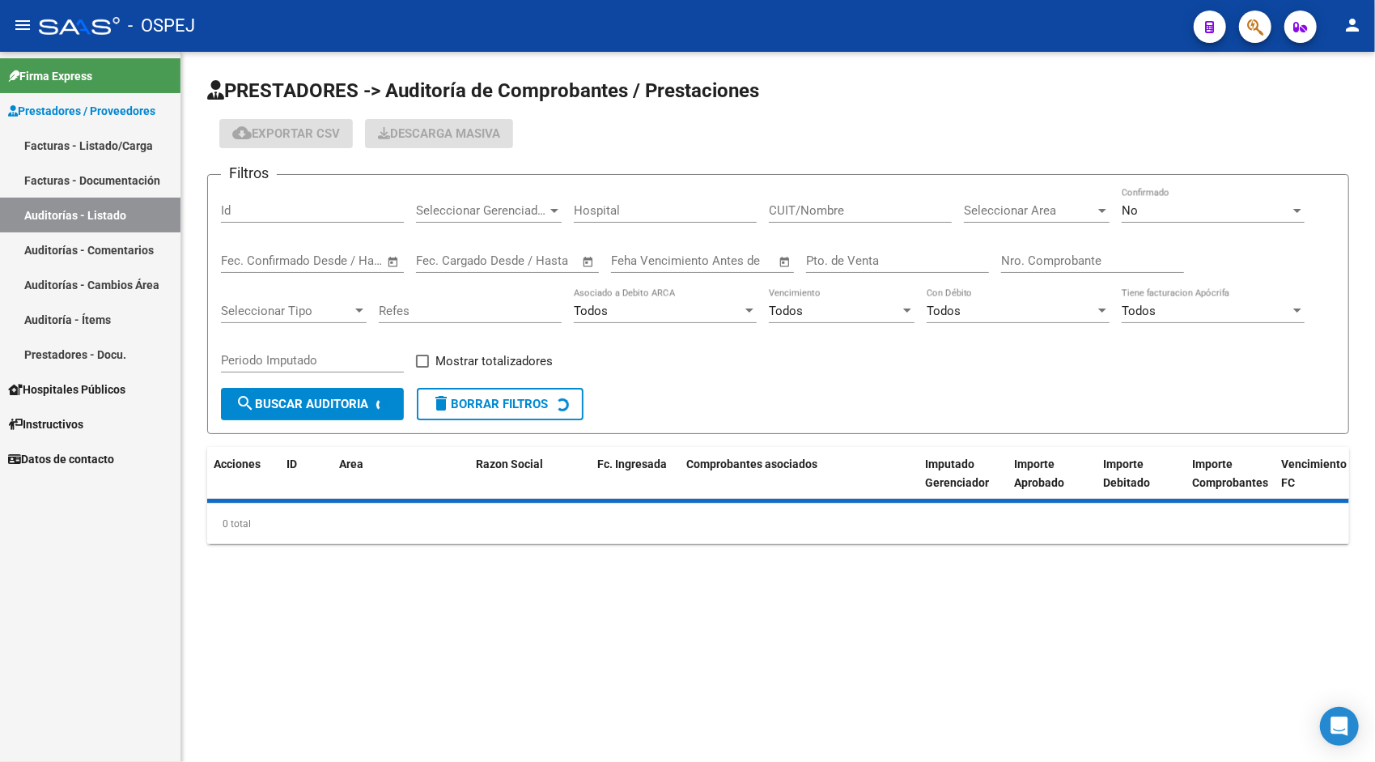
click at [312, 203] on input "Id" at bounding box center [312, 210] width 183 height 15
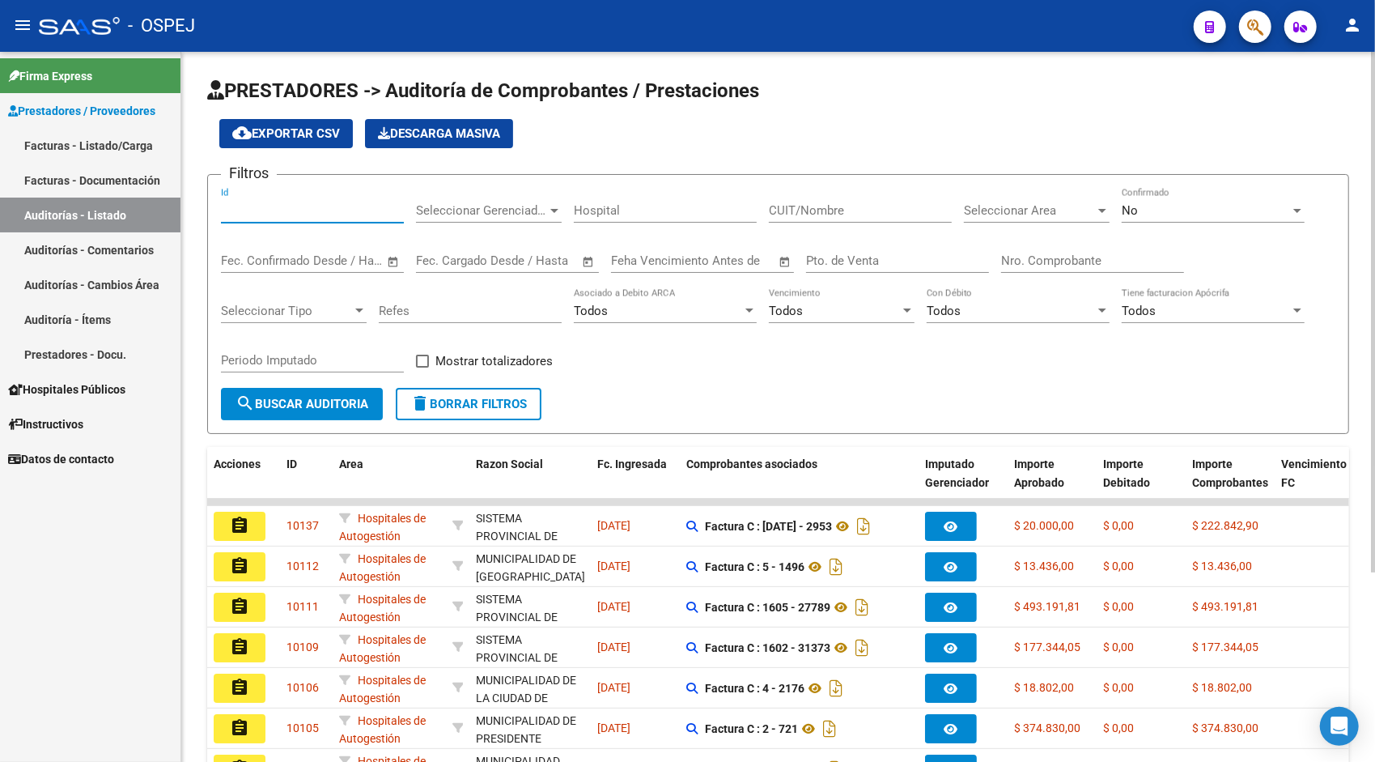
paste input "9474"
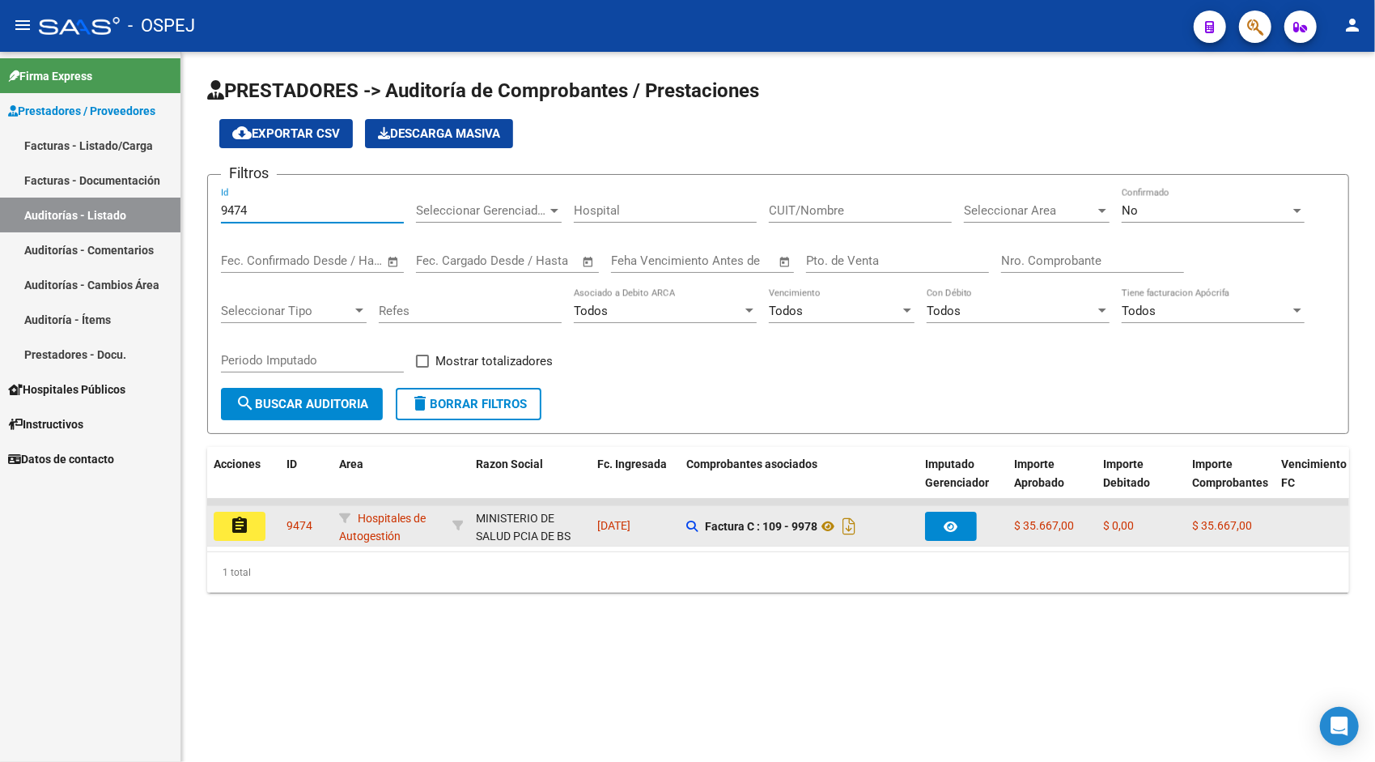
type input "9474"
click at [229, 541] on datatable-body-cell "assignment" at bounding box center [243, 526] width 73 height 40
click at [230, 534] on mat-icon "assignment" at bounding box center [239, 525] width 19 height 19
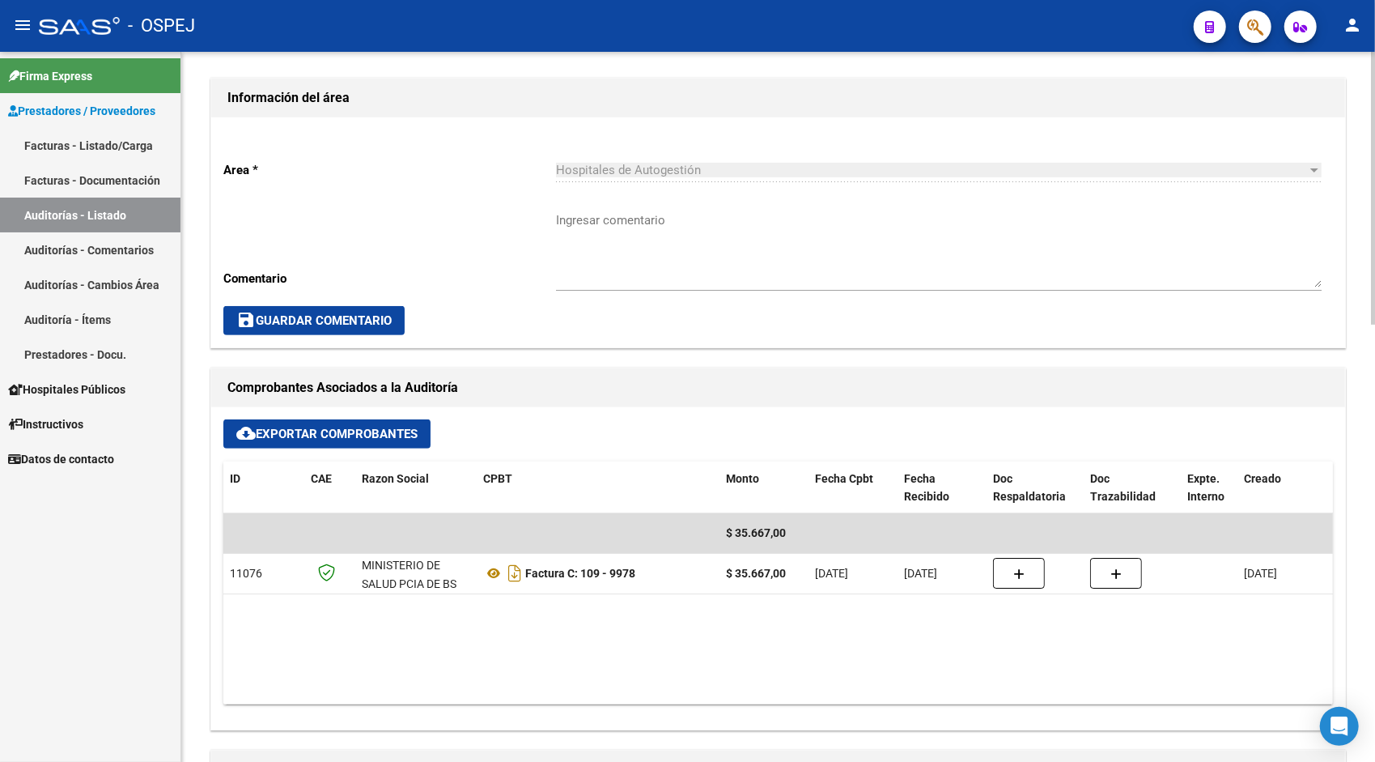
scroll to position [518, 0]
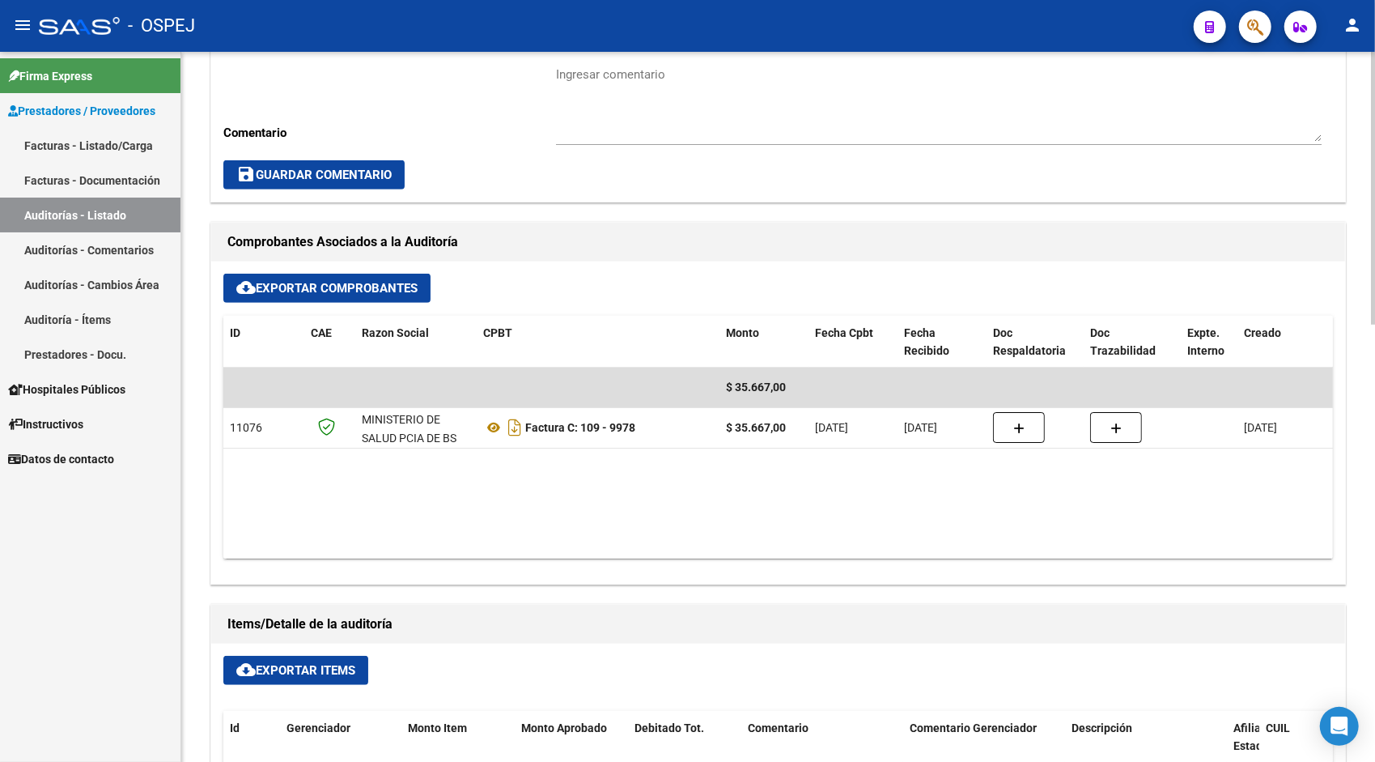
click at [279, 671] on span "cloud_download Exportar Items" at bounding box center [295, 670] width 119 height 15
click at [156, 219] on link "Auditorías - Listado" at bounding box center [90, 214] width 180 height 35
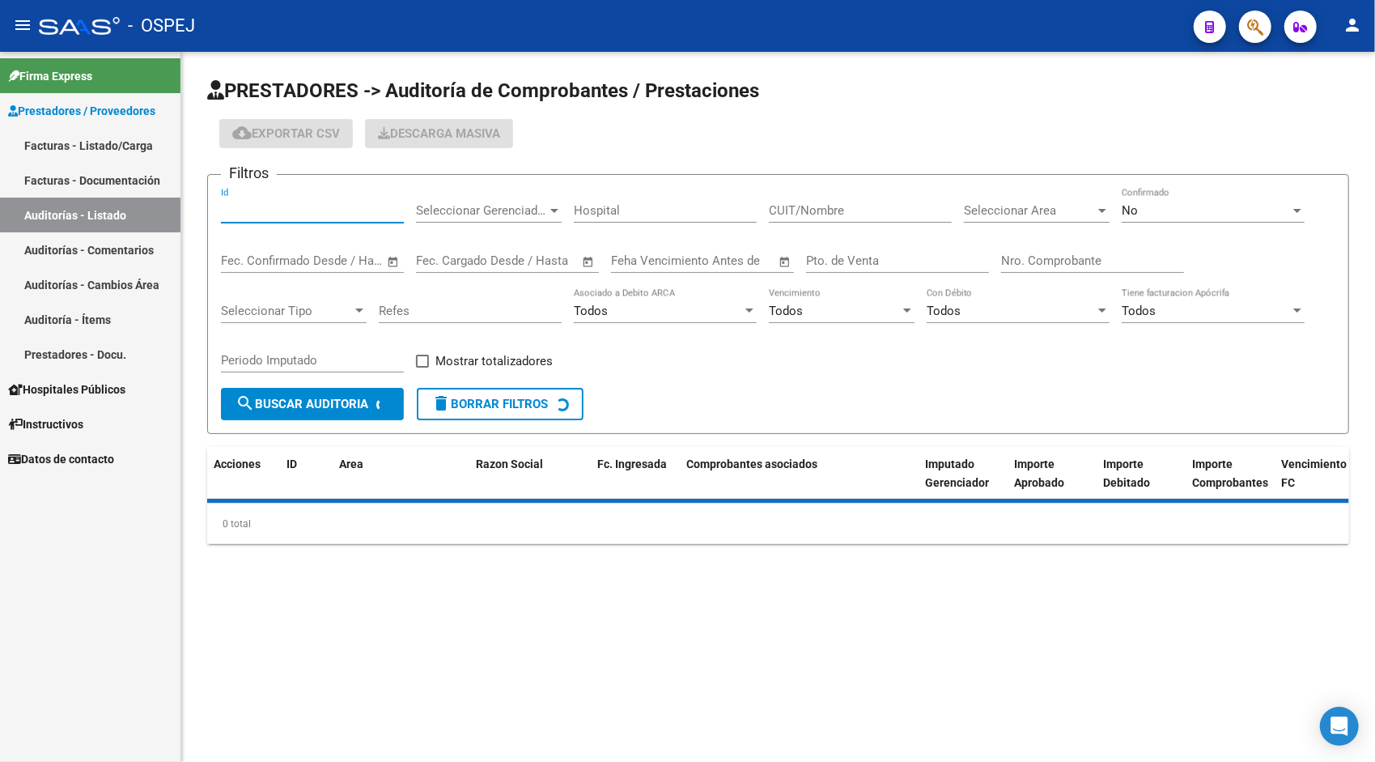
click at [314, 214] on input "Id" at bounding box center [312, 210] width 183 height 15
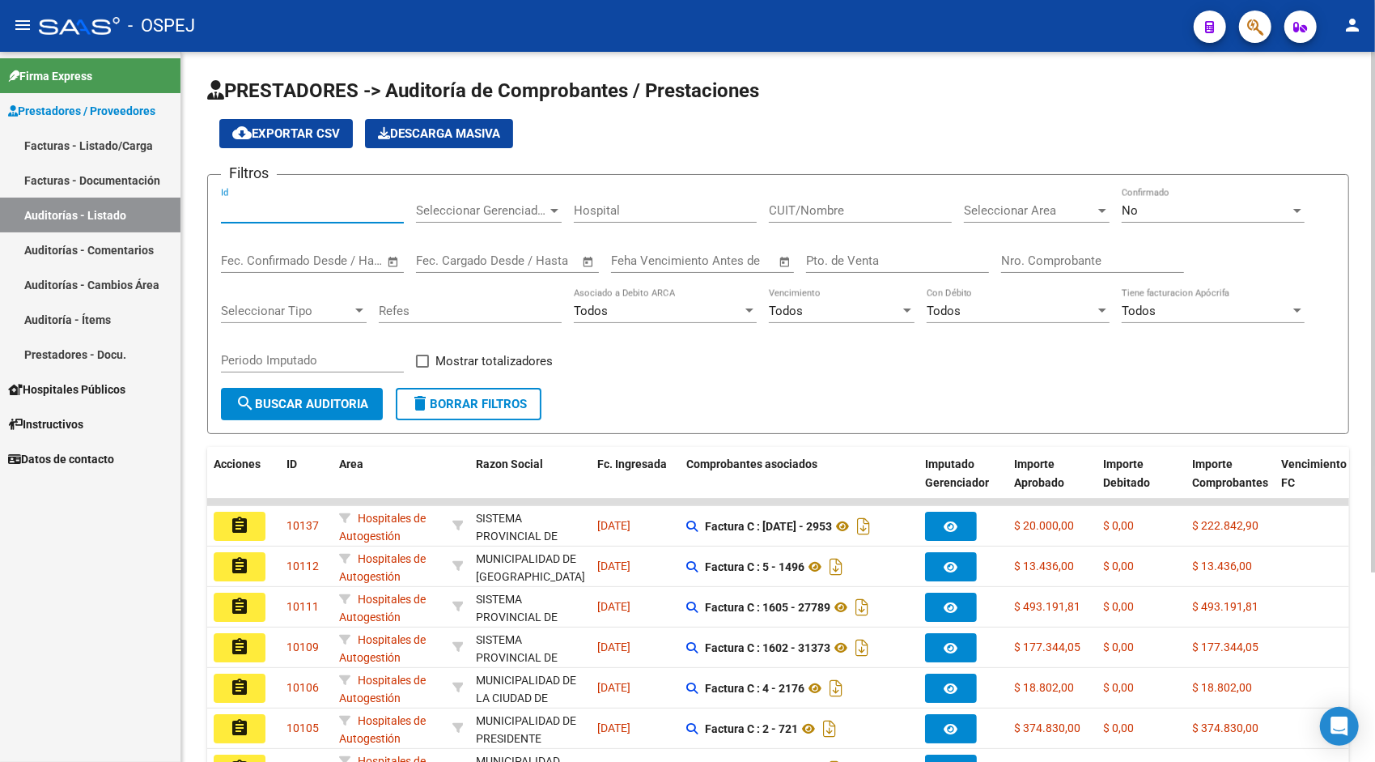
paste input "9478"
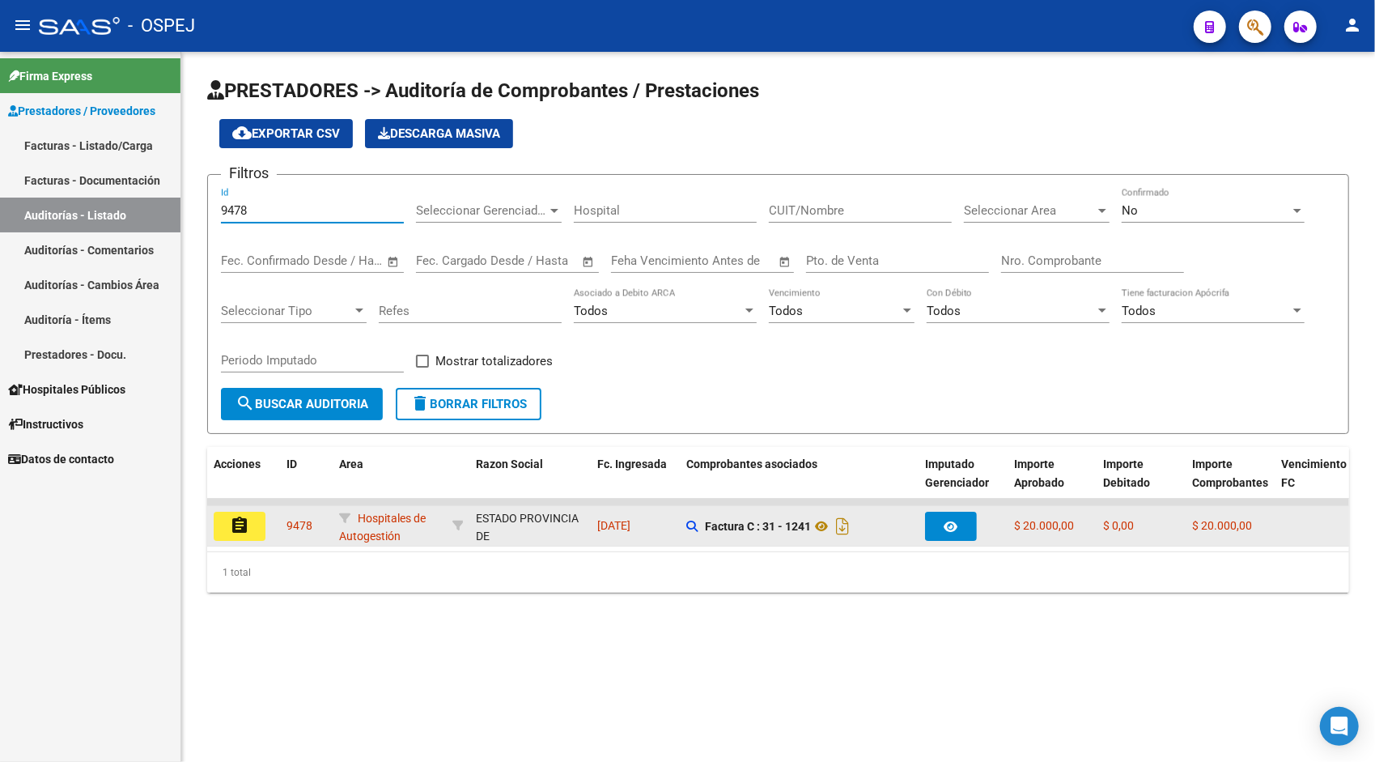
type input "9478"
click at [234, 522] on mat-icon "assignment" at bounding box center [239, 525] width 19 height 19
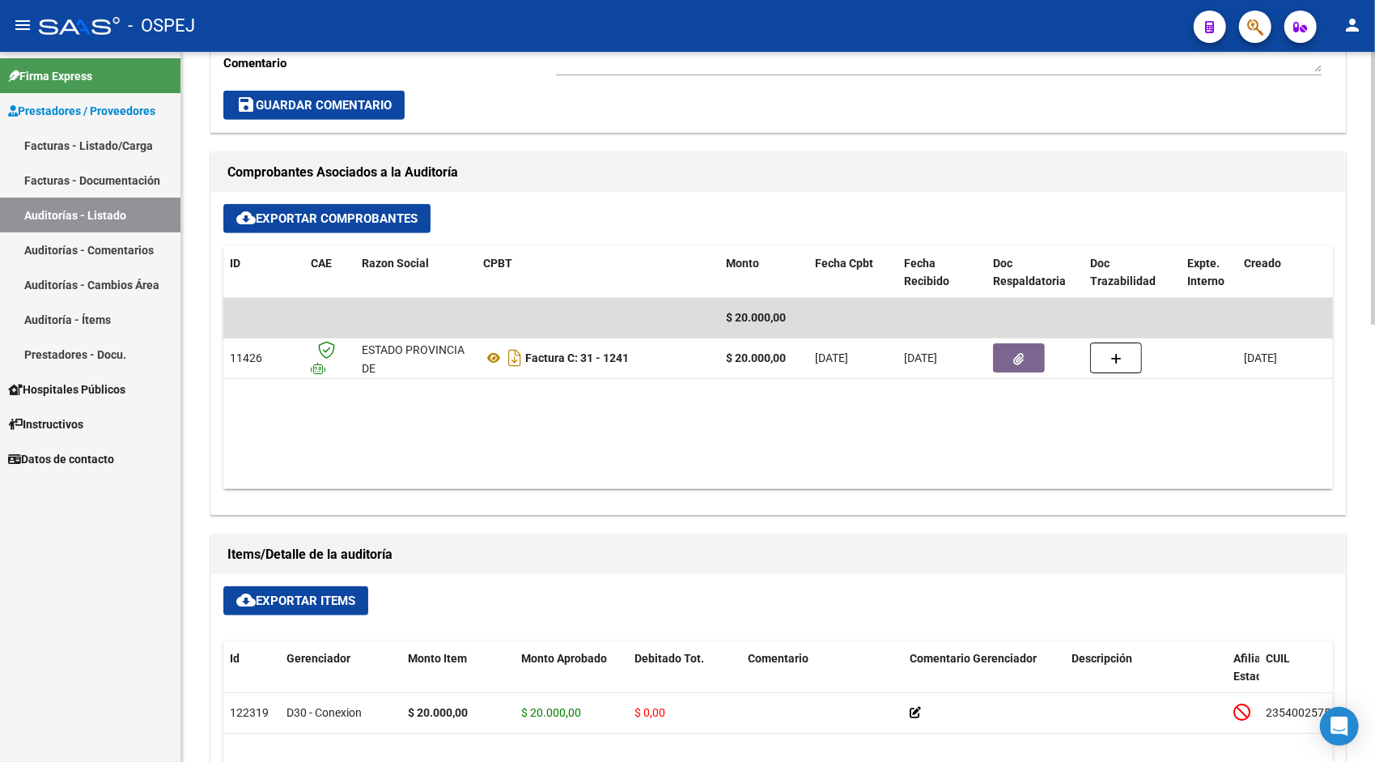
scroll to position [615, 0]
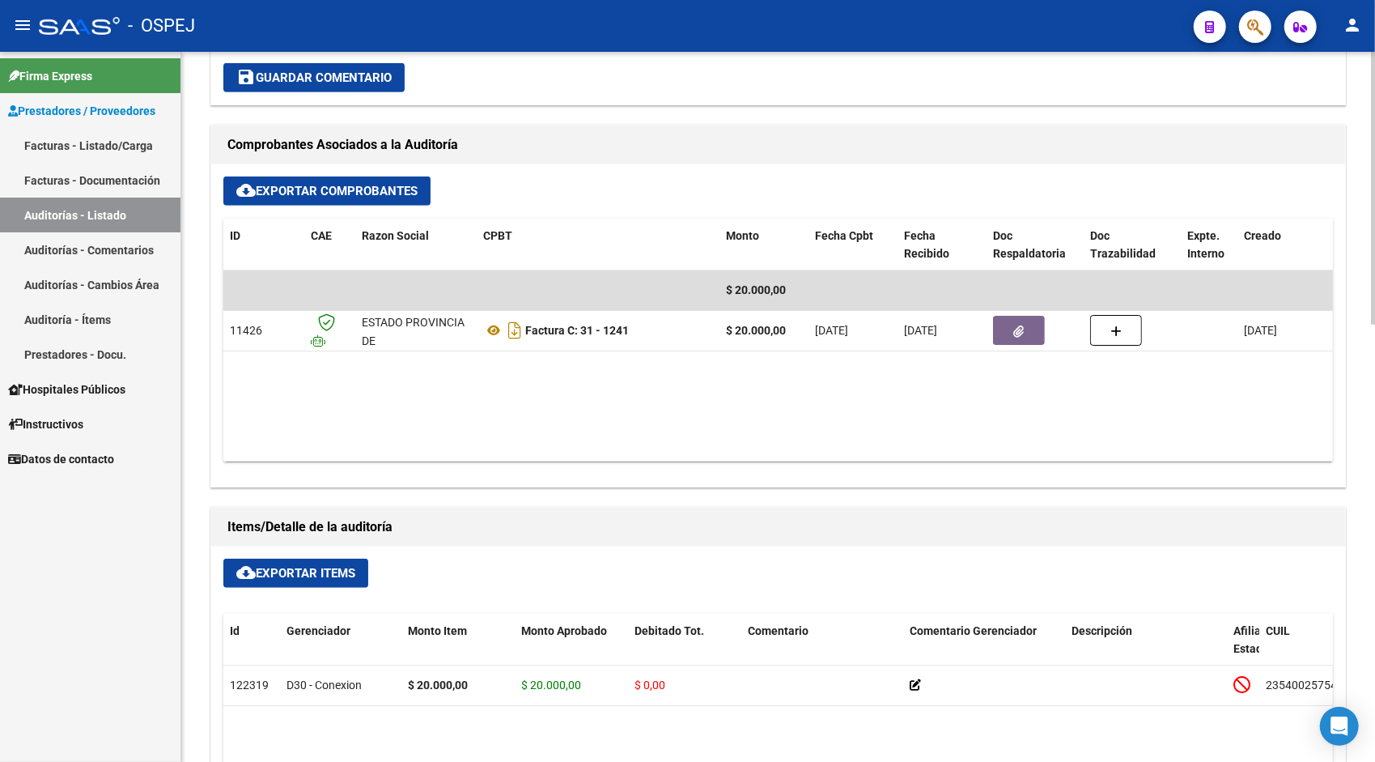
click at [280, 575] on span "cloud_download Exportar Items" at bounding box center [295, 573] width 119 height 15
click at [63, 222] on link "Auditorías - Listado" at bounding box center [90, 214] width 180 height 35
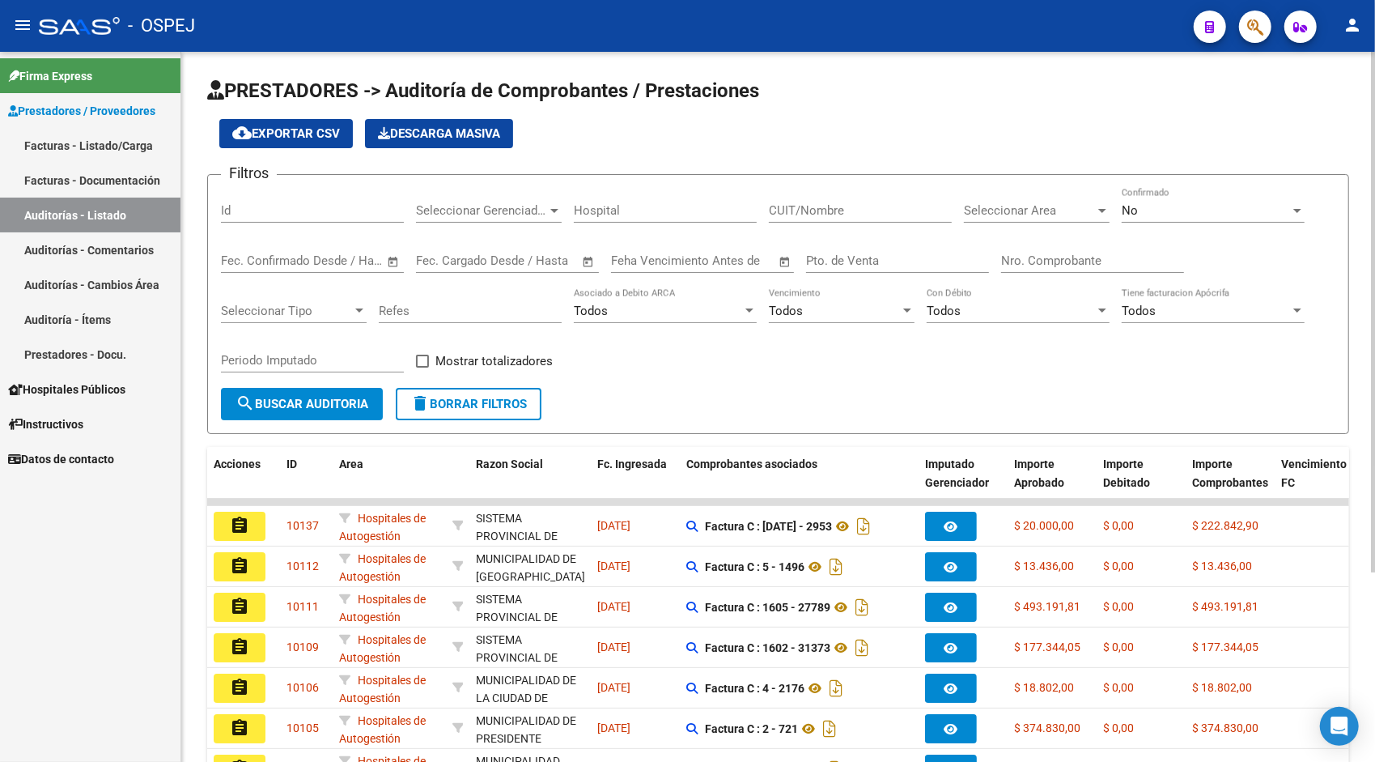
click at [231, 219] on div "Id" at bounding box center [312, 205] width 183 height 35
paste input "9479"
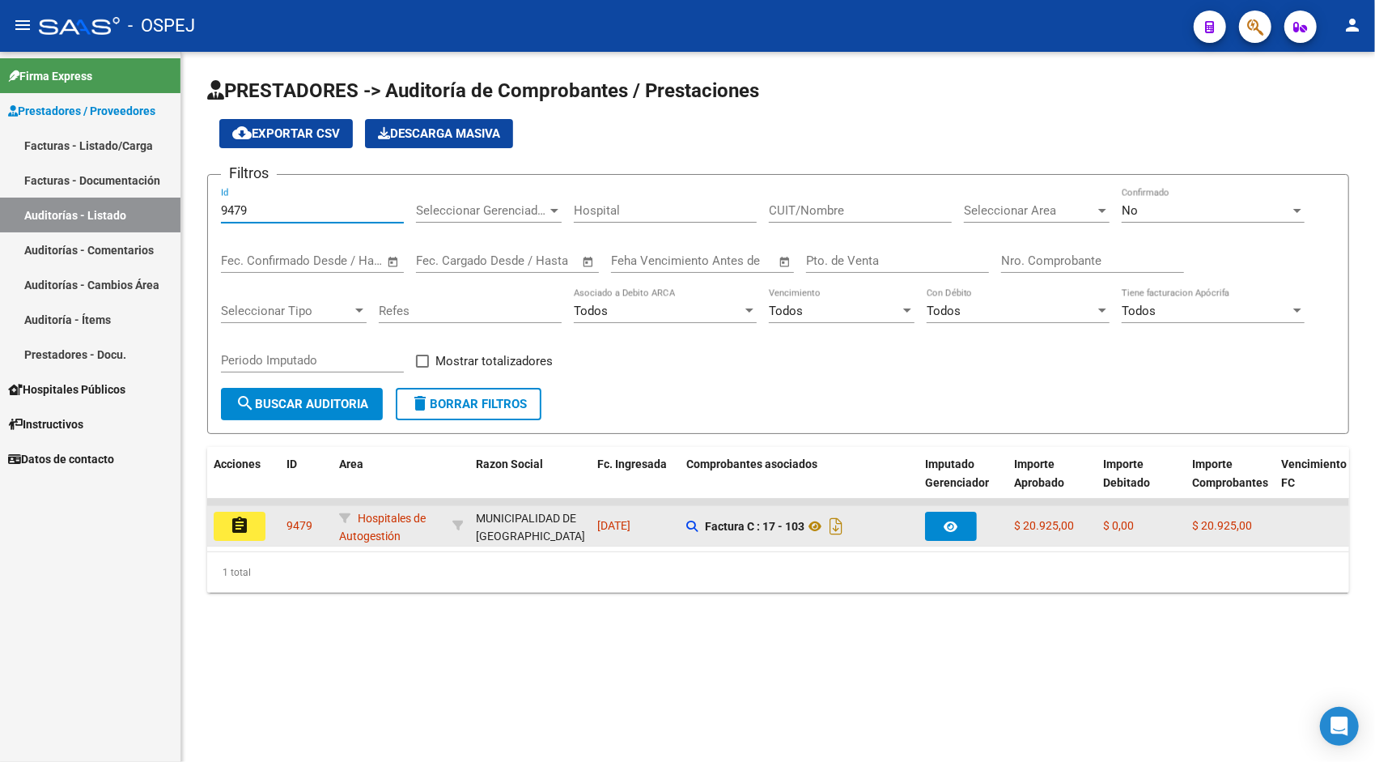
type input "9479"
click at [241, 524] on mat-icon "assignment" at bounding box center [239, 525] width 19 height 19
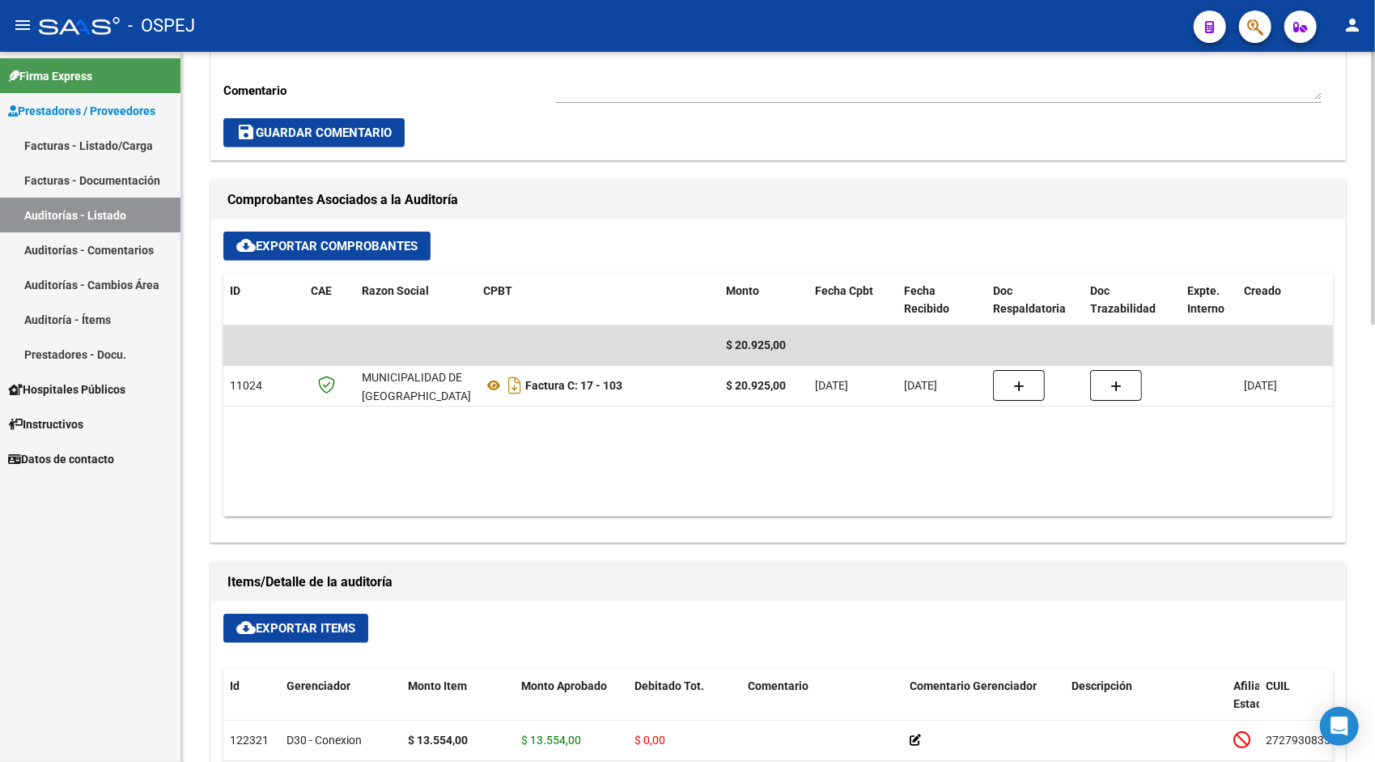
scroll to position [615, 0]
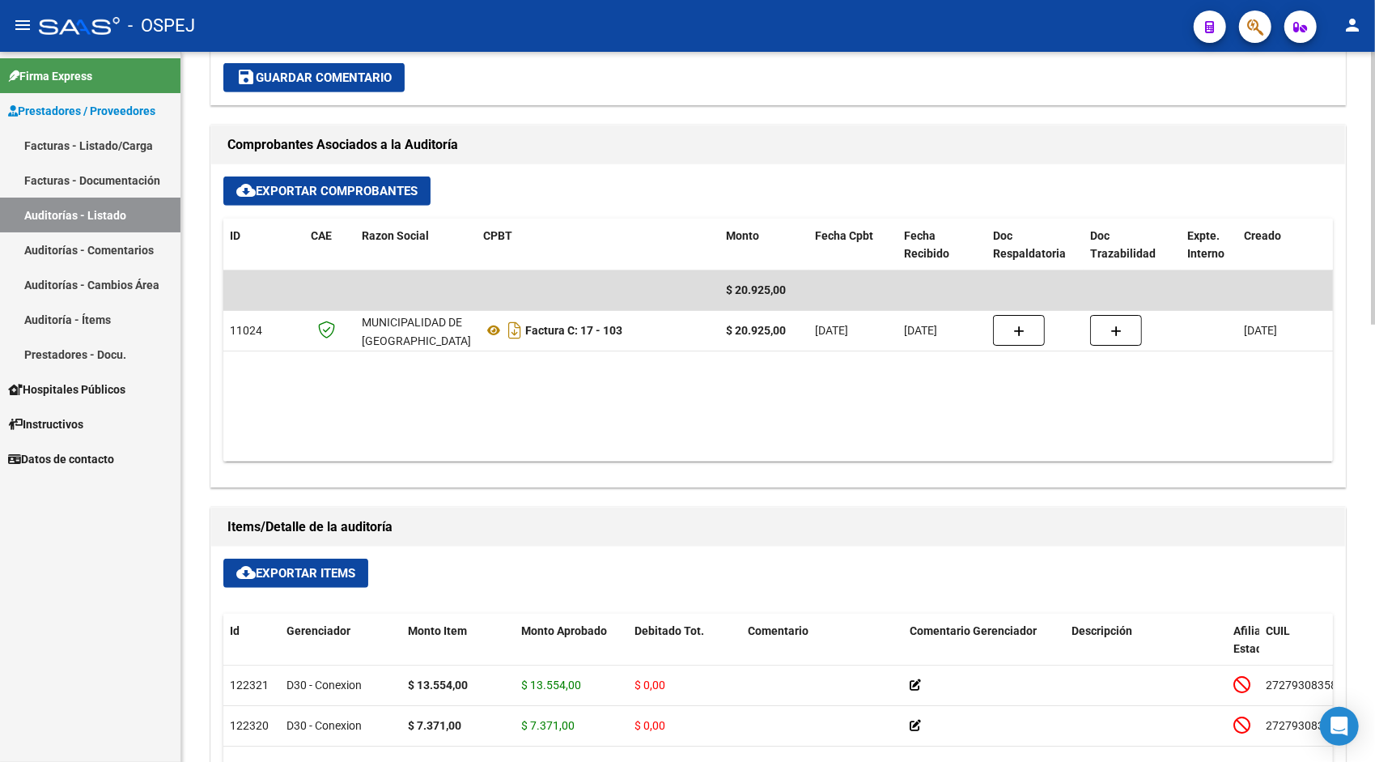
click at [308, 566] on span "cloud_download Exportar Items" at bounding box center [295, 573] width 119 height 15
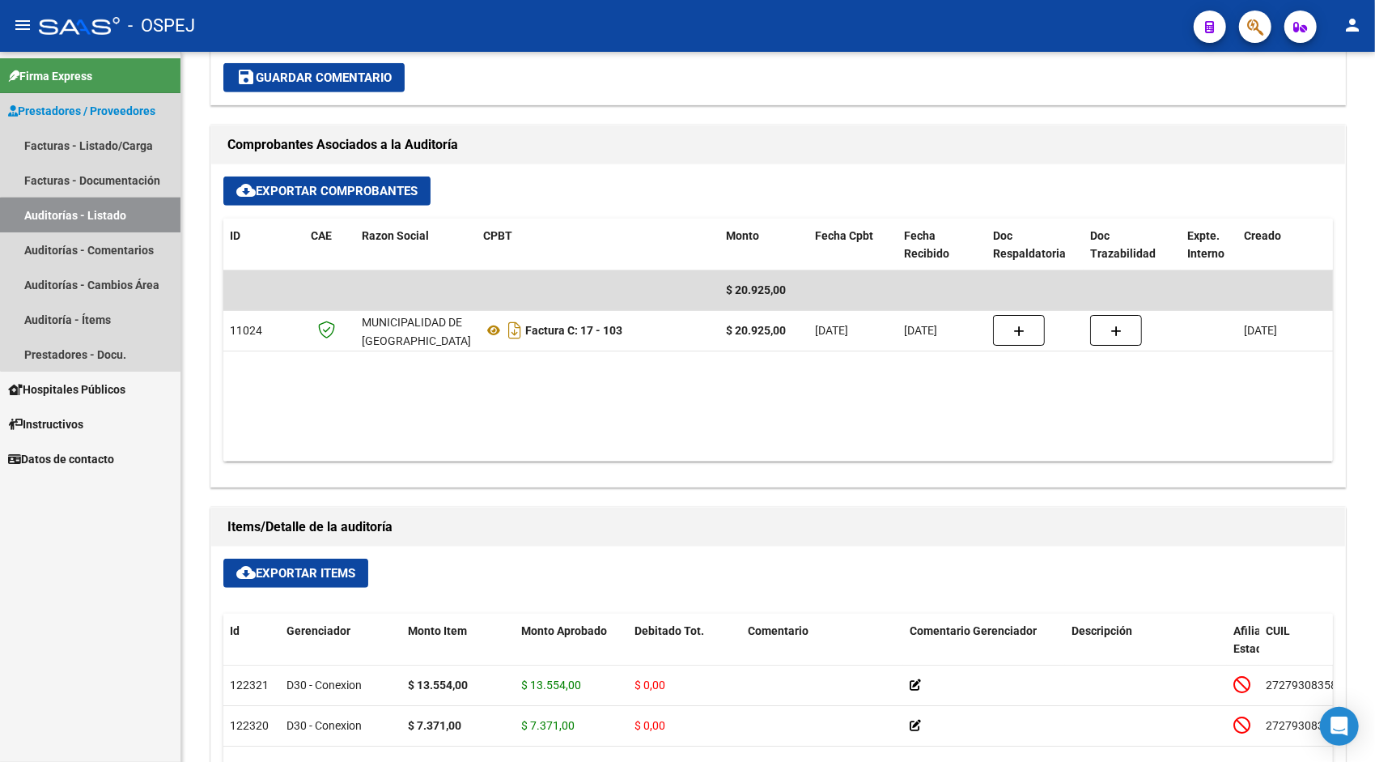
click at [93, 219] on link "Auditorías - Listado" at bounding box center [90, 214] width 180 height 35
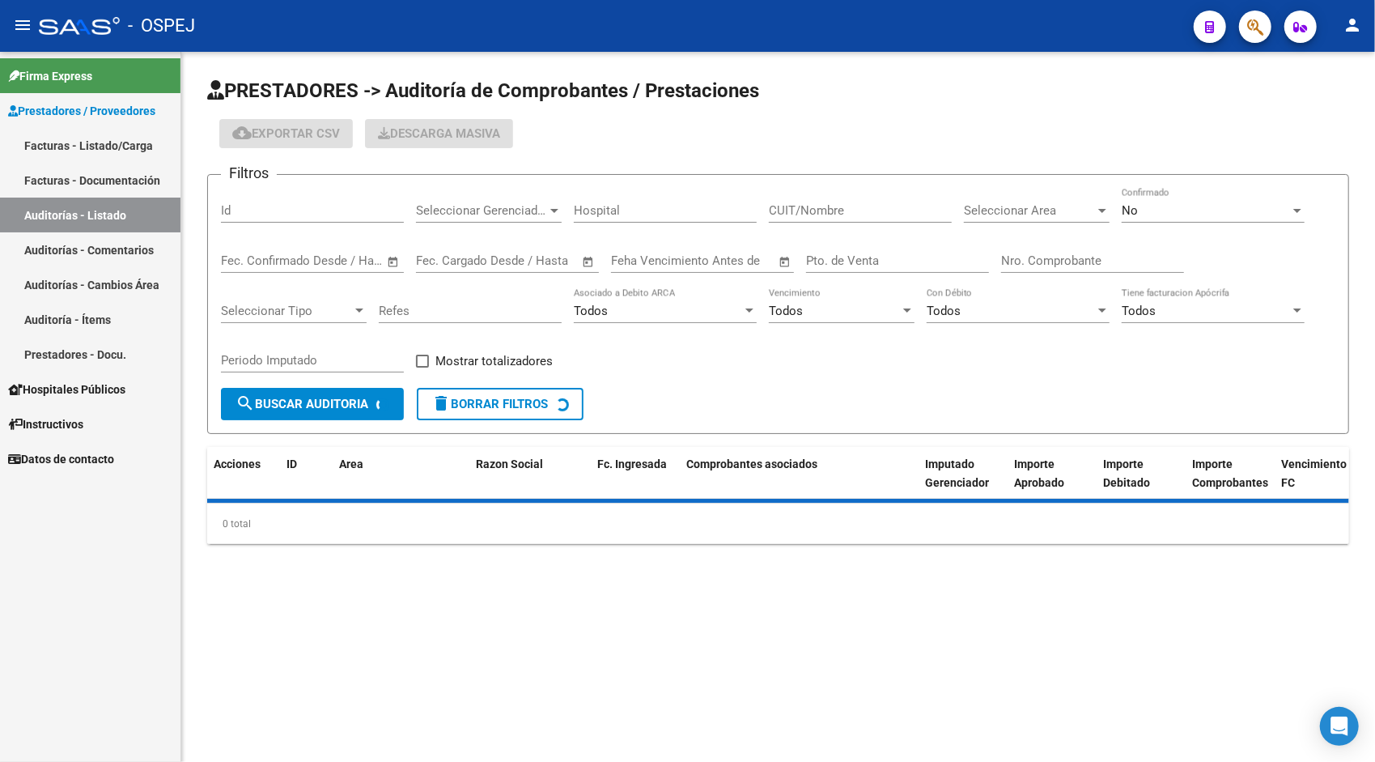
click at [268, 217] on input "Id" at bounding box center [312, 210] width 183 height 15
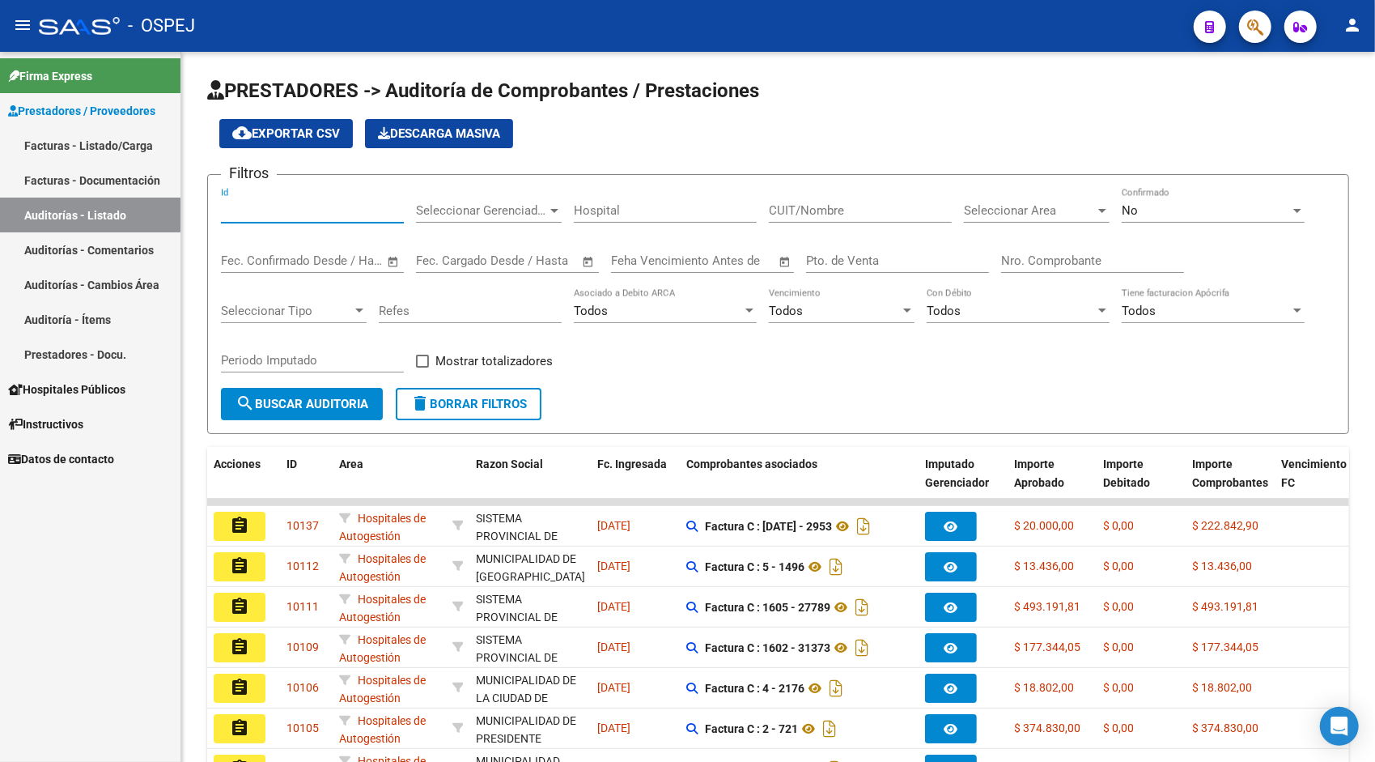
paste input "9480"
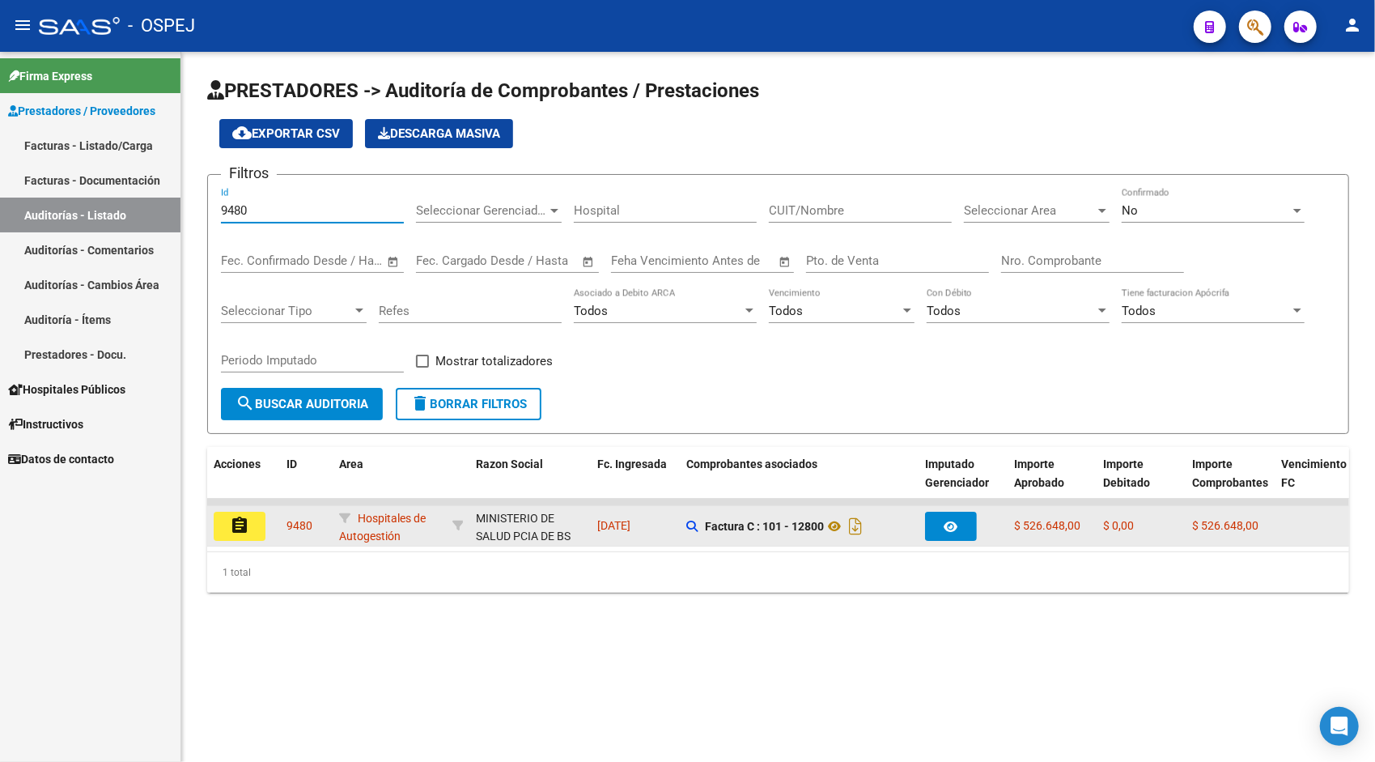
type input "9480"
click at [244, 521] on mat-icon "assignment" at bounding box center [239, 525] width 19 height 19
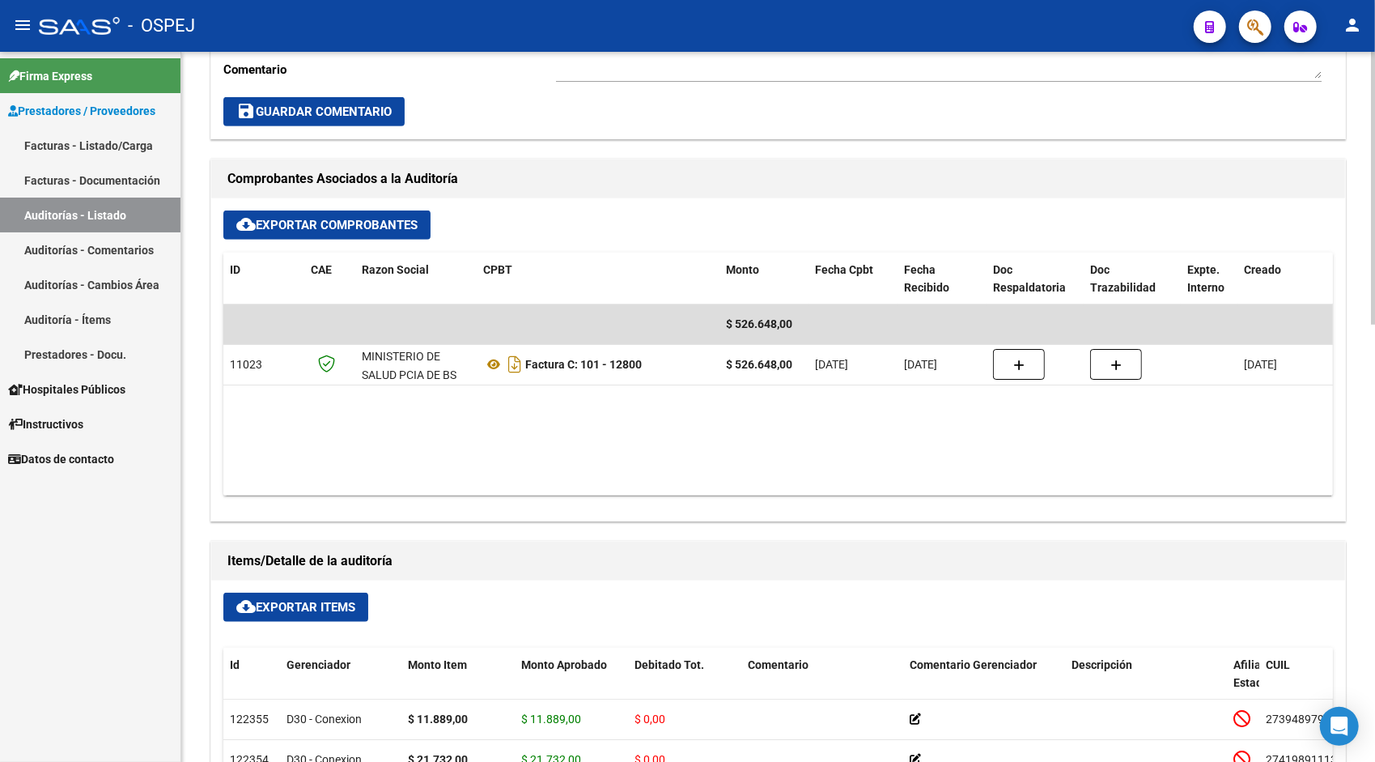
scroll to position [583, 0]
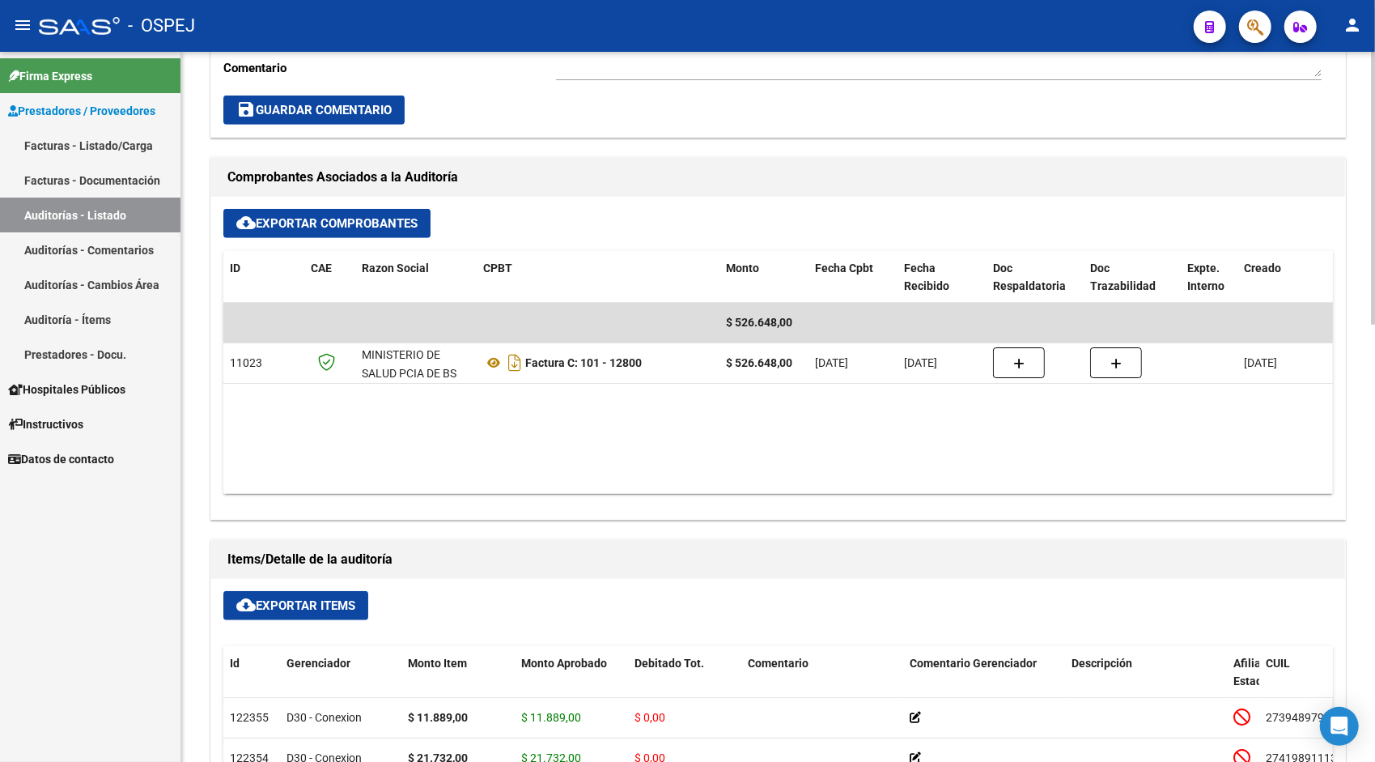
click at [274, 592] on button "cloud_download Exportar Items" at bounding box center [295, 605] width 145 height 29
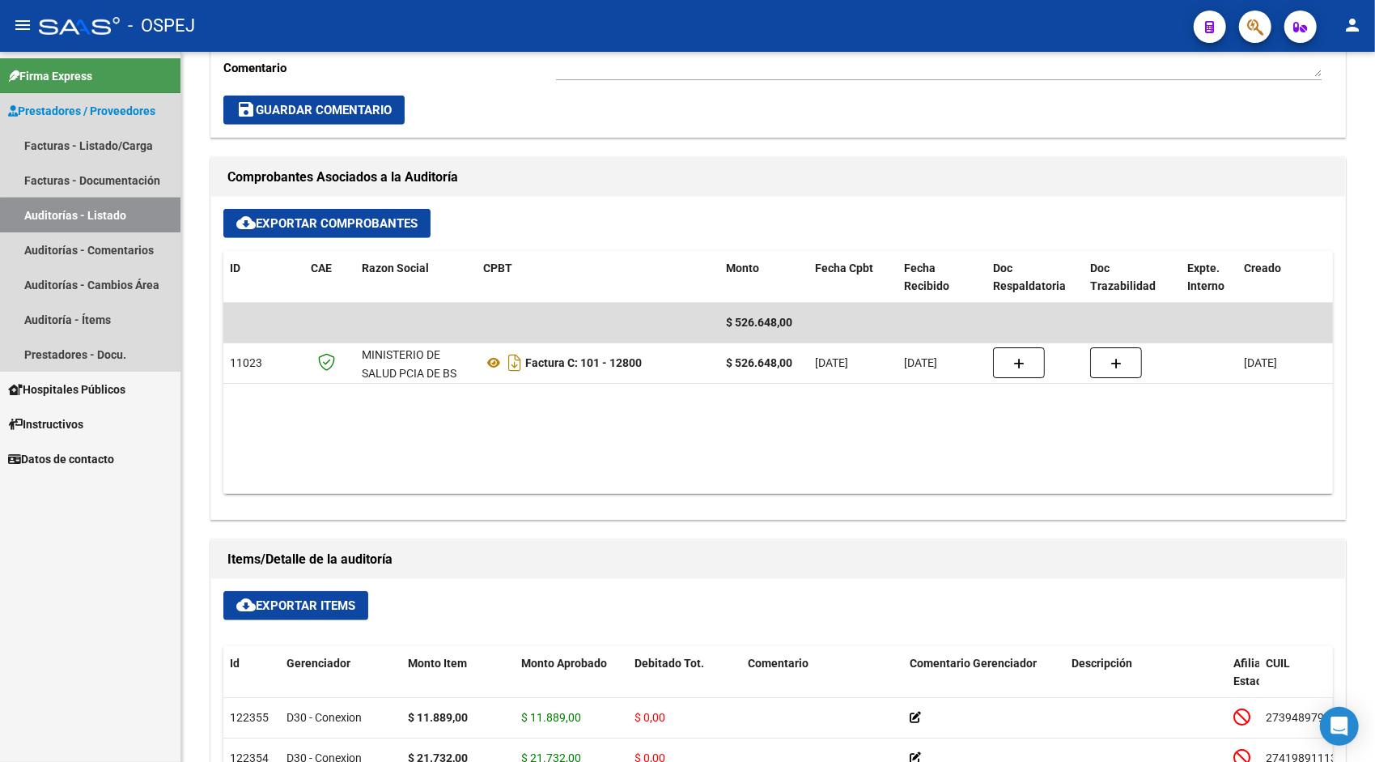
click at [120, 214] on link "Auditorías - Listado" at bounding box center [90, 214] width 180 height 35
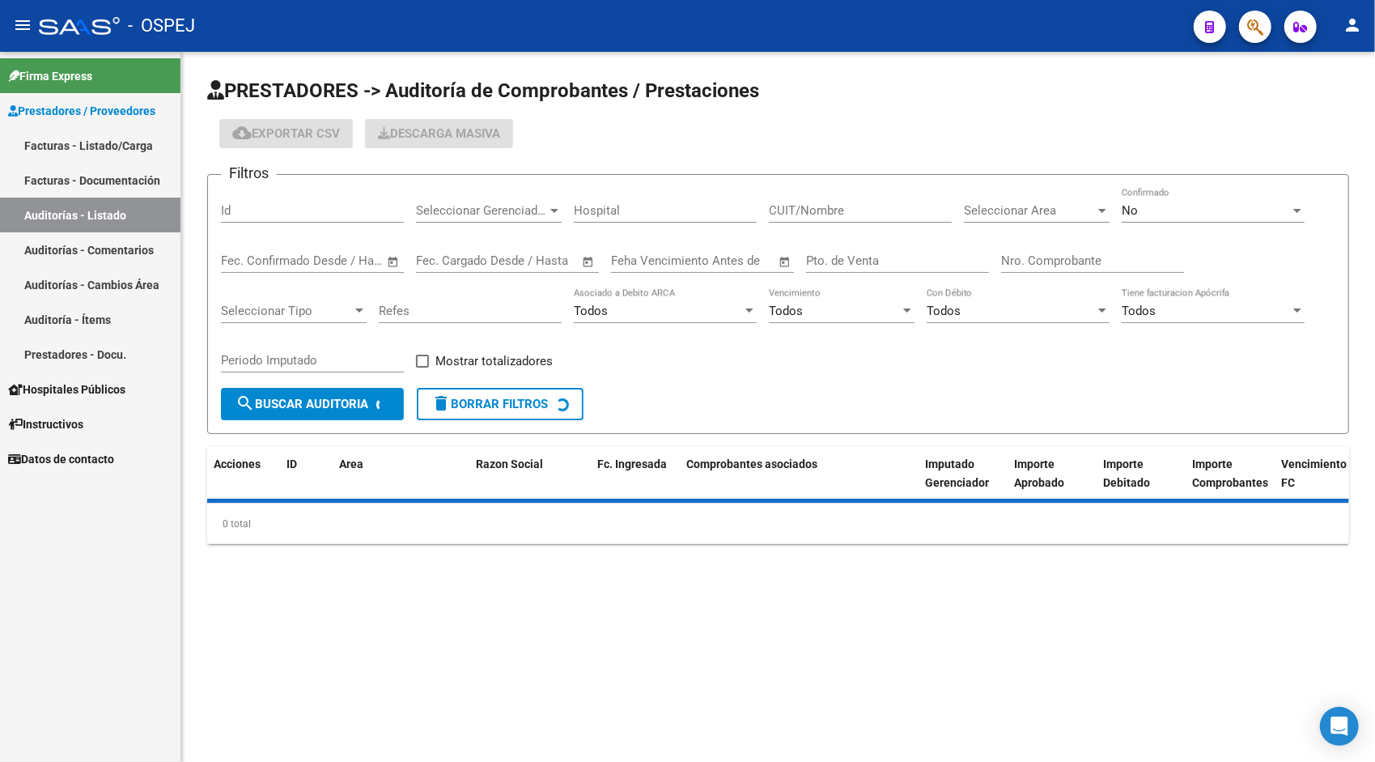
click at [320, 199] on div "Id" at bounding box center [312, 205] width 183 height 35
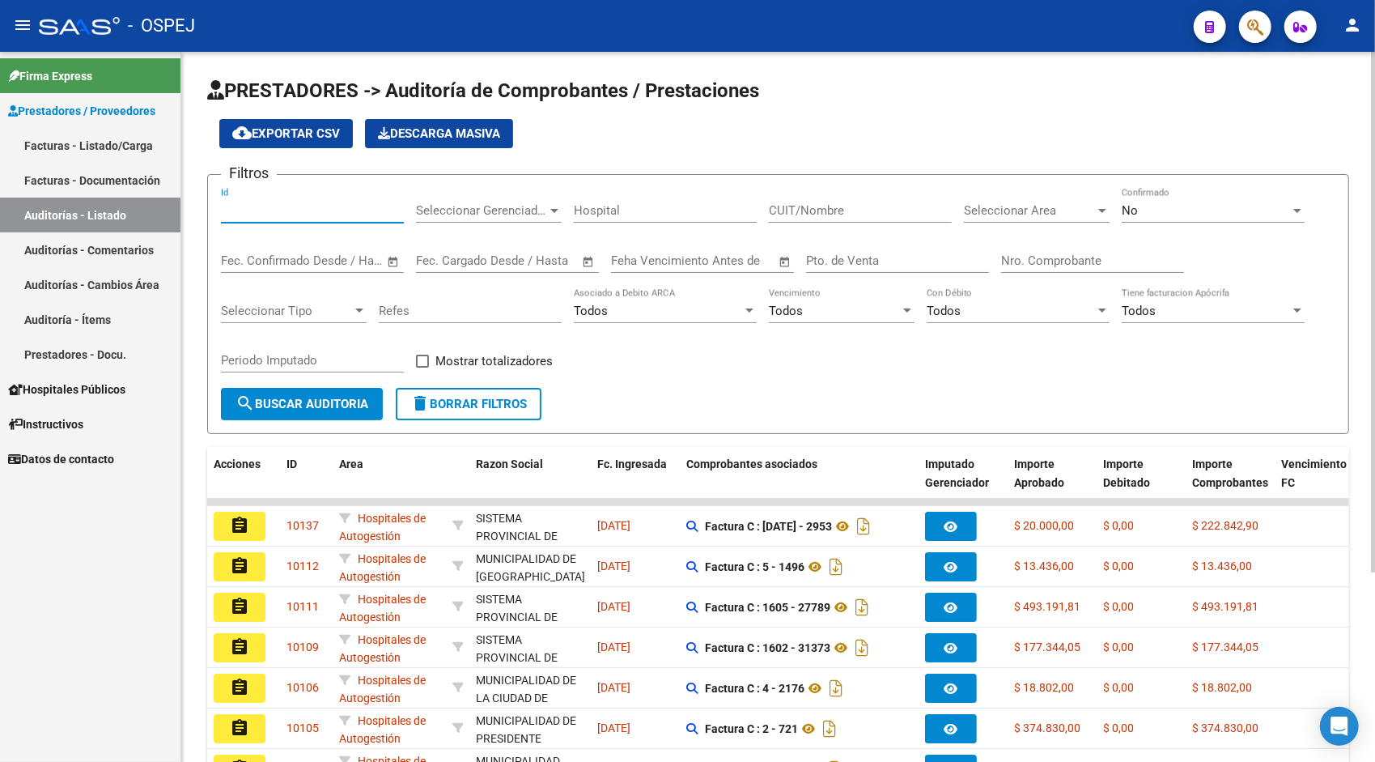
paste input "9481"
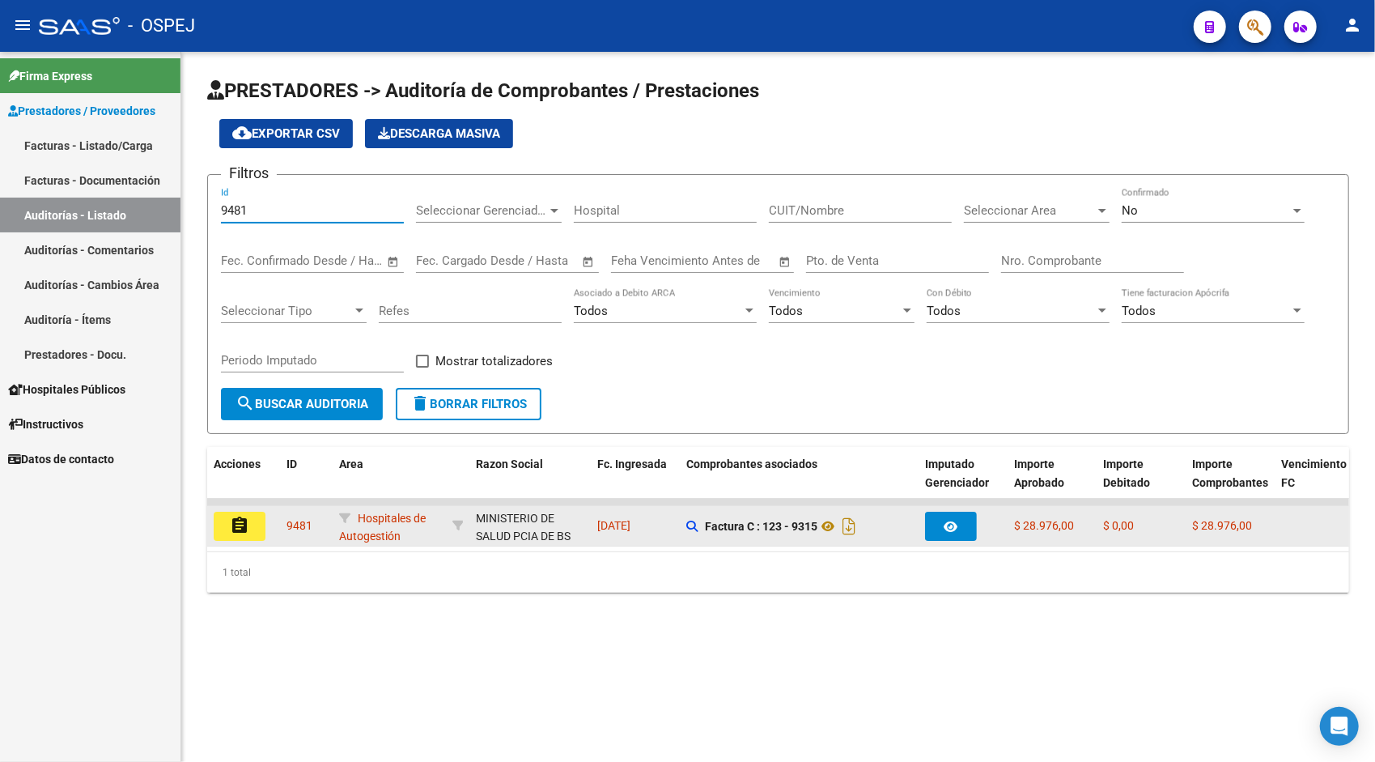
type input "9481"
click at [242, 533] on mat-icon "assignment" at bounding box center [239, 525] width 19 height 19
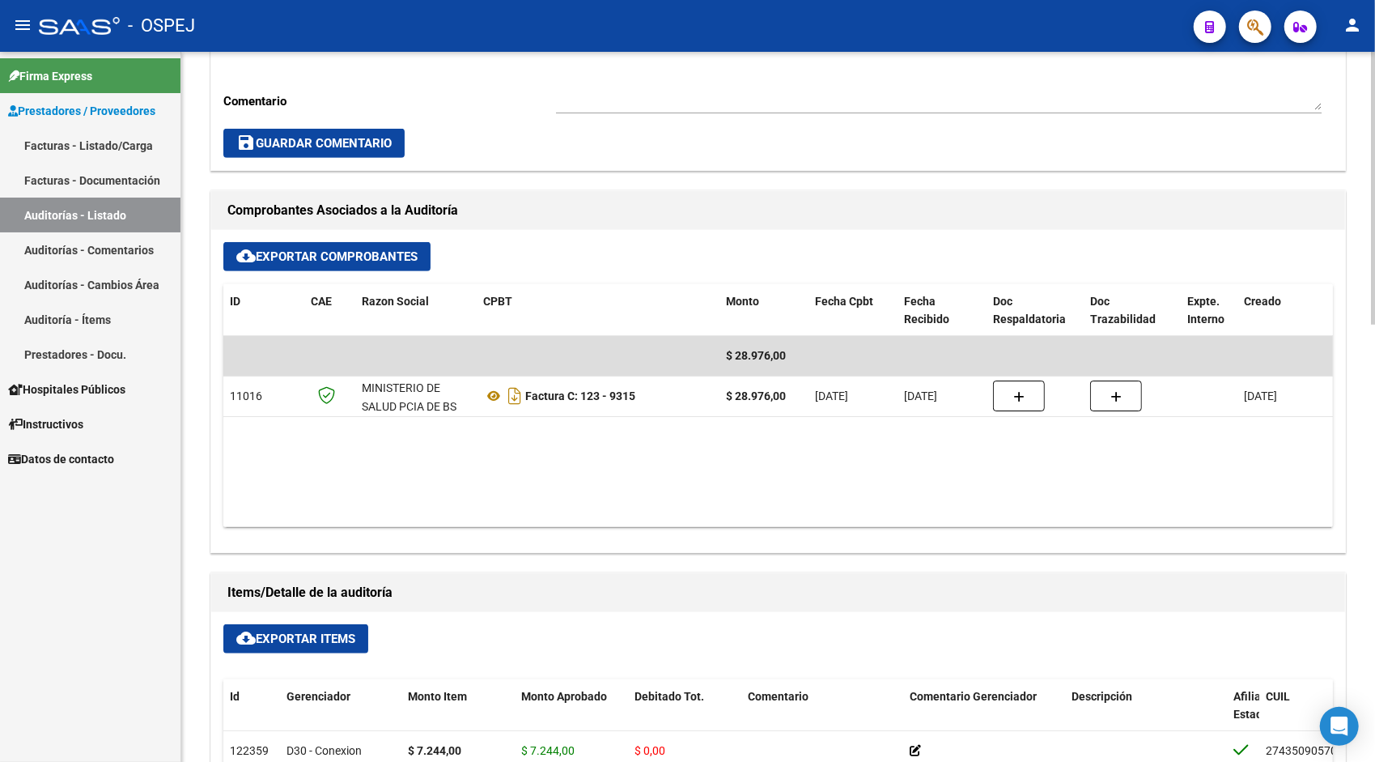
scroll to position [550, 0]
click at [290, 639] on span "cloud_download Exportar Items" at bounding box center [295, 637] width 119 height 15
click at [115, 220] on link "Auditorías - Listado" at bounding box center [90, 214] width 180 height 35
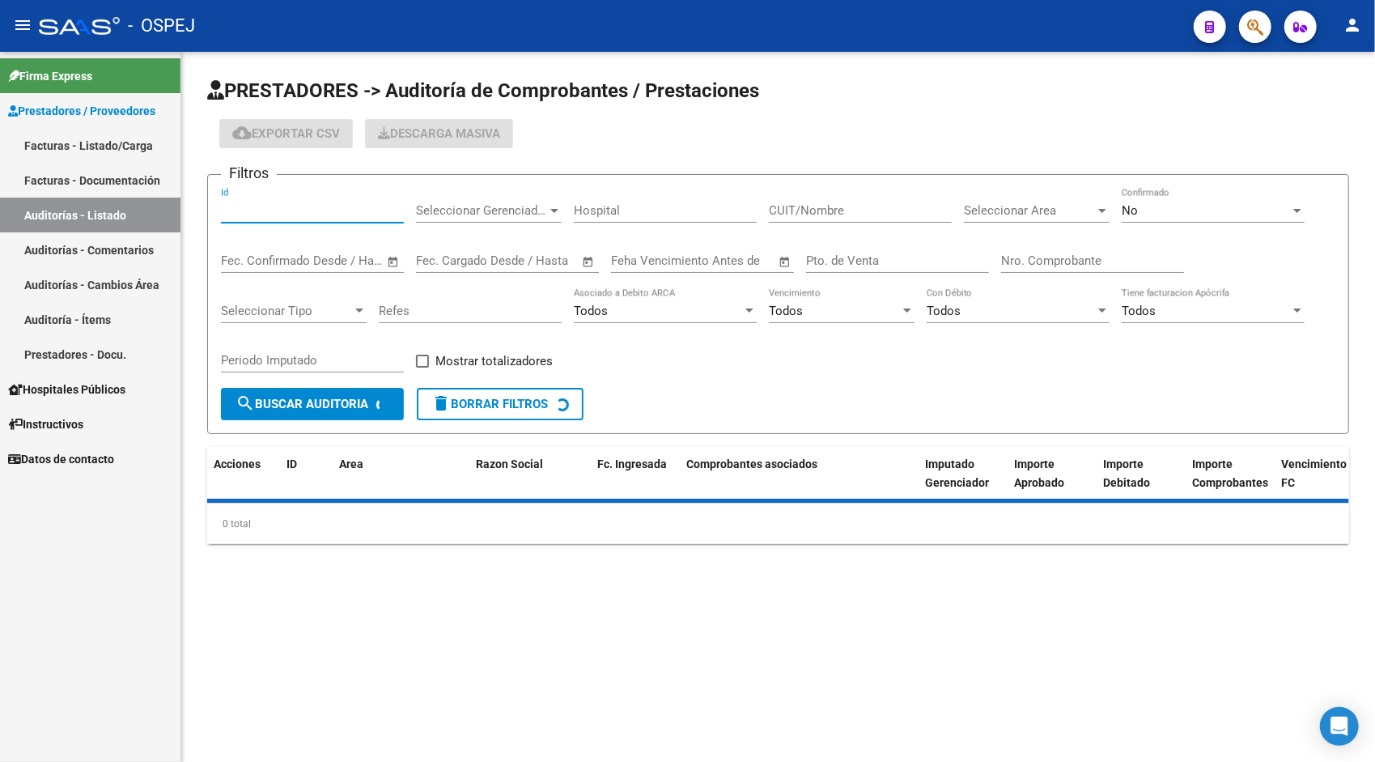
click at [293, 204] on input "Id" at bounding box center [312, 210] width 183 height 15
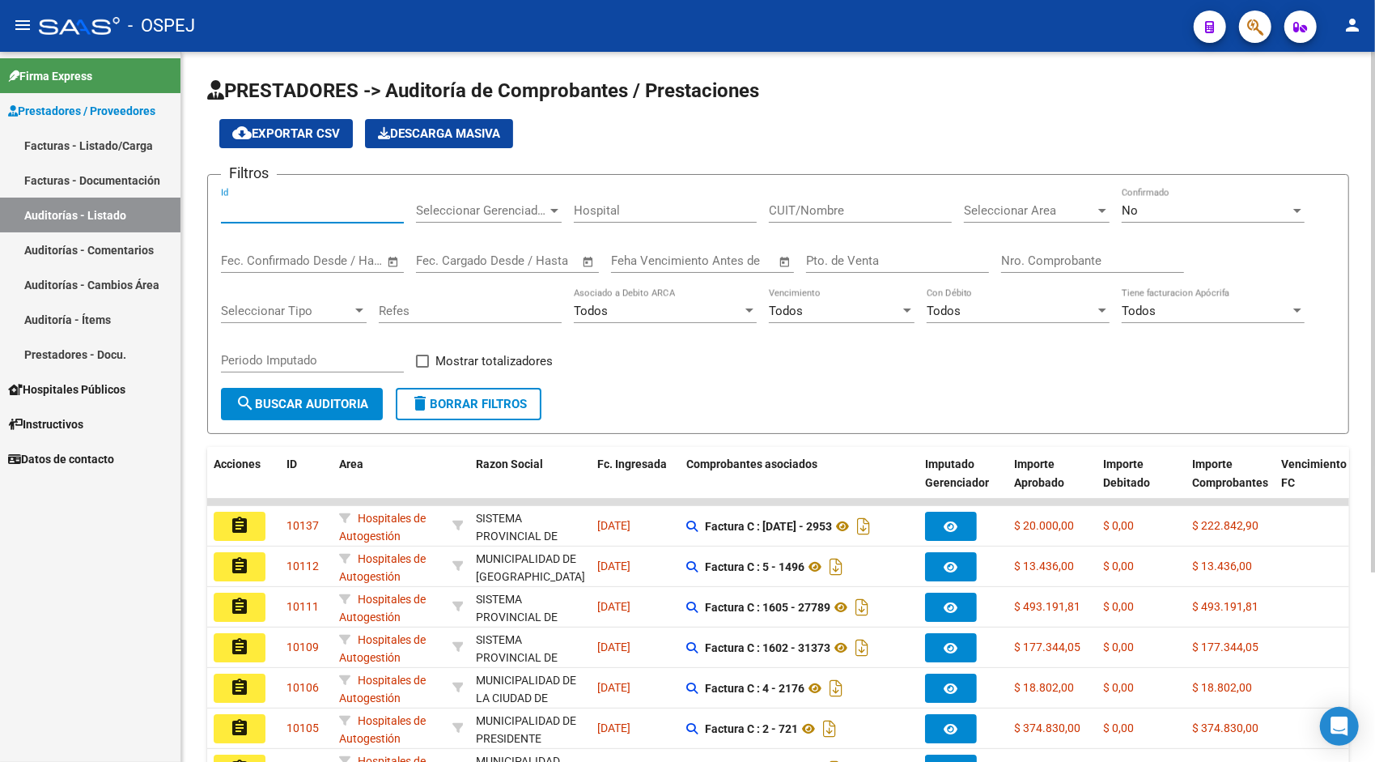
paste input "9482"
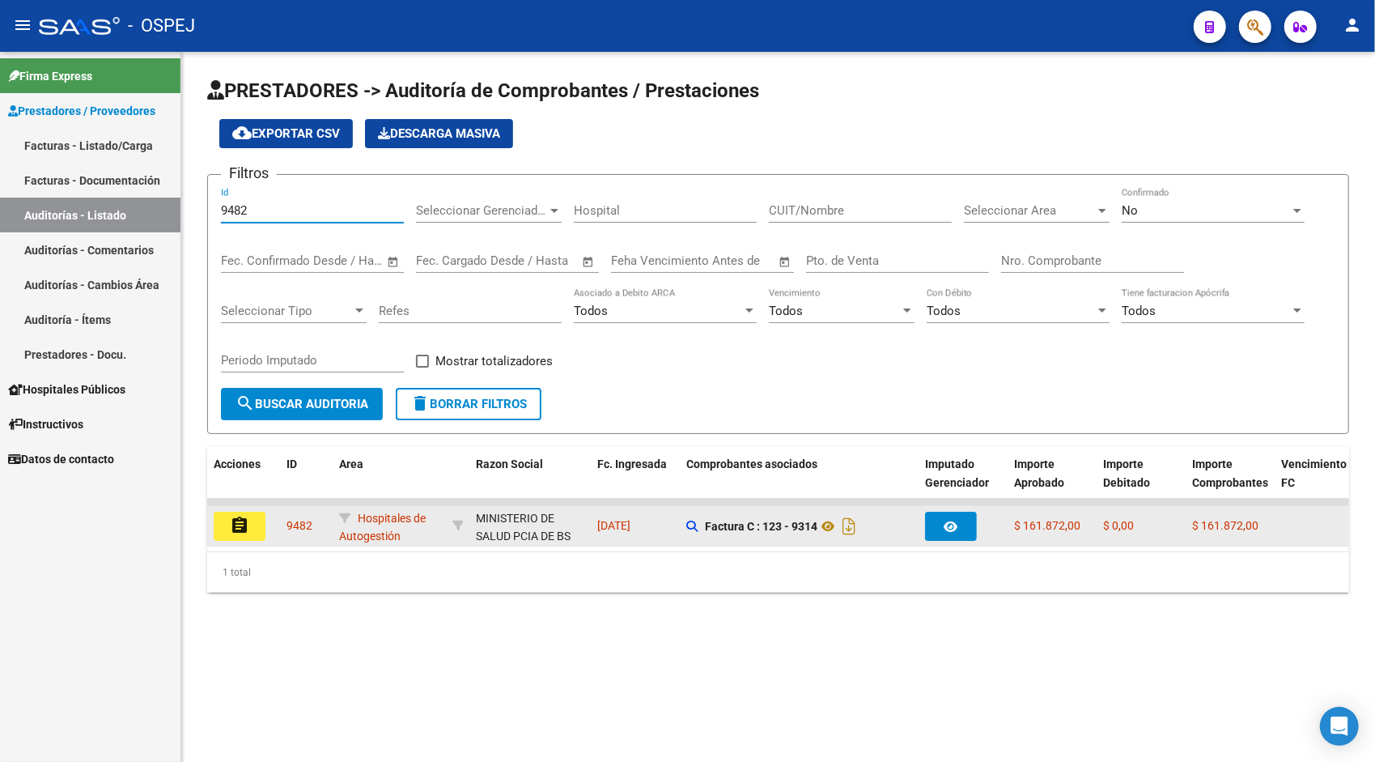
type input "9482"
click at [248, 523] on mat-icon "assignment" at bounding box center [239, 525] width 19 height 19
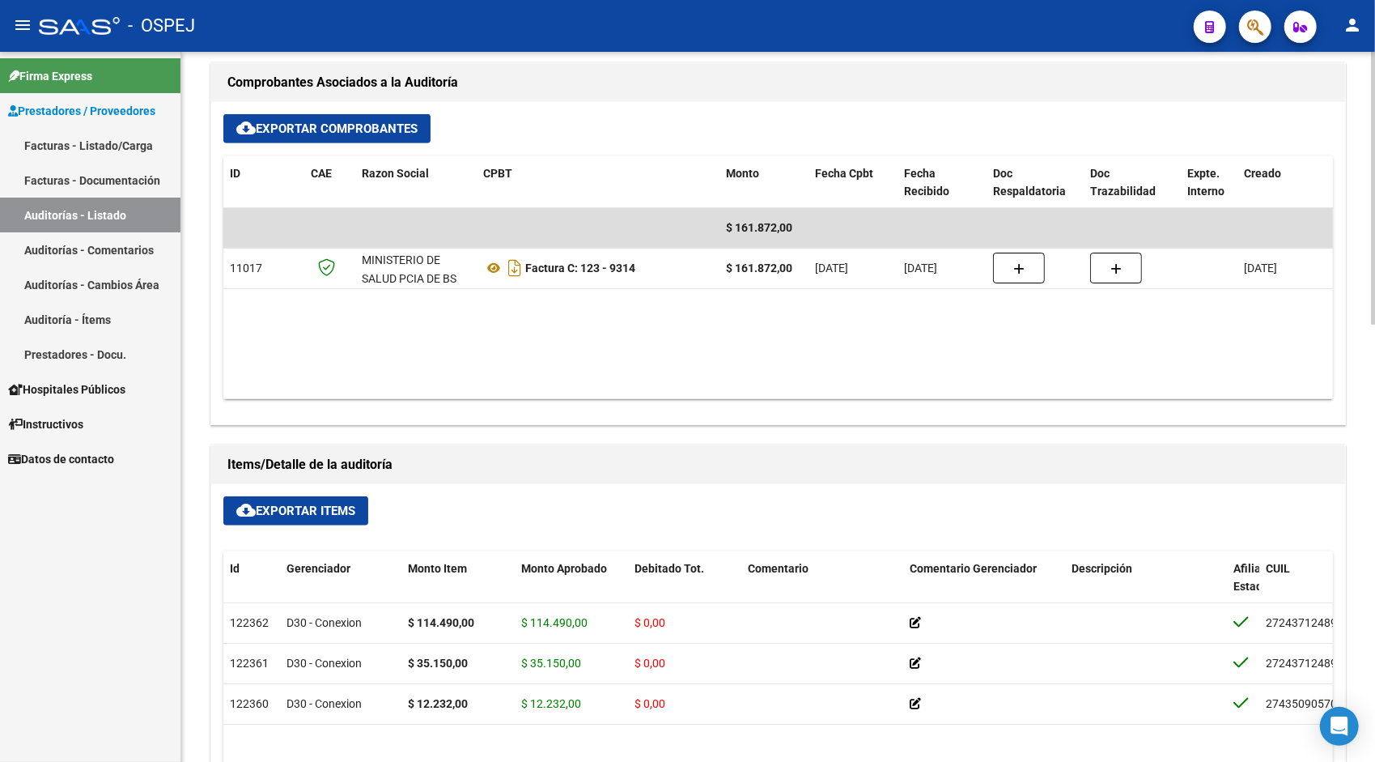
scroll to position [680, 0]
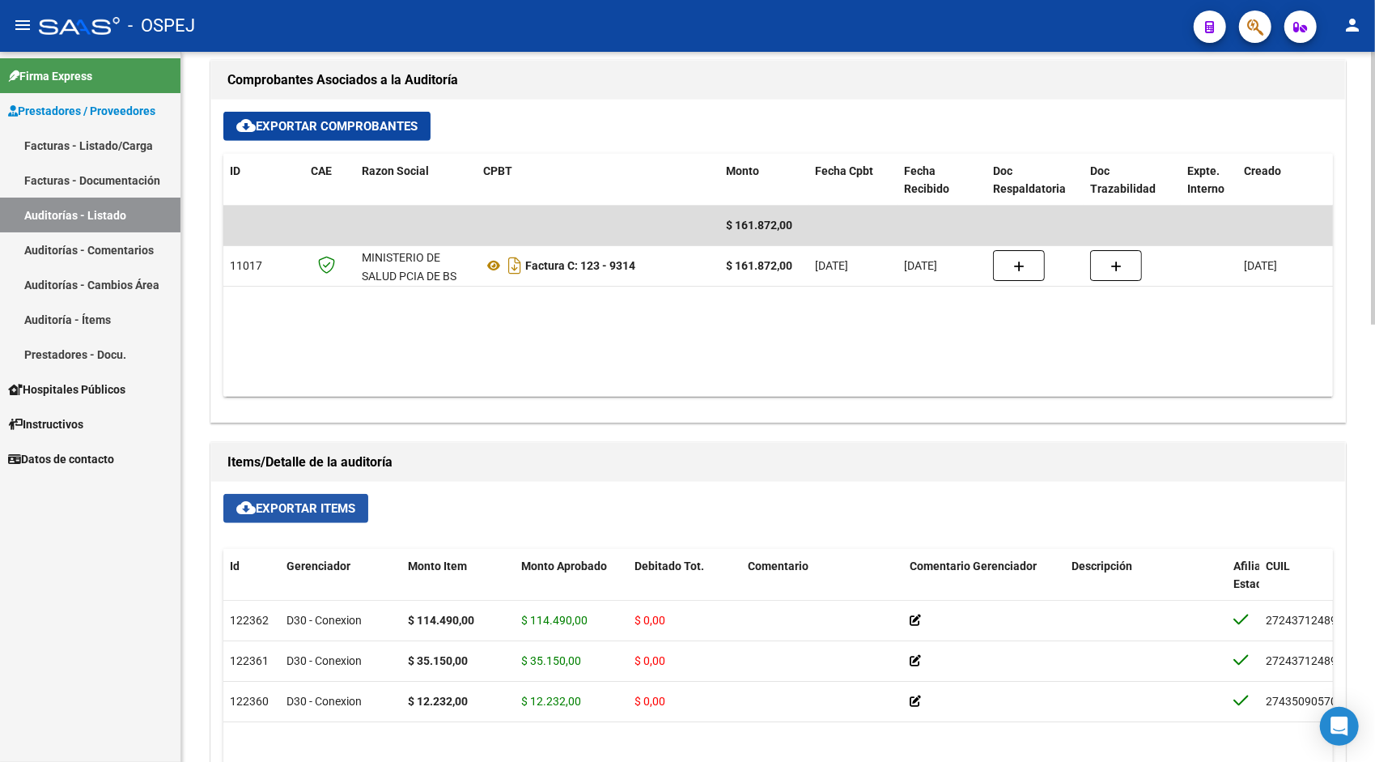
click at [346, 509] on span "cloud_download Exportar Items" at bounding box center [295, 508] width 119 height 15
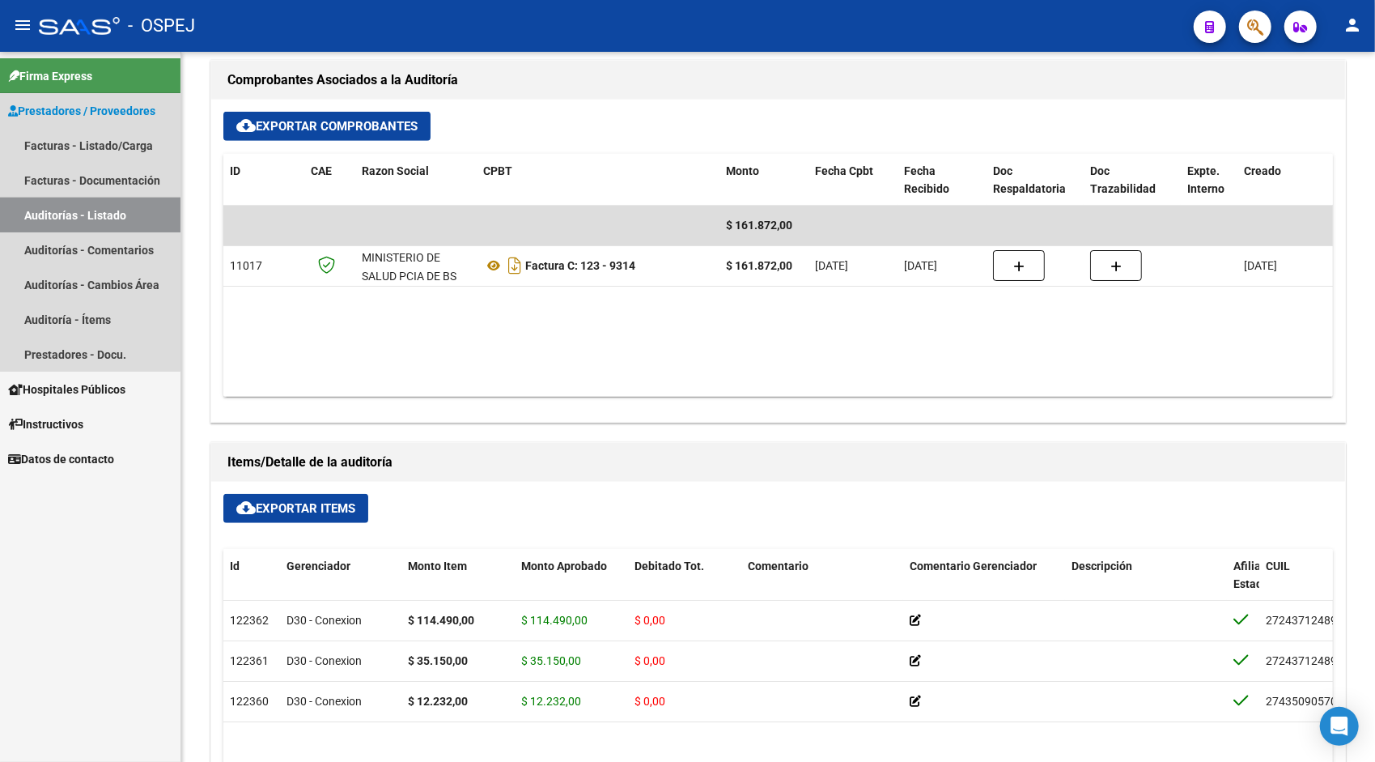
click at [84, 218] on link "Auditorías - Listado" at bounding box center [90, 214] width 180 height 35
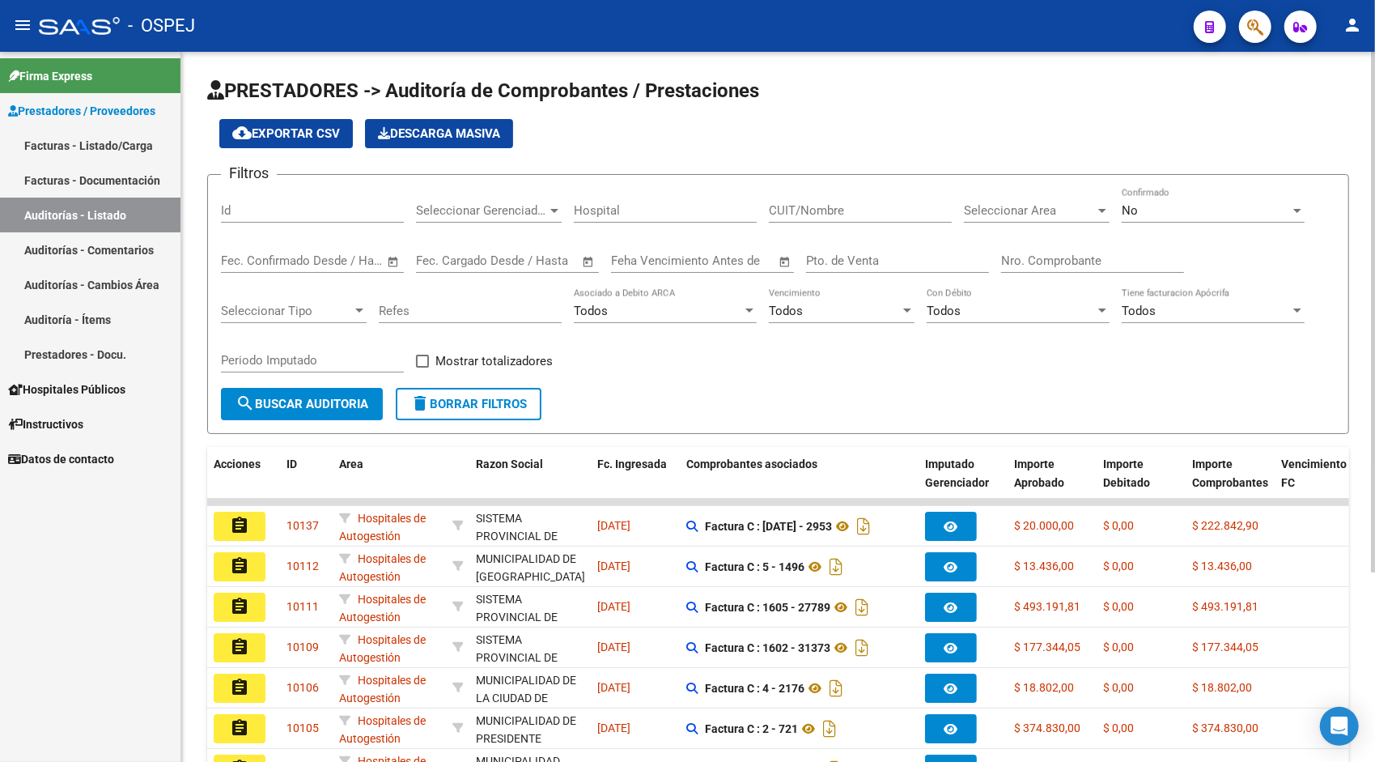
click at [227, 219] on div "Id" at bounding box center [312, 205] width 183 height 35
paste input "9483"
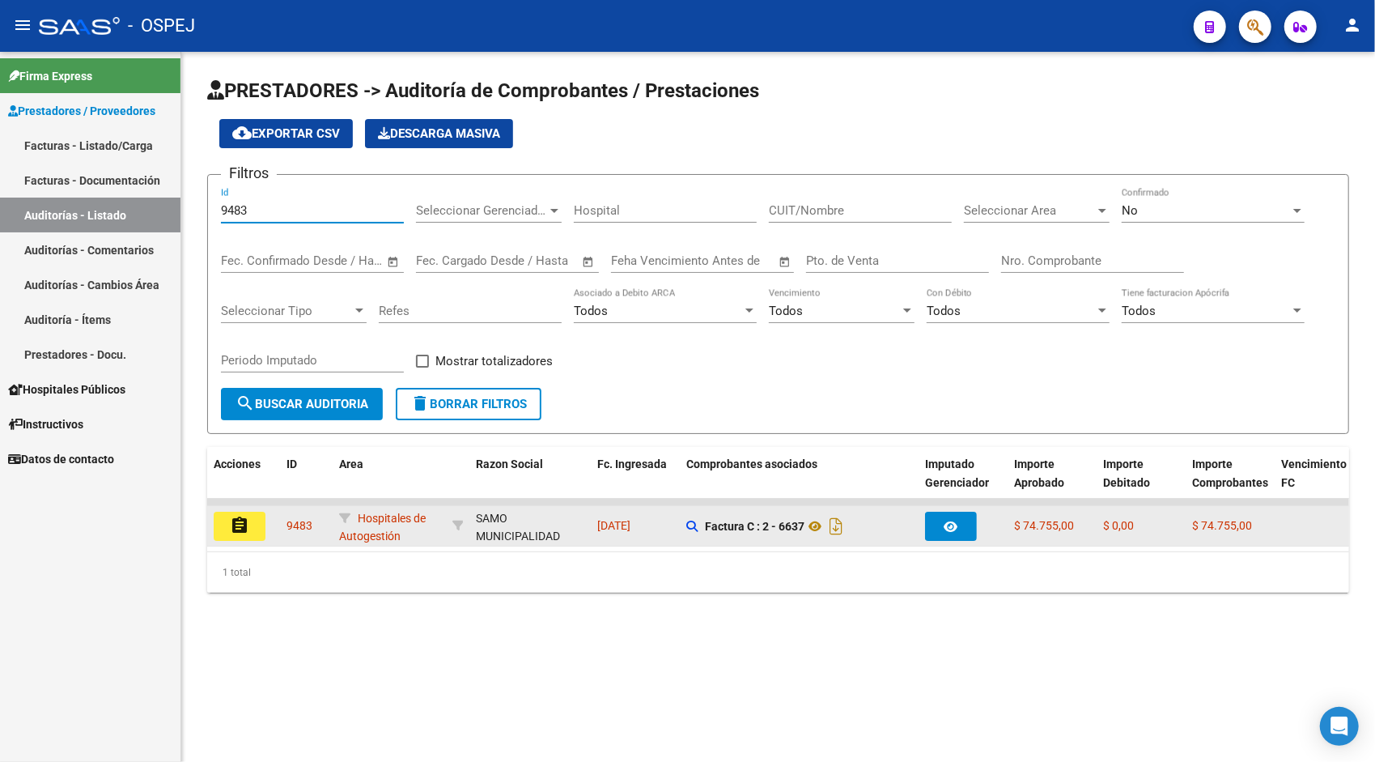
type input "9483"
click at [254, 521] on button "assignment" at bounding box center [240, 525] width 52 height 29
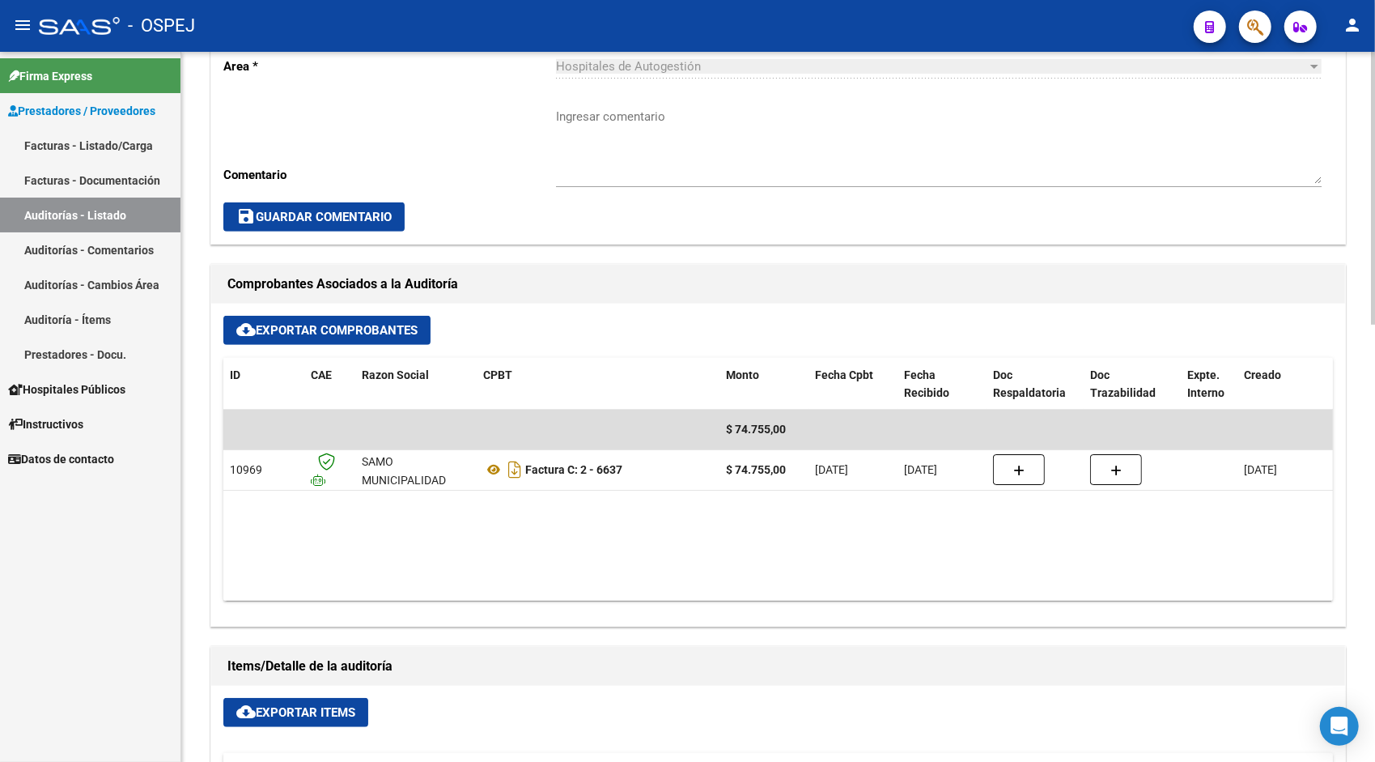
scroll to position [486, 0]
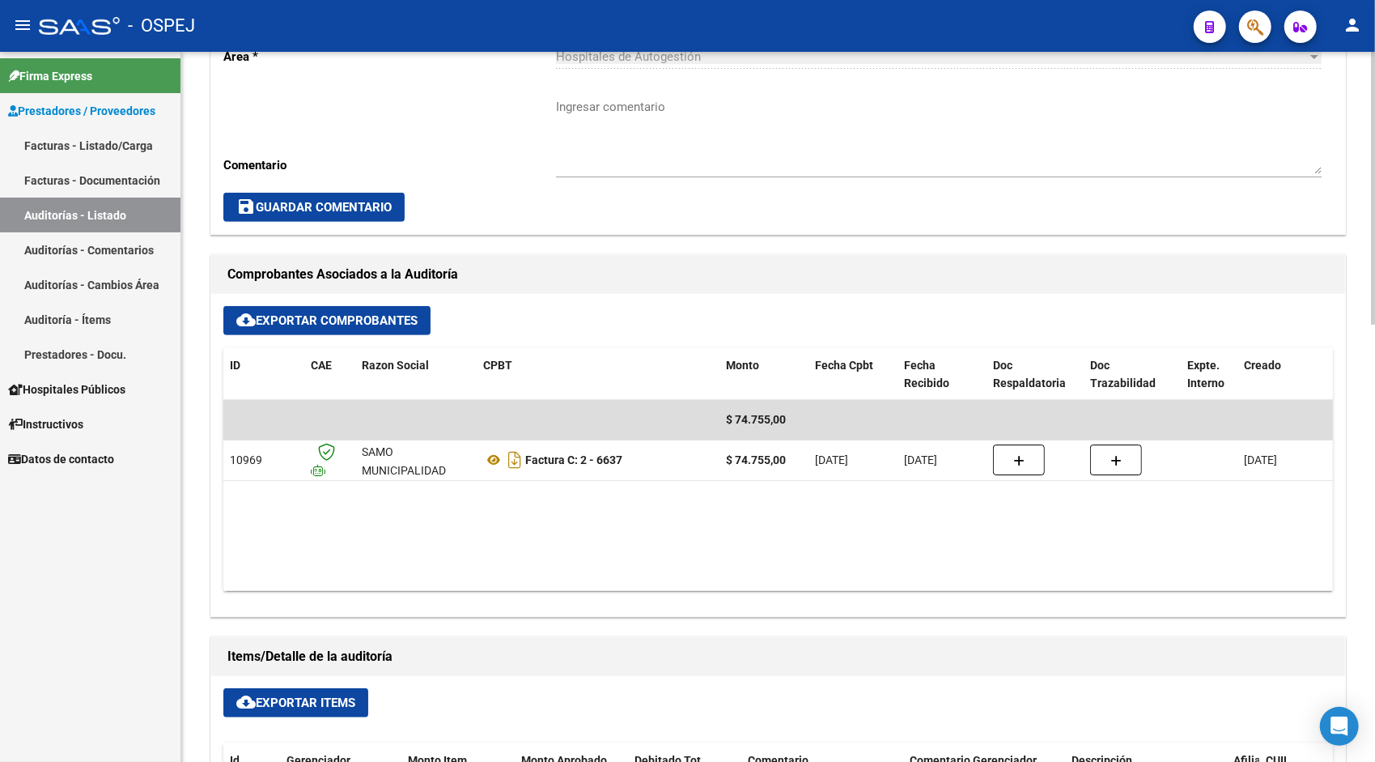
click at [294, 698] on span "cloud_download Exportar Items" at bounding box center [295, 702] width 119 height 15
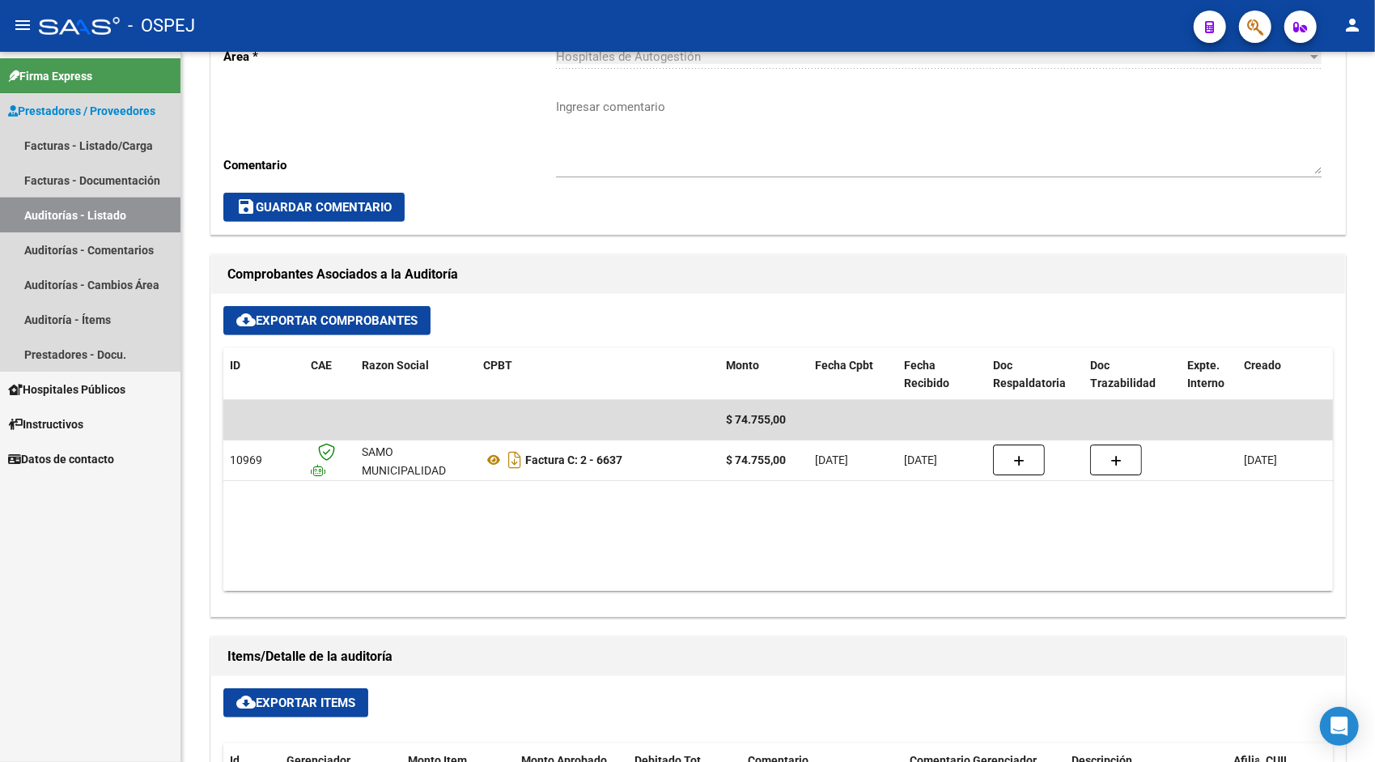
click at [102, 209] on link "Auditorías - Listado" at bounding box center [90, 214] width 180 height 35
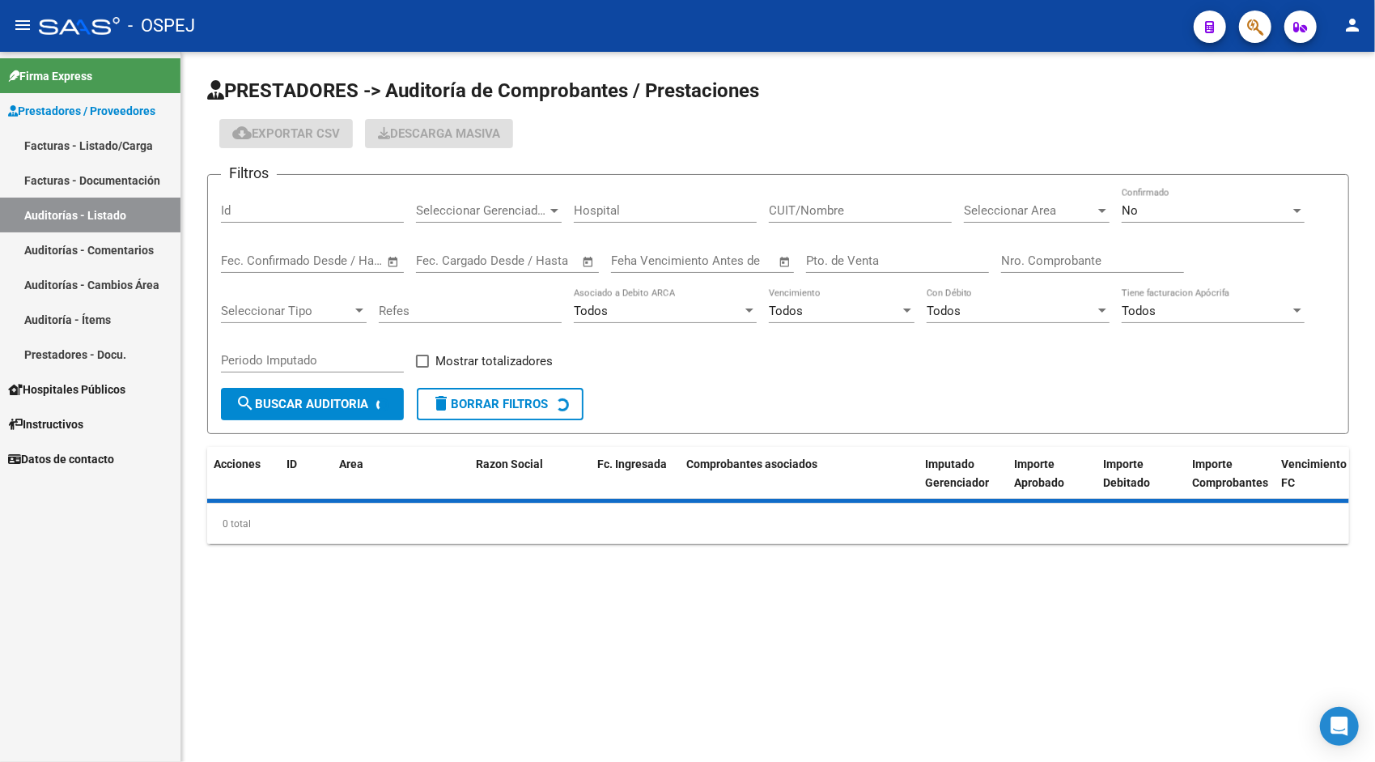
click at [325, 212] on input "Id" at bounding box center [312, 210] width 183 height 15
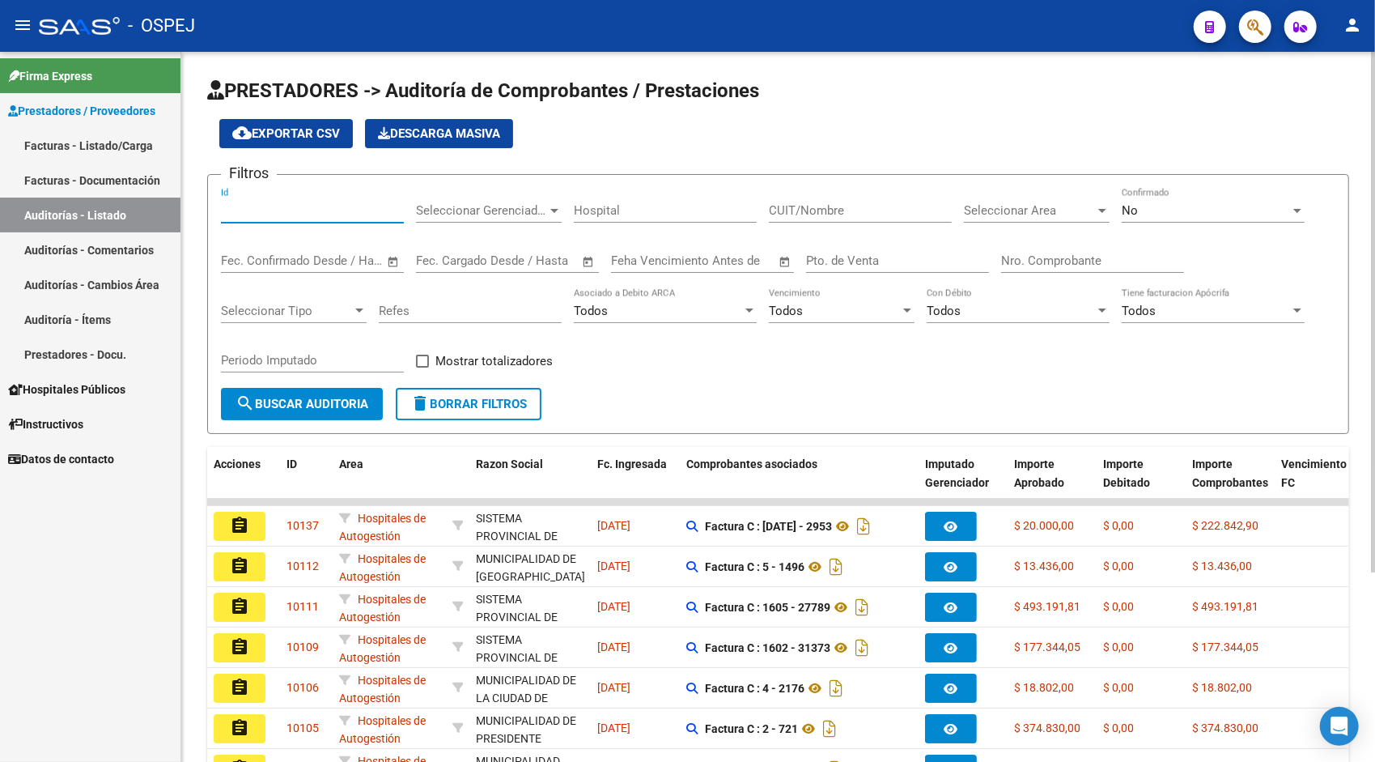
paste input "9484"
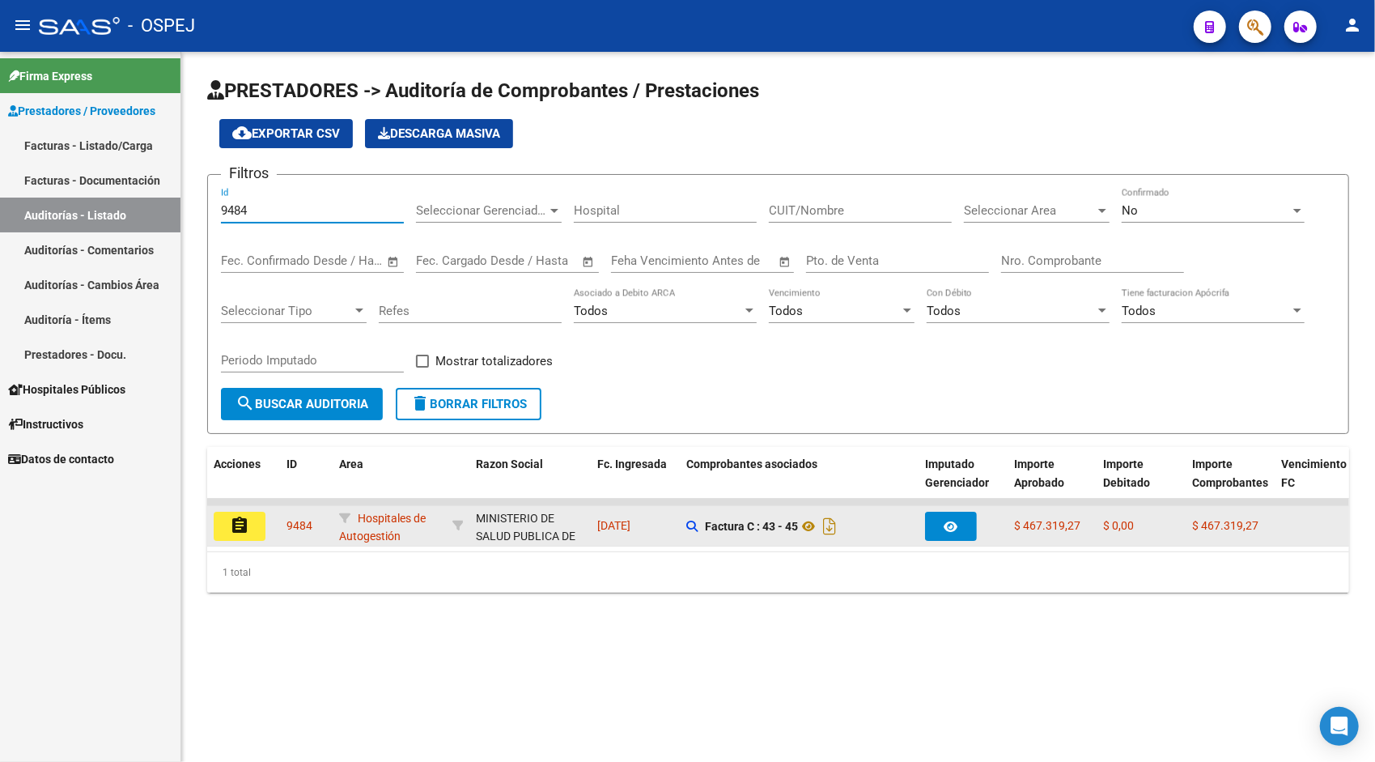
type input "9484"
click at [230, 538] on button "assignment" at bounding box center [240, 525] width 52 height 29
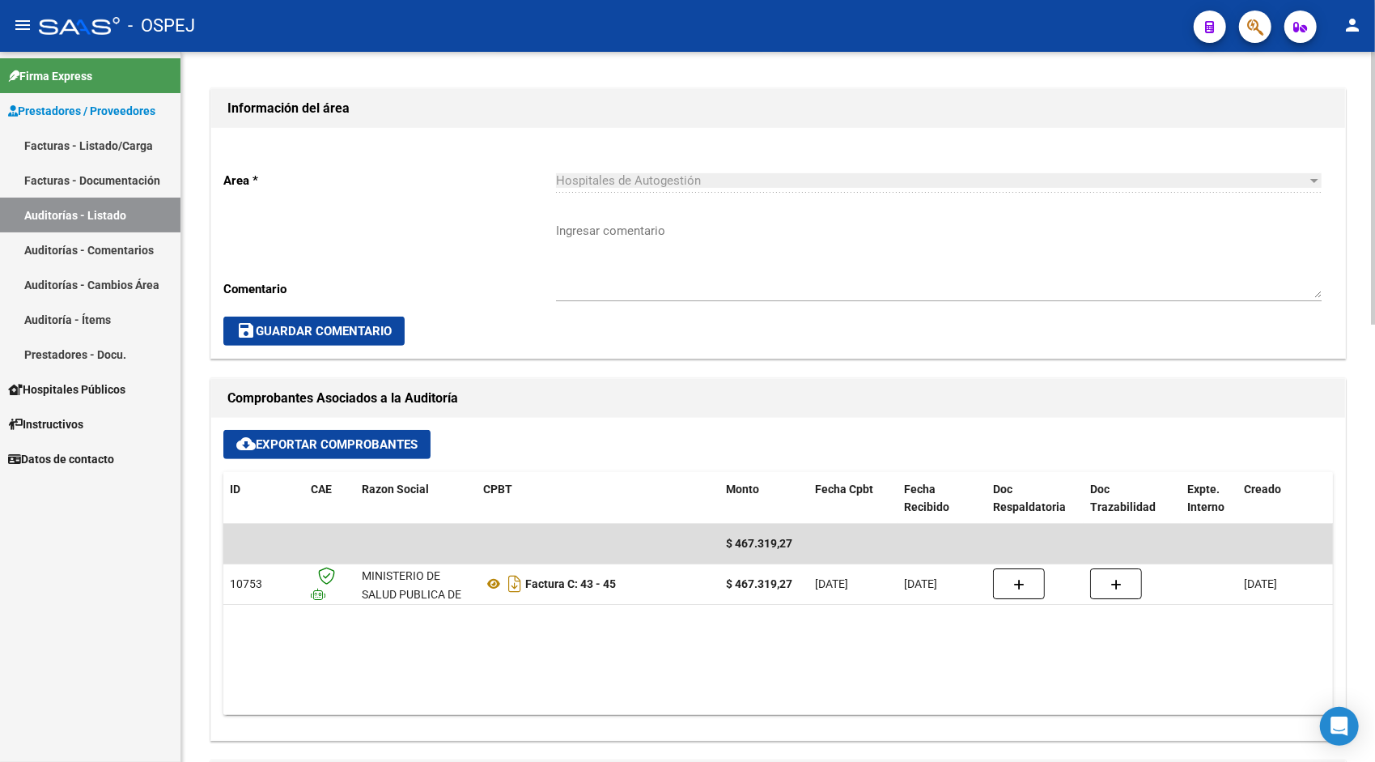
scroll to position [453, 0]
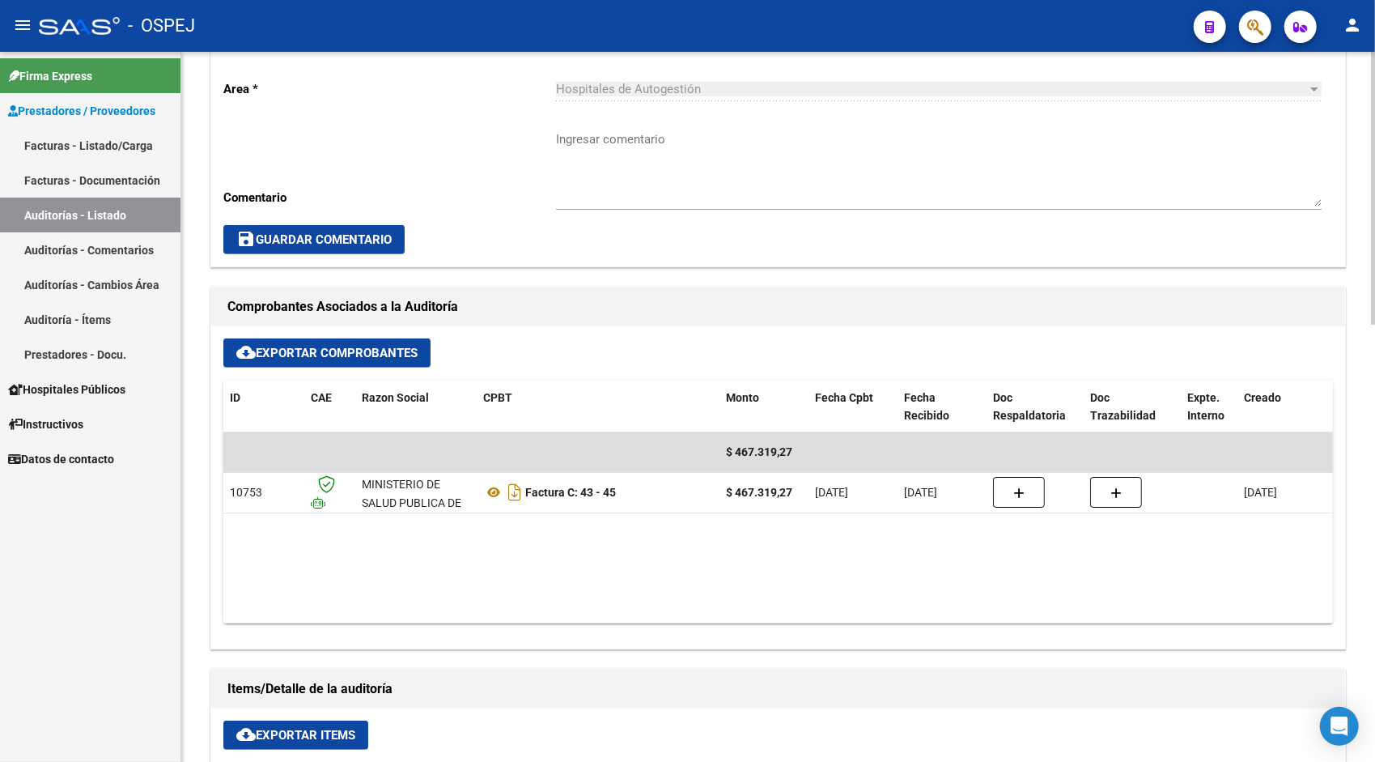
click at [272, 728] on span "cloud_download Exportar Items" at bounding box center [295, 735] width 119 height 15
click at [81, 223] on link "Auditorías - Listado" at bounding box center [90, 214] width 180 height 35
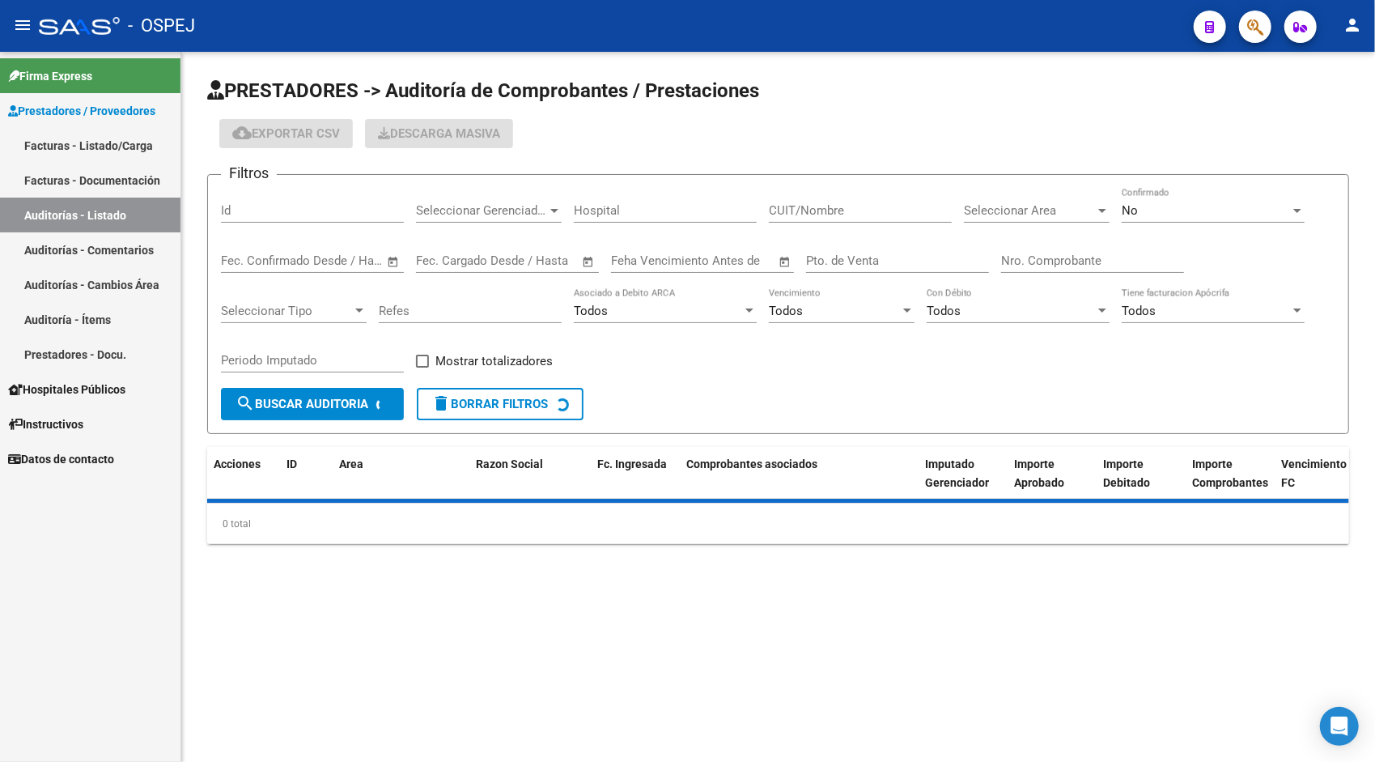
click at [330, 202] on div "Id" at bounding box center [312, 205] width 183 height 35
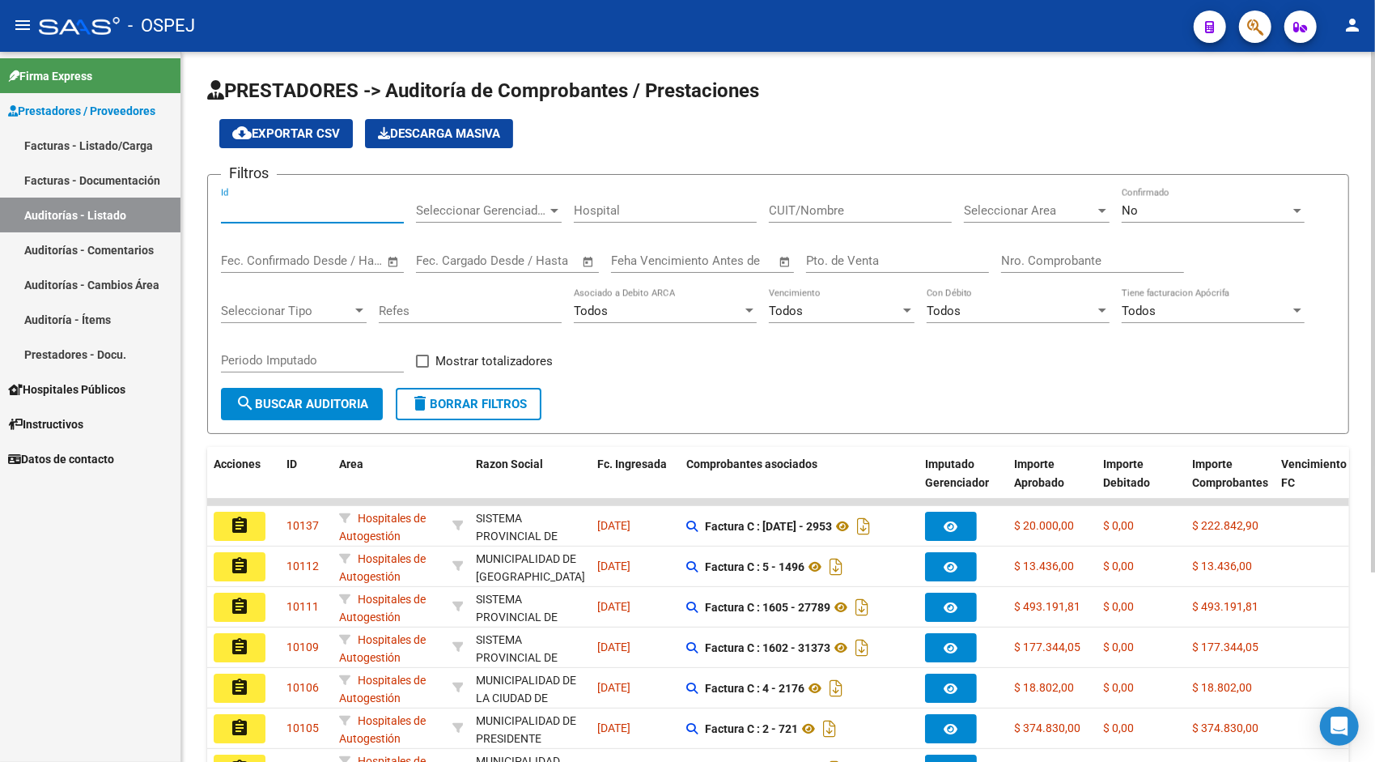
paste input "9485"
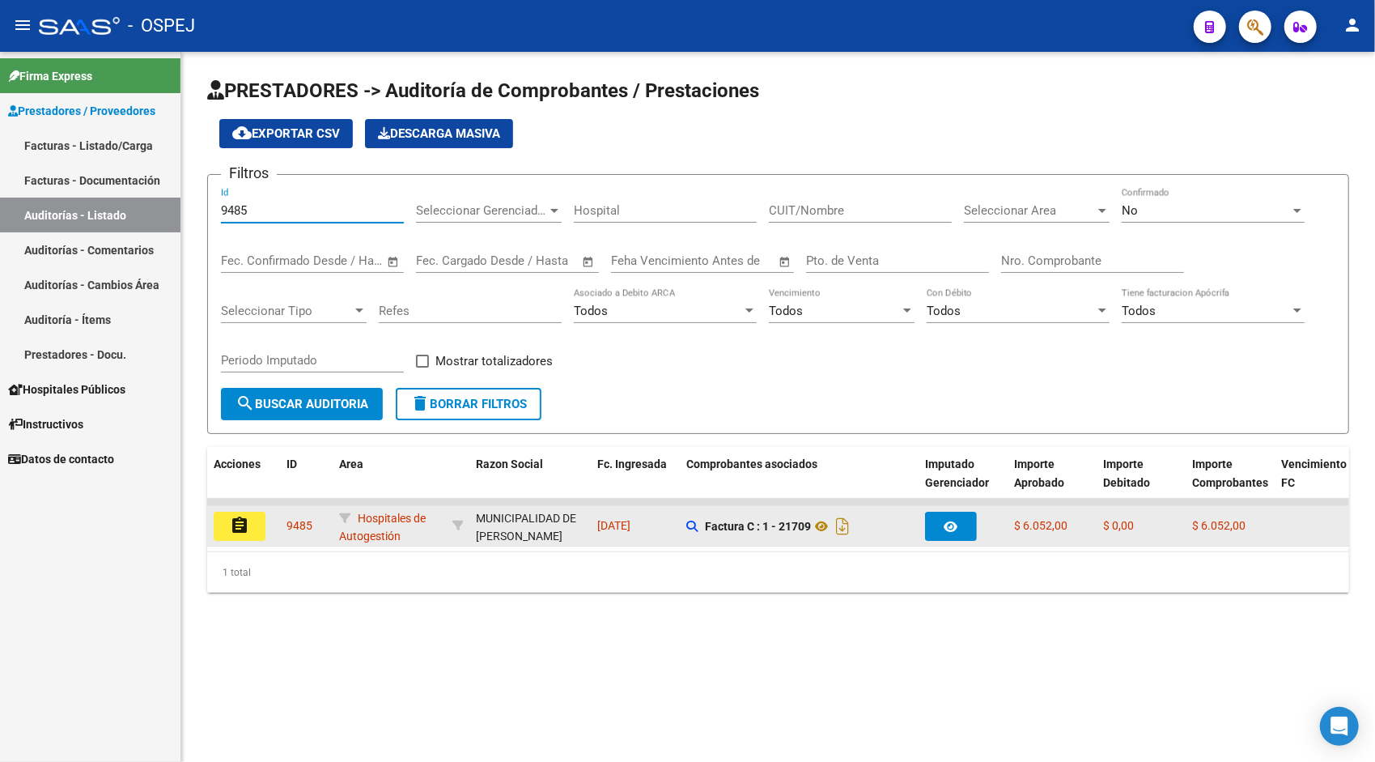
type input "9485"
click at [240, 533] on mat-icon "assignment" at bounding box center [239, 525] width 19 height 19
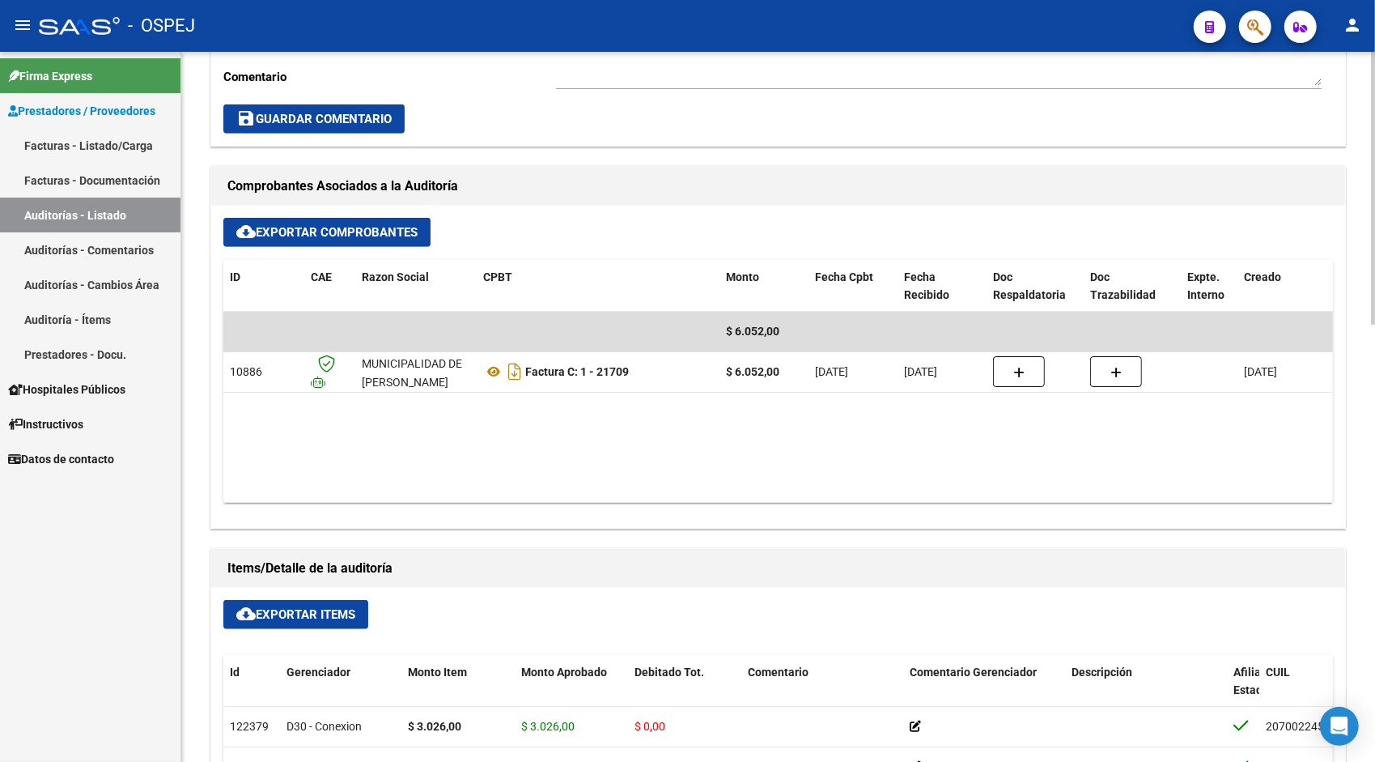
scroll to position [647, 0]
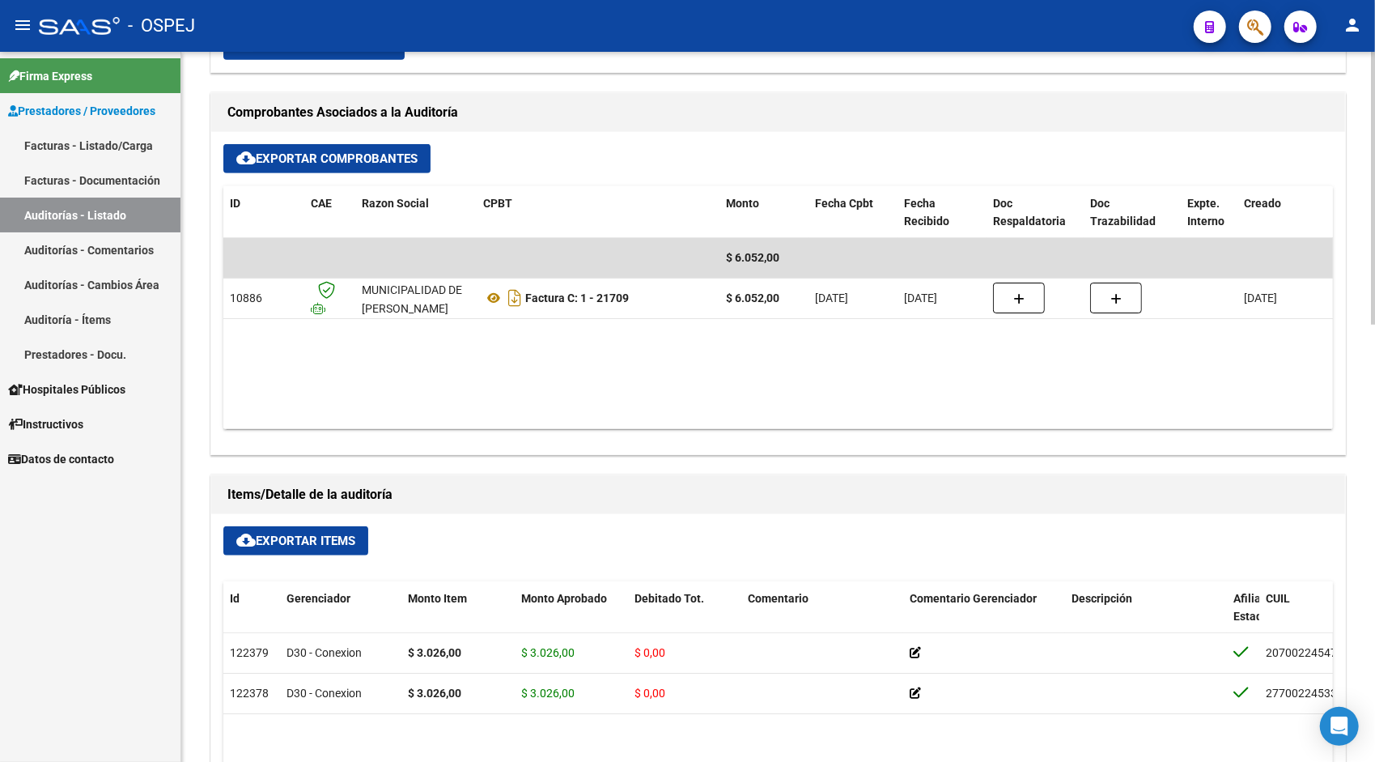
click at [335, 533] on span "cloud_download Exportar Items" at bounding box center [295, 540] width 119 height 15
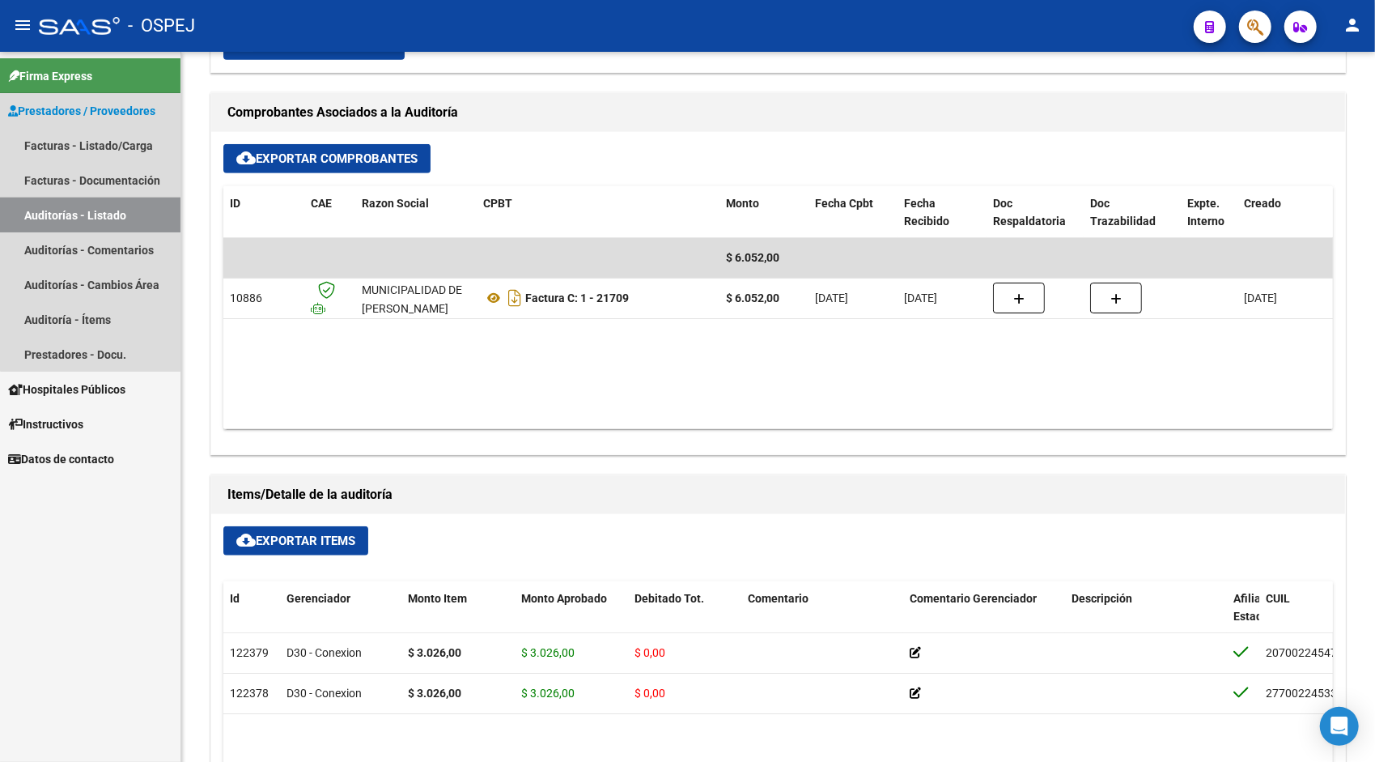
click at [117, 209] on link "Auditorías - Listado" at bounding box center [90, 214] width 180 height 35
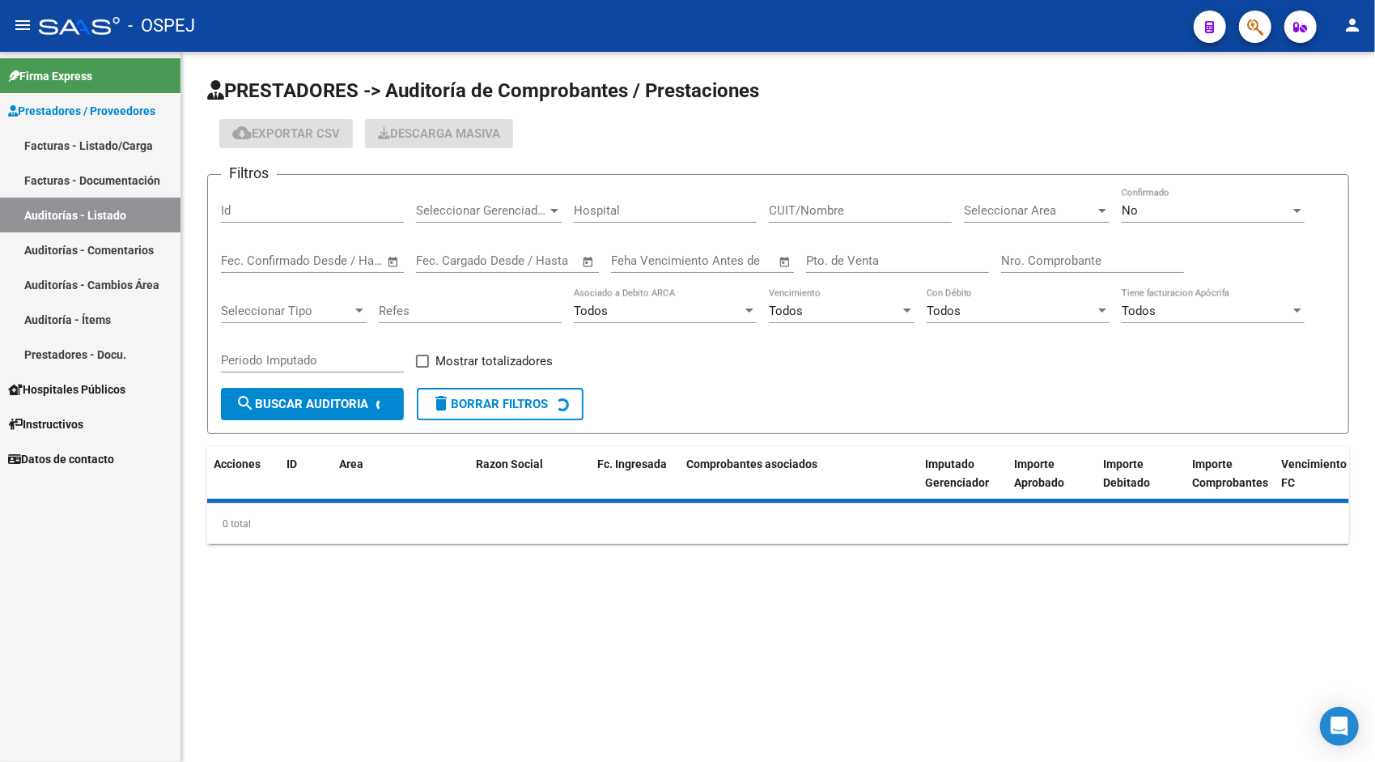
click at [312, 215] on input "Id" at bounding box center [312, 210] width 183 height 15
paste input "9490"
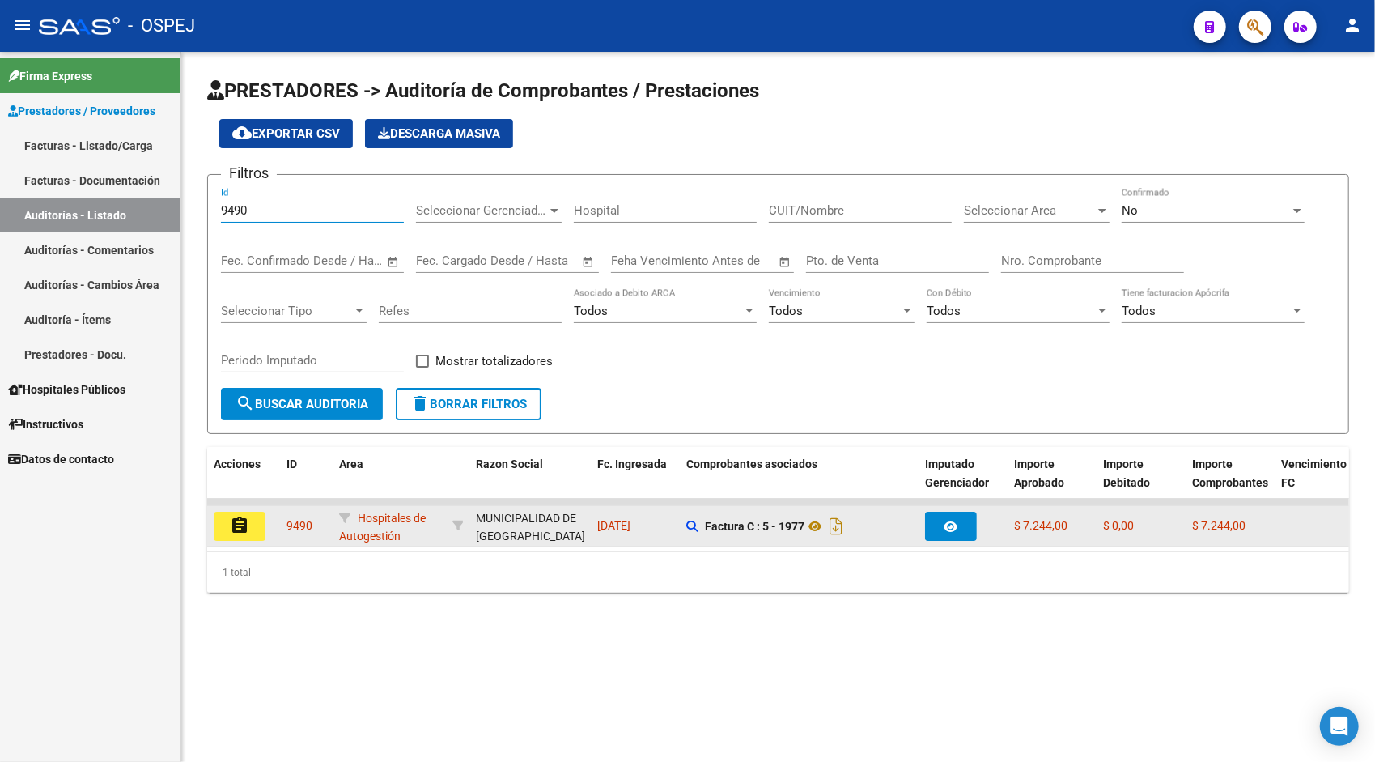
type input "9490"
click at [242, 527] on mat-icon "assignment" at bounding box center [239, 525] width 19 height 19
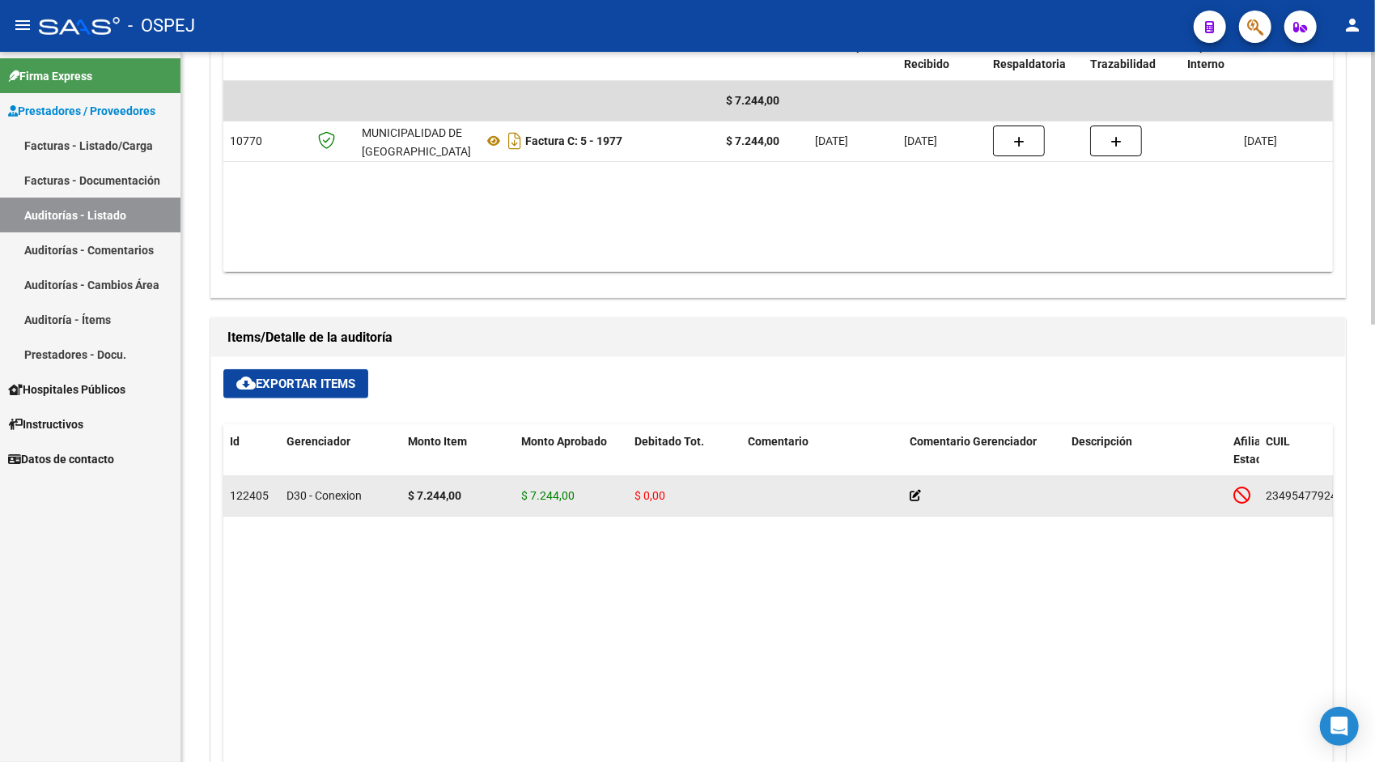
scroll to position [809, 0]
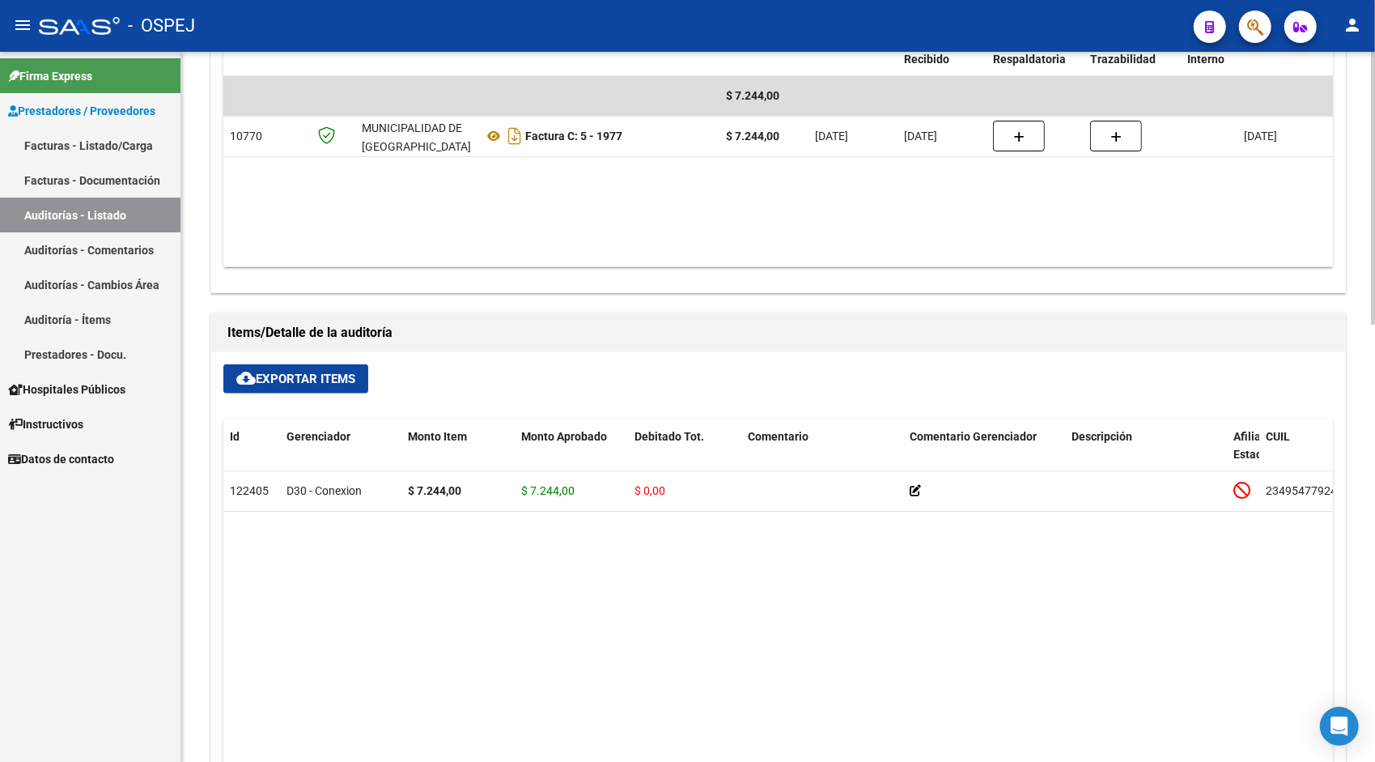
click at [296, 376] on span "cloud_download Exportar Items" at bounding box center [295, 378] width 119 height 15
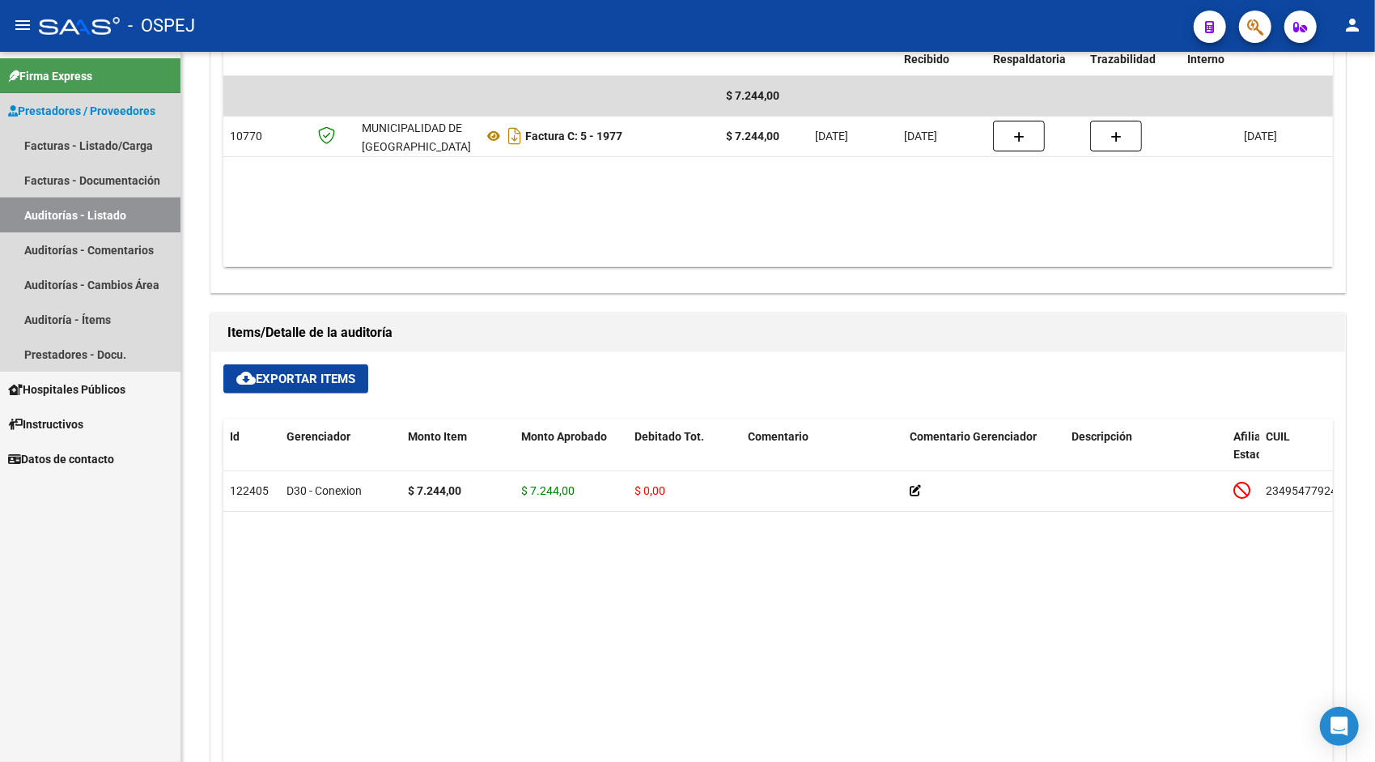
click at [33, 216] on link "Auditorías - Listado" at bounding box center [90, 214] width 180 height 35
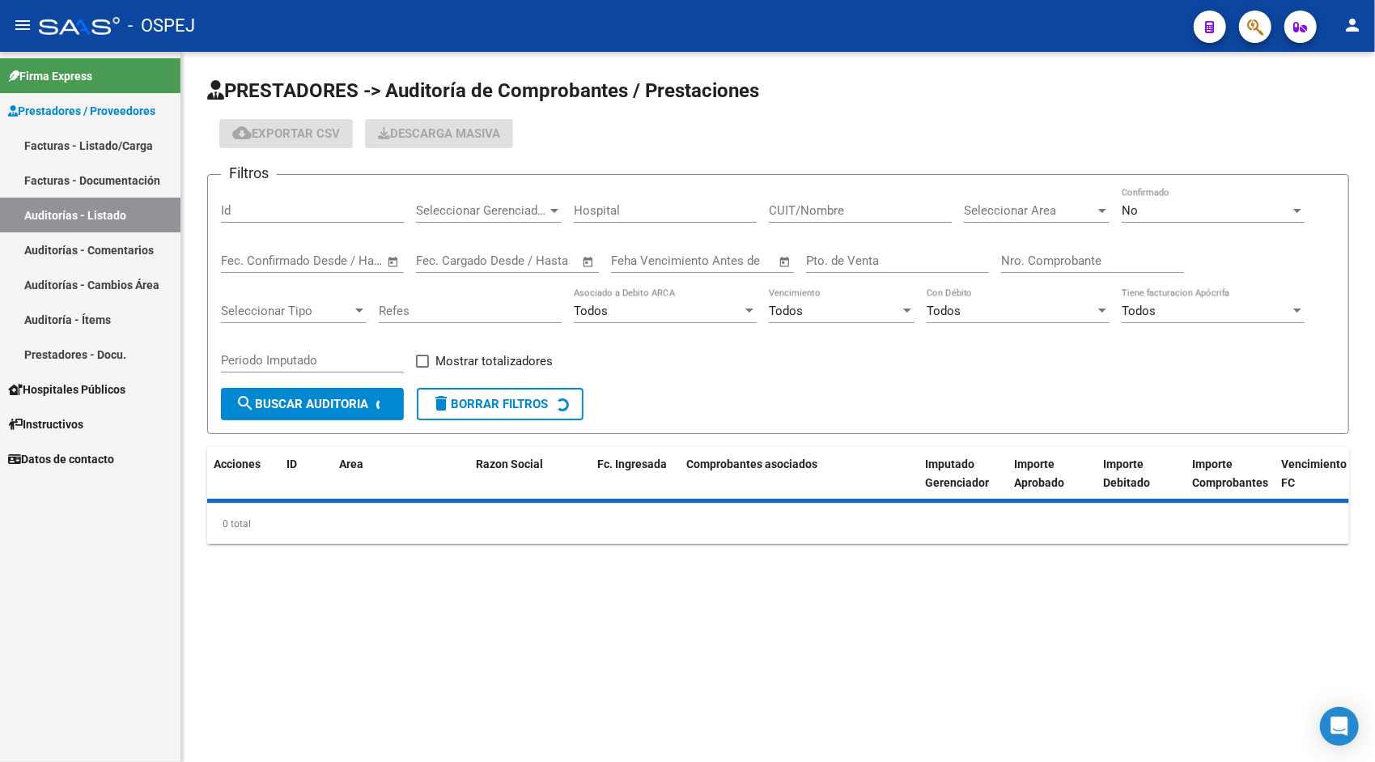
click at [319, 208] on input "Id" at bounding box center [312, 210] width 183 height 15
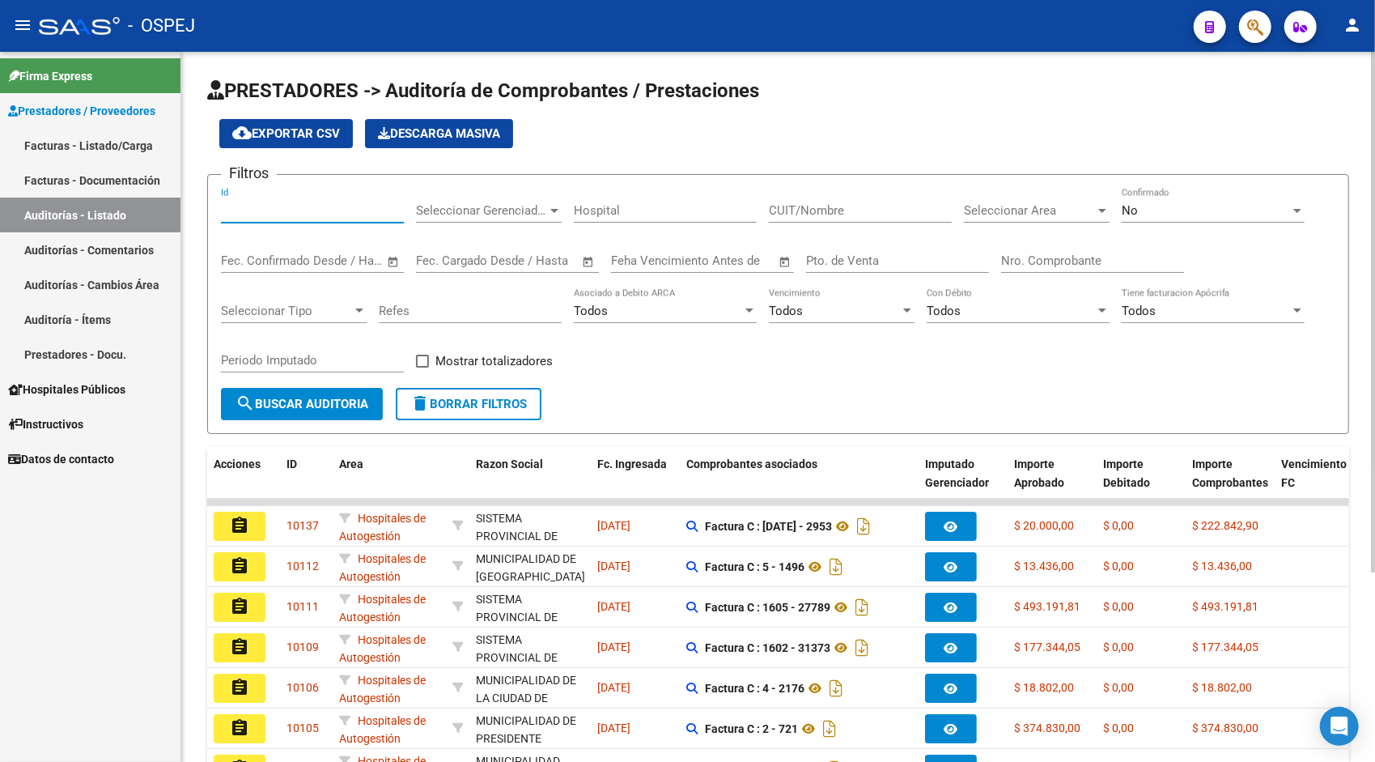
paste input "9491"
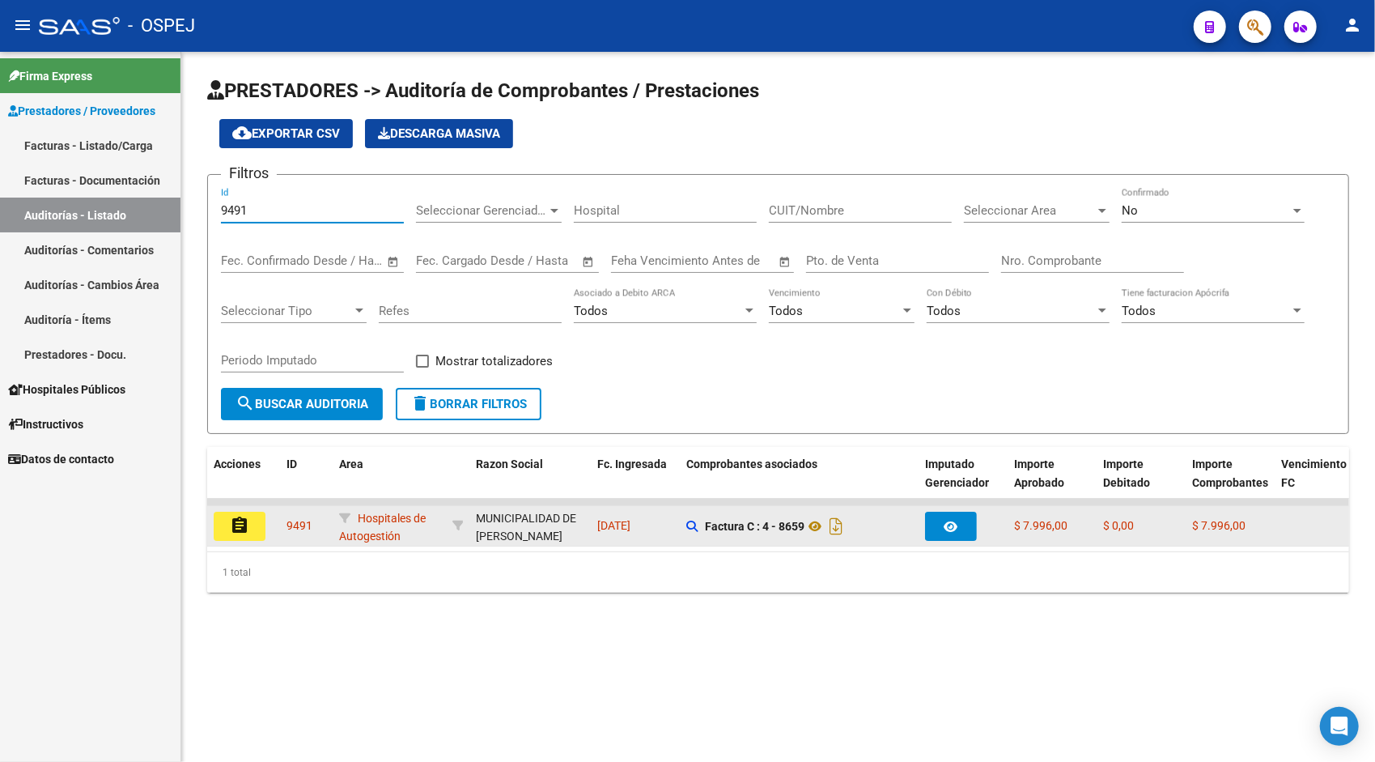
type input "9491"
click at [244, 522] on mat-icon "assignment" at bounding box center [239, 525] width 19 height 19
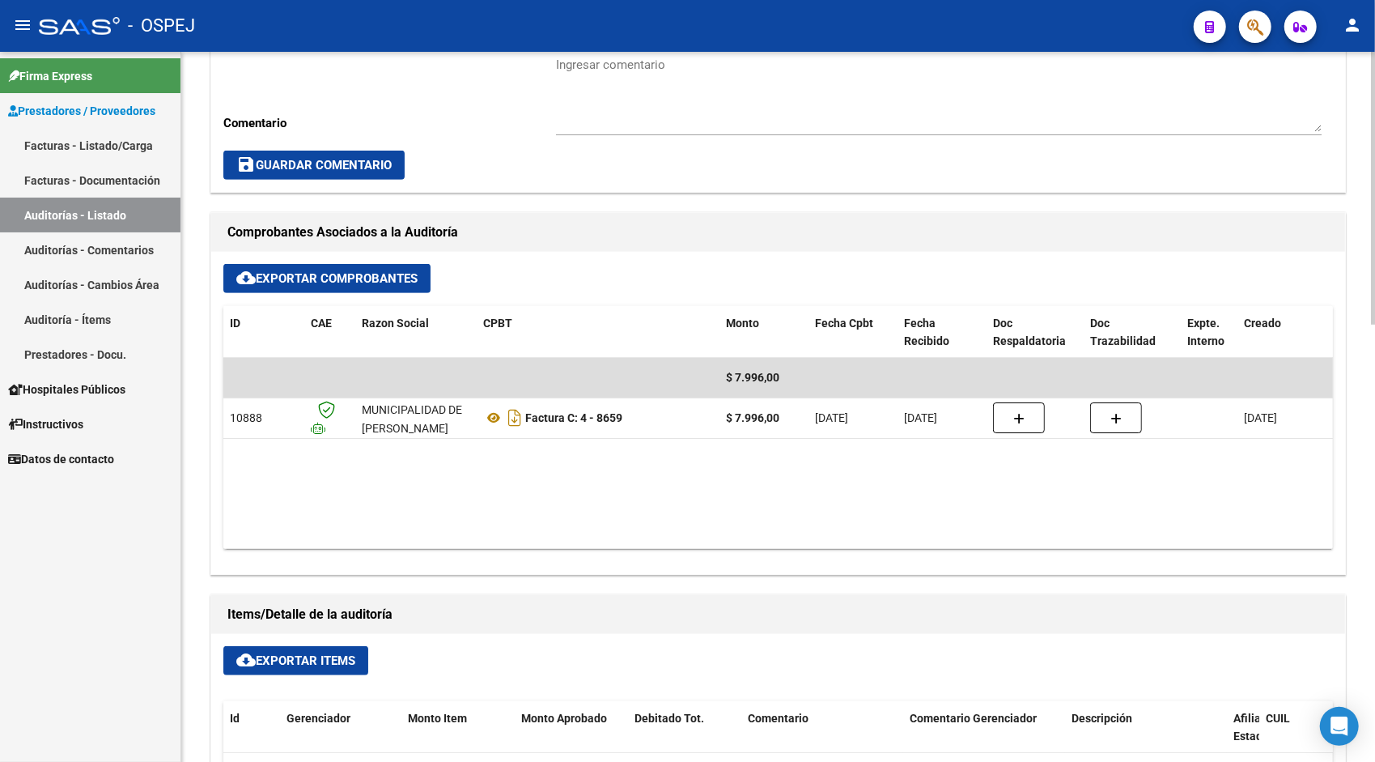
scroll to position [615, 0]
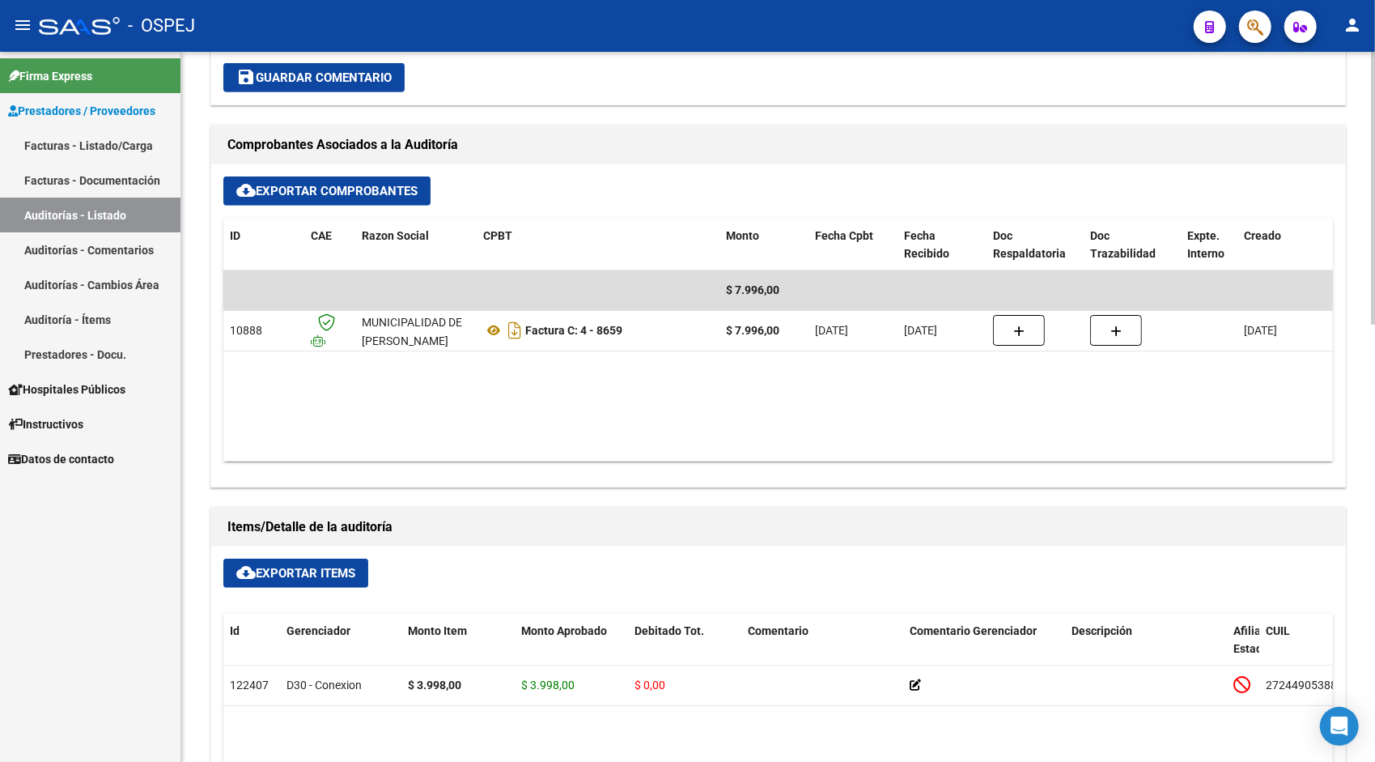
click at [335, 566] on span "cloud_download Exportar Items" at bounding box center [295, 573] width 119 height 15
click at [65, 219] on link "Auditorías - Listado" at bounding box center [90, 214] width 180 height 35
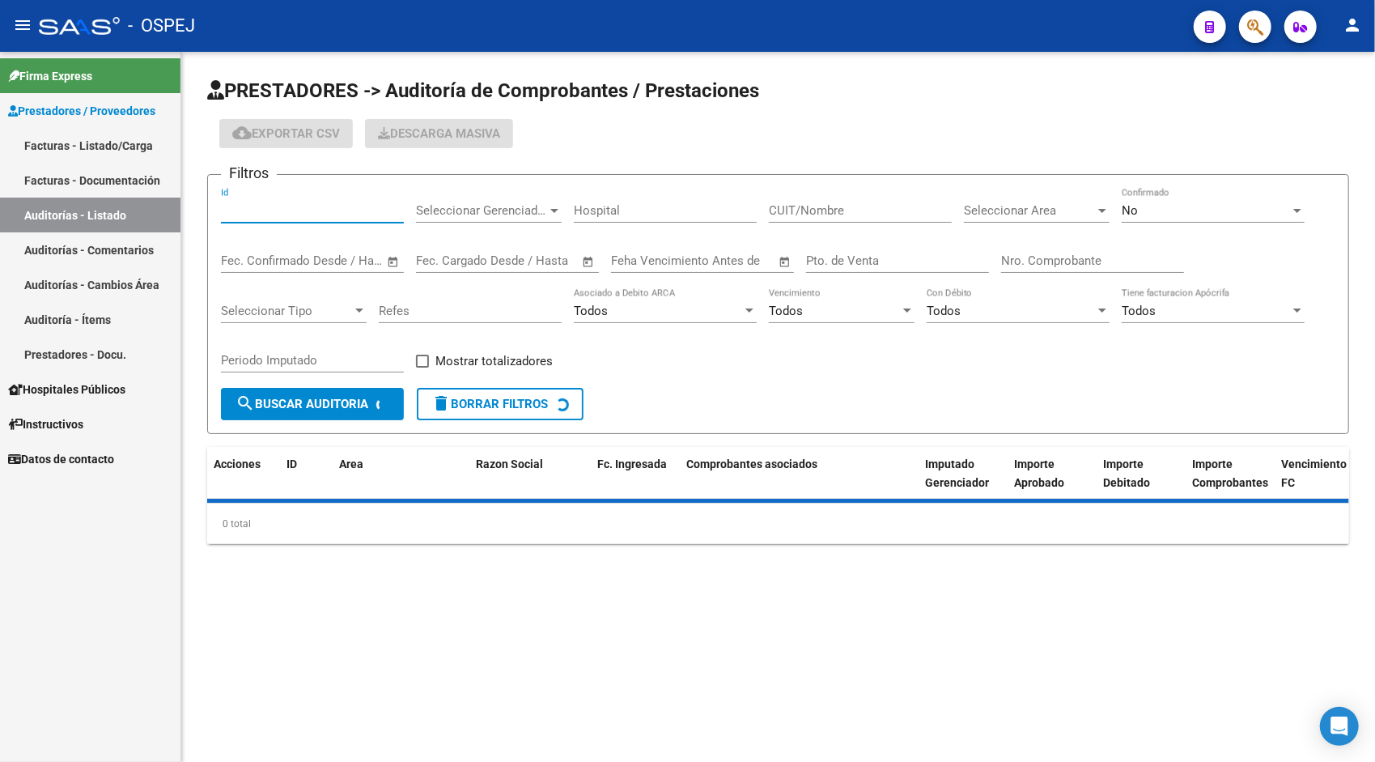
click at [291, 217] on input "Id" at bounding box center [312, 210] width 183 height 15
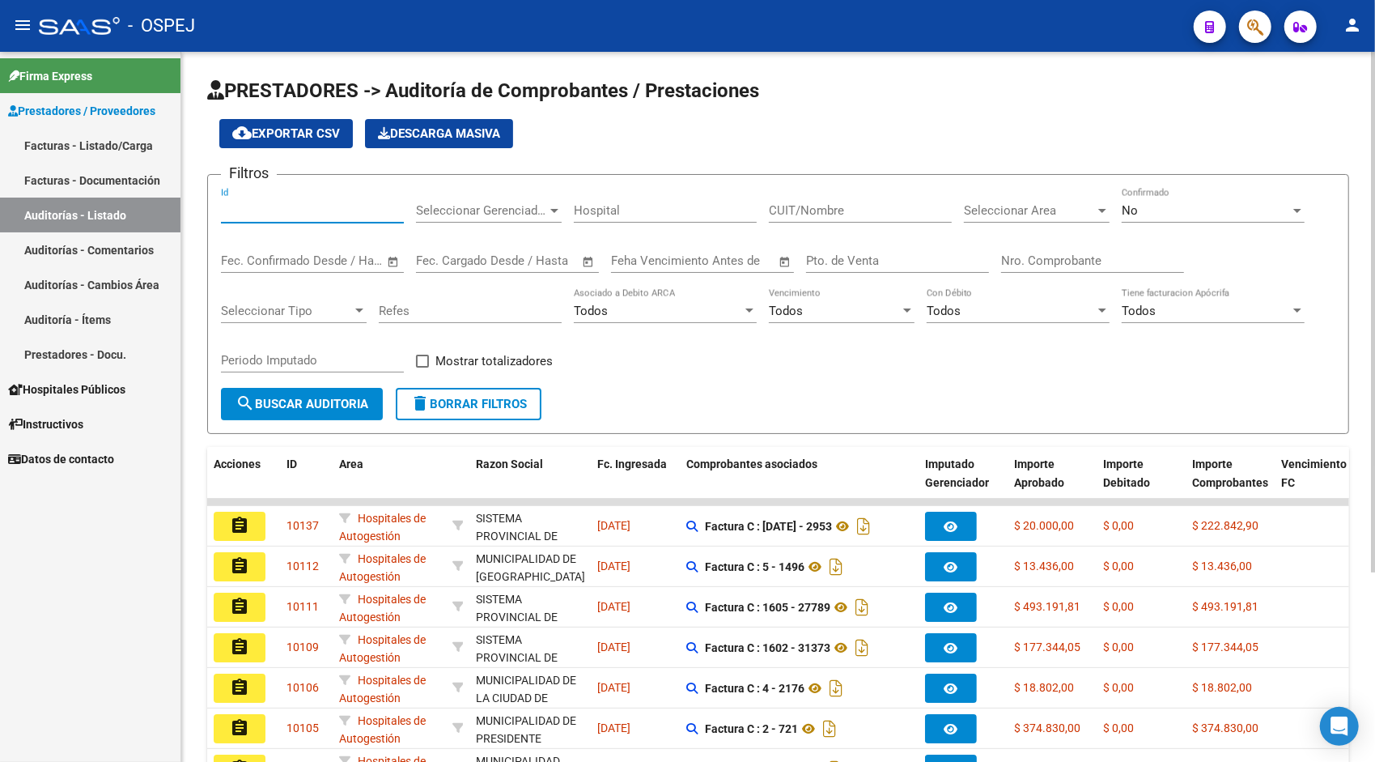
paste input "9494"
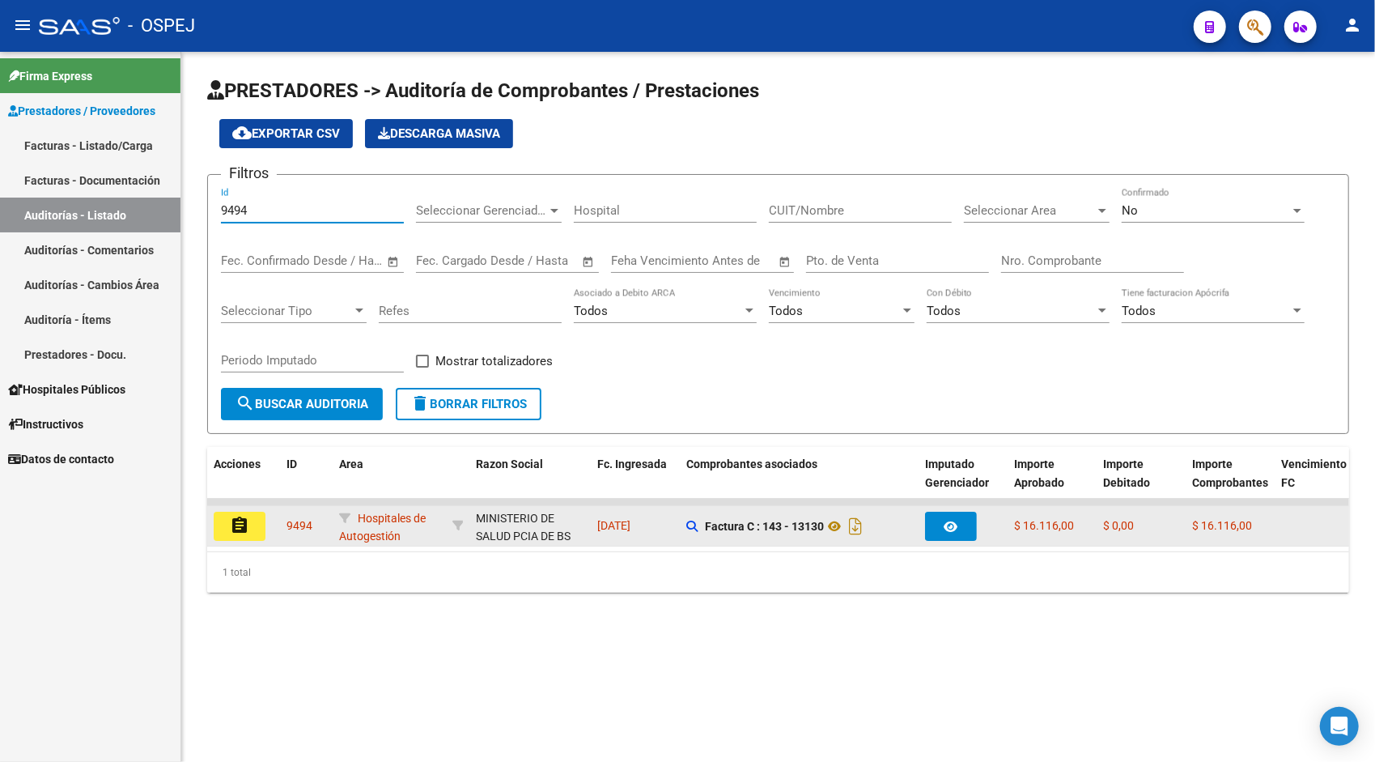
type input "9494"
click at [231, 528] on mat-icon "assignment" at bounding box center [239, 525] width 19 height 19
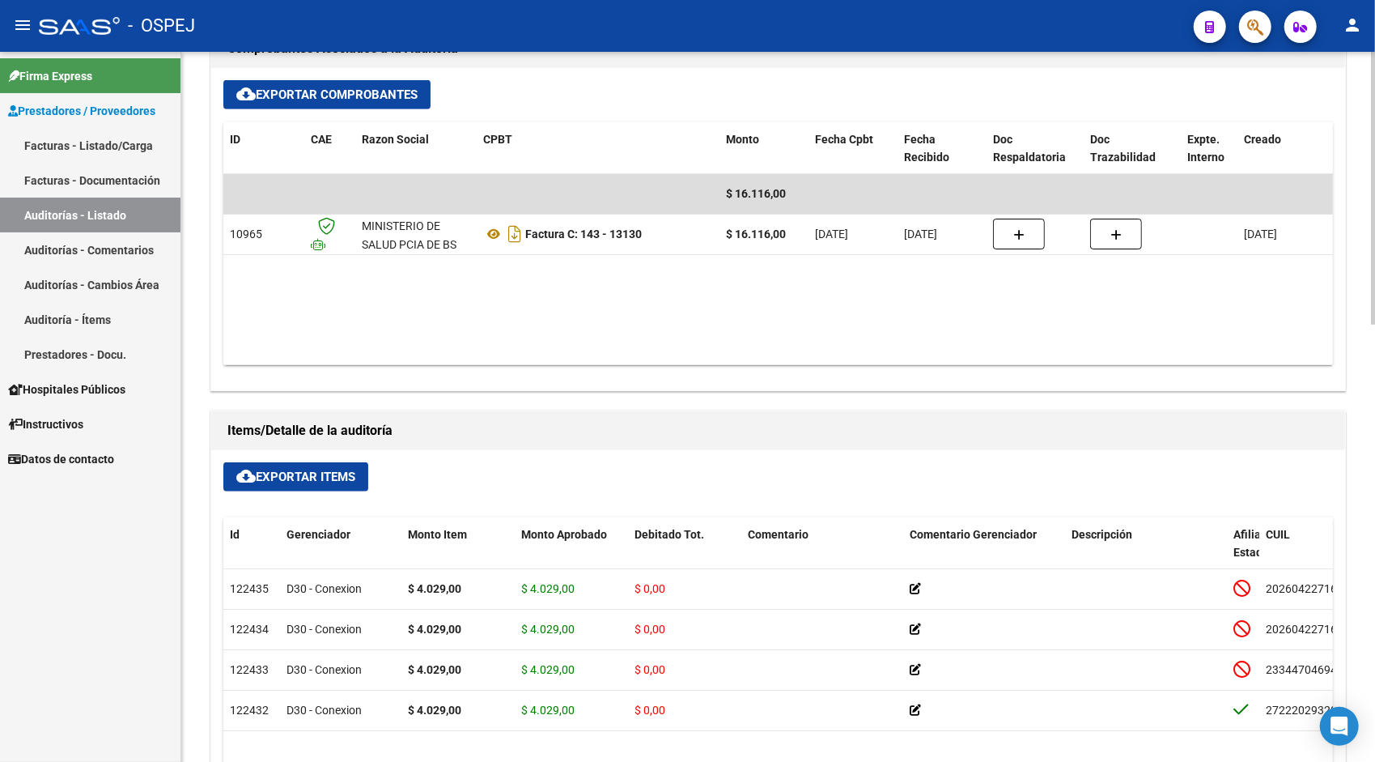
scroll to position [712, 0]
click at [311, 469] on span "cloud_download Exportar Items" at bounding box center [295, 476] width 119 height 15
click at [110, 214] on link "Auditorías - Listado" at bounding box center [90, 214] width 180 height 35
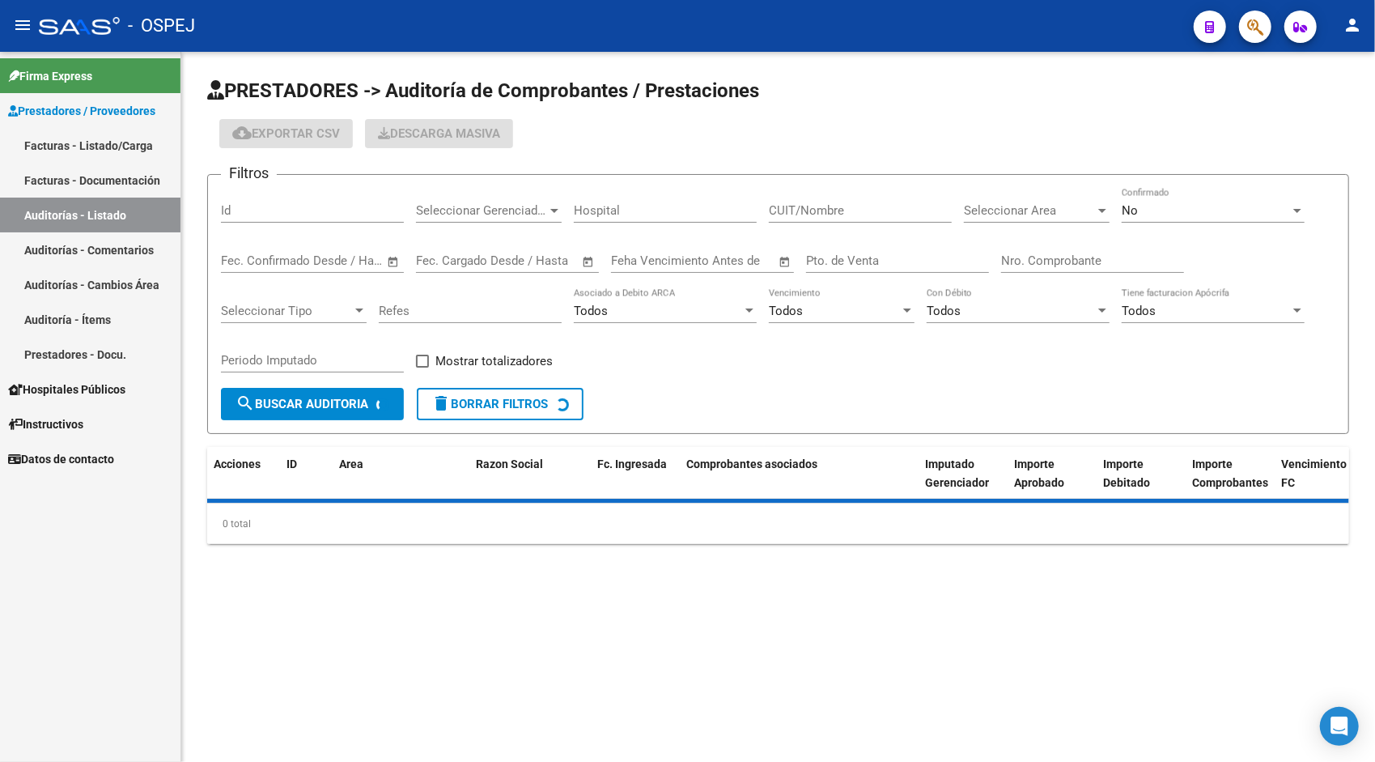
click at [311, 220] on div "Id" at bounding box center [312, 205] width 183 height 35
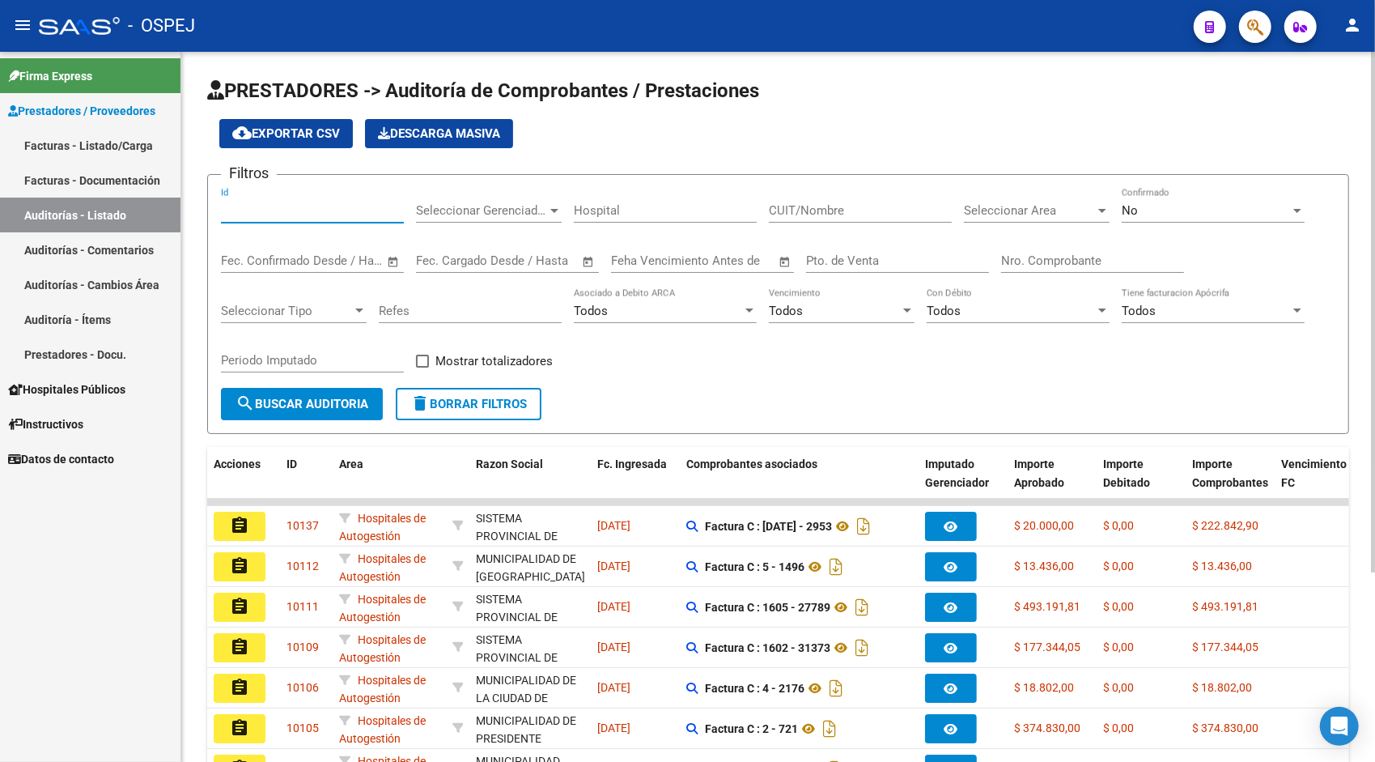
paste input "9497"
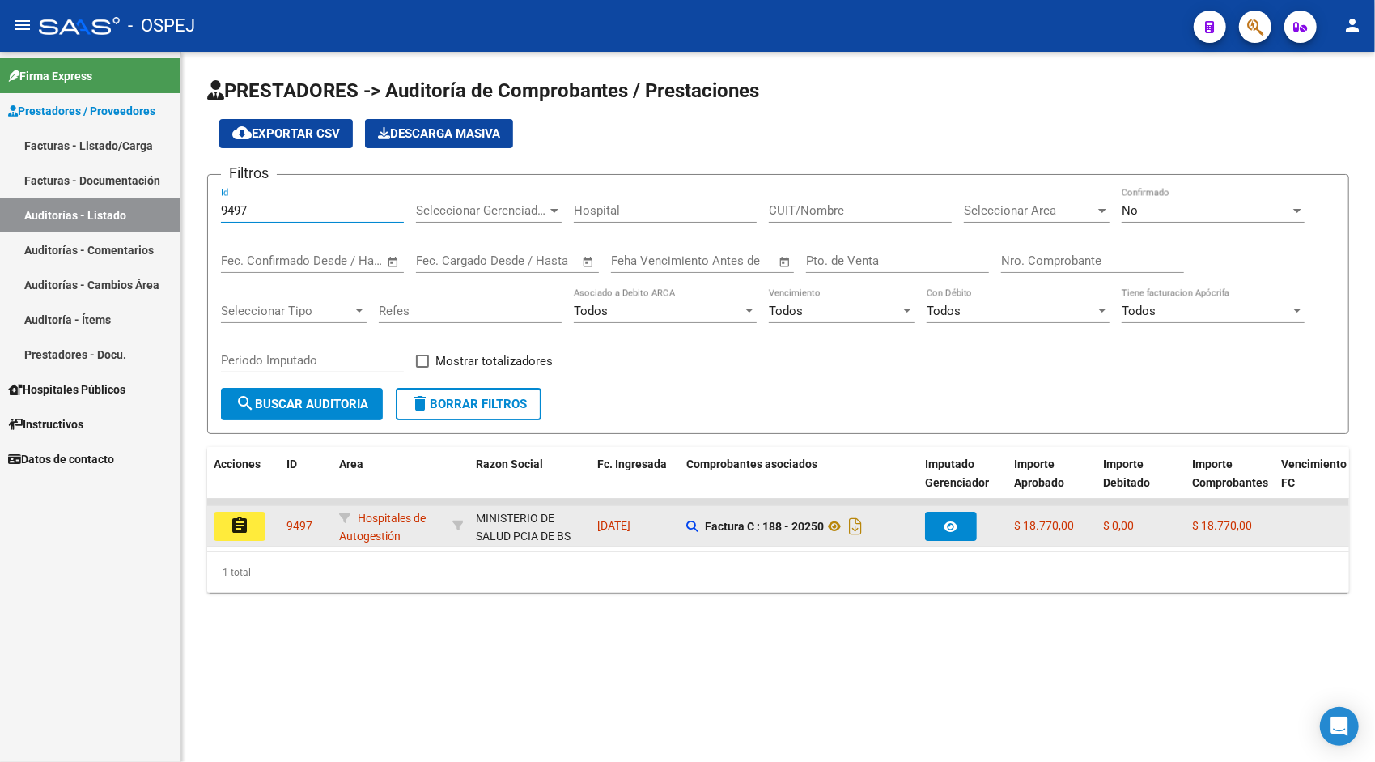
type input "9497"
click at [248, 521] on mat-icon "assignment" at bounding box center [239, 525] width 19 height 19
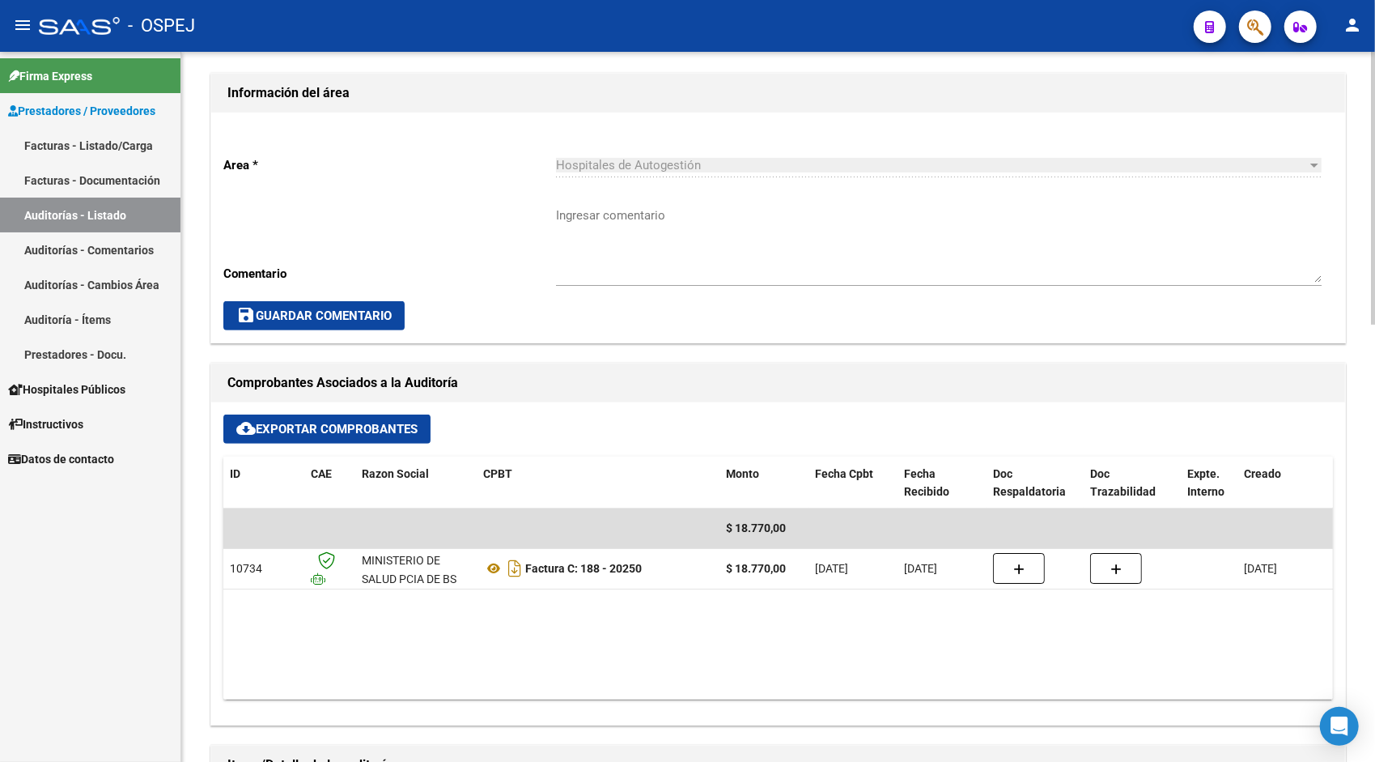
scroll to position [486, 0]
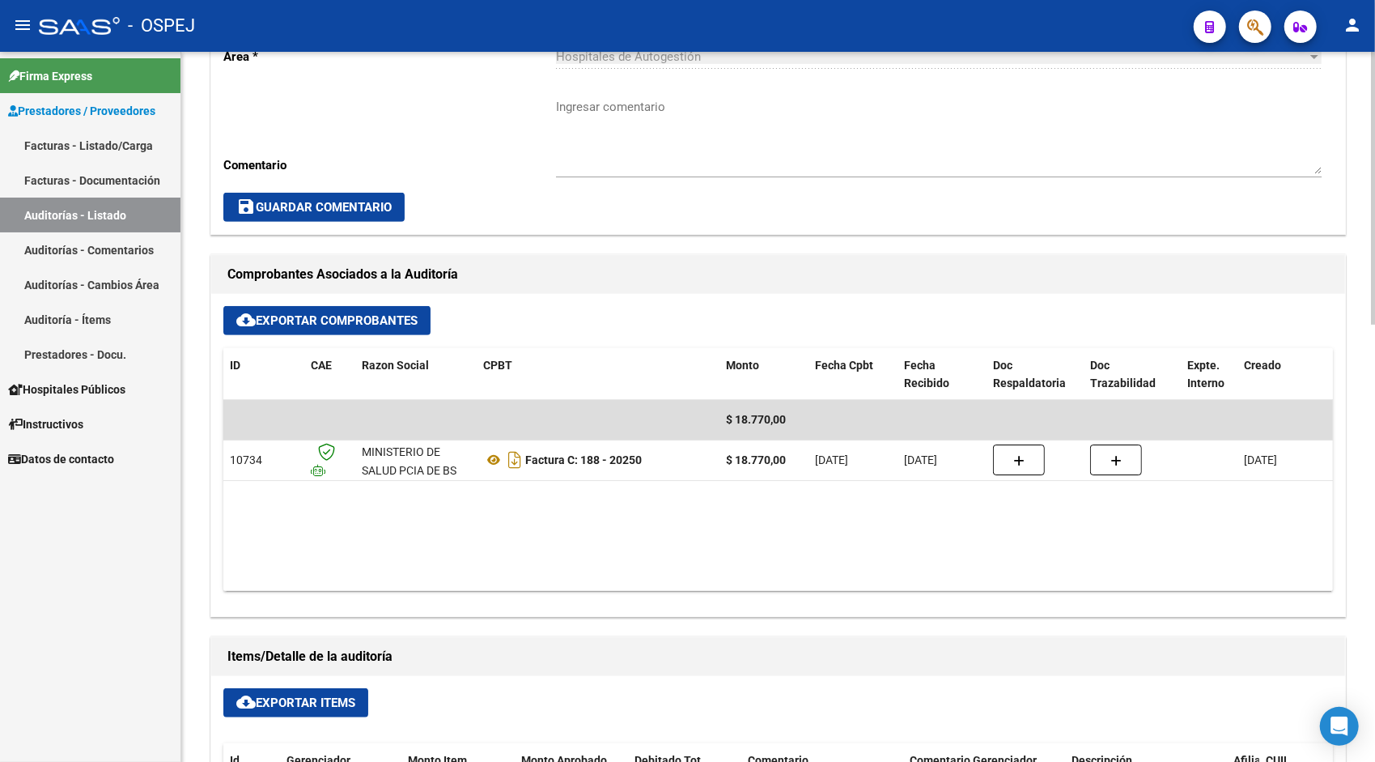
click at [270, 698] on span "cloud_download Exportar Items" at bounding box center [295, 702] width 119 height 15
click at [136, 206] on link "Auditorías - Listado" at bounding box center [90, 214] width 180 height 35
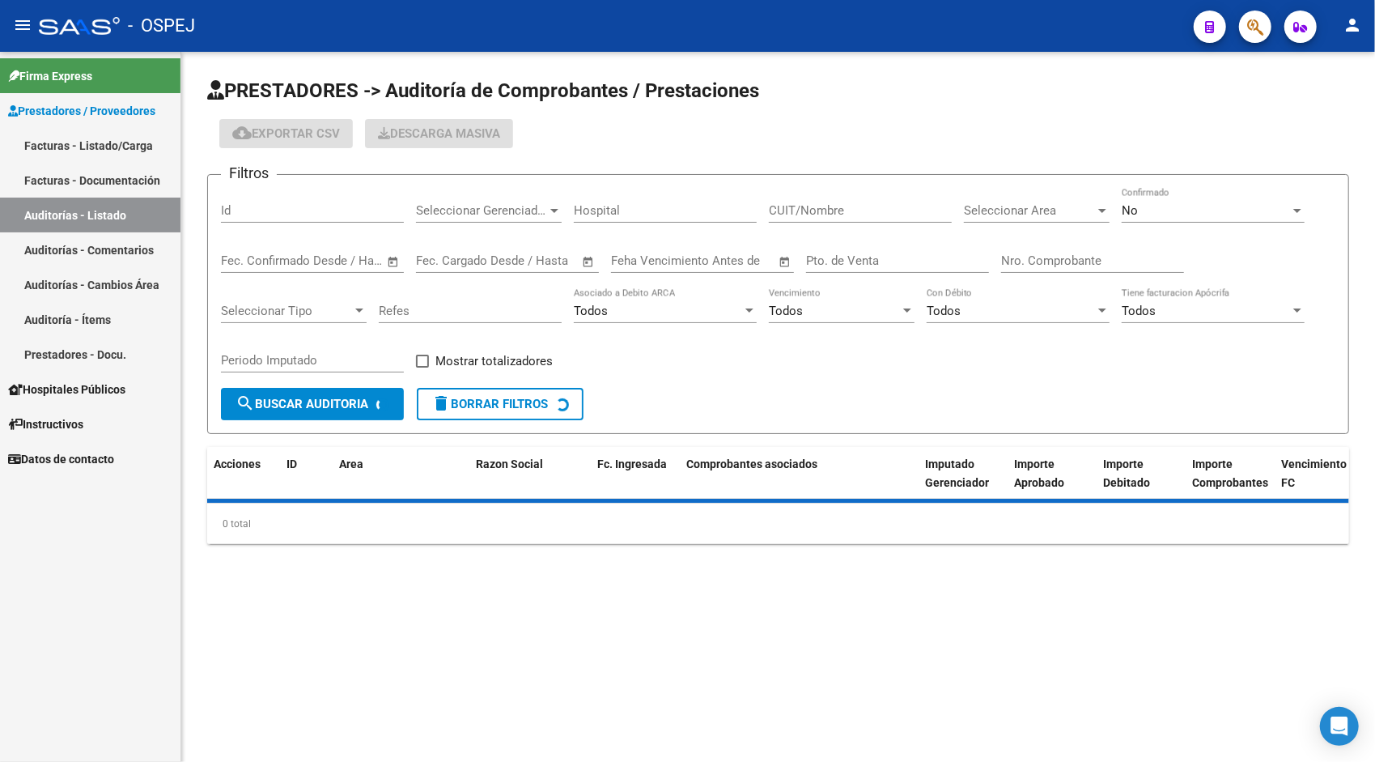
click at [282, 209] on input "Id" at bounding box center [312, 210] width 183 height 15
paste input "9498"
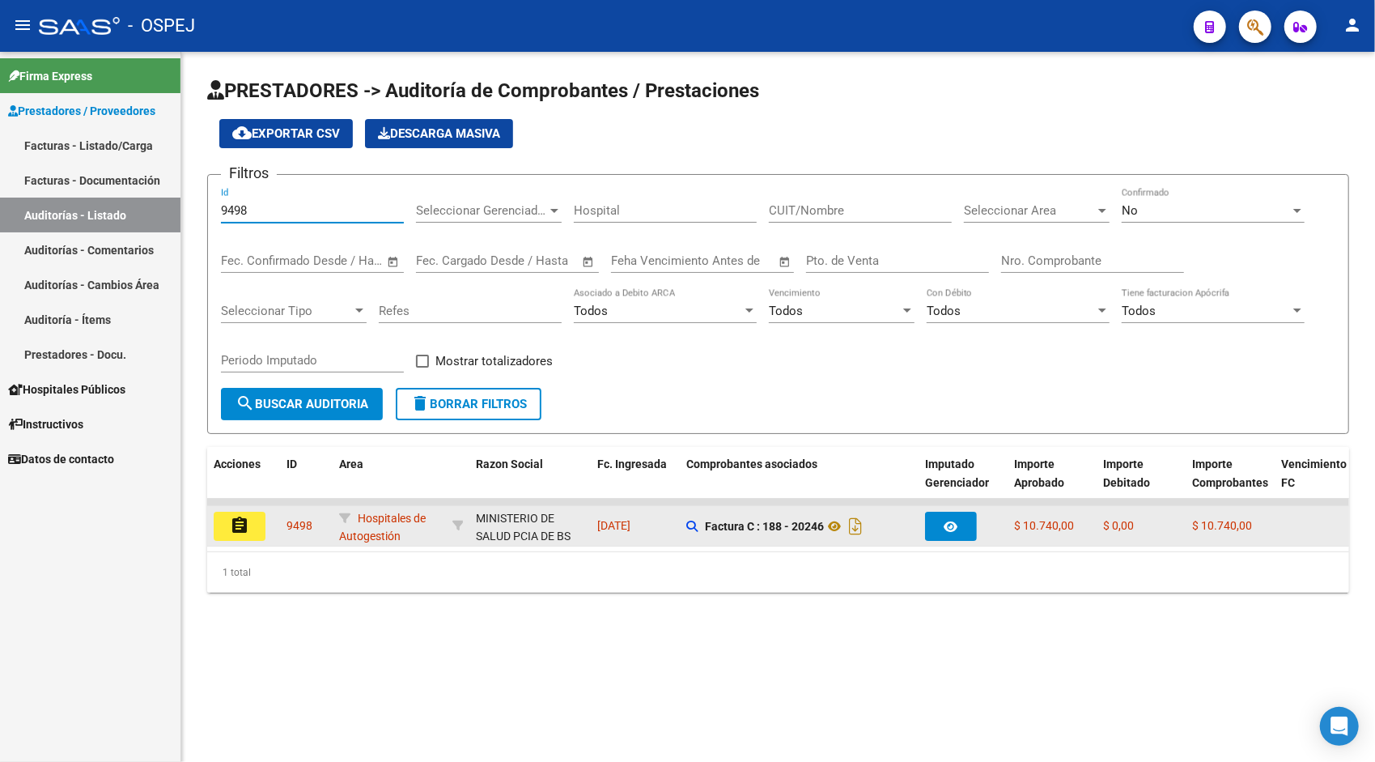
type input "9498"
click at [257, 526] on button "assignment" at bounding box center [240, 525] width 52 height 29
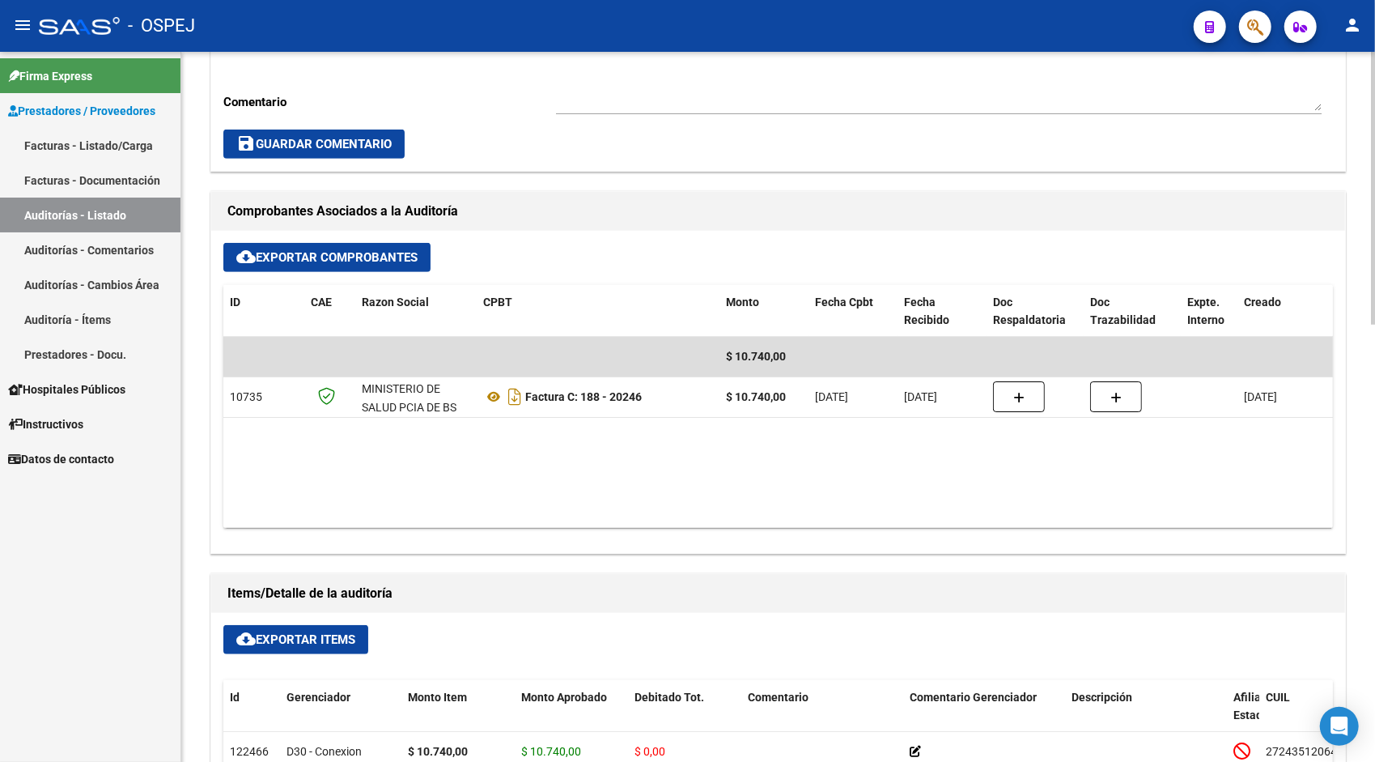
scroll to position [550, 0]
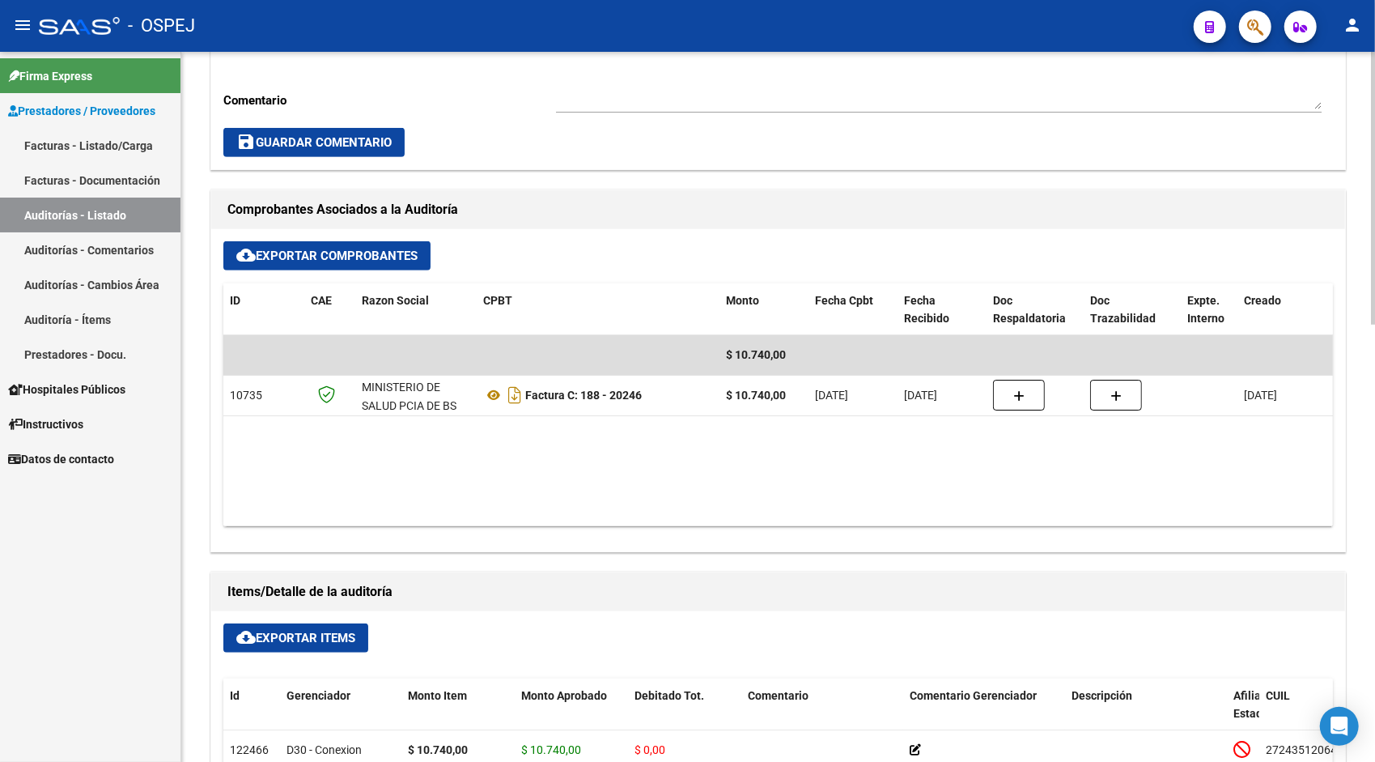
click at [275, 630] on span "cloud_download Exportar Items" at bounding box center [295, 637] width 119 height 15
click at [82, 213] on link "Auditorías - Listado" at bounding box center [90, 214] width 180 height 35
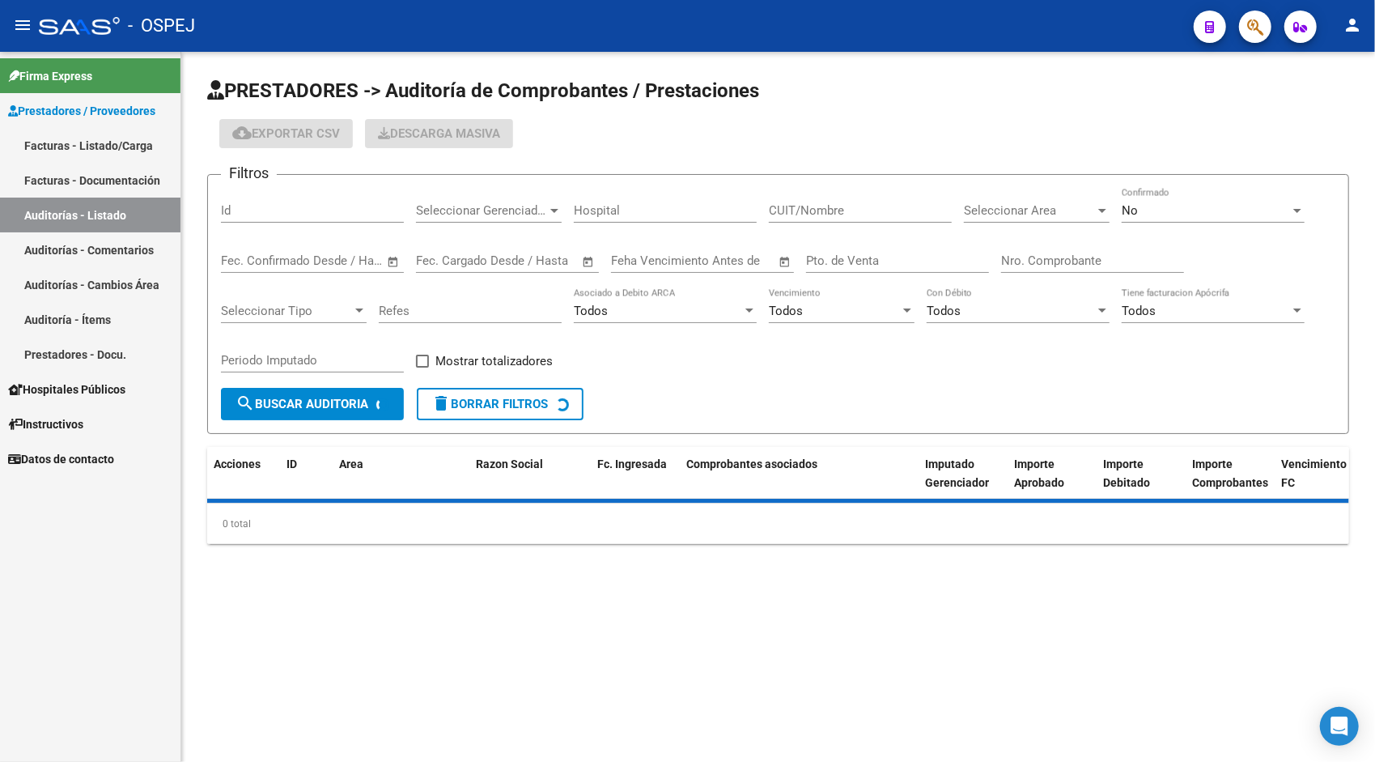
click at [293, 214] on input "Id" at bounding box center [312, 210] width 183 height 15
paste input "9499"
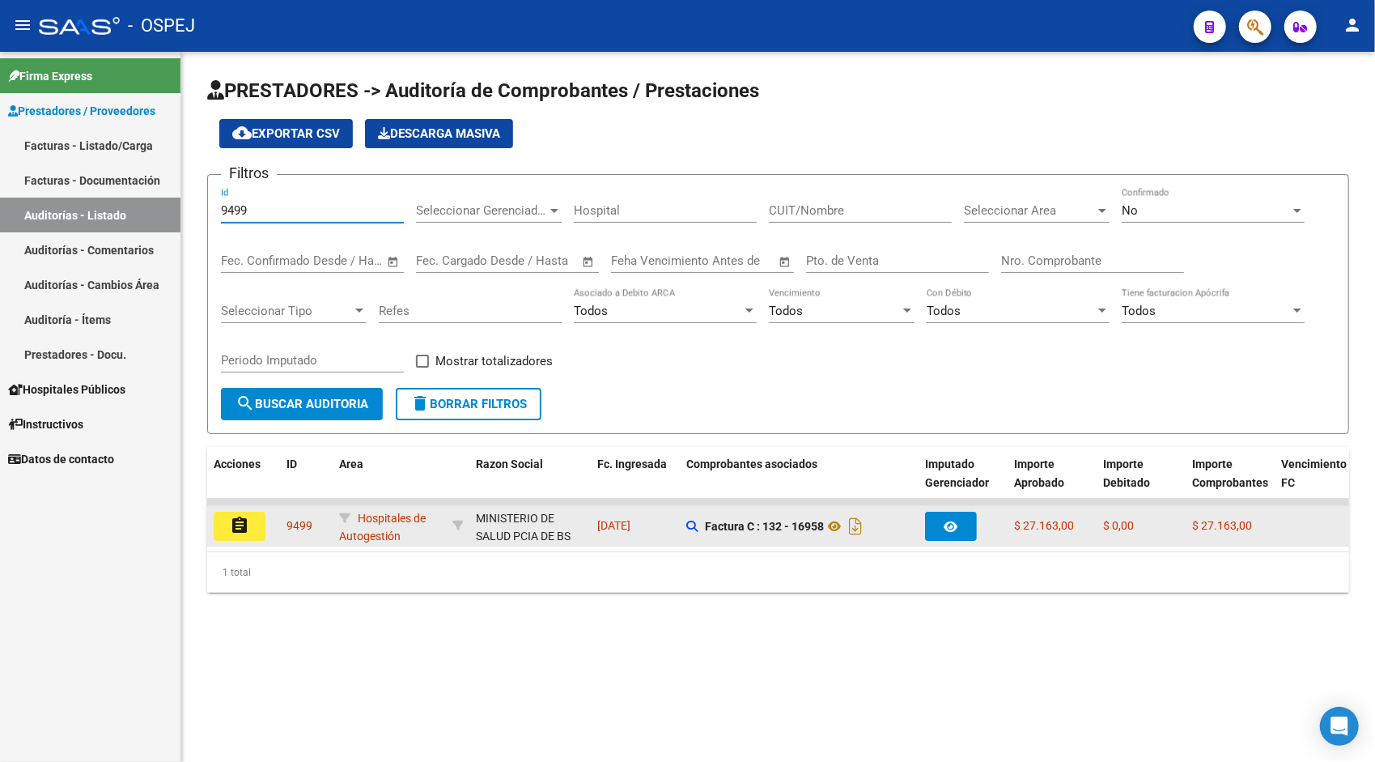
type input "9499"
click at [226, 535] on button "assignment" at bounding box center [240, 525] width 52 height 29
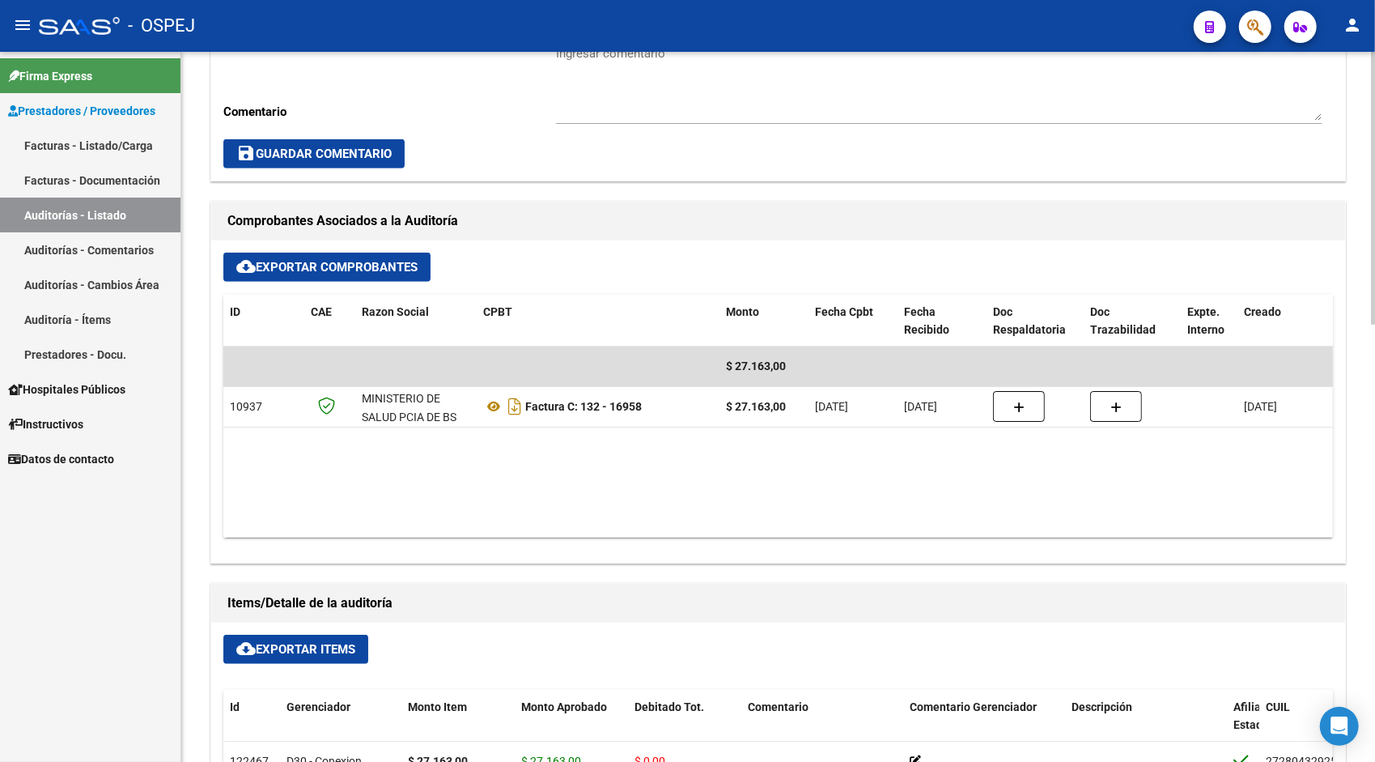
scroll to position [615, 0]
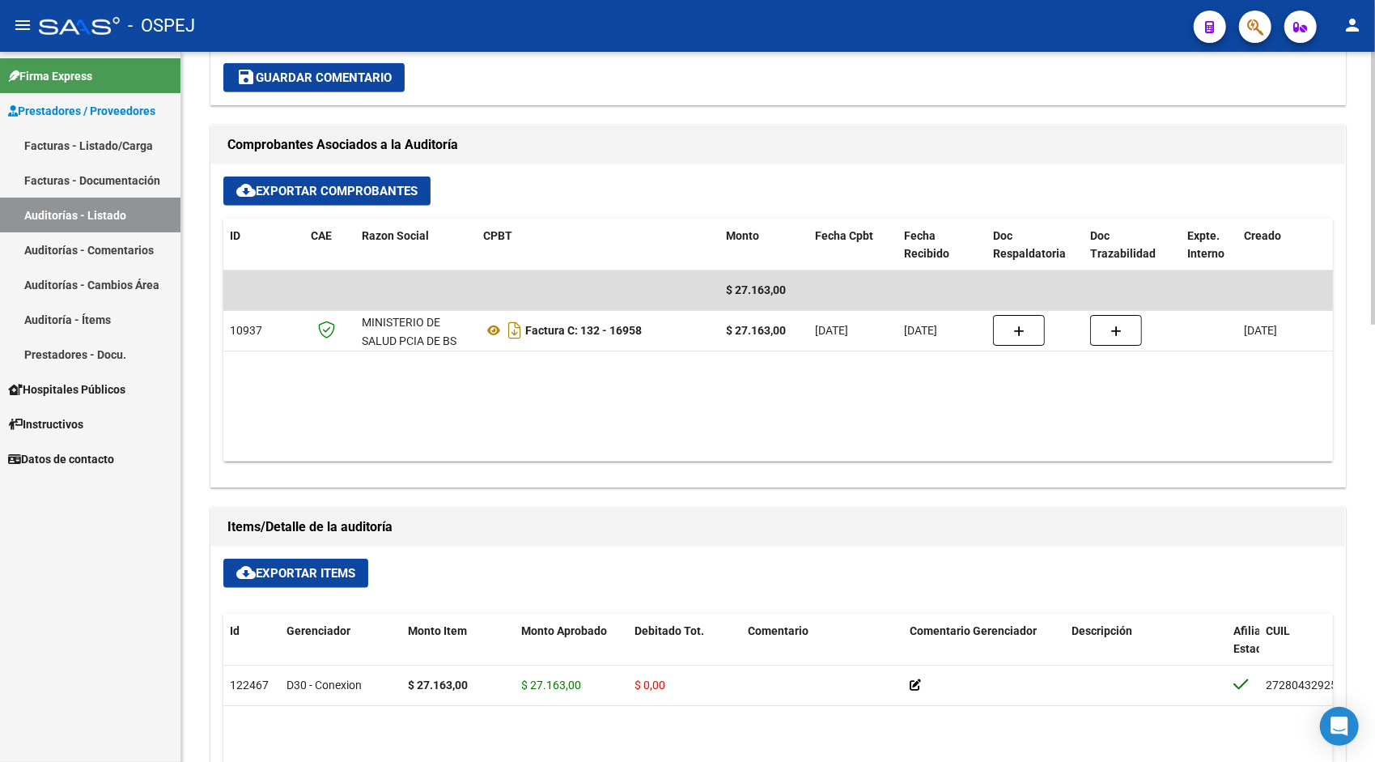
click at [277, 570] on span "cloud_download Exportar Items" at bounding box center [295, 573] width 119 height 15
click at [151, 215] on link "Auditorías - Listado" at bounding box center [90, 214] width 180 height 35
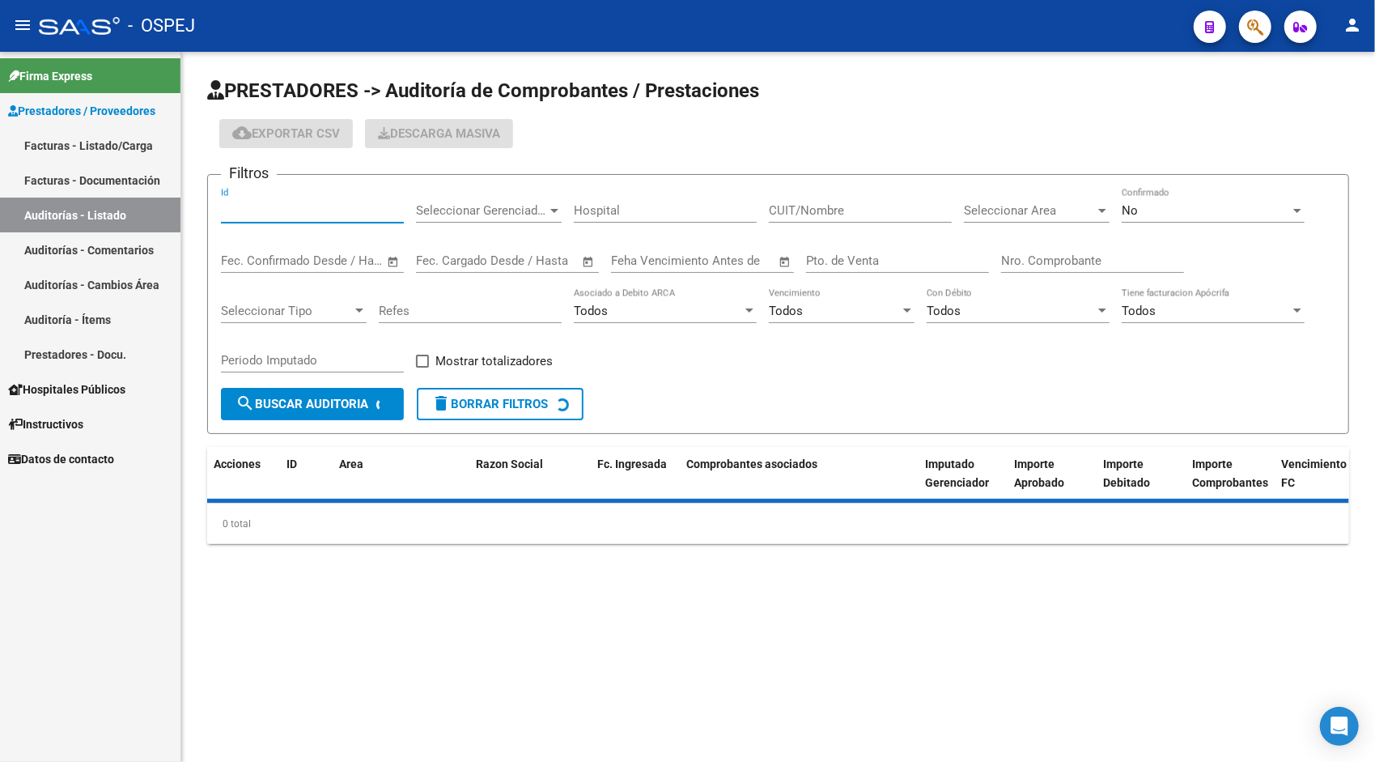
click at [246, 208] on input "Id" at bounding box center [312, 210] width 183 height 15
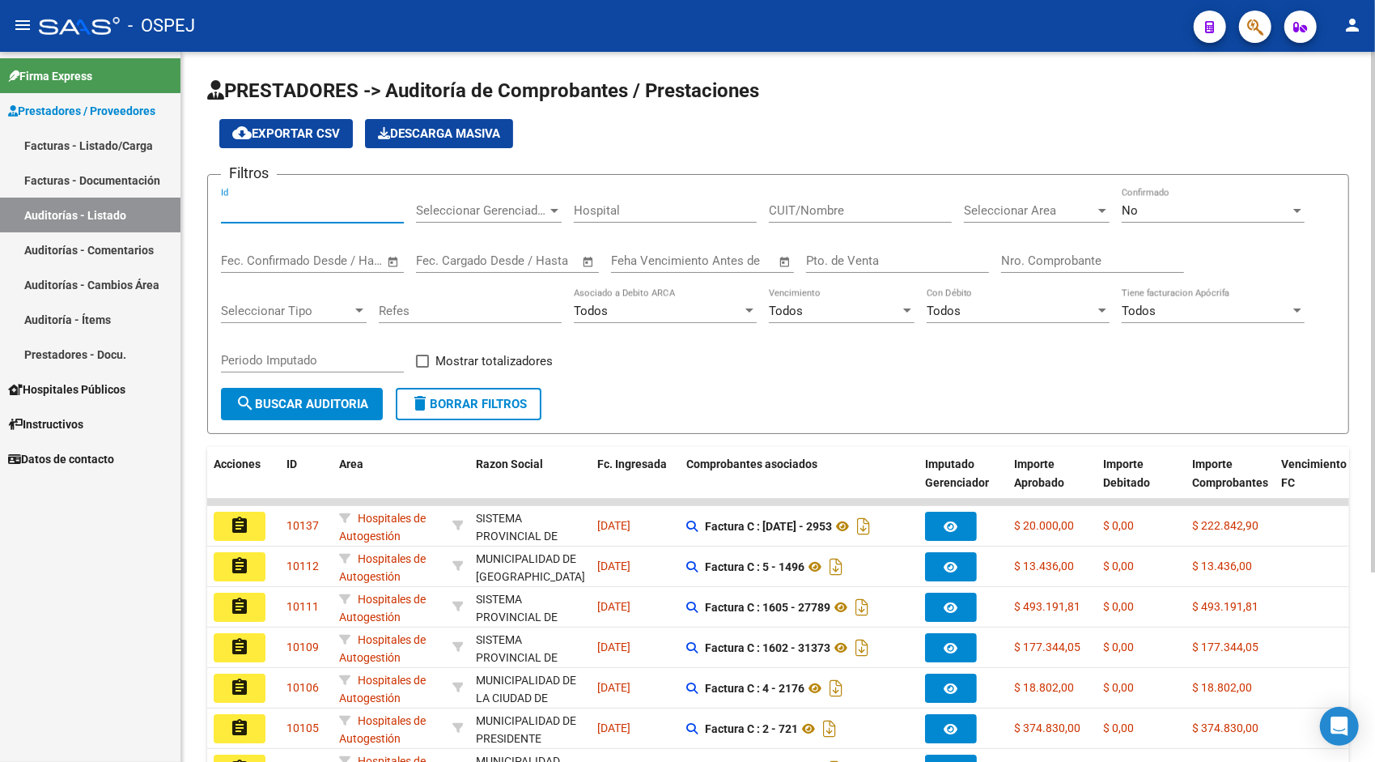
paste input "9500"
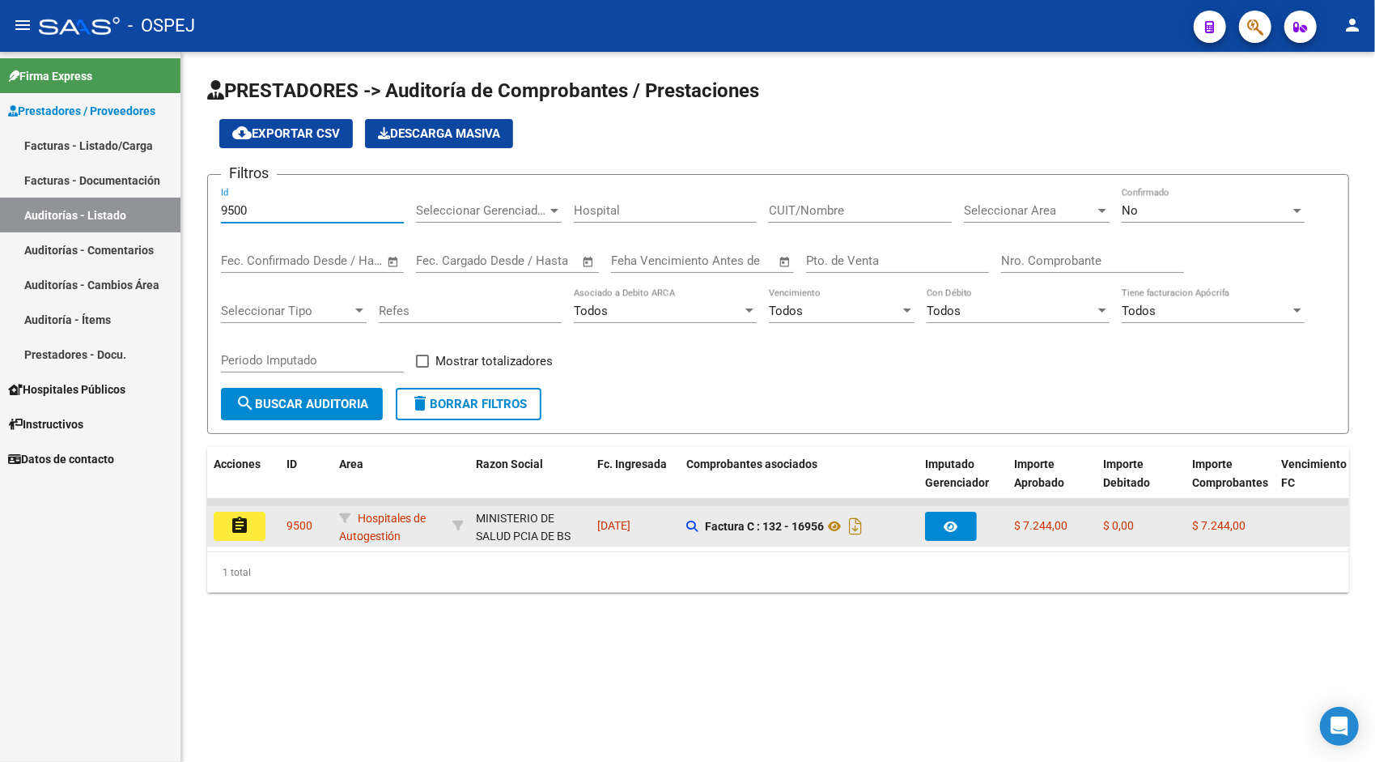
type input "9500"
click at [236, 519] on mat-icon "assignment" at bounding box center [239, 525] width 19 height 19
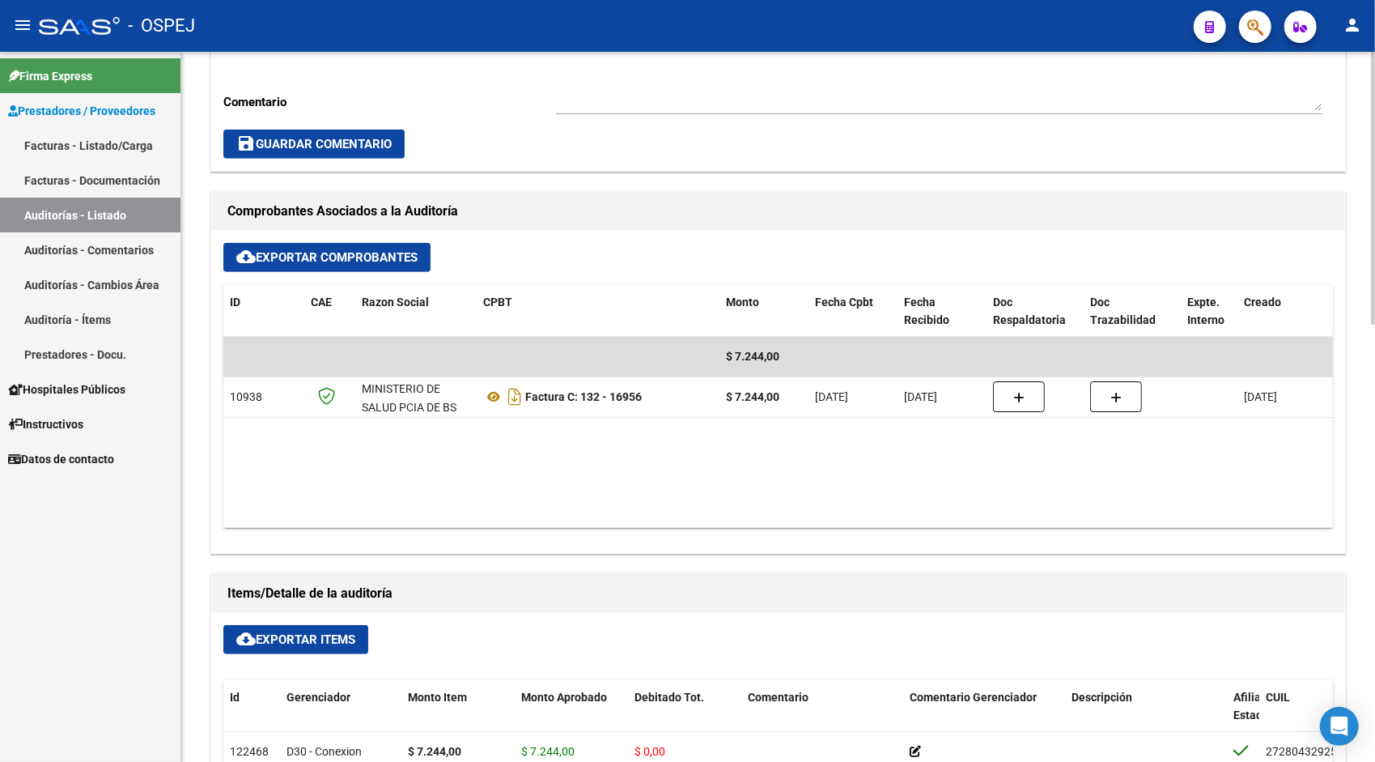
scroll to position [550, 0]
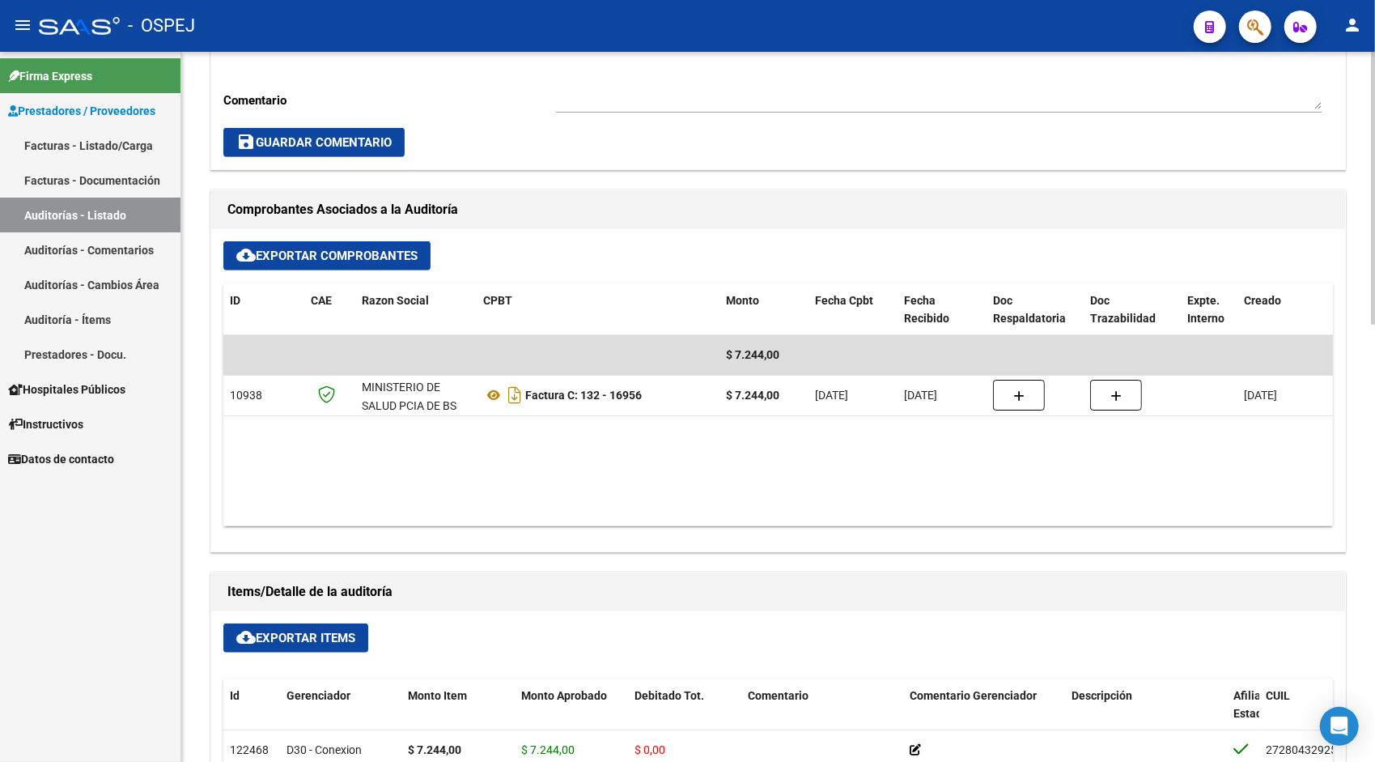
click at [264, 630] on span "cloud_download Exportar Items" at bounding box center [295, 637] width 119 height 15
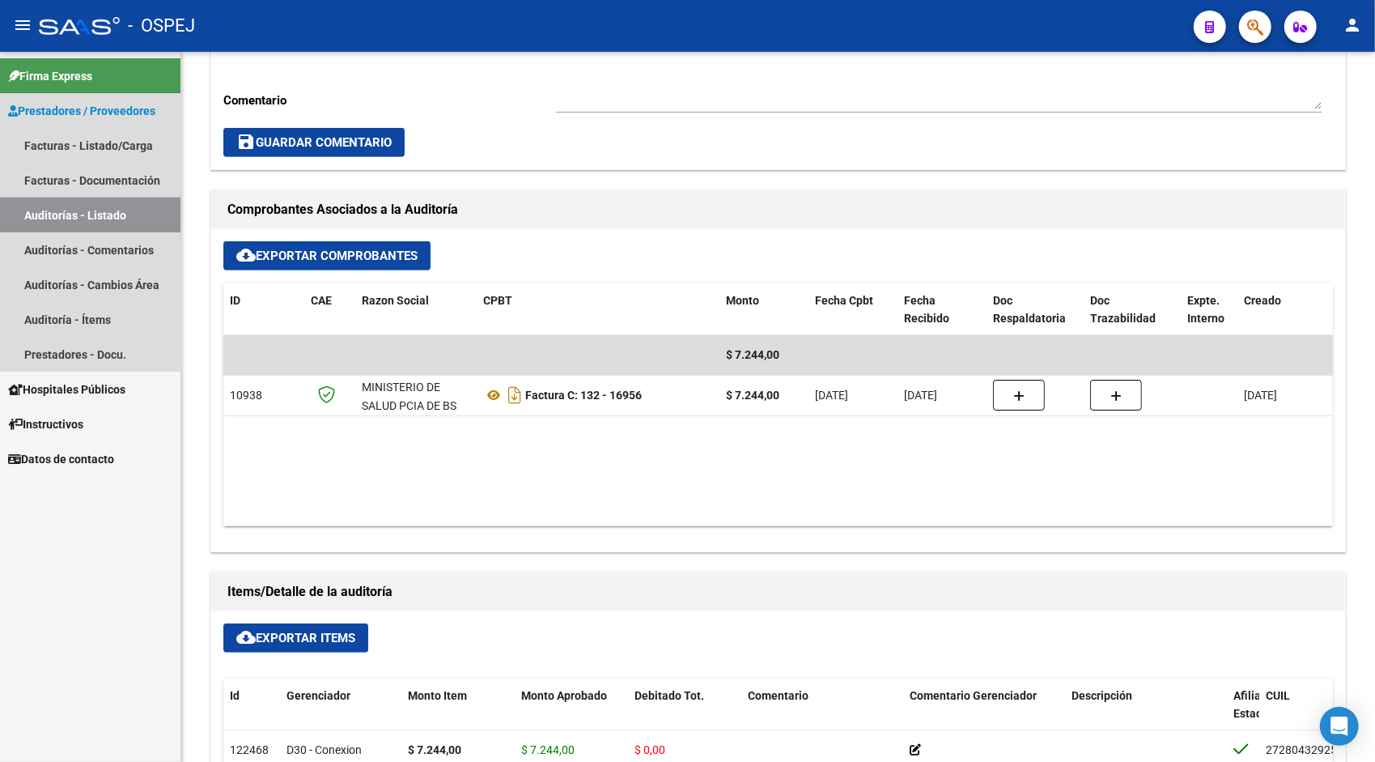
click at [66, 223] on link "Auditorías - Listado" at bounding box center [90, 214] width 180 height 35
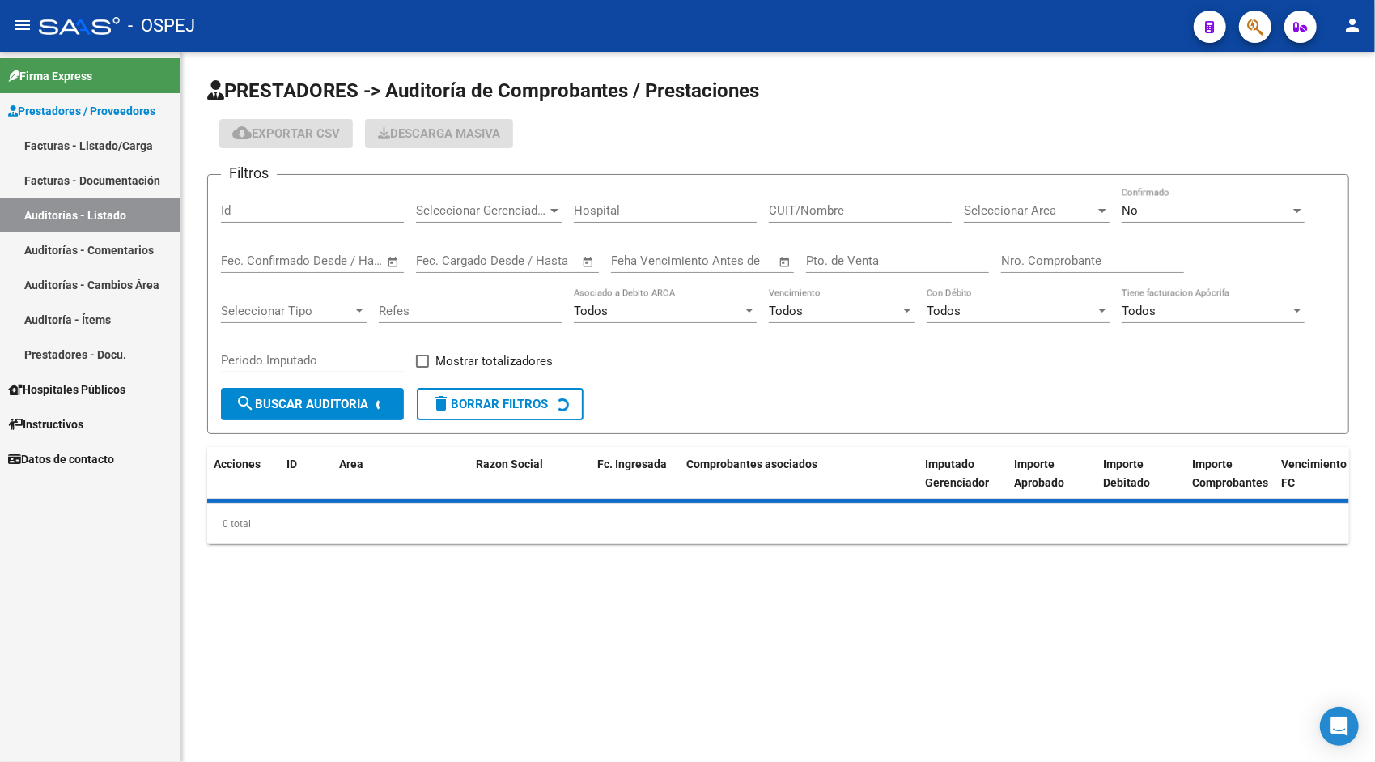
click at [304, 206] on input "Id" at bounding box center [312, 210] width 183 height 15
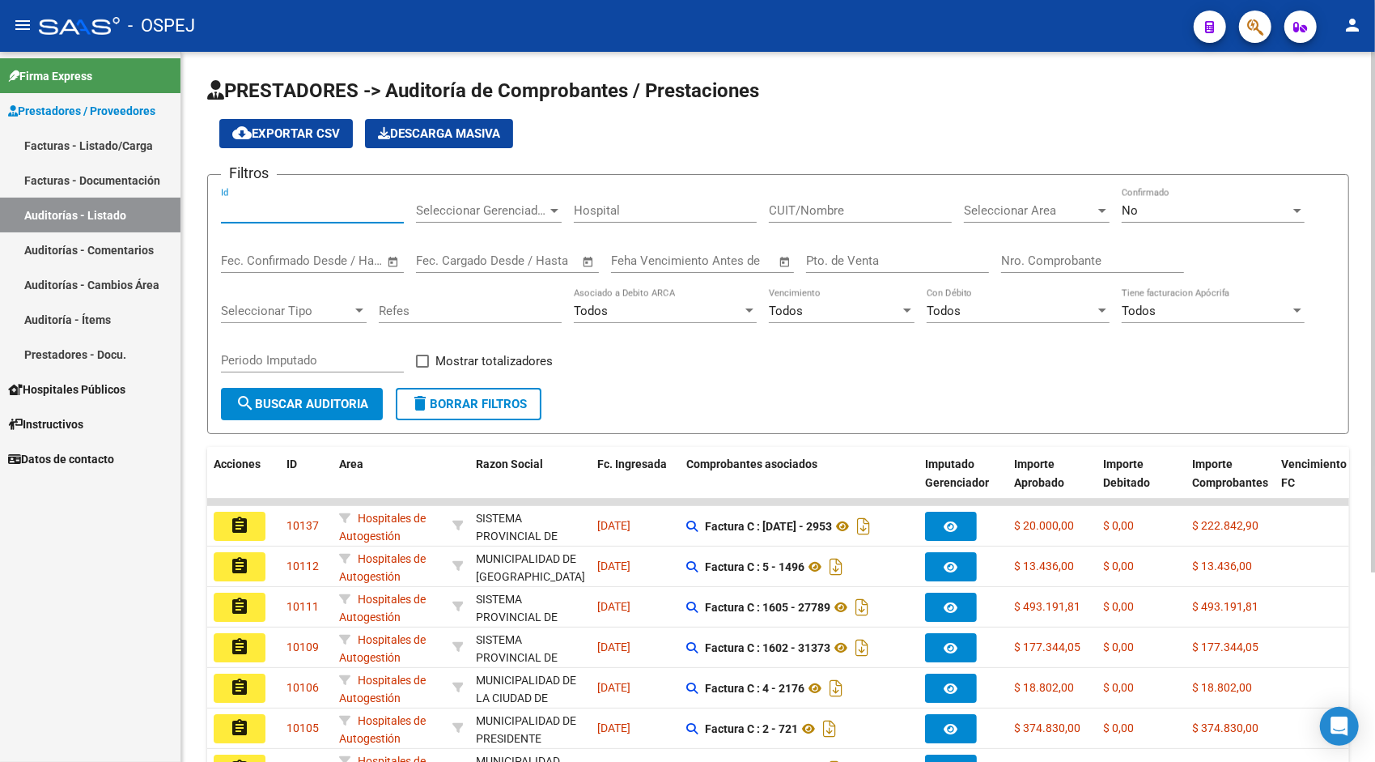
paste input "9501"
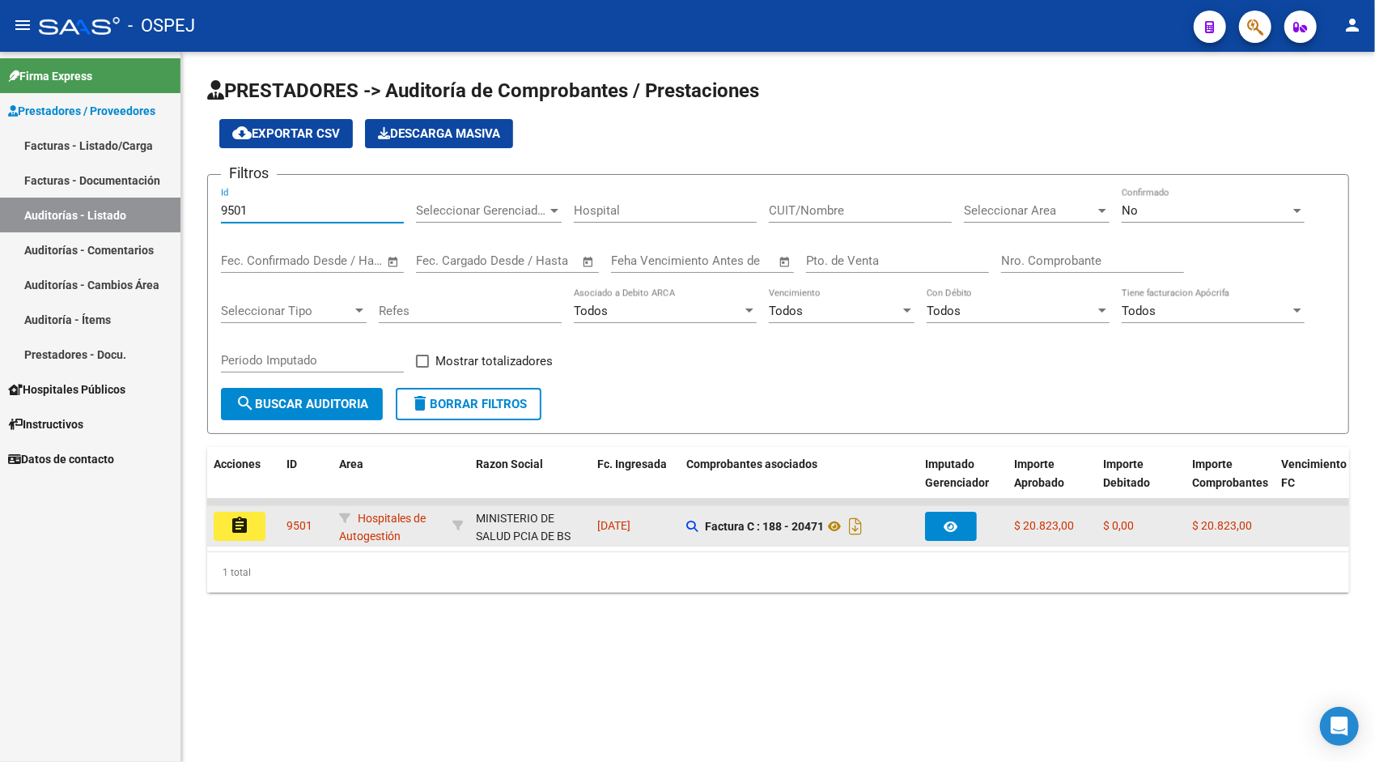
type input "9501"
click at [246, 526] on mat-icon "assignment" at bounding box center [239, 525] width 19 height 19
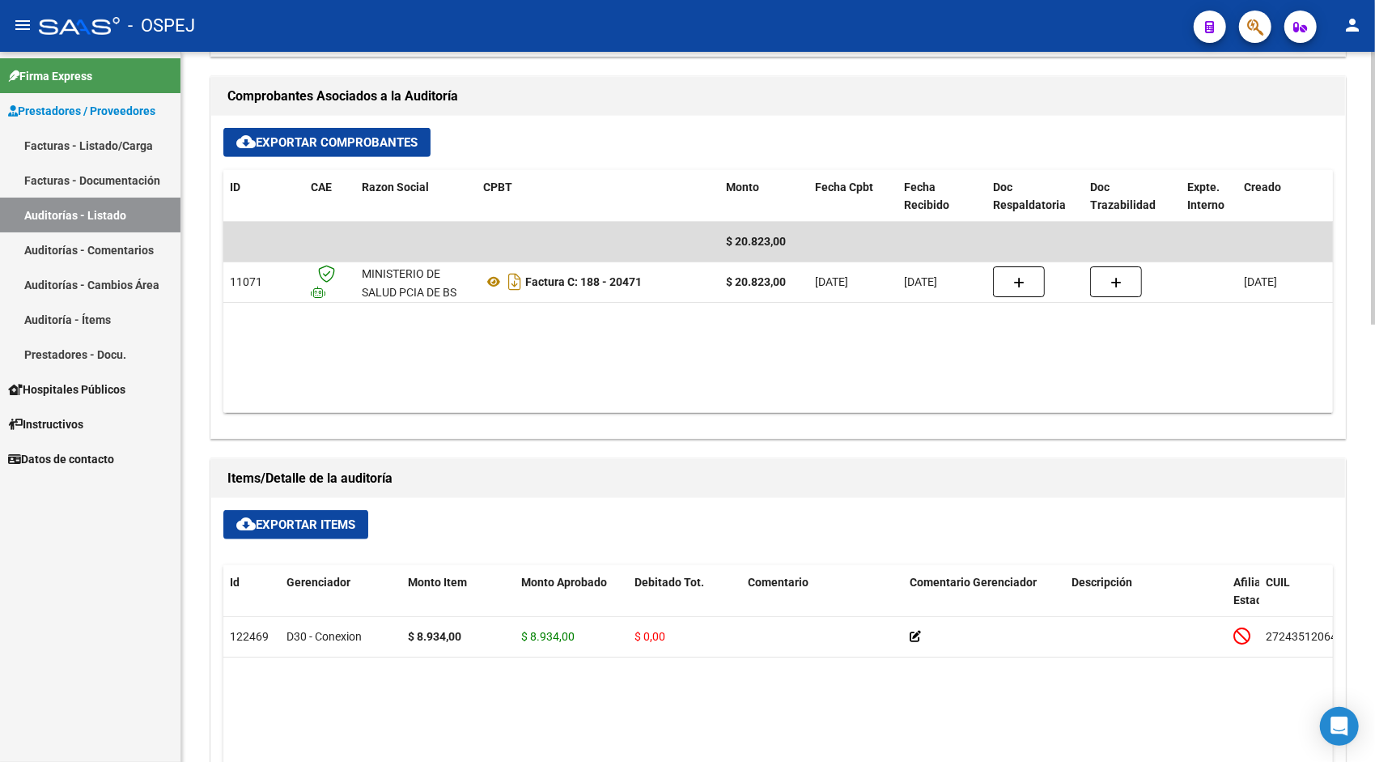
scroll to position [680, 0]
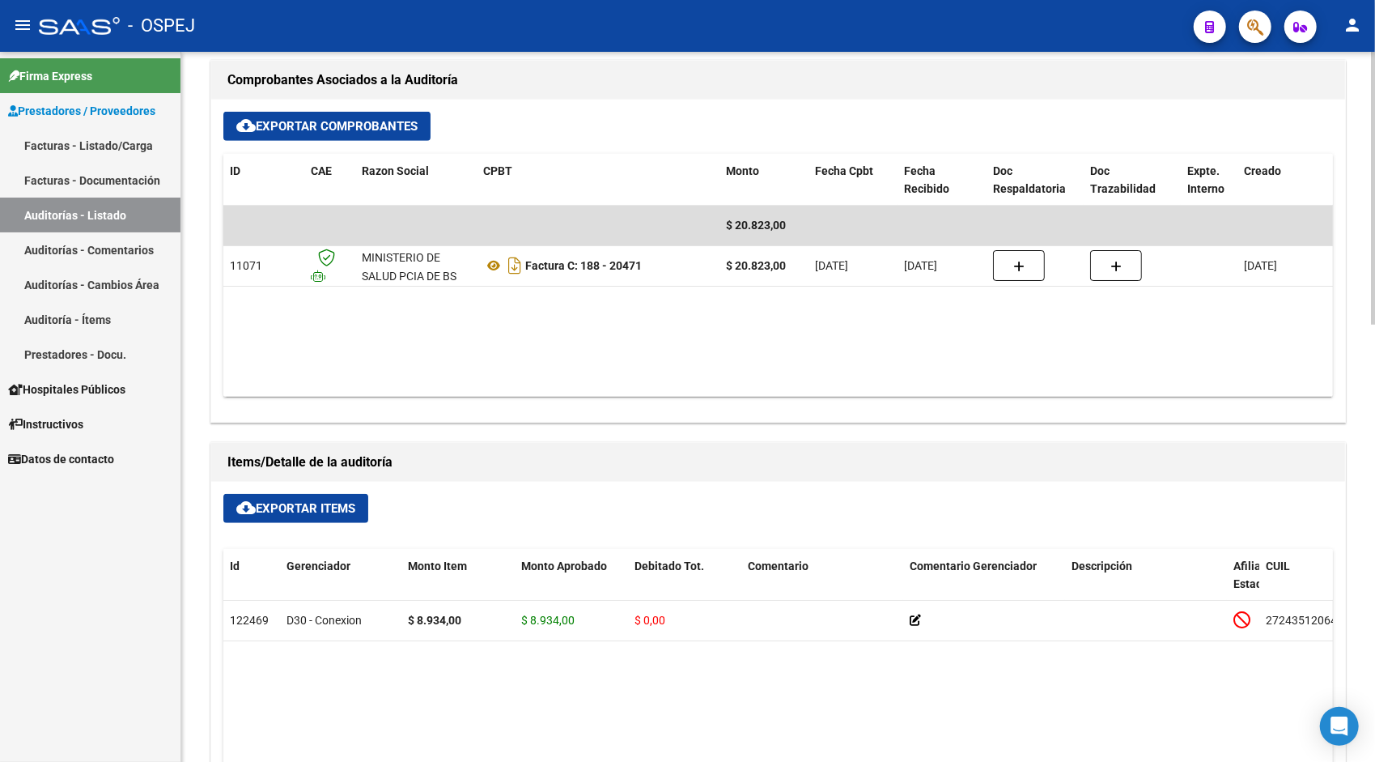
drag, startPoint x: 292, startPoint y: 513, endPoint x: 261, endPoint y: 505, distance: 32.6
click at [261, 505] on span "cloud_download Exportar Items" at bounding box center [295, 508] width 119 height 15
click at [70, 210] on link "Auditorías - Listado" at bounding box center [90, 214] width 180 height 35
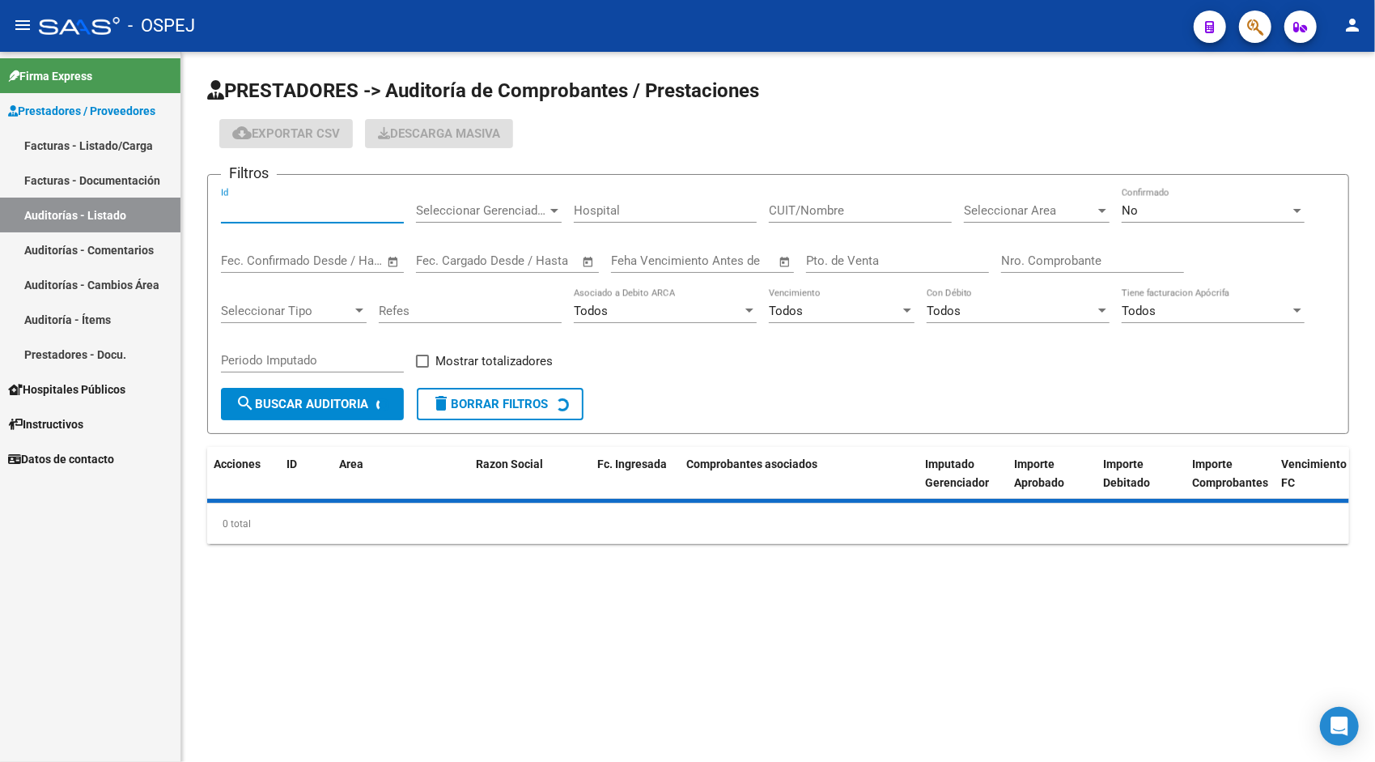
click at [257, 207] on input "Id" at bounding box center [312, 210] width 183 height 15
paste input "9501"
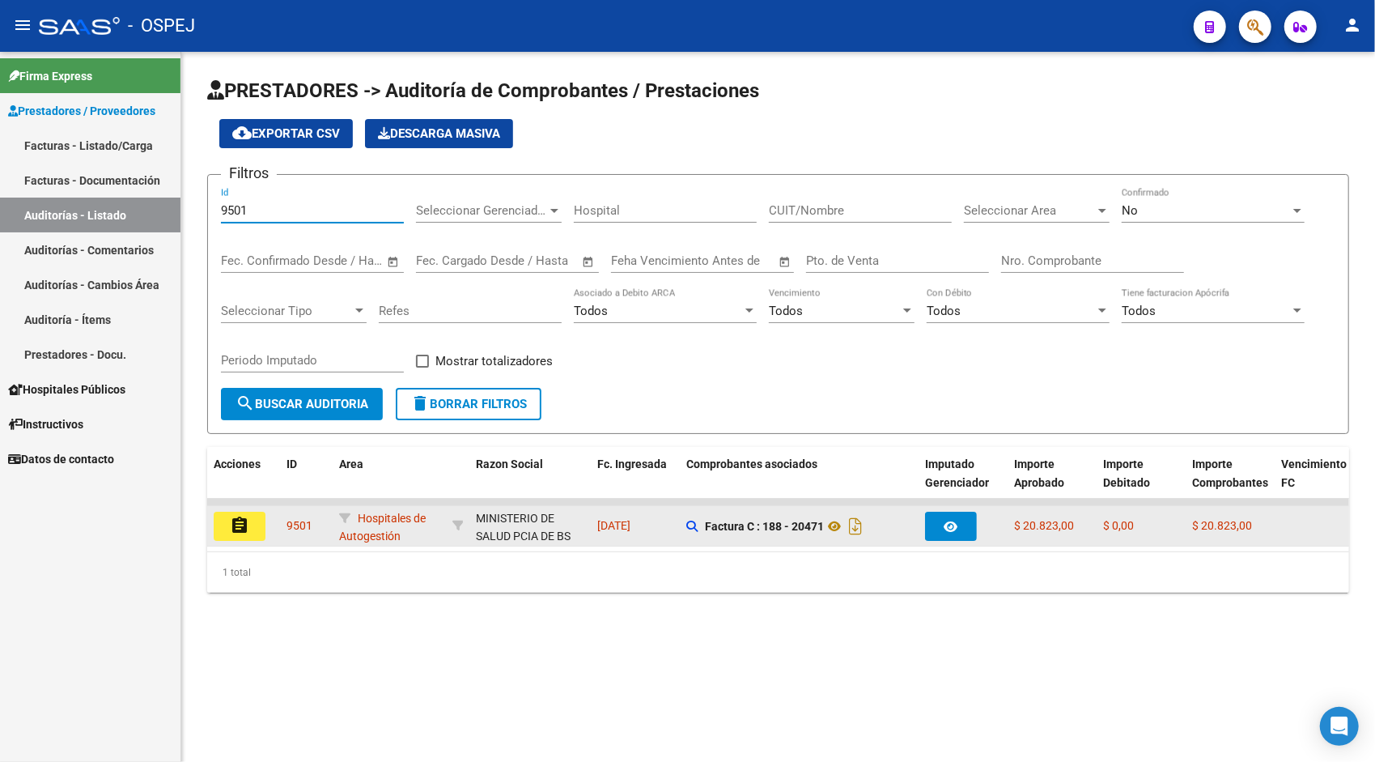
type input "9501"
click at [250, 524] on button "assignment" at bounding box center [240, 525] width 52 height 29
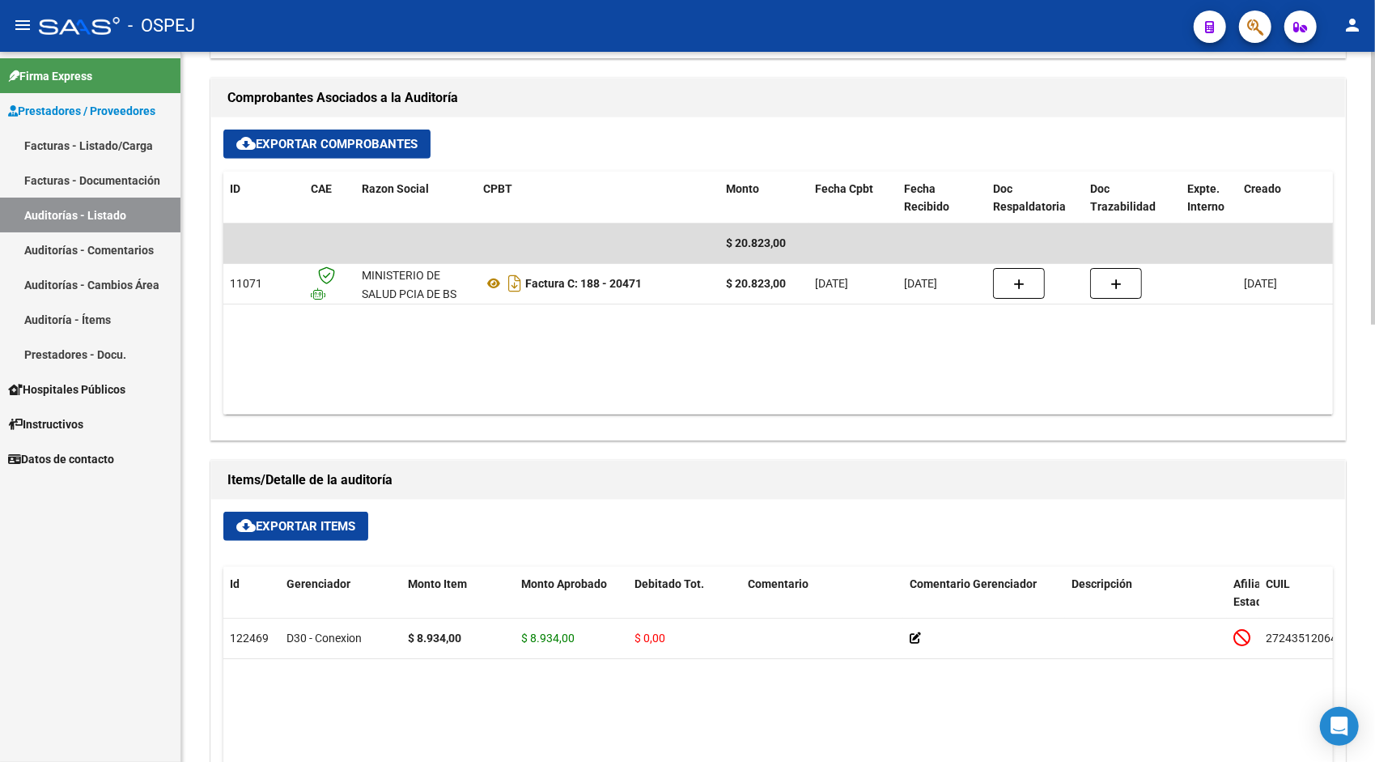
scroll to position [712, 0]
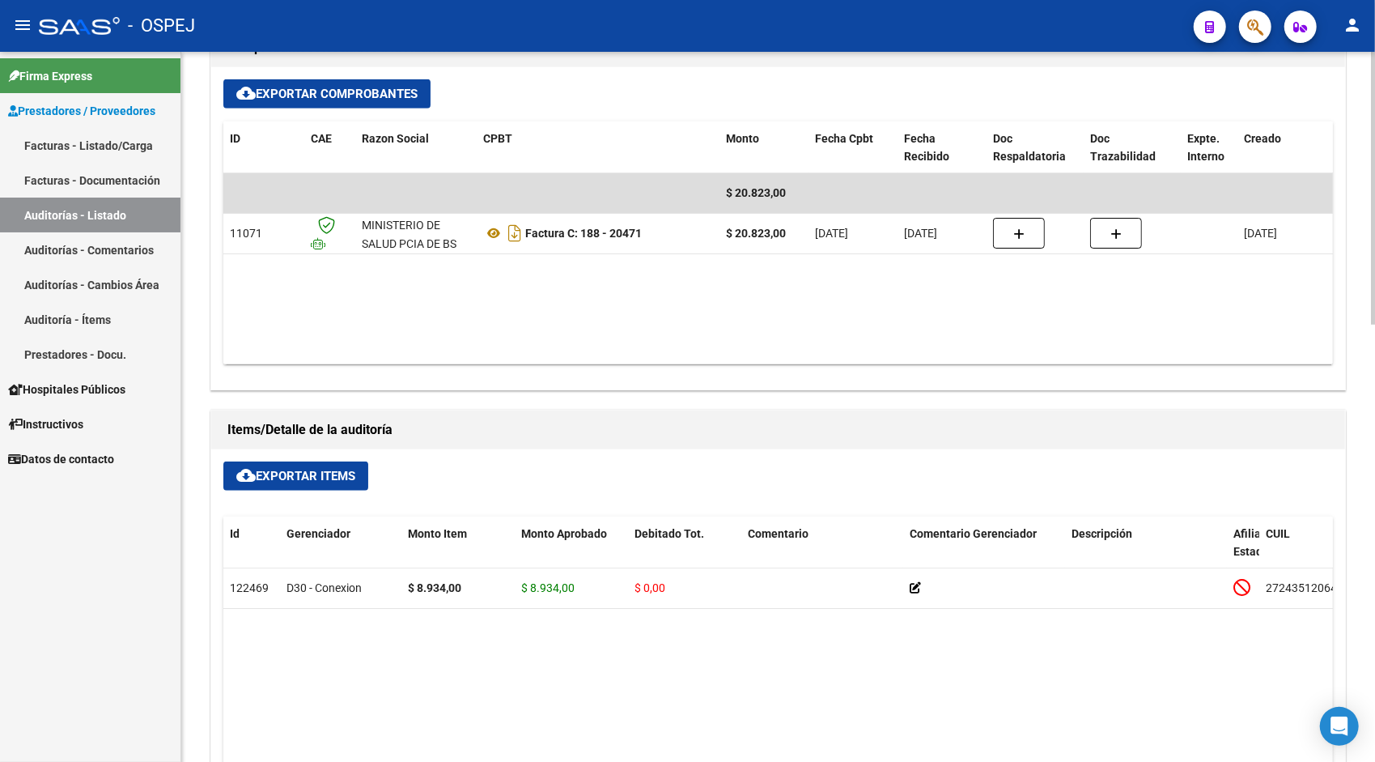
click at [295, 479] on span "cloud_download Exportar Items" at bounding box center [295, 476] width 119 height 15
